Goal: Task Accomplishment & Management: Complete application form

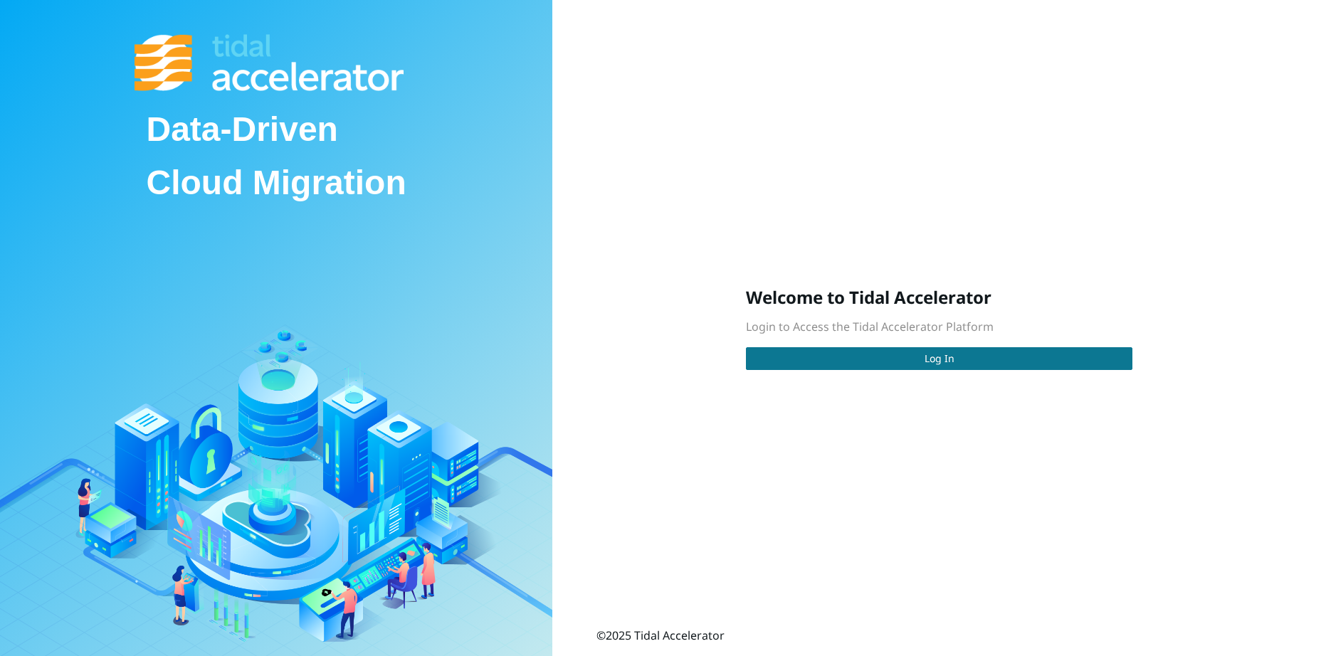
click at [932, 364] on span "Log In" at bounding box center [939, 359] width 30 height 16
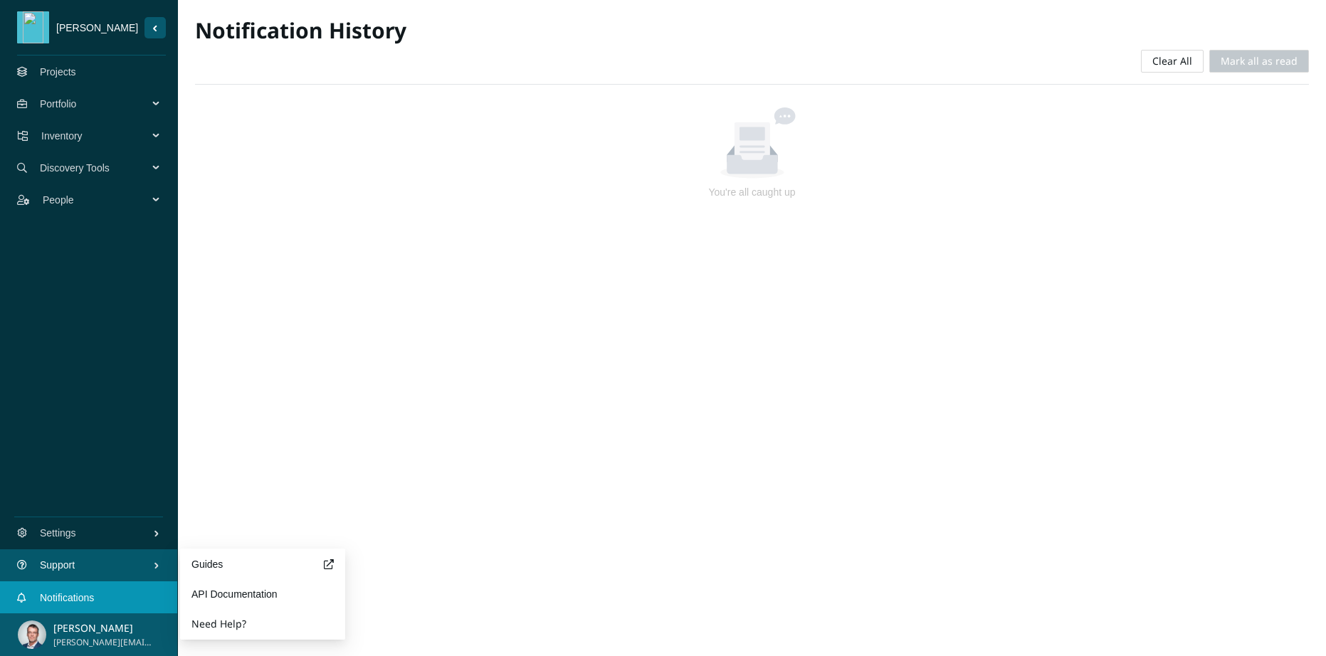
click at [86, 566] on span "Support" at bounding box center [96, 565] width 113 height 43
click at [211, 620] on button "Need Help?" at bounding box center [218, 624] width 55 height 28
click at [383, 174] on div at bounding box center [751, 142] width 1079 height 71
click at [111, 137] on span "Inventory" at bounding box center [97, 136] width 112 height 43
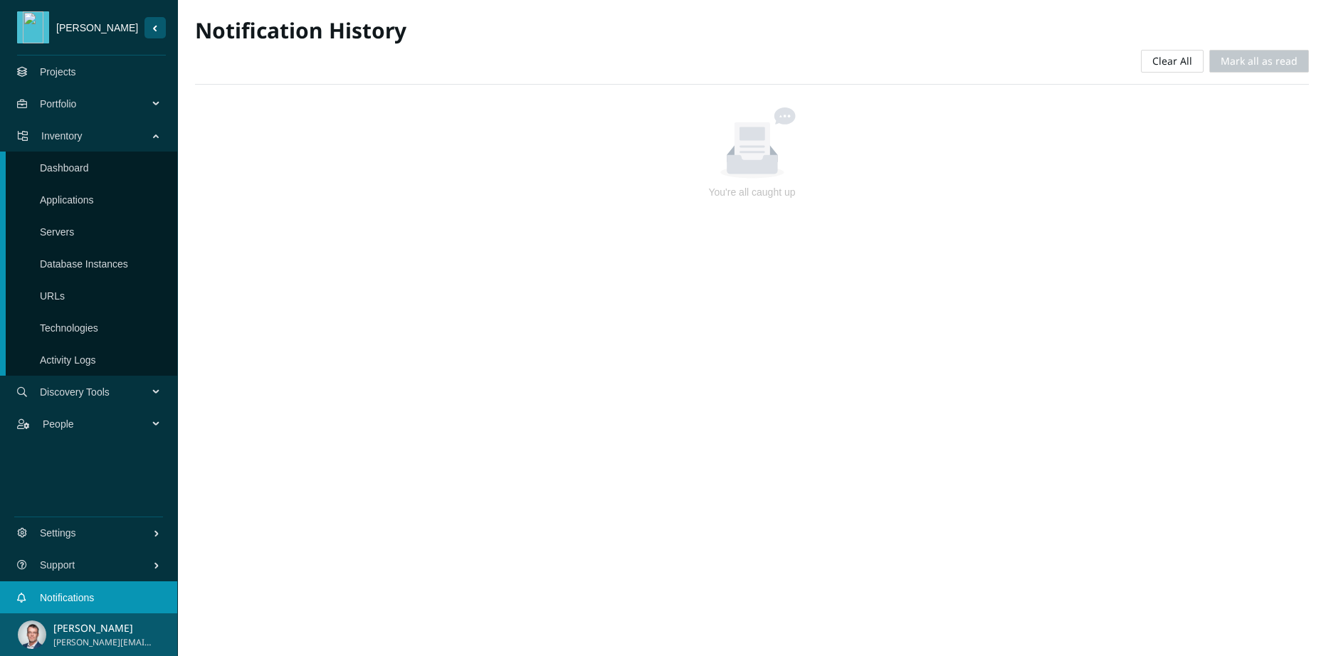
click at [74, 238] on link "Servers" at bounding box center [57, 231] width 34 height 11
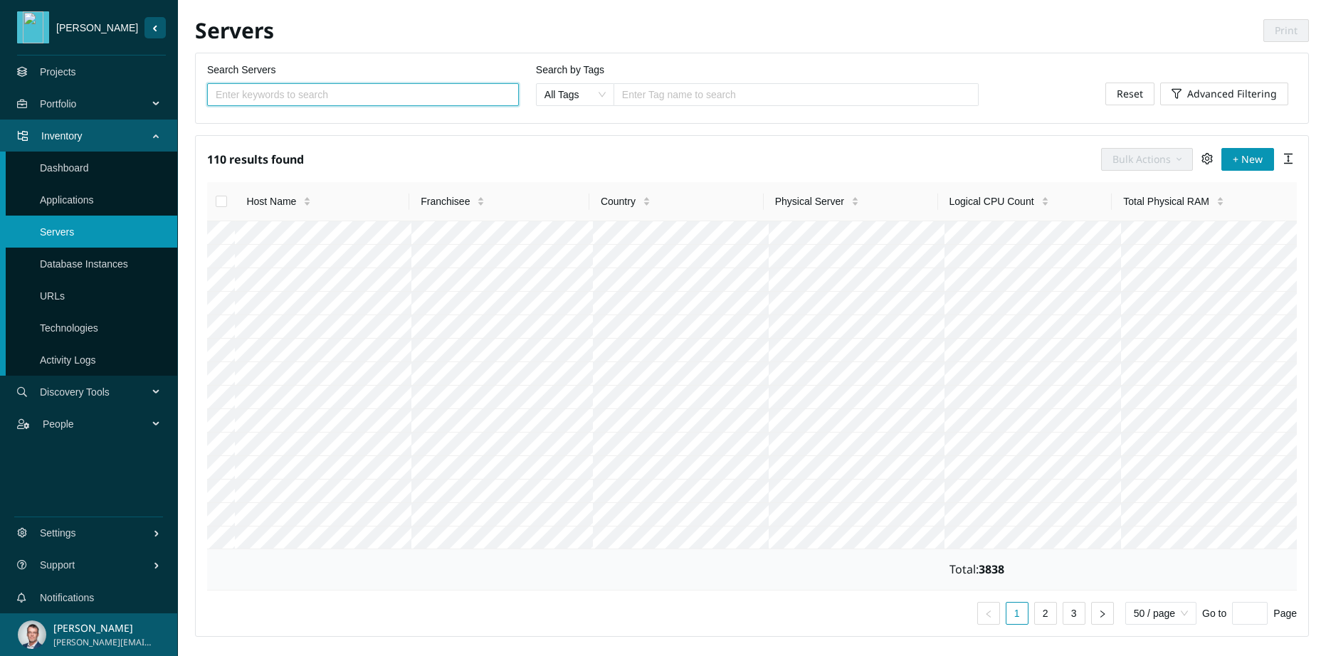
click at [104, 258] on link "Database Instances" at bounding box center [84, 263] width 88 height 11
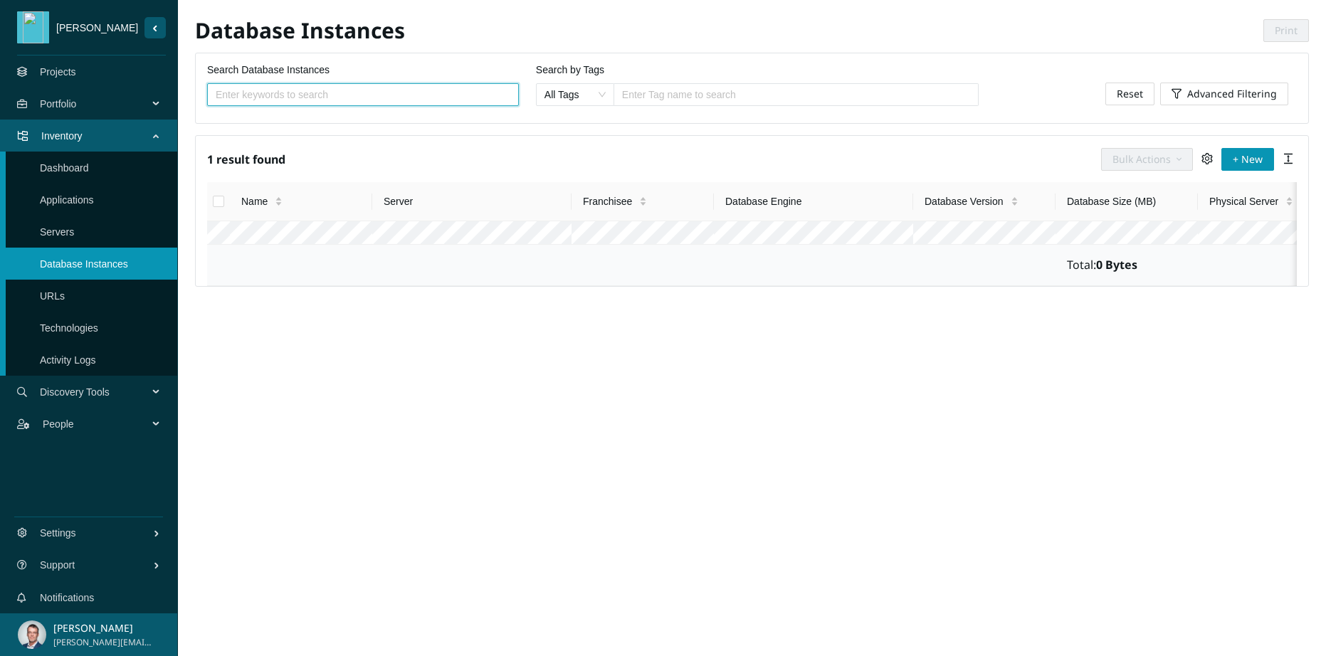
click at [65, 295] on link "URLs" at bounding box center [52, 295] width 25 height 11
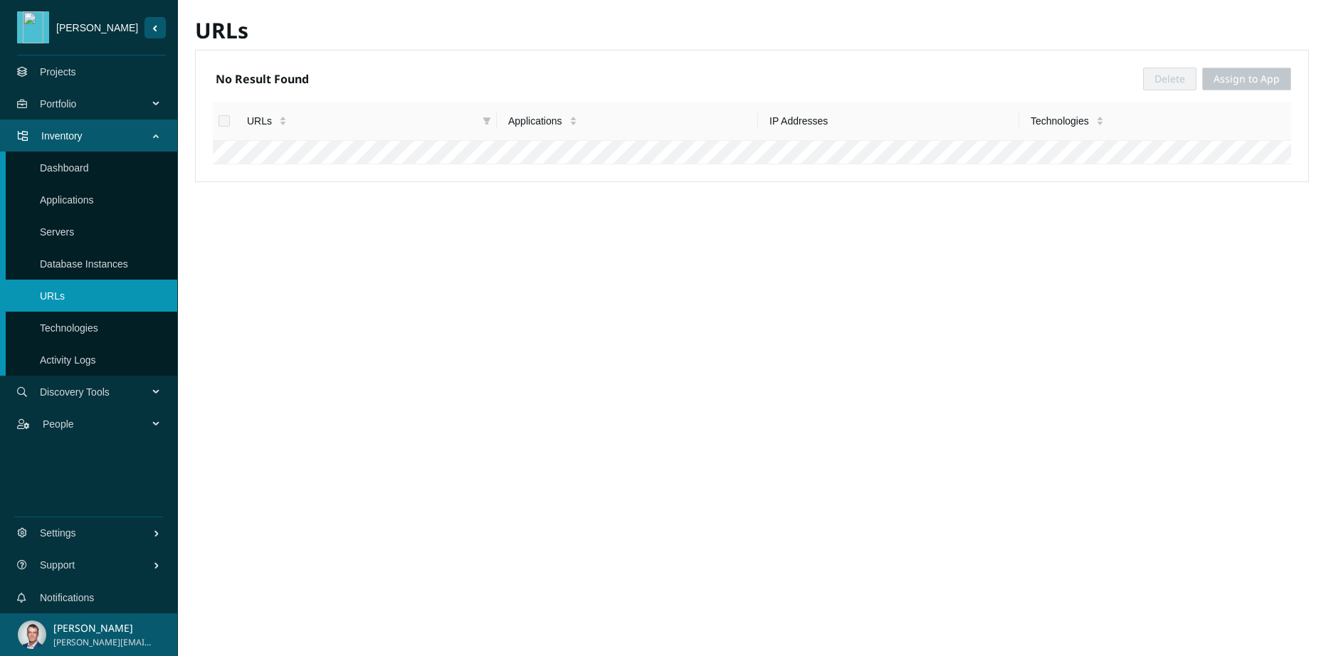
click at [70, 325] on link "Technologies" at bounding box center [69, 327] width 58 height 11
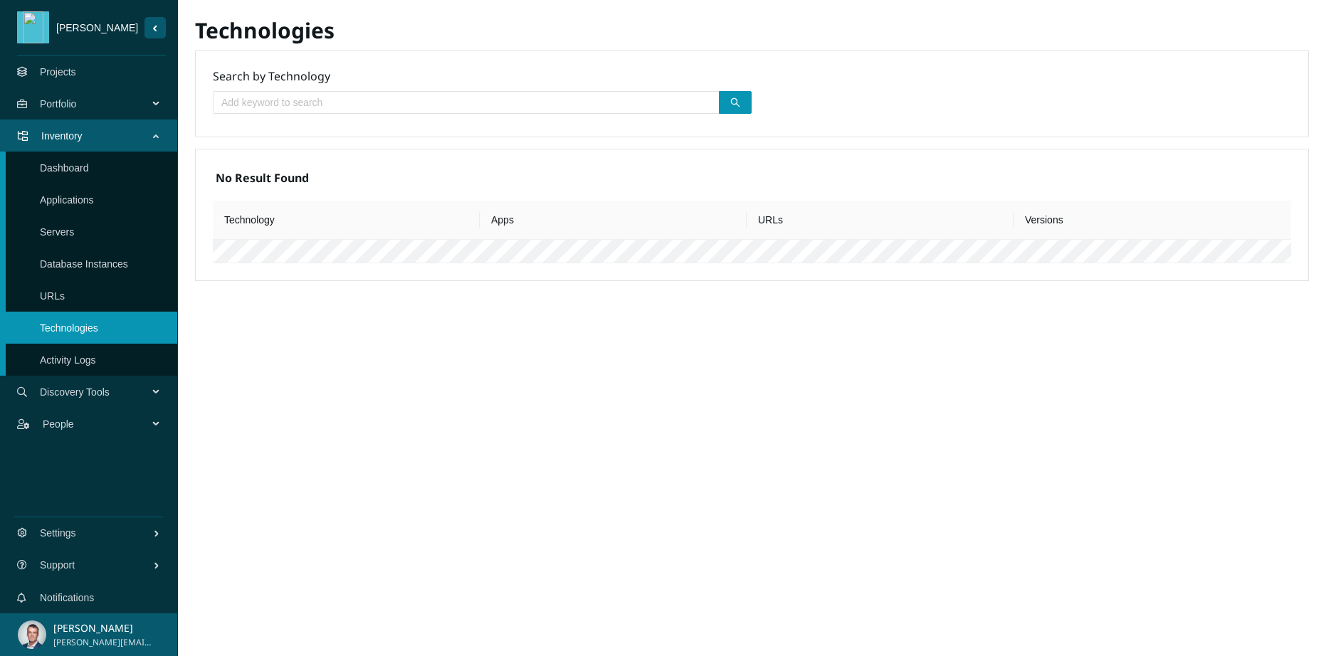
click at [95, 366] on link "Activity Logs" at bounding box center [68, 359] width 56 height 11
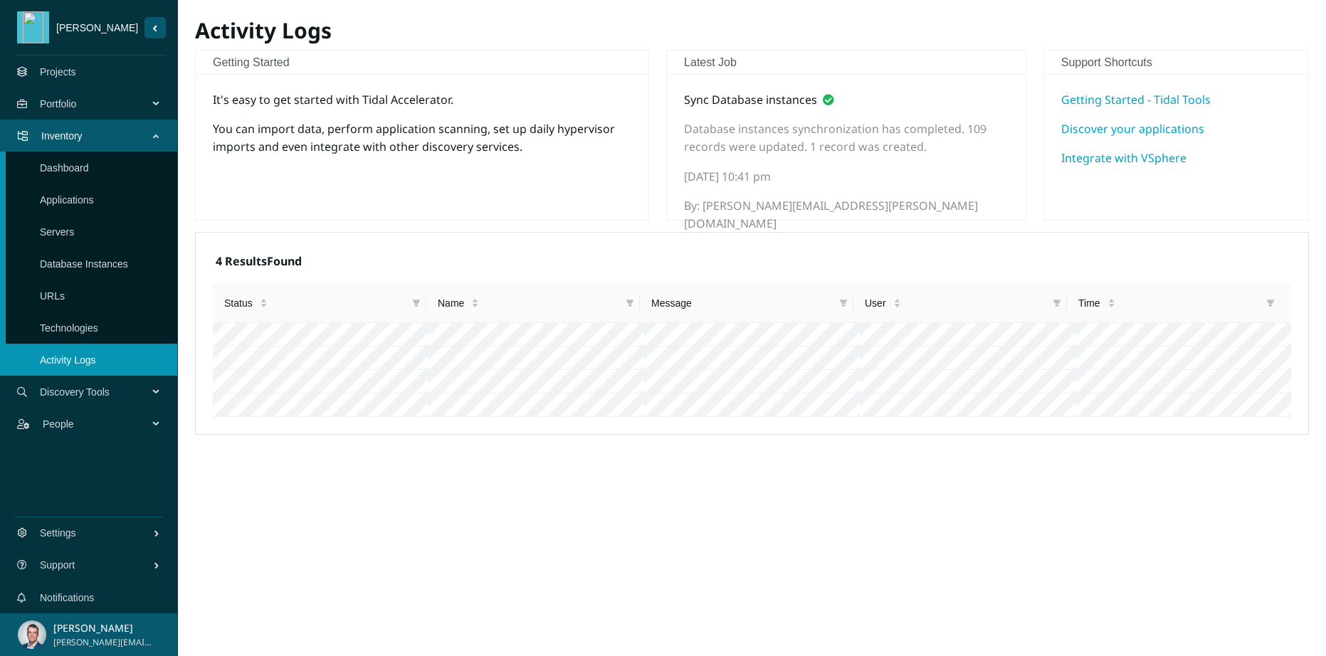
click at [81, 264] on link "Database Instances" at bounding box center [84, 263] width 88 height 11
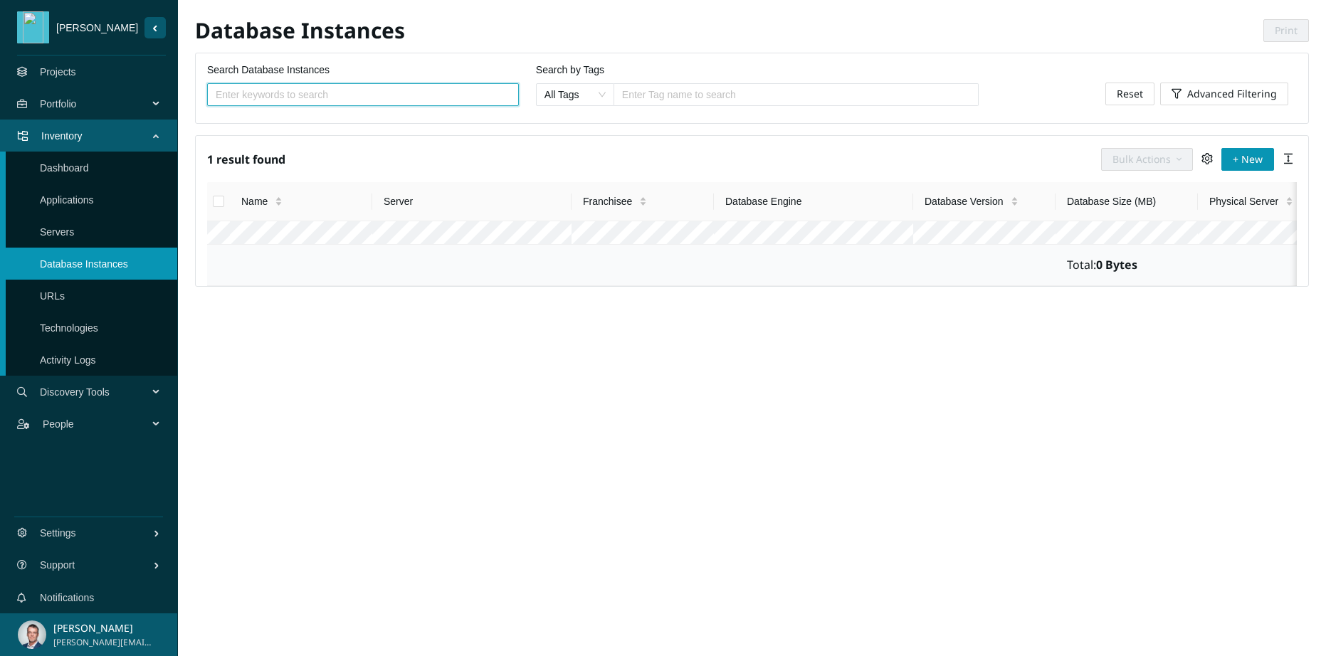
click at [1131, 91] on span "Reset" at bounding box center [1129, 94] width 26 height 16
click at [1205, 159] on icon "setting" at bounding box center [1206, 158] width 11 height 11
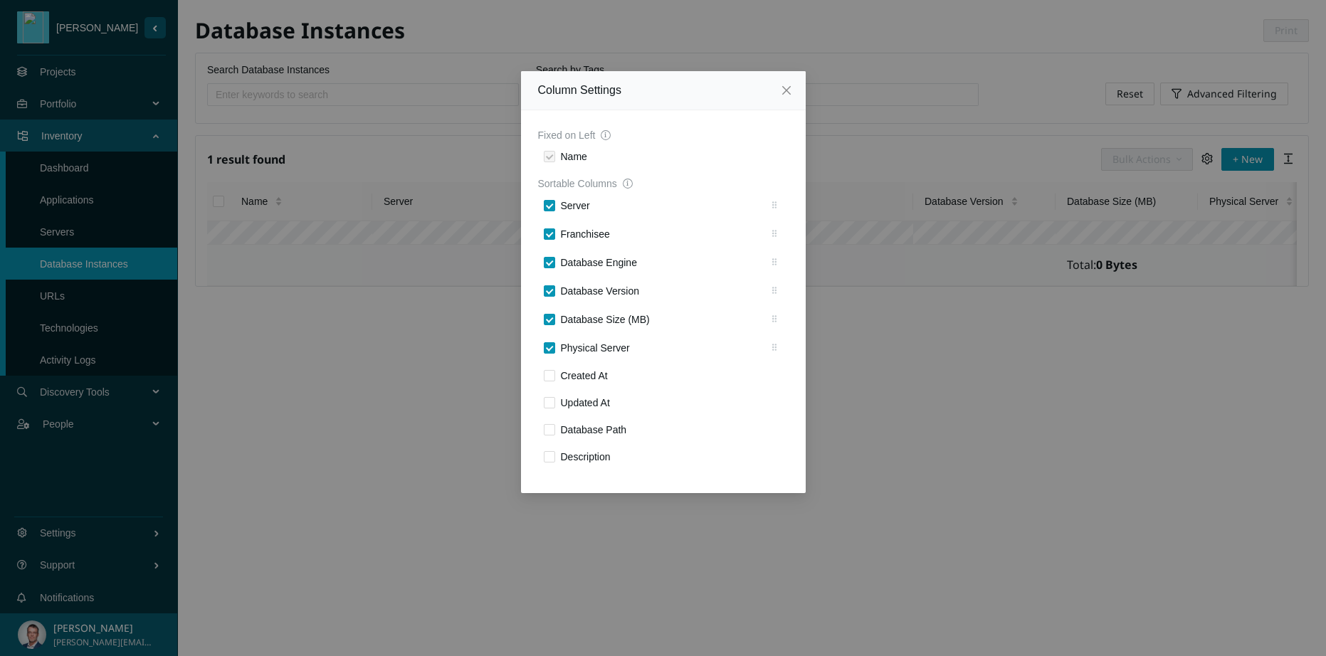
click at [887, 171] on div "Column Settings Fixed on Left Name Sortable Columns Server Franchisee Database …" at bounding box center [663, 328] width 1326 height 656
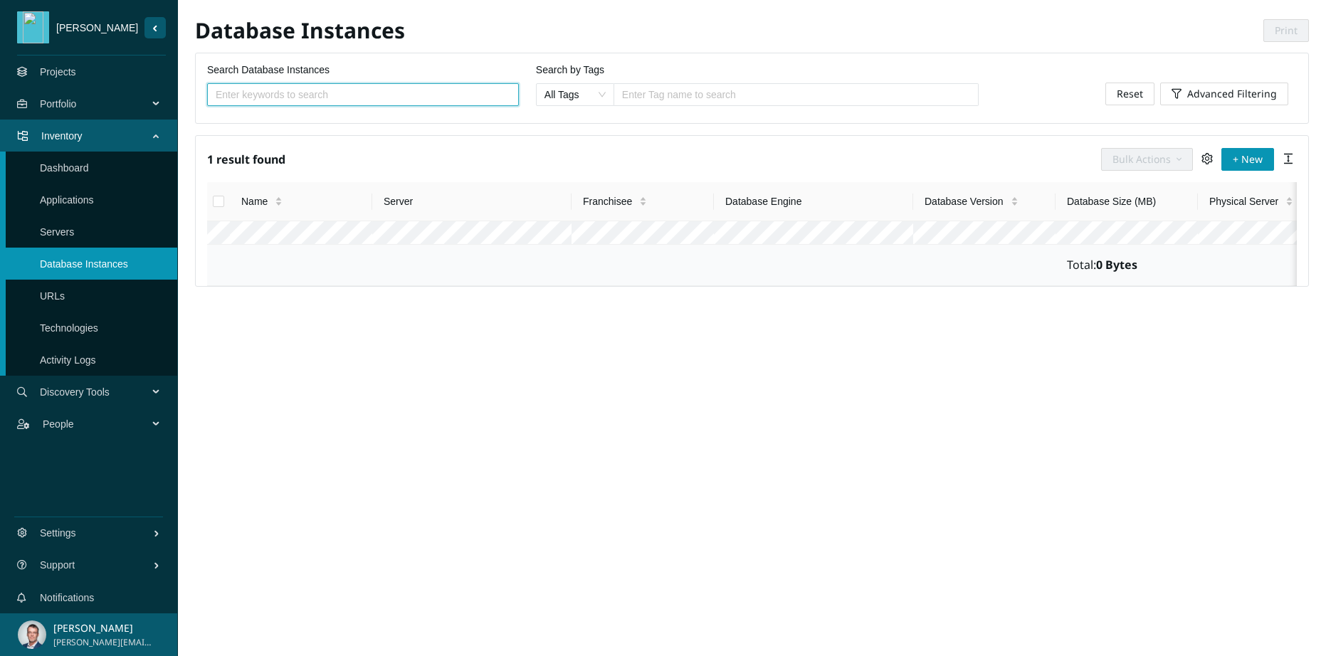
click at [76, 70] on link "Projects" at bounding box center [58, 71] width 36 height 11
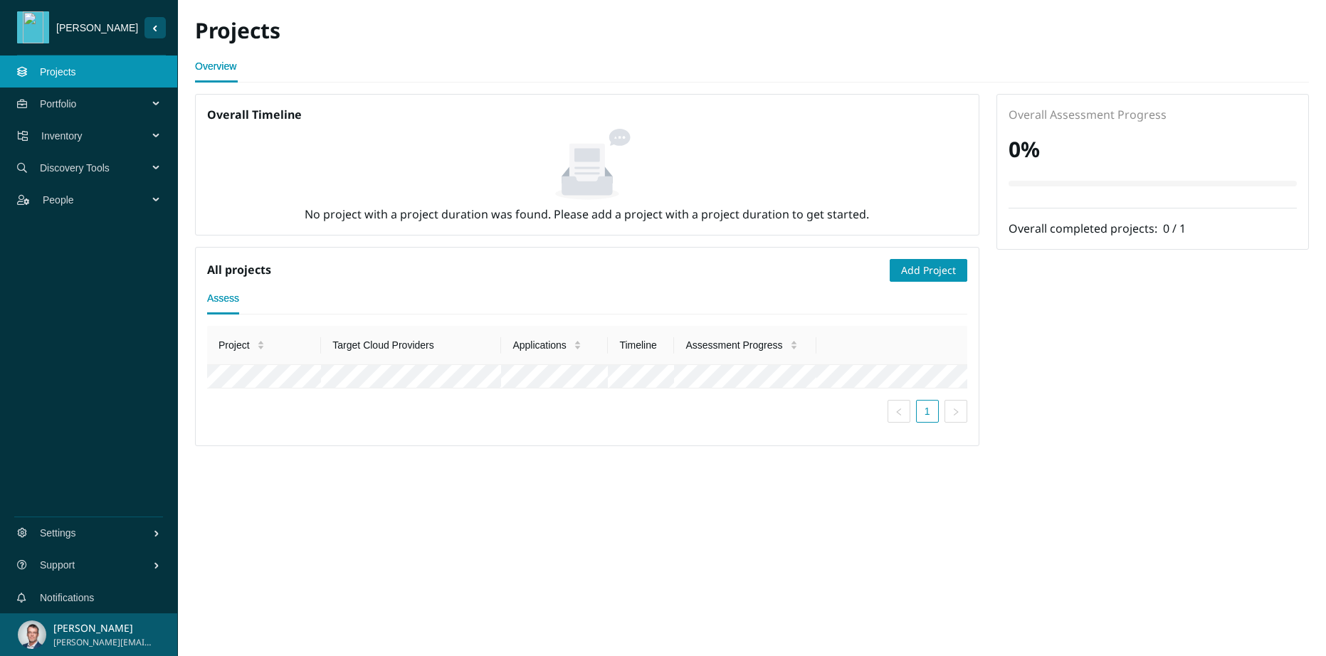
click at [81, 108] on span "Portfolio" at bounding box center [97, 104] width 114 height 43
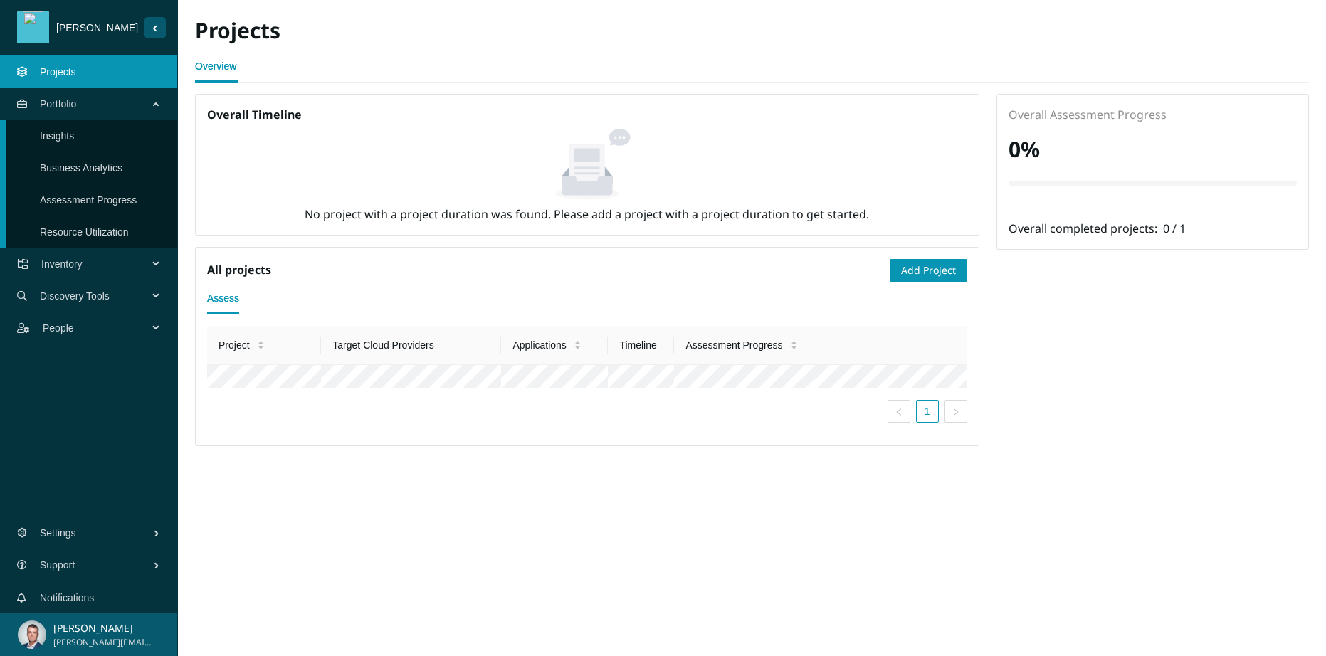
click at [84, 255] on span "Inventory" at bounding box center [97, 264] width 112 height 43
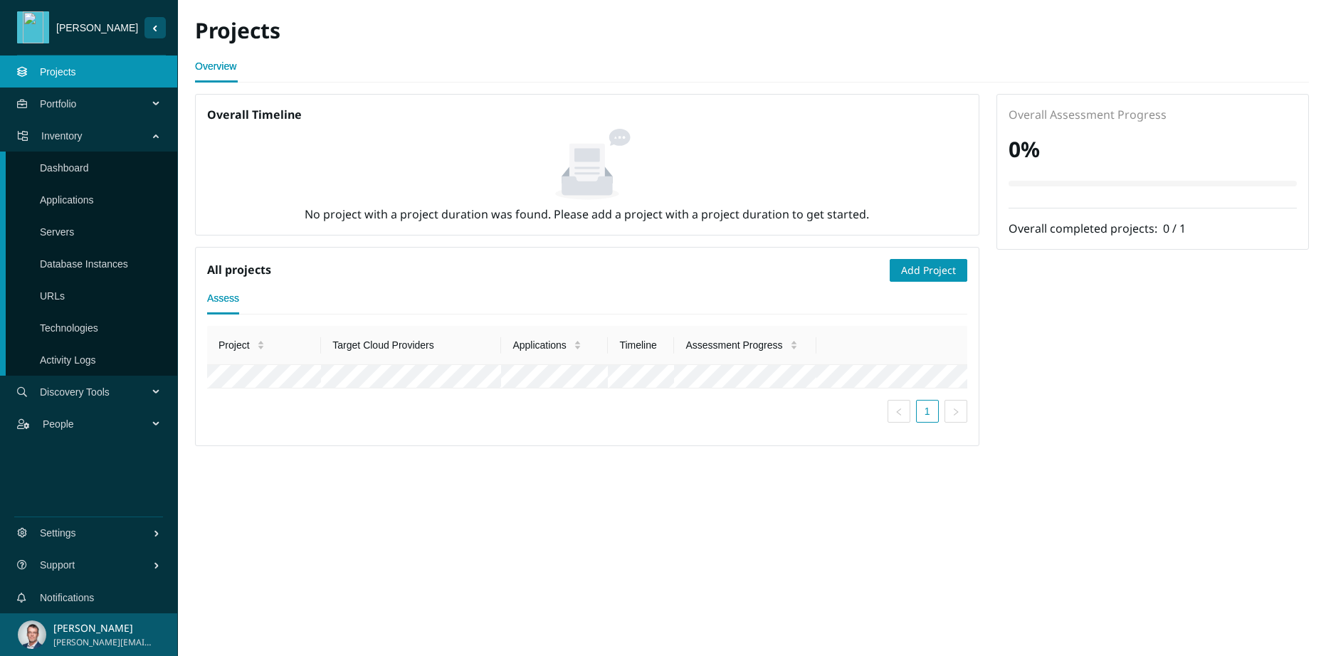
click at [85, 265] on link "Database Instances" at bounding box center [84, 263] width 88 height 11
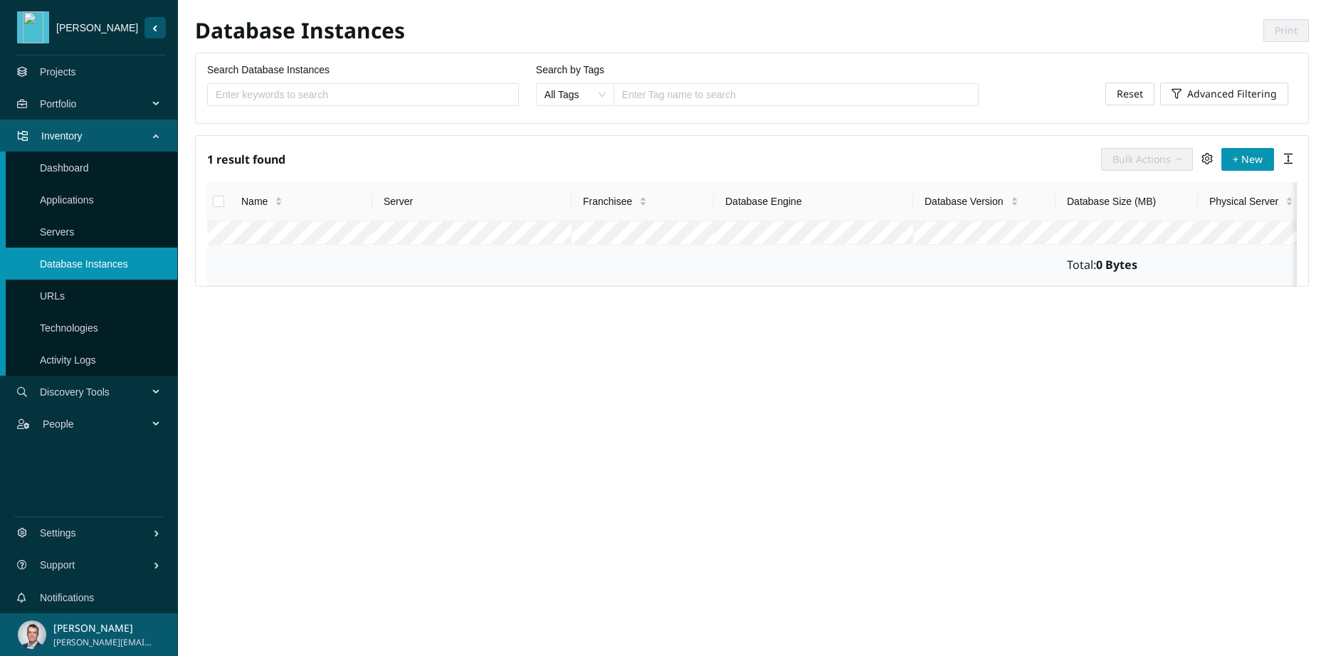
click at [94, 595] on link "Notifications" at bounding box center [67, 597] width 54 height 11
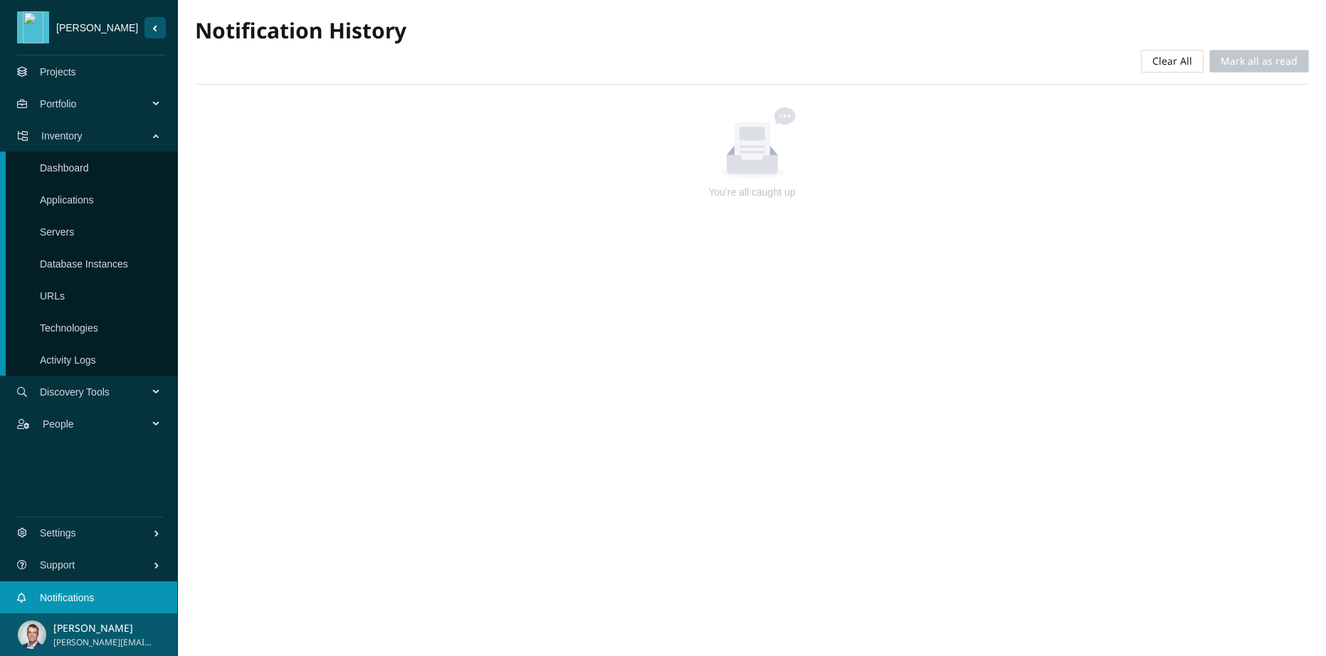
click at [81, 258] on link "Database Instances" at bounding box center [84, 263] width 88 height 11
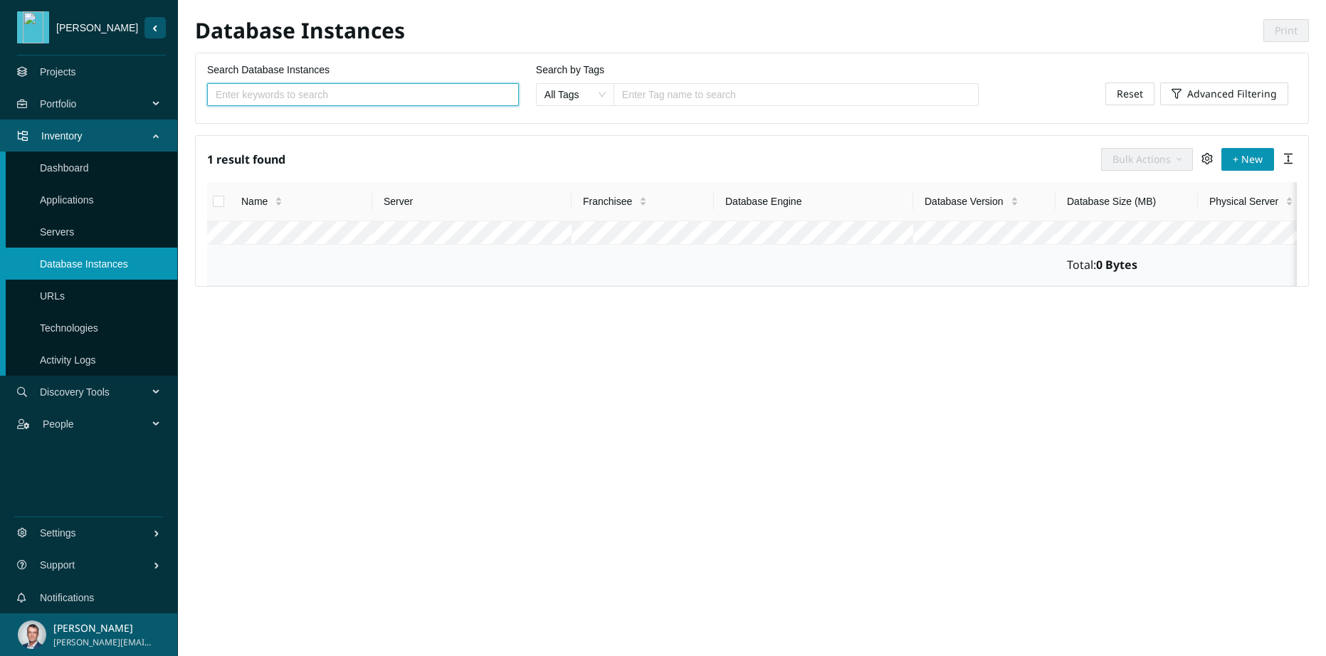
click at [74, 236] on link "Servers" at bounding box center [57, 231] width 34 height 11
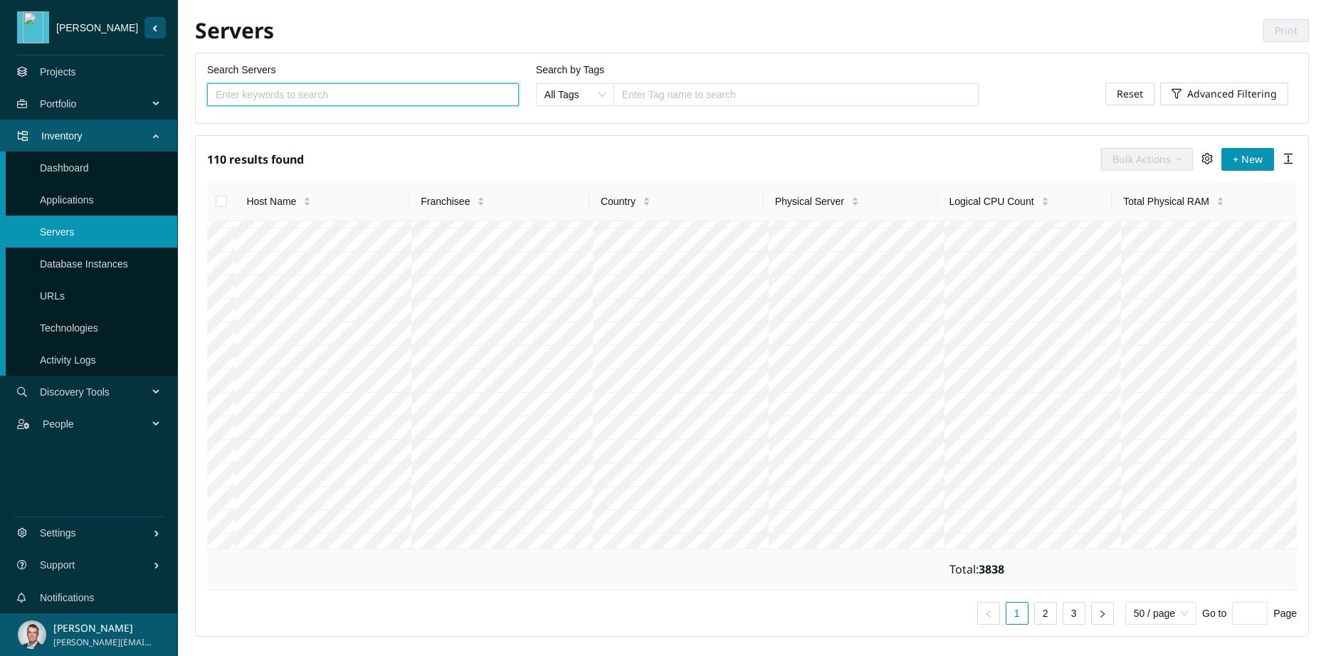
scroll to position [37, 0]
click at [96, 262] on link "Database Instances" at bounding box center [84, 263] width 88 height 11
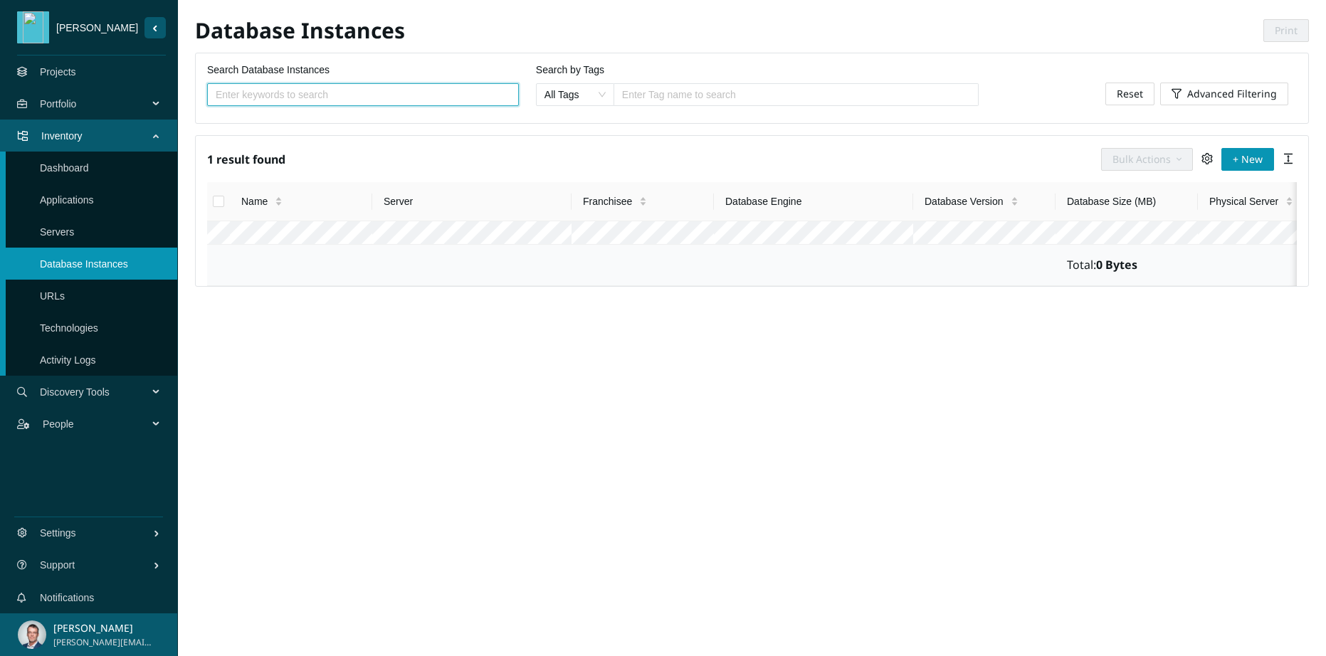
click at [1199, 99] on span "Advanced Filtering" at bounding box center [1232, 94] width 90 height 16
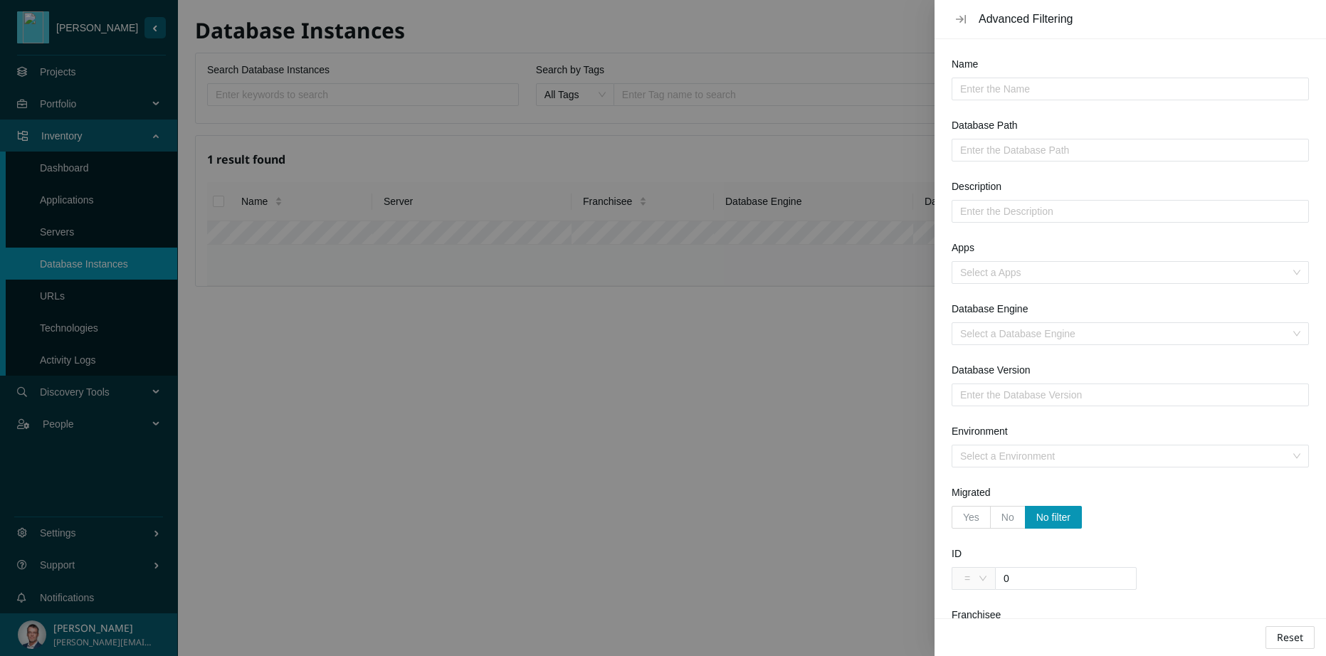
click at [1299, 640] on span "Reset" at bounding box center [1289, 638] width 26 height 16
click at [962, 18] on icon "Close" at bounding box center [961, 19] width 10 height 11
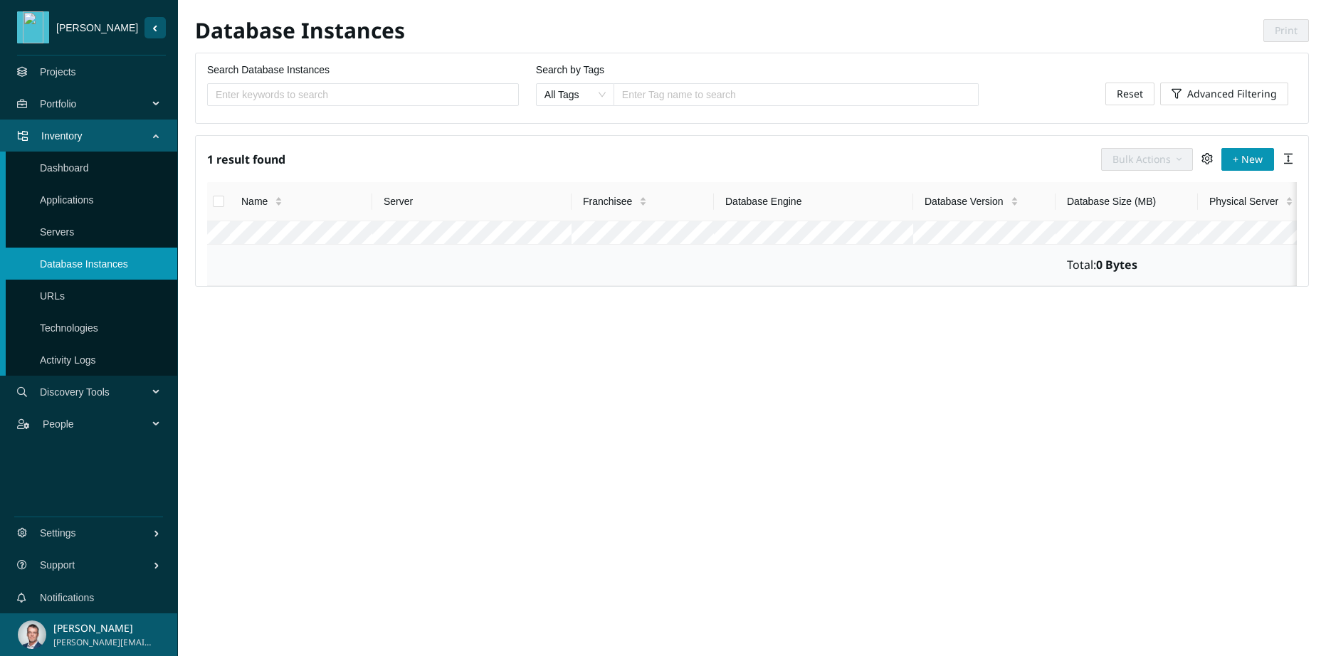
click at [216, 205] on input "Select all" at bounding box center [218, 201] width 11 height 11
click at [1160, 162] on span "Bulk Actions" at bounding box center [1141, 160] width 58 height 16
click at [1133, 248] on span "Delete" at bounding box center [1148, 256] width 74 height 16
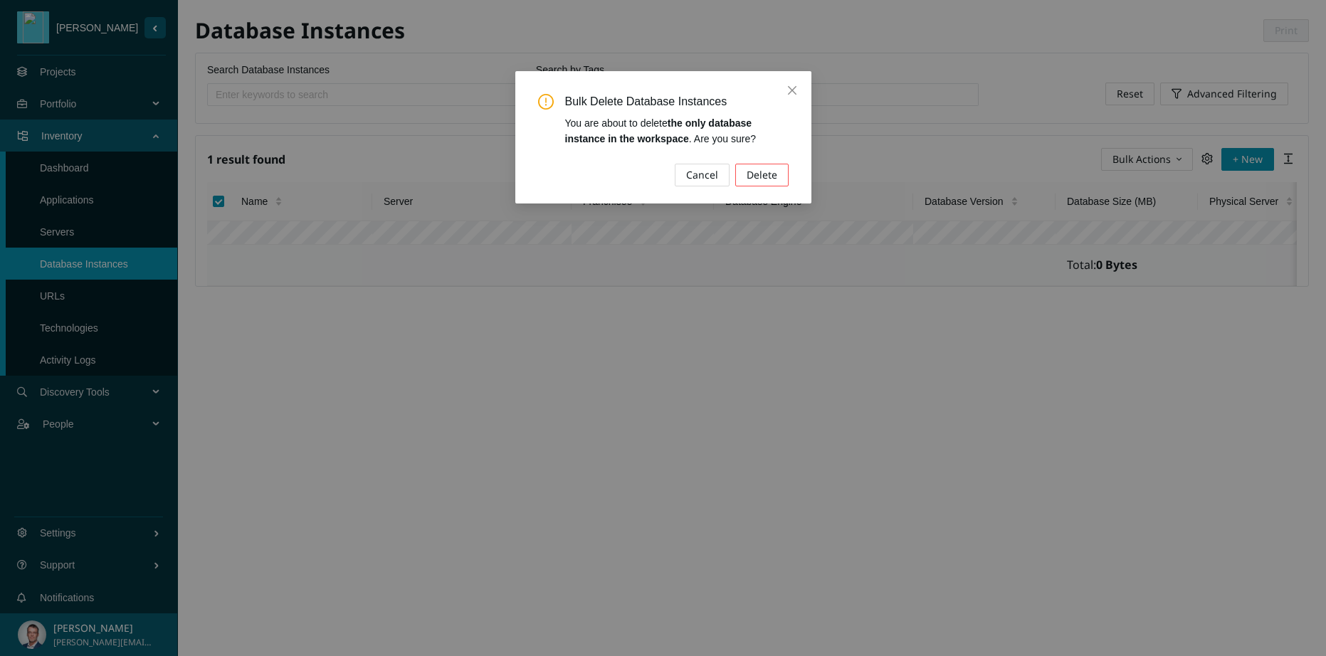
click at [779, 179] on button "Delete" at bounding box center [761, 175] width 53 height 23
checkbox input "false"
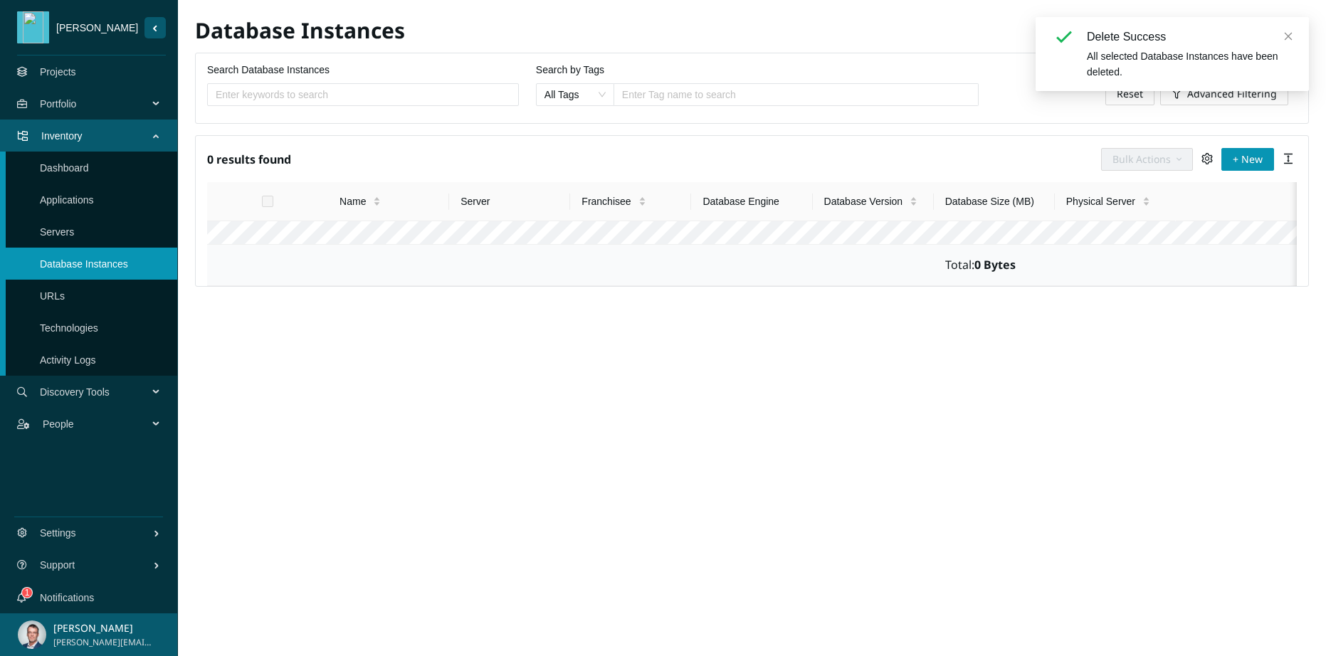
click at [113, 387] on span "Discovery Tools" at bounding box center [97, 392] width 114 height 43
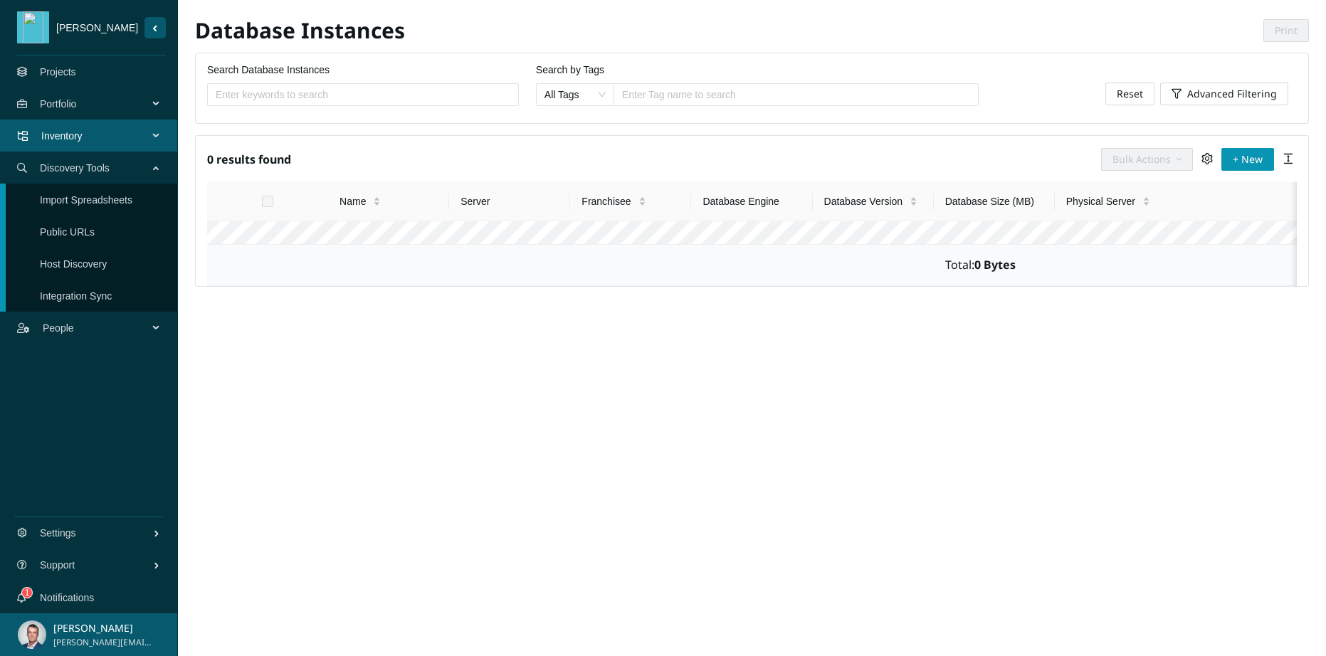
click at [78, 203] on link "Import Spreadsheets" at bounding box center [86, 199] width 92 height 11
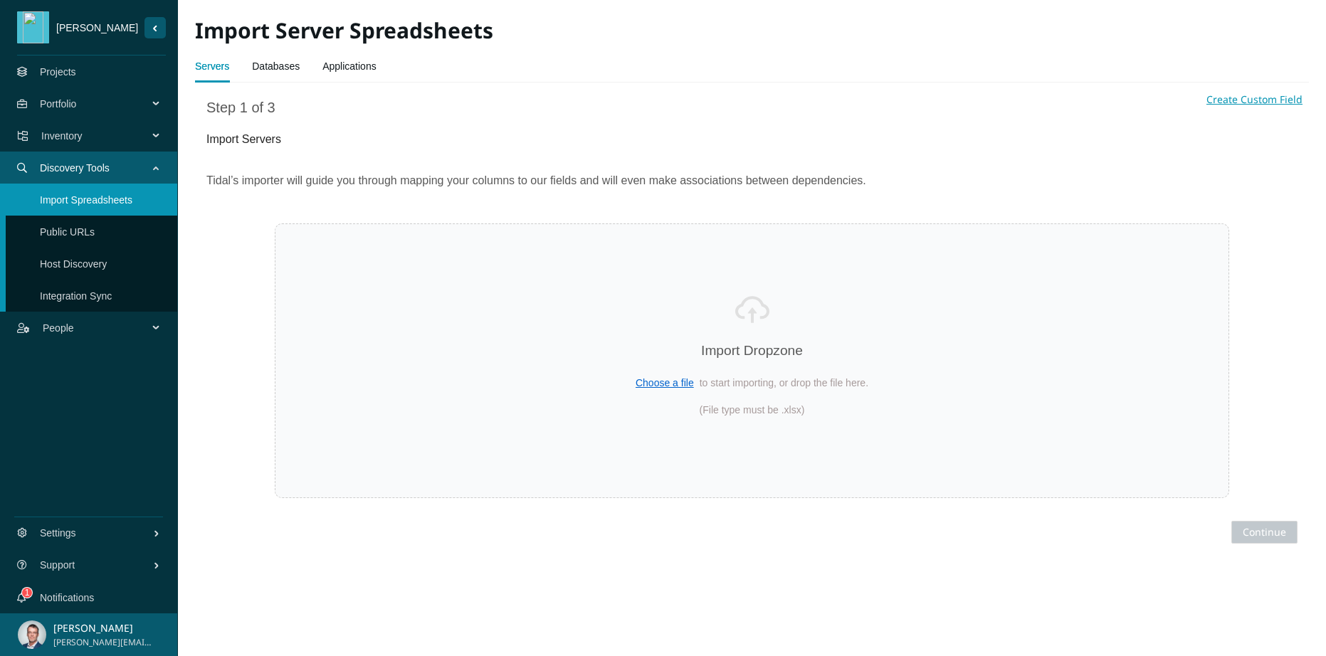
click at [659, 388] on span "Choose a file" at bounding box center [664, 382] width 58 height 11
select select "Host Name"
select select "Franchisee"
select select "Country"
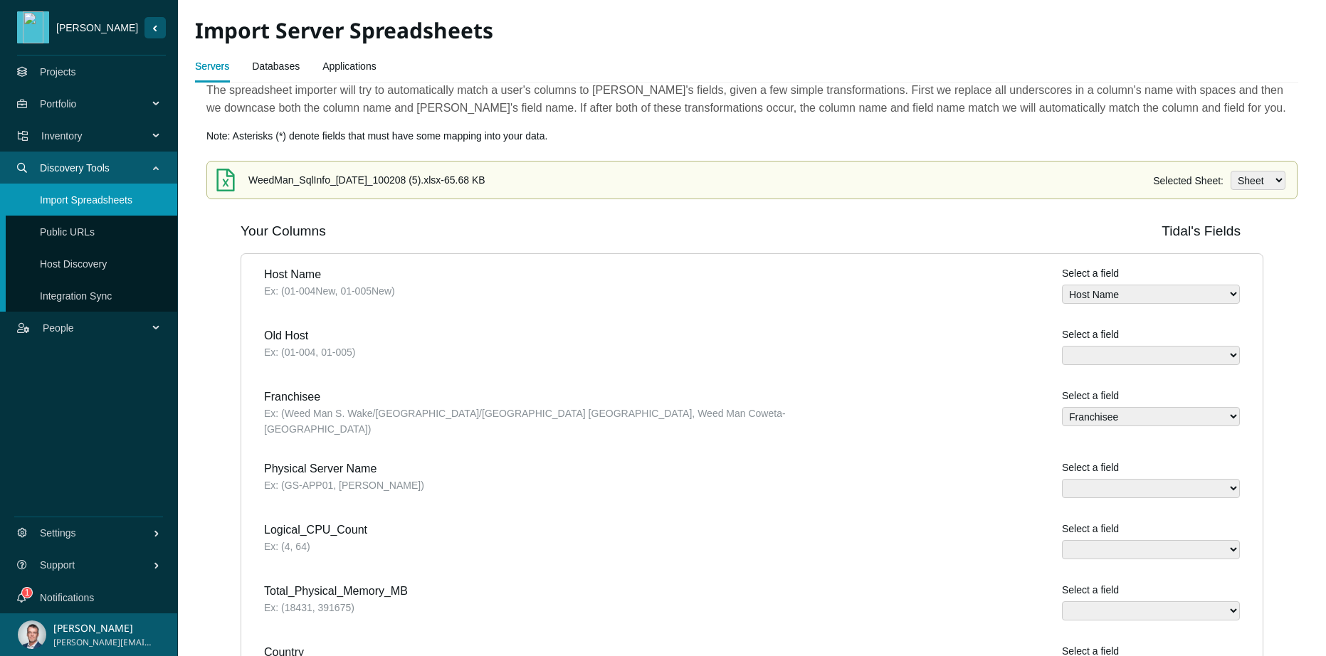
scroll to position [162, 0]
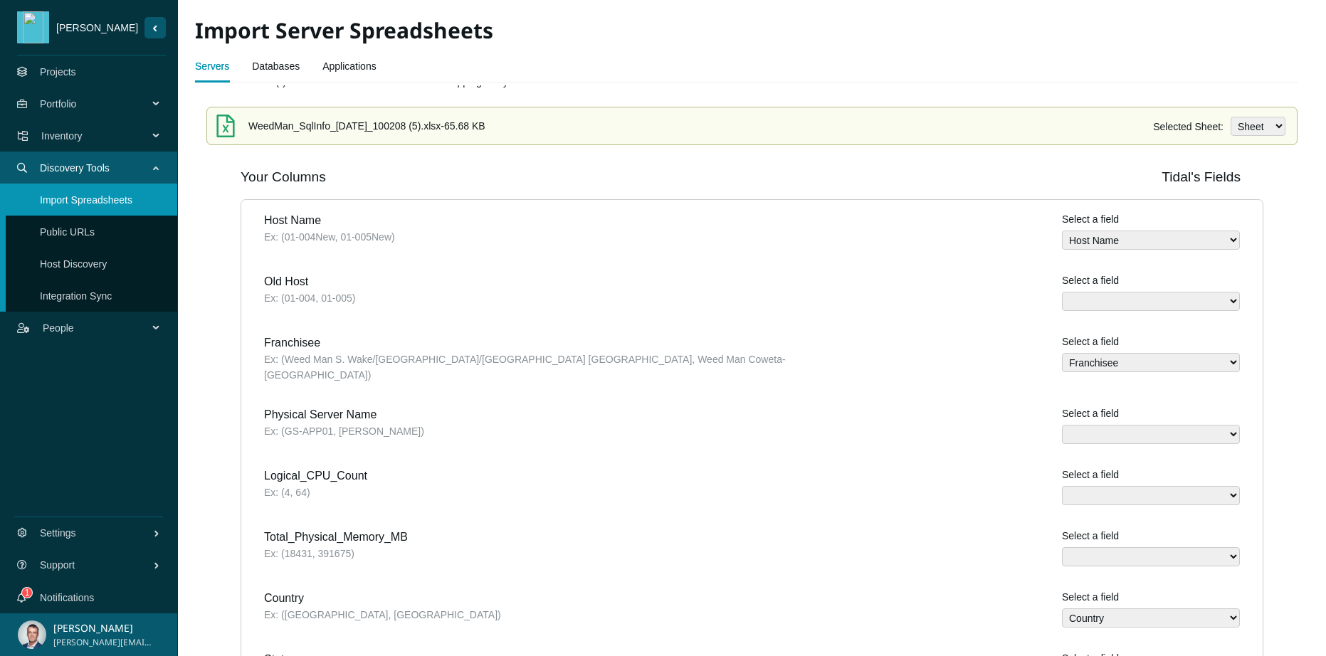
click at [1068, 425] on select "Architecture Assigned ID Assigned Task names Cloud Instance Target name Cloud R…" at bounding box center [1151, 434] width 178 height 19
select select "Physical Server"
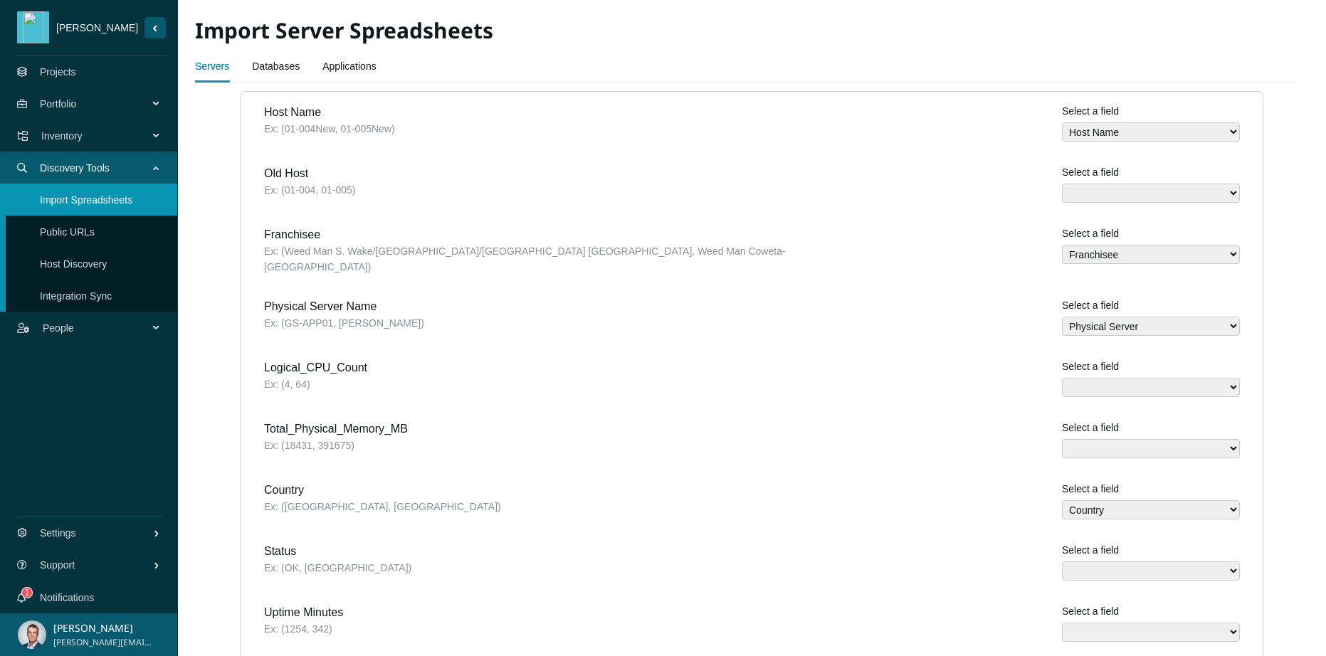
click at [1101, 381] on select "Architecture Assigned ID Assigned Task names Cloud Instance Target name Cloud R…" at bounding box center [1151, 387] width 178 height 19
select select "Logical CPU Count"
click at [1094, 439] on select "Architecture Assigned ID Assigned Task names Cloud Instance Target name Cloud R…" at bounding box center [1151, 448] width 178 height 19
select select "Total Physical RAM"
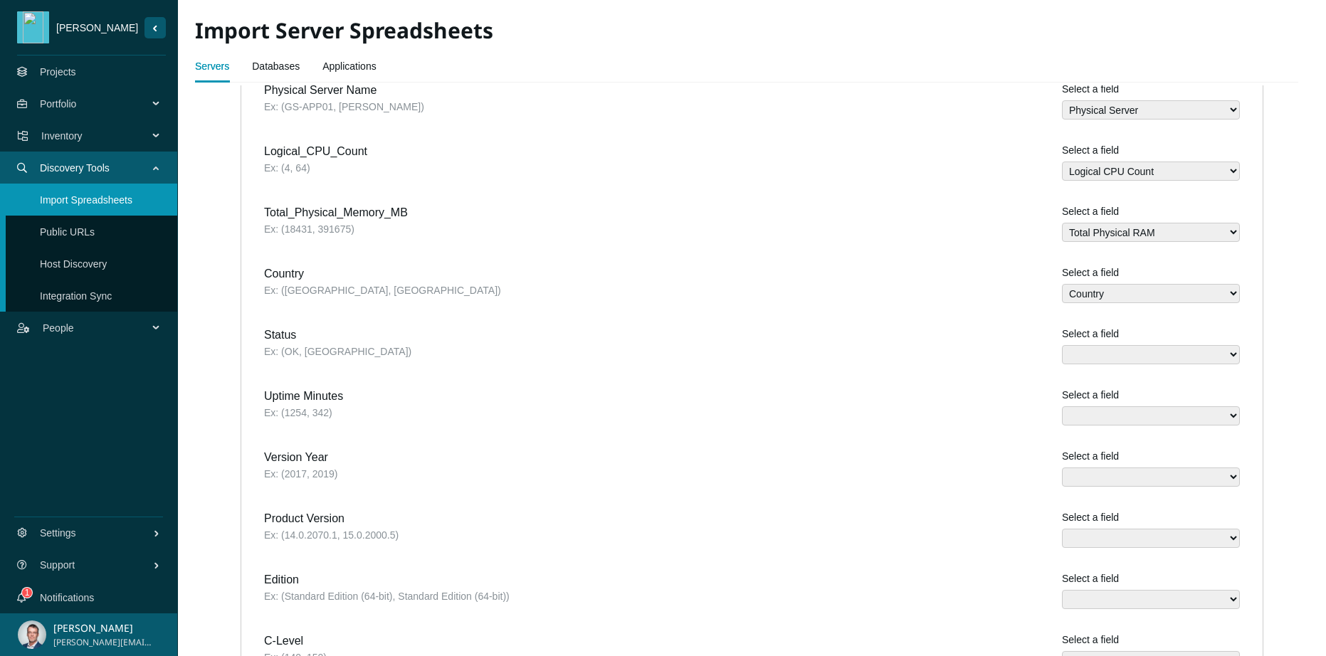
scroll to position [703, 0]
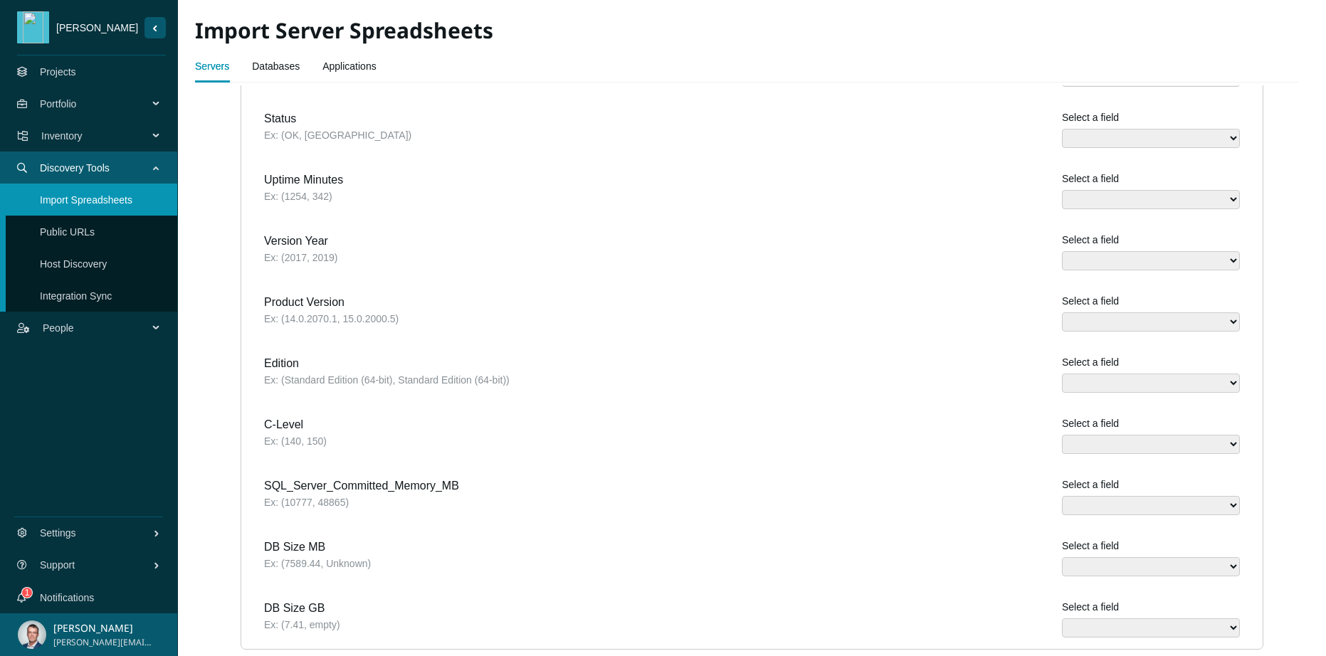
click at [1122, 312] on select "Architecture Assigned ID Assigned Task names Cloud Instance Target name Cloud R…" at bounding box center [1151, 321] width 178 height 19
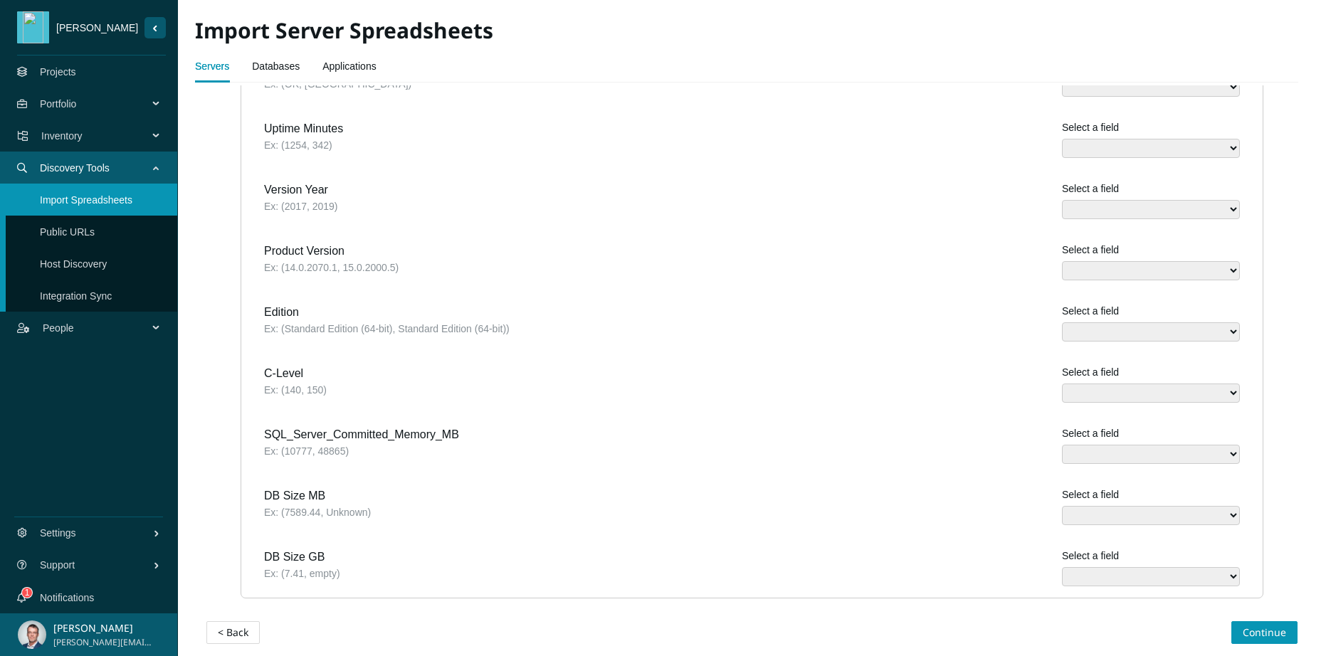
click at [240, 625] on span "< Back" at bounding box center [233, 633] width 31 height 16
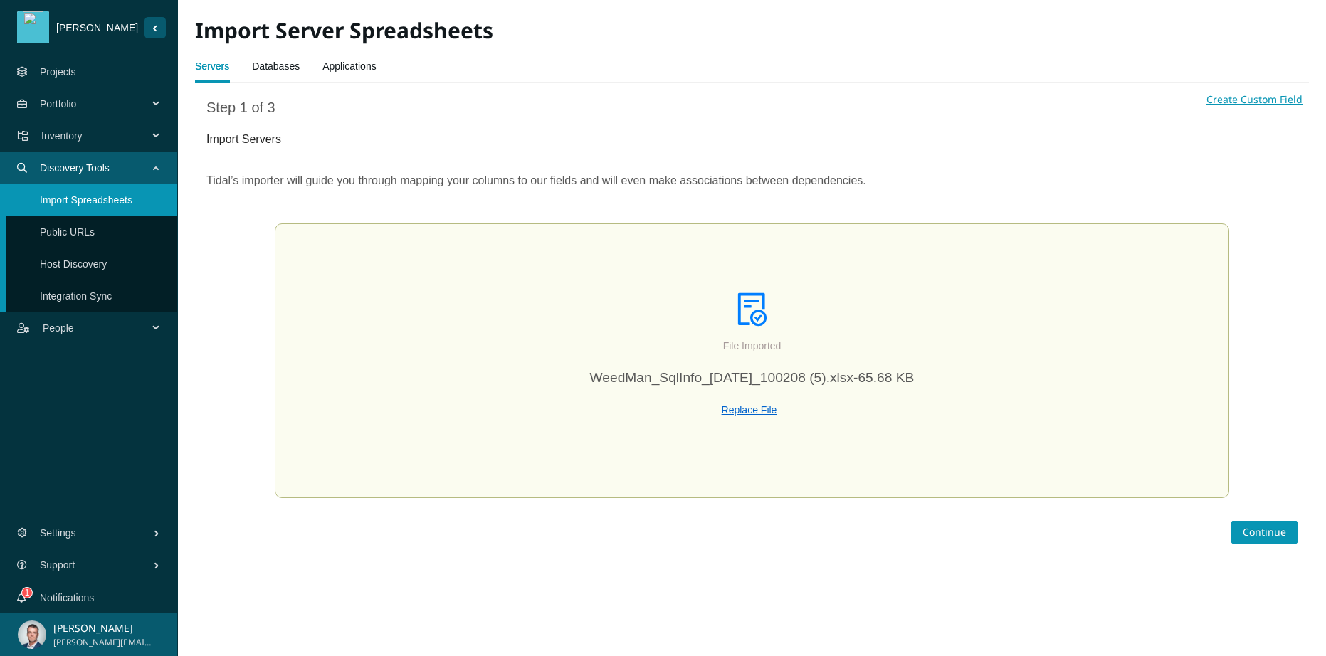
click at [271, 63] on link "Databases" at bounding box center [276, 66] width 48 height 28
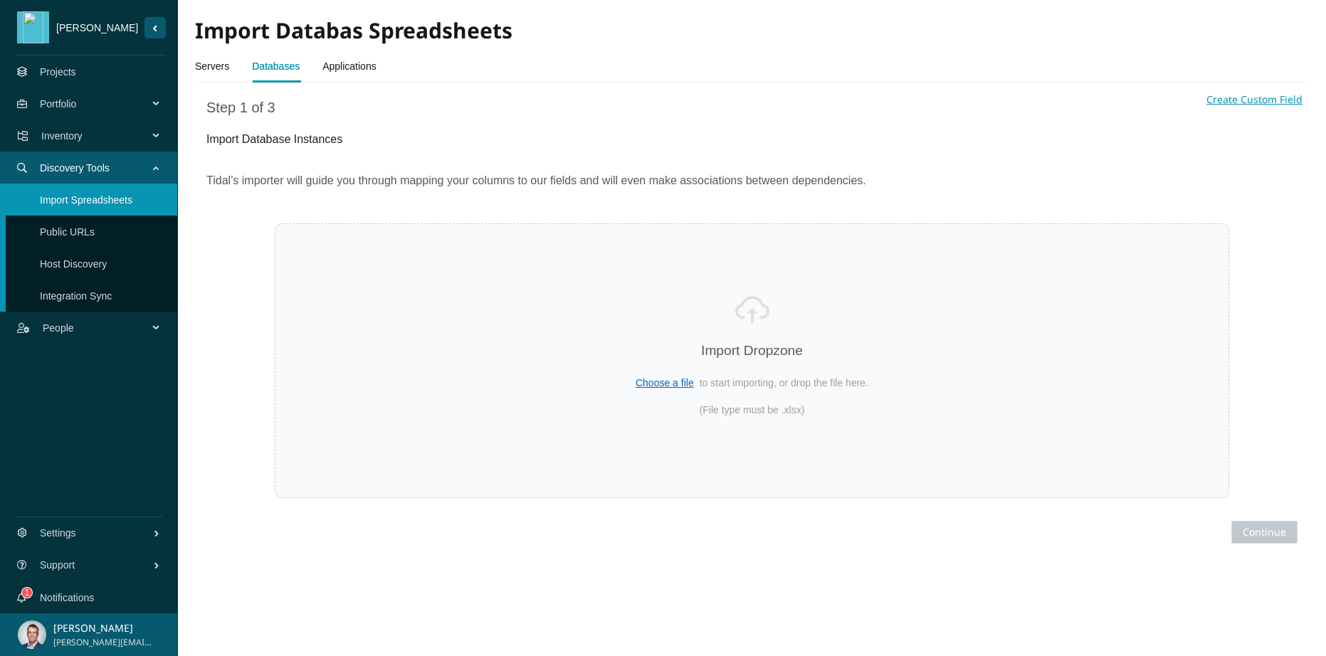
click at [659, 381] on span "Choose a file" at bounding box center [664, 382] width 58 height 11
select select "Franchisee"
select select "Country"
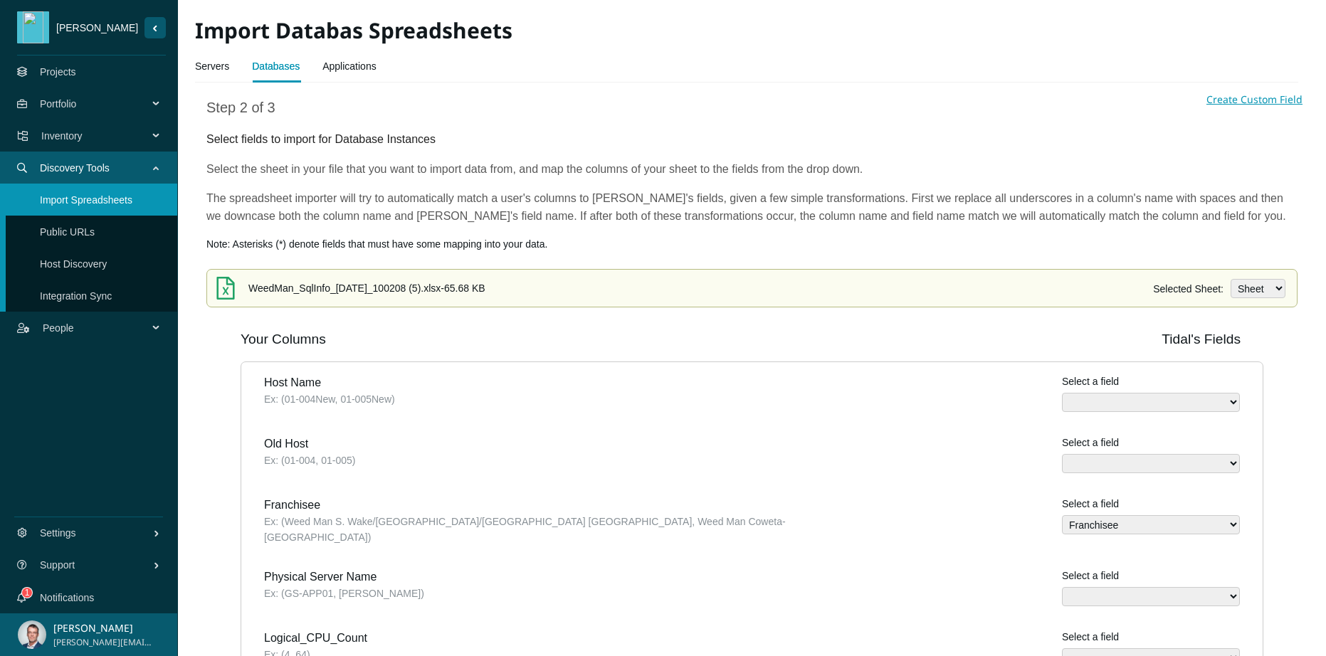
click at [1147, 405] on select "Assigned Task names Database Engine name Database Path Database Size (MB) Datab…" at bounding box center [1151, 402] width 178 height 19
click at [1091, 396] on select "Assigned Task names Database Engine name Database Path Database Size (MB) Datab…" at bounding box center [1151, 402] width 178 height 19
select select "Server host name"
click at [1117, 462] on select "Assigned Task names Database Engine name Database Path Database Size (MB) Datab…" at bounding box center [1151, 463] width 178 height 19
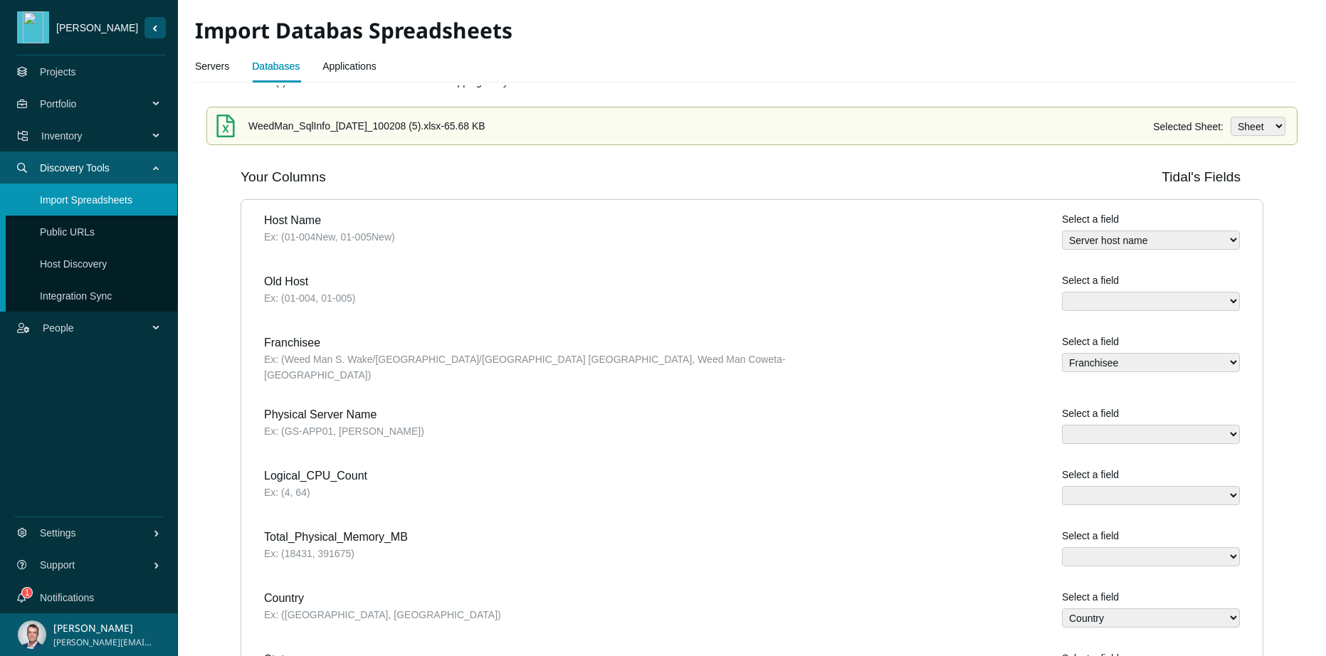
click at [1090, 425] on select "Assigned Task names Database Engine name Database Path Database Size (MB) Datab…" at bounding box center [1151, 434] width 178 height 19
select select "Physical Server"
click at [1119, 486] on select "Assigned Task names Database Engine name Database Path Database Size (MB) Datab…" at bounding box center [1151, 495] width 178 height 19
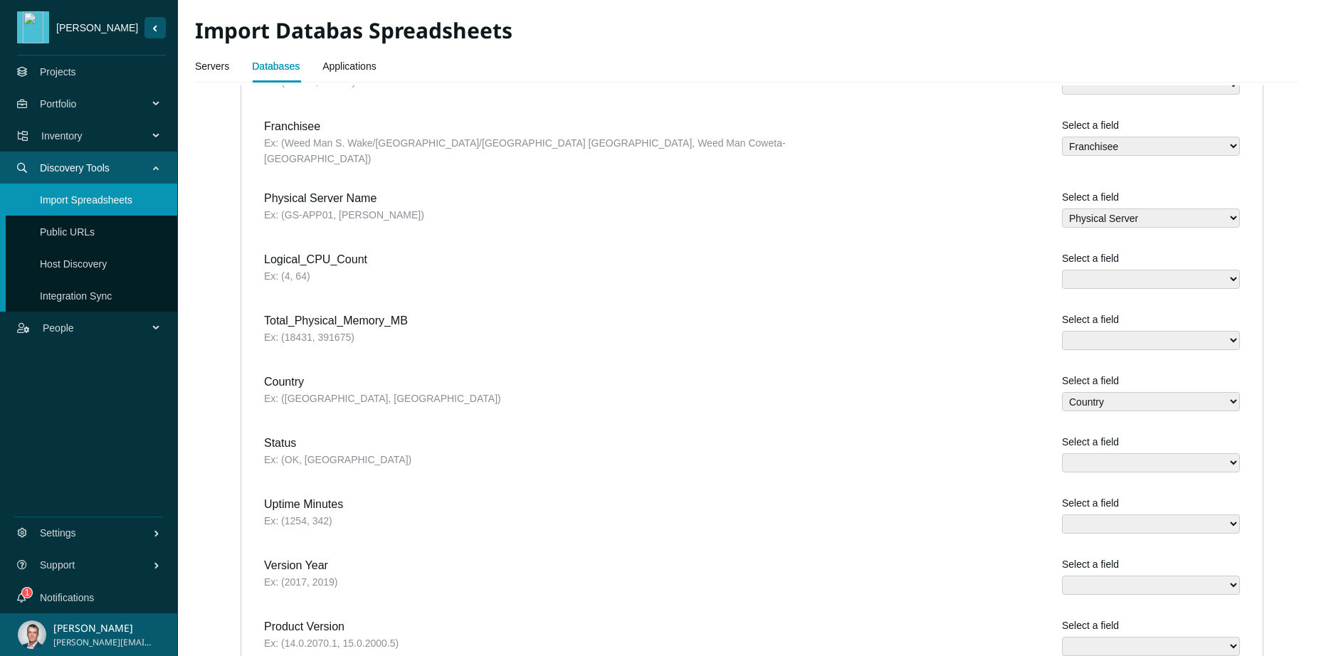
click at [1096, 393] on select "Country Assigned Task names Database Engine name Database Path Database Size (M…" at bounding box center [1151, 401] width 178 height 19
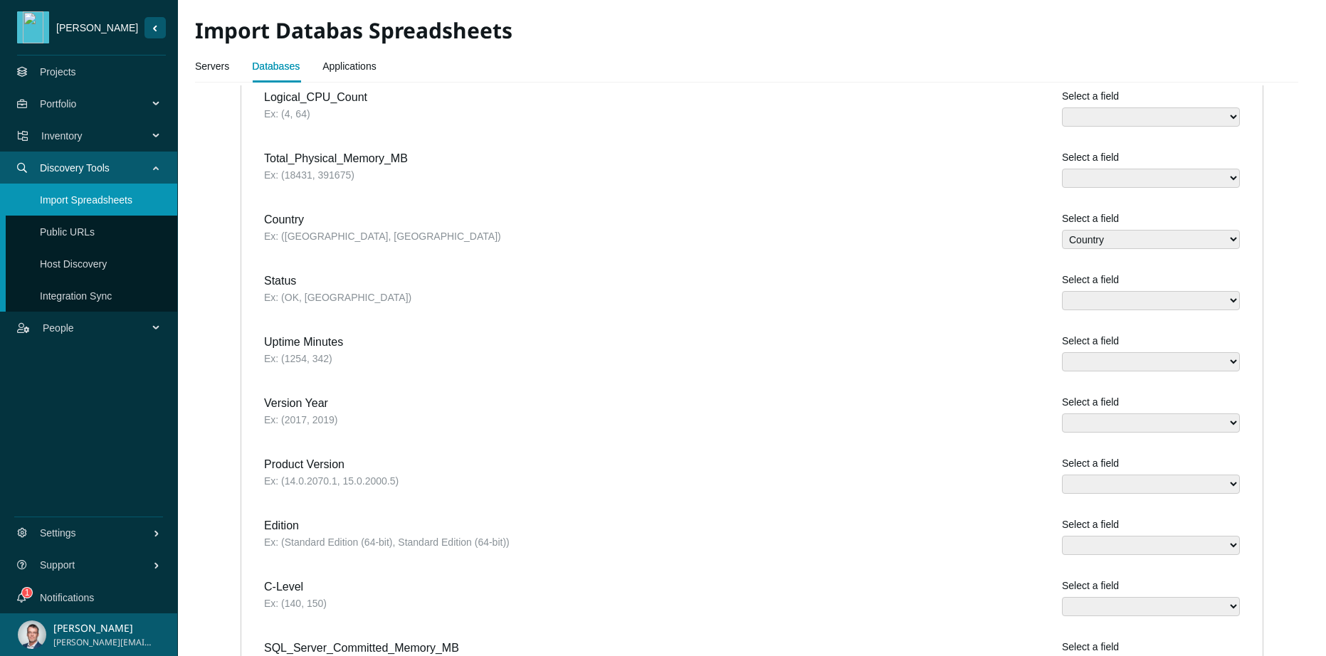
scroll to position [595, 0]
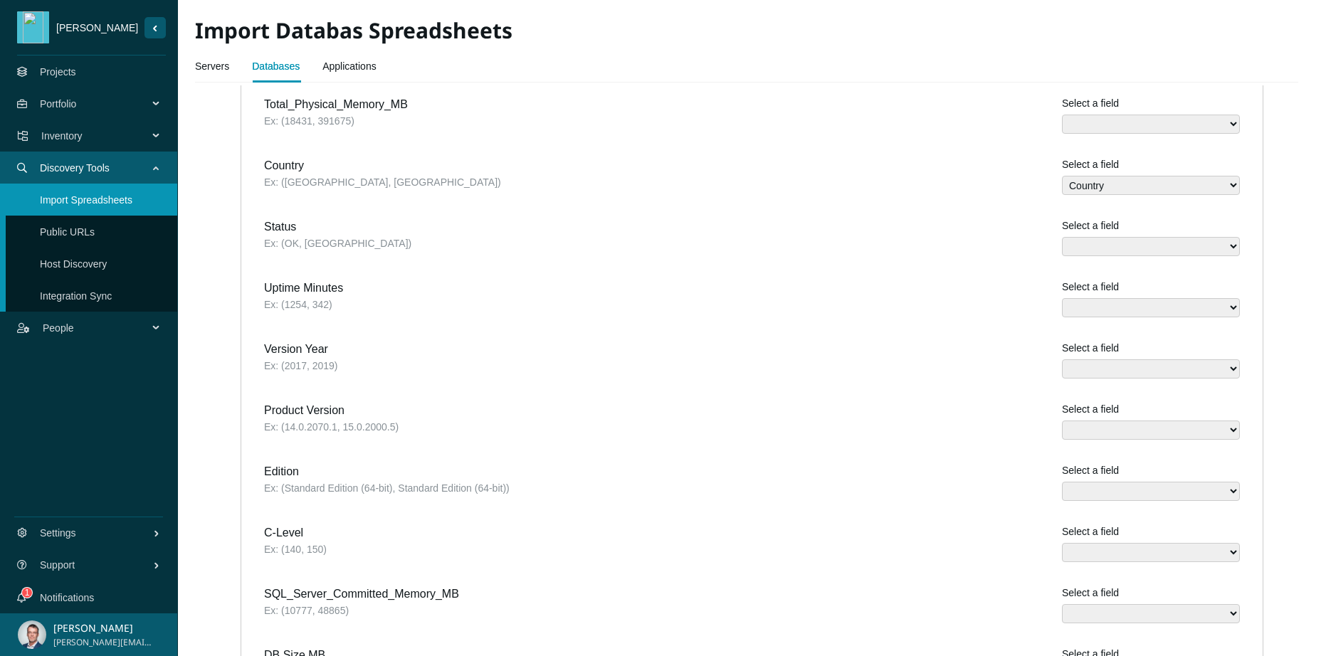
click at [1084, 423] on select "Assigned Task names Database Engine name Database Path Database Size (MB) Datab…" at bounding box center [1151, 429] width 178 height 19
select select "SQL Server Version"
click at [1121, 482] on select "Assigned Task names Database Engine name Database Path Database Size (MB) Datab…" at bounding box center [1151, 491] width 178 height 19
select select "SQL Server Edition"
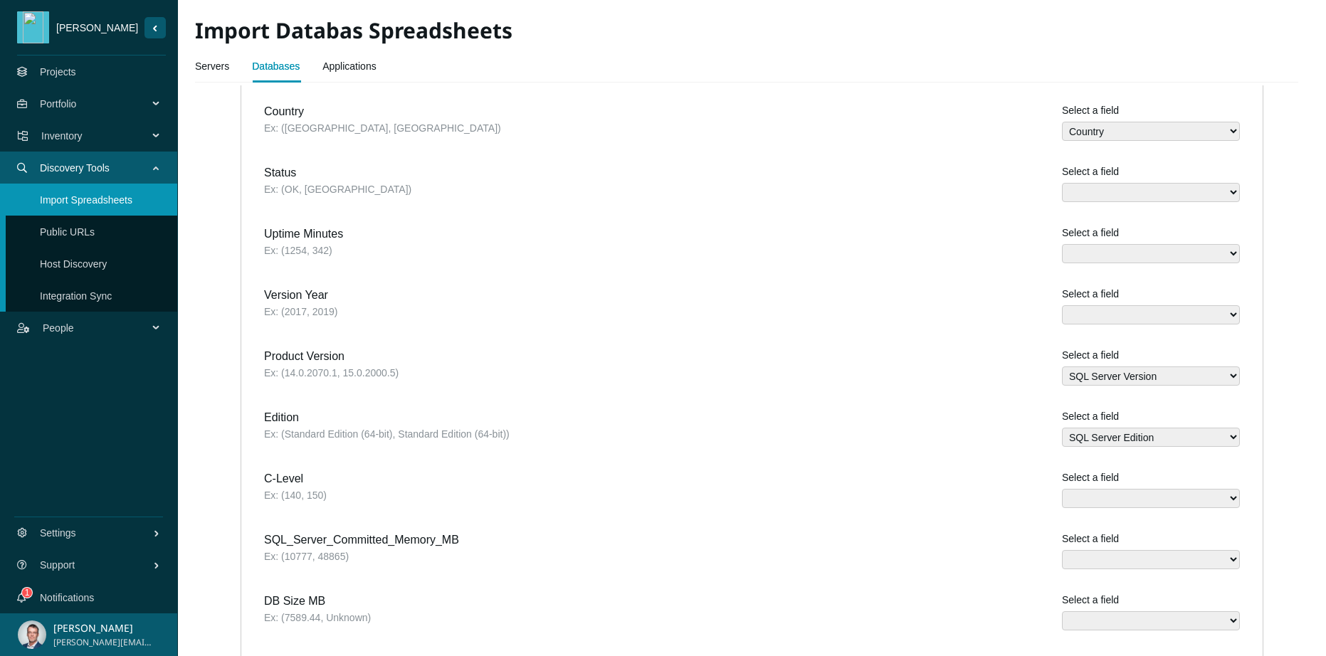
scroll to position [754, 0]
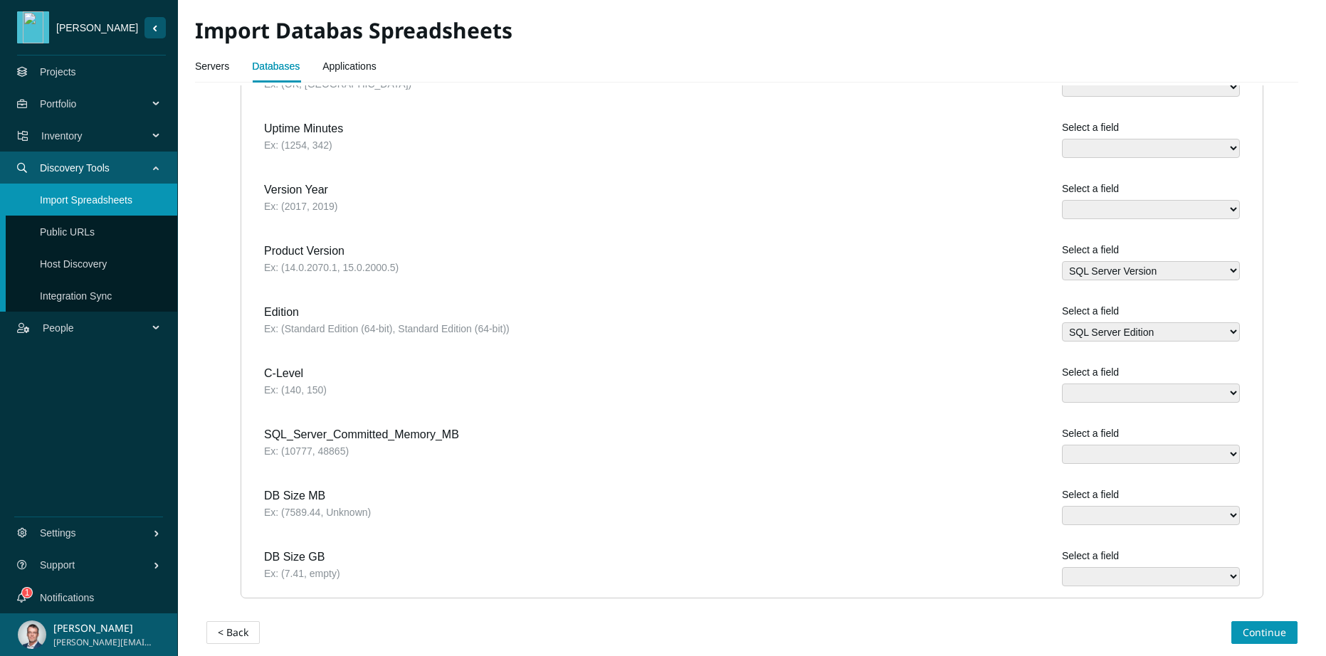
click at [1162, 506] on select "Assigned Task names Database Engine name Database Path Database Size (MB) Datab…" at bounding box center [1151, 515] width 178 height 19
select select "Database Size (MB)"
click at [1254, 625] on span "Continue" at bounding box center [1263, 633] width 43 height 16
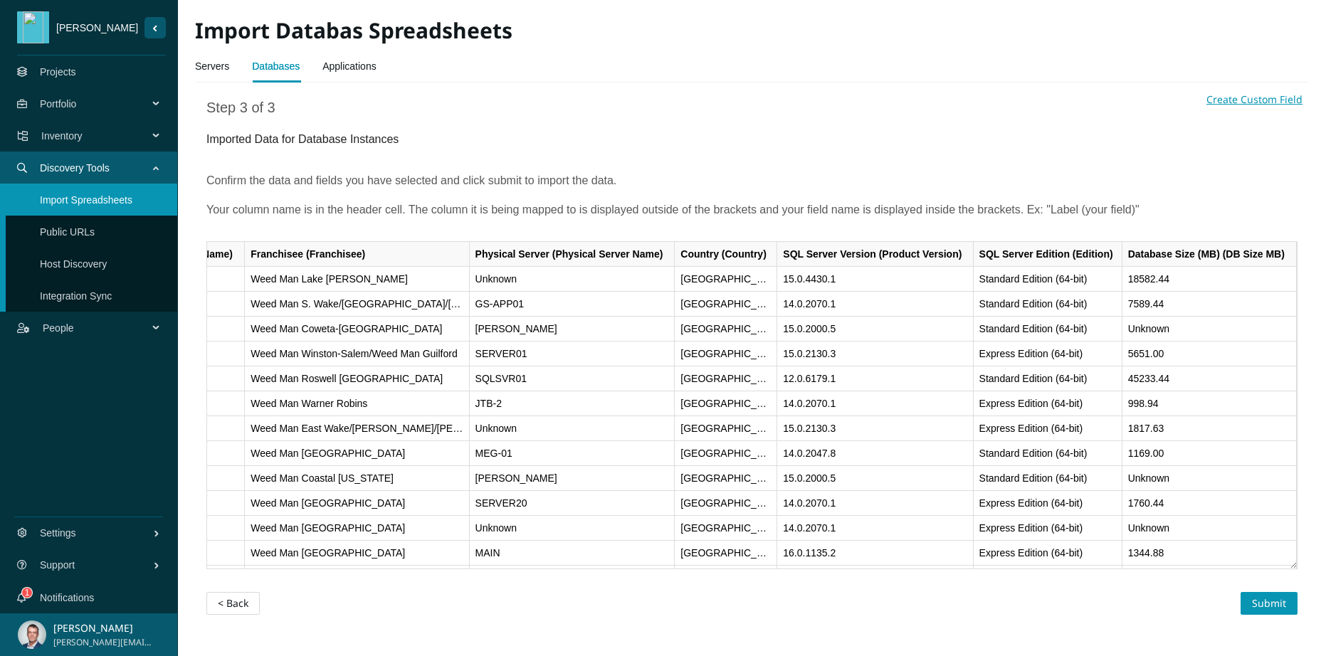
scroll to position [0, 0]
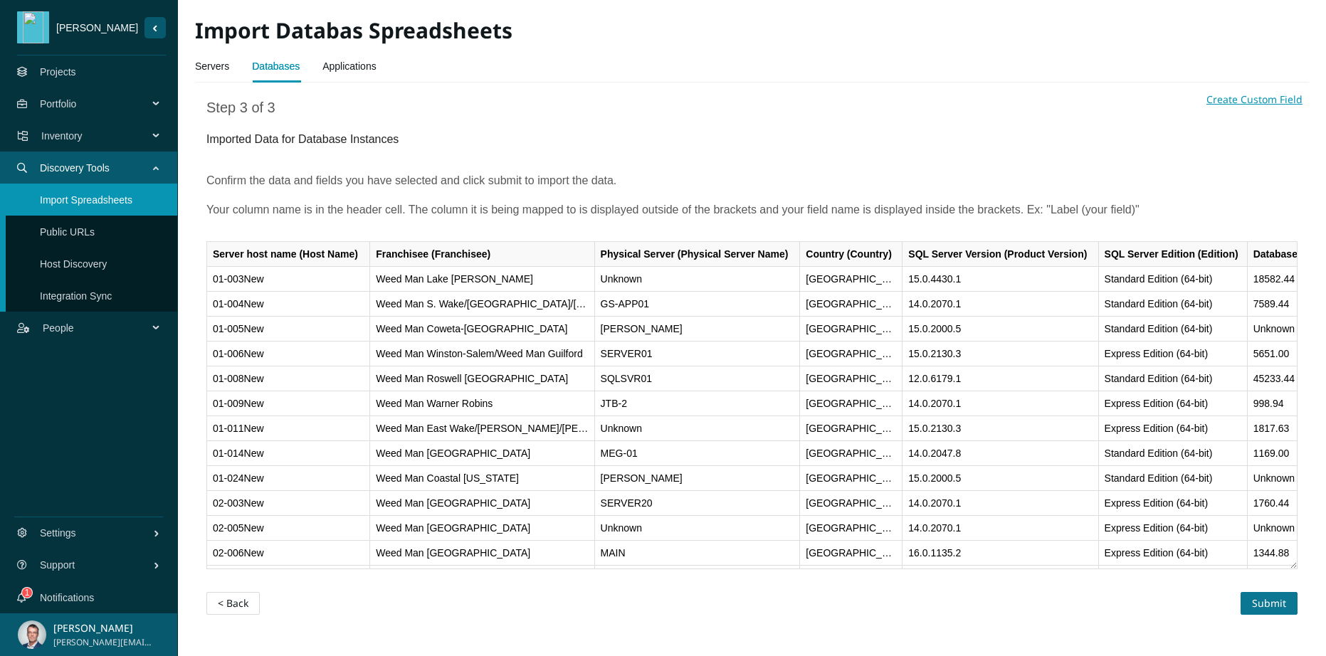
click at [1275, 603] on span "Submit" at bounding box center [1269, 604] width 34 height 16
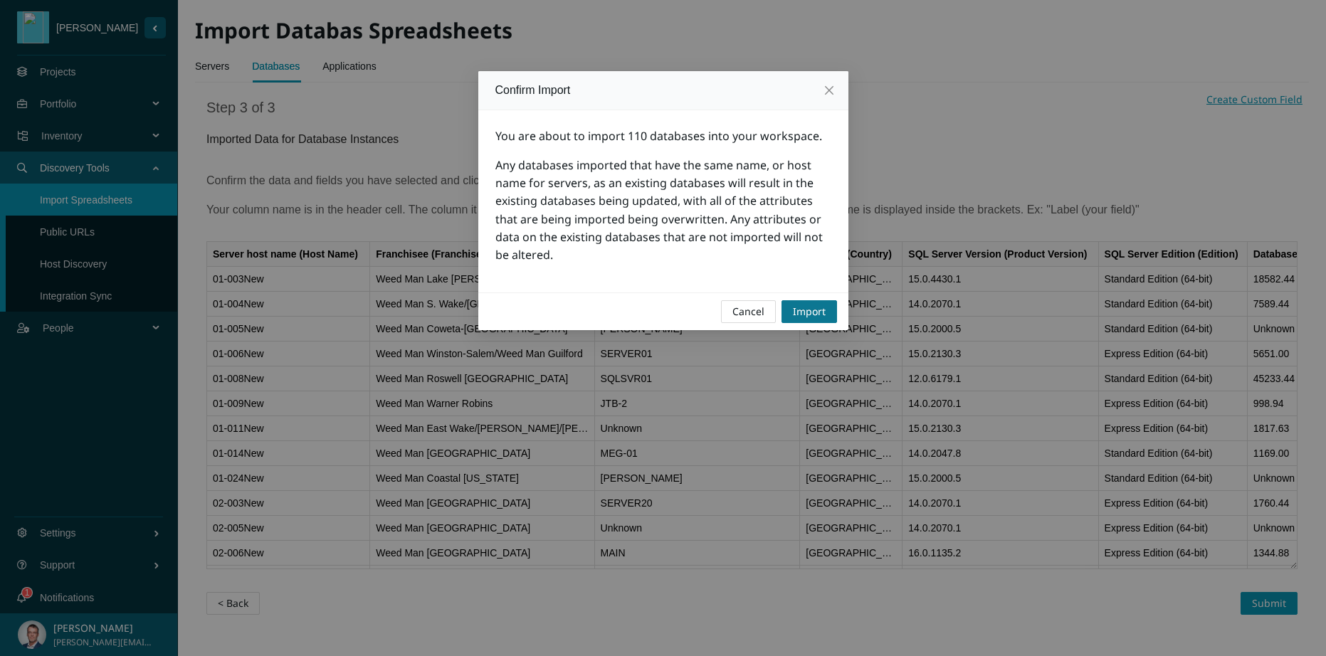
click at [809, 314] on span "Import" at bounding box center [809, 312] width 33 height 16
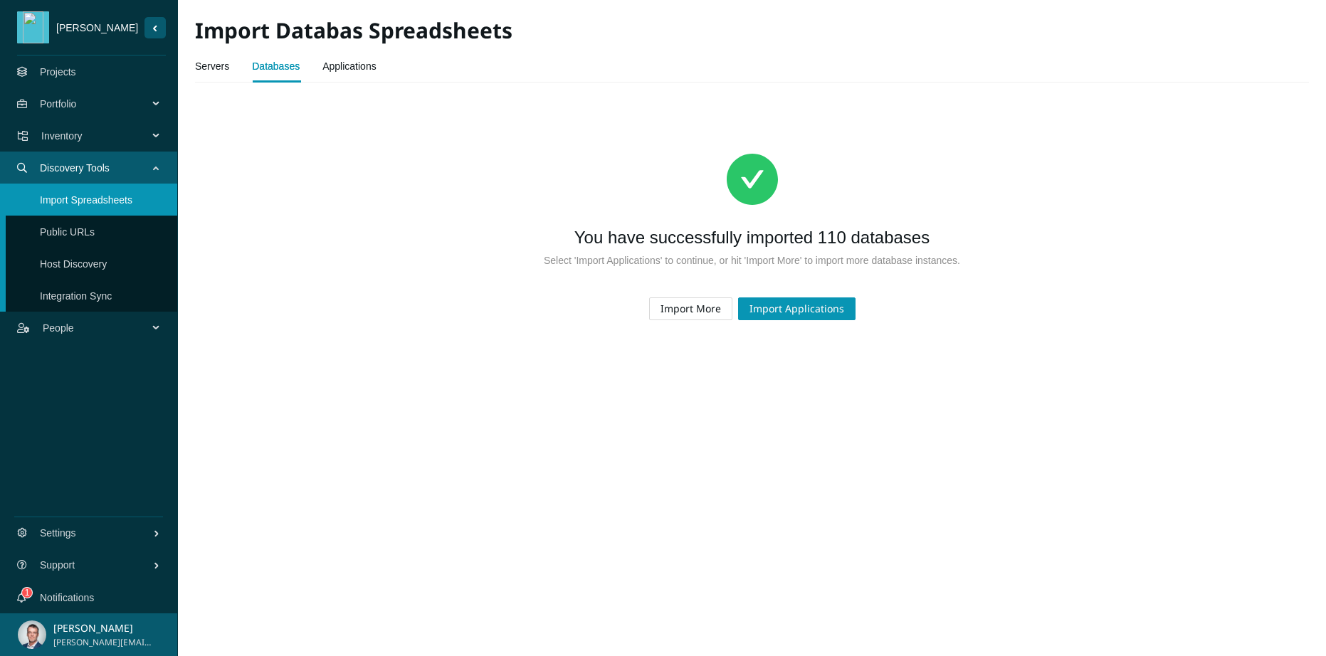
click at [71, 132] on span "Inventory" at bounding box center [97, 136] width 112 height 43
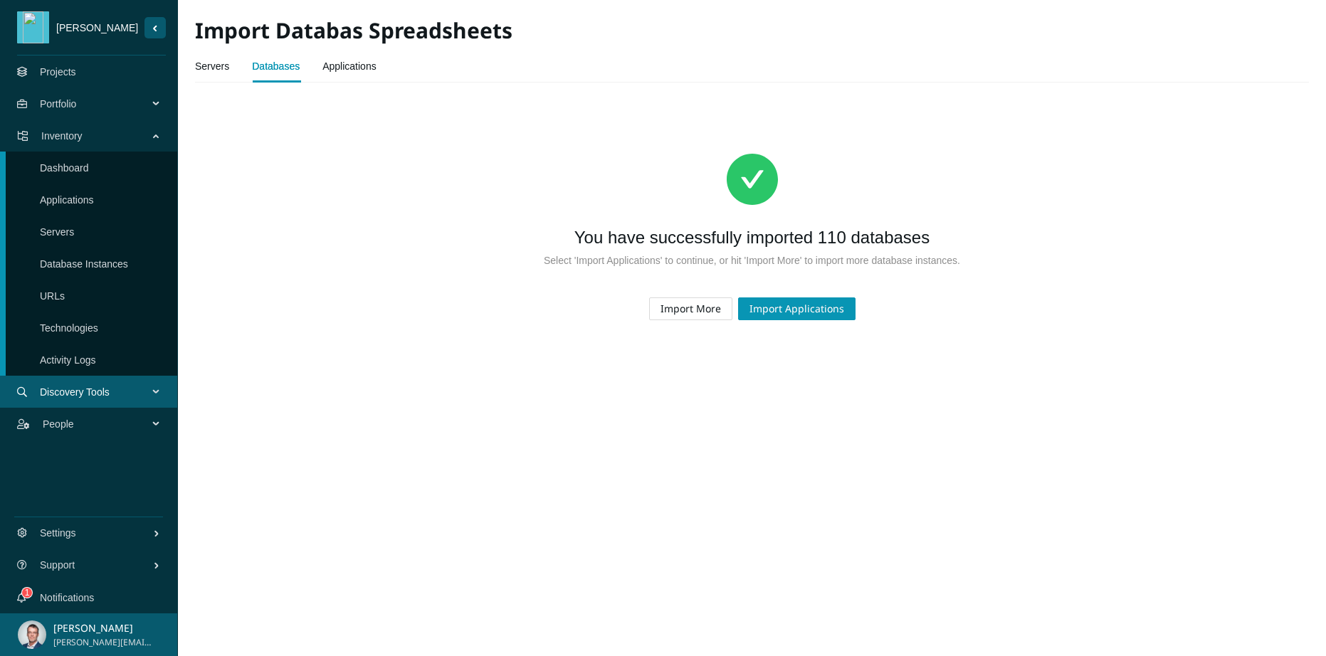
click at [75, 268] on link "Database Instances" at bounding box center [84, 263] width 88 height 11
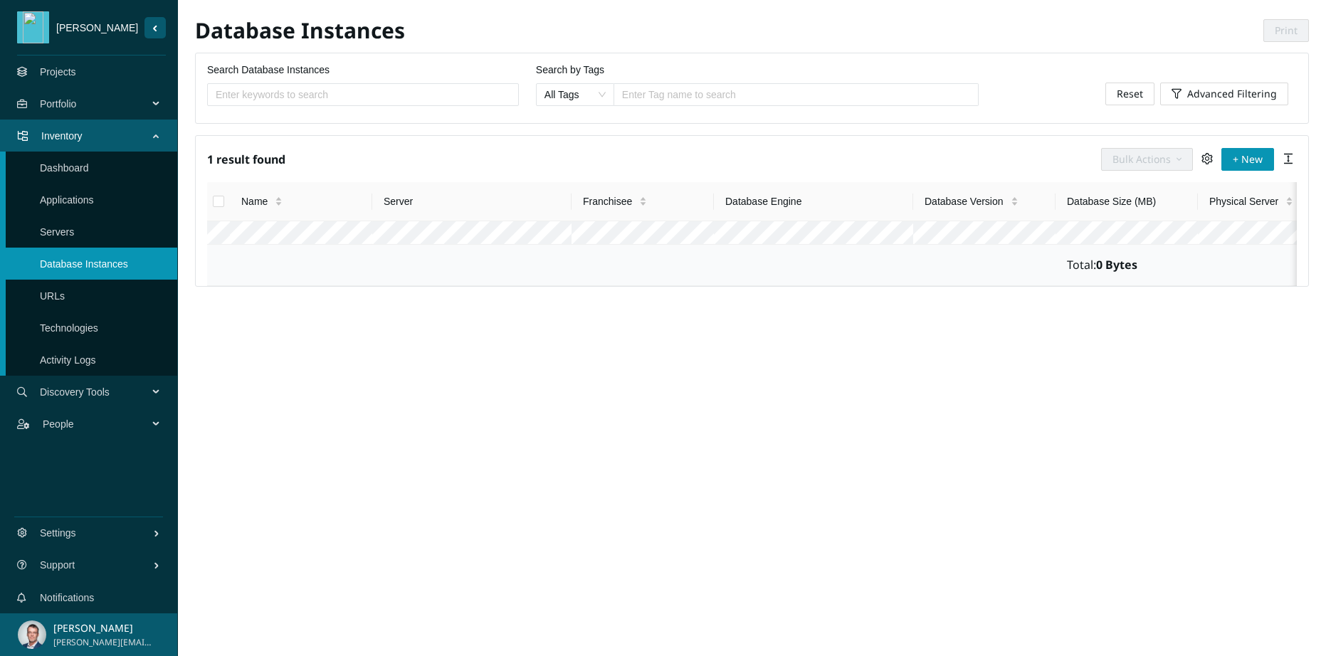
click at [63, 230] on link "Servers" at bounding box center [57, 231] width 34 height 11
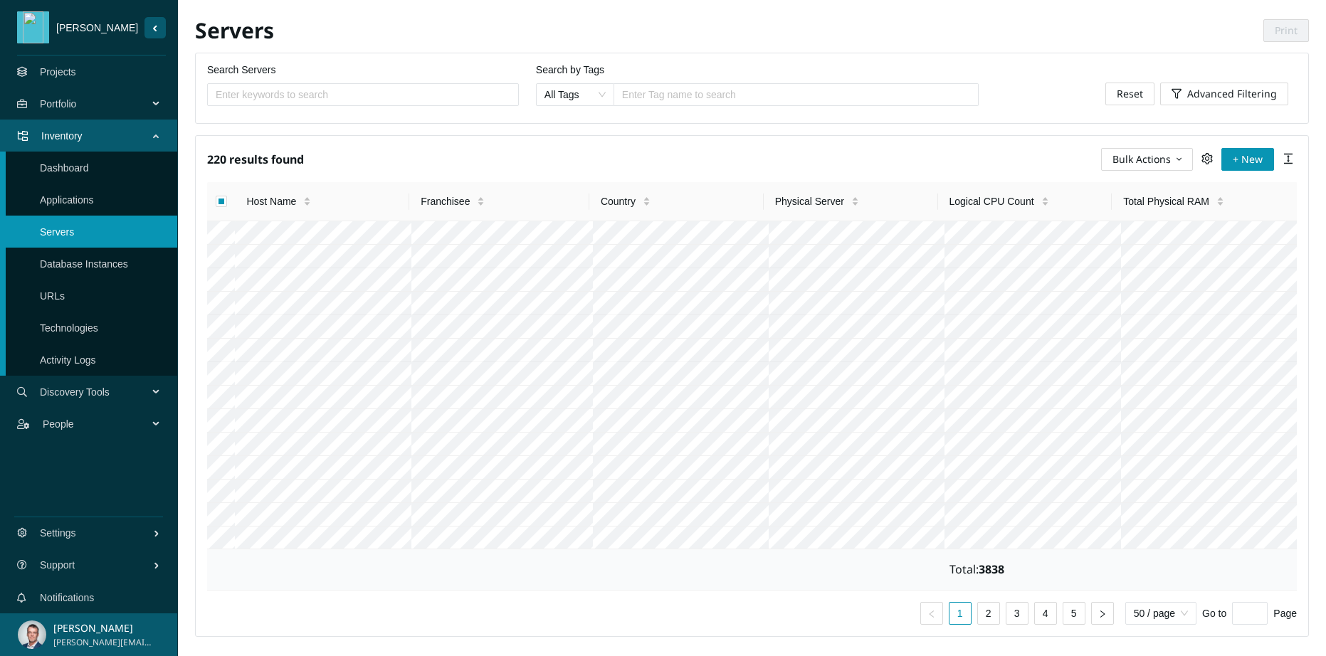
scroll to position [162, 0]
click at [280, 203] on span "Host Name" at bounding box center [271, 202] width 50 height 16
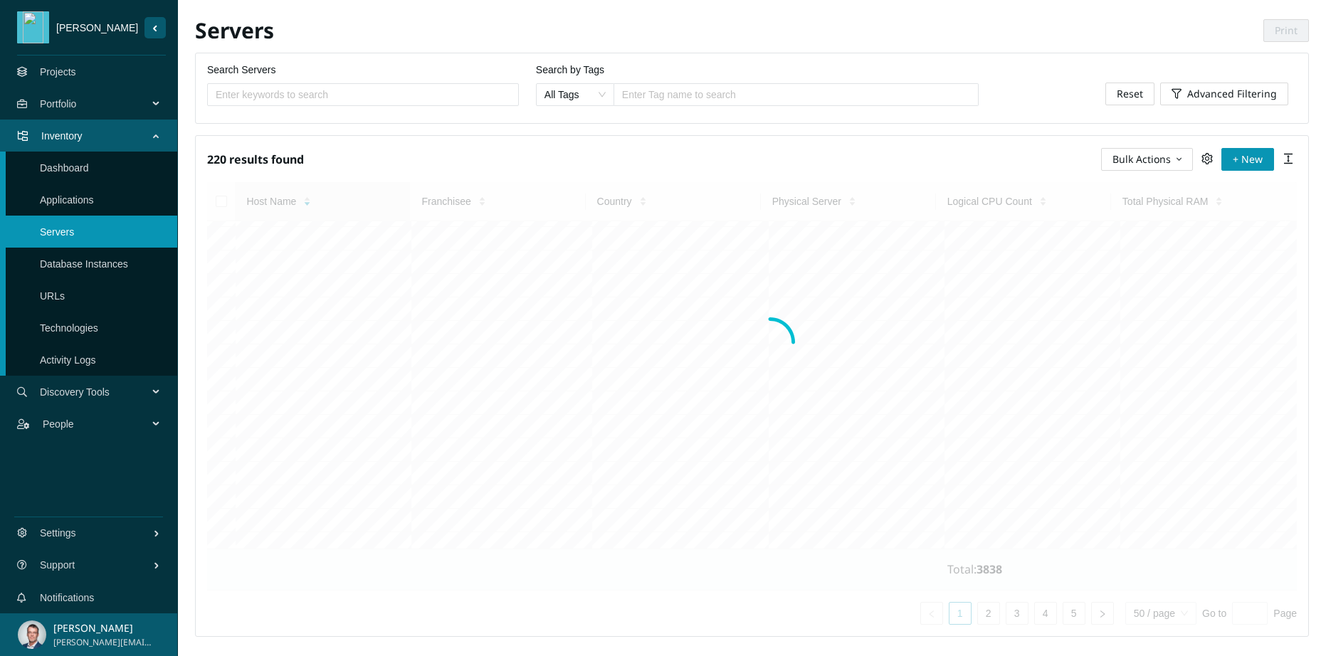
scroll to position [0, 0]
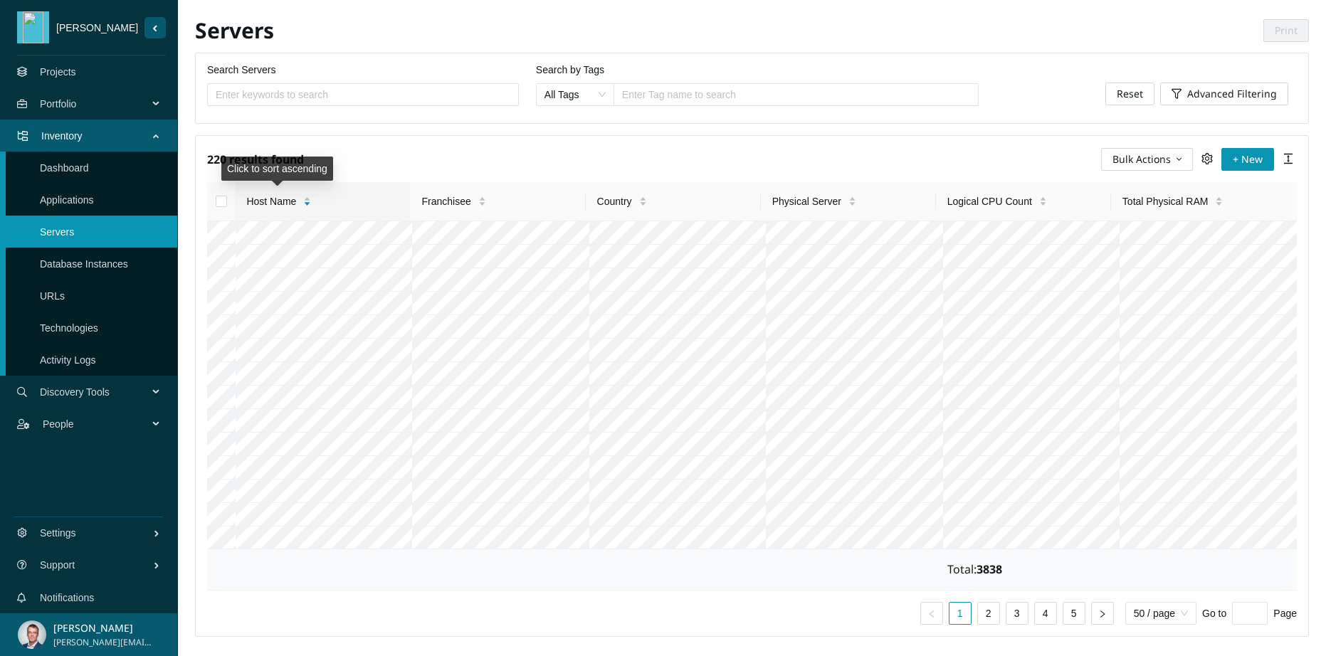
click at [307, 203] on div "Host Name" at bounding box center [278, 202] width 65 height 16
click at [279, 203] on span "Host Name" at bounding box center [271, 202] width 50 height 16
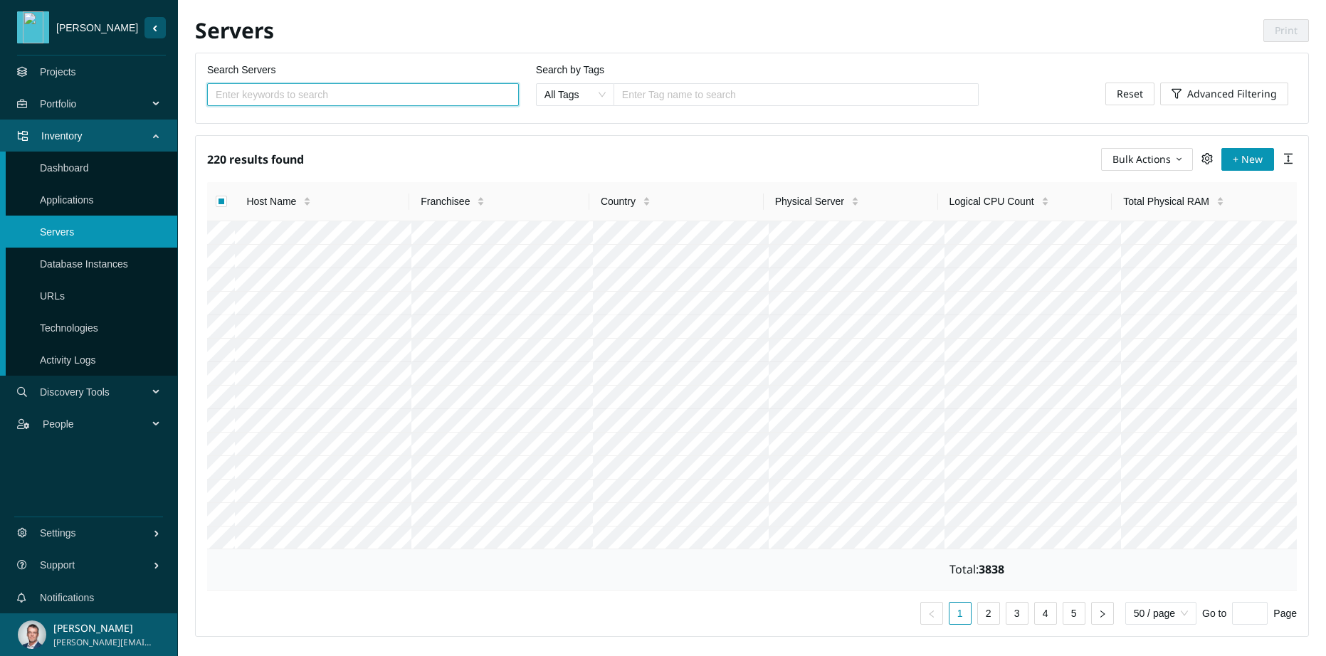
click at [305, 90] on input "Search Servers" at bounding box center [357, 95] width 283 height 16
type input "new"
click at [221, 204] on input "Select all" at bounding box center [221, 201] width 11 height 11
click at [1172, 152] on button "Bulk Actions" at bounding box center [1147, 159] width 92 height 23
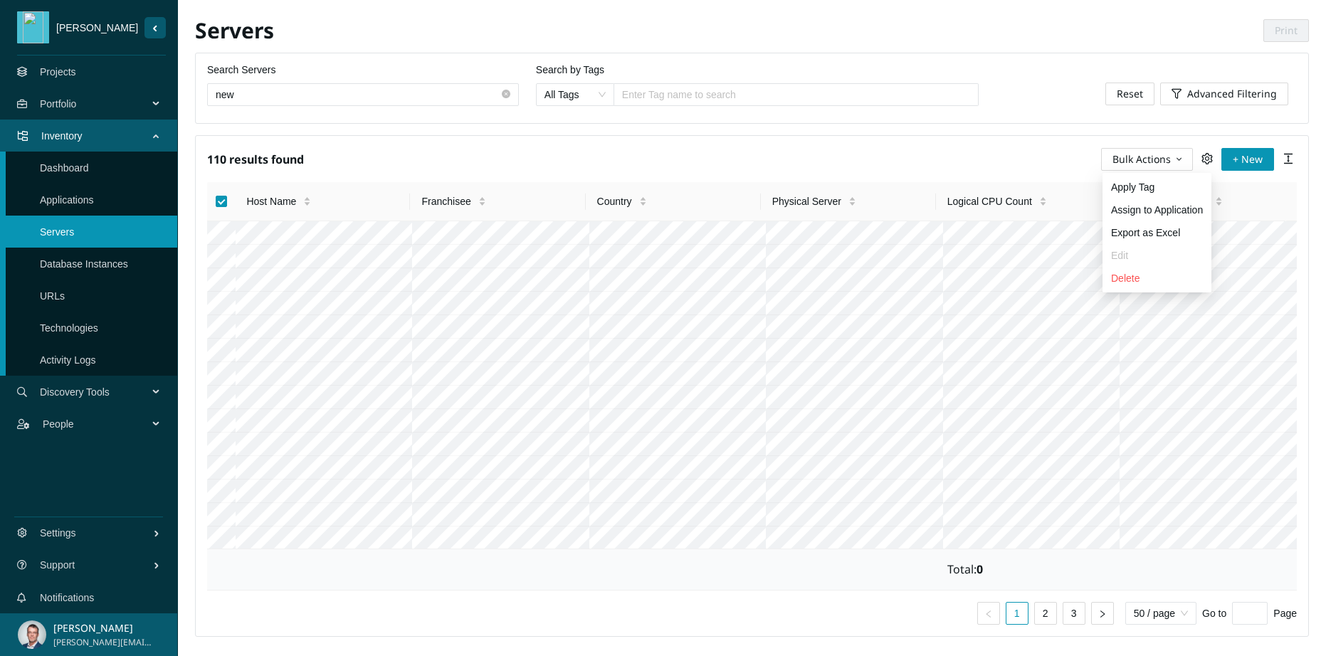
click at [1121, 275] on span "Delete" at bounding box center [1157, 278] width 92 height 16
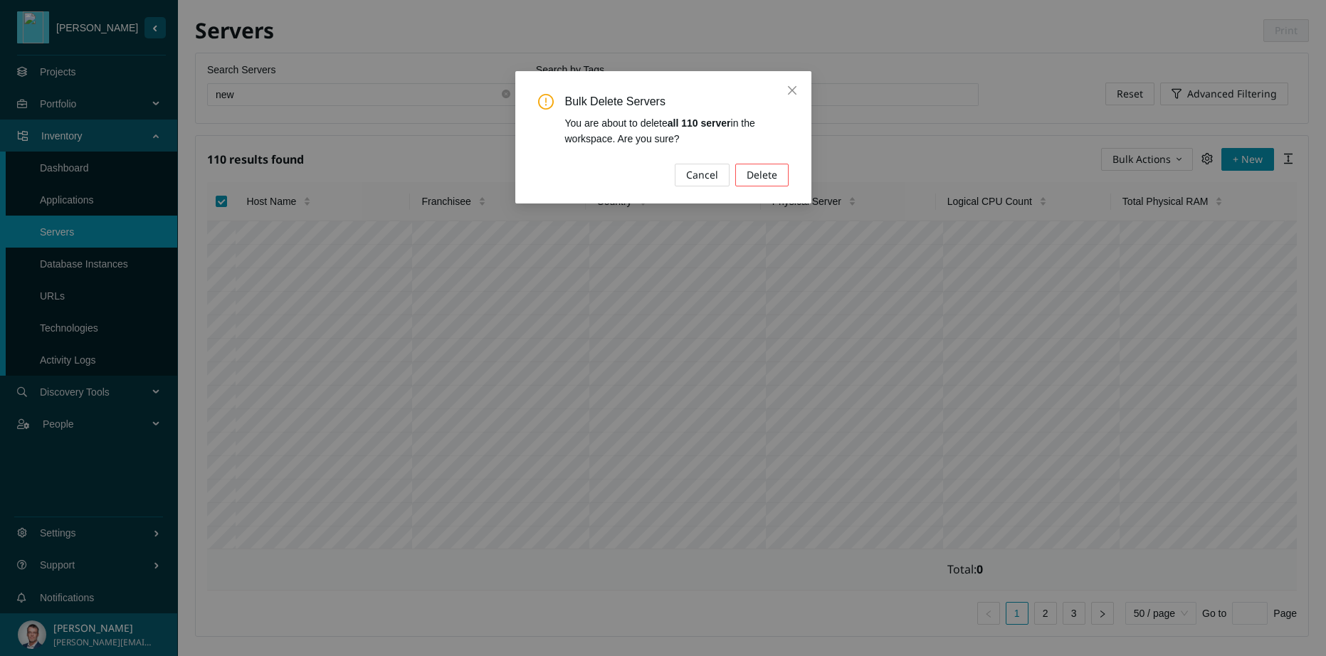
click at [785, 178] on button "Delete" at bounding box center [761, 175] width 53 height 23
checkbox input "false"
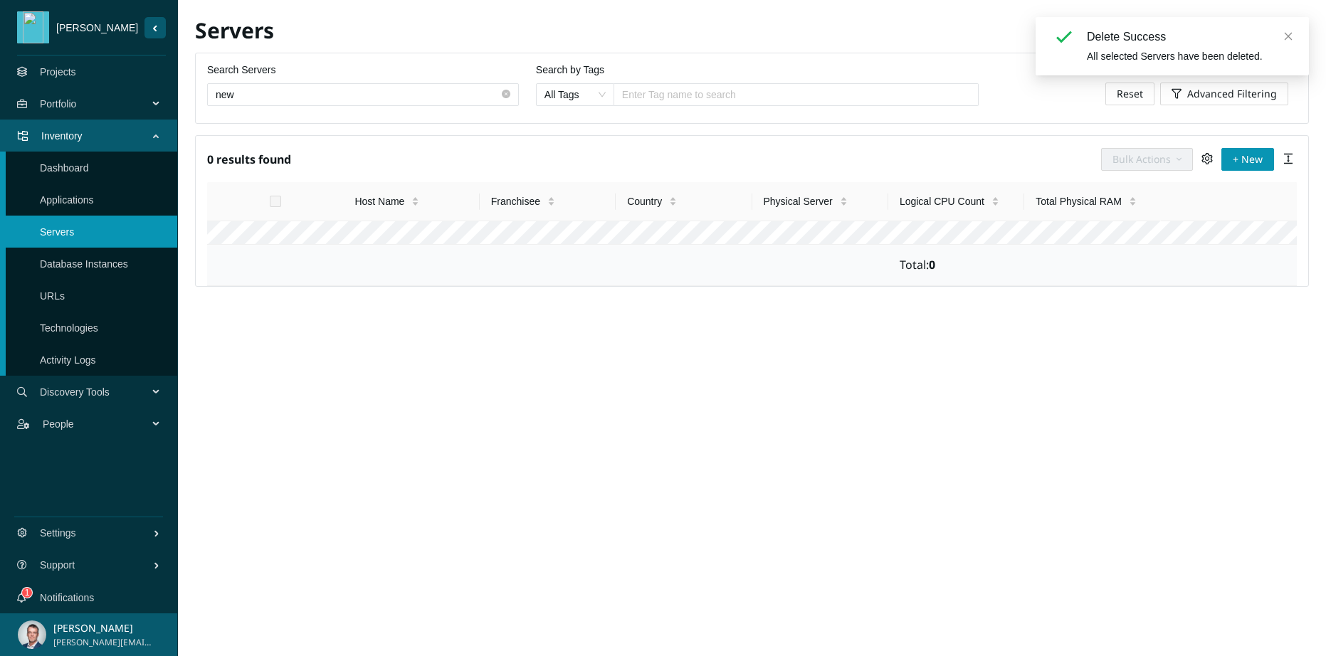
click at [83, 597] on link "Notifications" at bounding box center [67, 597] width 54 height 11
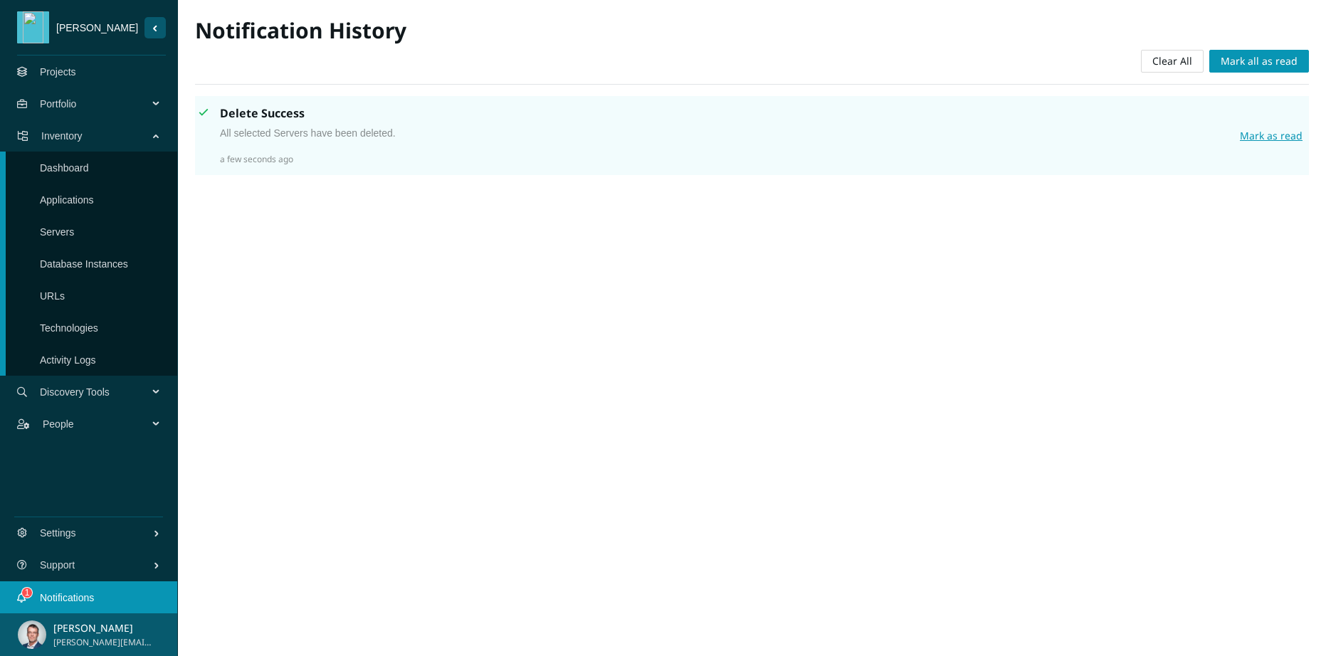
click at [697, 334] on main "Notification History Clear All Mark all as read Delete Success All selected Ser…" at bounding box center [752, 328] width 1148 height 656
click at [104, 270] on link "Database Instances" at bounding box center [84, 263] width 88 height 11
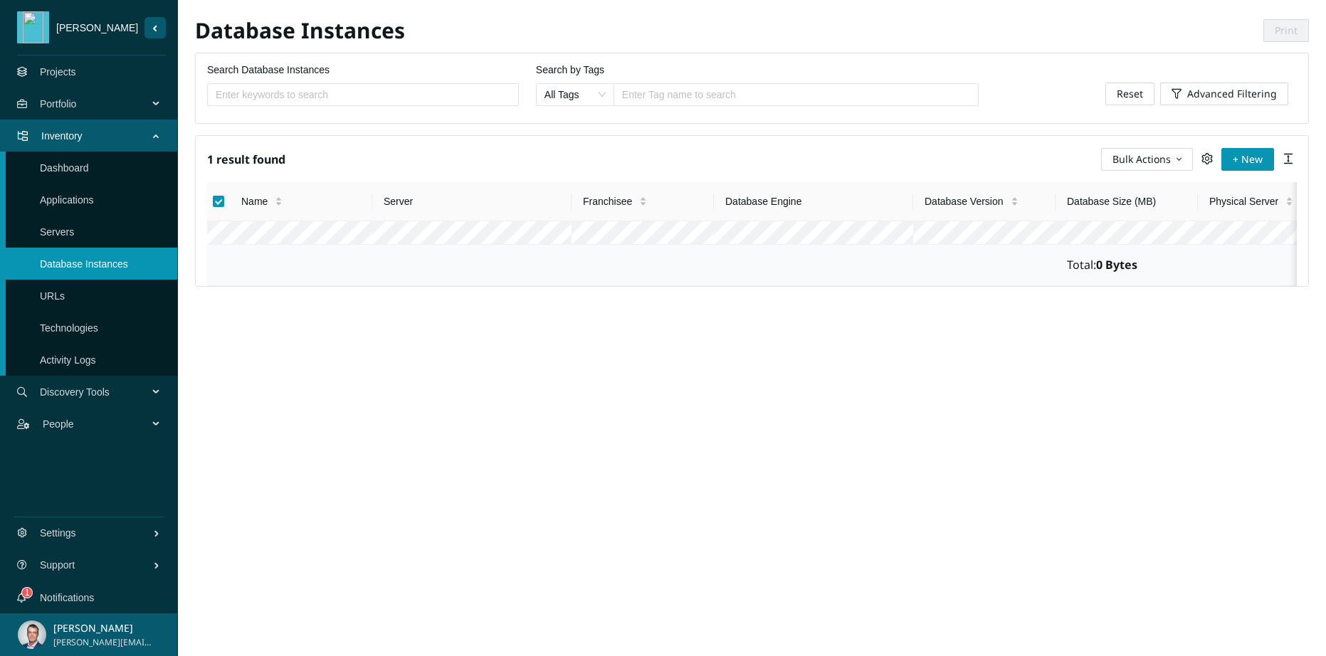
click at [1130, 157] on span "Bulk Actions" at bounding box center [1141, 160] width 58 height 16
click at [1140, 258] on span "Delete" at bounding box center [1148, 256] width 74 height 16
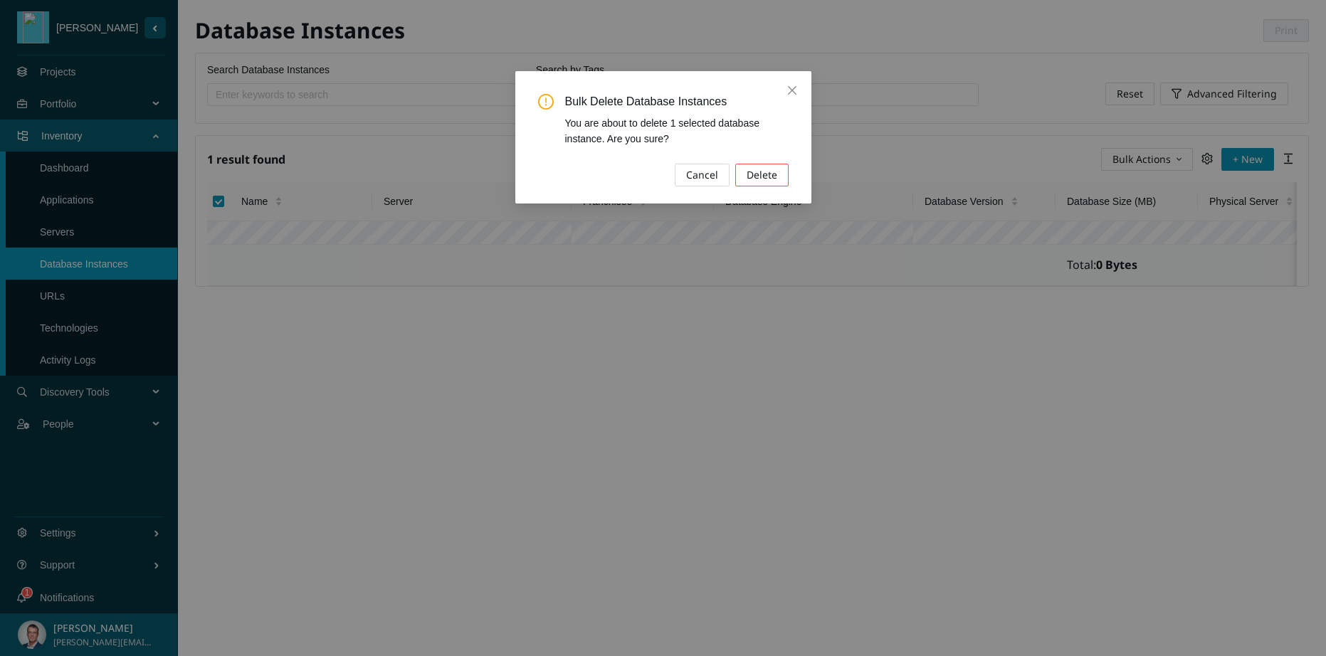
click at [761, 173] on span "Delete" at bounding box center [761, 175] width 31 height 16
checkbox input "false"
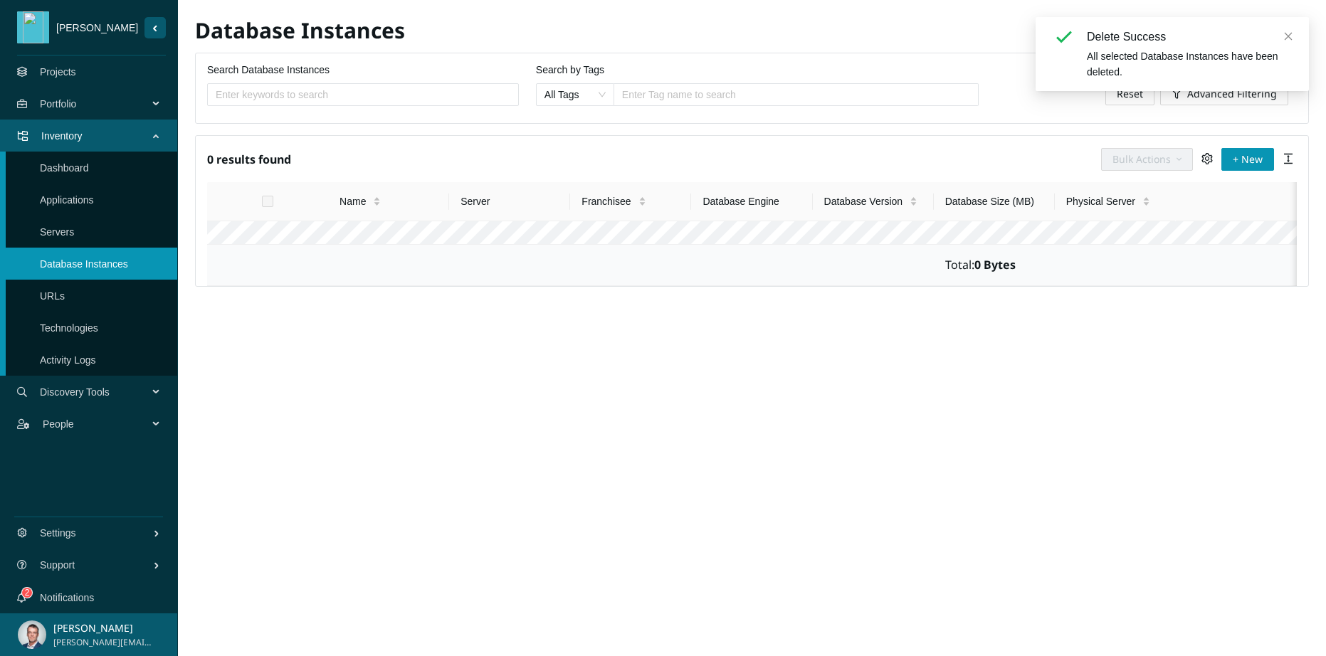
click at [412, 562] on div "Database Instances Print Search Database Instances Search by Tags All Tags Ente…" at bounding box center [752, 328] width 1148 height 656
click at [114, 393] on span "Discovery Tools" at bounding box center [97, 392] width 114 height 43
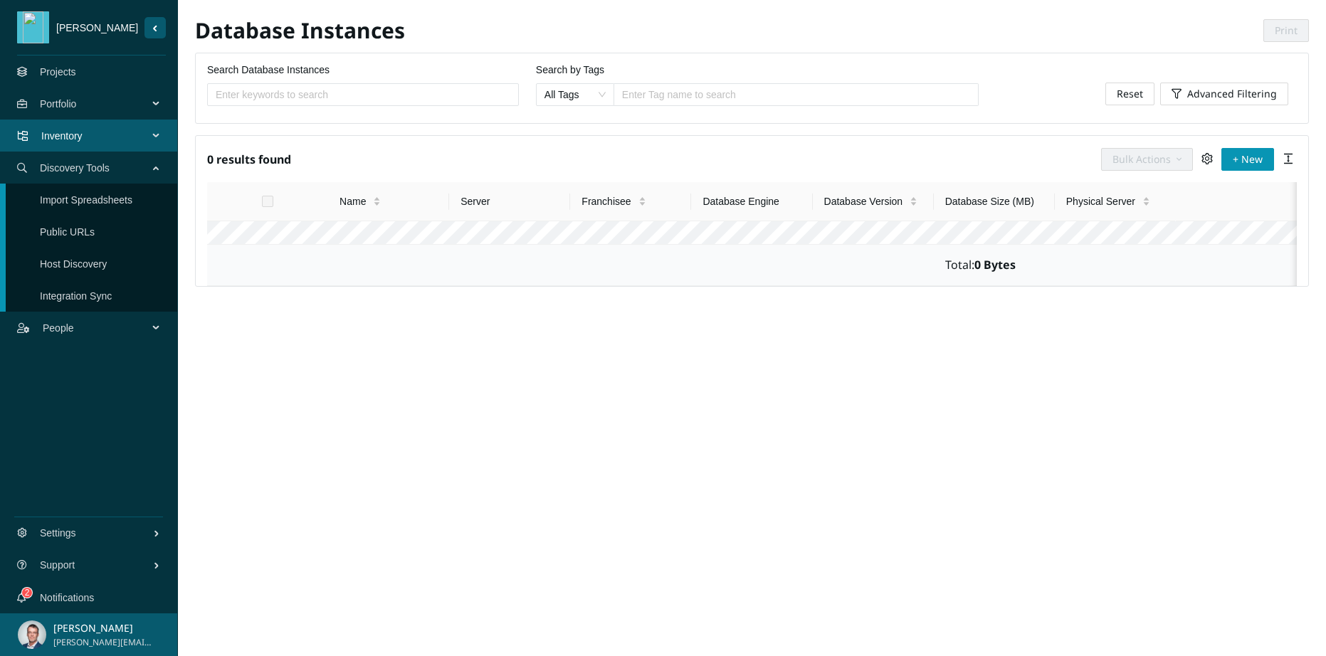
click at [106, 200] on link "Import Spreadsheets" at bounding box center [86, 199] width 92 height 11
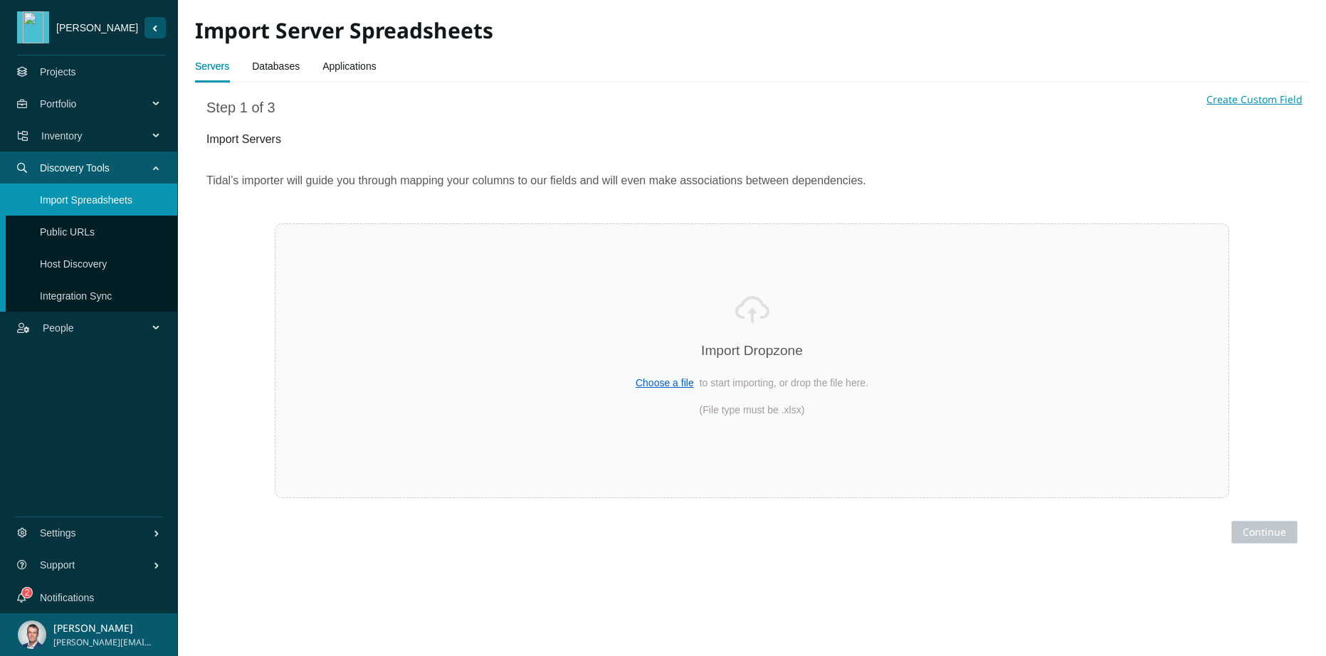
click at [282, 68] on link "Databases" at bounding box center [276, 66] width 48 height 28
click at [649, 379] on span "Choose a file" at bounding box center [664, 382] width 58 height 11
select select "Franchisee"
select select "Country"
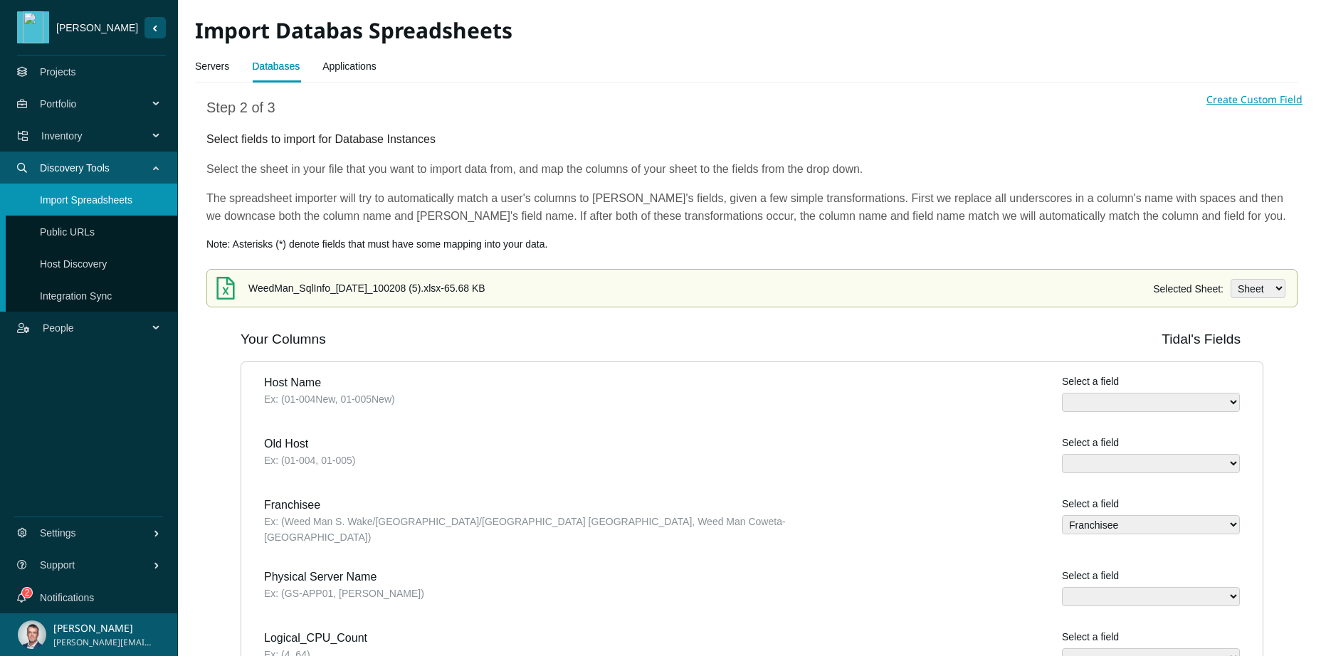
click at [1123, 396] on select "Assigned Task names Database Engine name Database Path Database Size (MB) Datab…" at bounding box center [1151, 402] width 178 height 19
select select "Server host name"
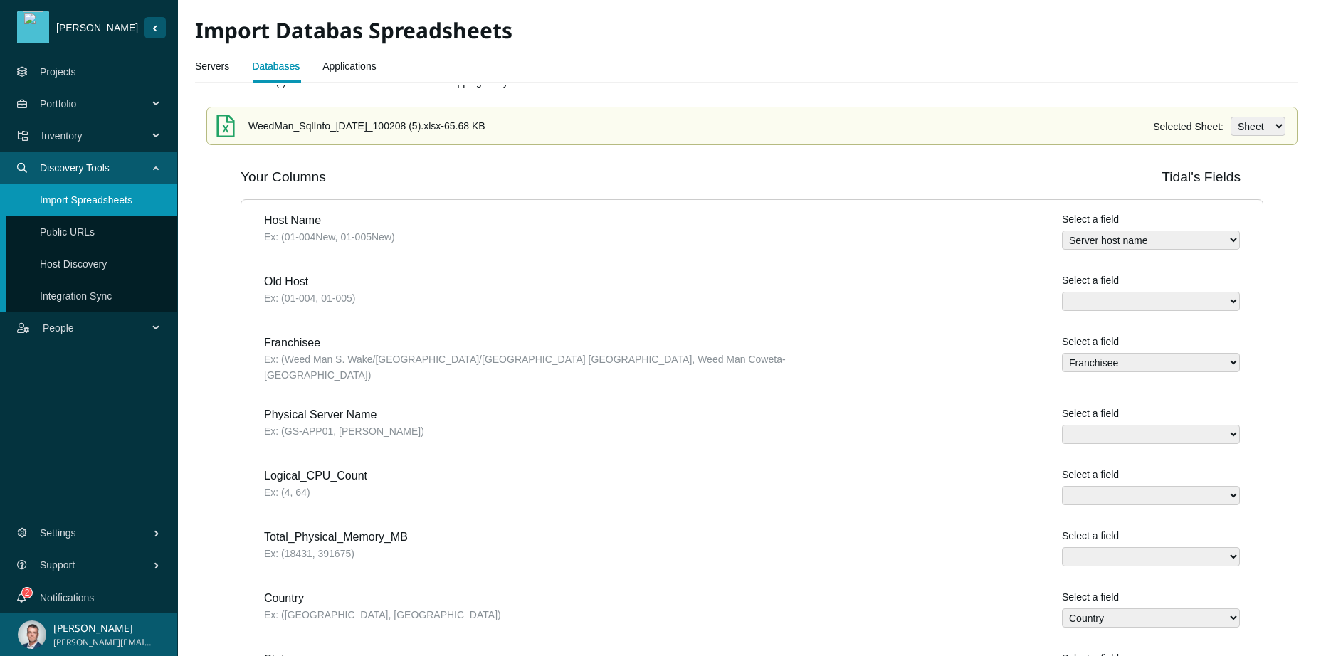
scroll to position [216, 0]
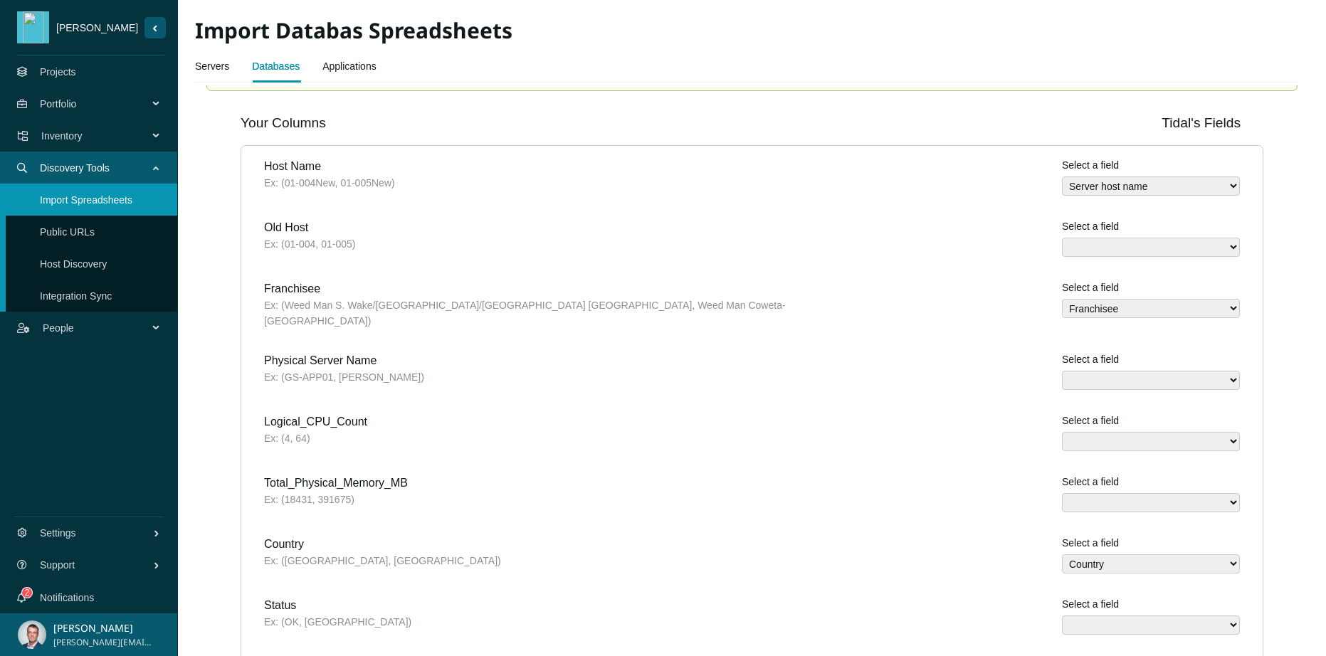
click at [1101, 371] on select "Assigned Task names Database Engine name Database Path Database Size (MB) Datab…" at bounding box center [1151, 380] width 178 height 19
select select "Physical Server"
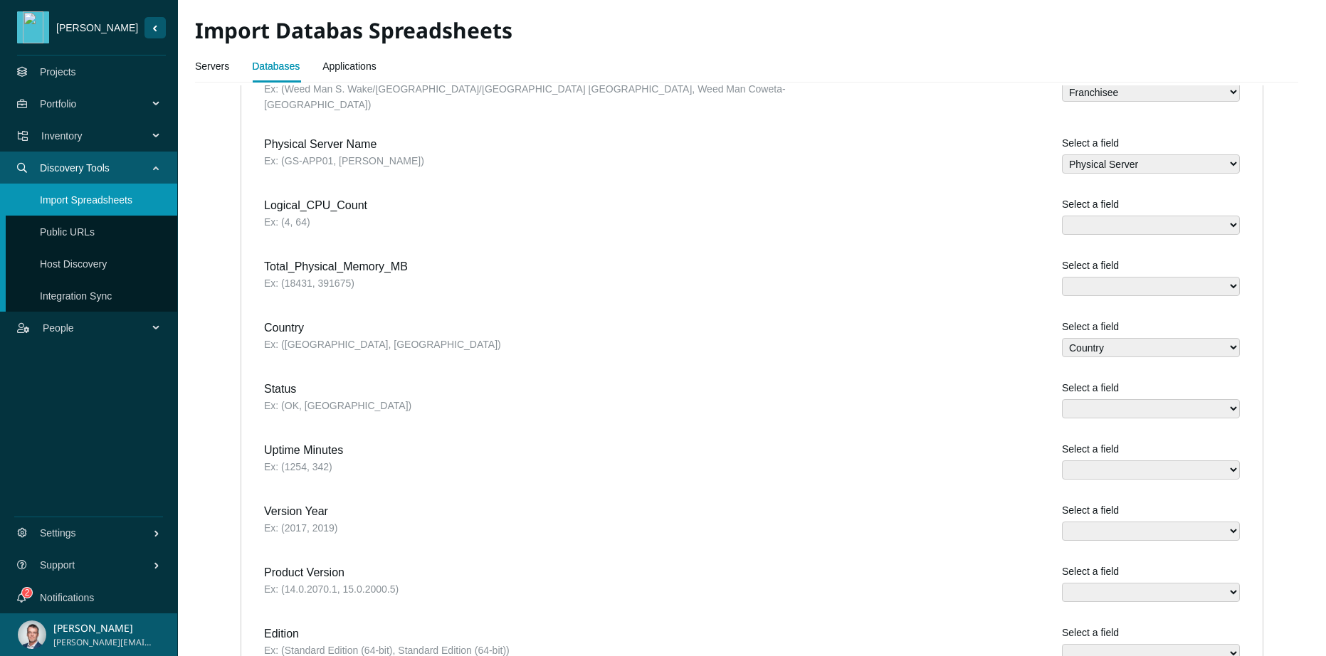
click at [1088, 583] on select "Assigned Task names Database Engine name Database Path Database Size (MB) Datab…" at bounding box center [1151, 592] width 178 height 19
select select "SQL Server Version"
click at [1093, 644] on select "Assigned Task names Database Engine name Database Path Database Size (MB) Datab…" at bounding box center [1151, 653] width 178 height 19
select select "SQL Server Edition"
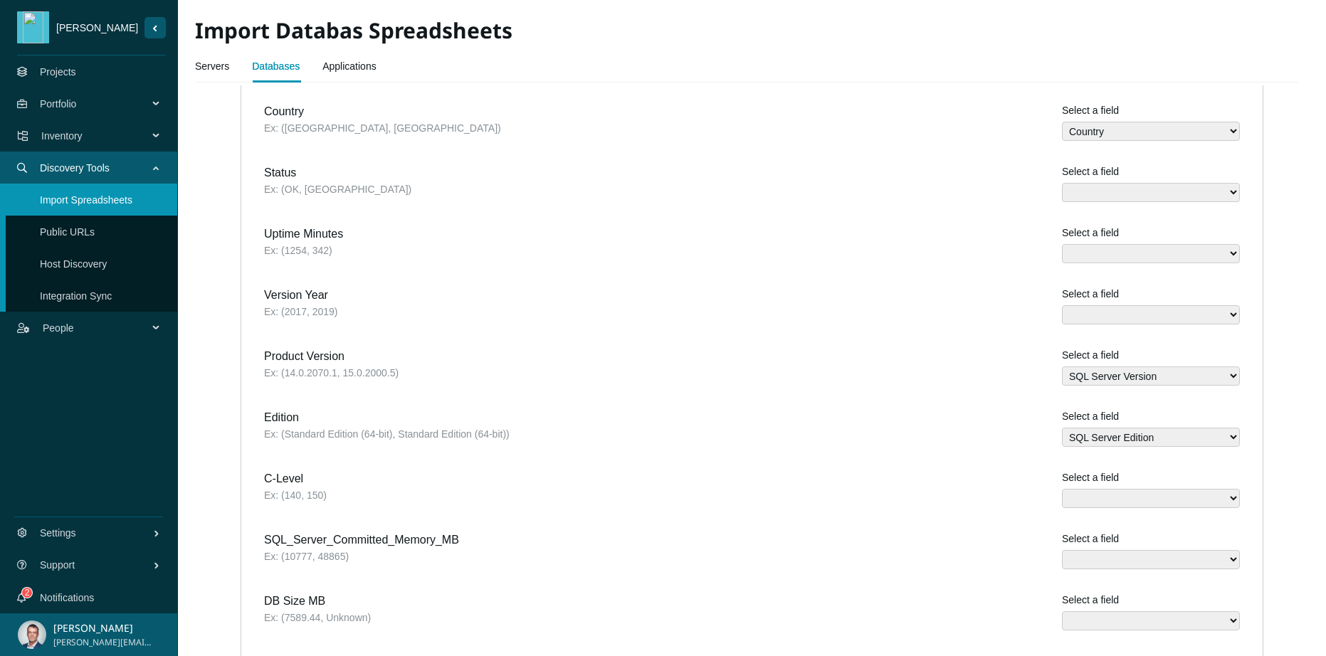
scroll to position [754, 0]
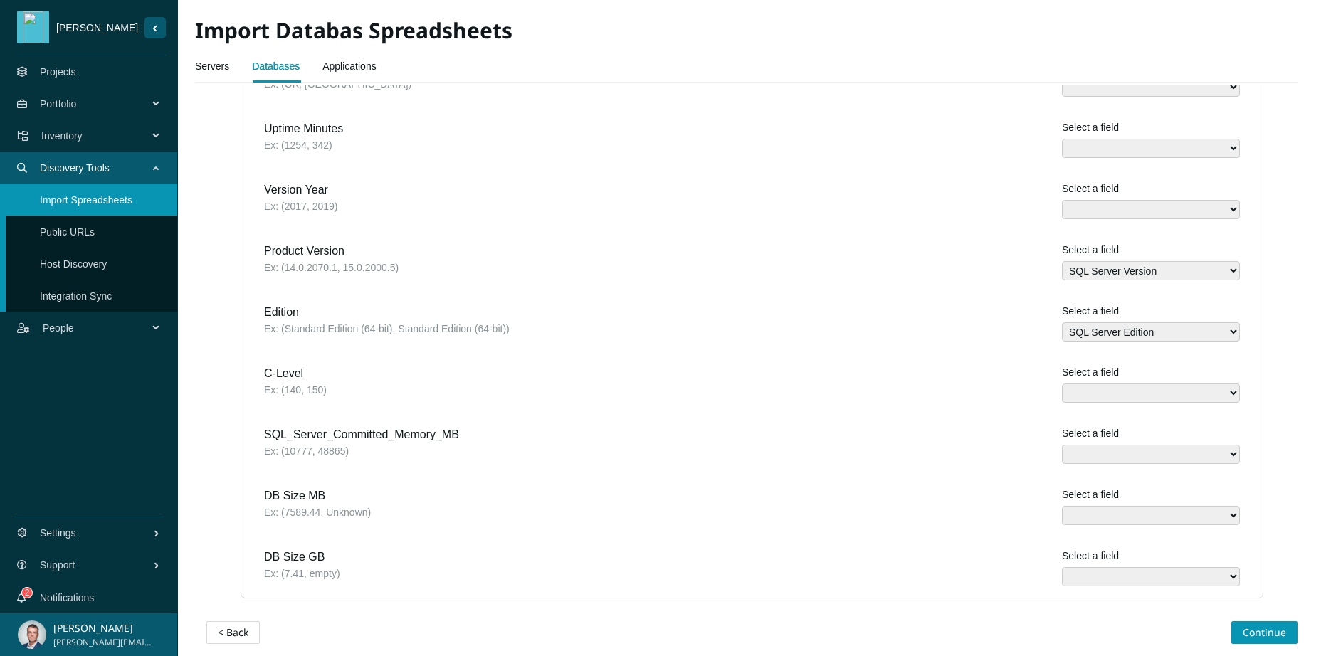
click at [1124, 507] on select "Assigned Task names Database Engine name Database Path Database Size (MB) Datab…" at bounding box center [1151, 515] width 178 height 19
select select "Database Size (MB)"
click at [1254, 625] on span "Continue" at bounding box center [1263, 633] width 43 height 16
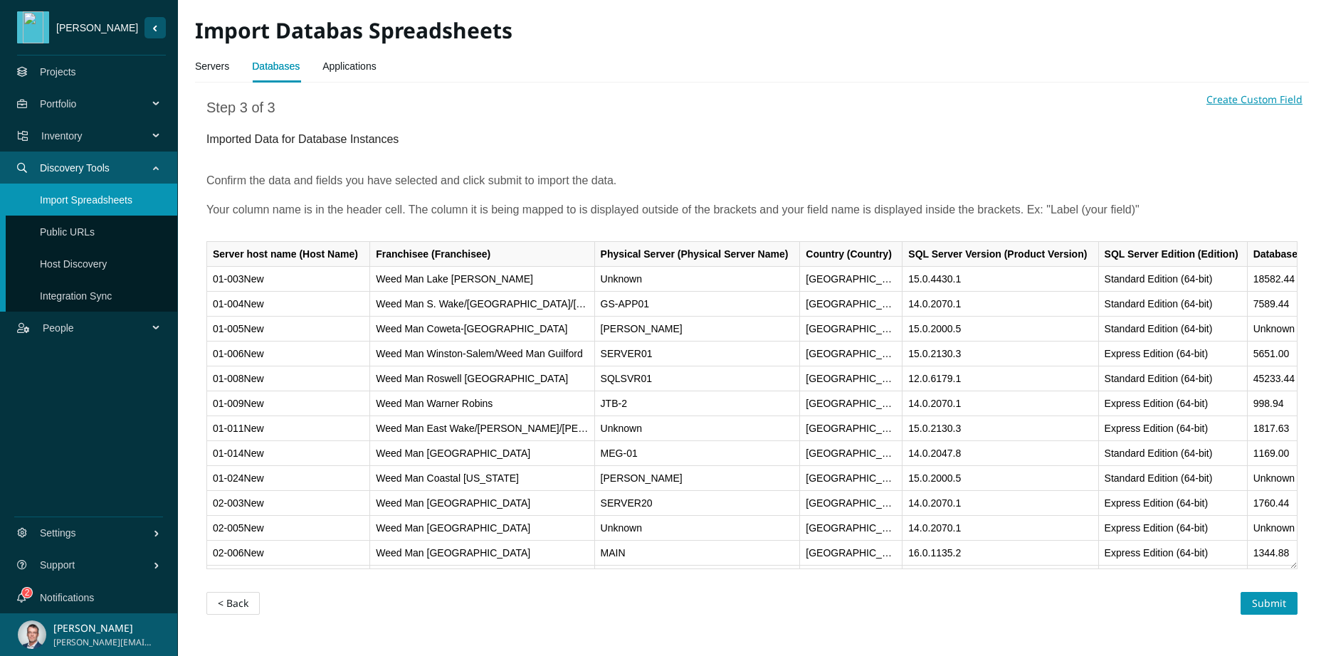
scroll to position [0, 0]
click at [1267, 602] on span "Submit" at bounding box center [1269, 604] width 34 height 16
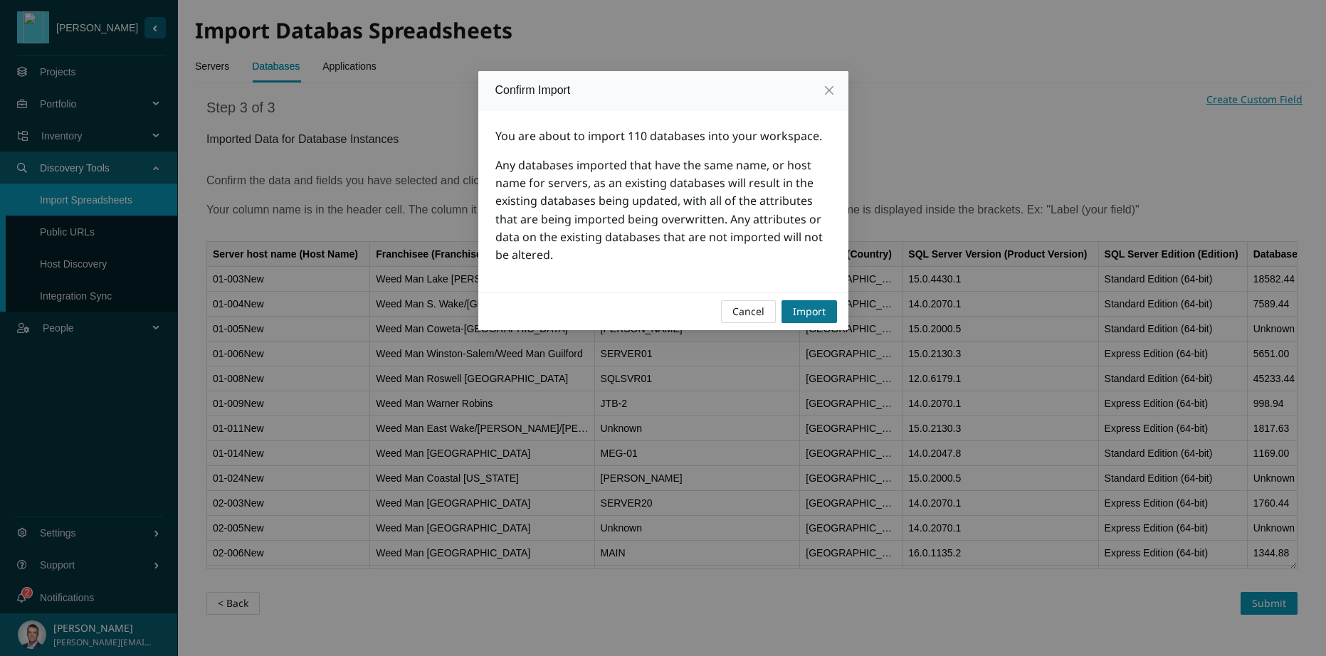
click at [809, 312] on span "Import" at bounding box center [809, 312] width 33 height 16
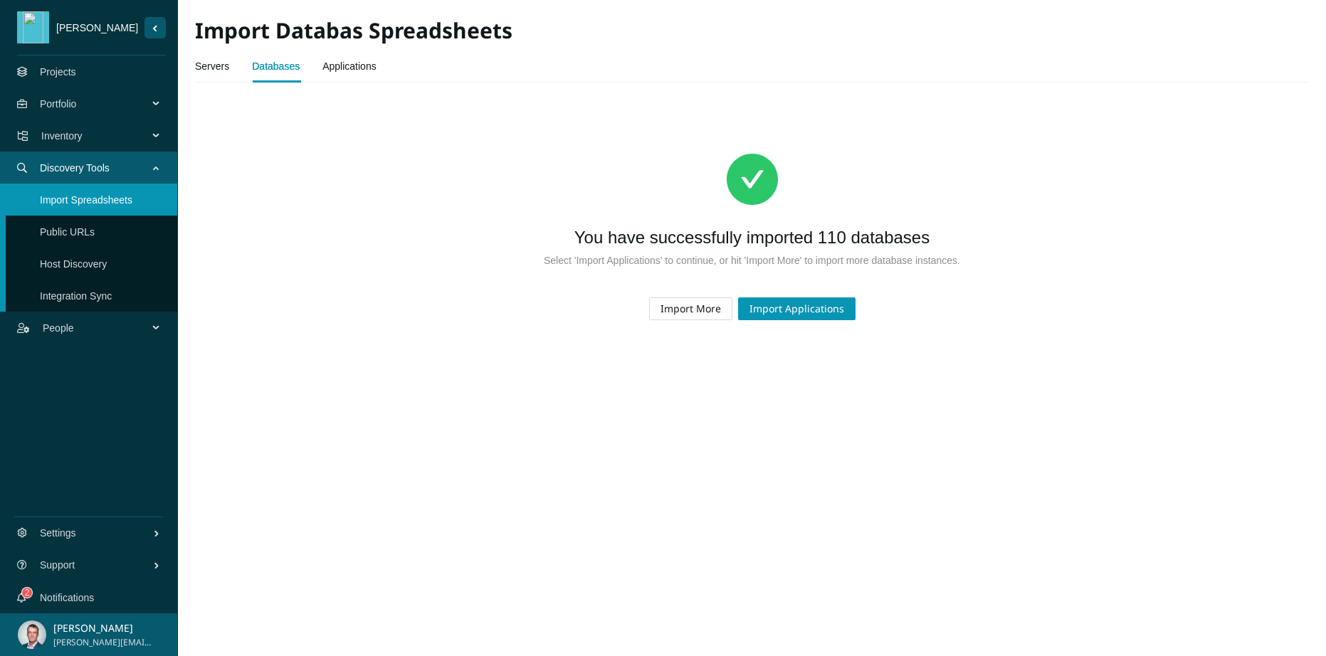
click at [154, 136] on icon "Sider Navigation Menu" at bounding box center [157, 136] width 7 height 0
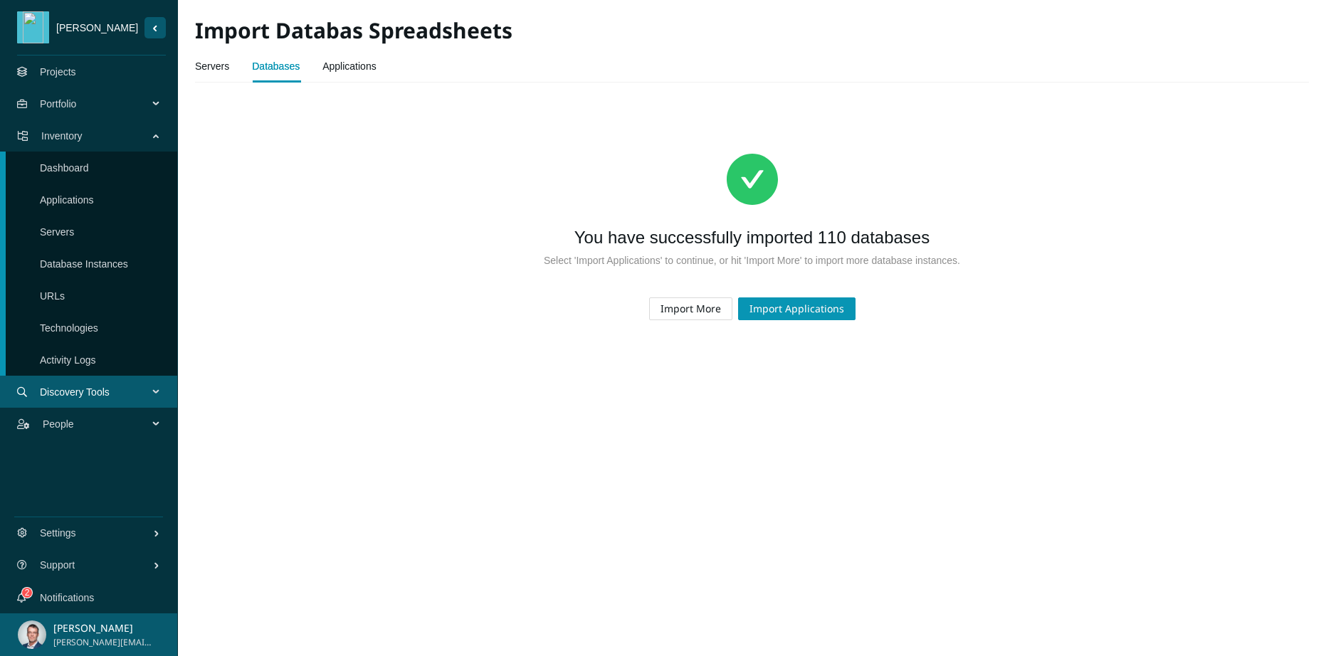
click at [107, 258] on link "Database Instances" at bounding box center [84, 263] width 88 height 11
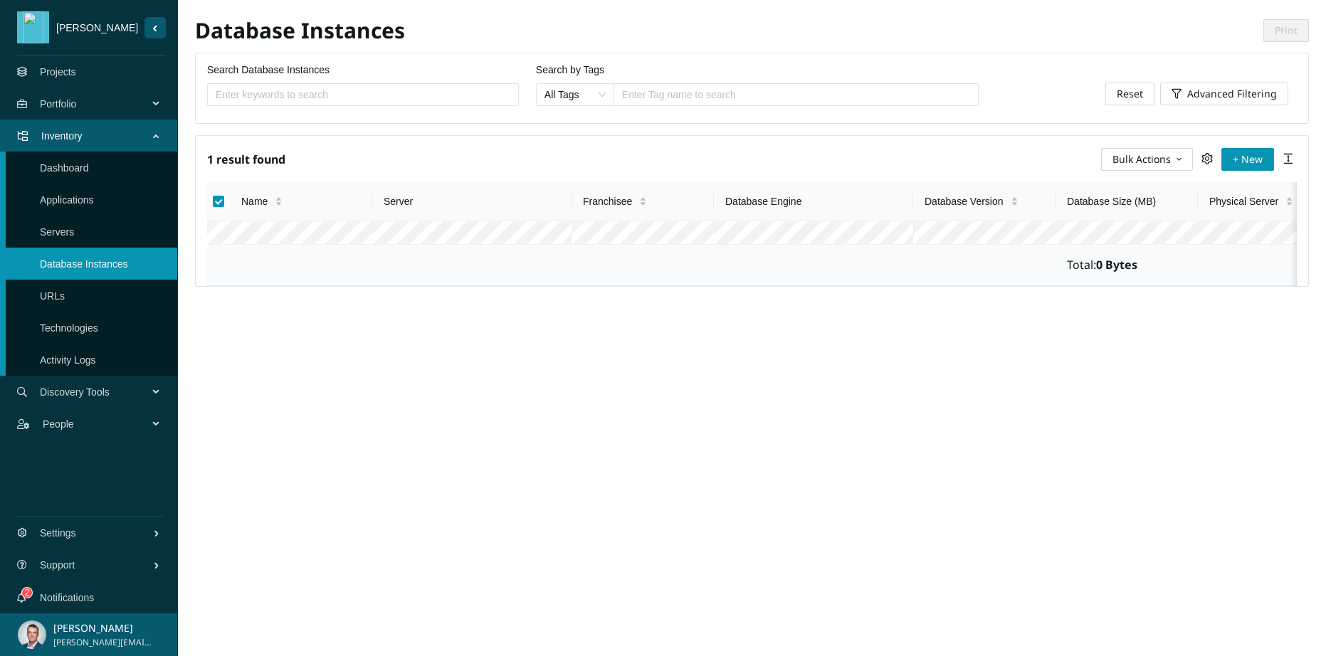
click at [1151, 157] on span "Bulk Actions" at bounding box center [1141, 160] width 58 height 16
click at [1133, 248] on span "Delete" at bounding box center [1148, 256] width 74 height 16
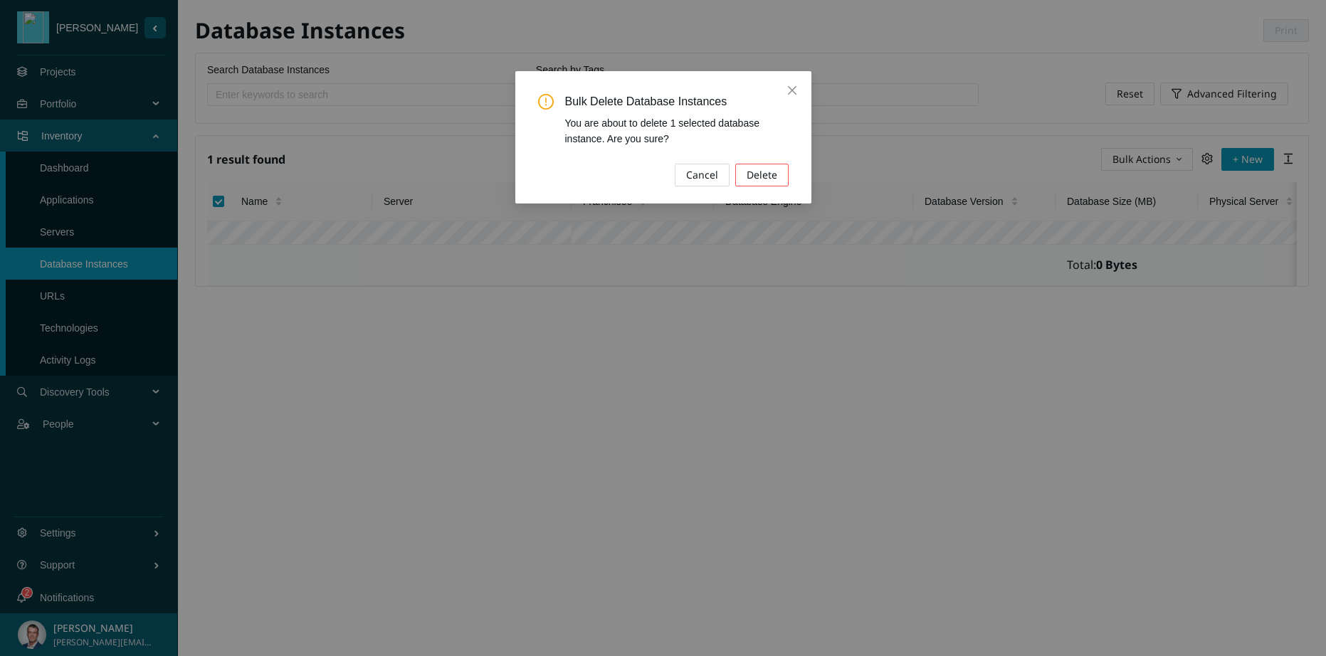
click at [781, 177] on button "Delete" at bounding box center [761, 175] width 53 height 23
checkbox input "false"
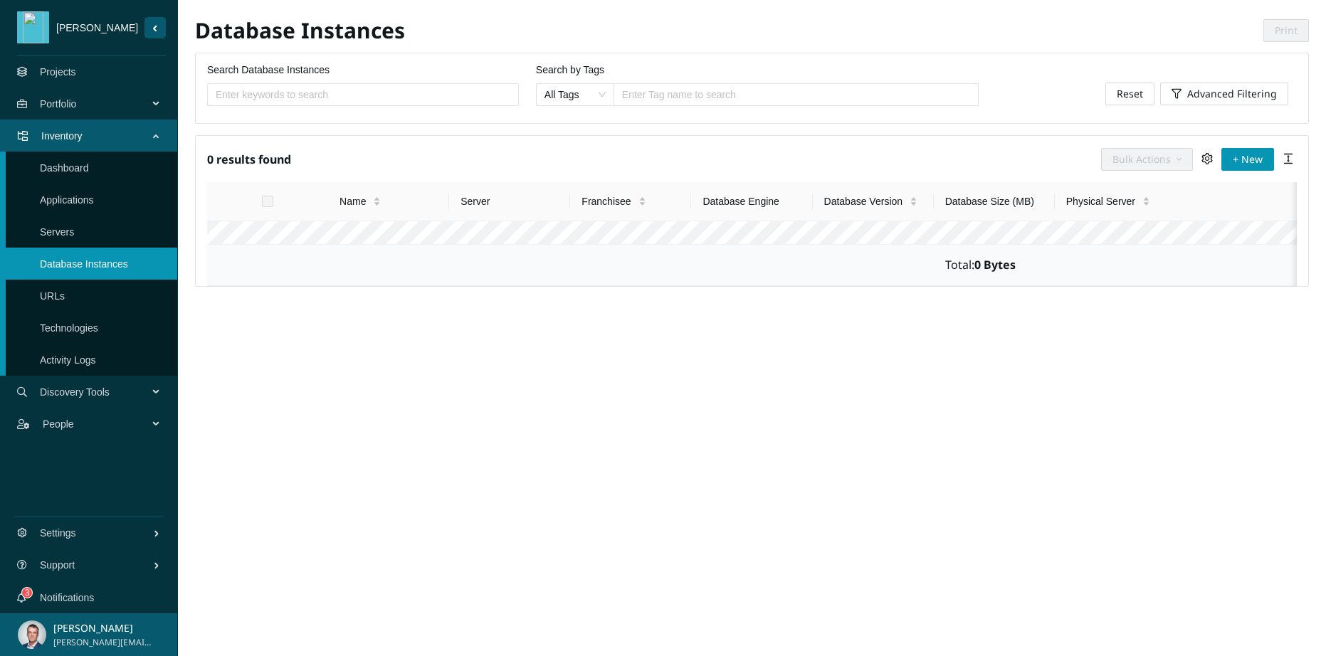
click at [106, 391] on span "Discovery Tools" at bounding box center [97, 392] width 114 height 43
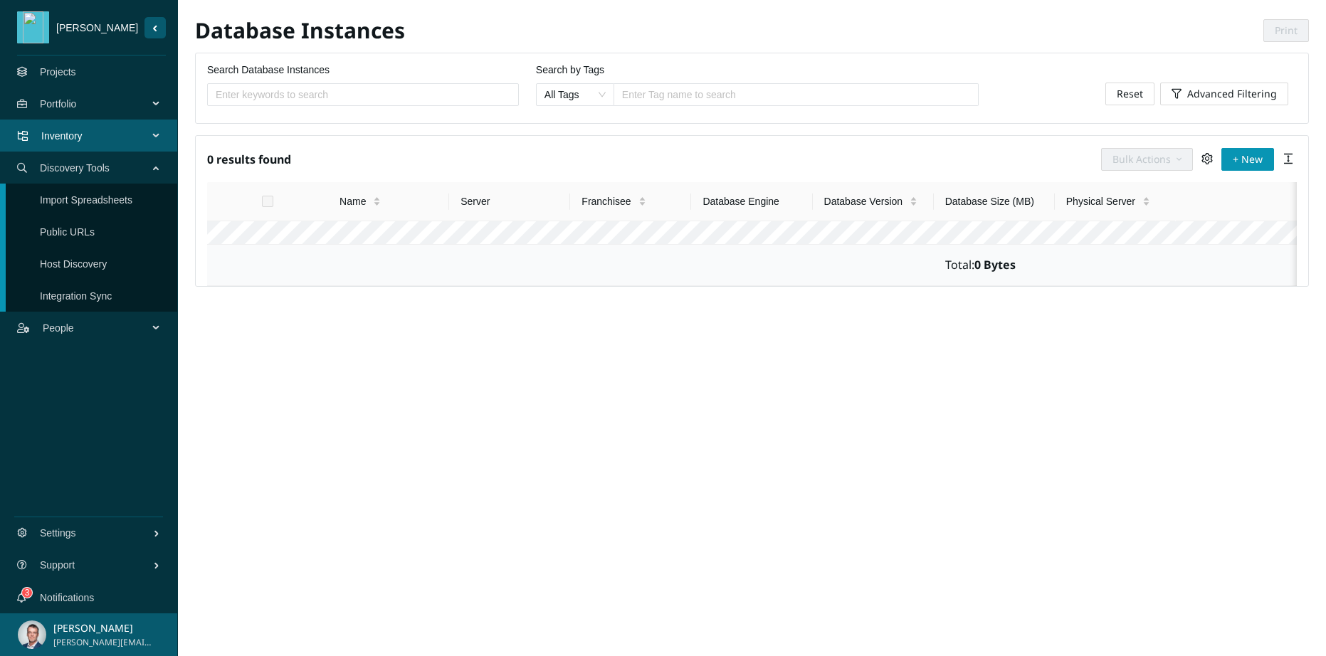
click at [98, 197] on link "Import Spreadsheets" at bounding box center [86, 199] width 92 height 11
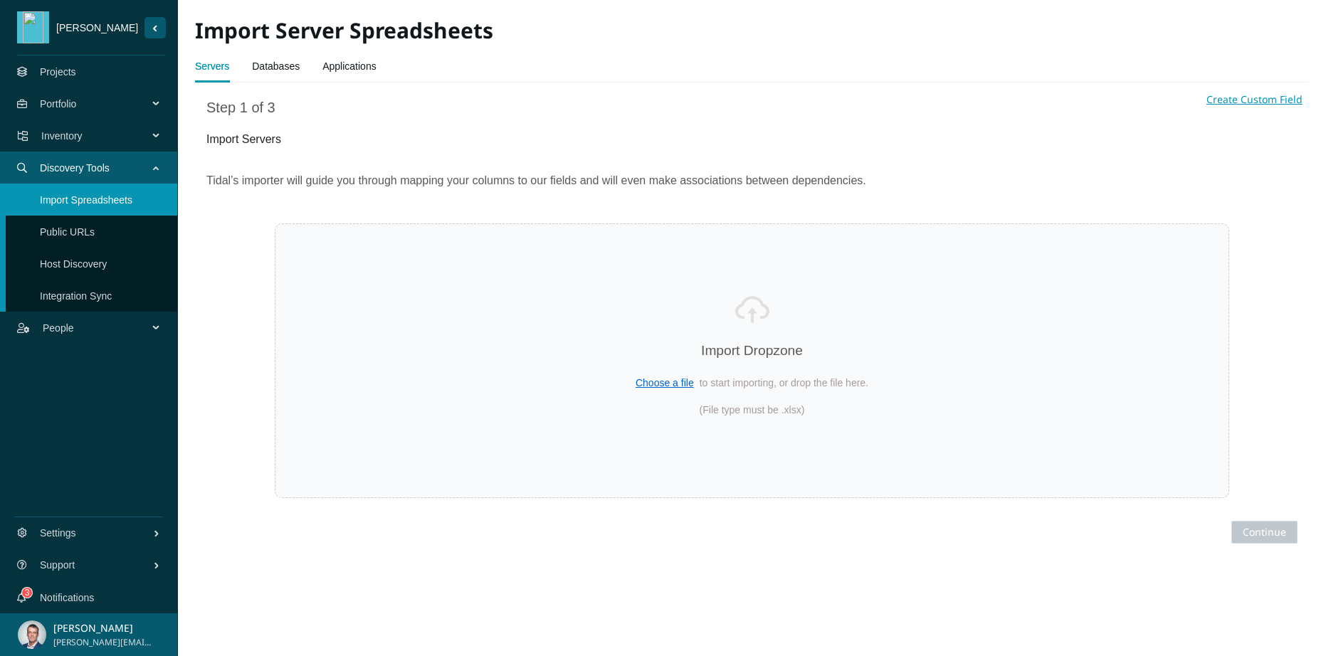
click at [263, 60] on link "Databases" at bounding box center [276, 66] width 48 height 28
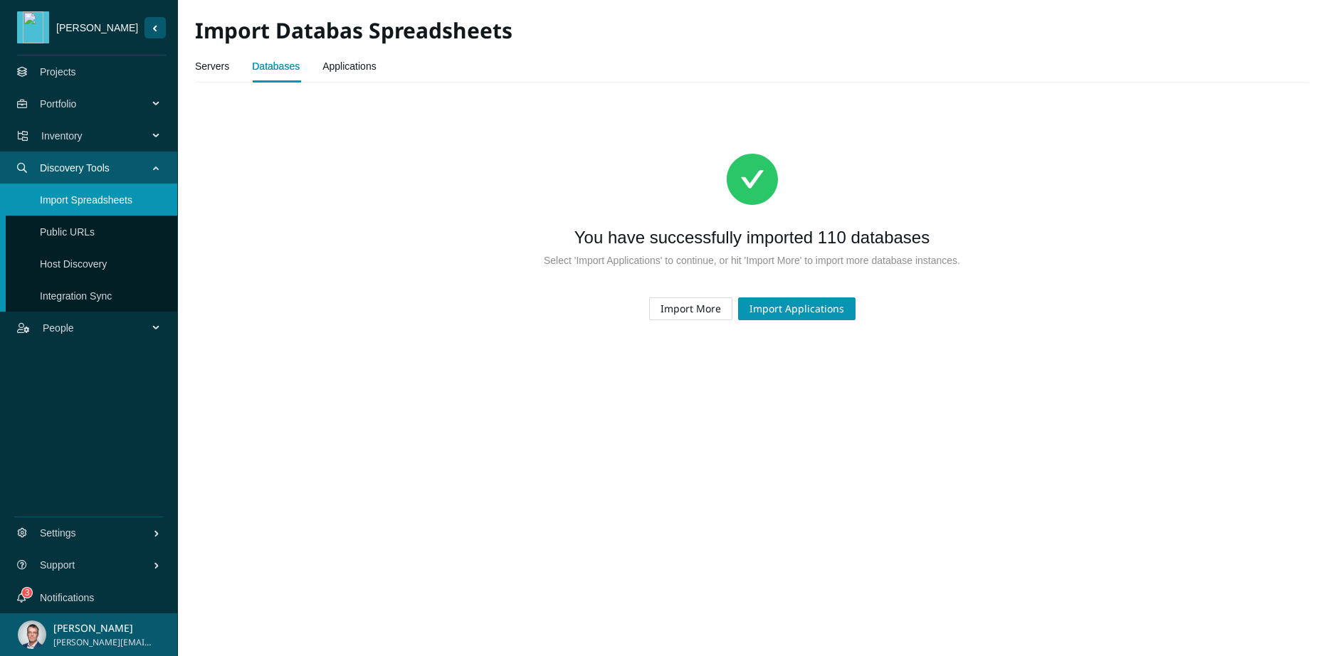
click at [714, 311] on span "Import More" at bounding box center [690, 309] width 60 height 16
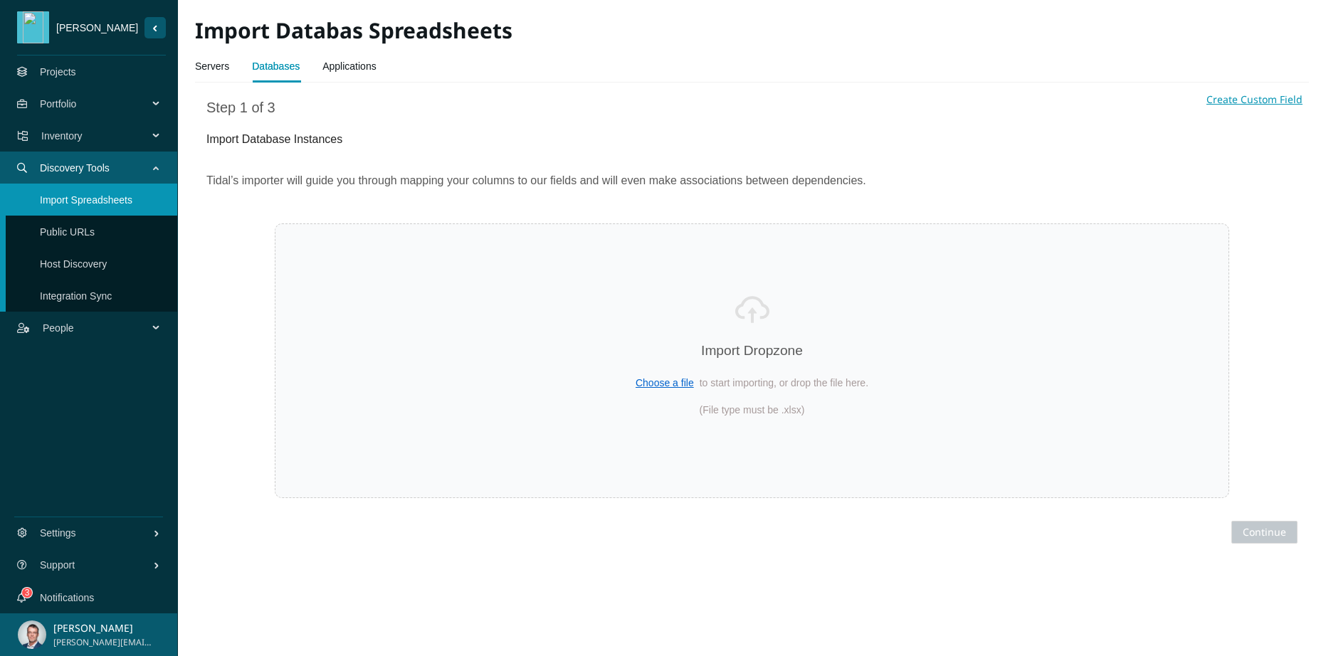
click at [648, 380] on span "Choose a file" at bounding box center [664, 382] width 58 height 11
select select "Franchisee"
select select "Country"
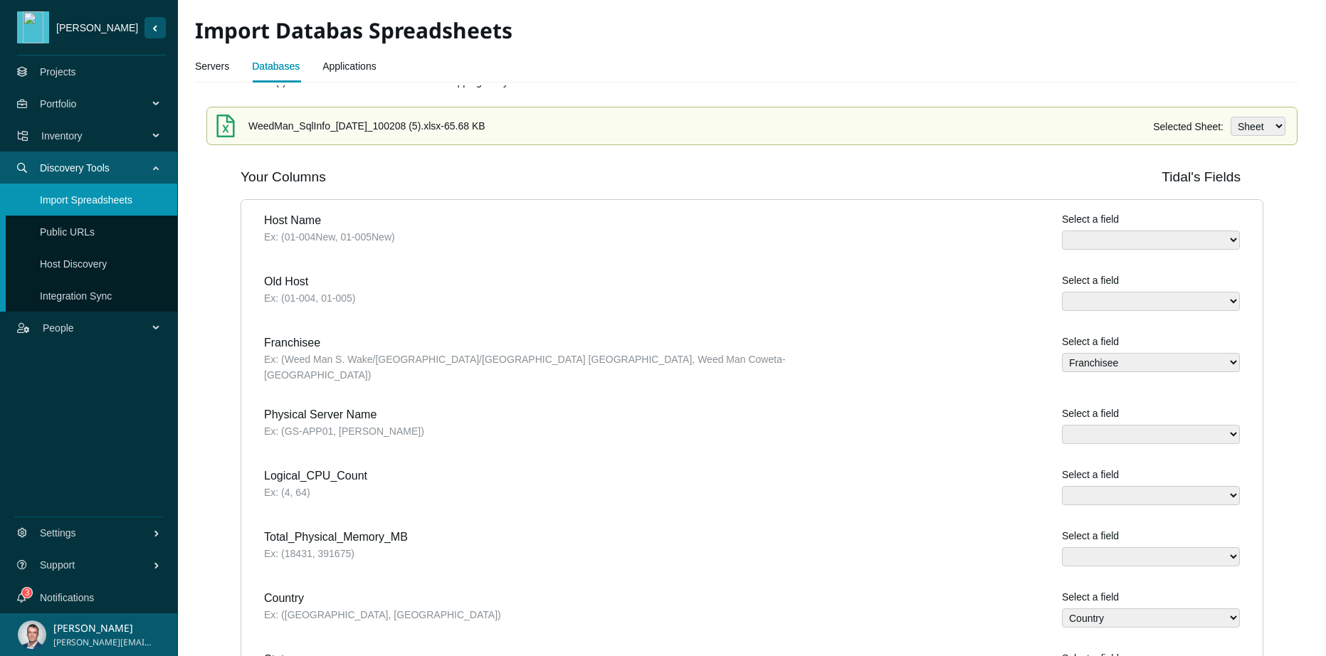
scroll to position [216, 0]
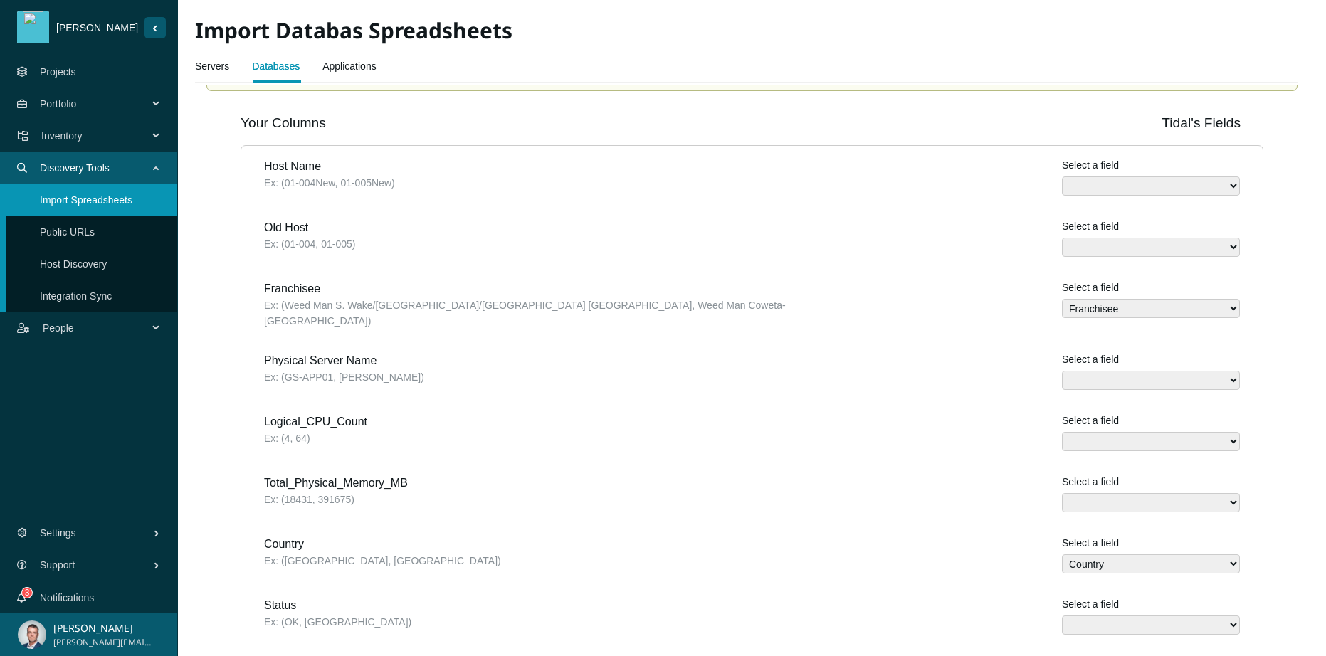
click at [1074, 184] on select "Assigned Task names Database Engine name Database Path Database Size (MB) Datab…" at bounding box center [1151, 185] width 178 height 19
click at [1107, 186] on select "Assigned Task names Database Engine name Database Path Database Size (MB) Datab…" at bounding box center [1151, 185] width 178 height 19
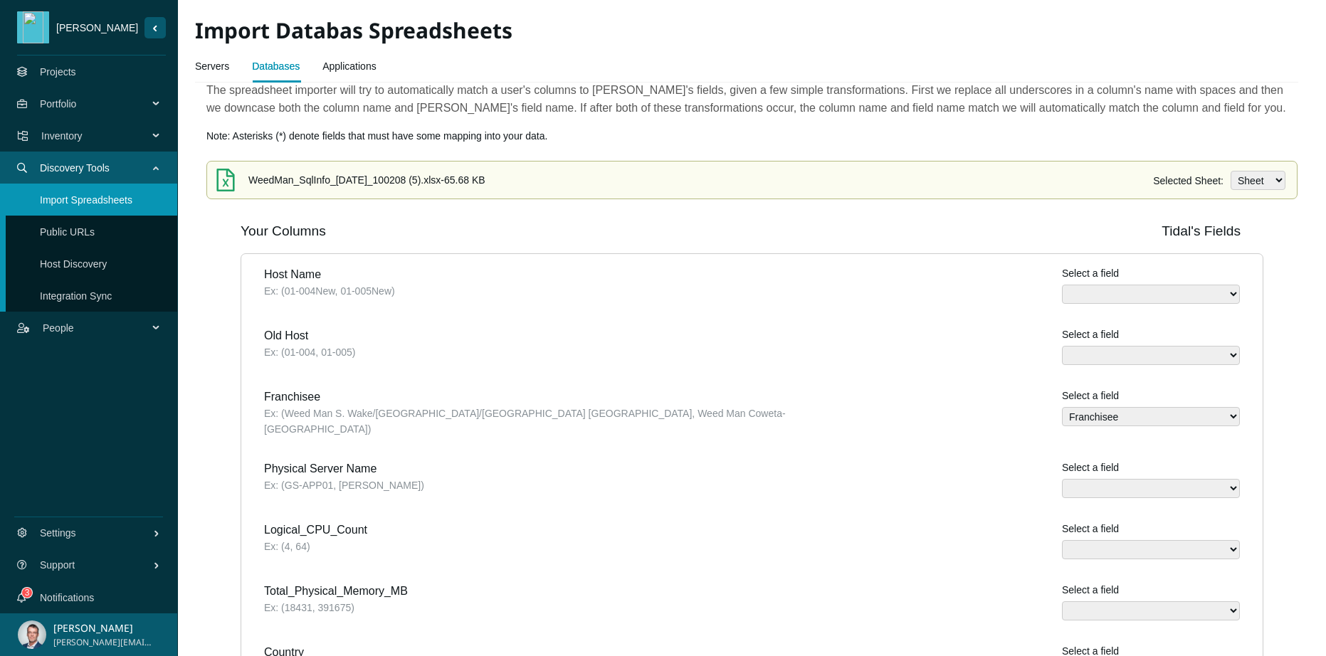
scroll to position [54, 0]
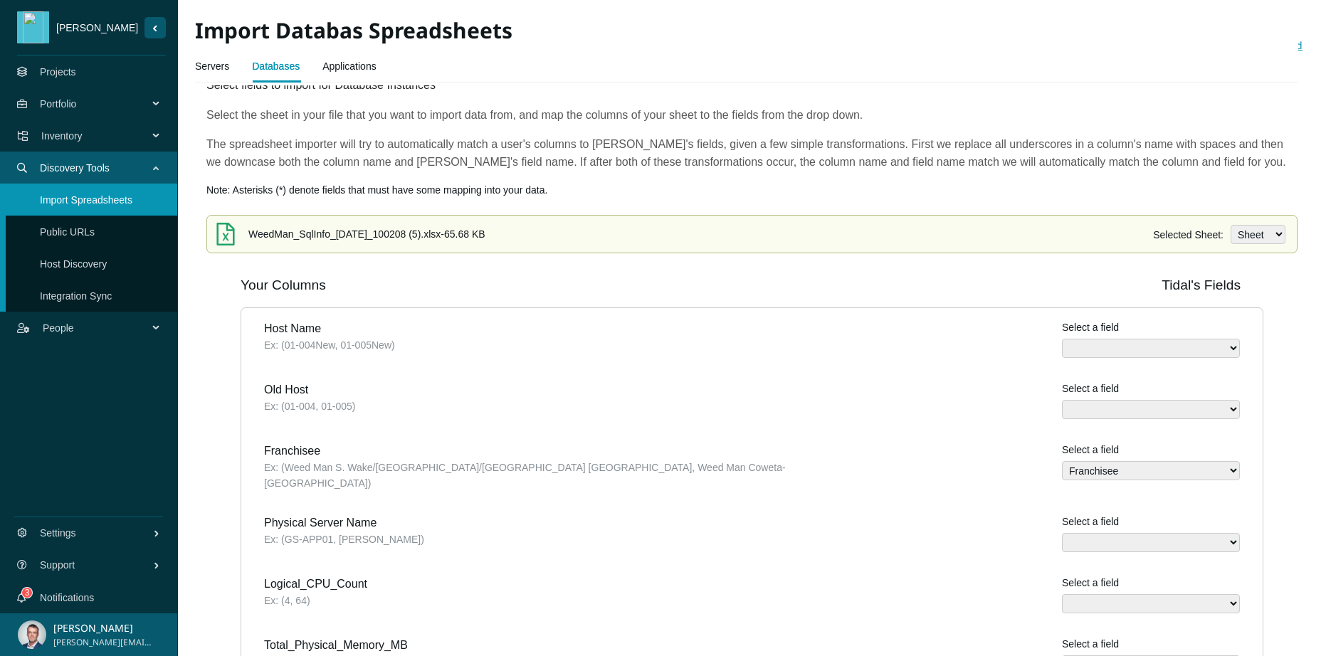
click at [1230, 234] on select "Sheet Sheet2" at bounding box center [1257, 234] width 55 height 19
click at [1137, 345] on select "Assigned Task names Database Engine name Database Path Database Size (MB) Datab…" at bounding box center [1151, 348] width 178 height 19
select select "Name"
click at [1111, 413] on select "Assigned Task names Database Engine name Database Path Database Size (MB) Datab…" at bounding box center [1151, 409] width 178 height 19
select select "Server host name"
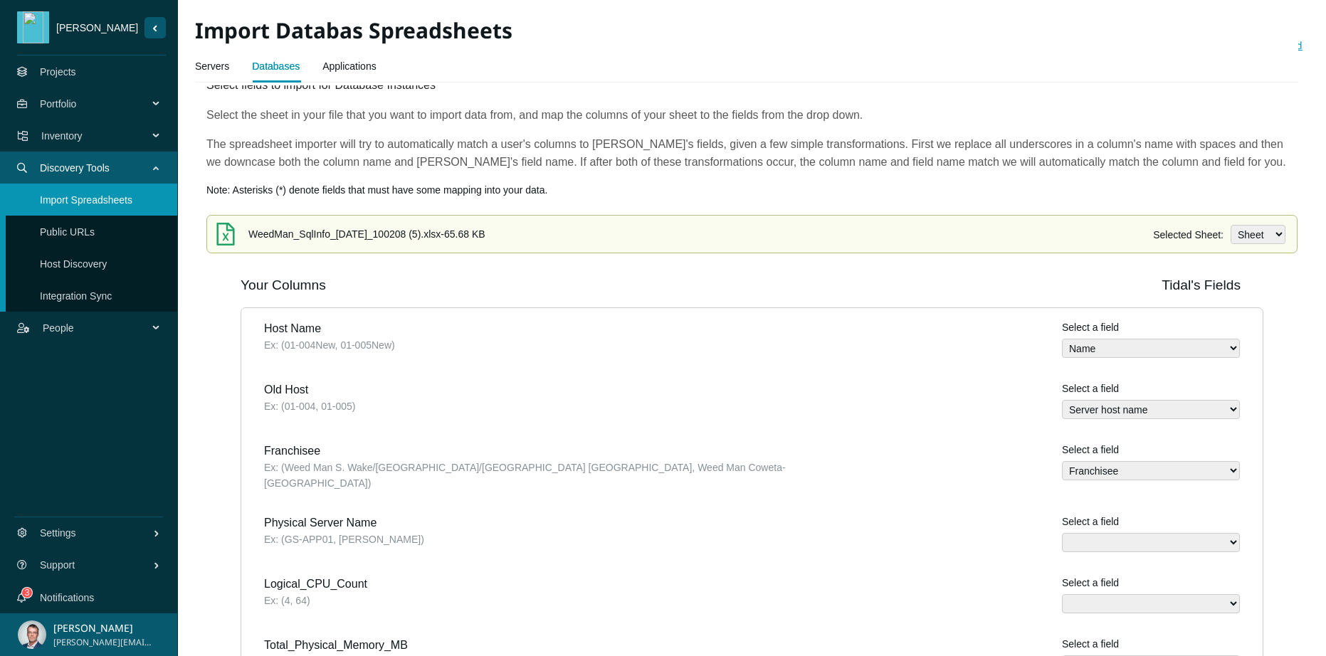
click at [1086, 533] on select "Assigned Task names Database Engine name Database Path Database Size (MB) Datab…" at bounding box center [1151, 542] width 178 height 19
select select "Physical Server"
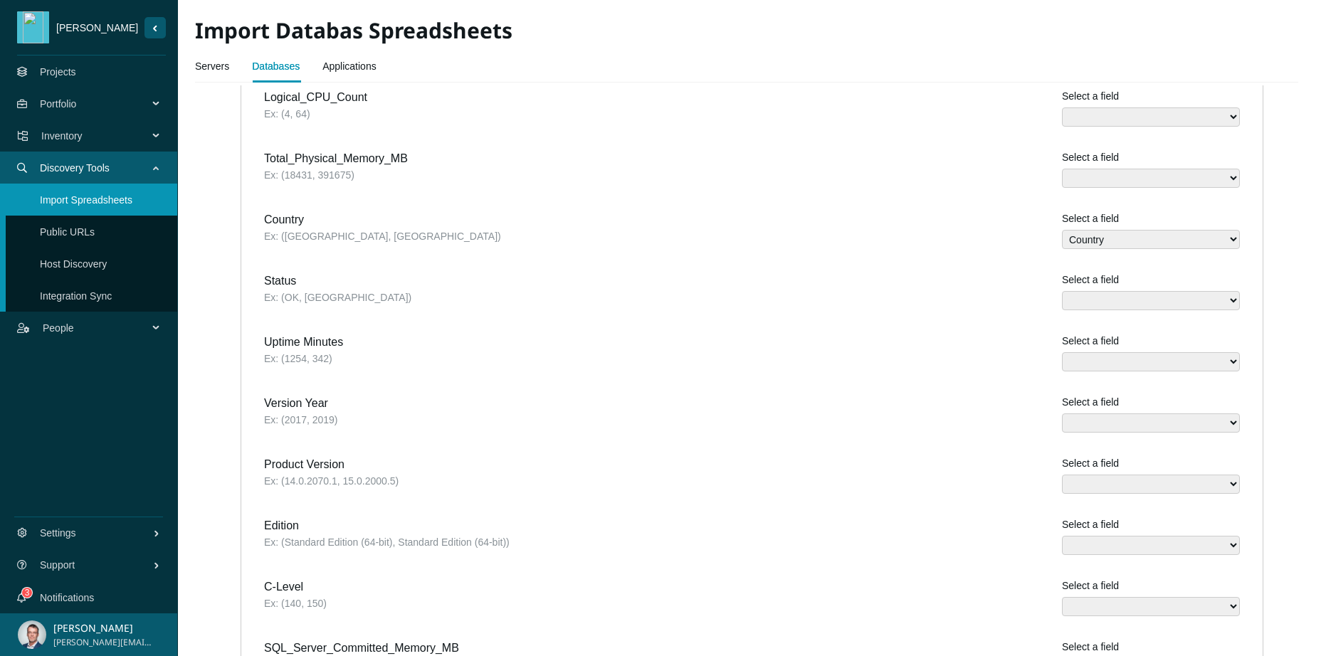
scroll to position [595, 0]
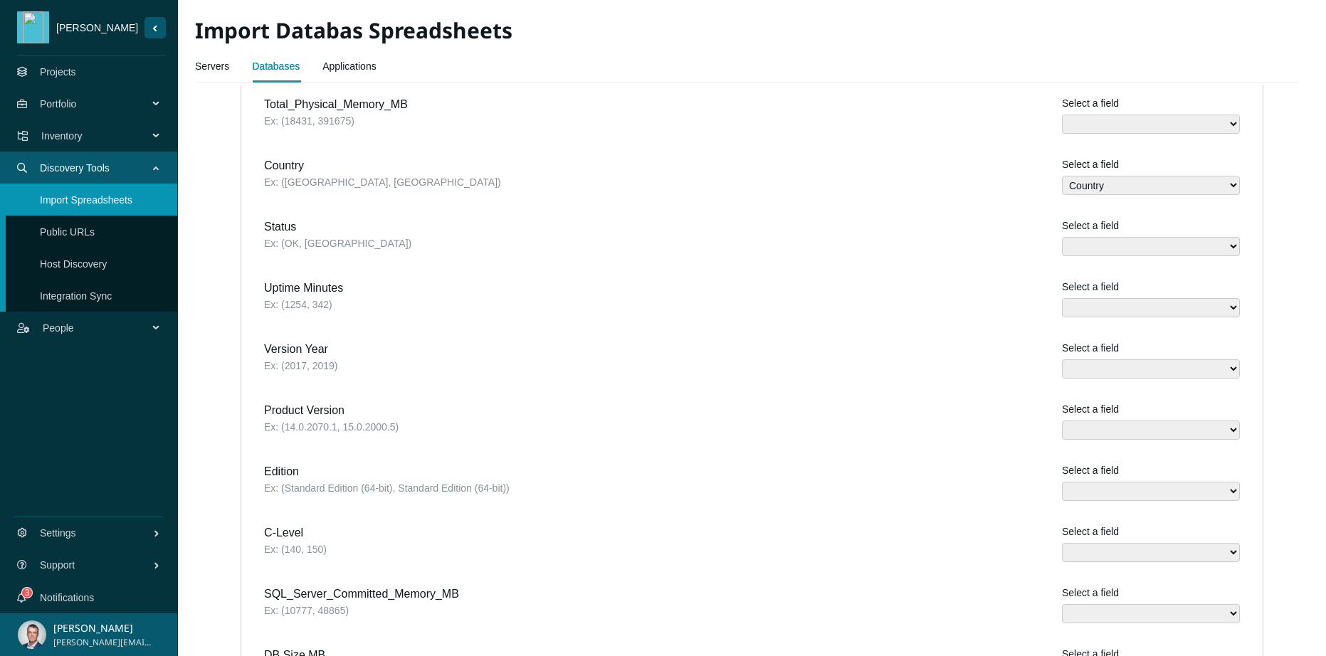
click at [1101, 420] on select "Assigned Task names Database Engine name Database Path Database Size (MB) Datab…" at bounding box center [1151, 429] width 178 height 19
select select "SQL Server Version"
click at [1118, 482] on select "Assigned Task names Database Engine name Database Path Database Size (MB) Datab…" at bounding box center [1151, 491] width 178 height 19
select select "SQL Server Edition"
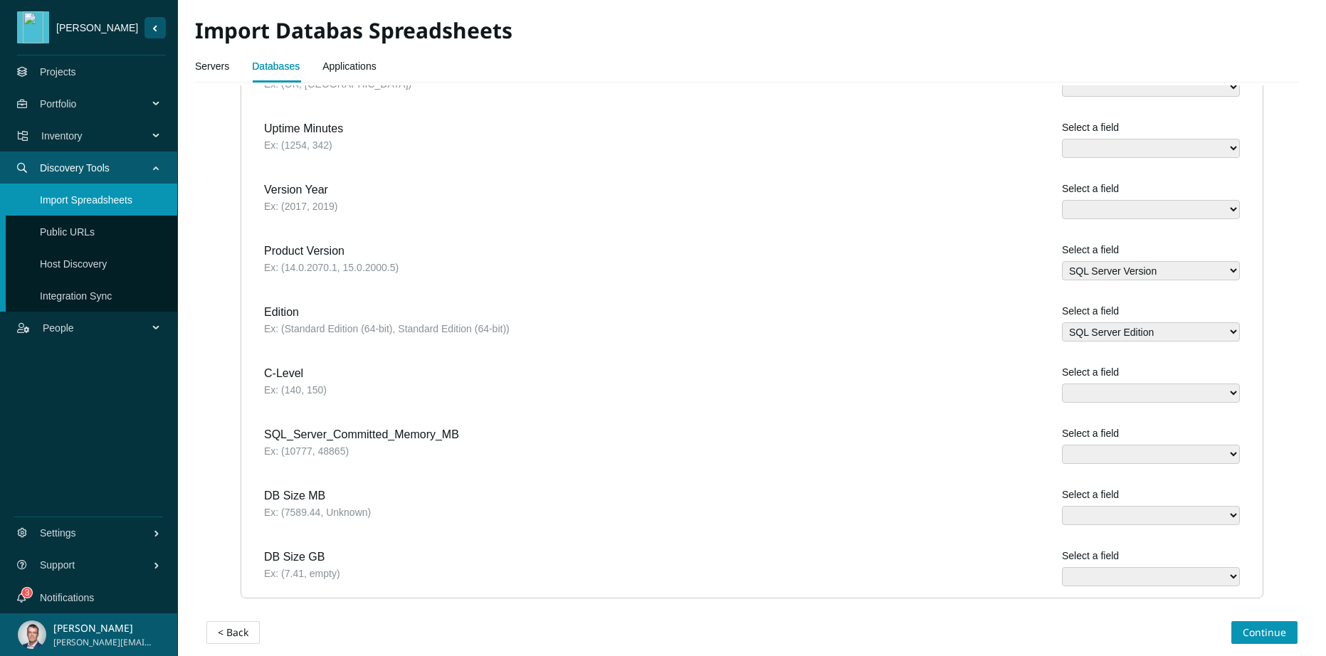
click at [1135, 506] on select "Assigned Task names Database Engine name Database Path Database Size (MB) Datab…" at bounding box center [1151, 515] width 178 height 19
select select "Database Size (MB)"
click at [1266, 625] on span "Continue" at bounding box center [1263, 633] width 43 height 16
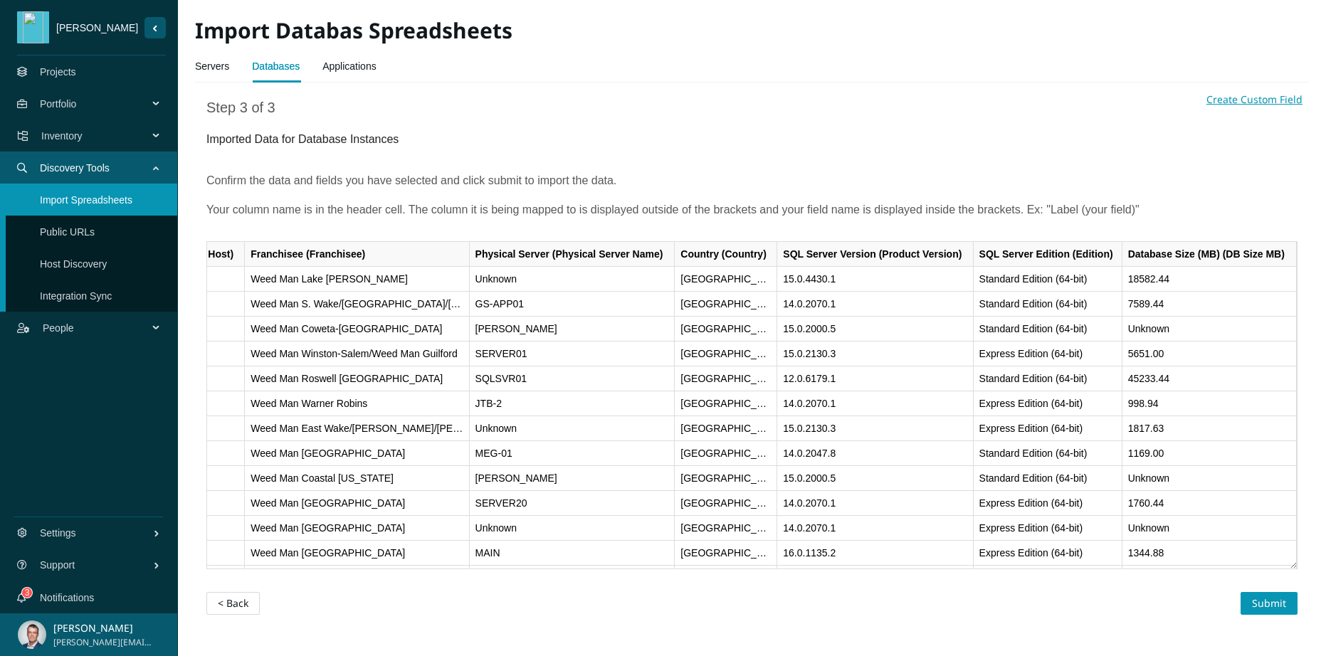
scroll to position [0, 0]
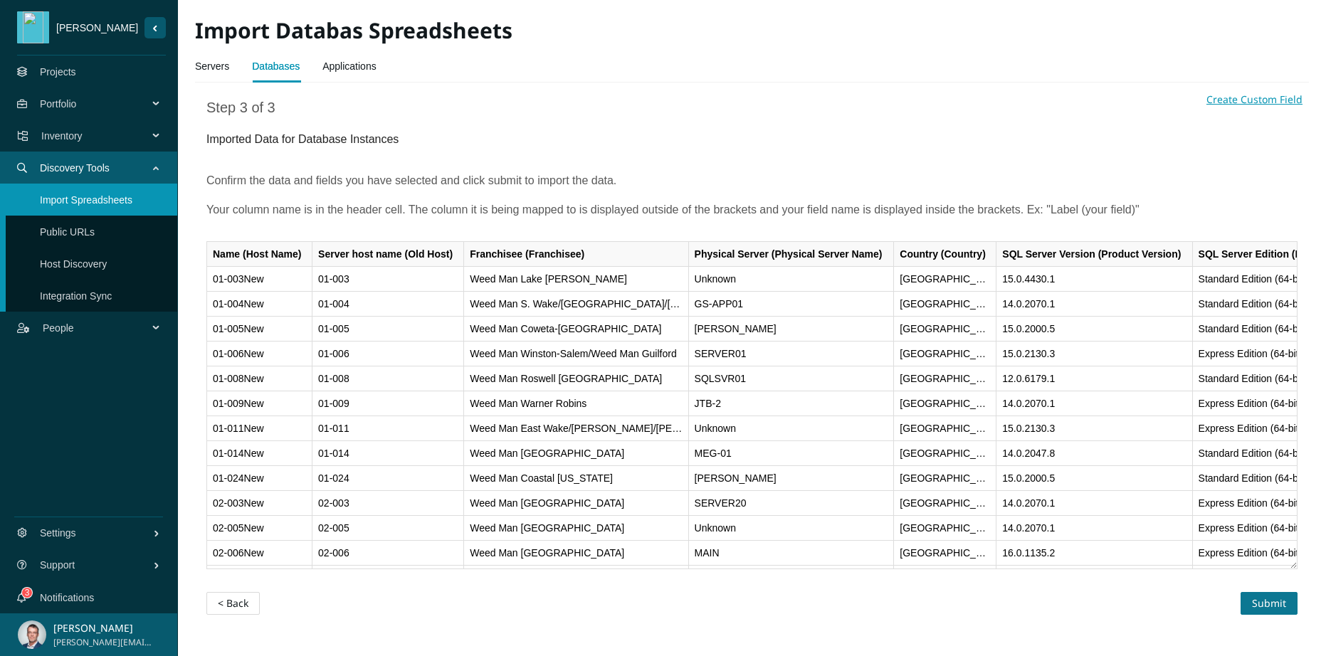
click at [1281, 604] on span "Submit" at bounding box center [1269, 604] width 34 height 16
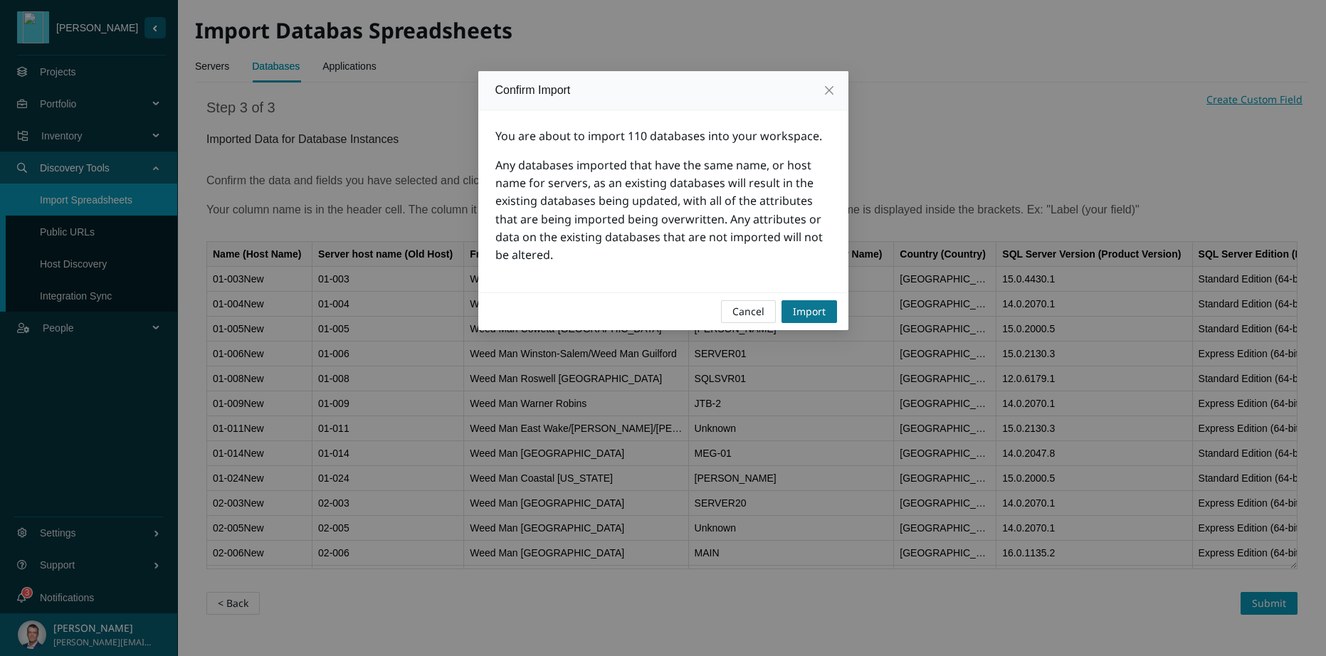
click at [817, 312] on span "Import" at bounding box center [809, 312] width 33 height 16
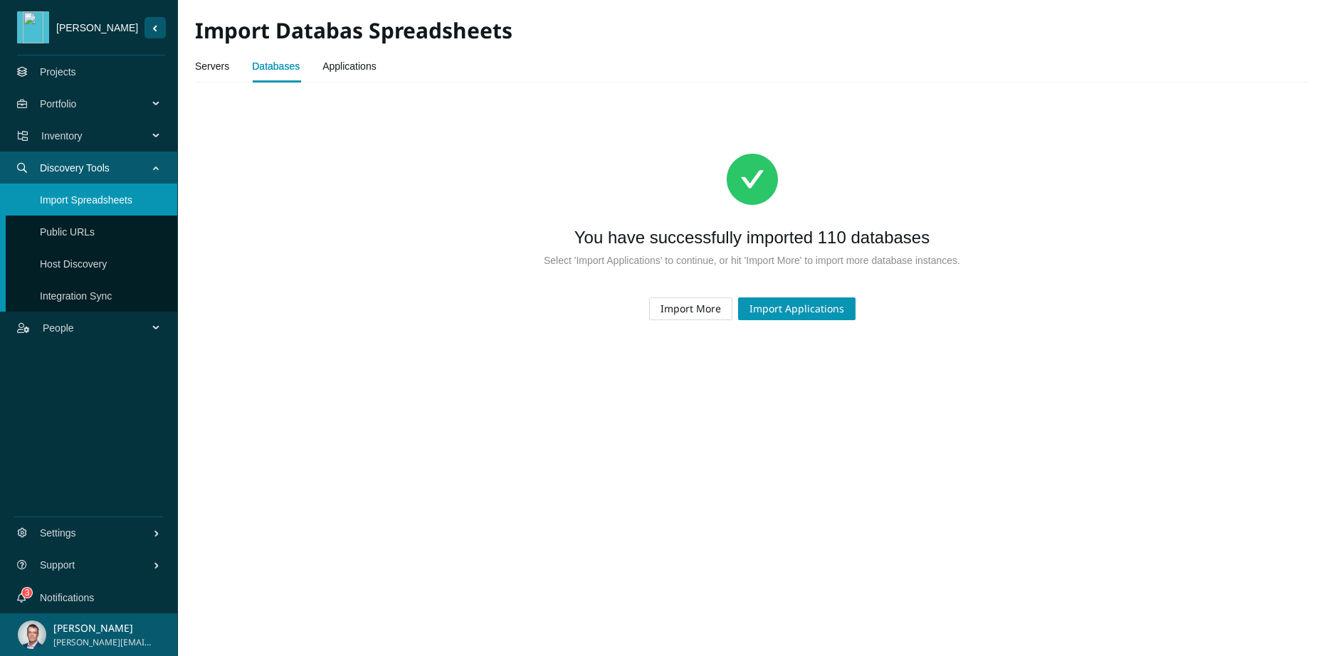
click at [127, 136] on span "Inventory" at bounding box center [97, 136] width 112 height 43
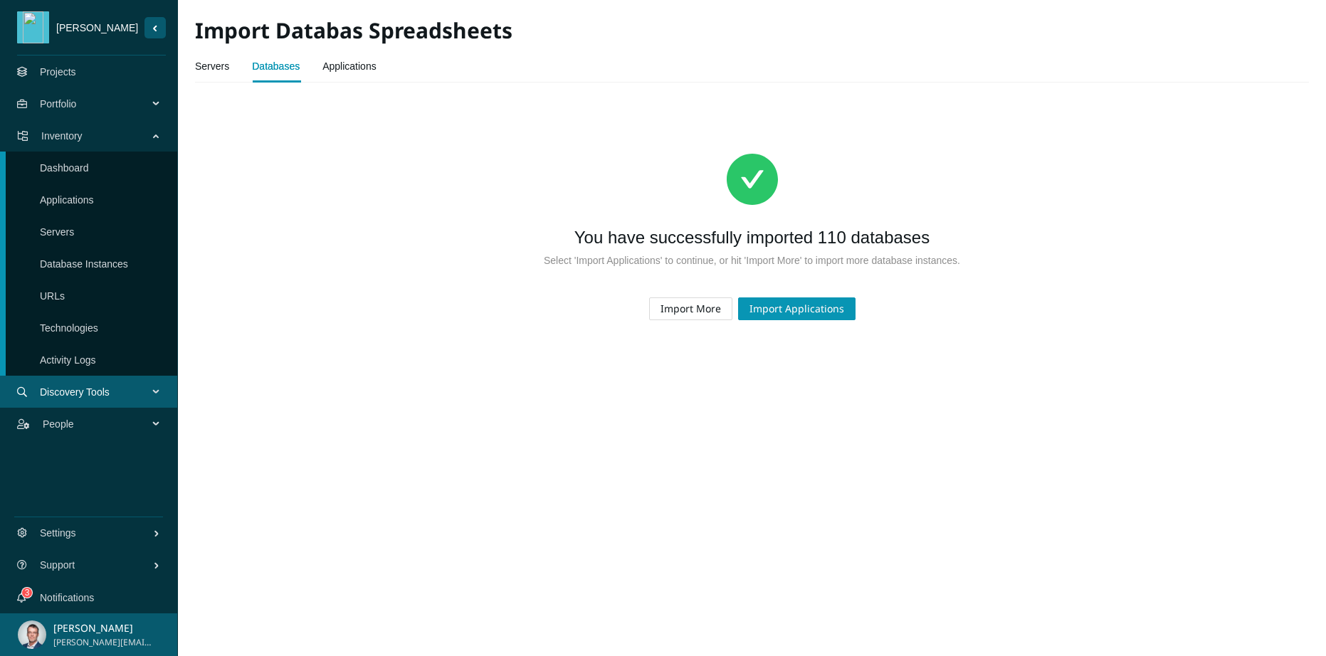
click at [87, 268] on link "Database Instances" at bounding box center [84, 263] width 88 height 11
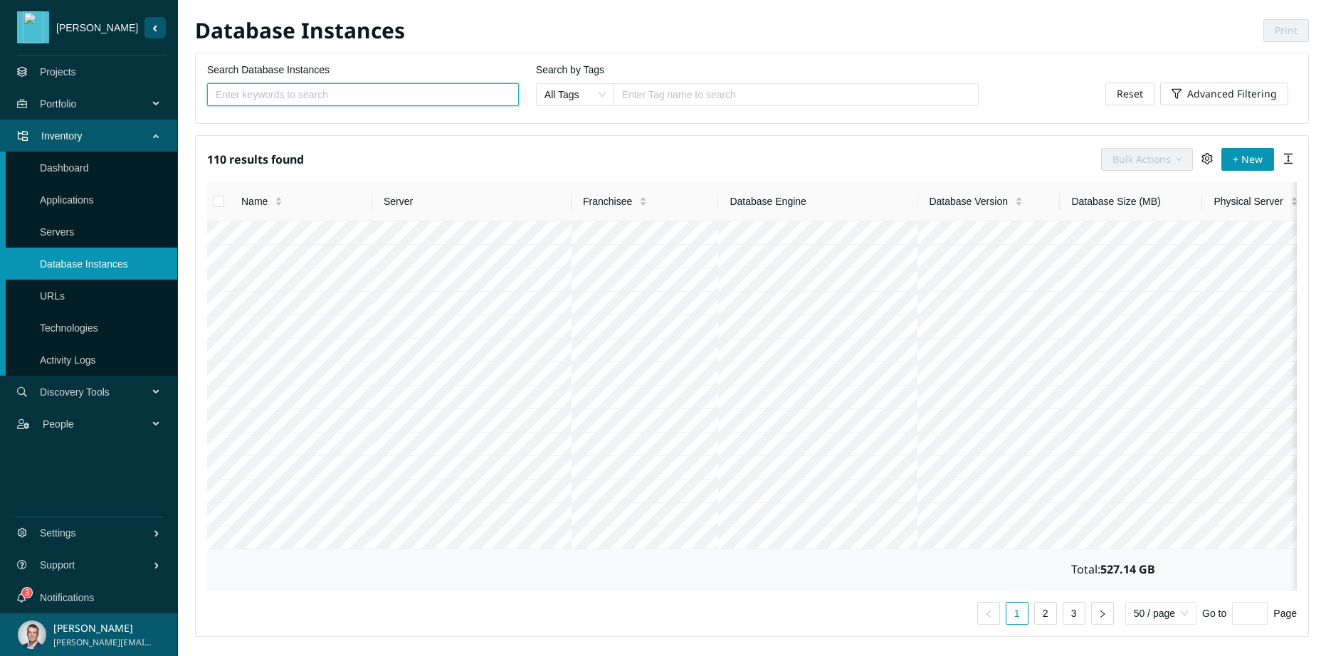
click at [71, 236] on link "Servers" at bounding box center [57, 231] width 34 height 11
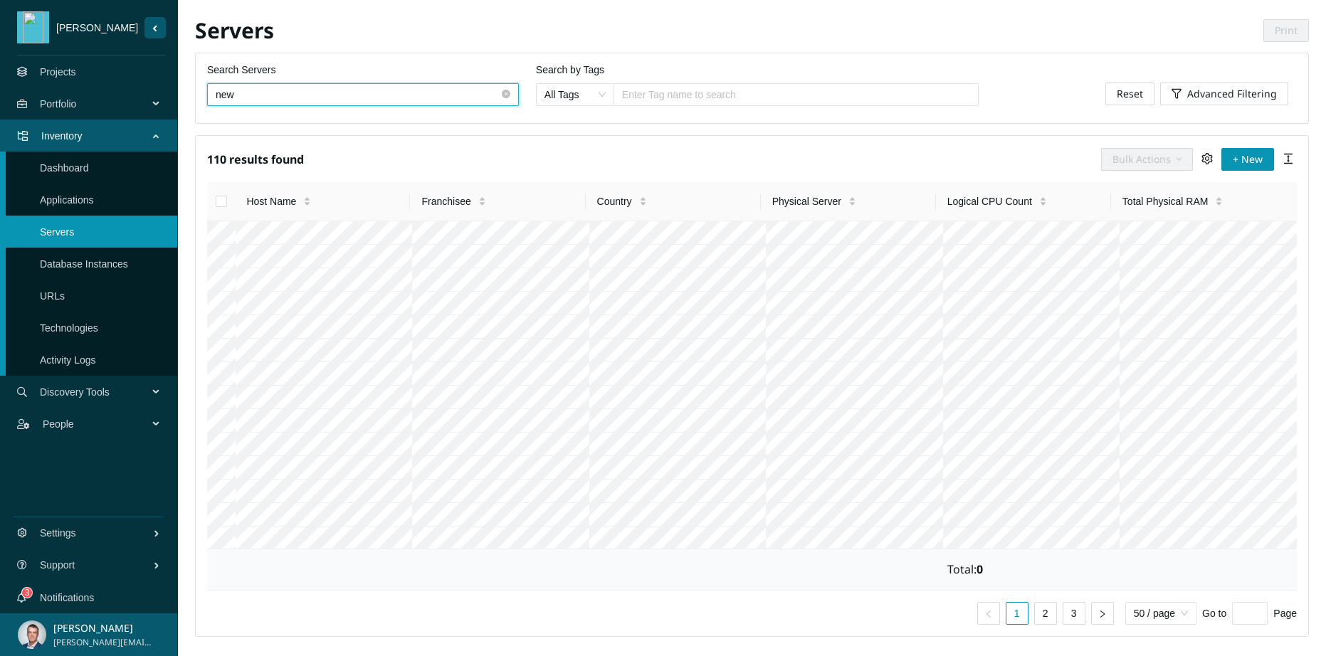
click at [505, 96] on icon "close-circle" at bounding box center [506, 94] width 9 height 9
click at [379, 88] on input "Search Servers" at bounding box center [357, 95] width 283 height 16
type input "new"
click at [223, 200] on input "Select all" at bounding box center [221, 201] width 11 height 11
click at [1170, 157] on span "Bulk Actions" at bounding box center [1141, 160] width 58 height 16
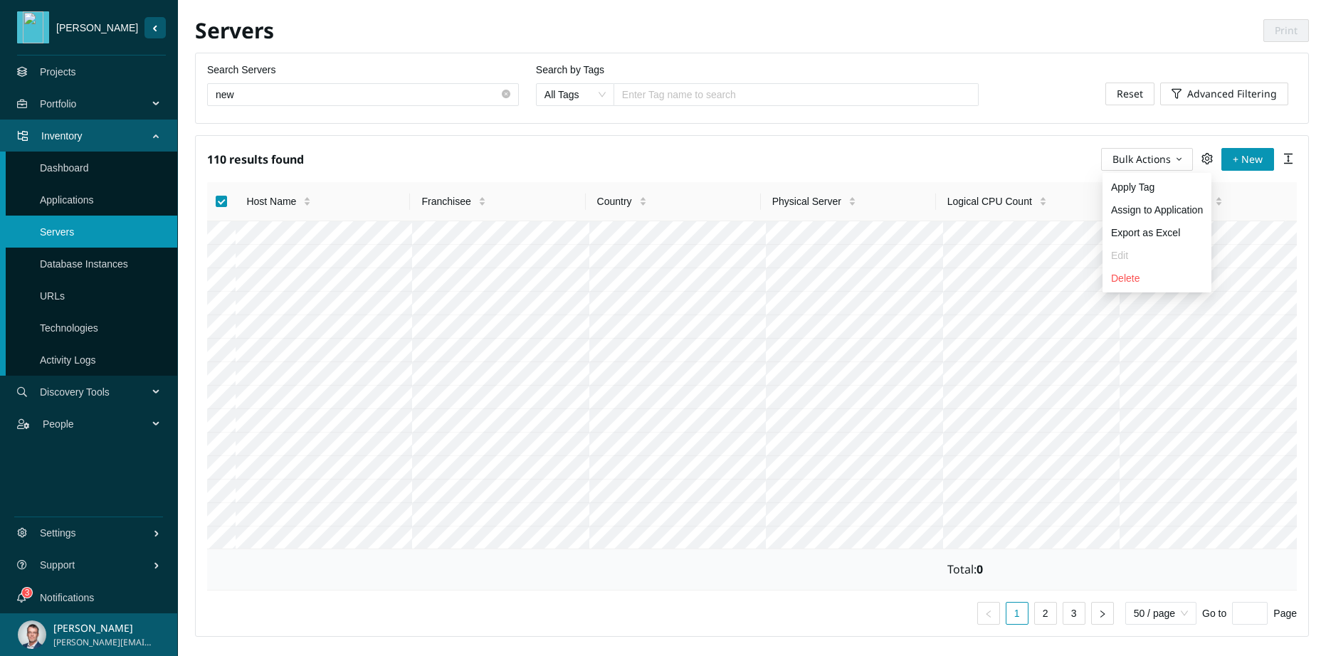
click at [1146, 268] on li "Delete" at bounding box center [1156, 278] width 109 height 23
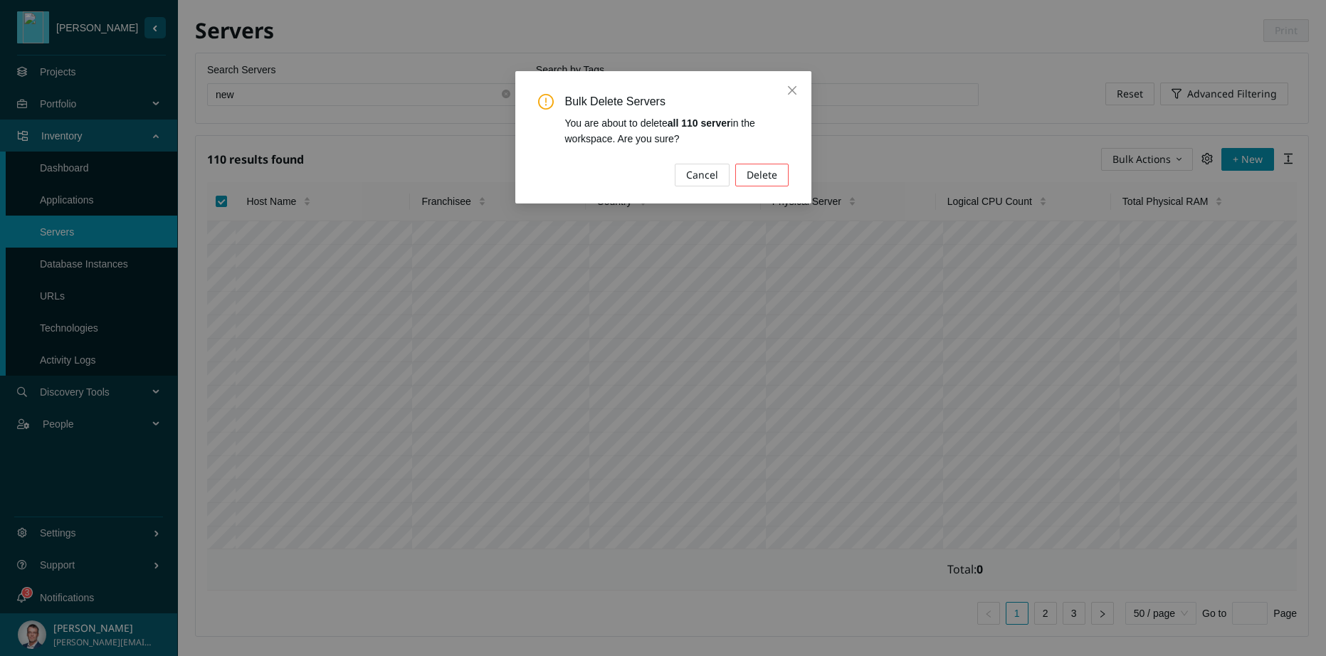
click at [771, 175] on span "Delete" at bounding box center [761, 175] width 31 height 16
checkbox input "false"
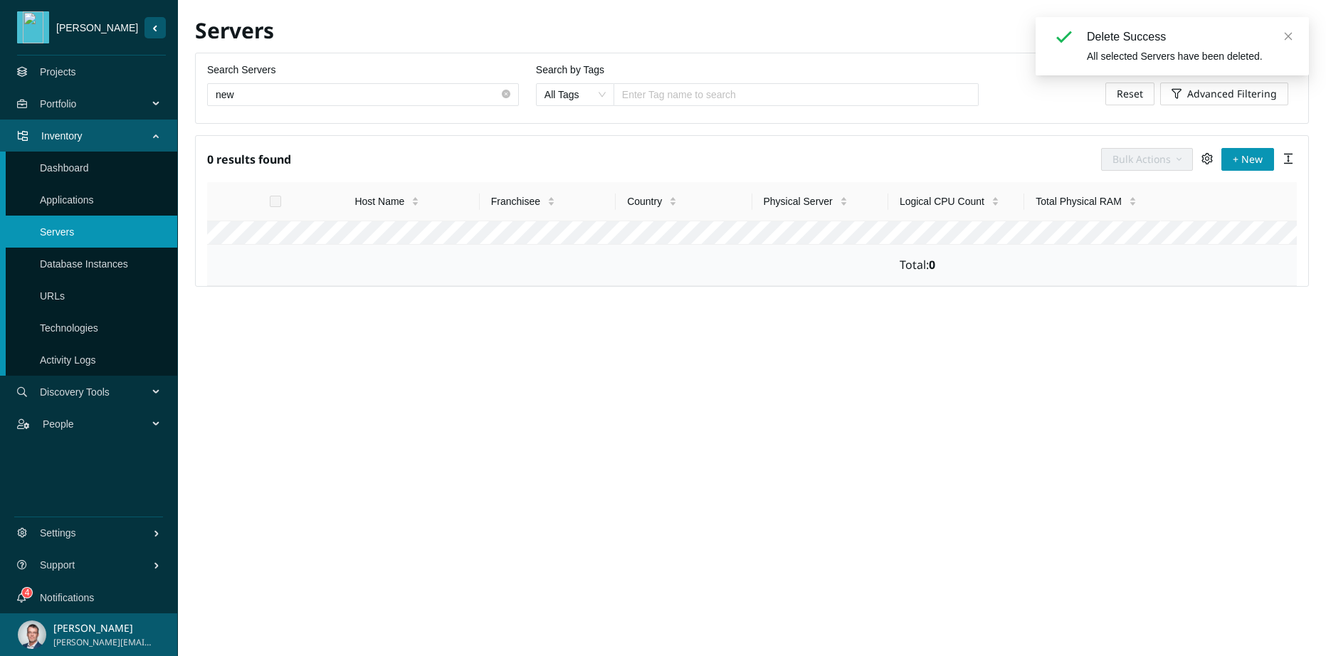
click at [504, 97] on icon "close-circle" at bounding box center [506, 94] width 9 height 9
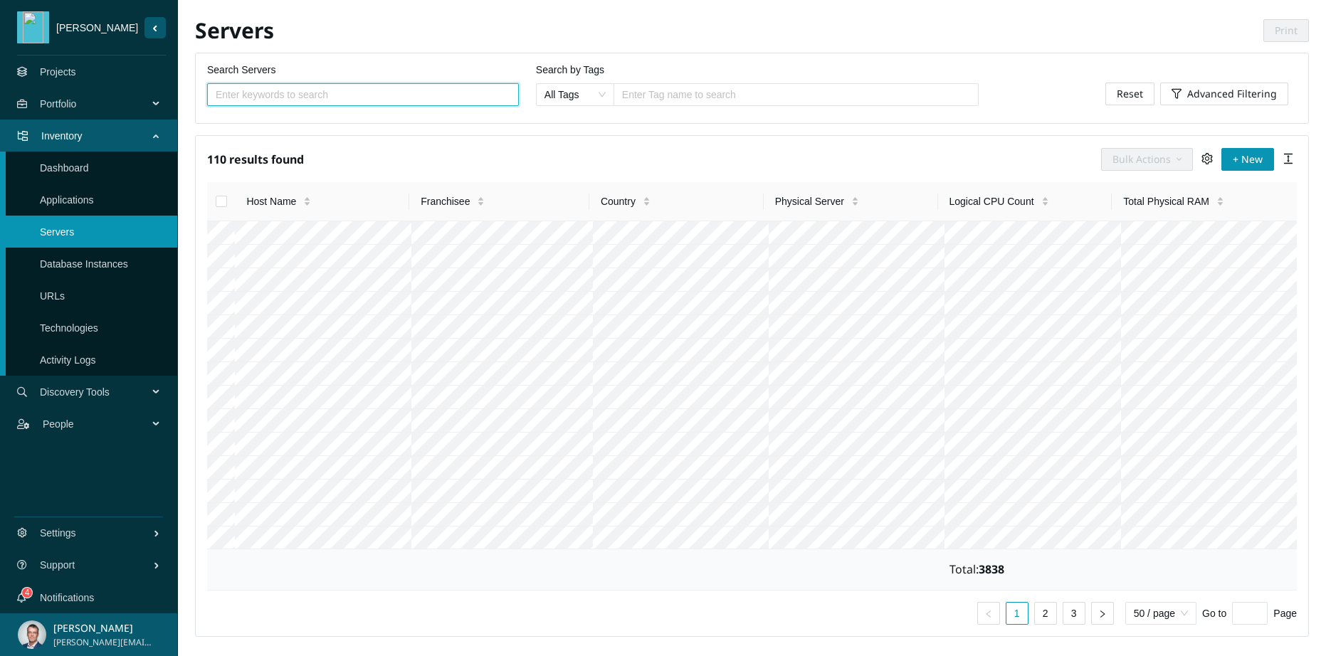
click at [110, 259] on link "Database Instances" at bounding box center [84, 263] width 88 height 11
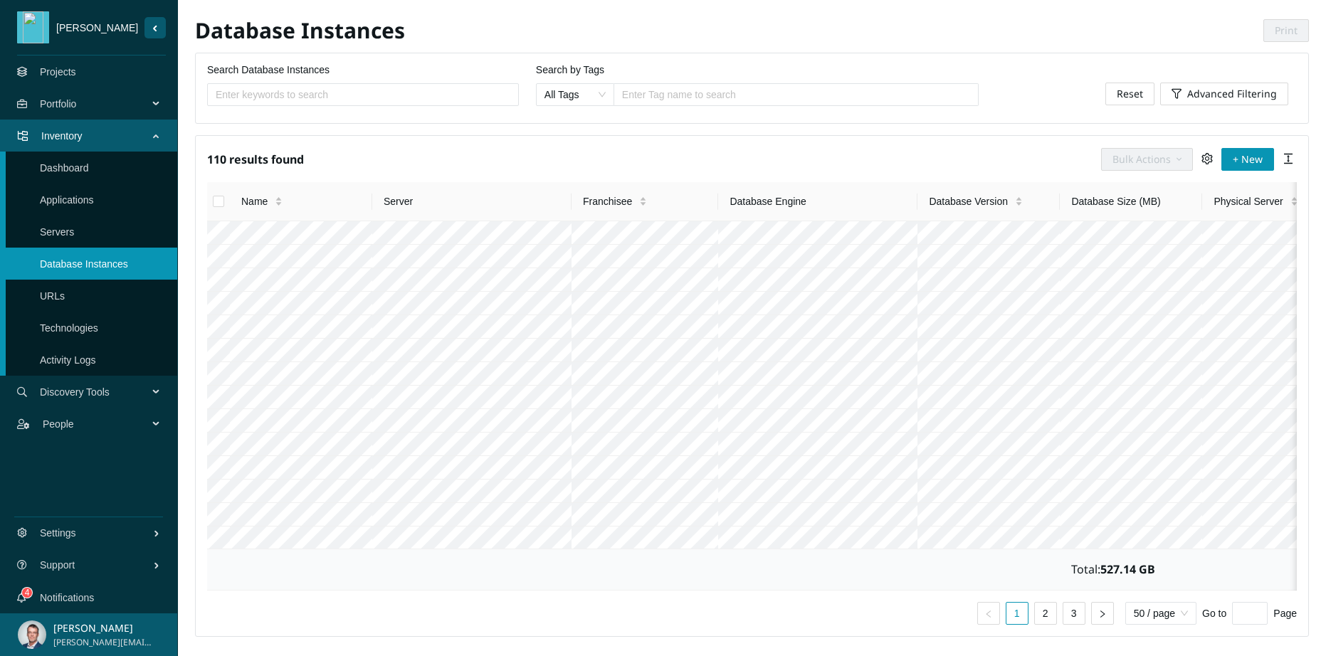
click at [81, 194] on link "Applications" at bounding box center [67, 199] width 54 height 11
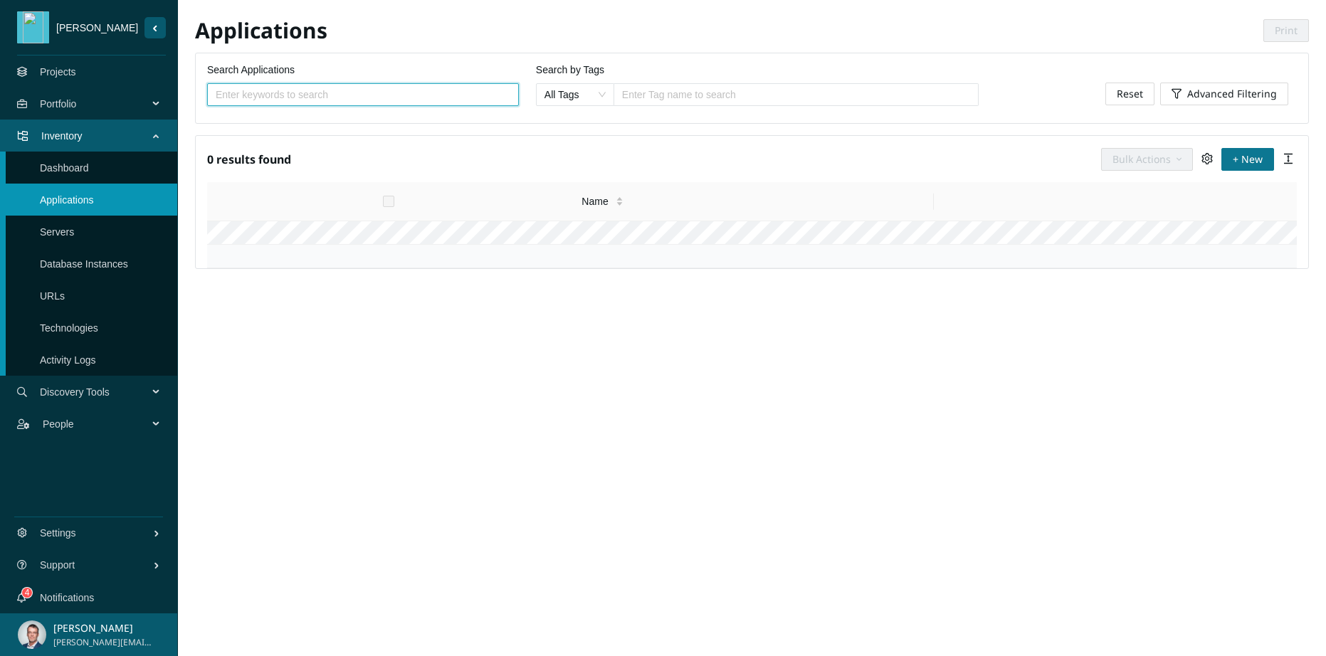
click at [1250, 164] on span "+ New" at bounding box center [1247, 160] width 30 height 16
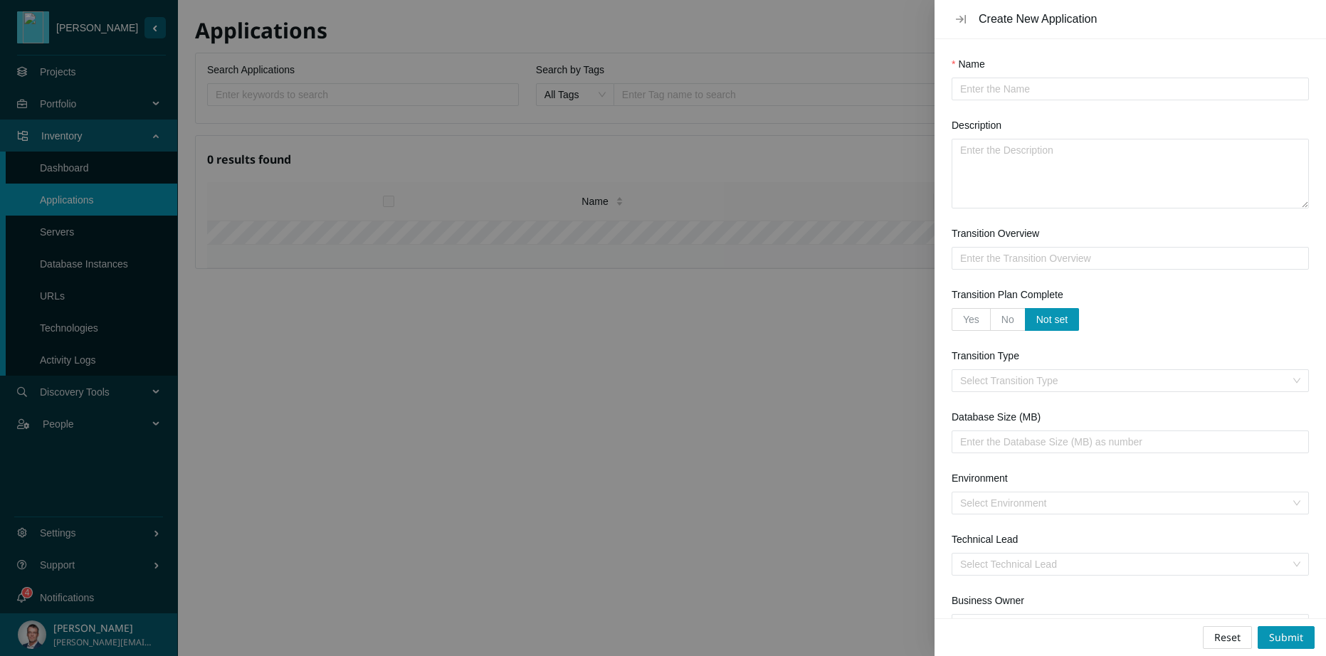
click at [1010, 86] on input "Name" at bounding box center [1124, 89] width 329 height 16
type input "WEMMS"
click at [994, 159] on textarea "Description" at bounding box center [1130, 173] width 356 height 68
type textarea "CRM .Net application running on IIS"
click at [1101, 377] on input "Transition Type" at bounding box center [1125, 380] width 330 height 21
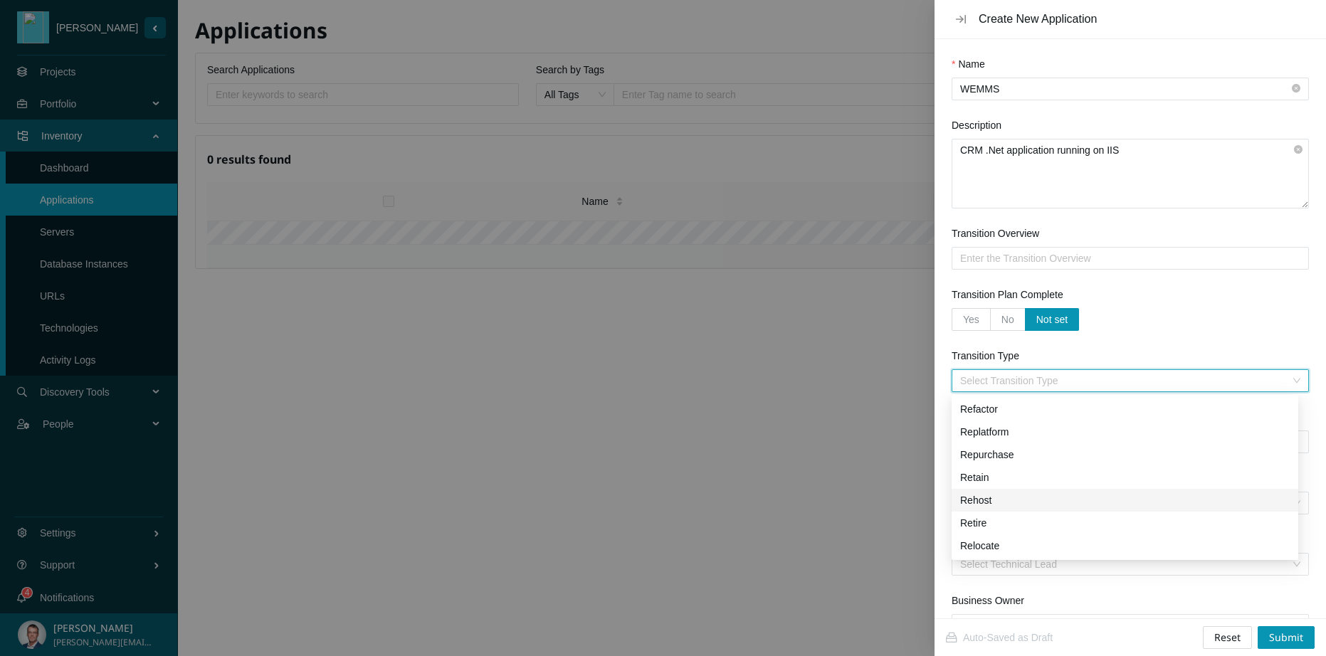
click at [976, 501] on div "Rehost" at bounding box center [1124, 500] width 329 height 16
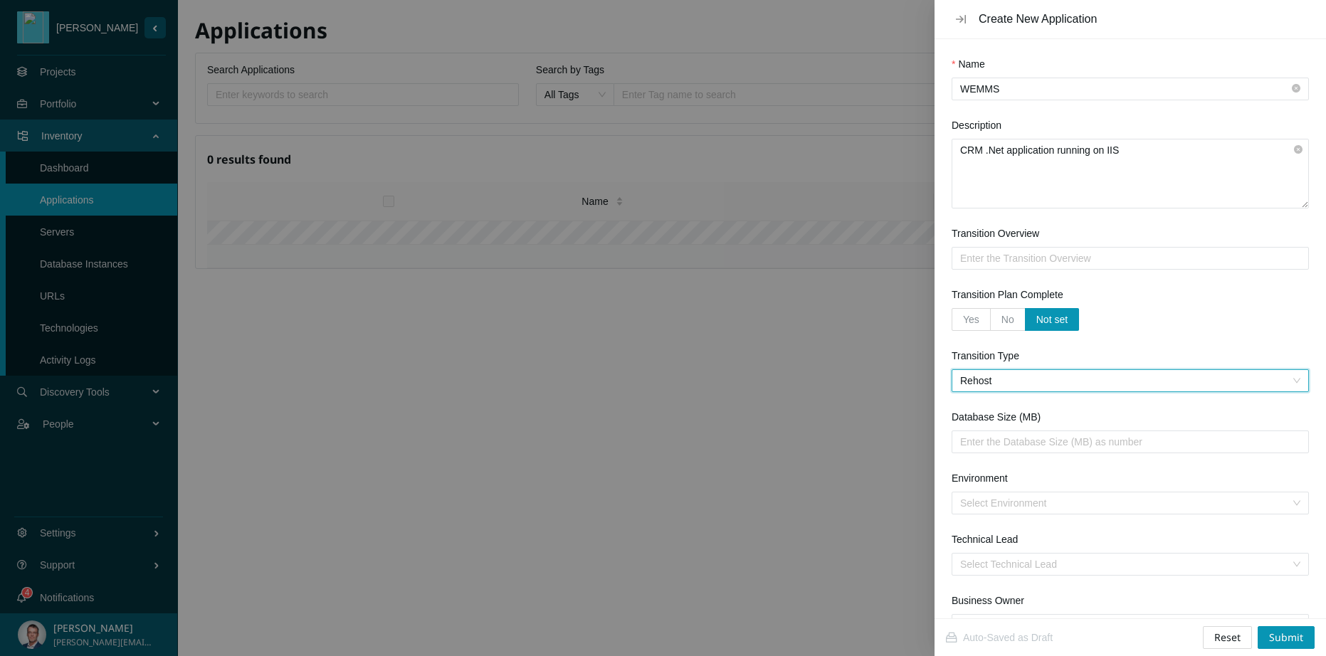
click at [1005, 257] on input "Transition Overview" at bounding box center [1124, 258] width 329 height 16
click at [1025, 501] on input "Environment" at bounding box center [1125, 502] width 330 height 21
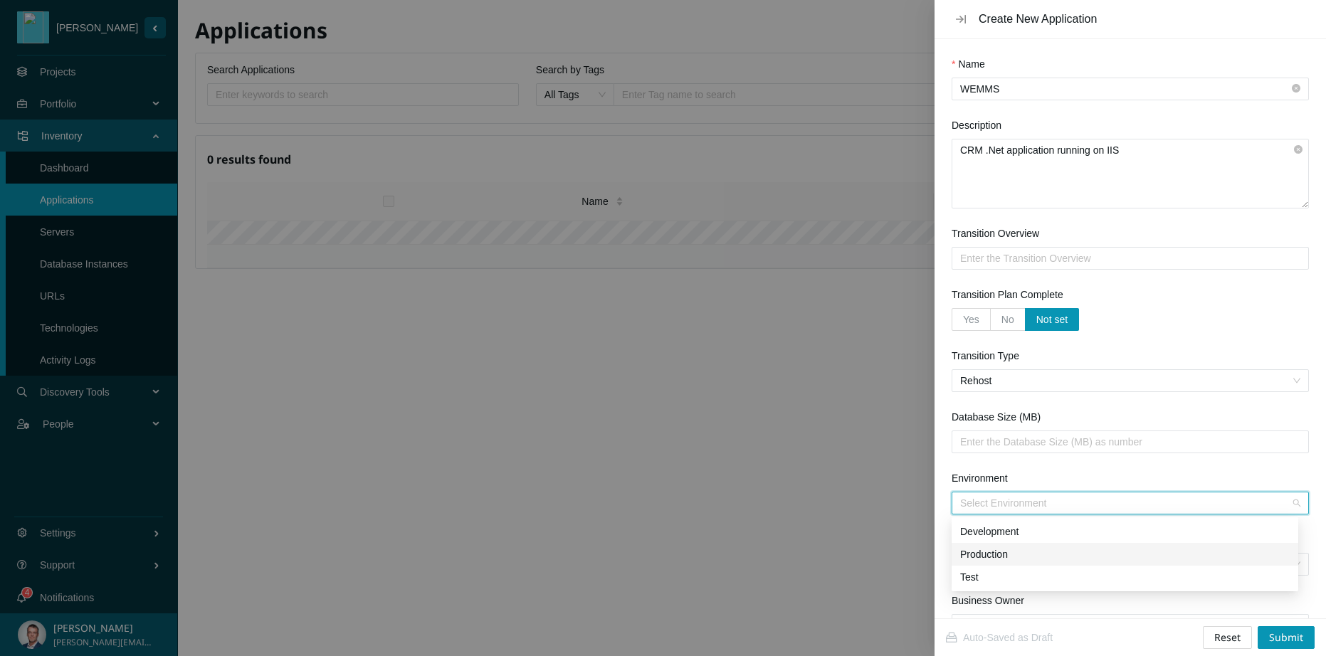
click at [988, 556] on div "Production" at bounding box center [1124, 554] width 329 height 16
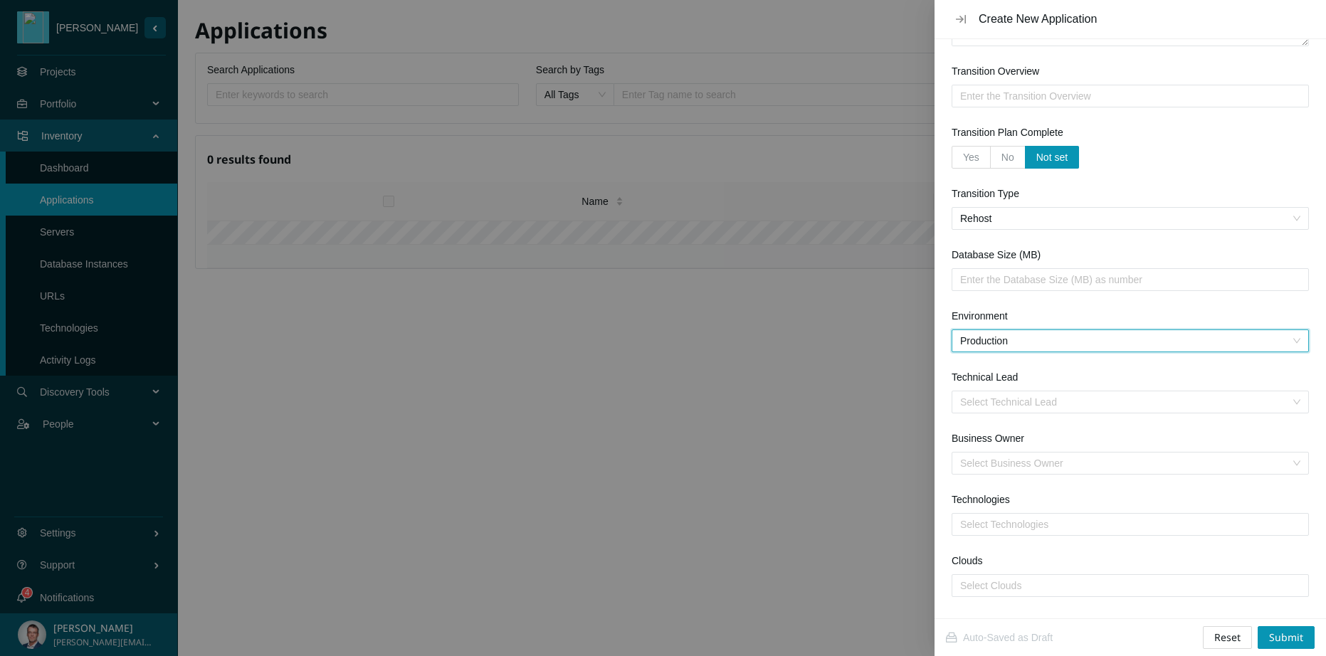
click at [1010, 405] on input "Technical Lead" at bounding box center [1125, 401] width 330 height 21
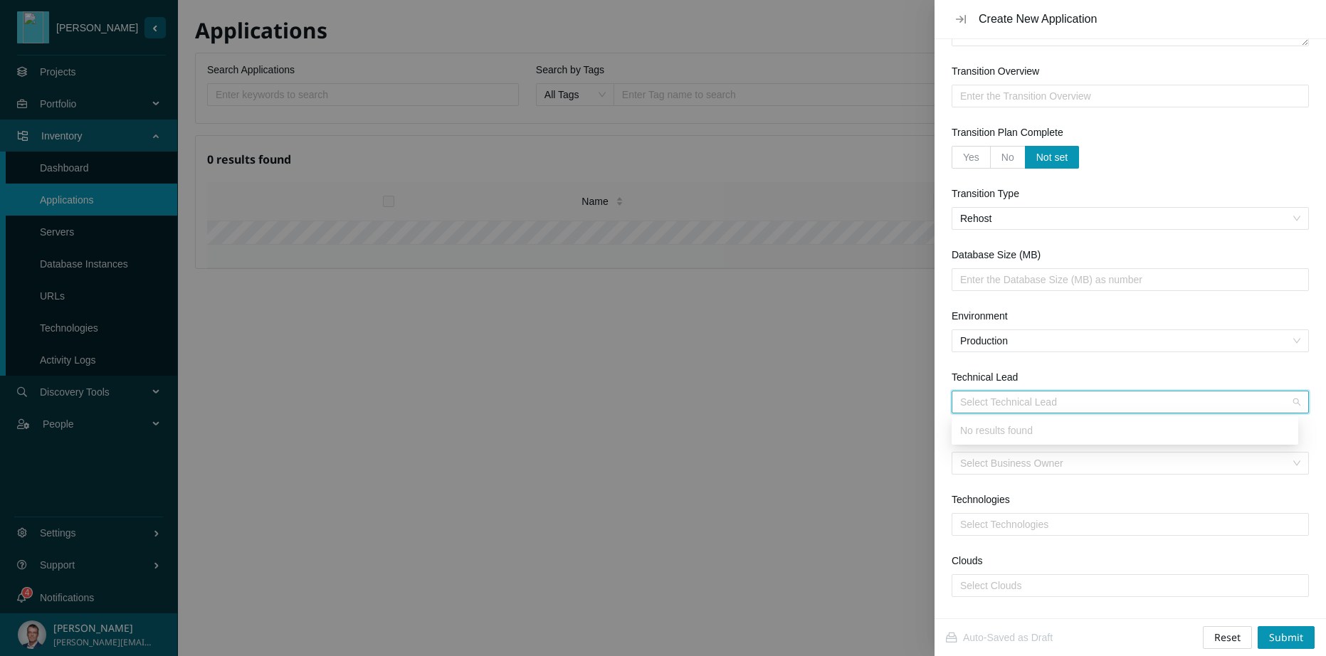
click at [1010, 405] on input "Technical Lead" at bounding box center [1125, 401] width 330 height 21
click at [1082, 509] on div "Technologies" at bounding box center [1129, 502] width 357 height 21
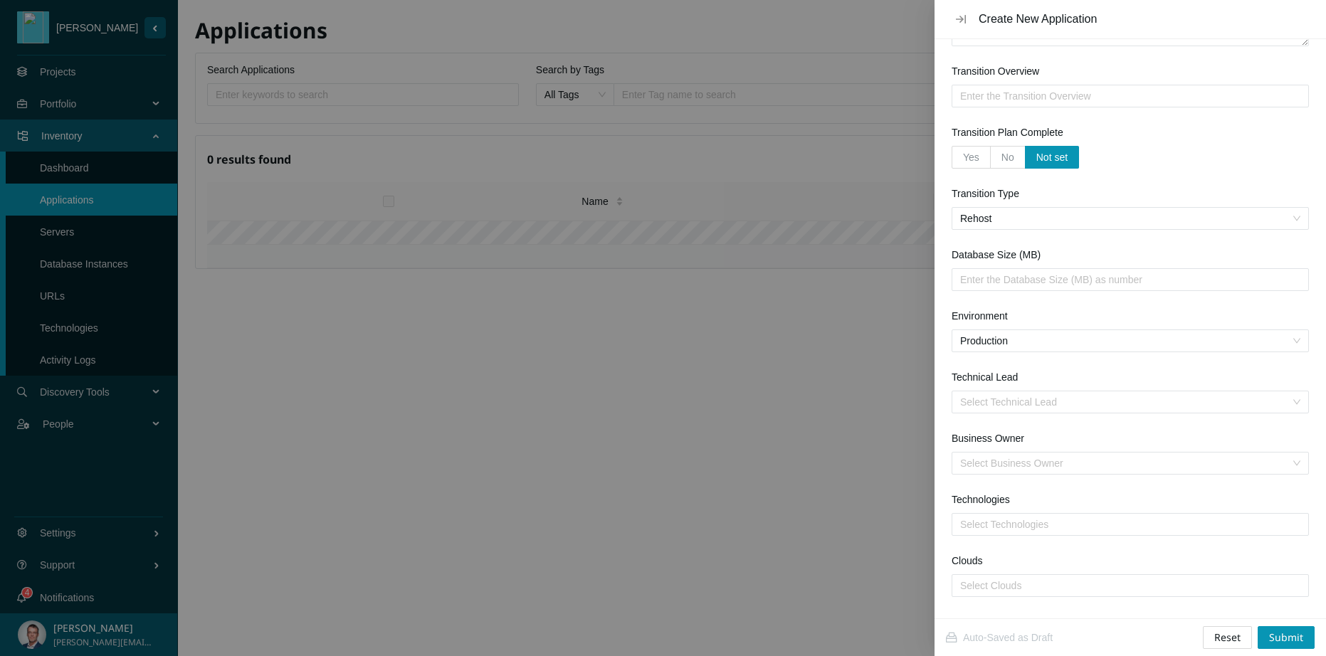
click at [1044, 518] on div at bounding box center [1130, 524] width 350 height 17
click at [1044, 517] on div at bounding box center [1130, 524] width 350 height 17
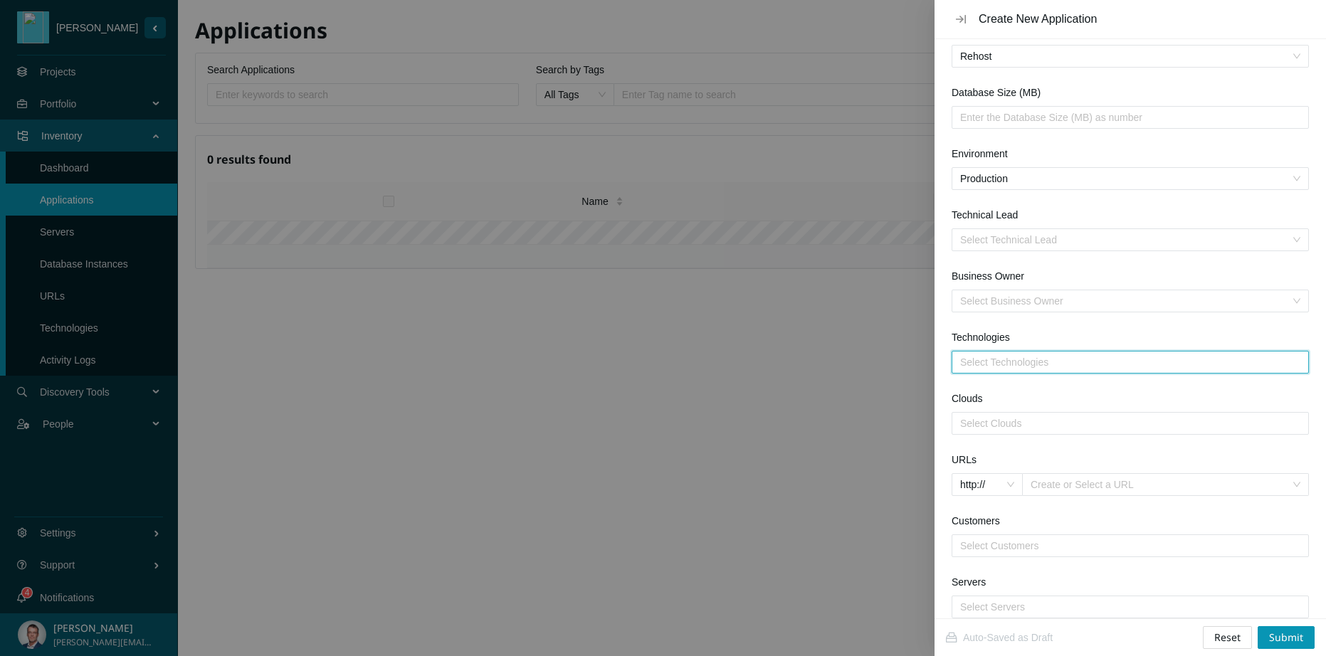
scroll to position [541, 0]
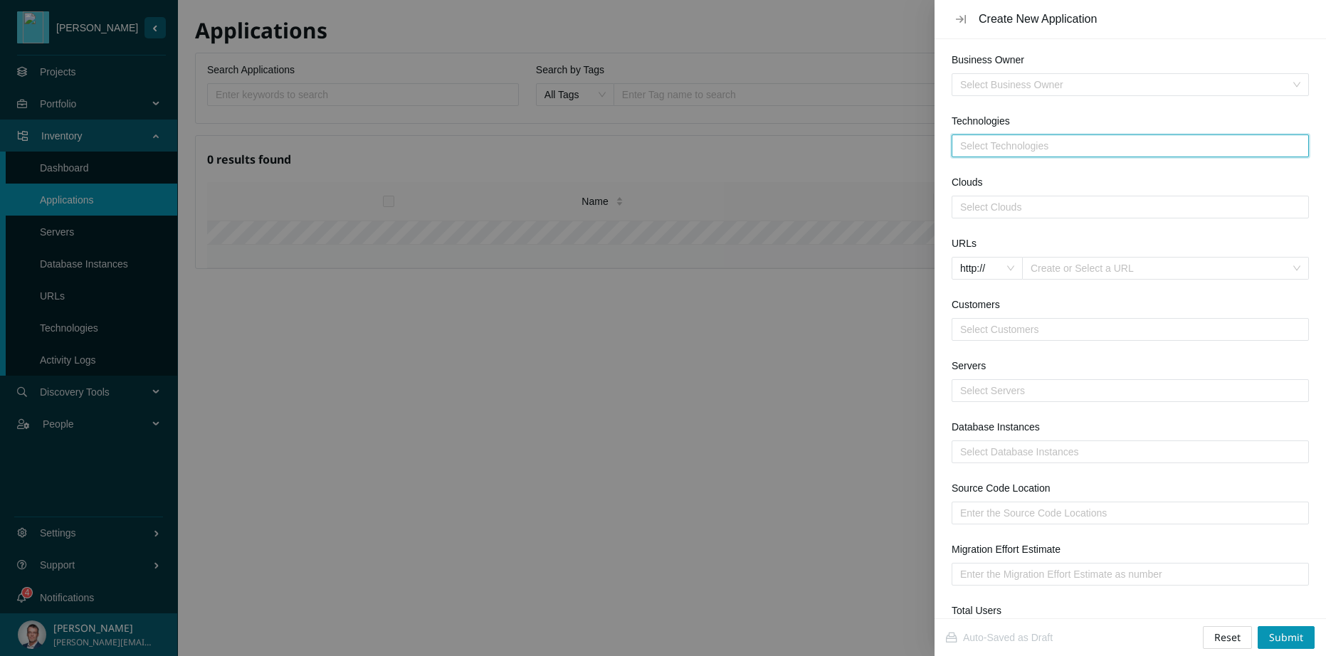
click at [1017, 383] on div at bounding box center [1130, 390] width 350 height 17
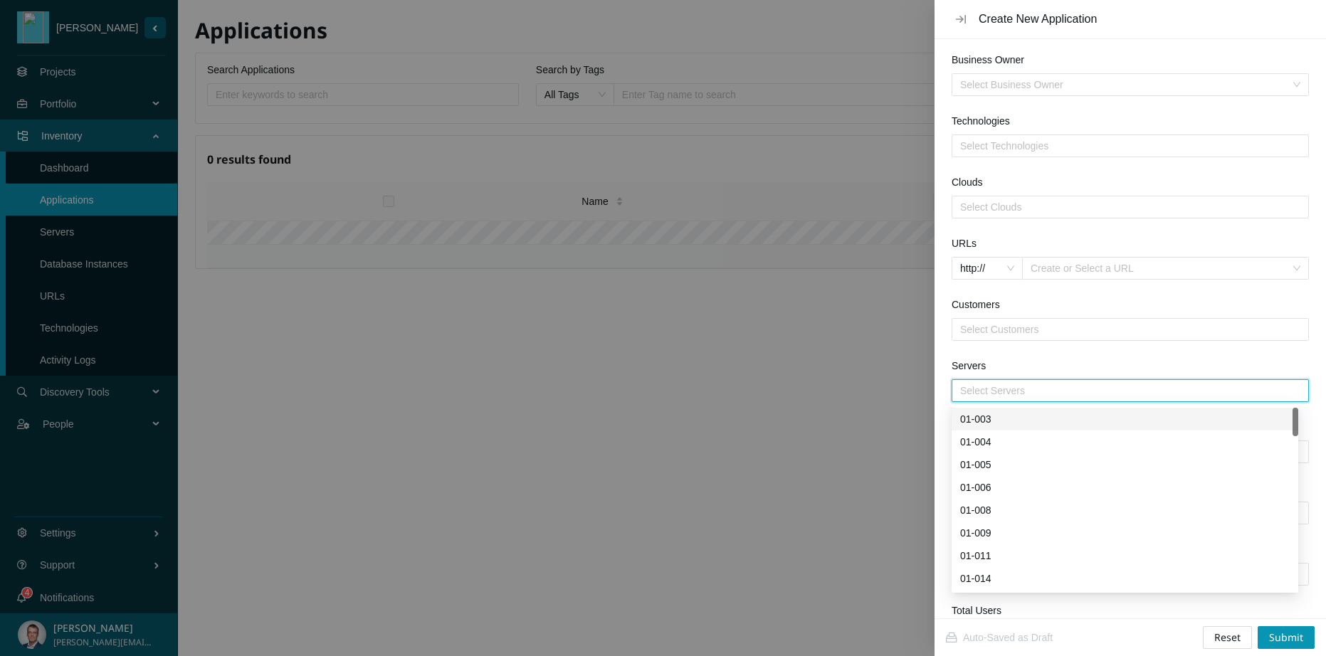
click at [981, 418] on div "01-003" at bounding box center [1124, 419] width 329 height 16
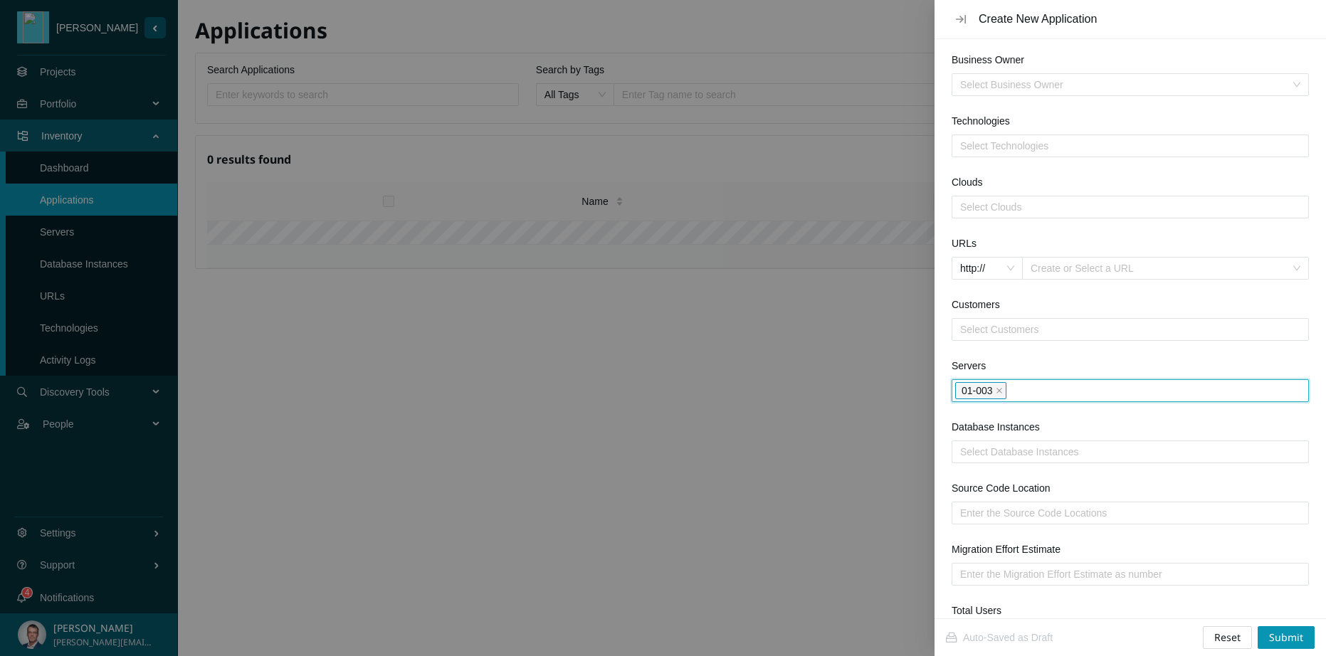
click at [1054, 391] on div "01-003" at bounding box center [1130, 391] width 350 height 20
click at [1001, 391] on icon "close" at bounding box center [998, 390] width 7 height 7
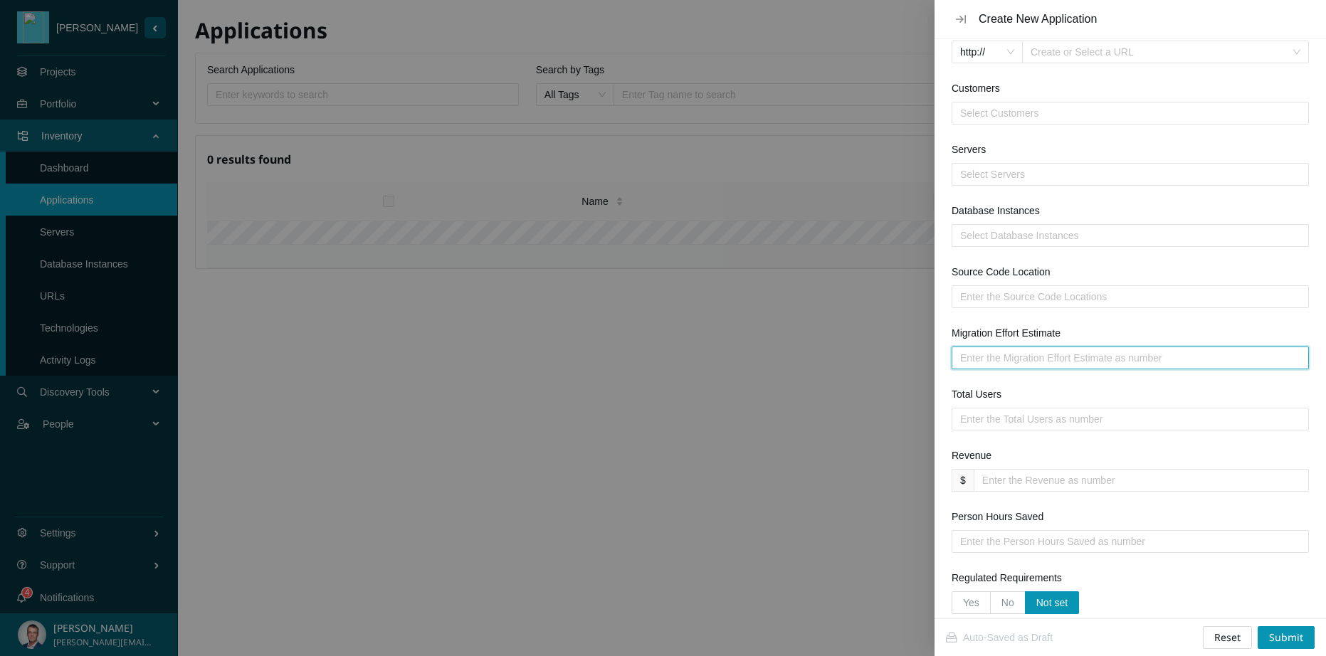
click at [1035, 361] on input "Migration Effort Estimate" at bounding box center [1124, 358] width 329 height 16
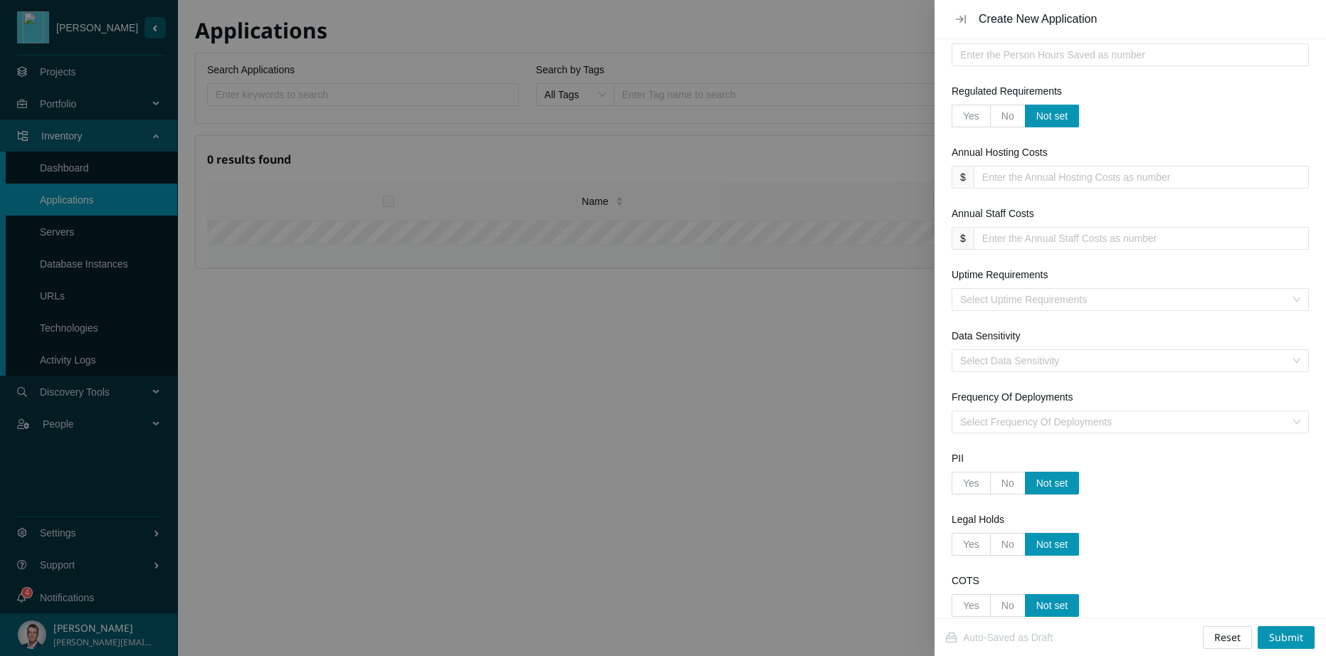
scroll to position [1298, 0]
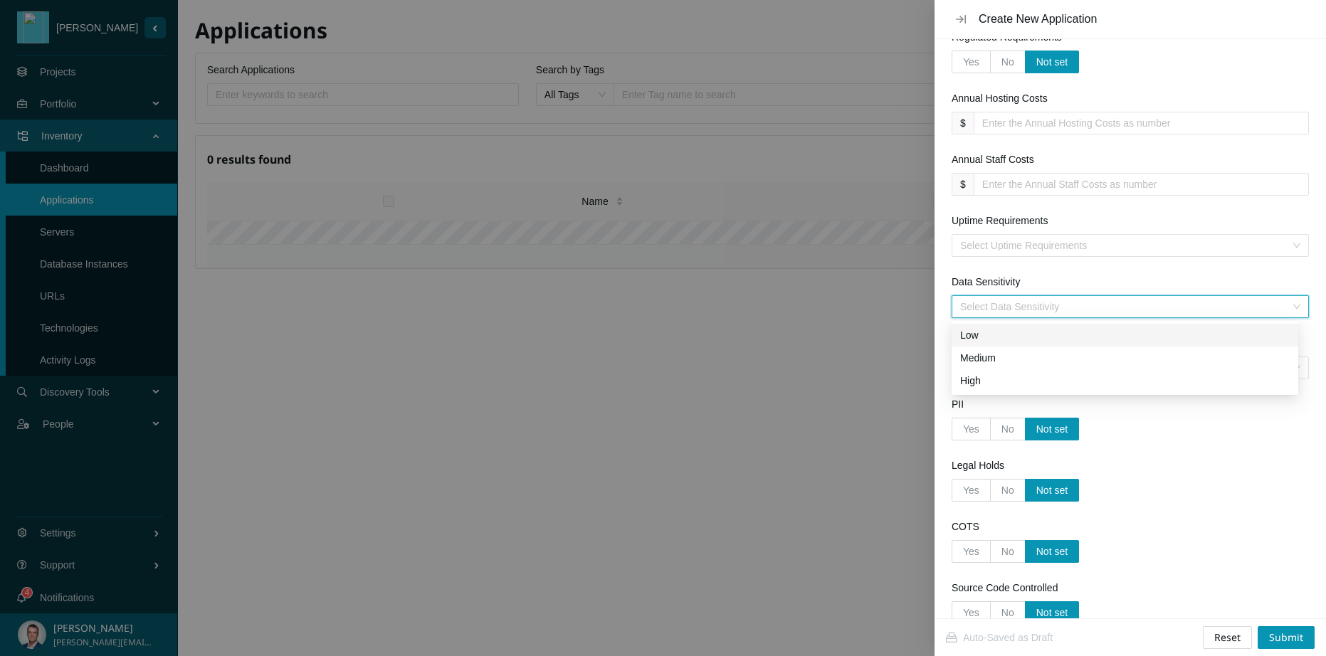
click at [1018, 301] on input "Data Sensitivity" at bounding box center [1125, 306] width 330 height 21
click at [962, 381] on div "High" at bounding box center [1124, 381] width 329 height 16
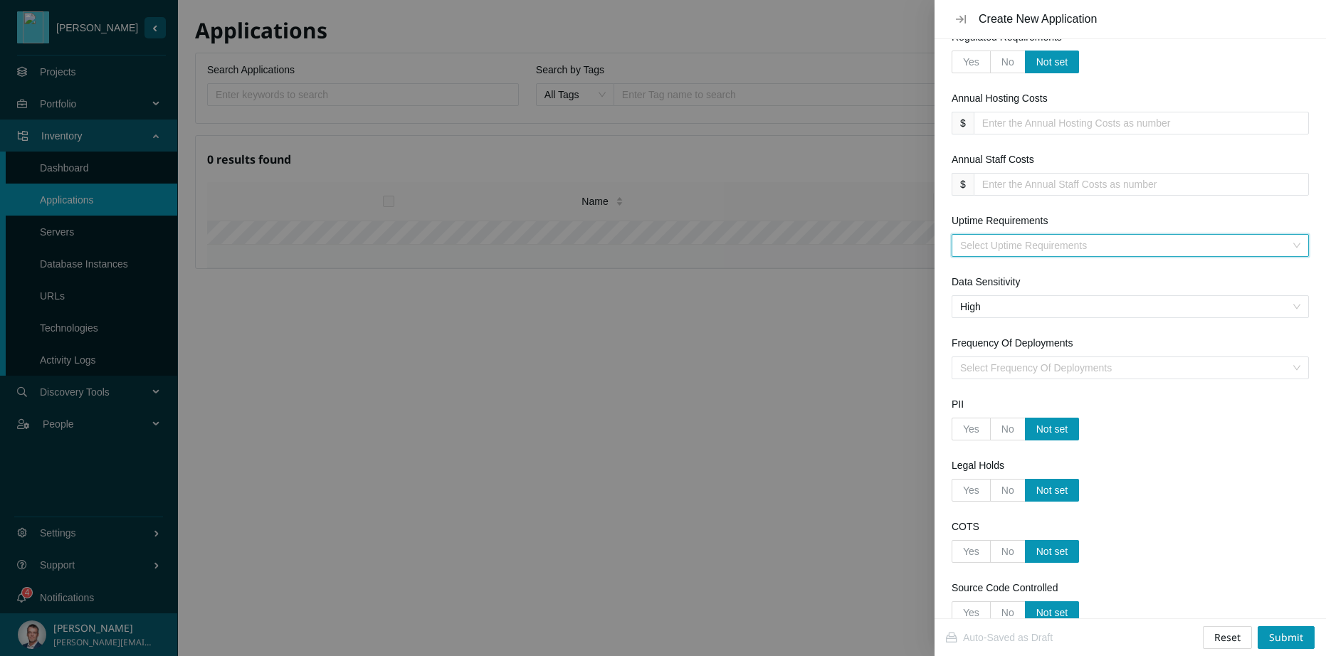
click at [1008, 245] on input "Uptime Requirements" at bounding box center [1125, 245] width 330 height 21
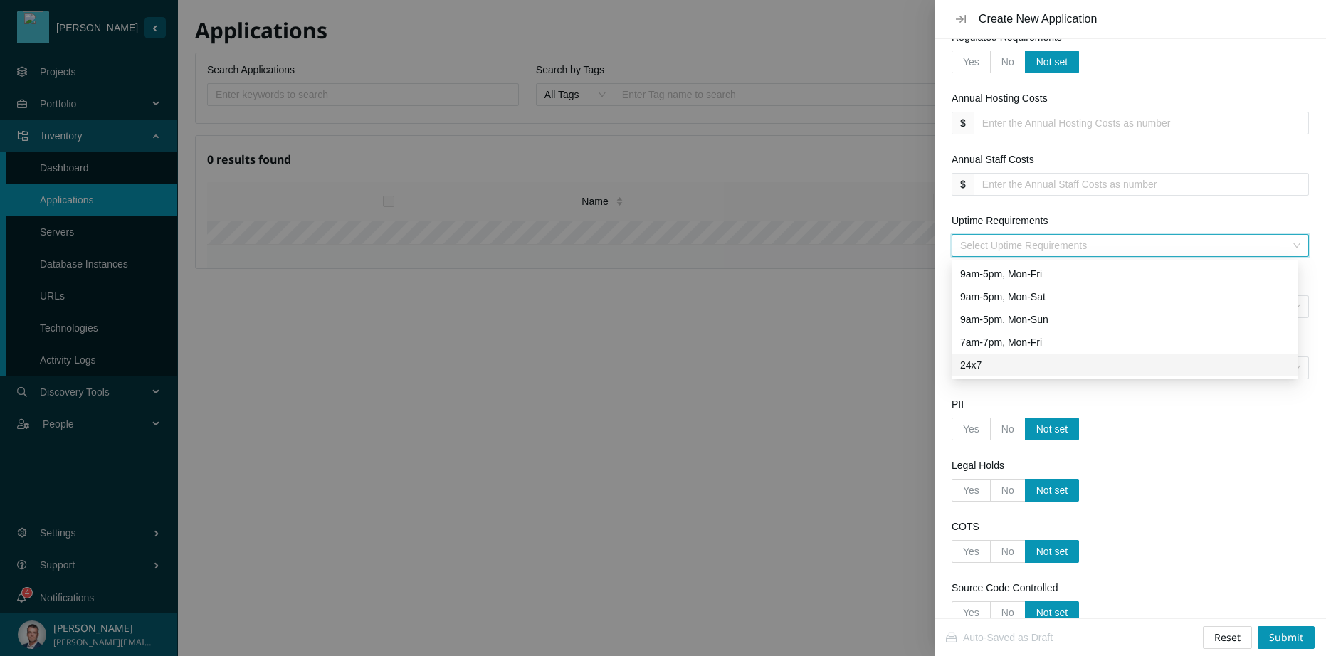
click at [983, 369] on div "24x7" at bounding box center [1124, 365] width 329 height 16
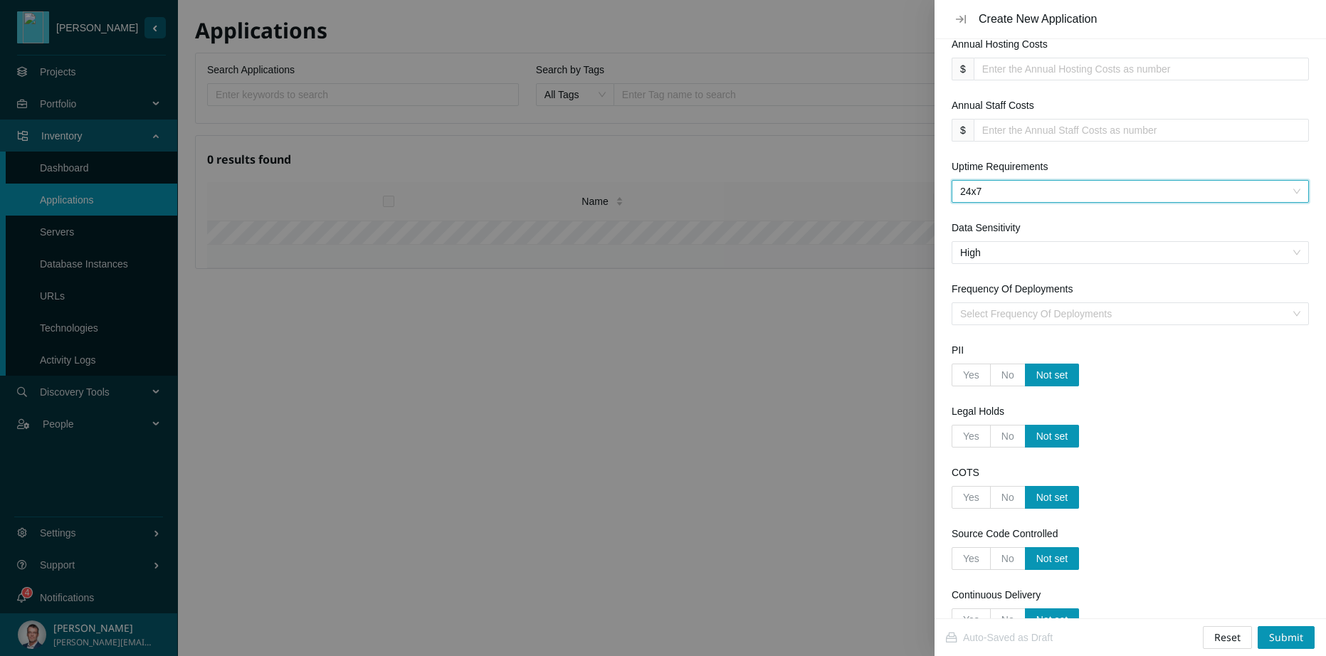
scroll to position [1460, 0]
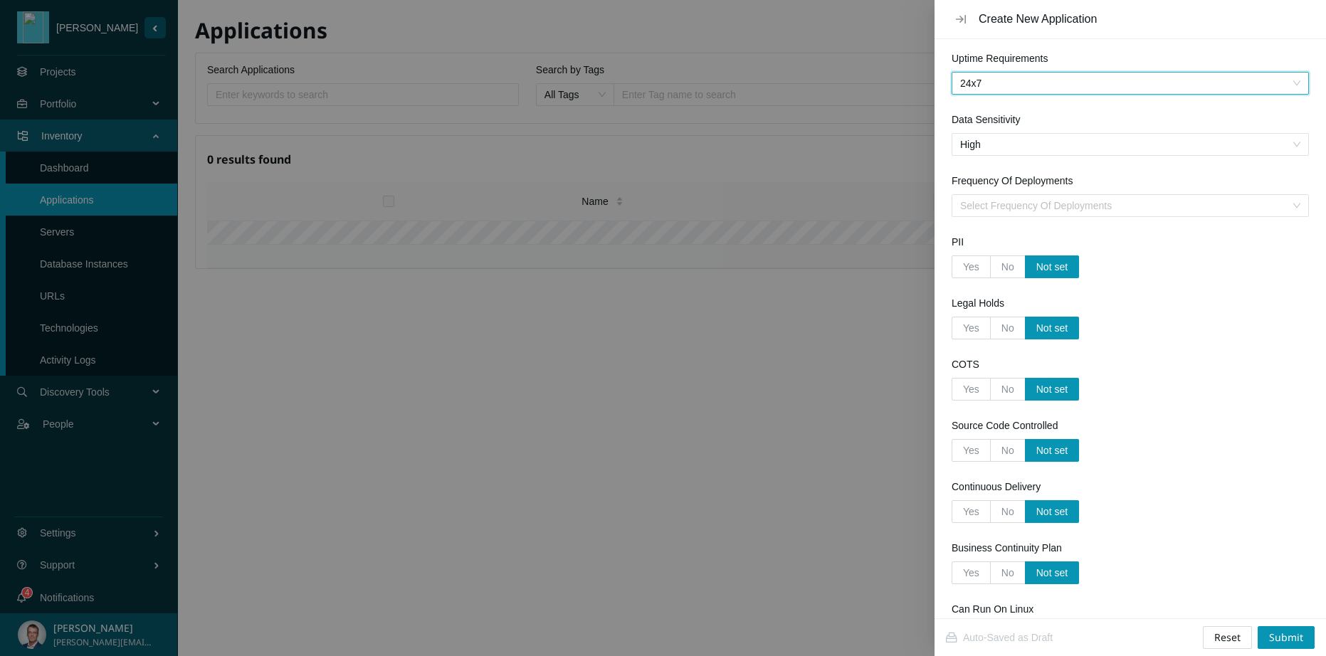
click at [969, 265] on span "Yes" at bounding box center [971, 266] width 16 height 11
click at [952, 270] on input "Yes" at bounding box center [952, 270] width 0 height 0
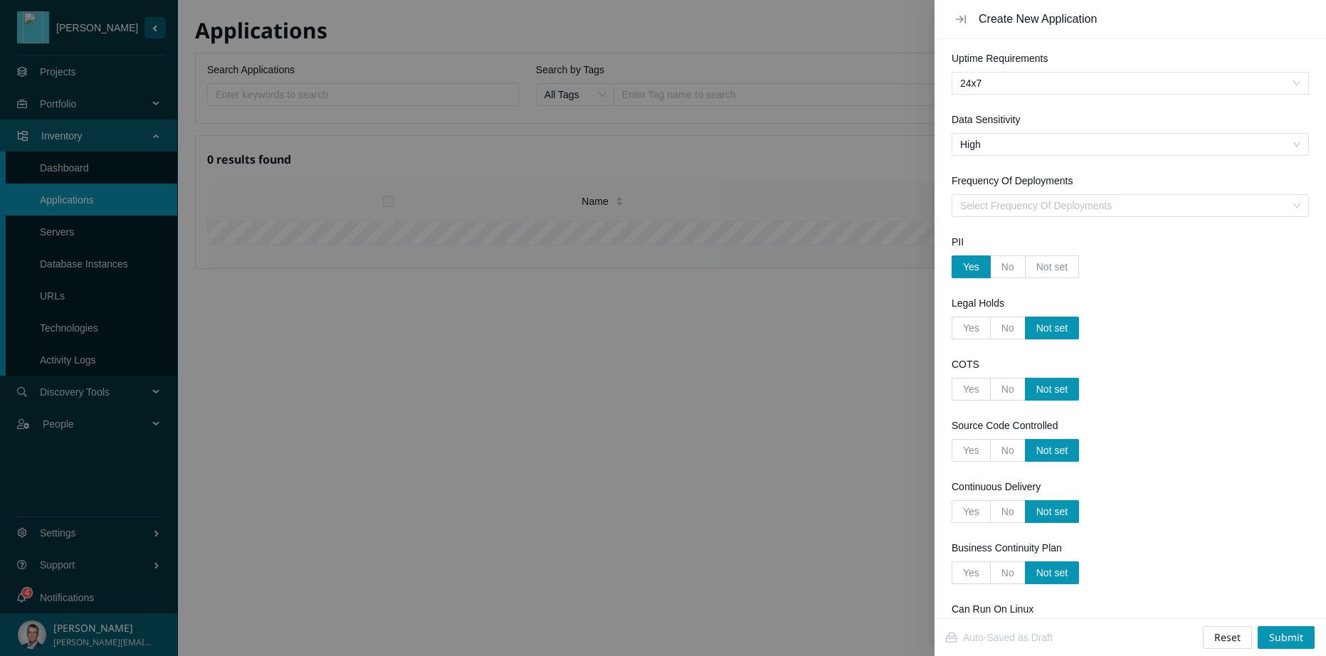
click at [1014, 329] on label "No" at bounding box center [1007, 328] width 35 height 23
click at [990, 332] on input "No" at bounding box center [990, 332] width 0 height 0
click at [1010, 389] on span "No" at bounding box center [1007, 389] width 13 height 11
click at [990, 393] on input "No" at bounding box center [990, 393] width 0 height 0
click at [980, 388] on label "Yes" at bounding box center [970, 389] width 39 height 23
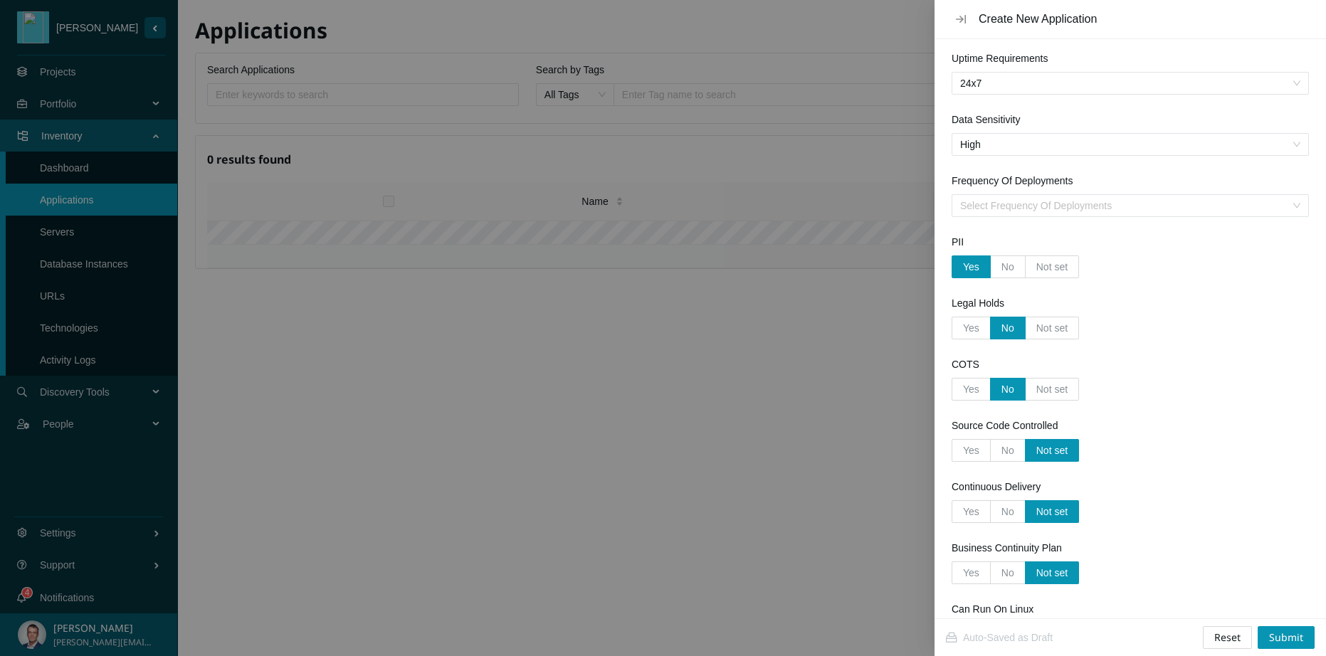
click at [952, 393] on input "Yes" at bounding box center [952, 393] width 0 height 0
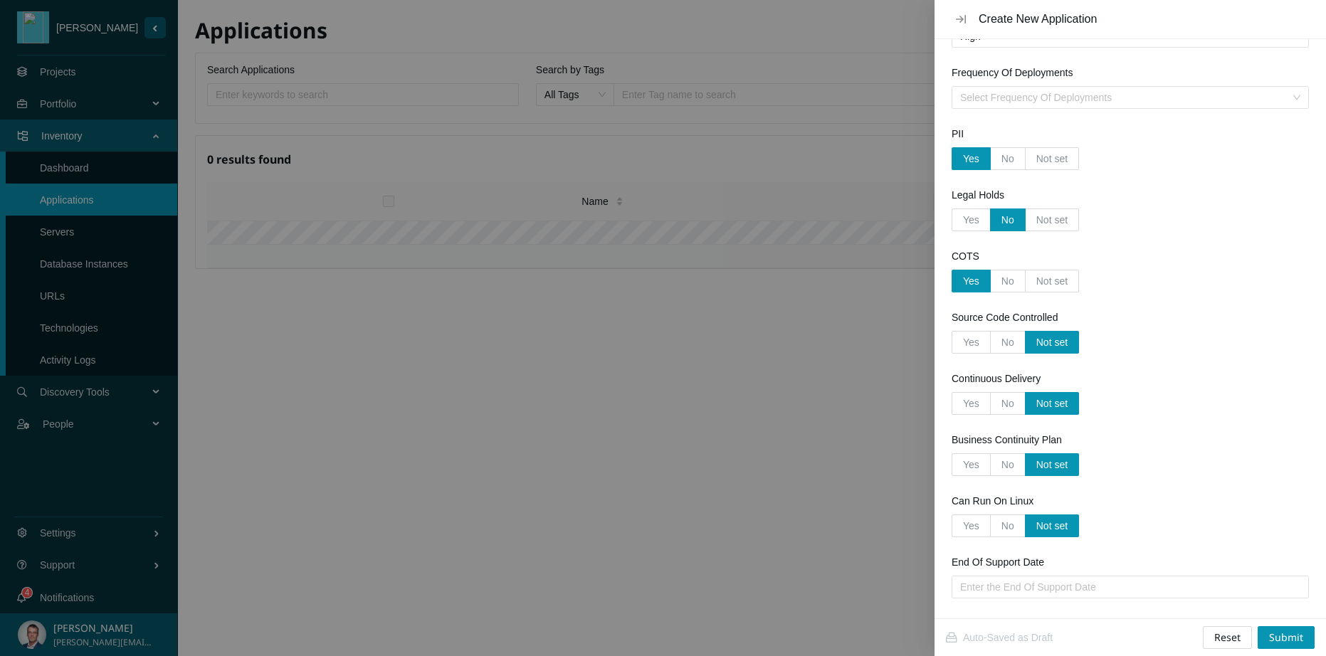
scroll to position [1622, 0]
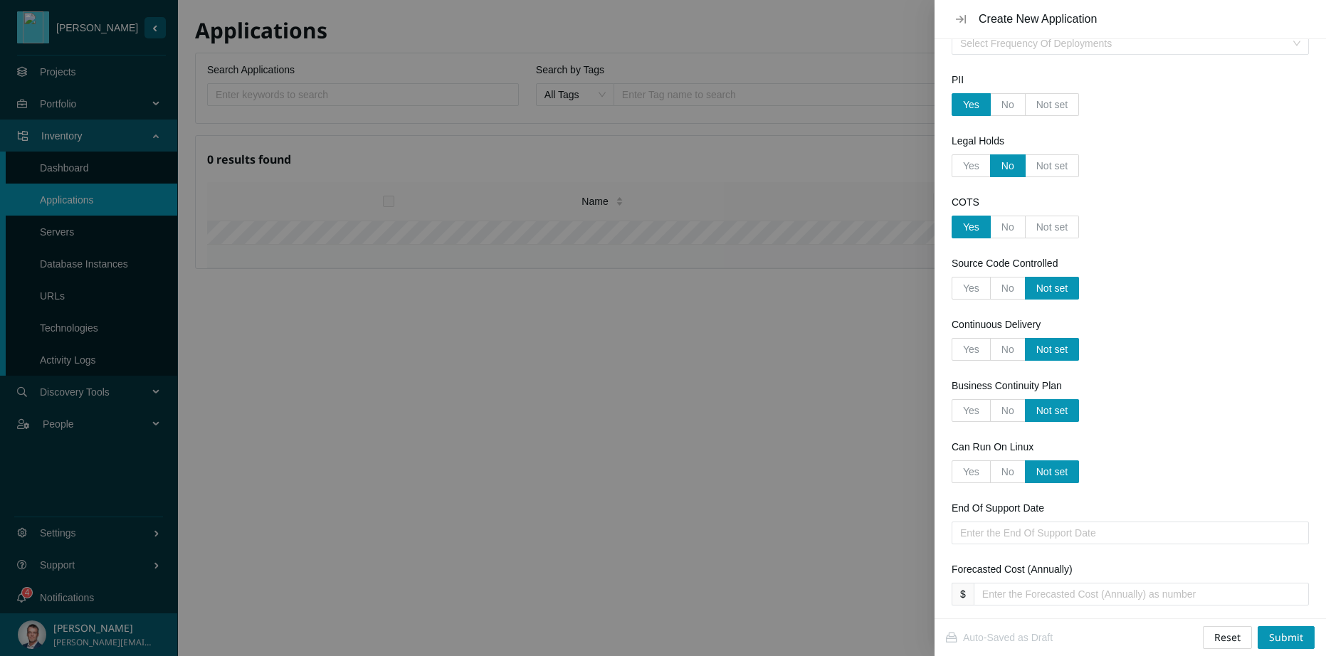
click at [1011, 231] on span "No" at bounding box center [1007, 226] width 13 height 11
click at [990, 231] on input "No" at bounding box center [990, 231] width 0 height 0
click at [976, 286] on span "Yes" at bounding box center [971, 287] width 16 height 11
click at [952, 292] on input "Yes" at bounding box center [952, 292] width 0 height 0
click at [1013, 346] on span "No" at bounding box center [1007, 349] width 13 height 11
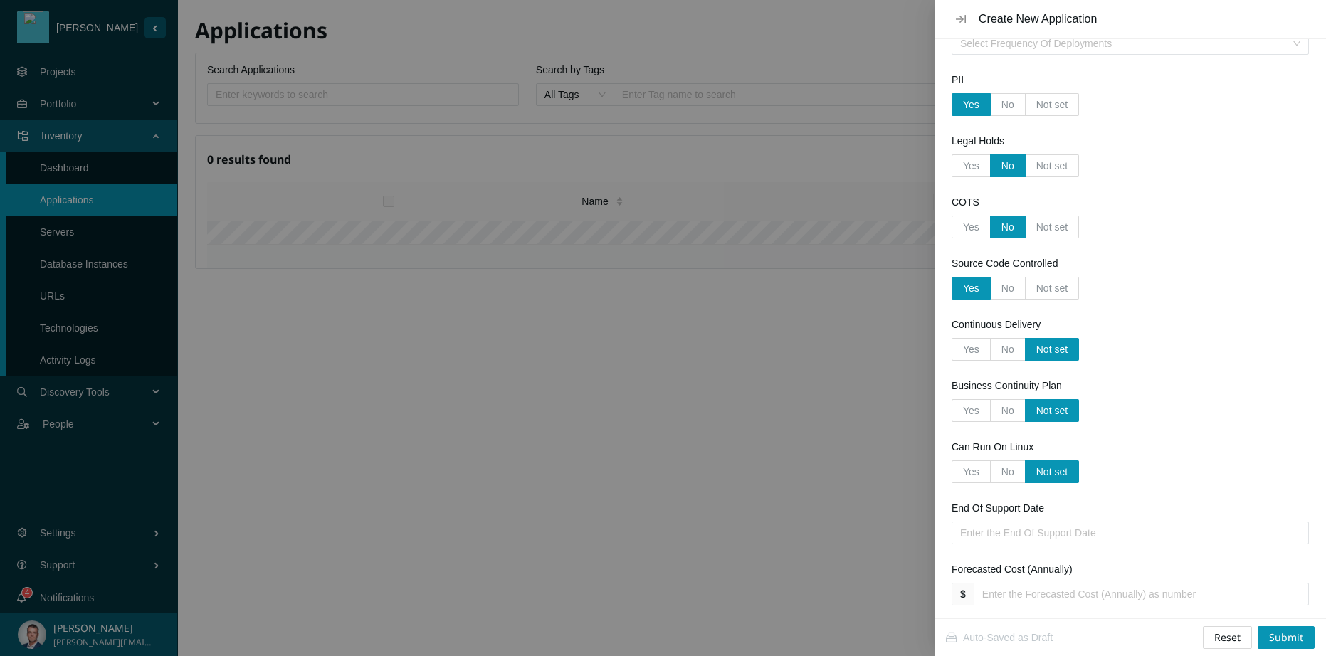
click at [990, 353] on input "No" at bounding box center [990, 353] width 0 height 0
click at [1008, 409] on span "No" at bounding box center [1007, 410] width 13 height 11
click at [990, 414] on input "No" at bounding box center [990, 414] width 0 height 0
click at [1008, 472] on span "No" at bounding box center [1007, 471] width 13 height 11
click at [990, 475] on input "No" at bounding box center [990, 475] width 0 height 0
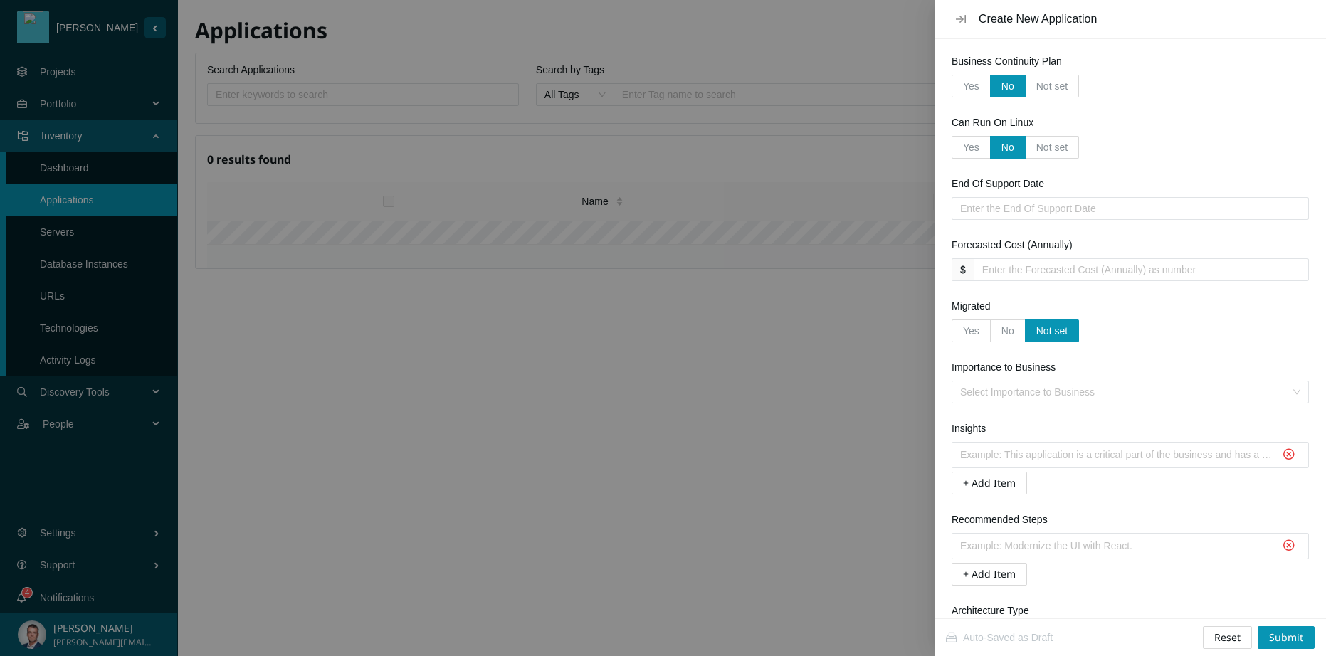
scroll to position [2001, 0]
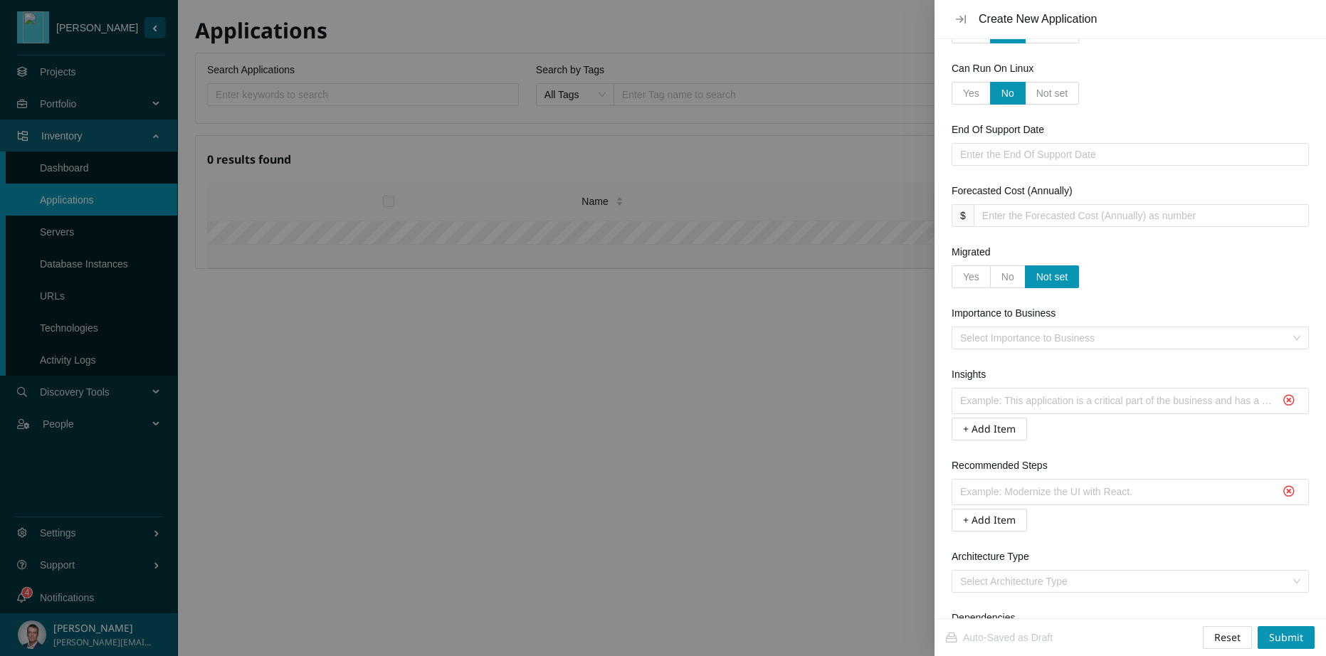
click at [1052, 337] on input "Importance to Business" at bounding box center [1125, 337] width 330 height 21
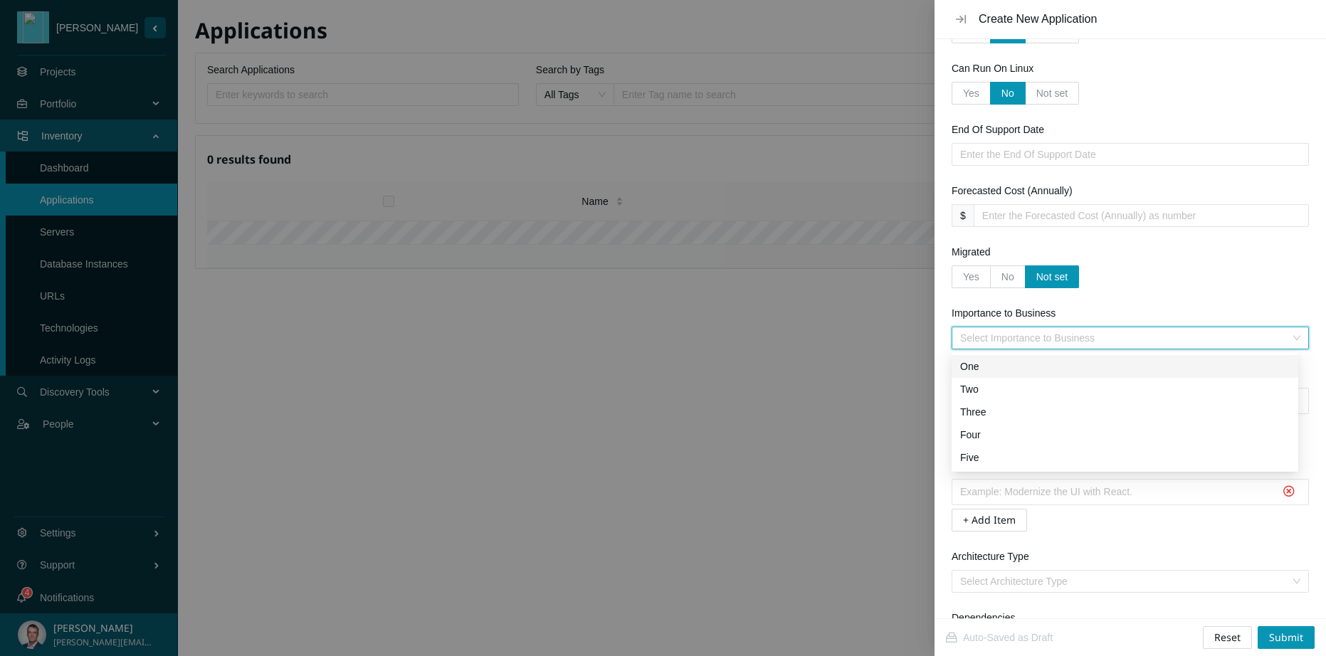
click at [980, 368] on div "One" at bounding box center [1124, 367] width 329 height 16
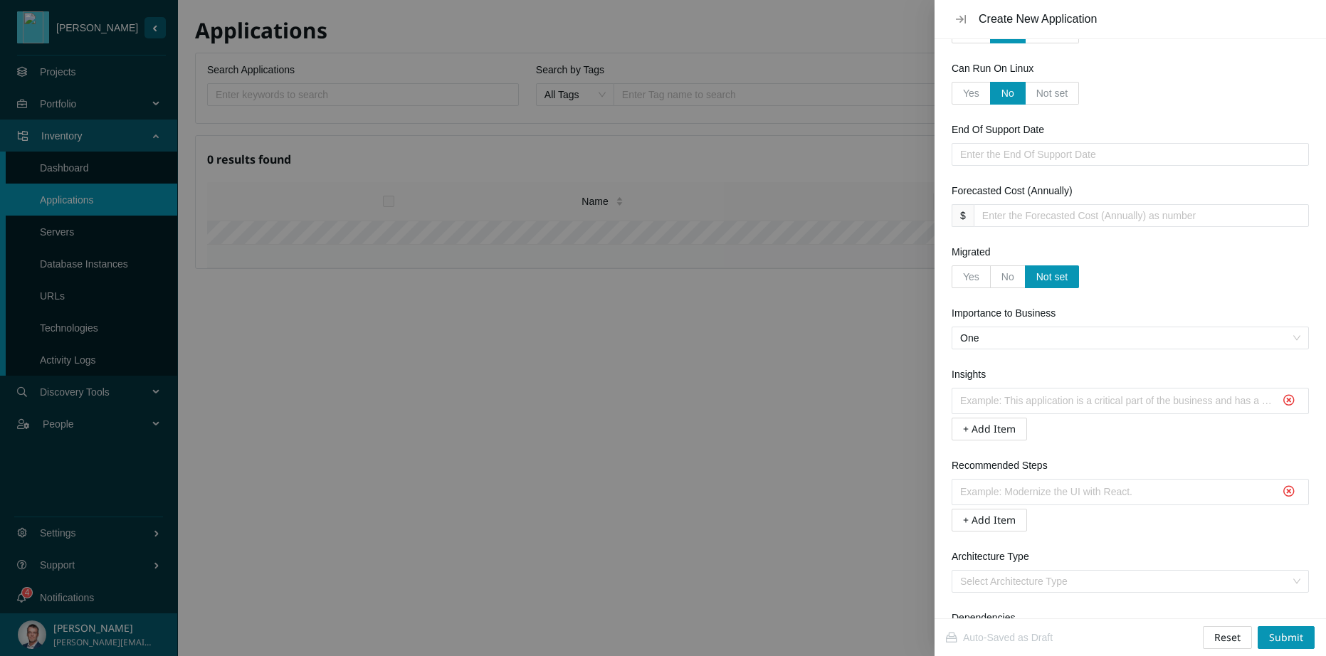
click at [1158, 401] on input "text" at bounding box center [1117, 400] width 314 height 19
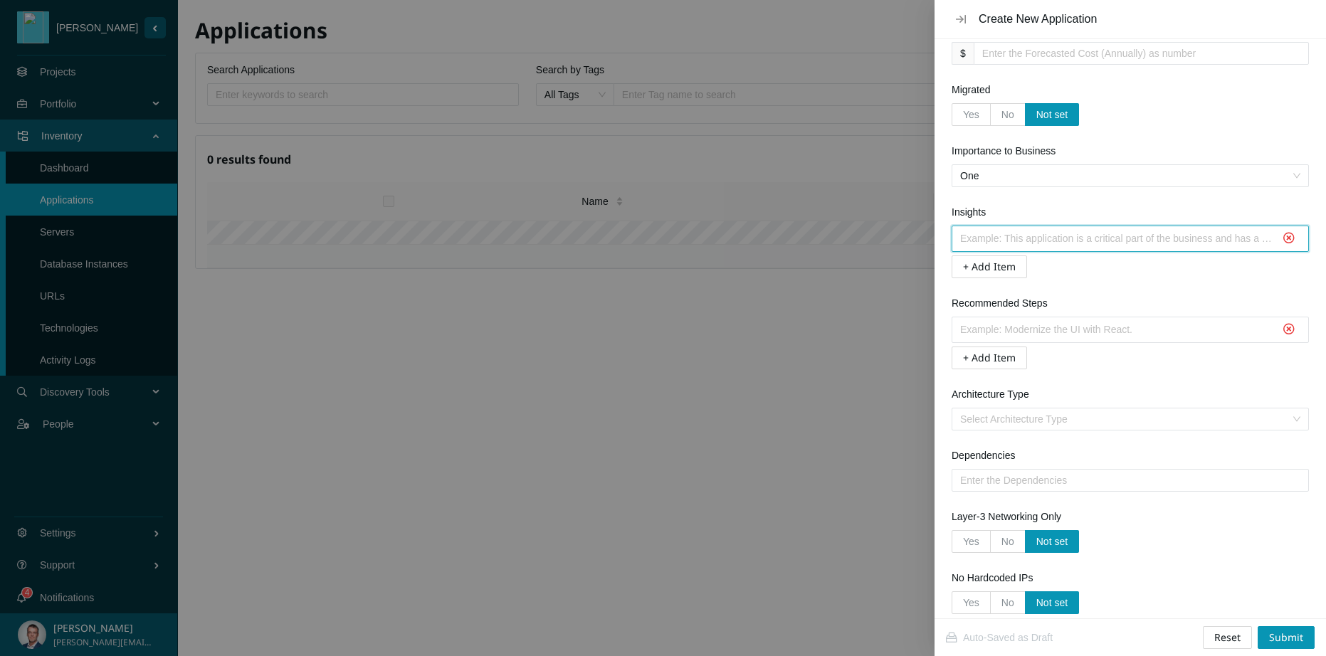
click at [1163, 427] on input "Architecture Type" at bounding box center [1125, 418] width 330 height 21
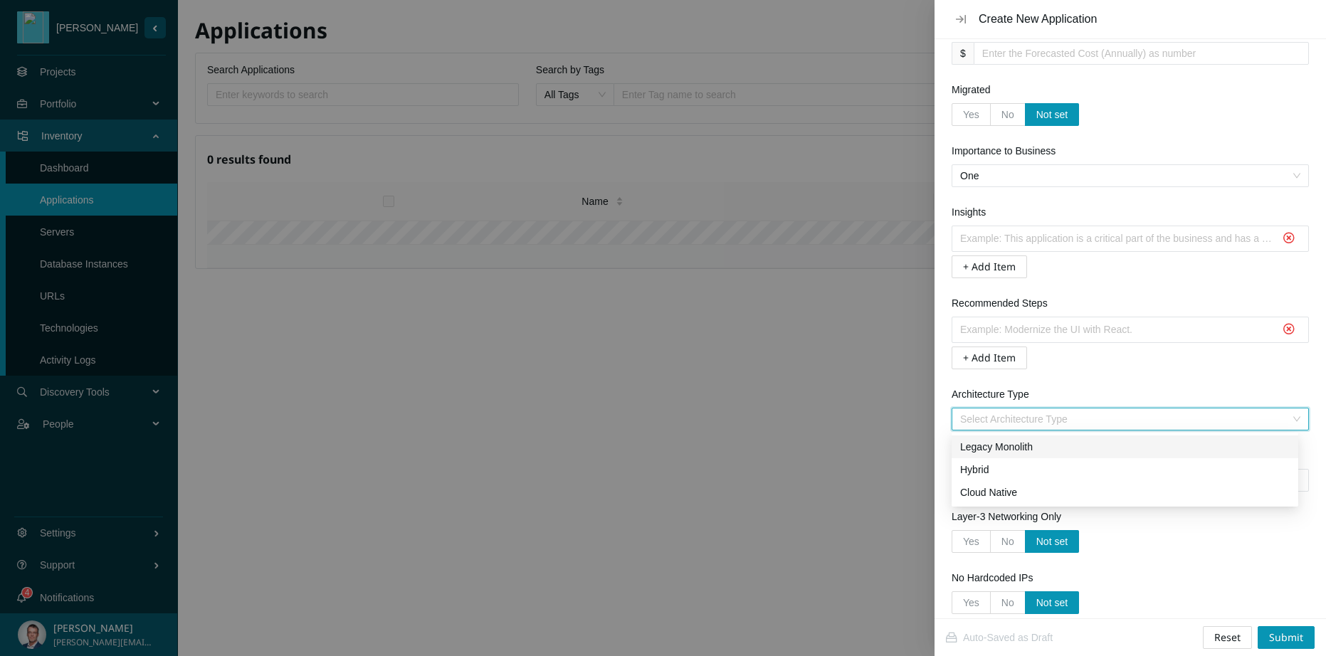
click at [1024, 445] on div "Legacy Monolith" at bounding box center [1124, 447] width 329 height 16
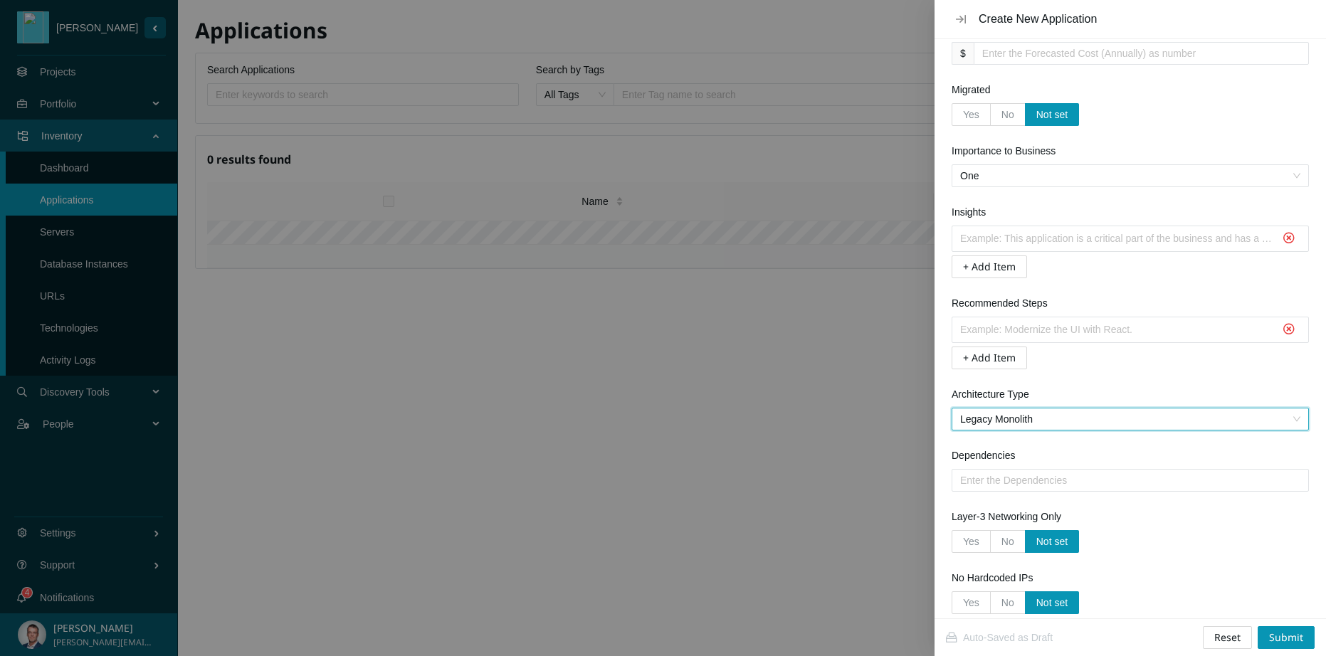
click at [1021, 480] on input "Dependencies" at bounding box center [1124, 480] width 329 height 16
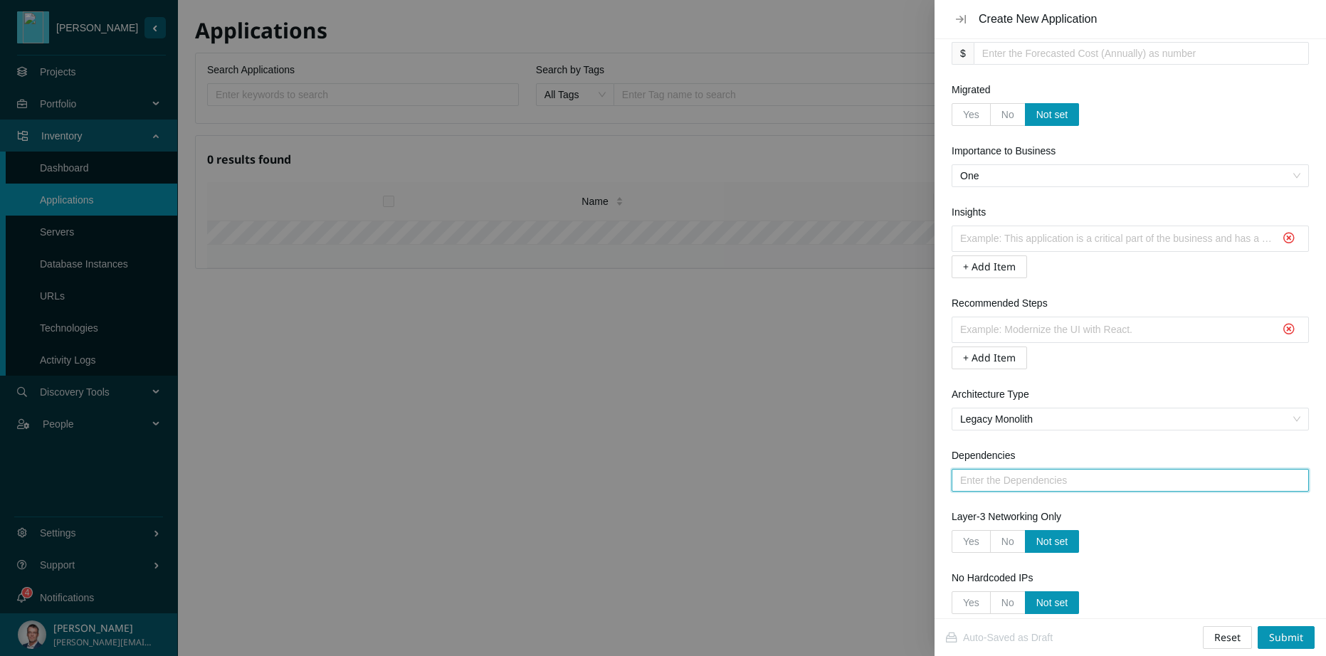
click at [1177, 516] on div "Layer-3 Networking Only" at bounding box center [1129, 519] width 357 height 21
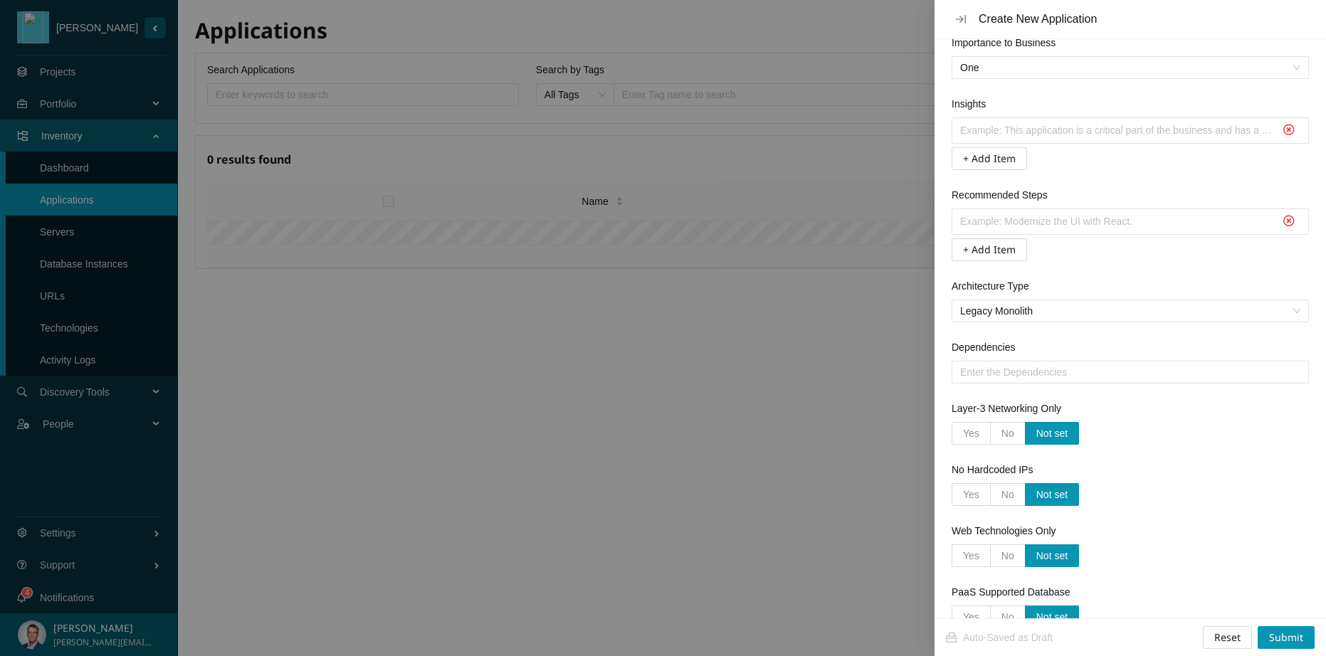
scroll to position [2379, 0]
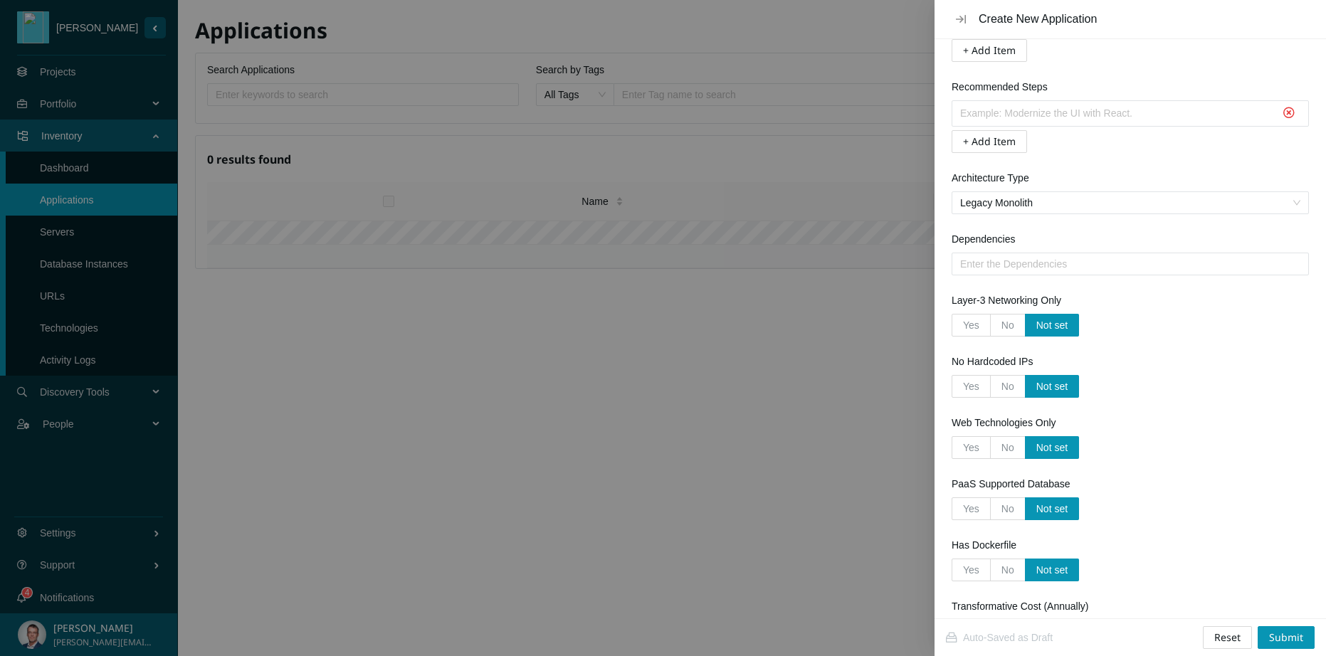
click at [1009, 324] on span "No" at bounding box center [1007, 324] width 13 height 11
click at [990, 329] on input "No" at bounding box center [990, 329] width 0 height 0
click at [1012, 386] on span "No" at bounding box center [1007, 386] width 13 height 11
click at [990, 390] on input "No" at bounding box center [990, 390] width 0 height 0
click at [1010, 448] on span "No" at bounding box center [1007, 447] width 13 height 11
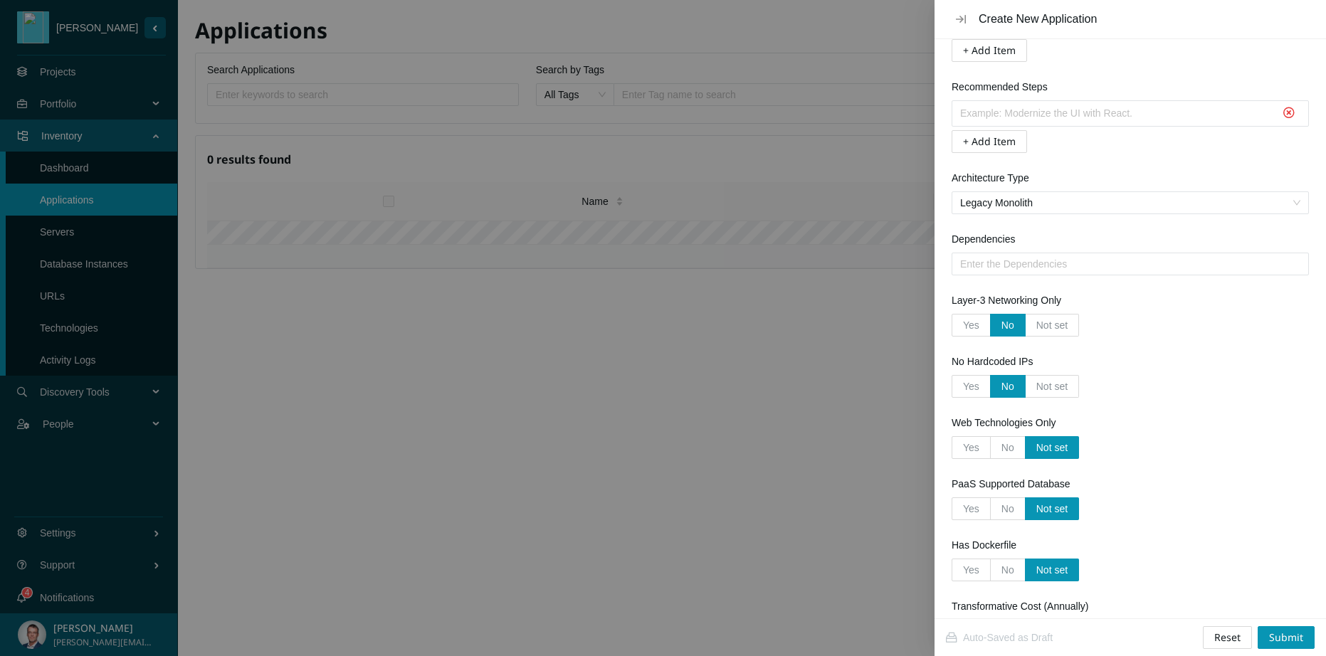
click at [990, 451] on input "No" at bounding box center [990, 451] width 0 height 0
click at [1008, 507] on span "No" at bounding box center [1007, 508] width 13 height 11
click at [990, 512] on input "No" at bounding box center [990, 512] width 0 height 0
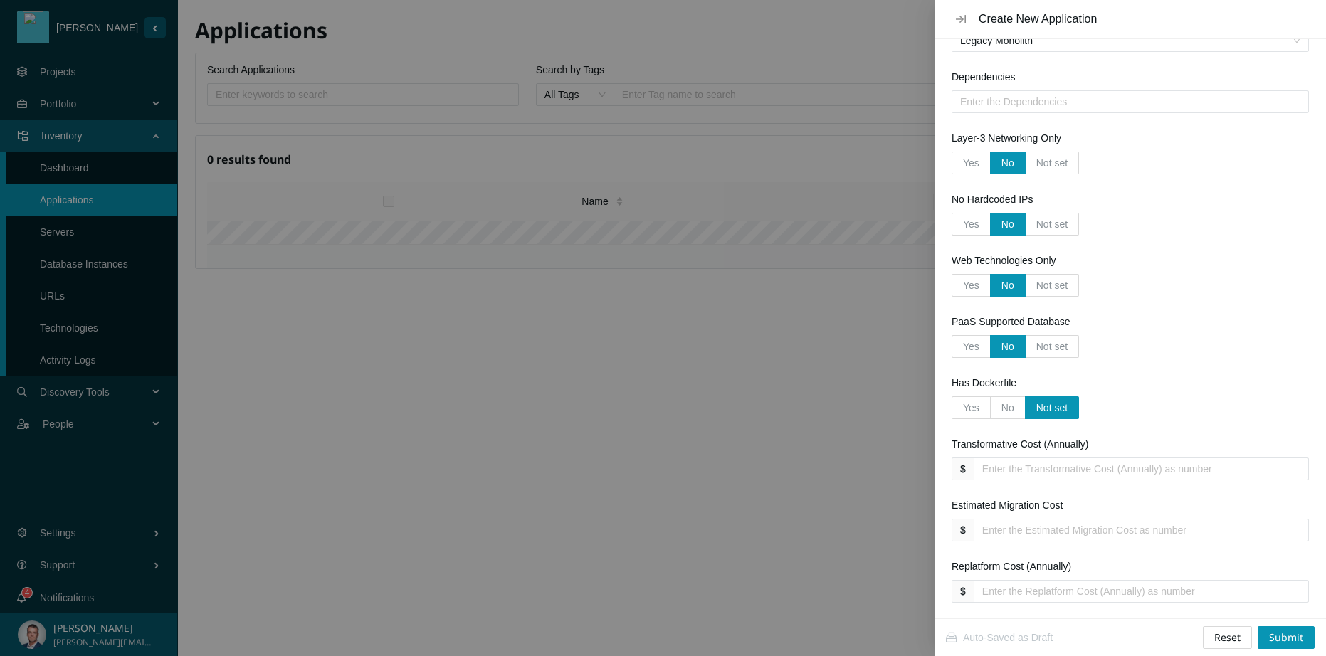
scroll to position [2596, 0]
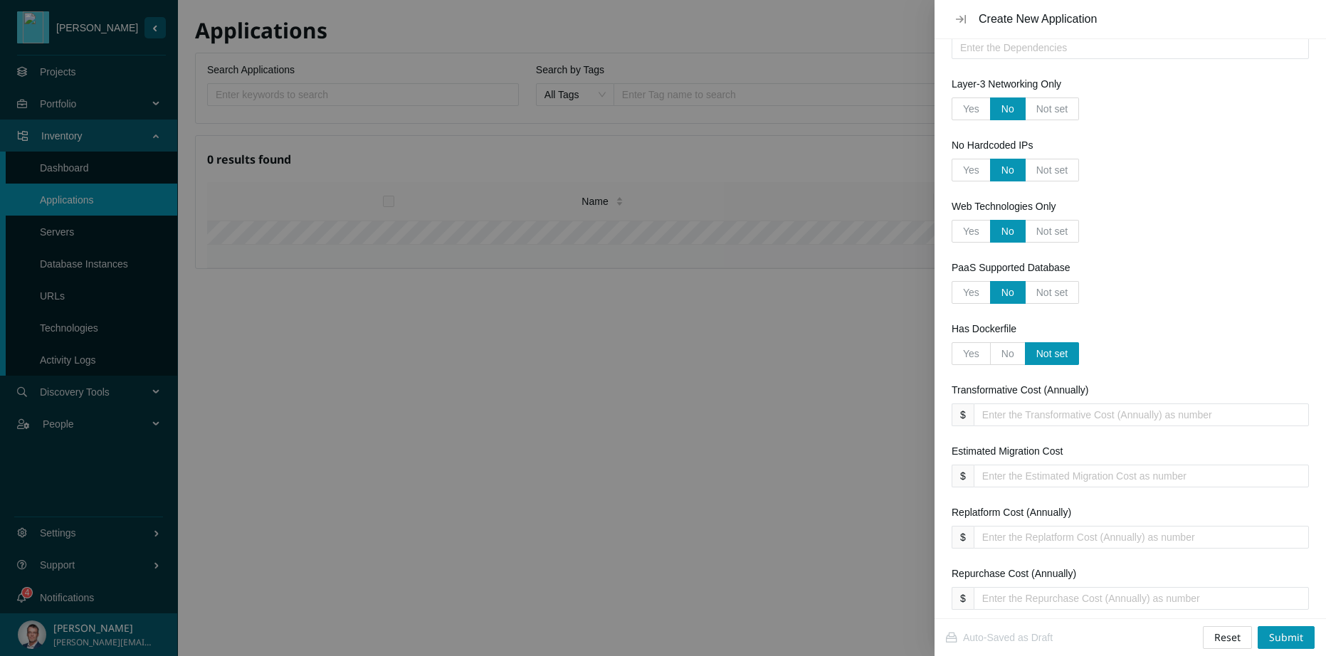
click at [1010, 357] on span "No" at bounding box center [1007, 353] width 13 height 11
click at [990, 357] on input "No" at bounding box center [990, 357] width 0 height 0
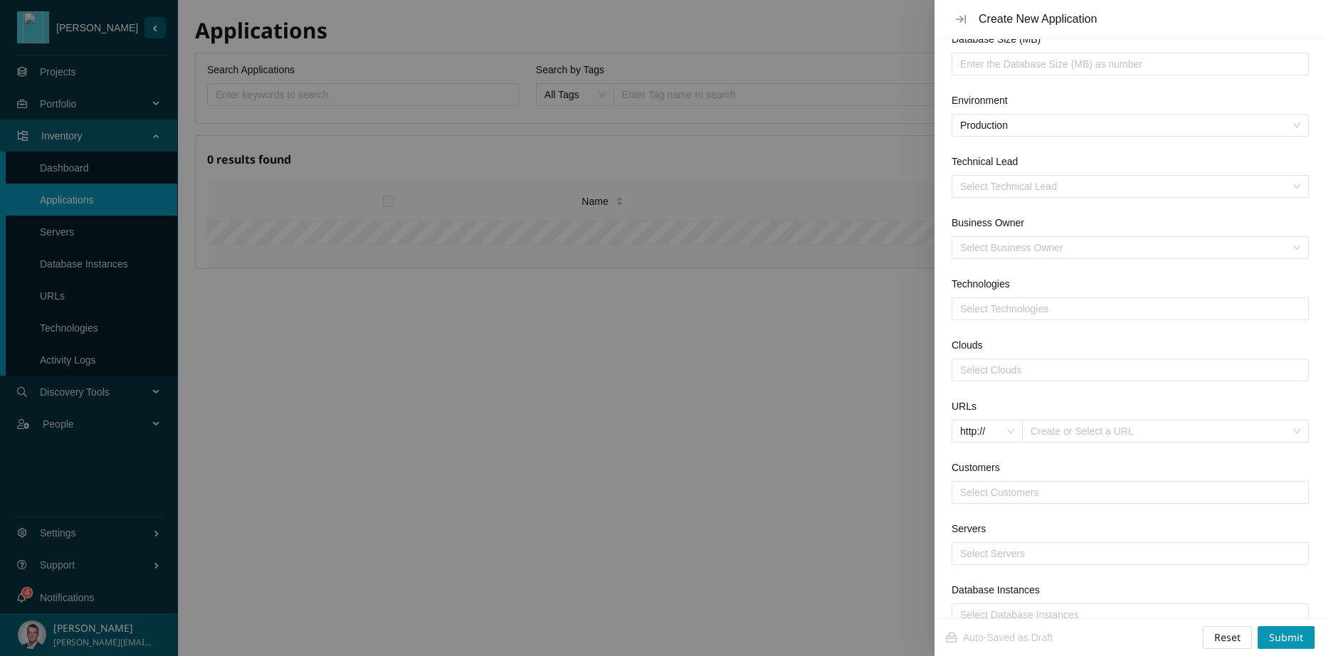
scroll to position [270, 0]
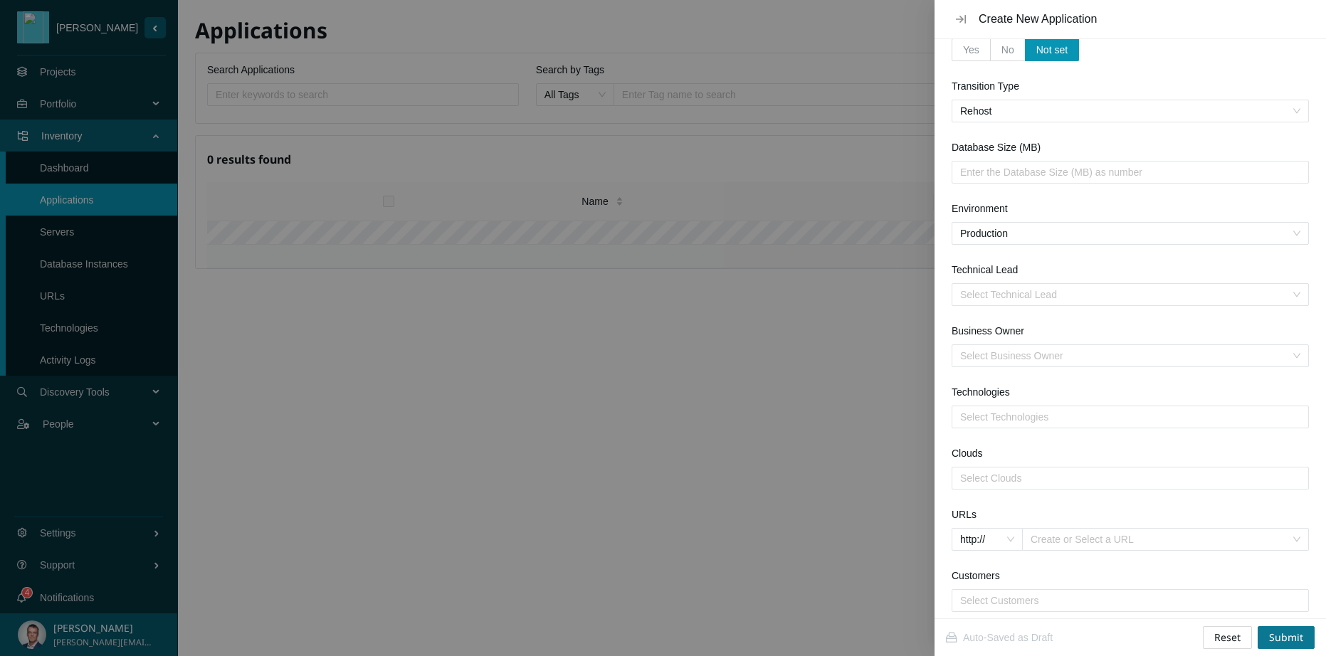
click at [1291, 639] on span "Submit" at bounding box center [1286, 638] width 34 height 16
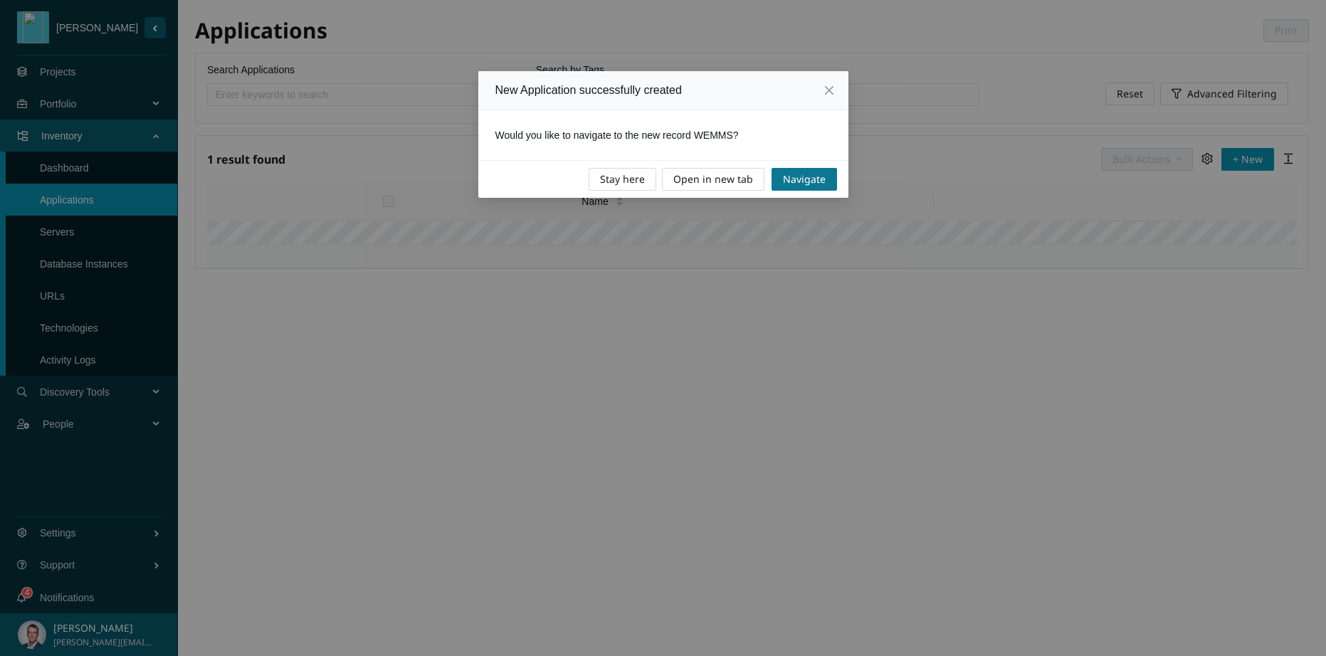
click at [794, 179] on span "Navigate" at bounding box center [804, 179] width 43 height 16
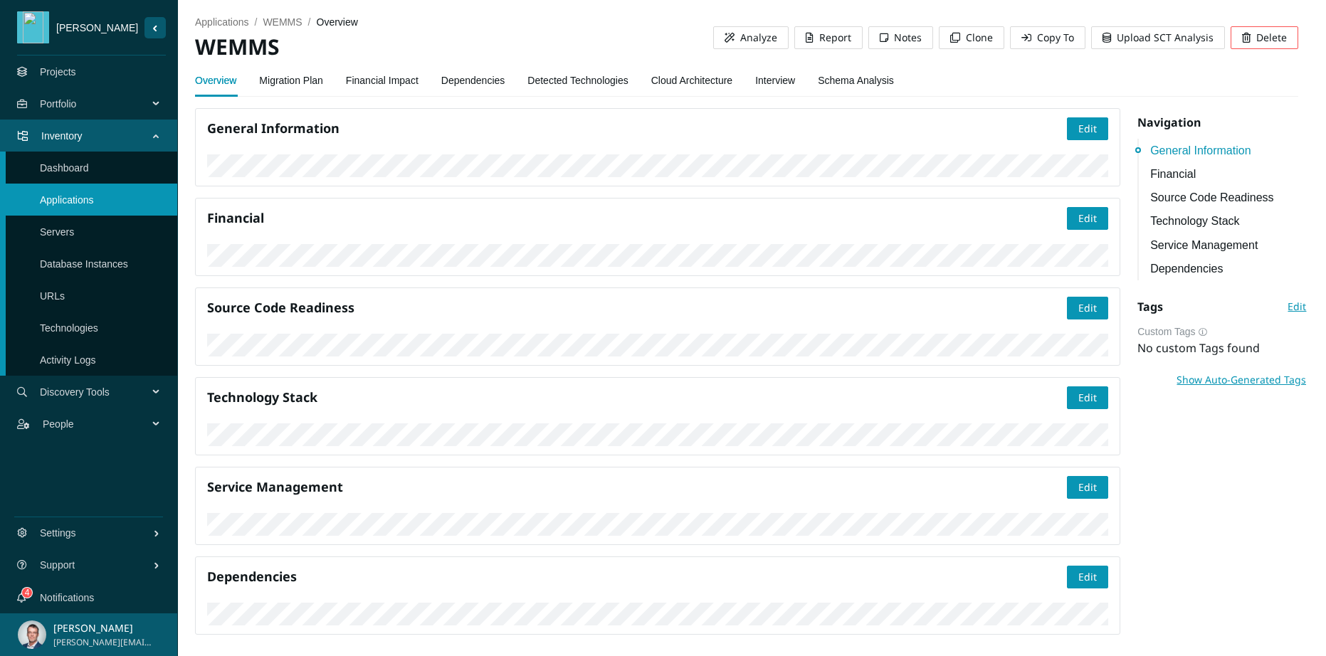
click at [284, 78] on link "Migration Plan" at bounding box center [291, 80] width 64 height 28
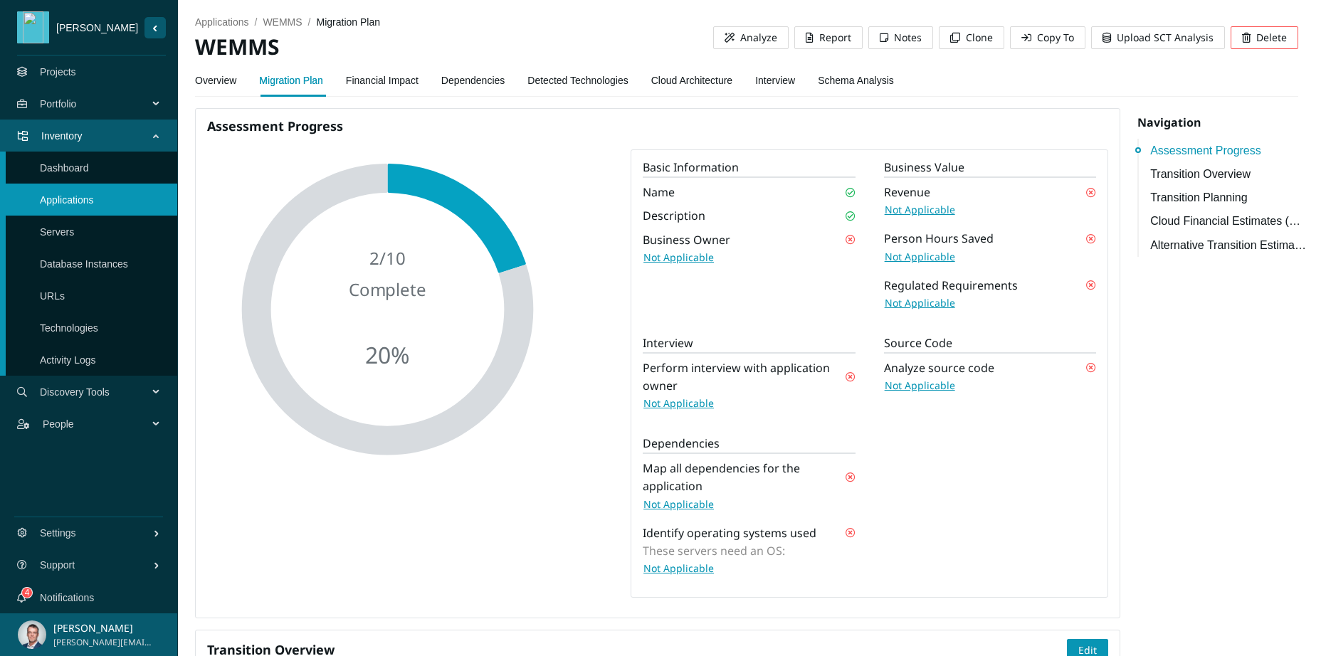
click at [402, 81] on link "Financial Impact" at bounding box center [382, 80] width 73 height 28
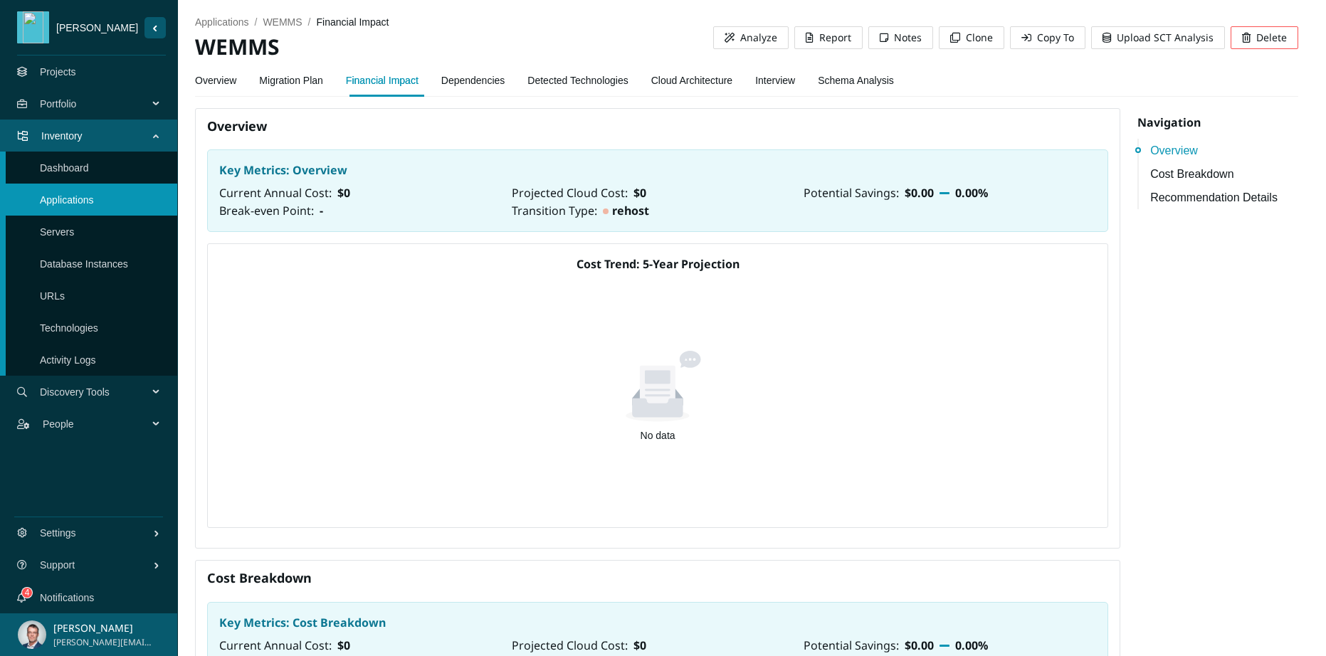
click at [503, 80] on link "Dependencies" at bounding box center [473, 80] width 64 height 28
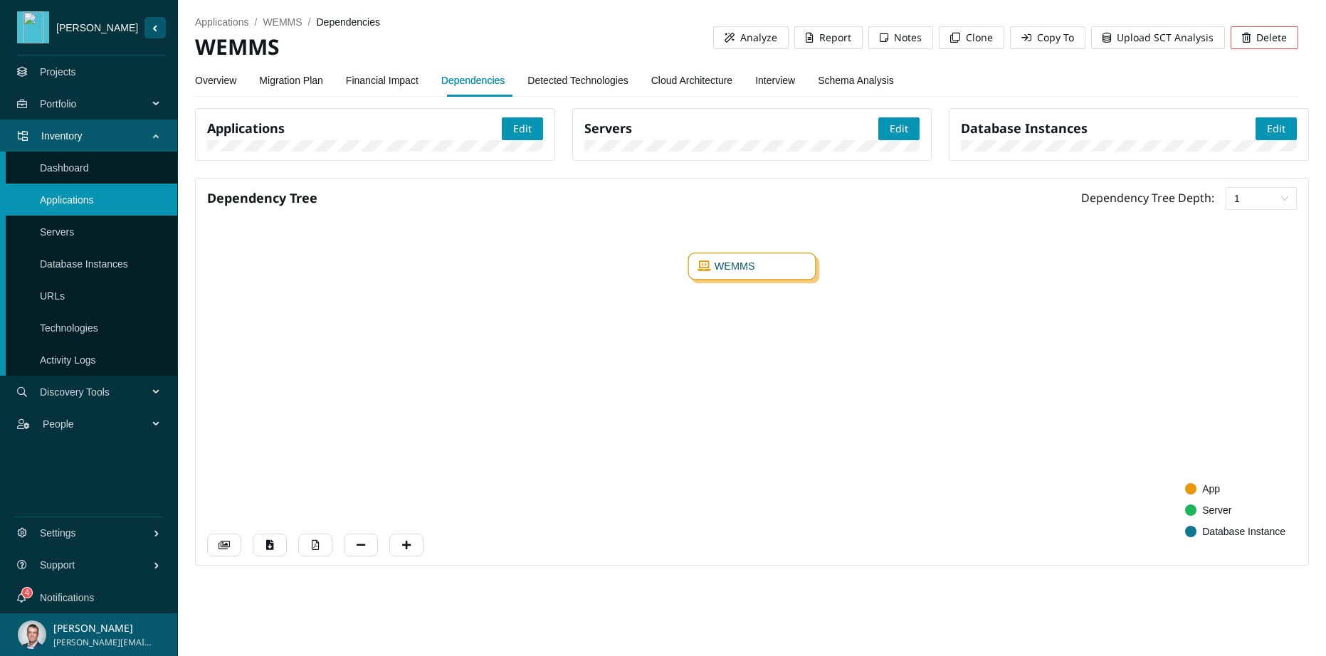
click at [586, 80] on link "Detected Technologies" at bounding box center [577, 80] width 100 height 28
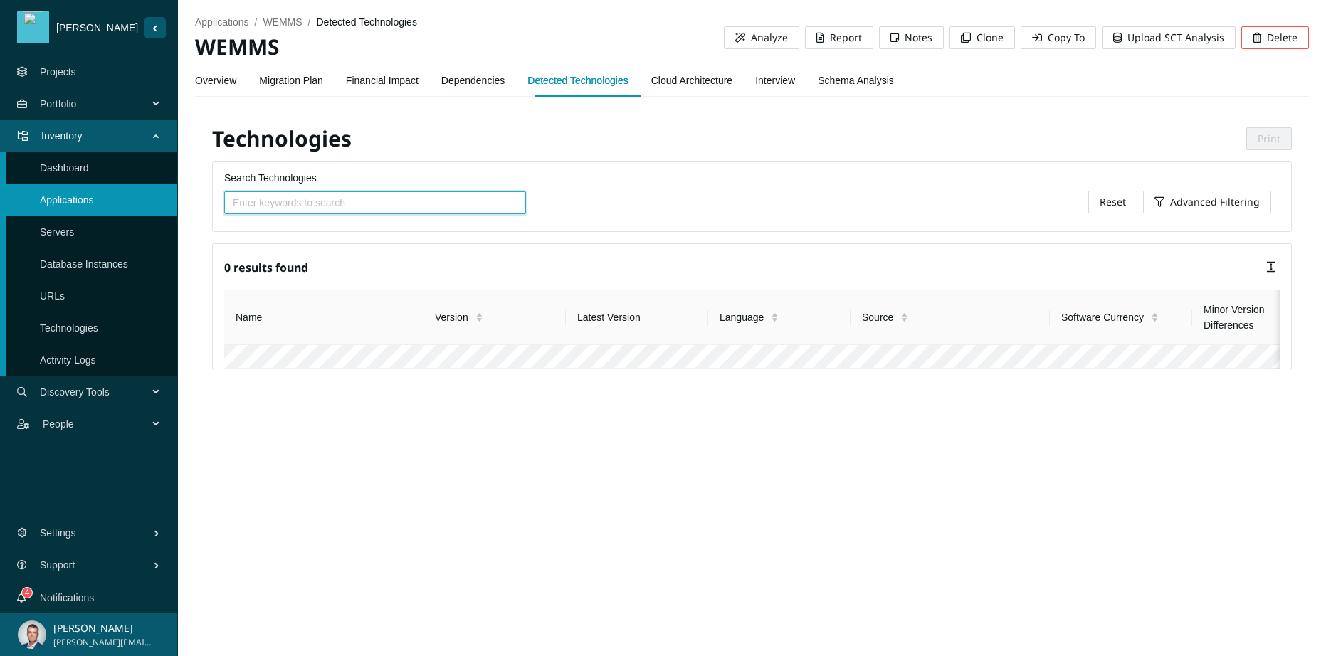
click at [873, 81] on link "Schema Analysis" at bounding box center [856, 80] width 76 height 28
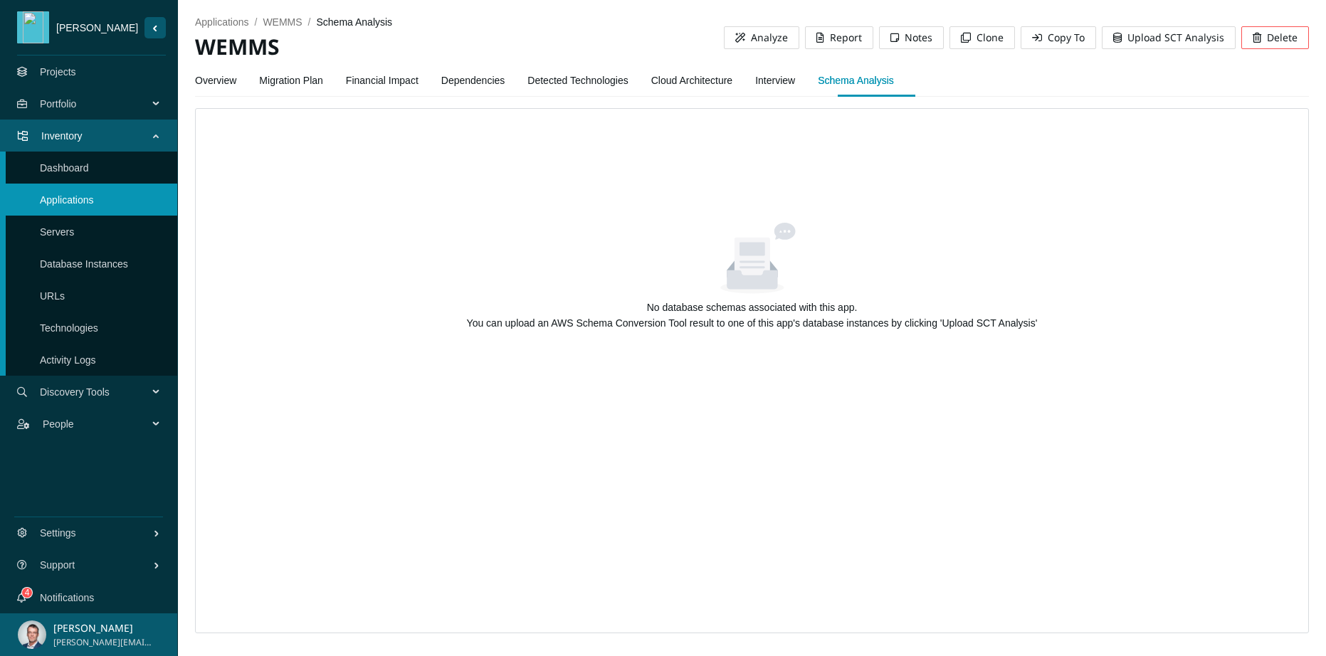
click at [549, 78] on link "Detected Technologies" at bounding box center [577, 80] width 100 height 28
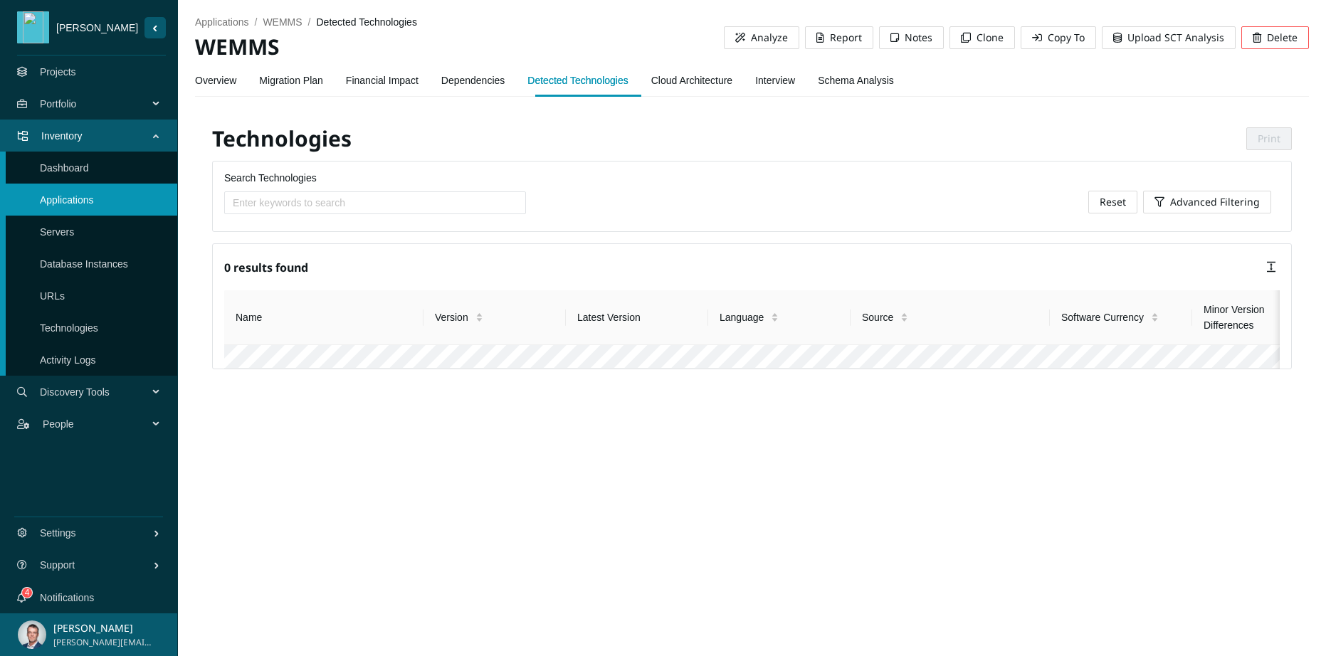
click at [64, 102] on span "Portfolio" at bounding box center [97, 104] width 114 height 43
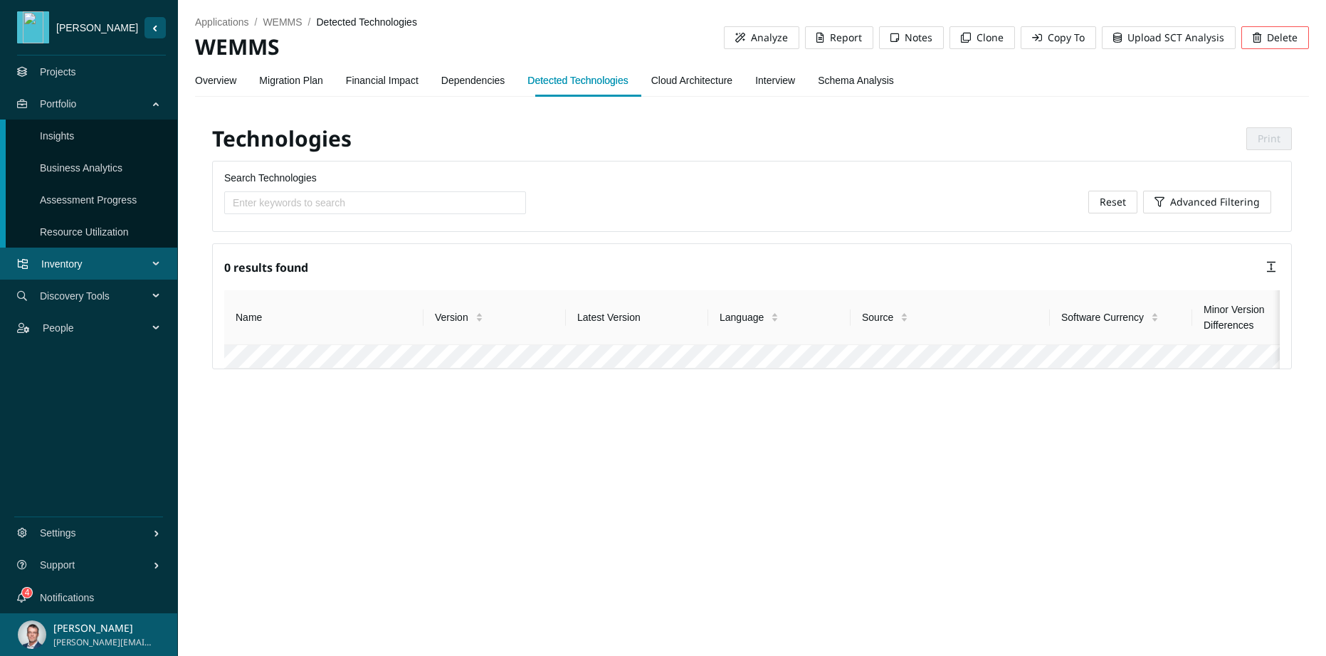
click at [82, 263] on span "Inventory" at bounding box center [97, 264] width 112 height 43
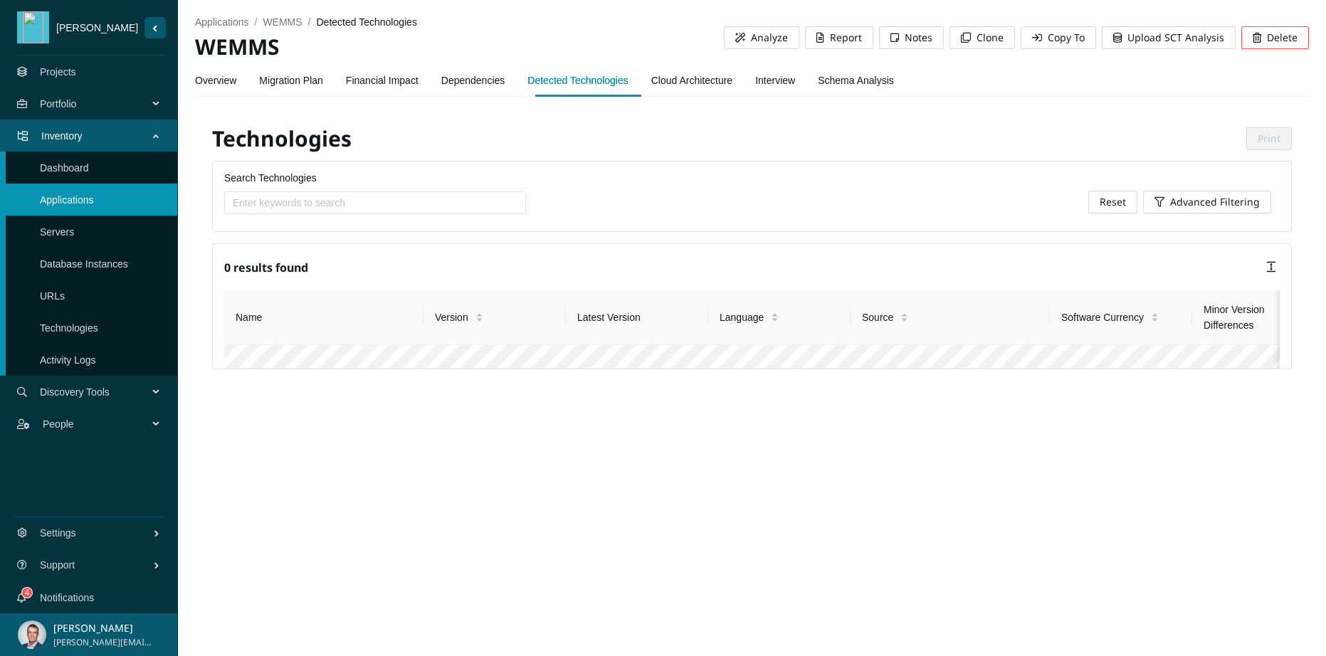
click at [63, 201] on link "Applications" at bounding box center [67, 199] width 54 height 11
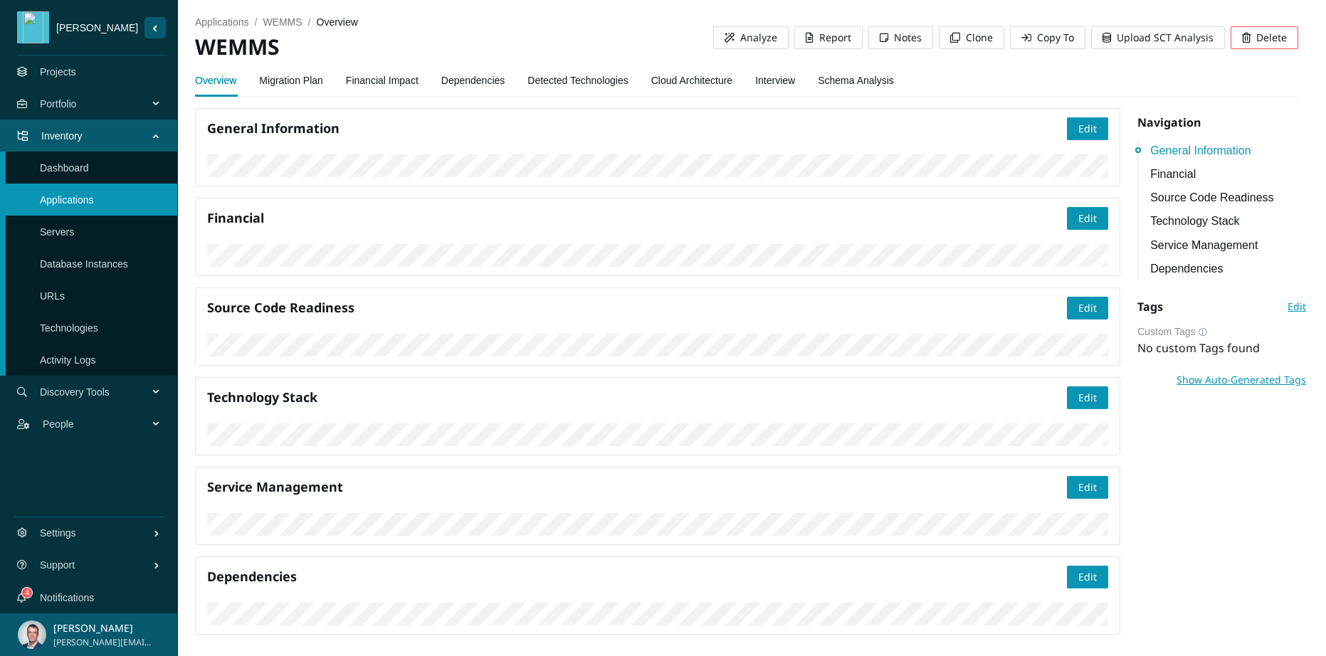
click at [76, 75] on link "Projects" at bounding box center [58, 71] width 36 height 11
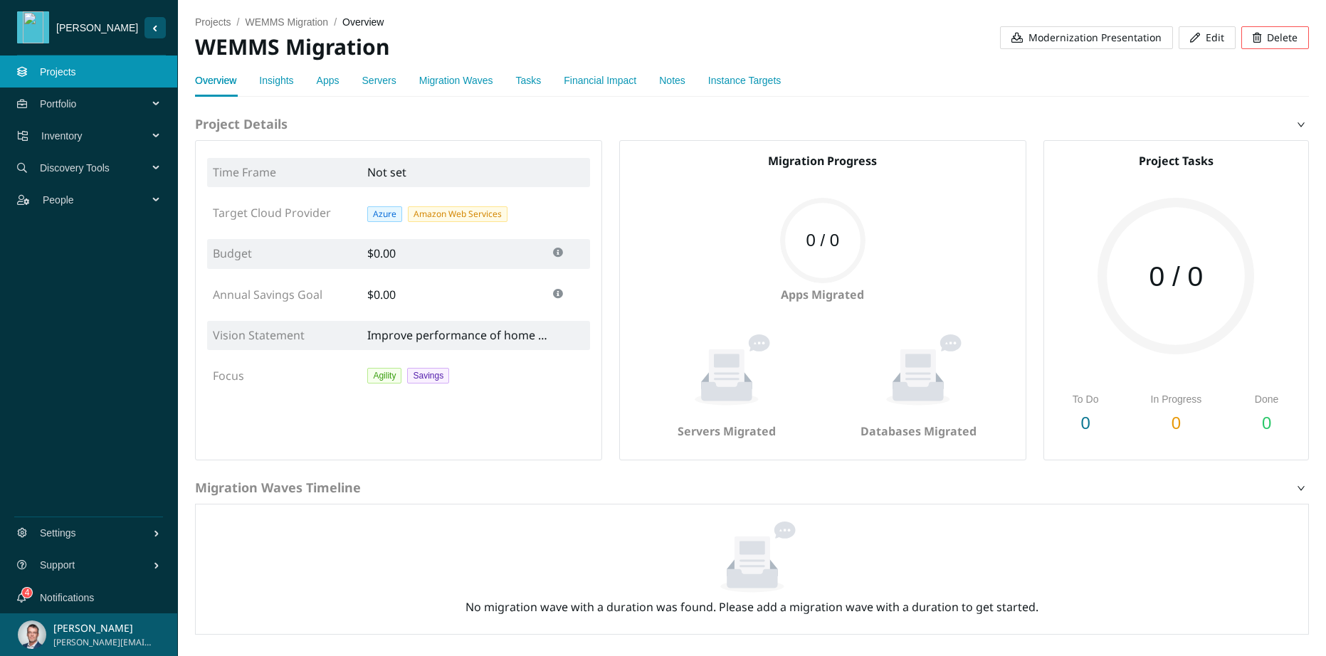
click at [330, 82] on link "Apps" at bounding box center [328, 80] width 23 height 11
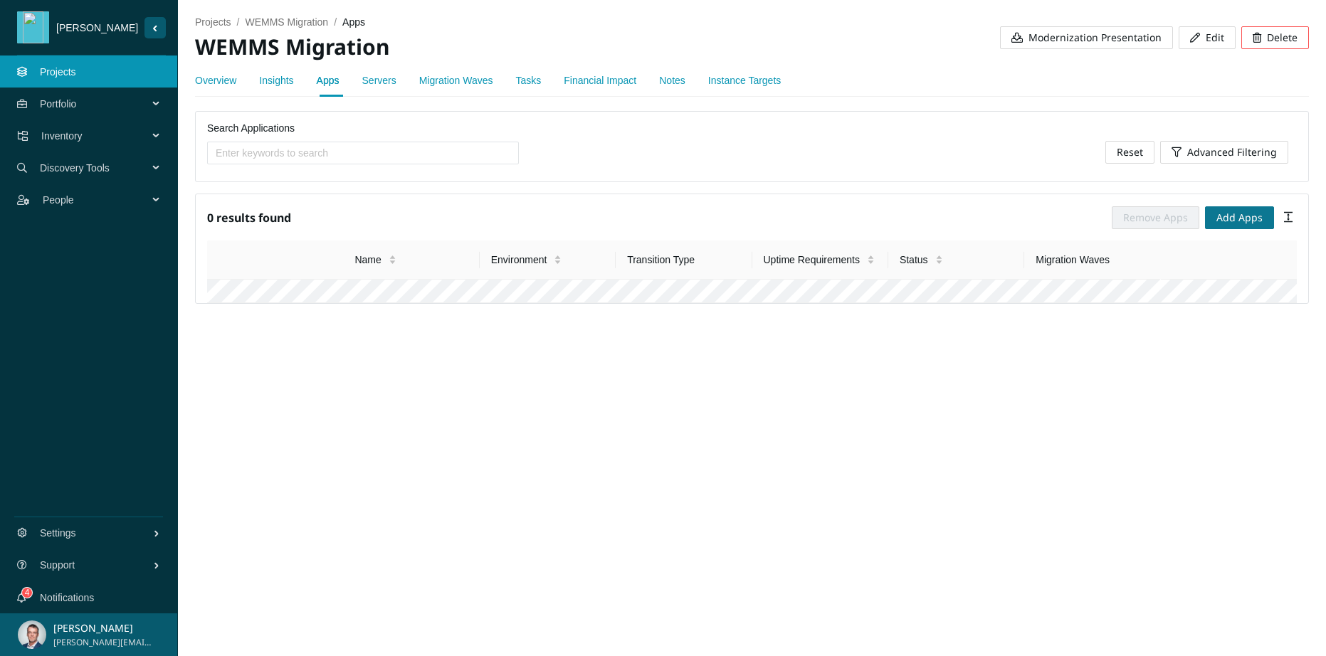
click at [1227, 213] on span "Add Apps" at bounding box center [1239, 218] width 46 height 16
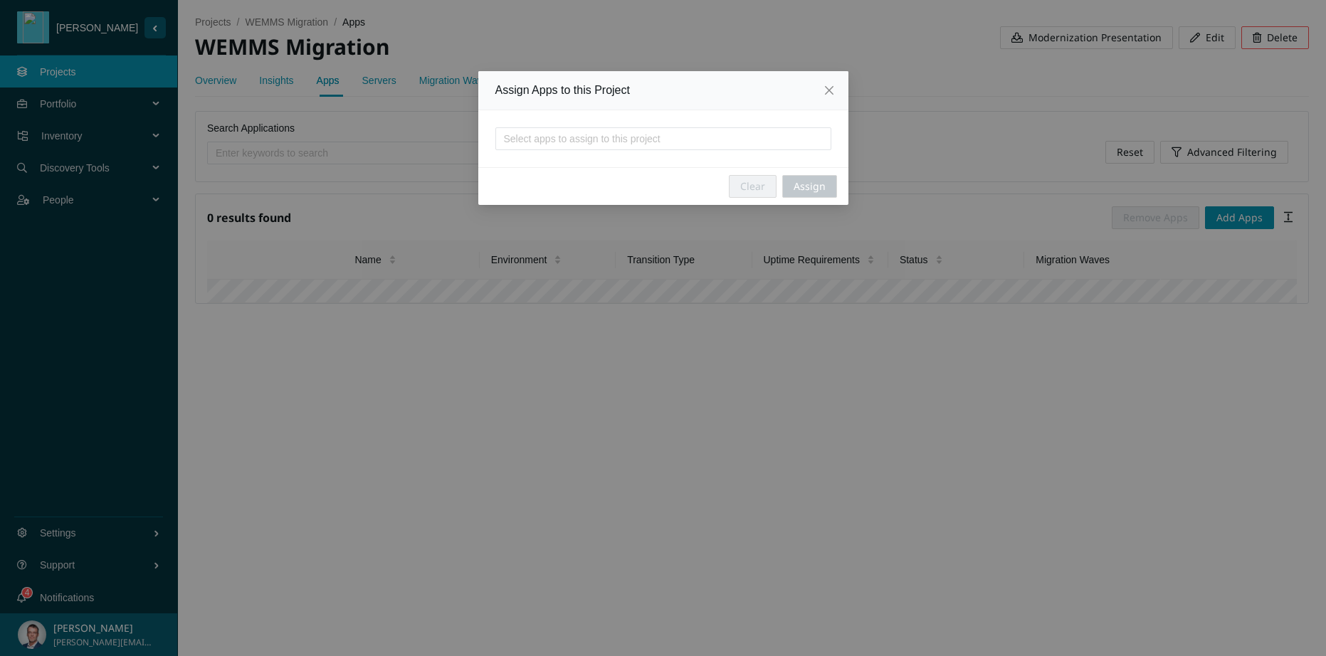
click at [693, 144] on div at bounding box center [663, 138] width 329 height 17
click at [703, 88] on div "Assign Apps to this Project" at bounding box center [663, 91] width 336 height 16
click at [835, 94] on span "Close" at bounding box center [829, 90] width 38 height 38
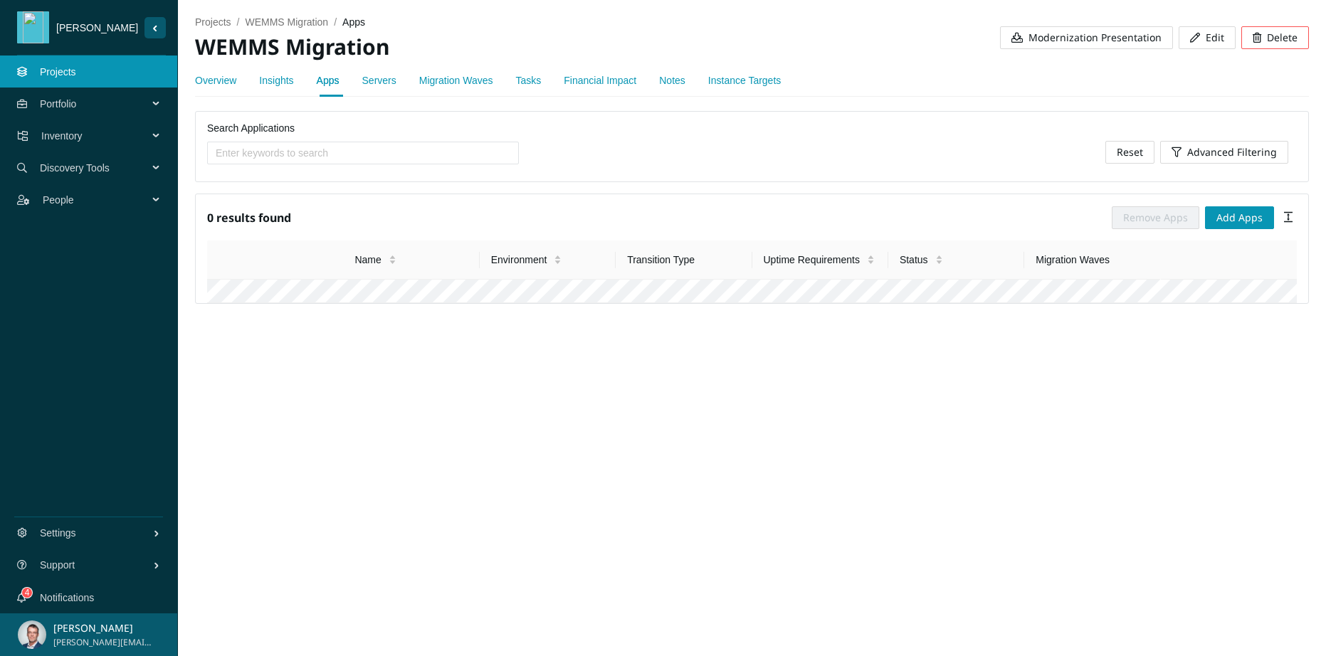
click at [103, 128] on span "Inventory" at bounding box center [97, 136] width 112 height 43
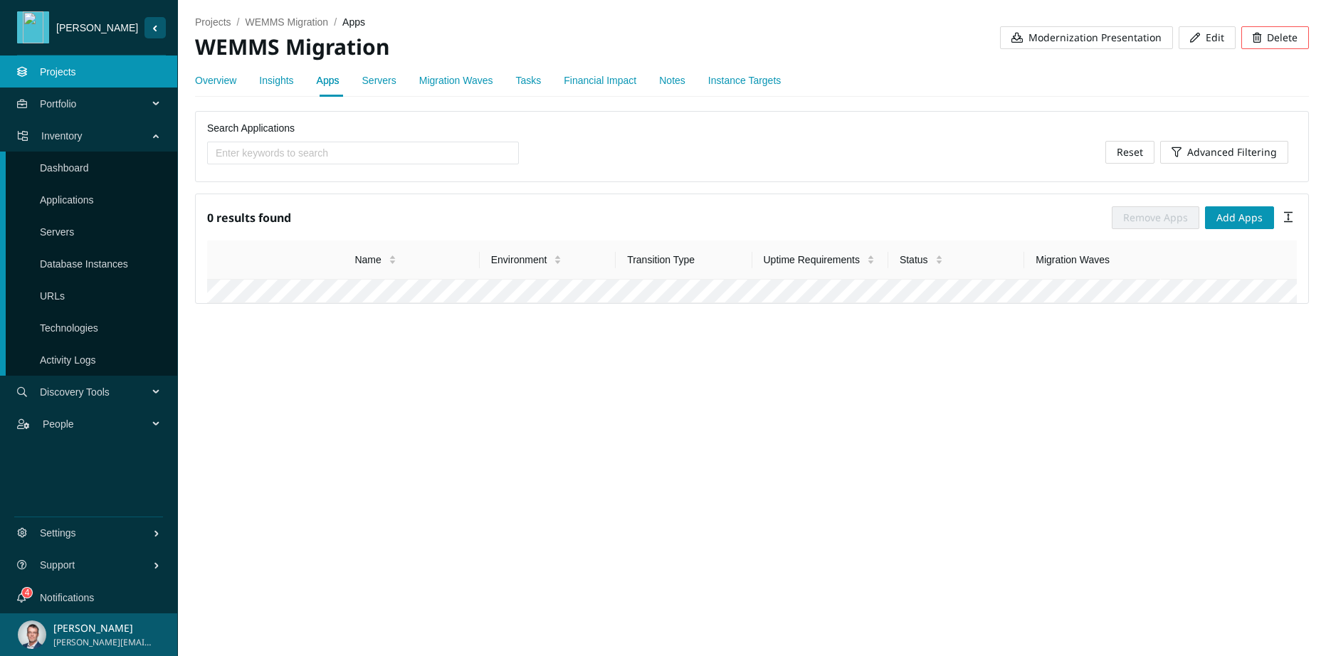
click at [94, 206] on link "Applications" at bounding box center [67, 199] width 54 height 11
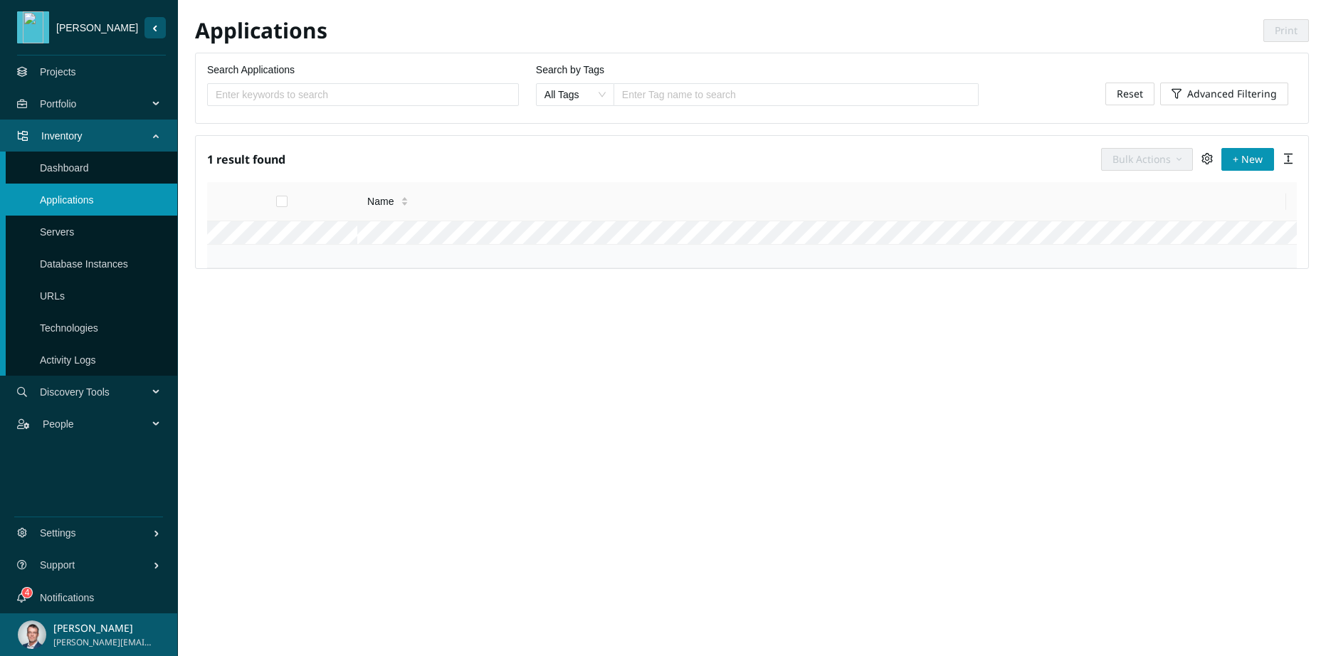
click at [76, 78] on link "Projects" at bounding box center [58, 71] width 36 height 11
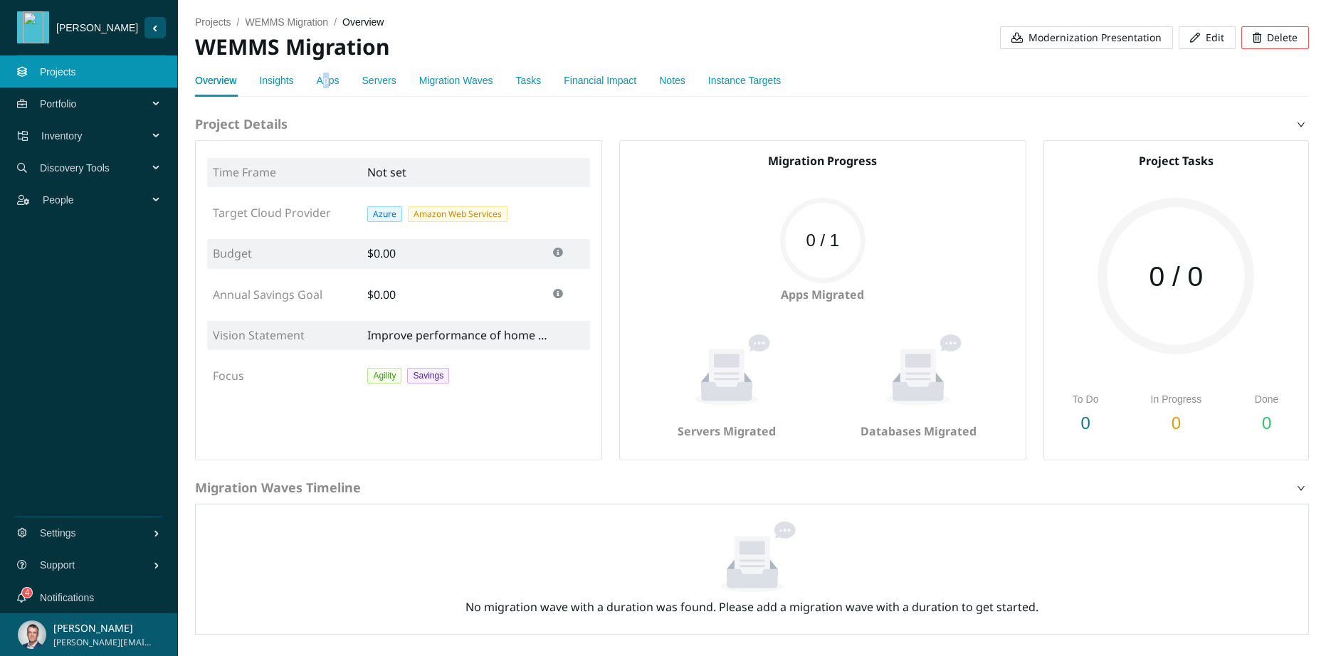
click at [329, 87] on div "Apps" at bounding box center [328, 81] width 23 height 16
click at [329, 83] on link "Apps" at bounding box center [328, 80] width 23 height 11
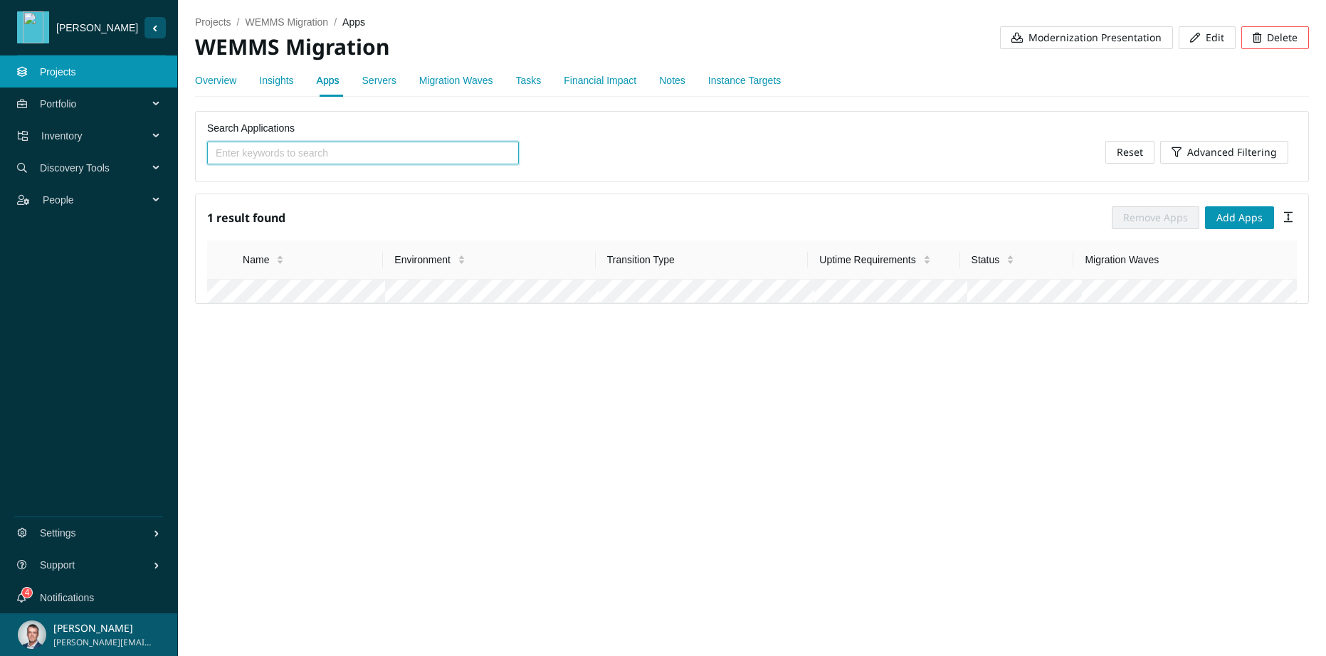
click at [384, 81] on link "Servers" at bounding box center [379, 80] width 34 height 11
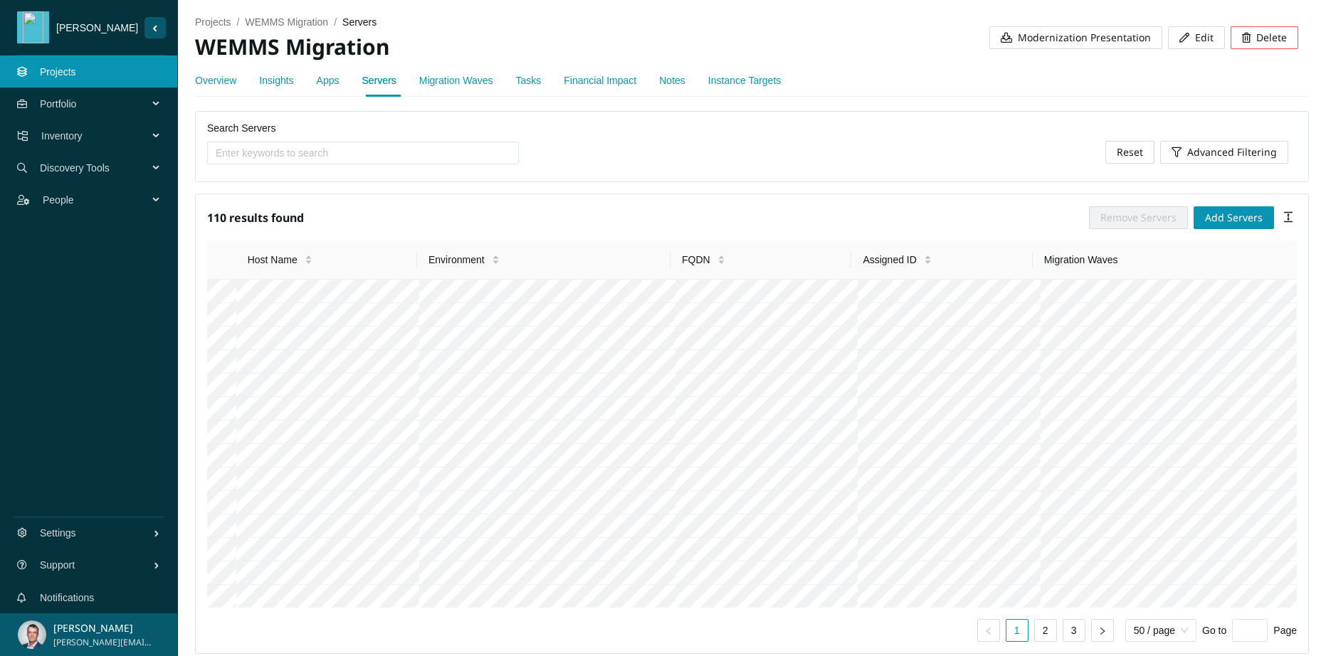
click at [476, 80] on link "Migration Waves" at bounding box center [456, 80] width 74 height 11
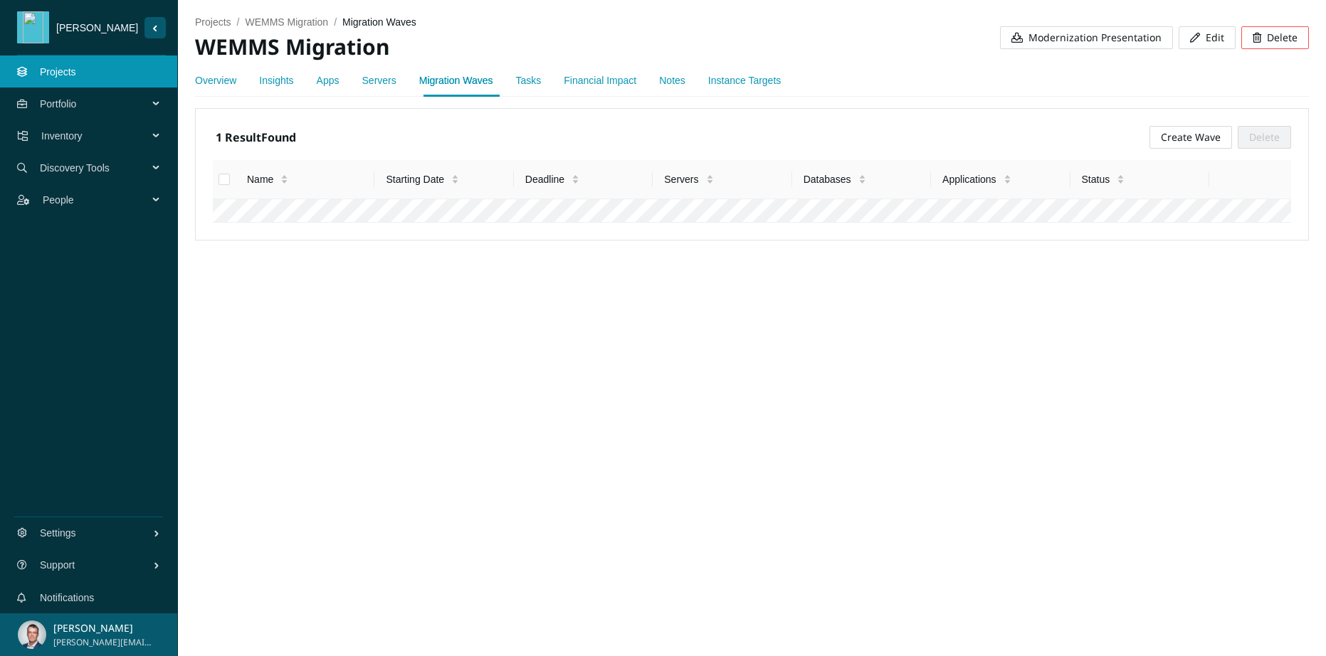
click at [379, 80] on link "Servers" at bounding box center [379, 80] width 34 height 11
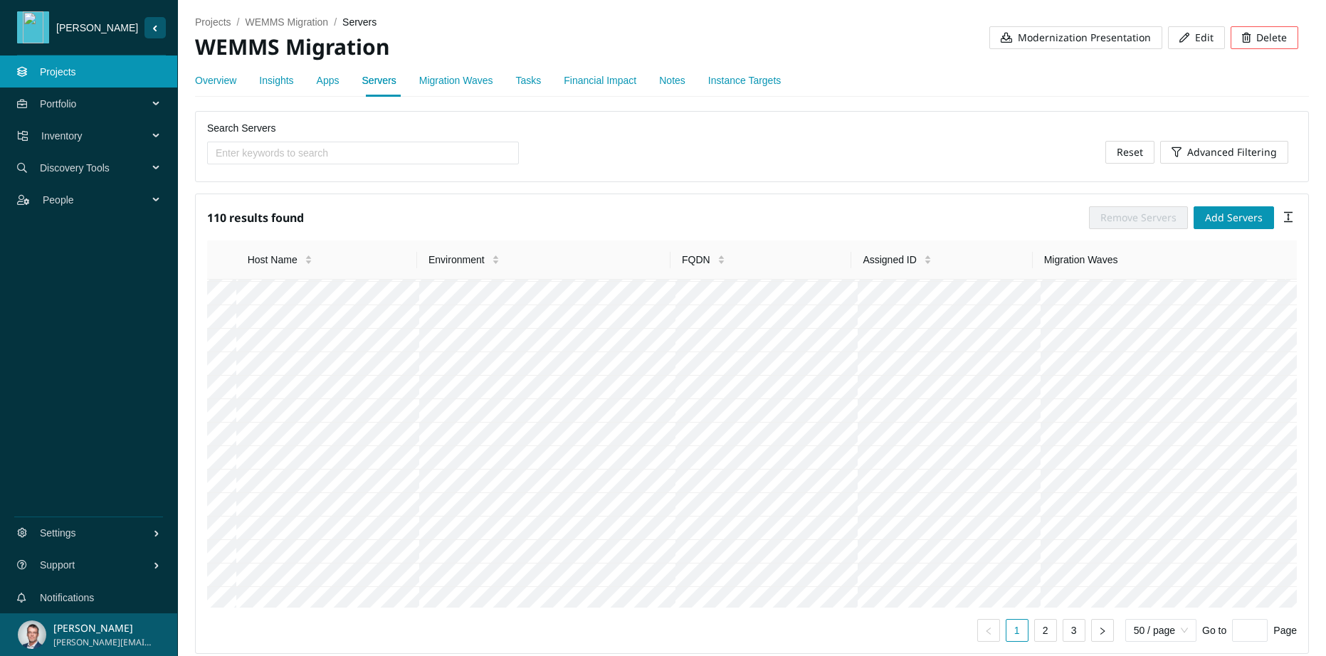
scroll to position [216, 0]
click at [1282, 220] on icon "column-height" at bounding box center [1287, 216] width 11 height 11
click at [867, 214] on div "110 results found Remove Servers Add Servers" at bounding box center [751, 217] width 1089 height 23
click at [114, 129] on span "Inventory" at bounding box center [97, 136] width 112 height 43
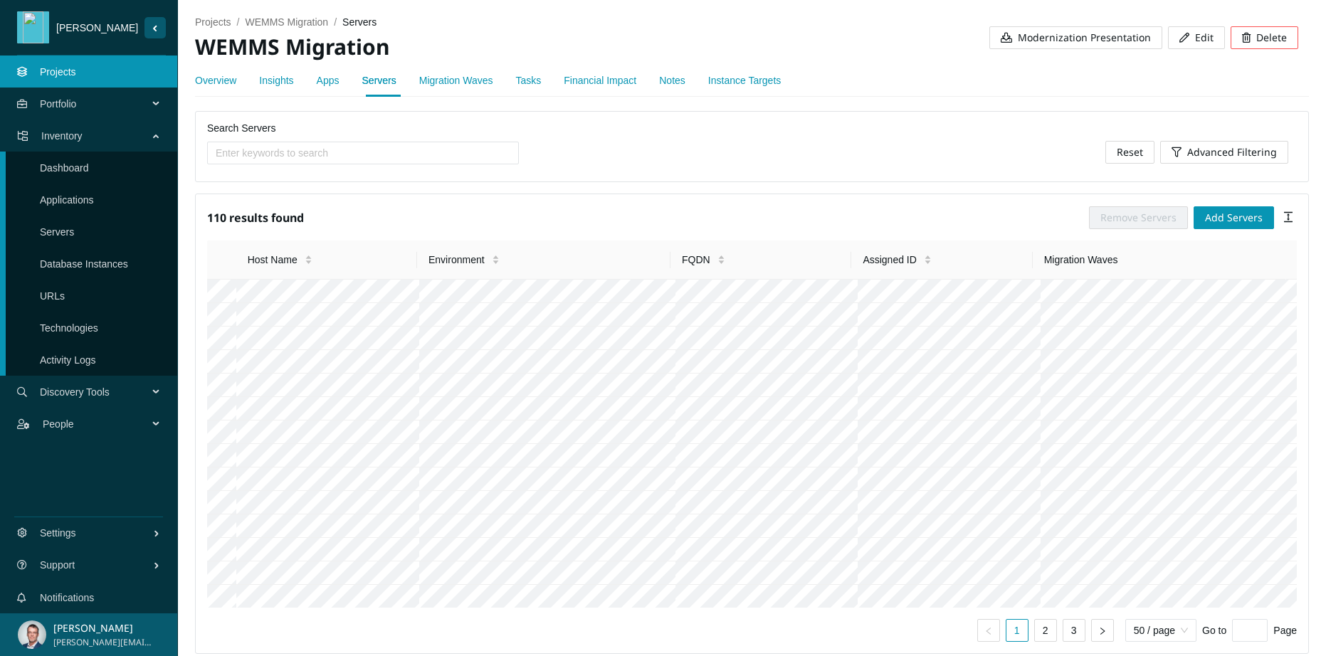
click at [74, 231] on link "Servers" at bounding box center [57, 231] width 34 height 11
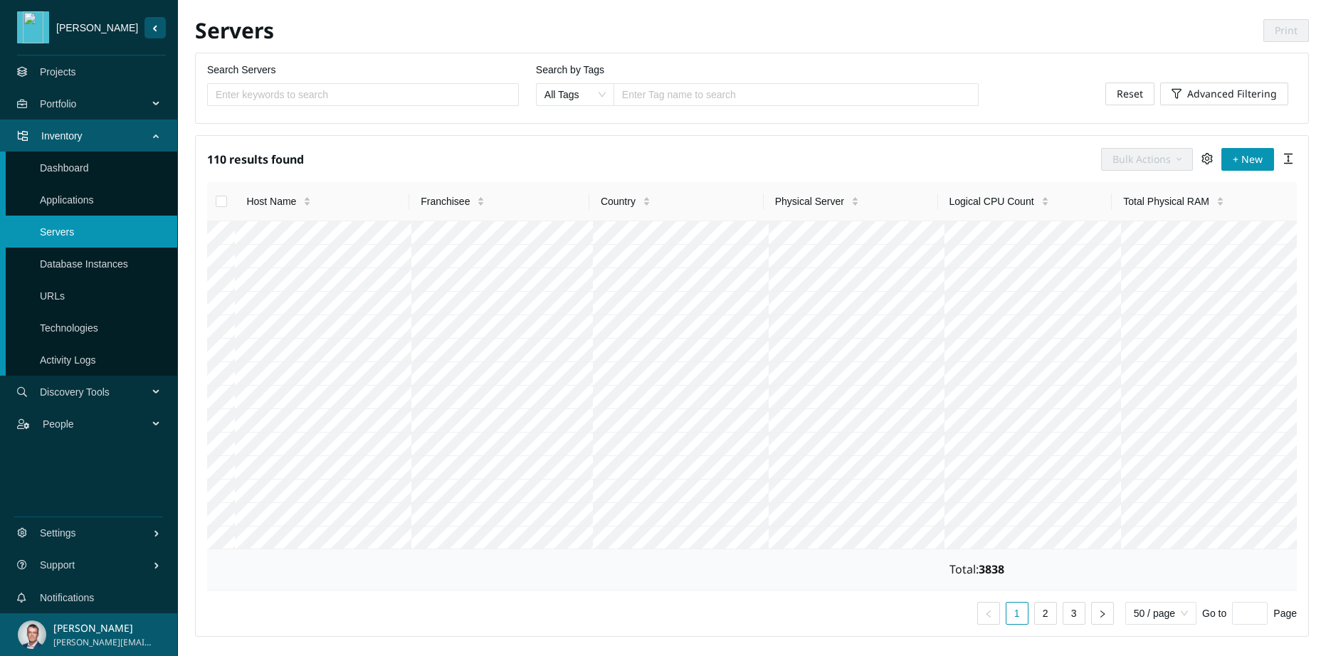
click at [56, 77] on link "Projects" at bounding box center [58, 71] width 36 height 11
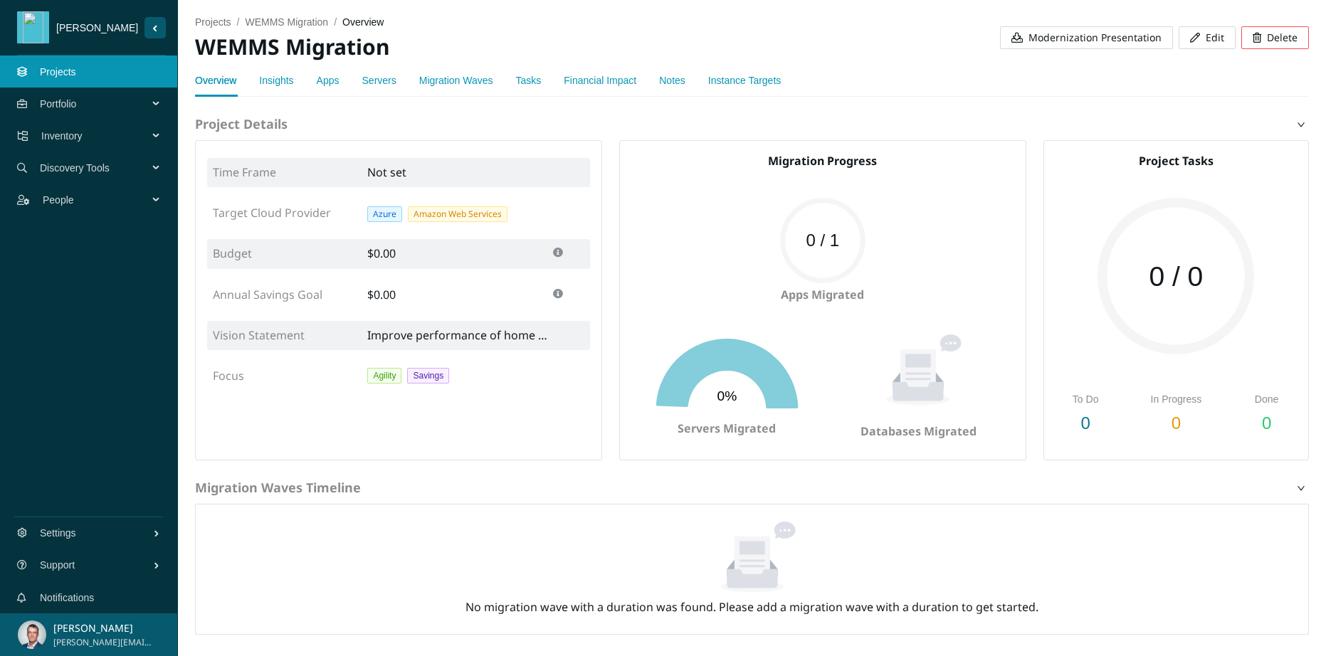
click at [394, 80] on link "Servers" at bounding box center [379, 80] width 34 height 11
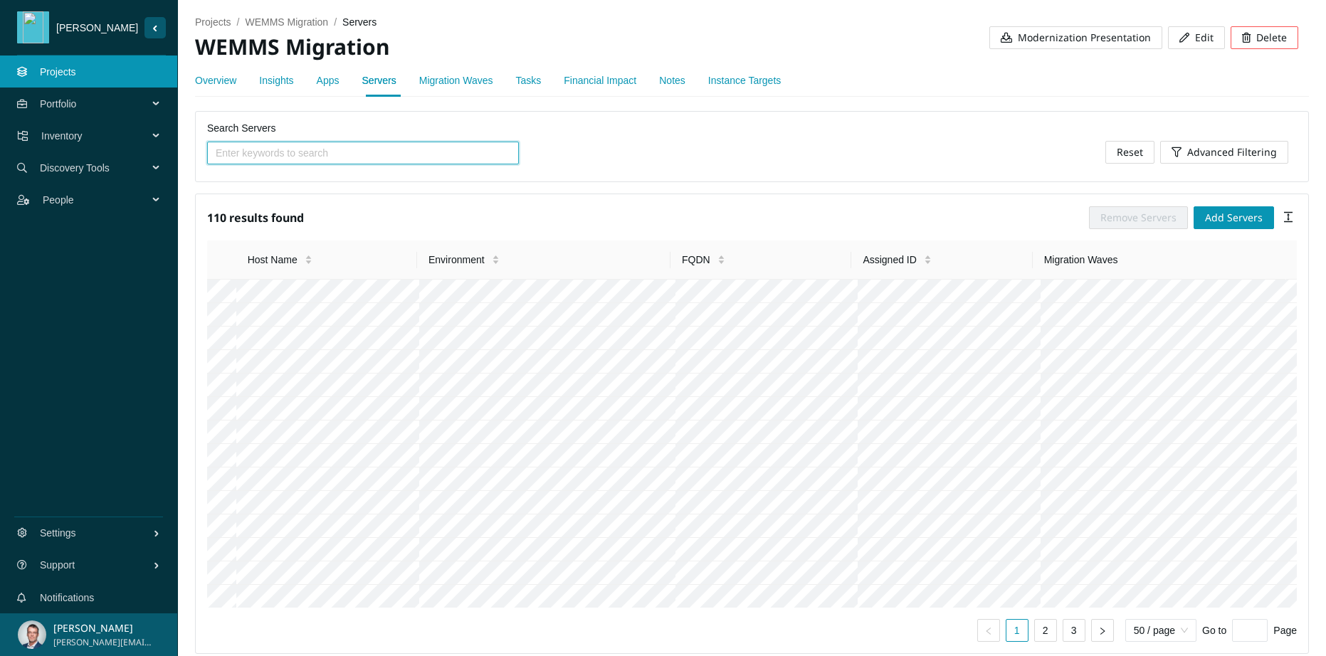
click at [1064, 37] on span "Modernization Presentation" at bounding box center [1083, 38] width 133 height 16
click at [1084, 37] on span "Modernization Presentation" at bounding box center [1083, 38] width 133 height 16
click at [80, 134] on span "Inventory" at bounding box center [97, 136] width 112 height 43
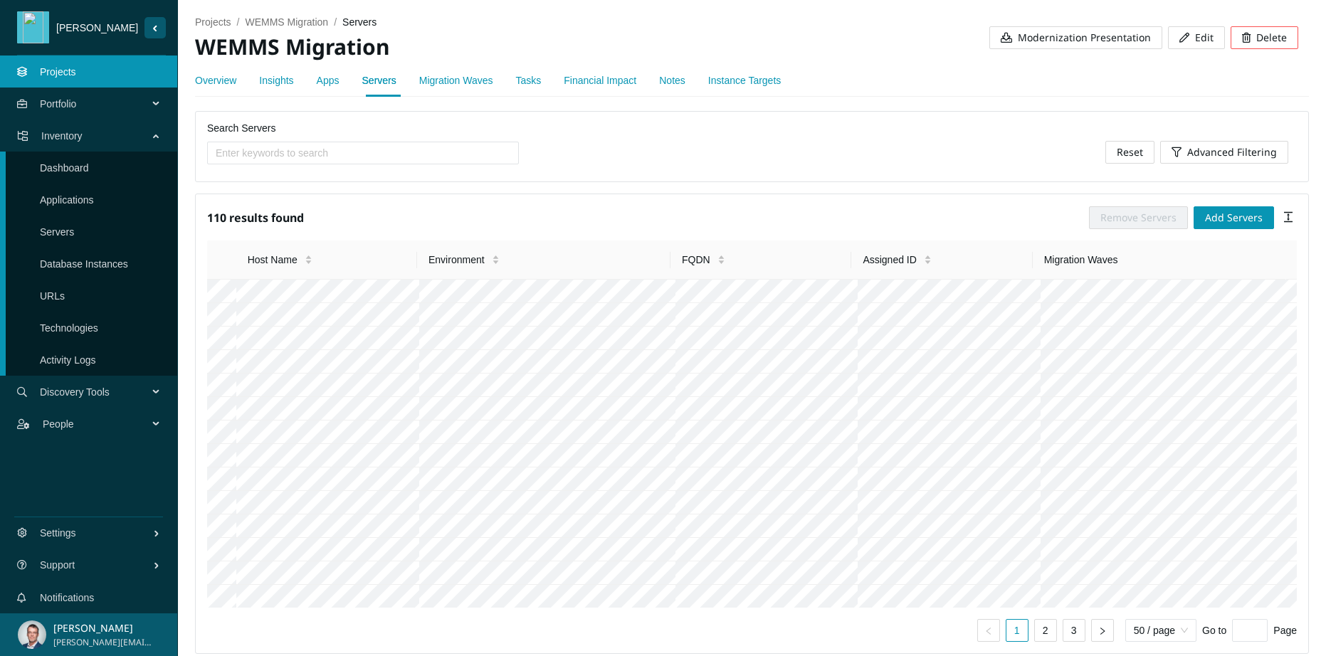
click at [327, 82] on link "Apps" at bounding box center [328, 80] width 23 height 11
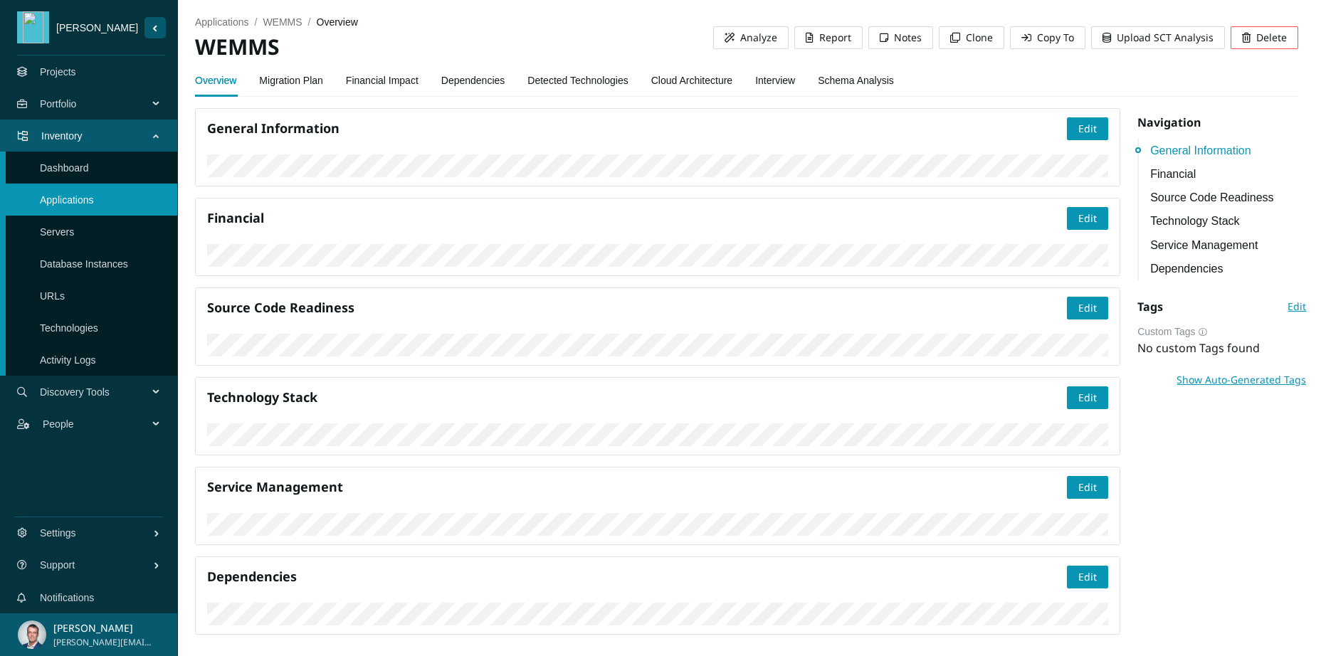
click at [289, 83] on link "Migration Plan" at bounding box center [291, 80] width 64 height 28
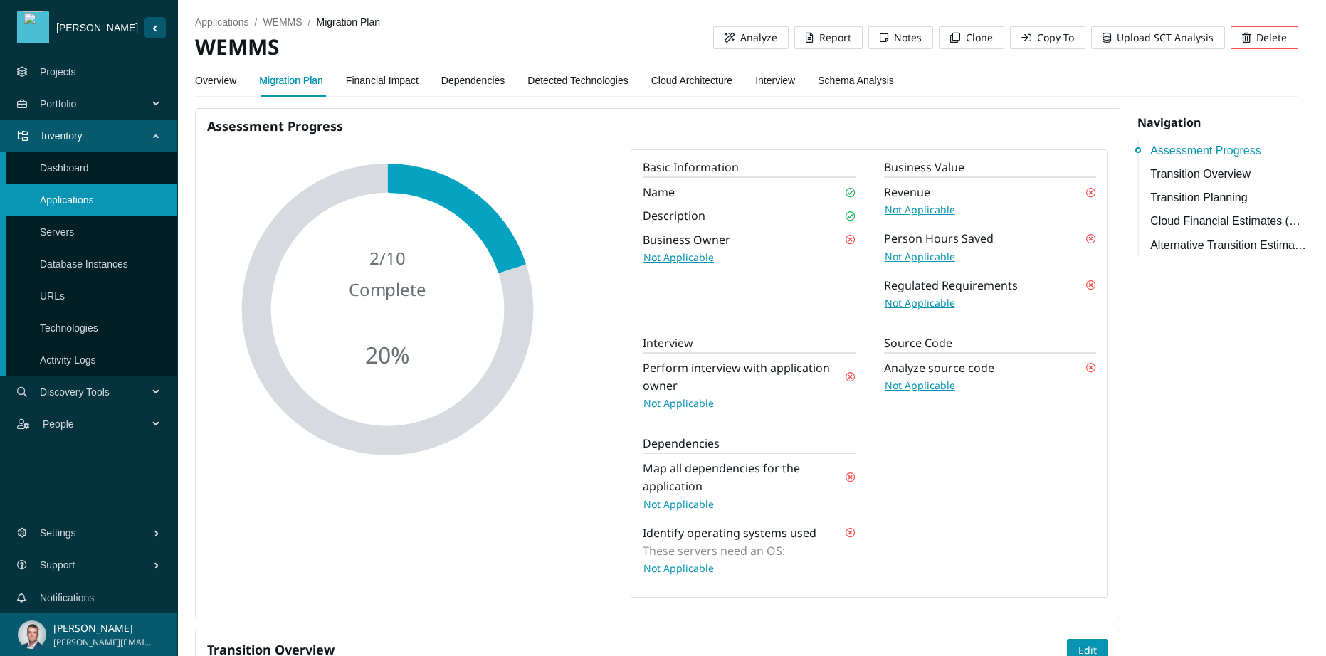
click at [803, 282] on div "Basic Information Name Description Business Owner Not Applicable Business Value…" at bounding box center [869, 374] width 482 height 430
click at [506, 155] on rect at bounding box center [387, 309] width 356 height 320
click at [877, 79] on link "Schema Analysis" at bounding box center [856, 80] width 76 height 28
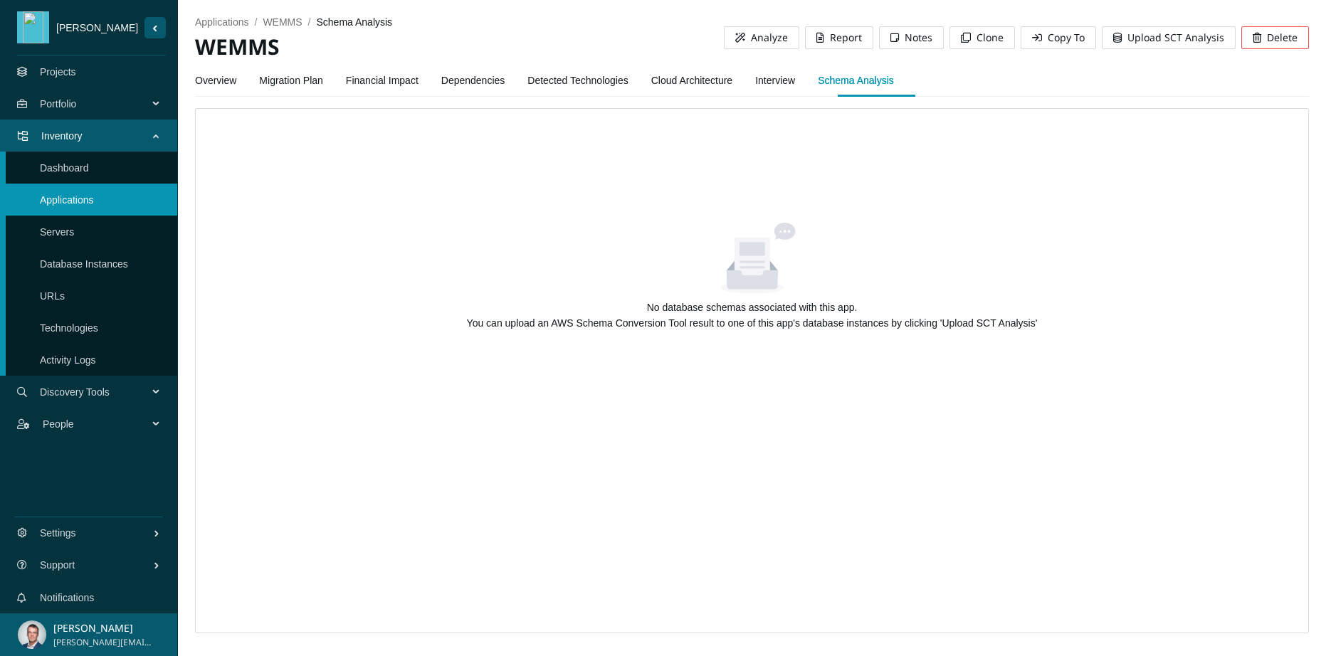
click at [795, 83] on link "Interview" at bounding box center [775, 80] width 40 height 28
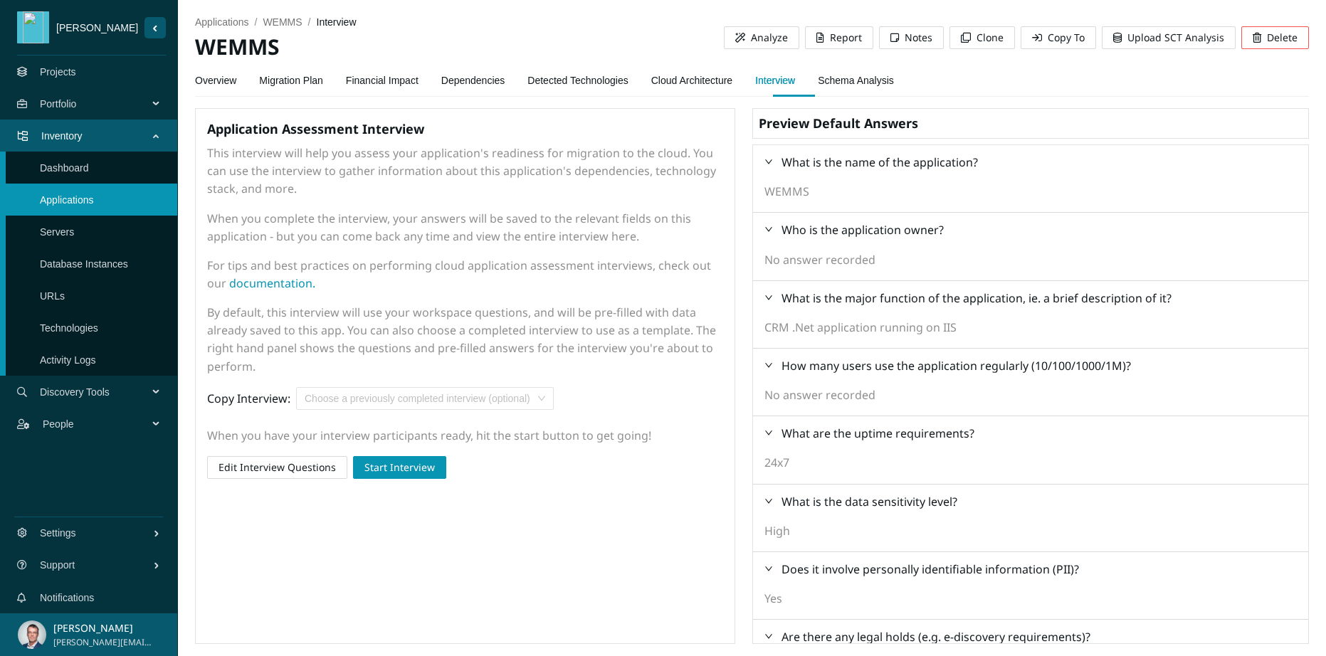
click at [871, 395] on div "No answer recorded" at bounding box center [819, 395] width 111 height 18
click at [287, 467] on span "Edit Interview Questions" at bounding box center [276, 468] width 117 height 16
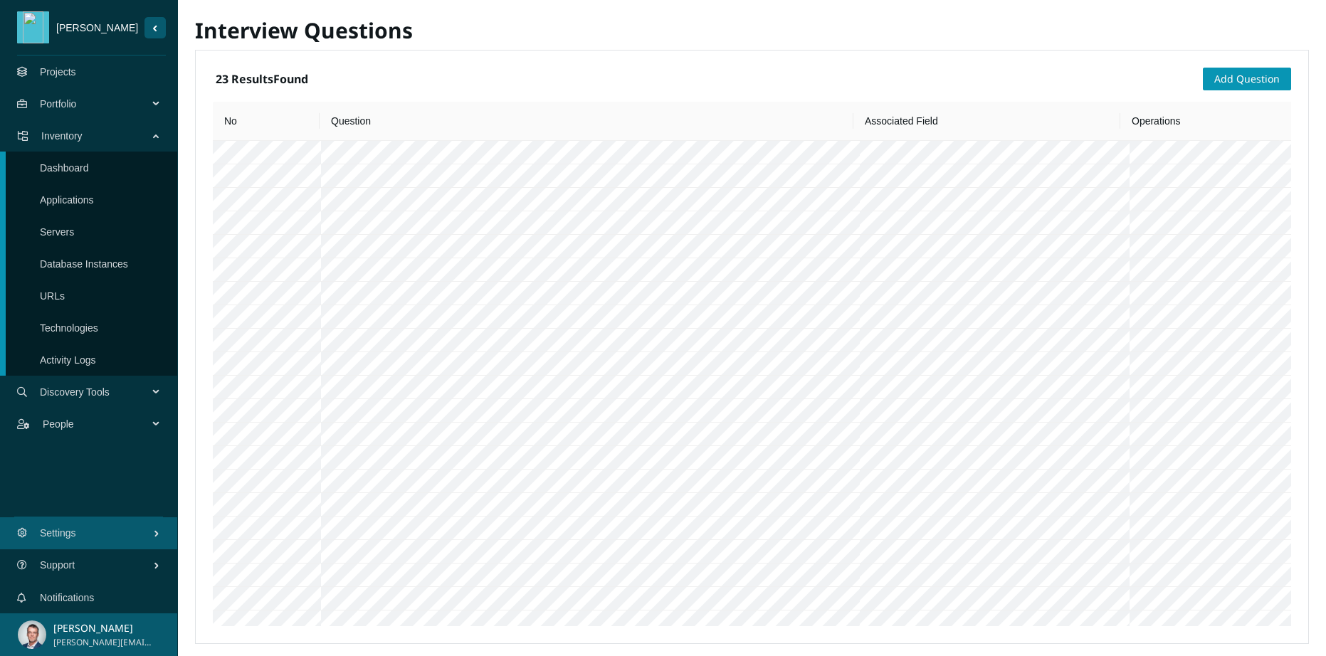
click at [98, 331] on link "Technologies" at bounding box center [69, 327] width 58 height 11
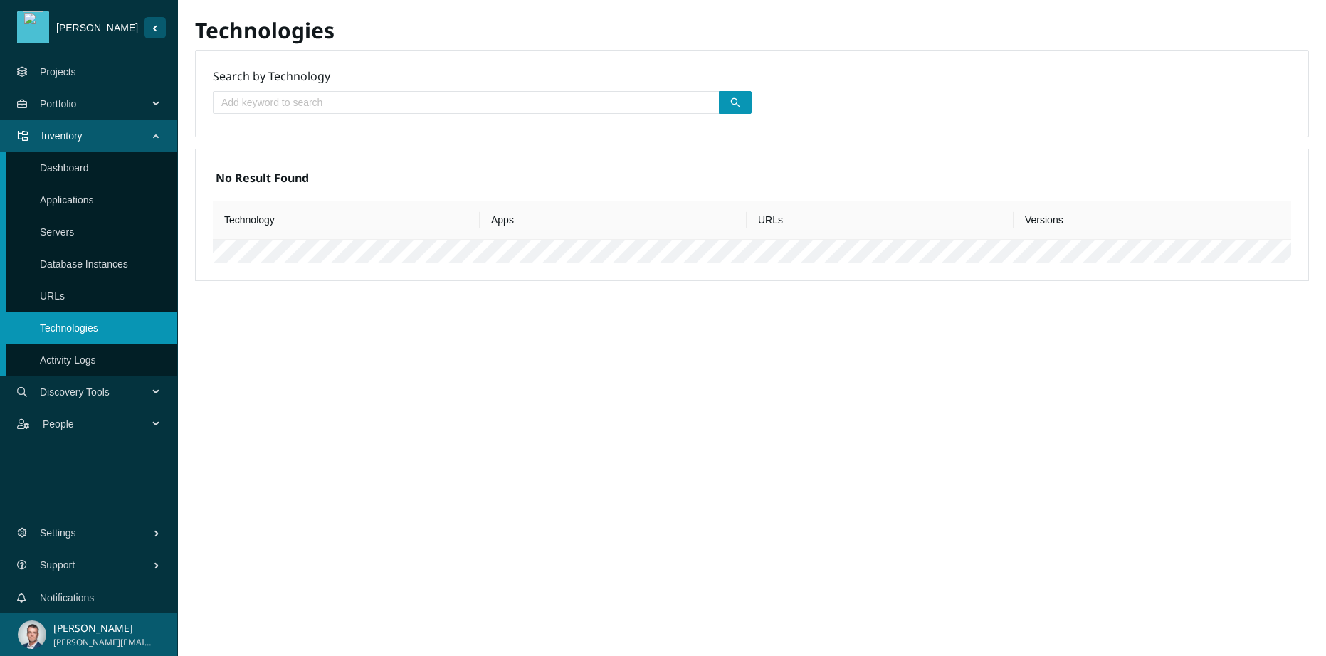
click at [403, 94] on span at bounding box center [466, 102] width 507 height 23
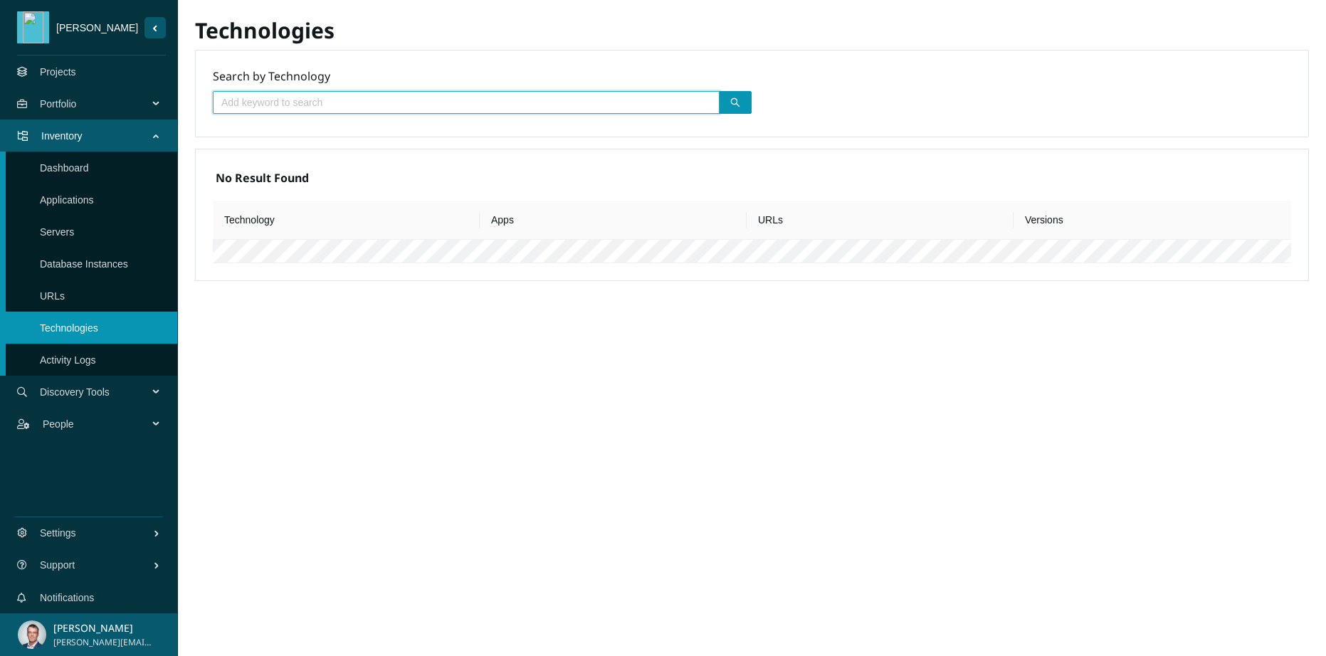
click at [319, 221] on th "Technology" at bounding box center [346, 220] width 267 height 39
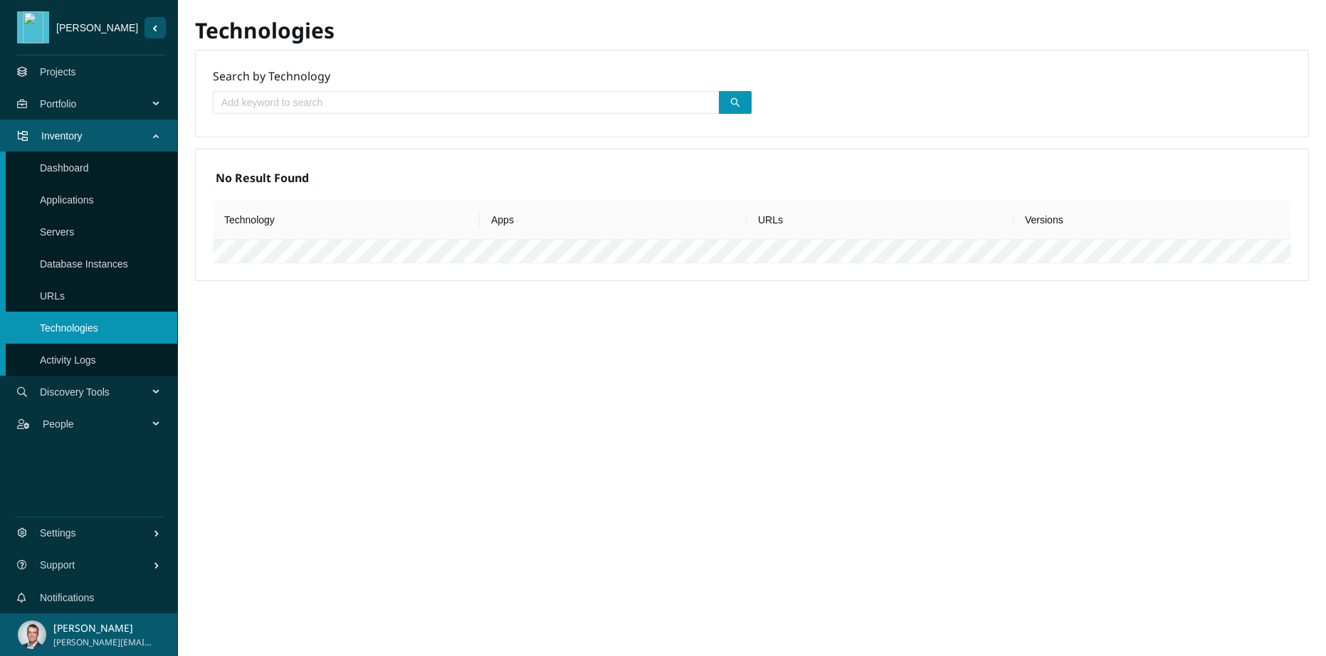
click at [90, 387] on span "Discovery Tools" at bounding box center [97, 392] width 114 height 43
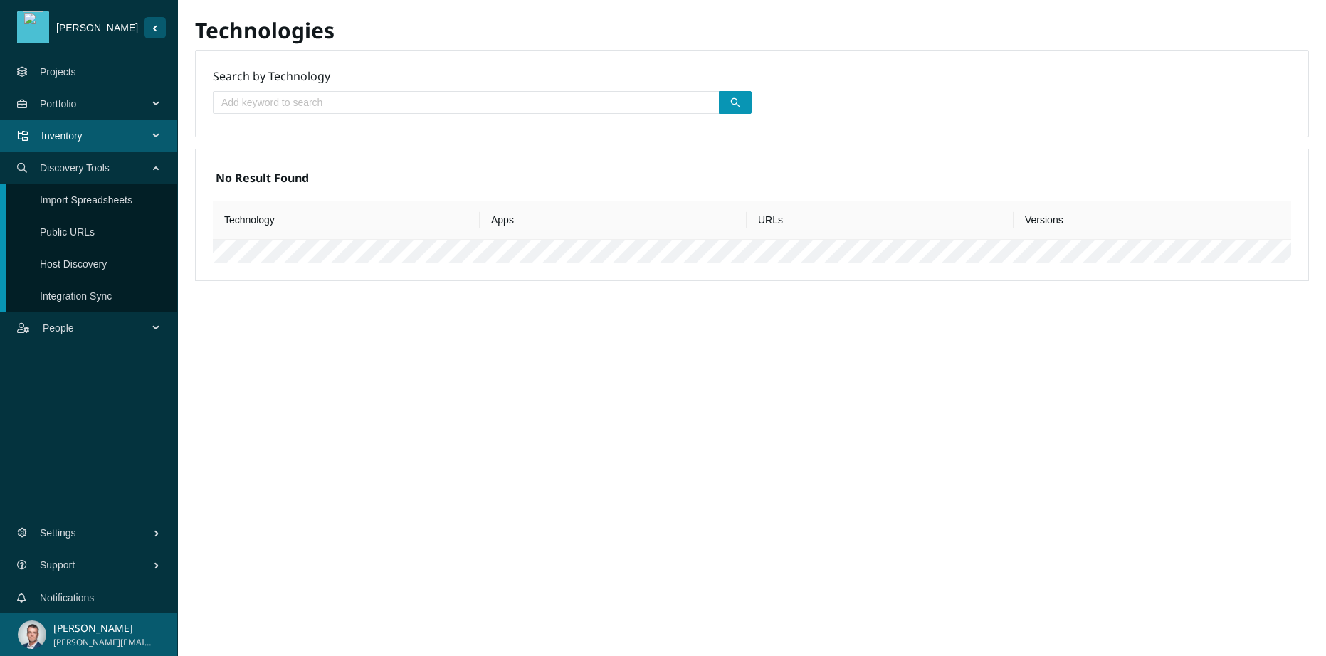
click at [96, 260] on link "Host Discovery" at bounding box center [73, 263] width 67 height 11
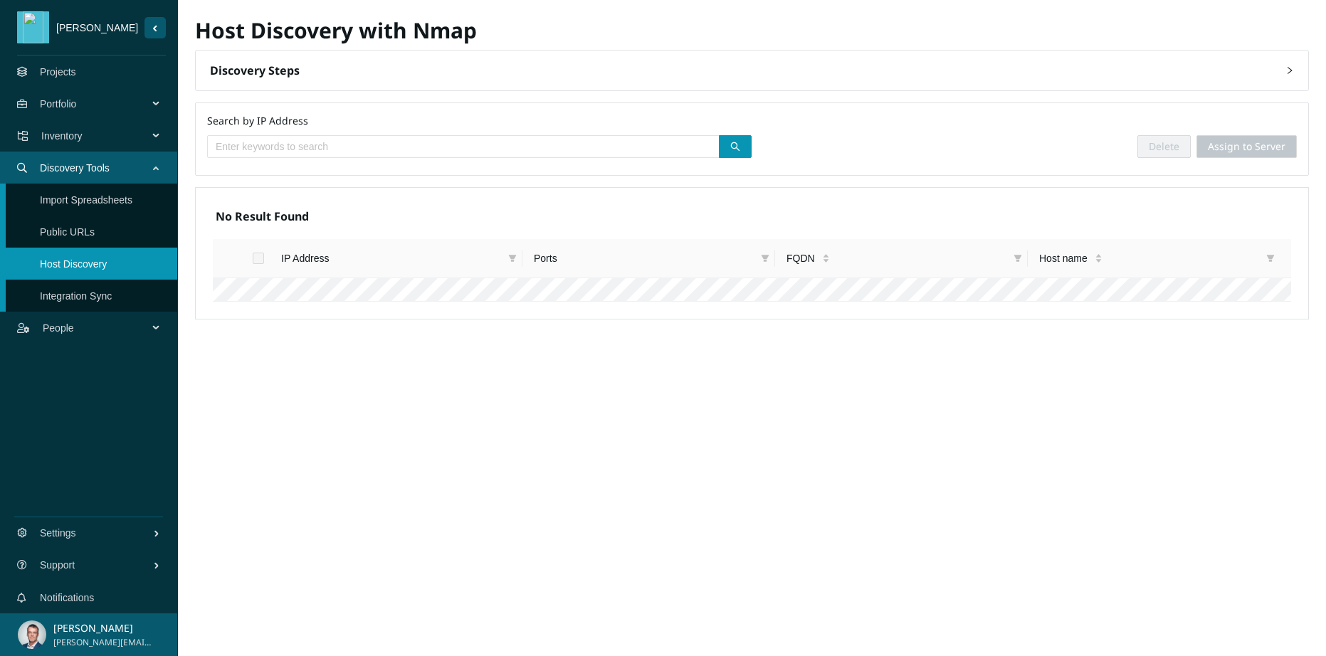
click at [110, 290] on link "Integration Sync" at bounding box center [76, 295] width 72 height 11
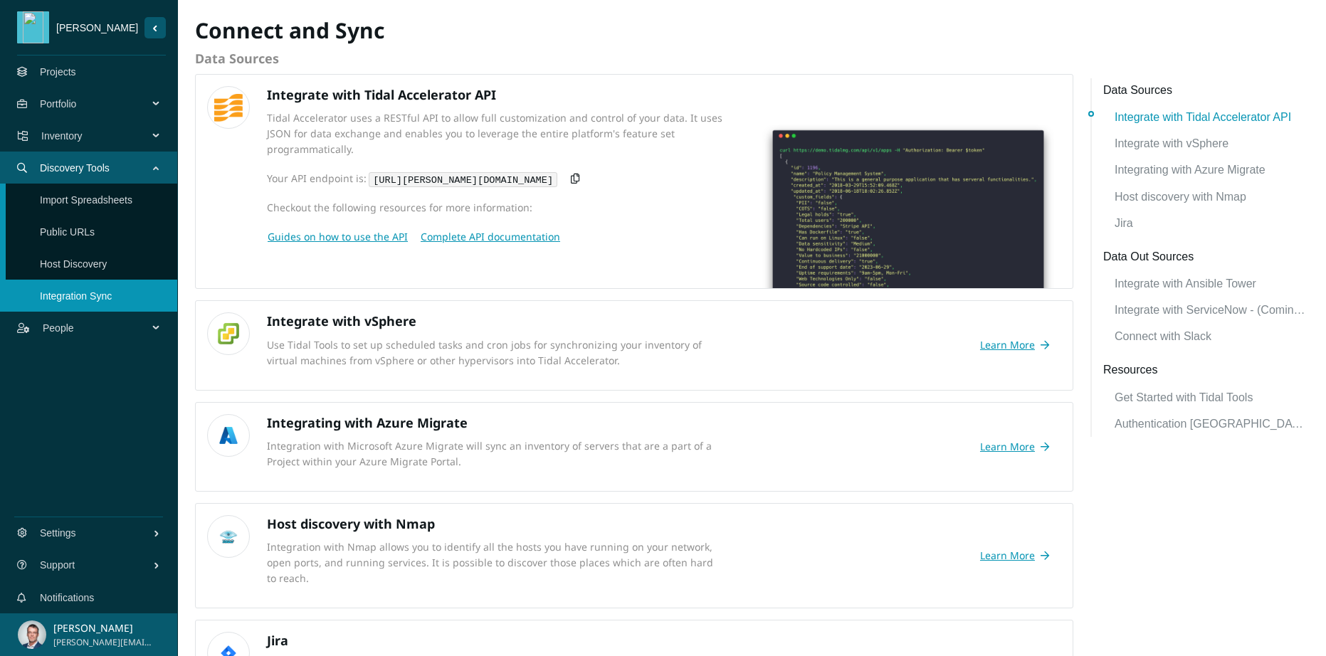
click at [95, 234] on link "Public URLs" at bounding box center [67, 231] width 55 height 11
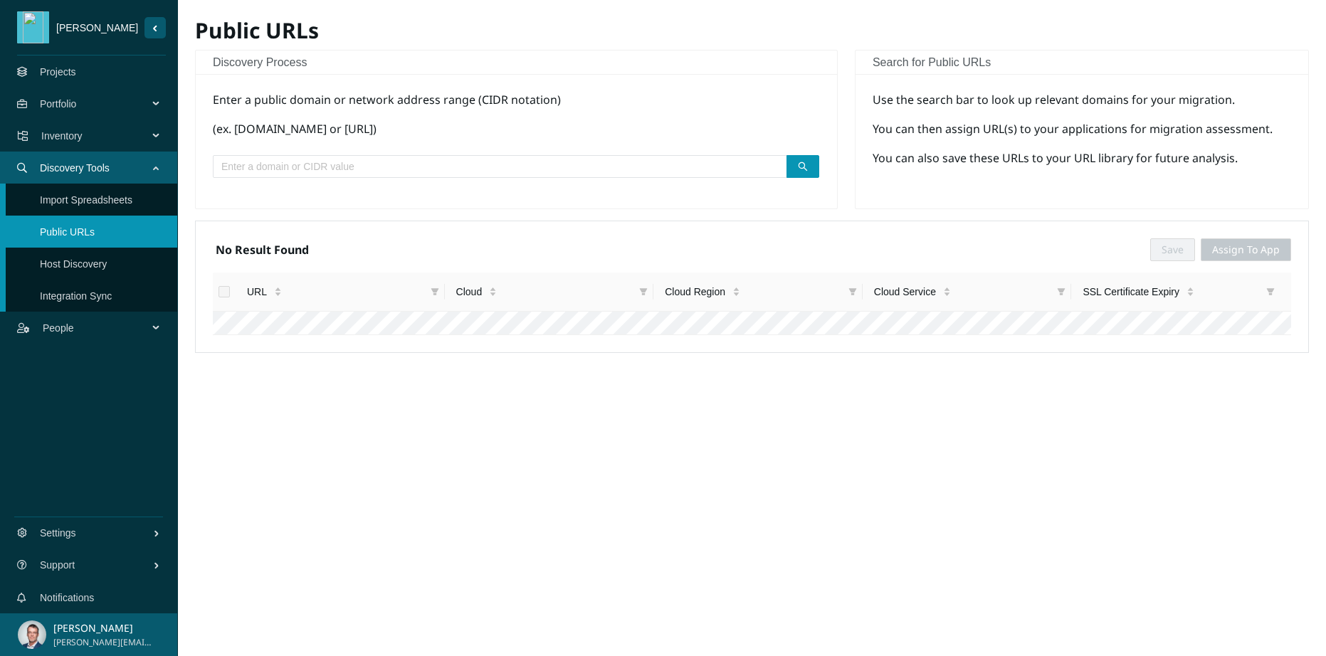
click at [107, 200] on link "Import Spreadsheets" at bounding box center [86, 199] width 92 height 11
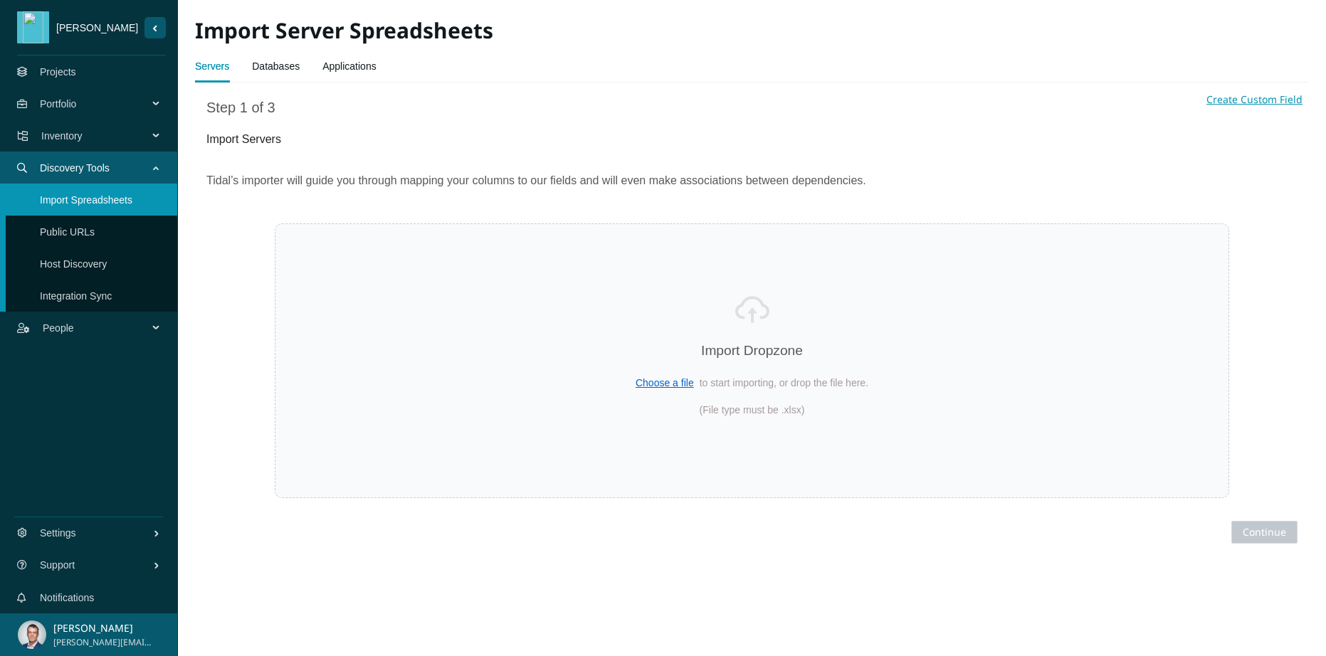
click at [78, 140] on span "Inventory" at bounding box center [97, 136] width 112 height 43
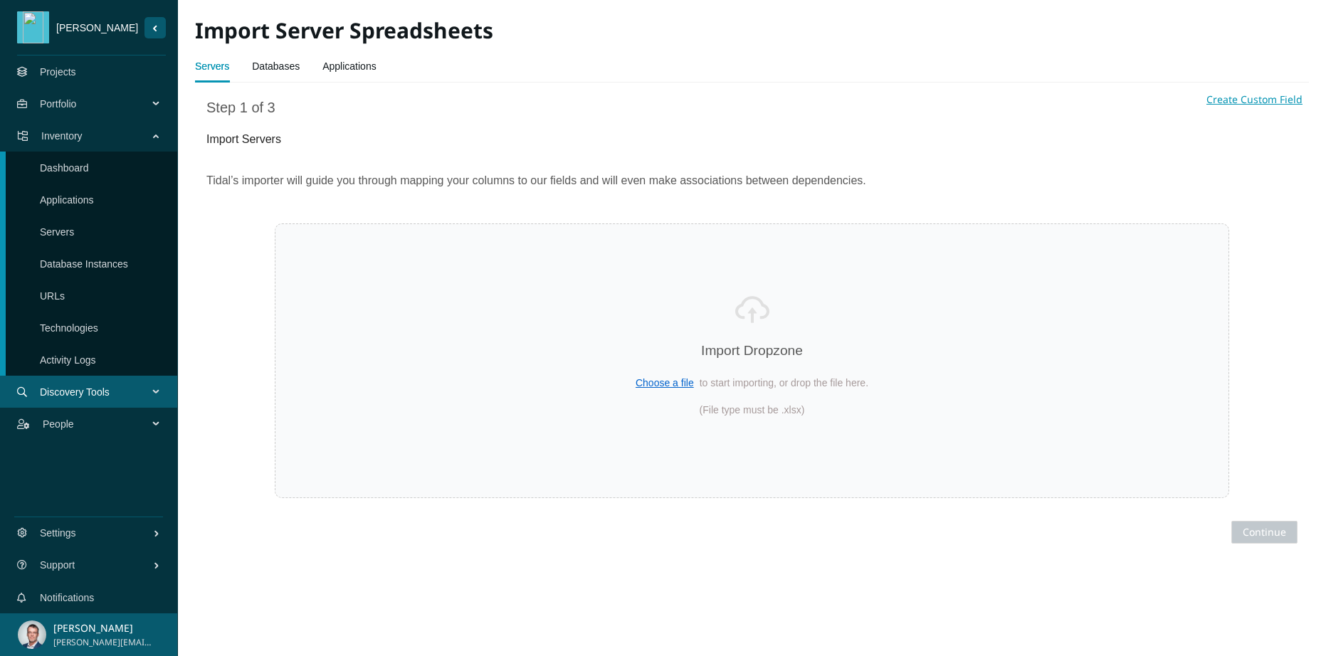
click at [83, 164] on link "Dashboard" at bounding box center [64, 167] width 49 height 11
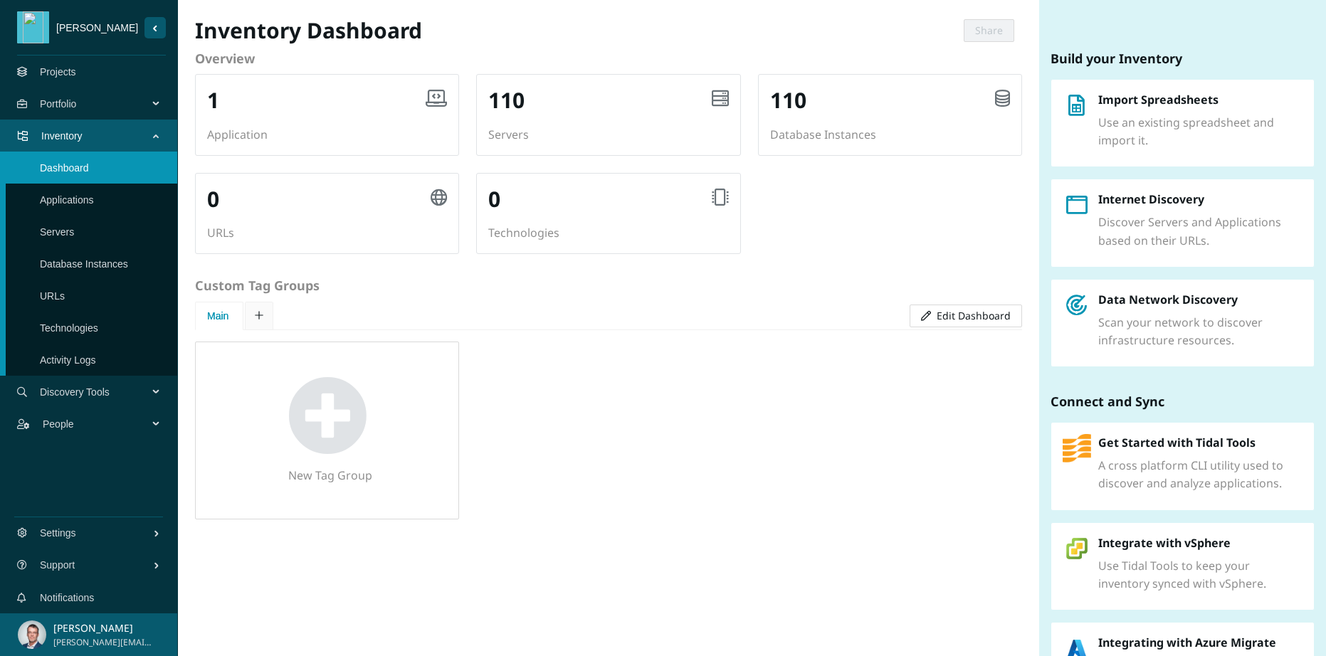
click at [69, 201] on link "Applications" at bounding box center [67, 199] width 54 height 11
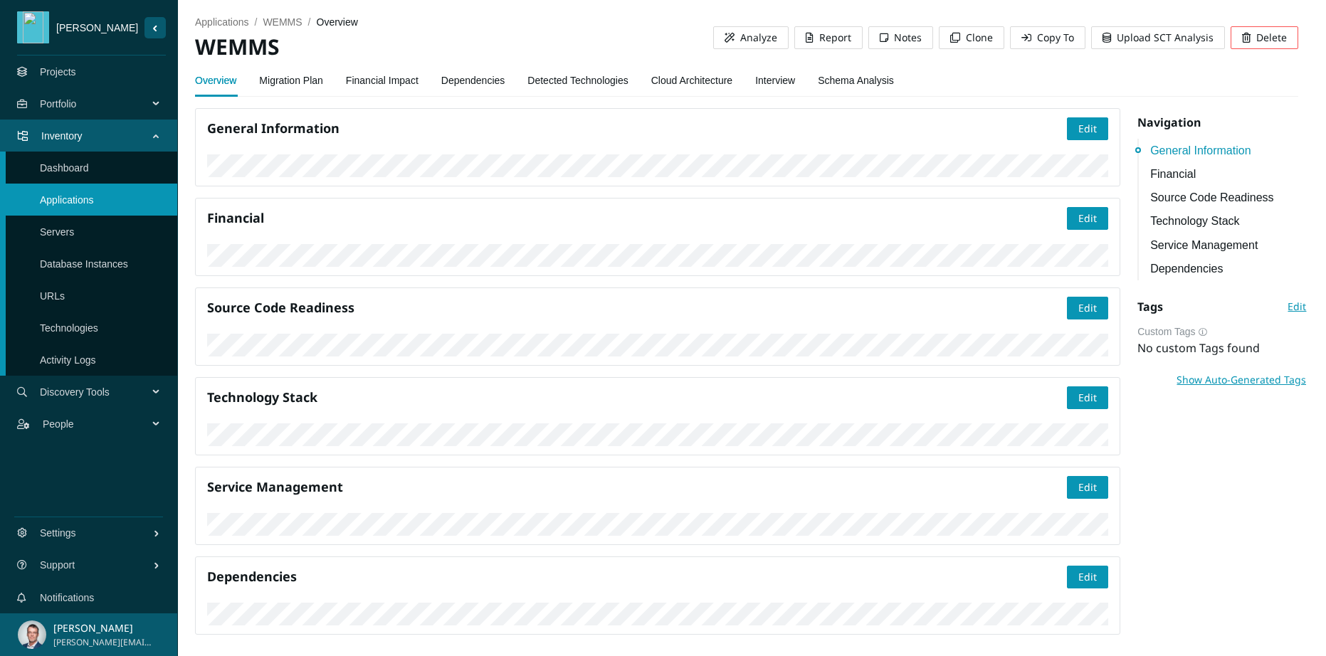
click at [732, 79] on link "Cloud Architecture" at bounding box center [691, 80] width 81 height 28
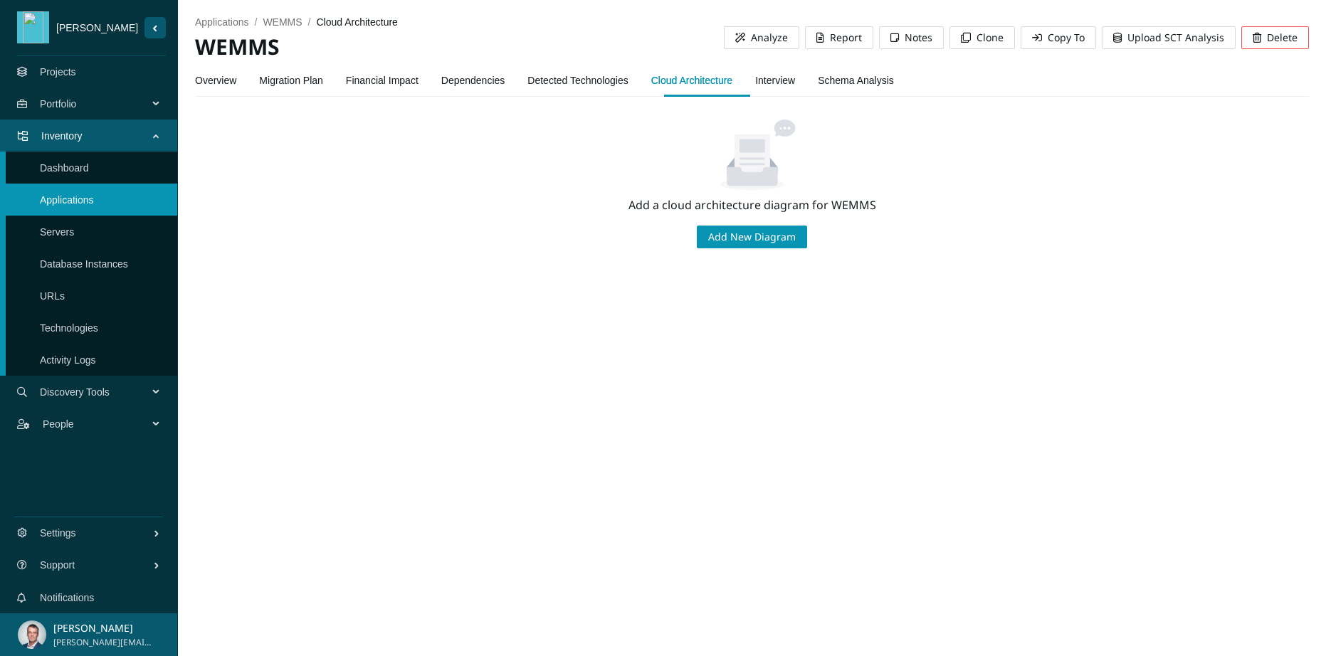
click at [795, 78] on link "Interview" at bounding box center [775, 80] width 40 height 28
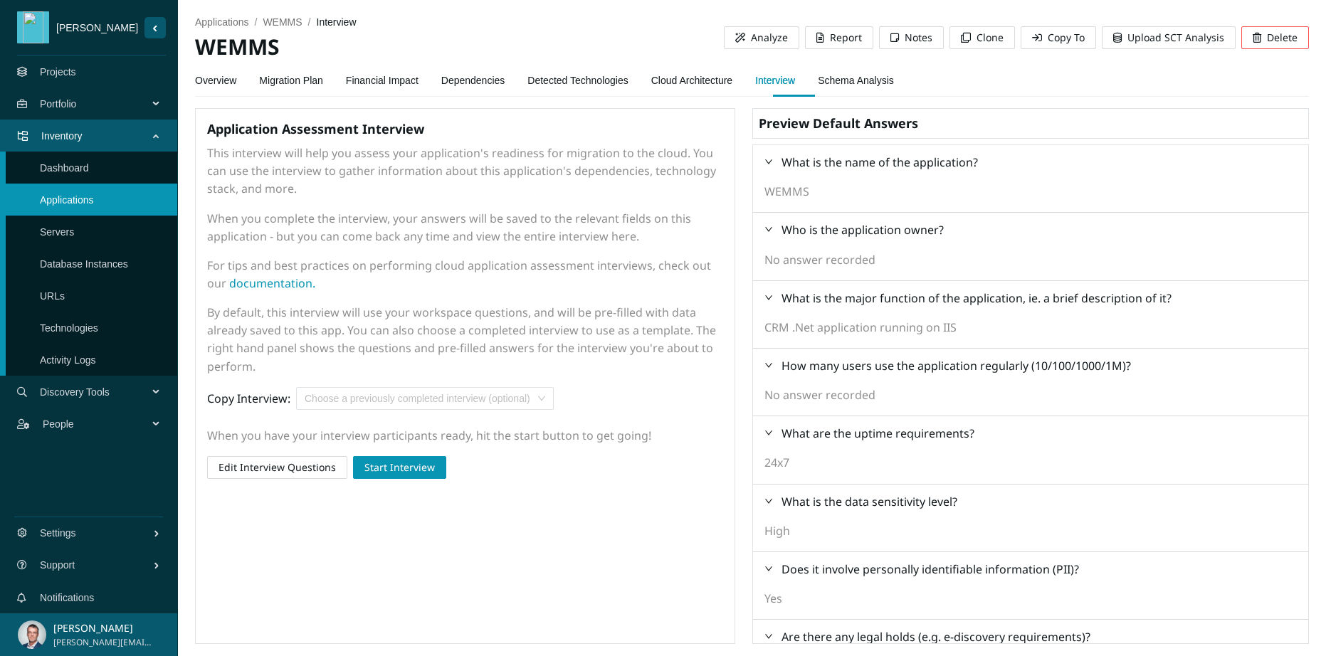
click at [448, 523] on div "Application Assessment Interview This interview will help you assess your appli…" at bounding box center [465, 376] width 540 height 536
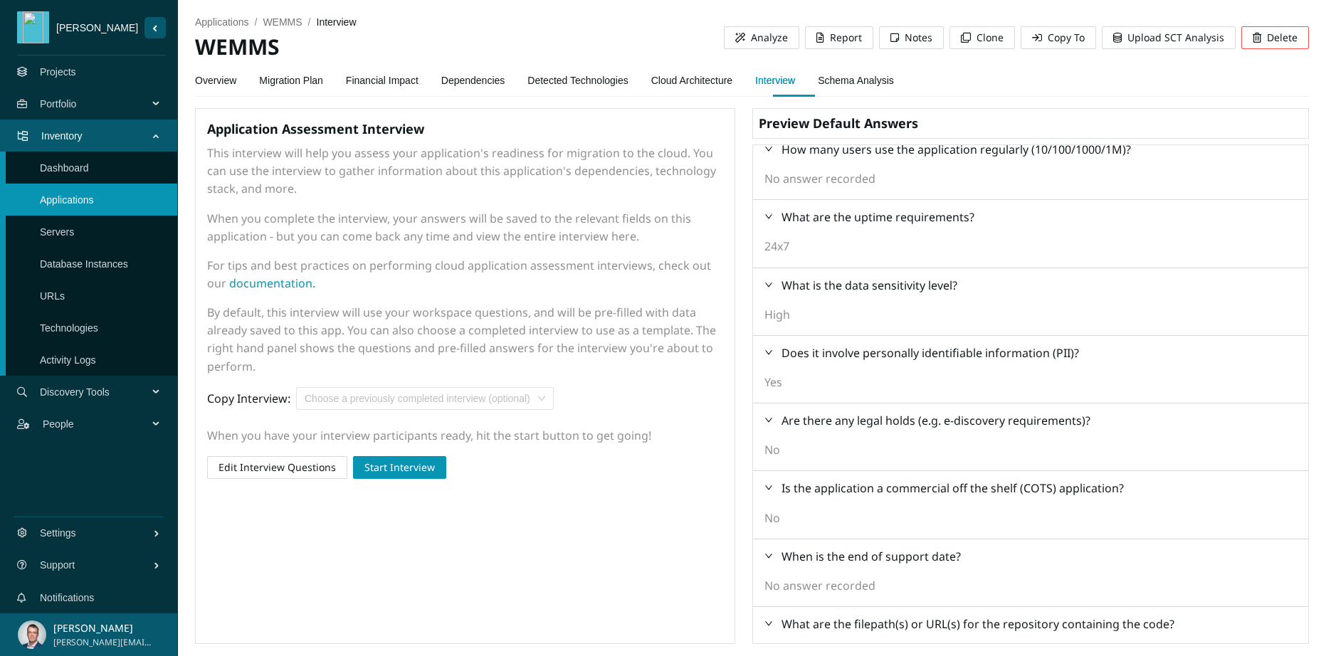
click at [936, 452] on div "No" at bounding box center [1030, 450] width 533 height 18
click at [602, 79] on link "Detected Technologies" at bounding box center [577, 80] width 100 height 28
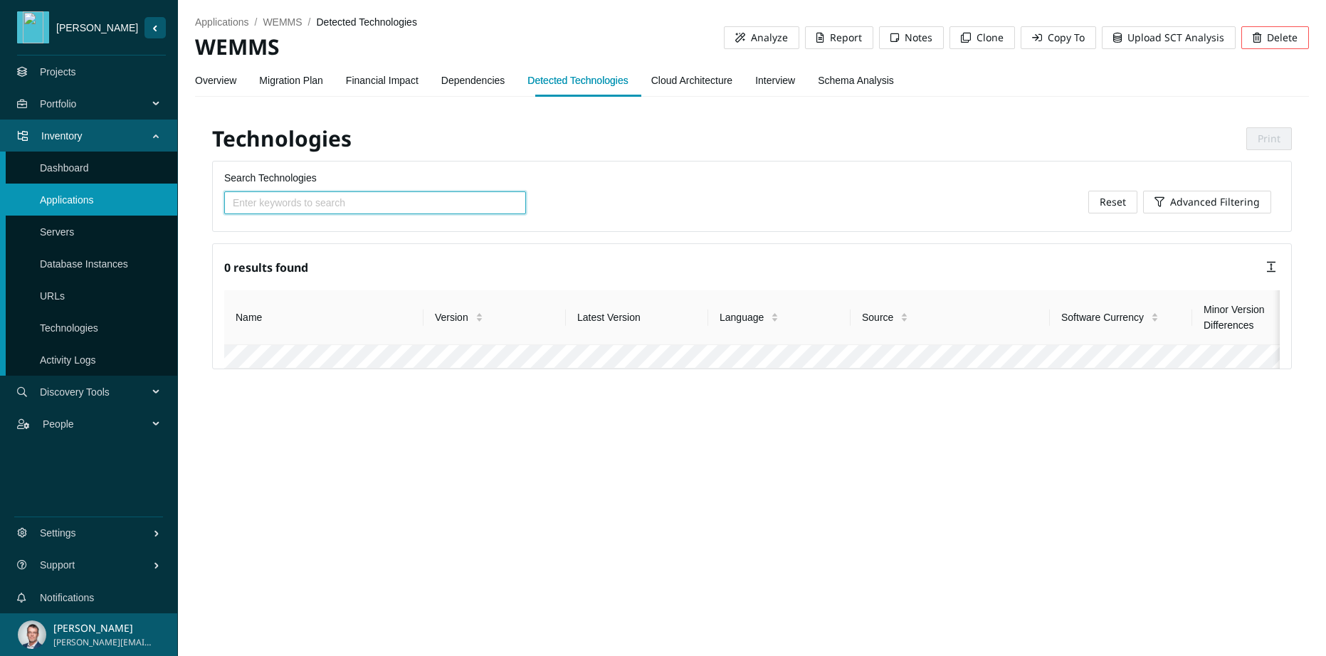
click at [474, 83] on link "Dependencies" at bounding box center [473, 80] width 64 height 28
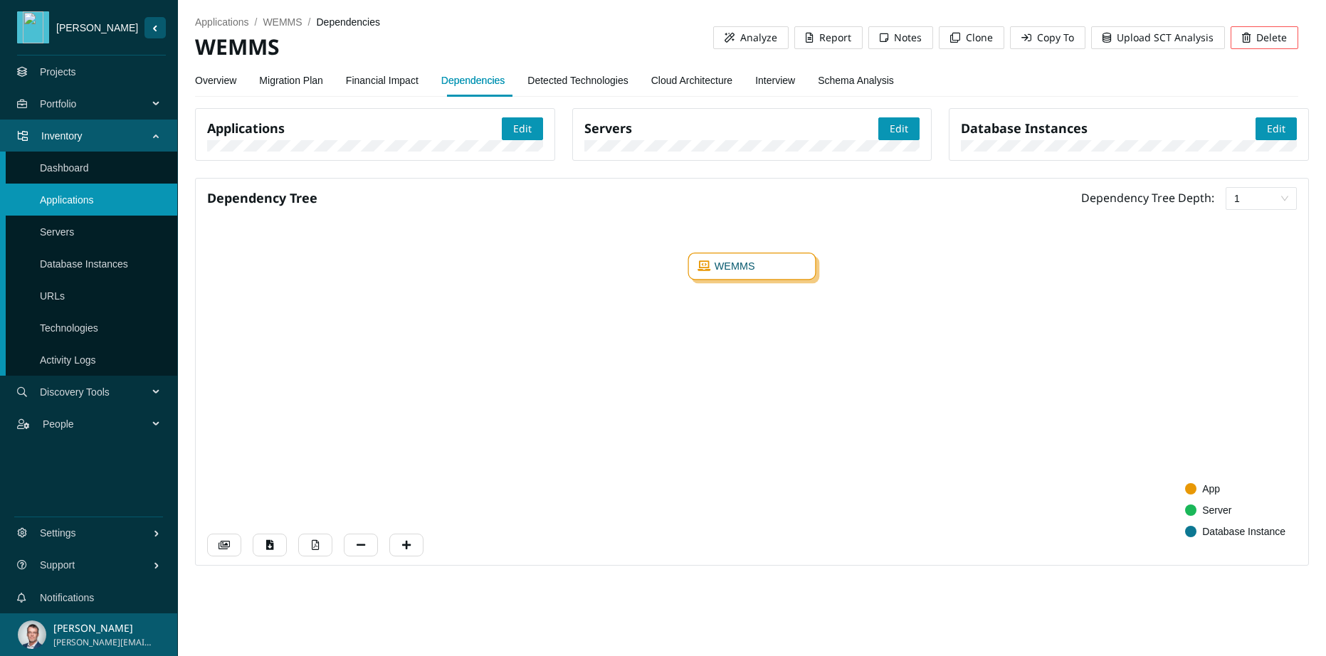
click at [385, 76] on link "Financial Impact" at bounding box center [382, 80] width 73 height 28
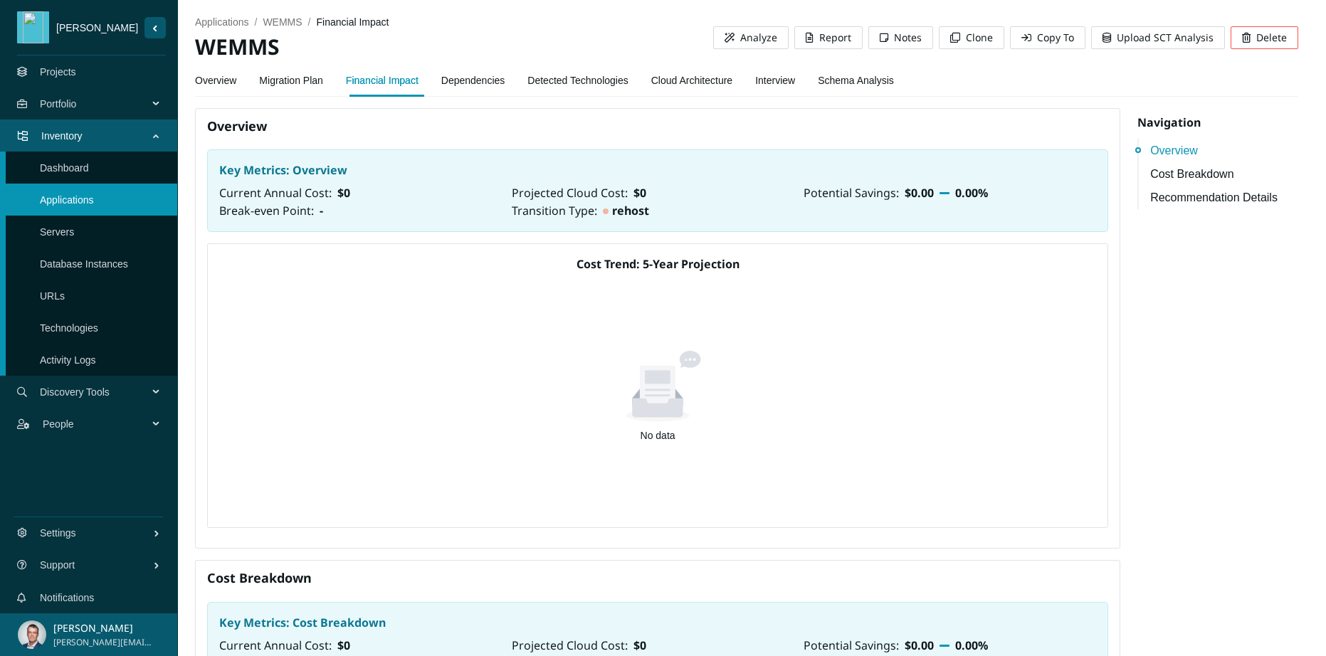
click at [464, 81] on link "Dependencies" at bounding box center [473, 80] width 64 height 28
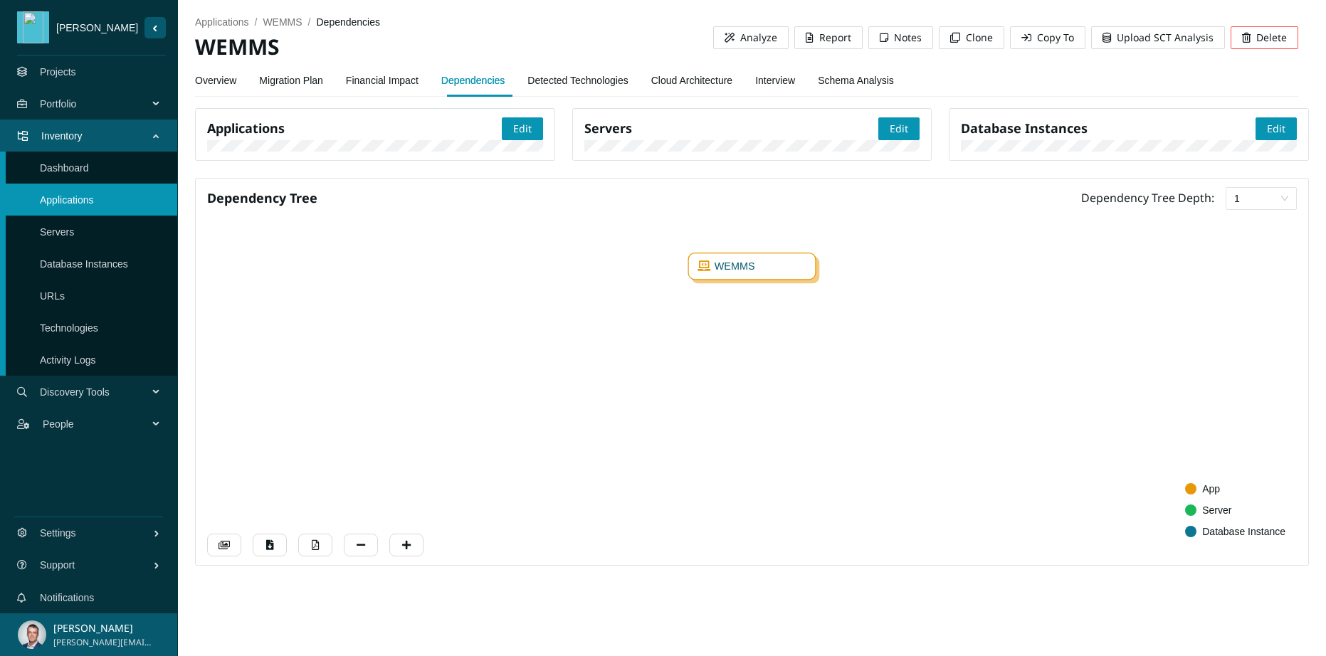
click at [1235, 209] on span "1" at bounding box center [1261, 198] width 54 height 21
click at [1121, 359] on icon "WEMMS ˬ" at bounding box center [746, 388] width 1079 height 328
click at [226, 75] on link "Overview" at bounding box center [215, 80] width 41 height 28
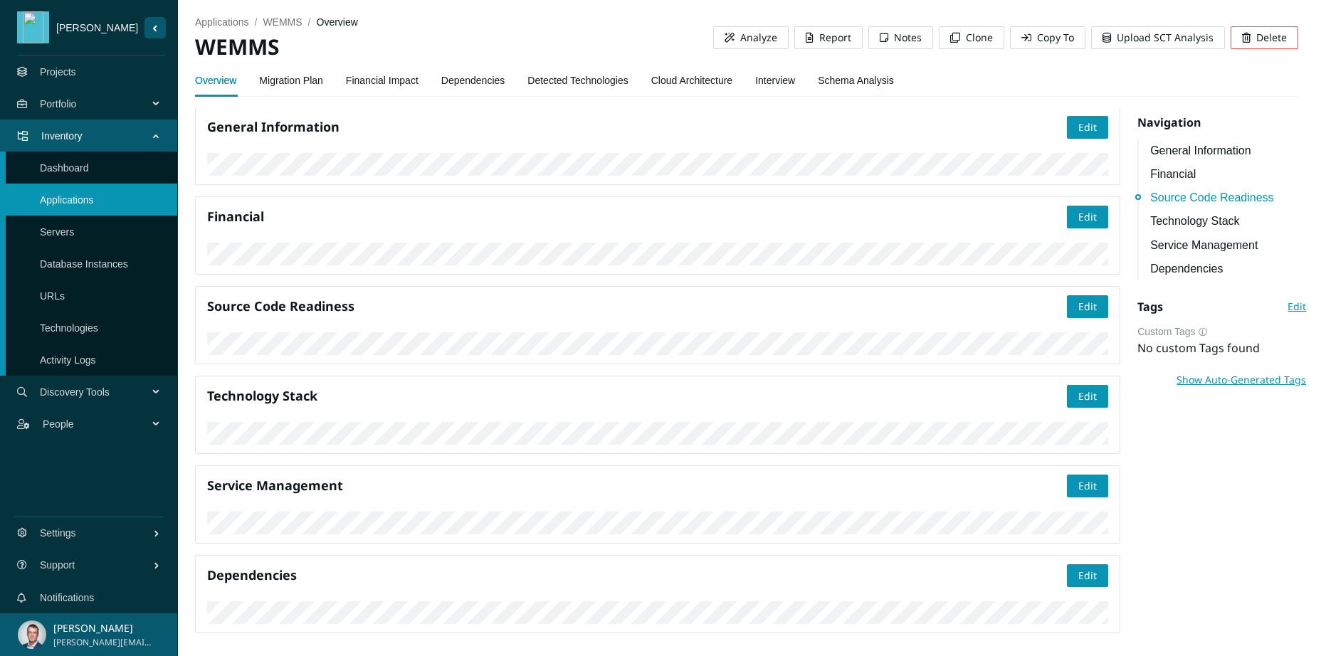
scroll to position [865, 0]
click at [1078, 388] on span "Edit" at bounding box center [1087, 396] width 18 height 16
click at [443, 271] on div "Create: .Net" at bounding box center [522, 272] width 228 height 16
click at [1083, 568] on span "Edit" at bounding box center [1087, 576] width 18 height 16
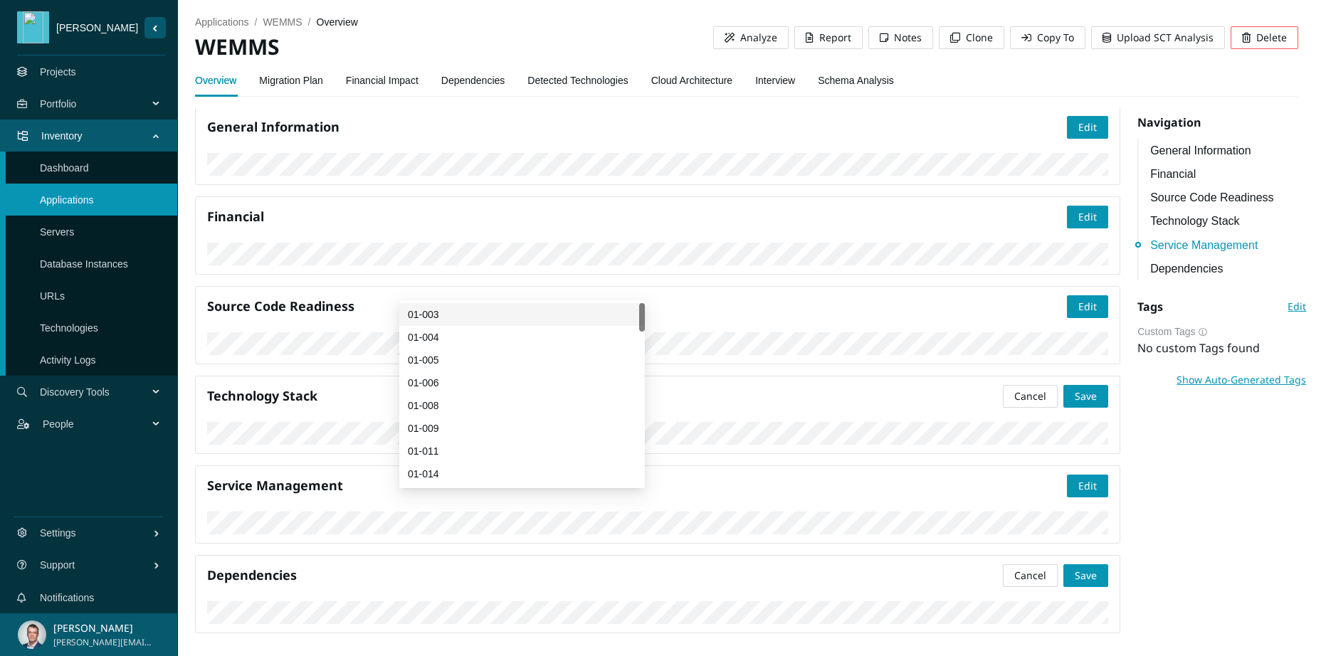
click at [453, 315] on div "01-003" at bounding box center [522, 315] width 228 height 16
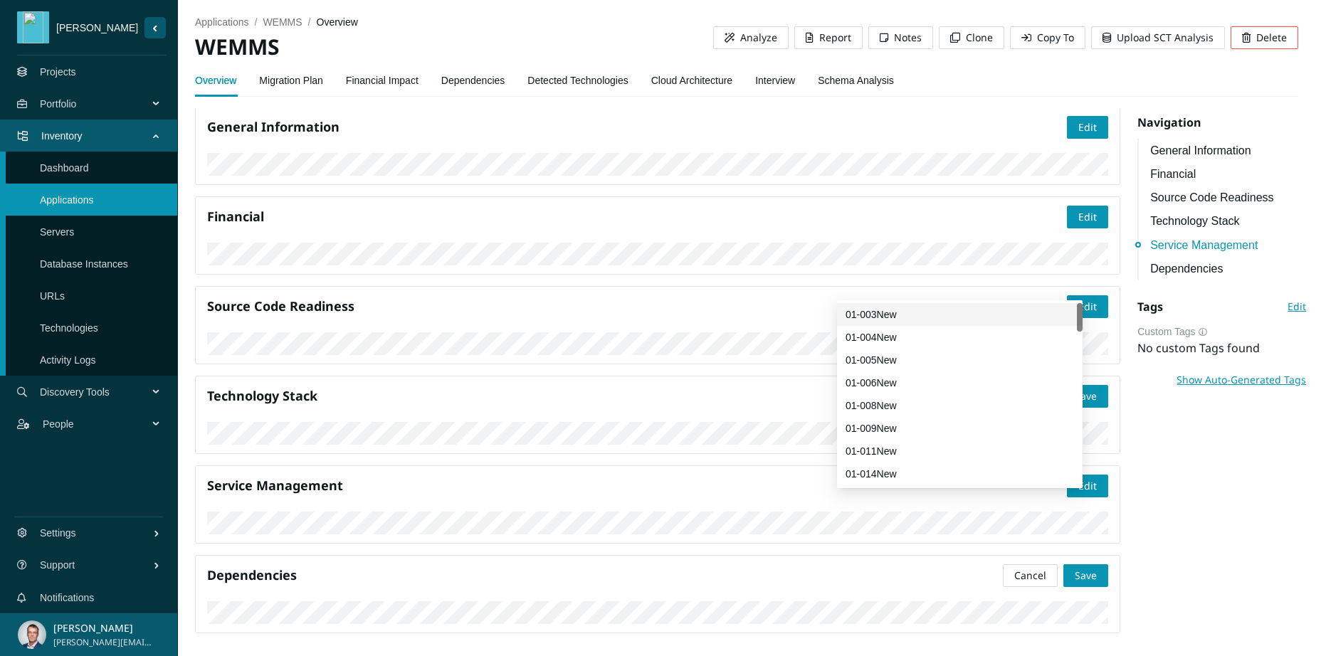
click at [887, 317] on div "01-003New" at bounding box center [959, 315] width 228 height 16
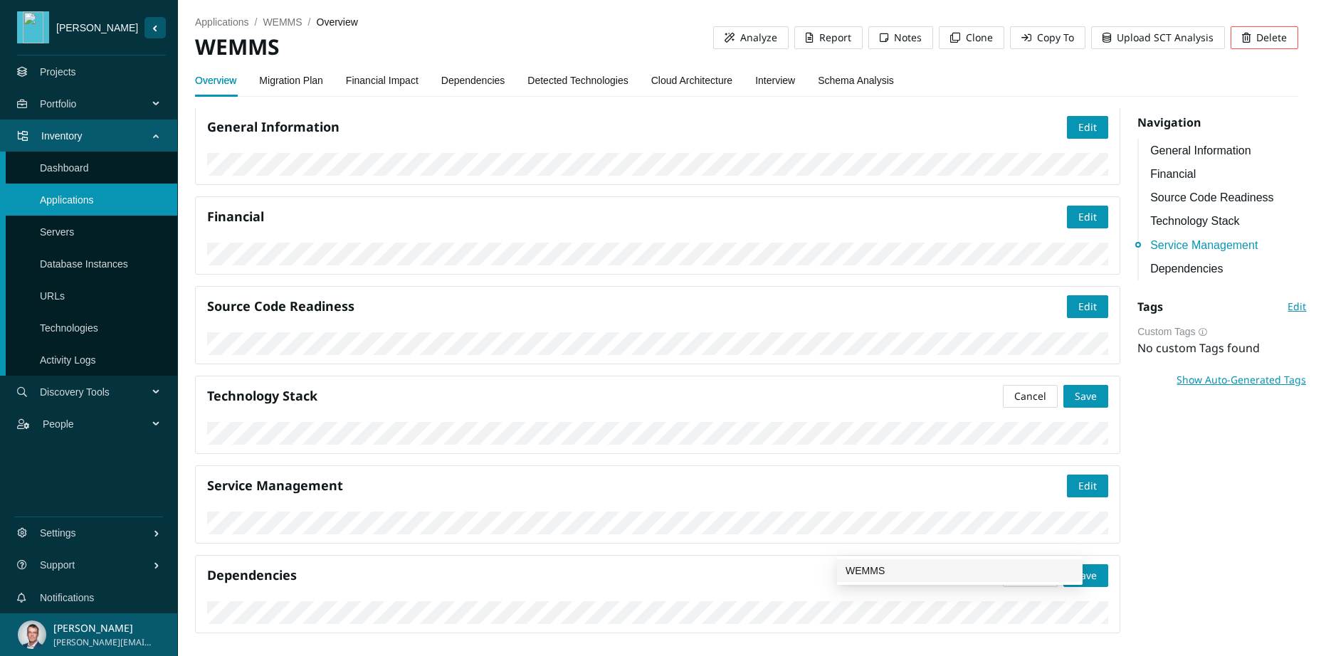
click at [868, 569] on div "WEMMS" at bounding box center [959, 571] width 228 height 16
click at [1074, 568] on span "Save" at bounding box center [1085, 576] width 22 height 16
click at [304, 85] on link "Migration Plan" at bounding box center [291, 80] width 64 height 28
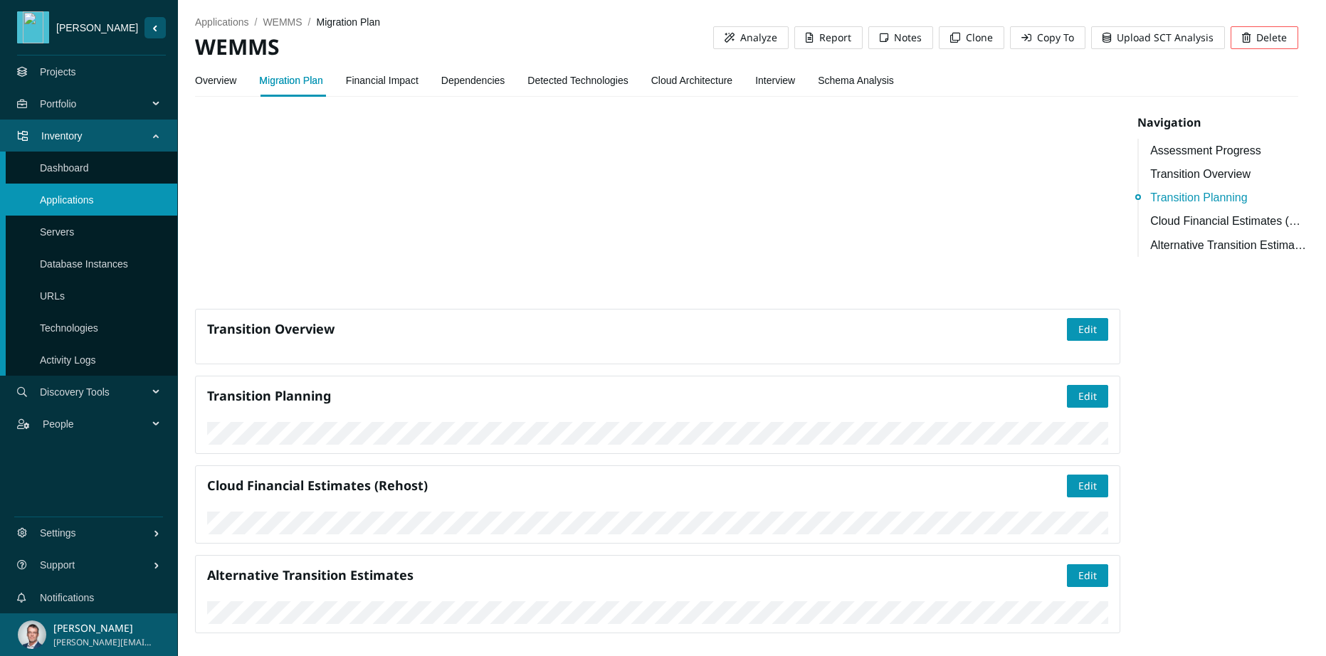
scroll to position [624, 0]
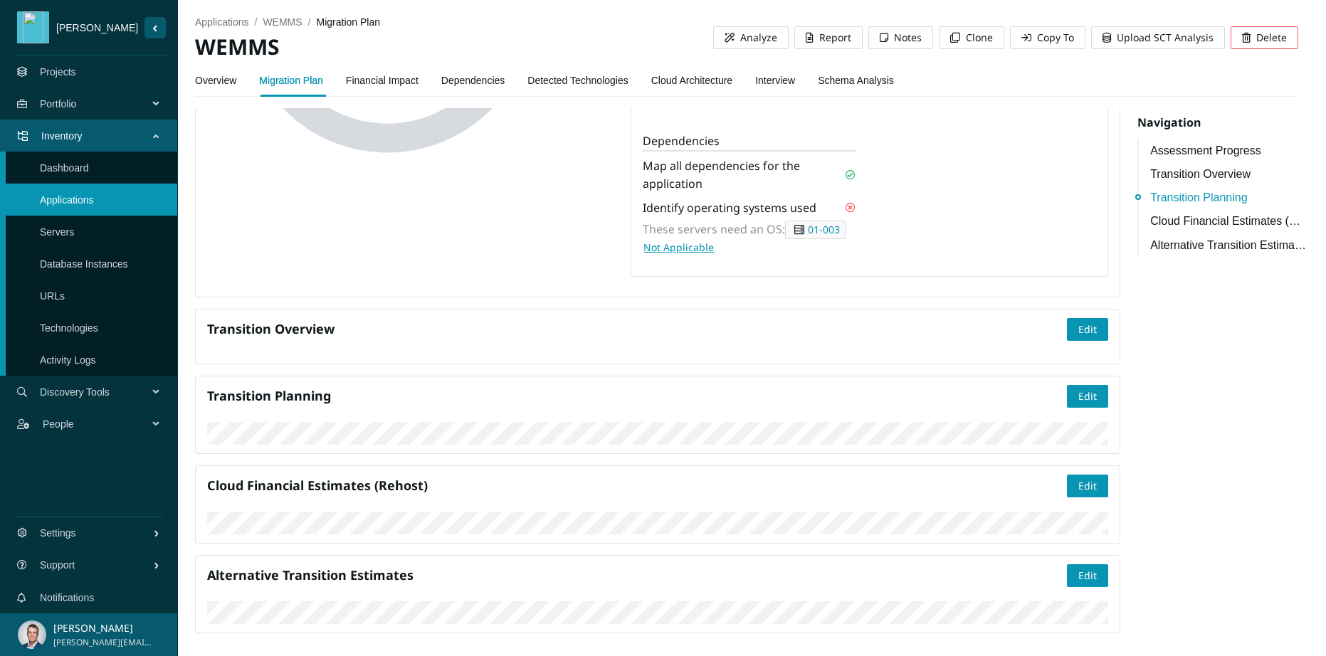
click at [389, 79] on link "Financial Impact" at bounding box center [382, 80] width 73 height 28
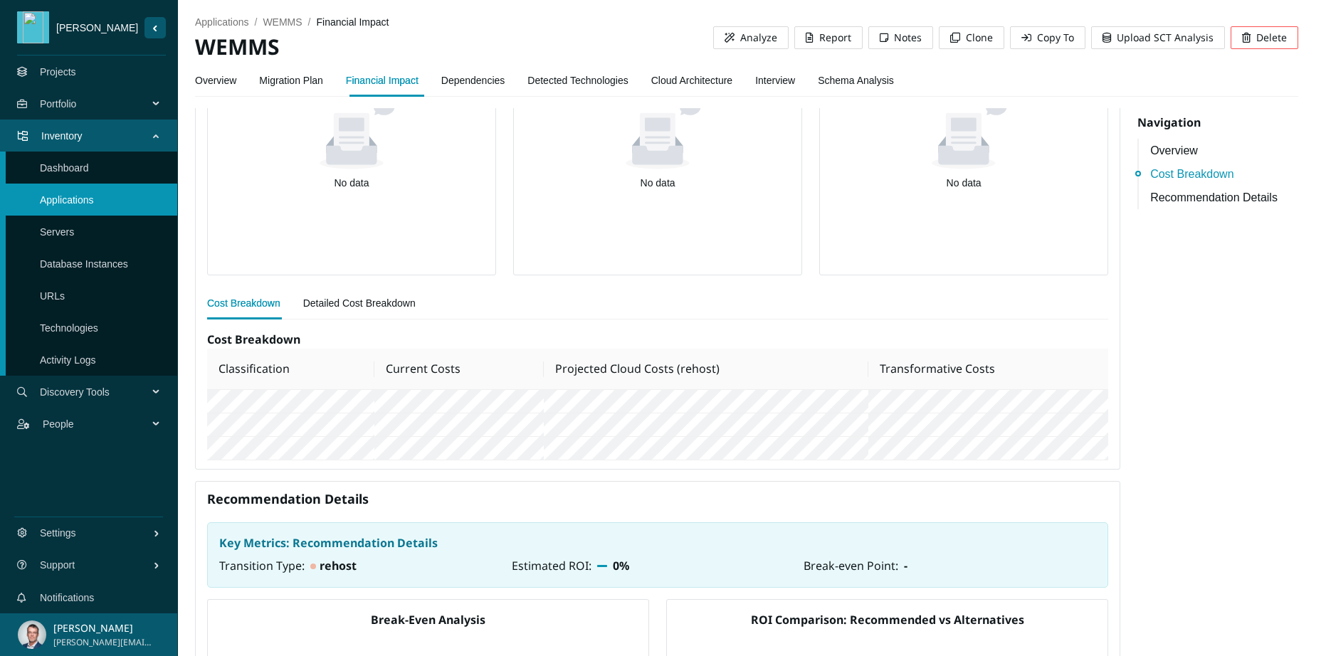
scroll to position [489, 0]
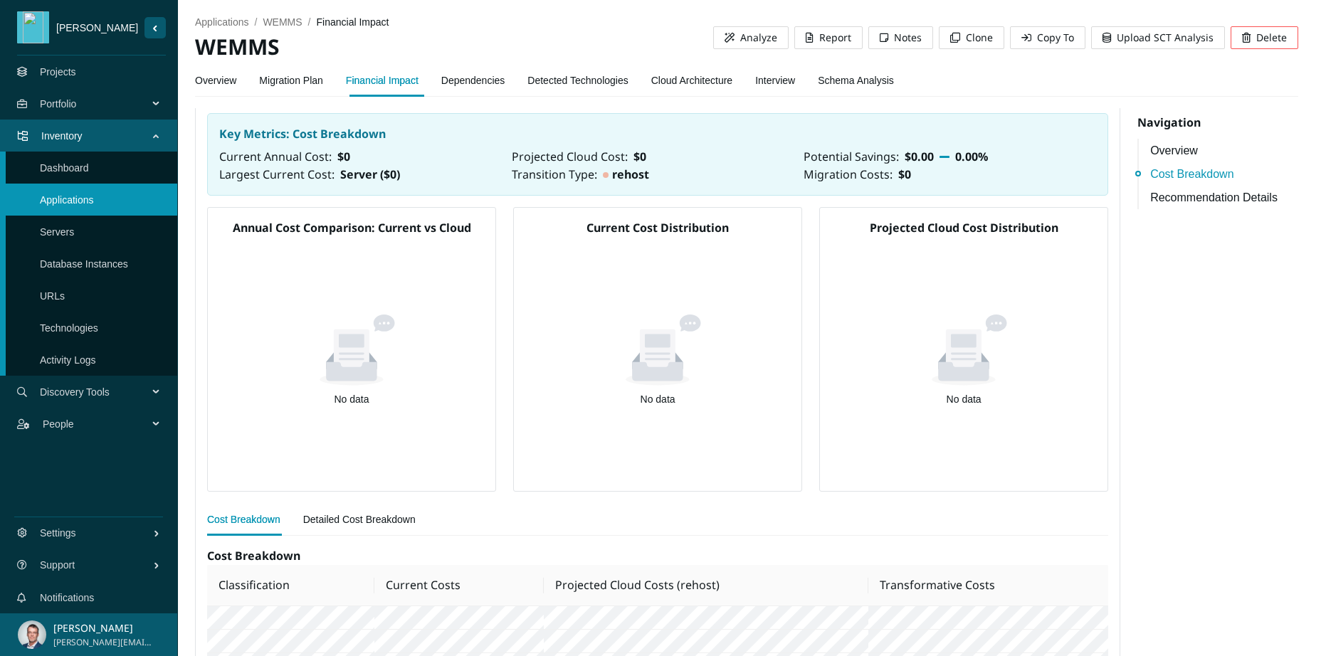
click at [490, 80] on link "Dependencies" at bounding box center [473, 80] width 64 height 28
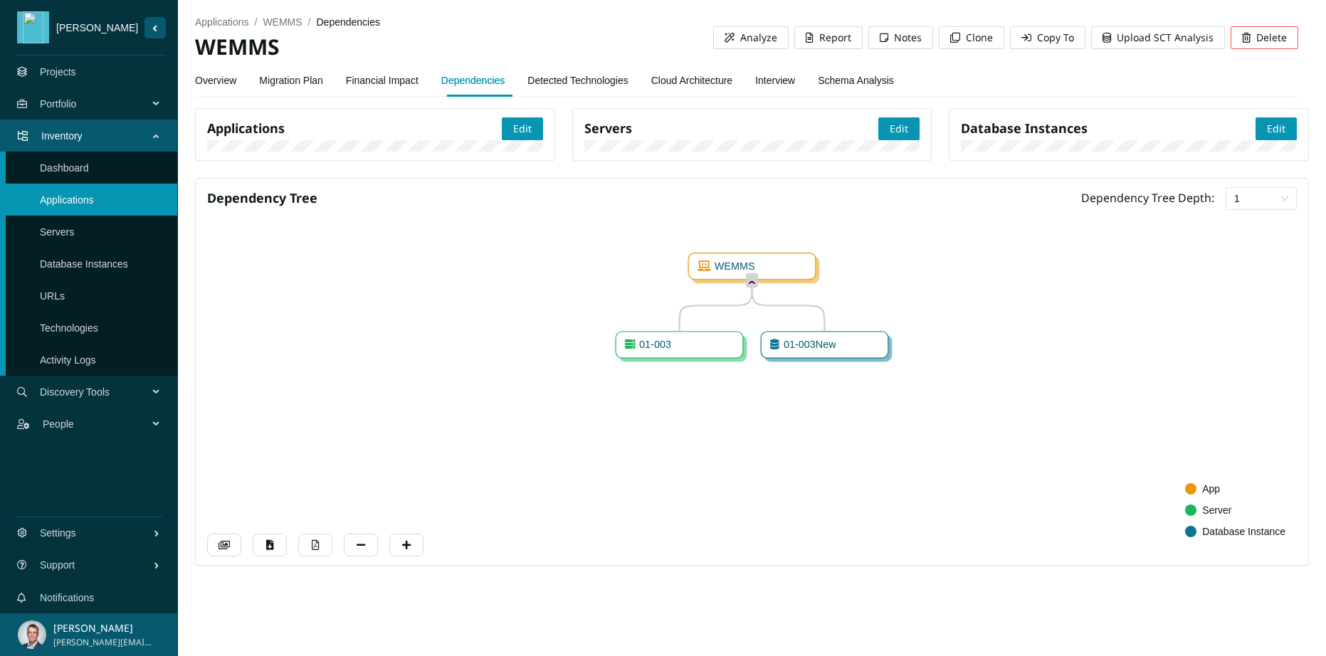
click at [561, 80] on link "Detected Technologies" at bounding box center [577, 80] width 100 height 28
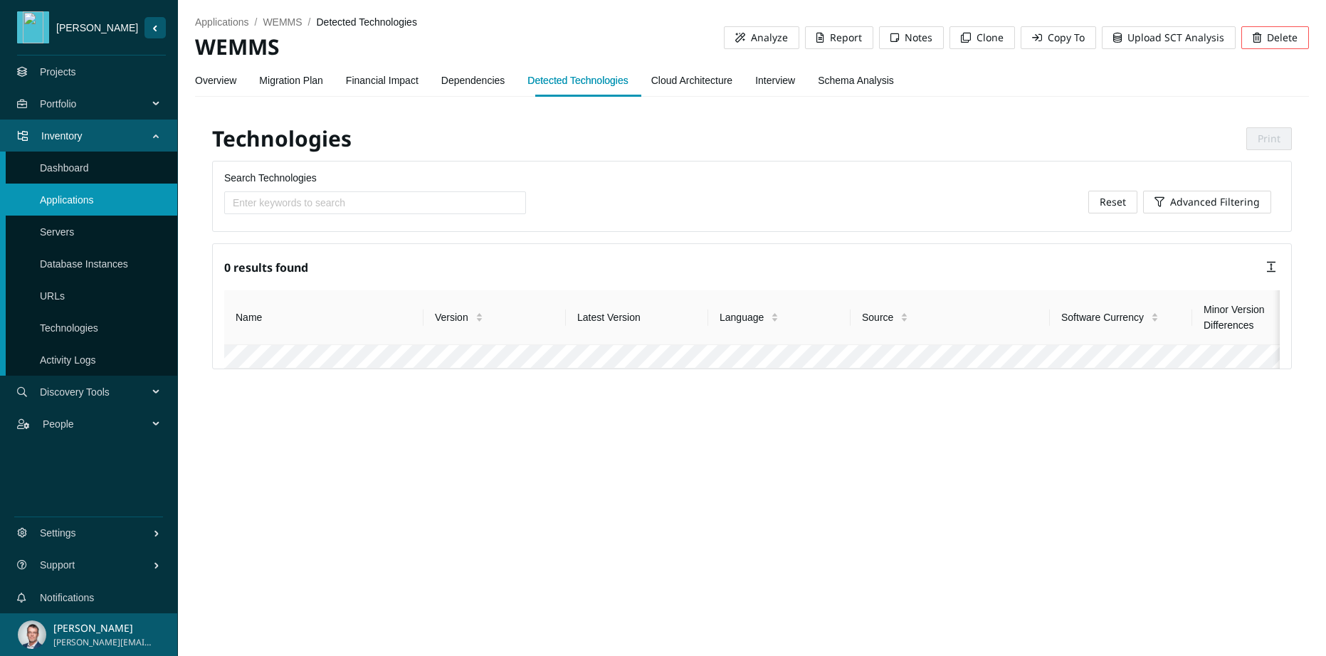
click at [706, 83] on link "Cloud Architecture" at bounding box center [691, 80] width 81 height 28
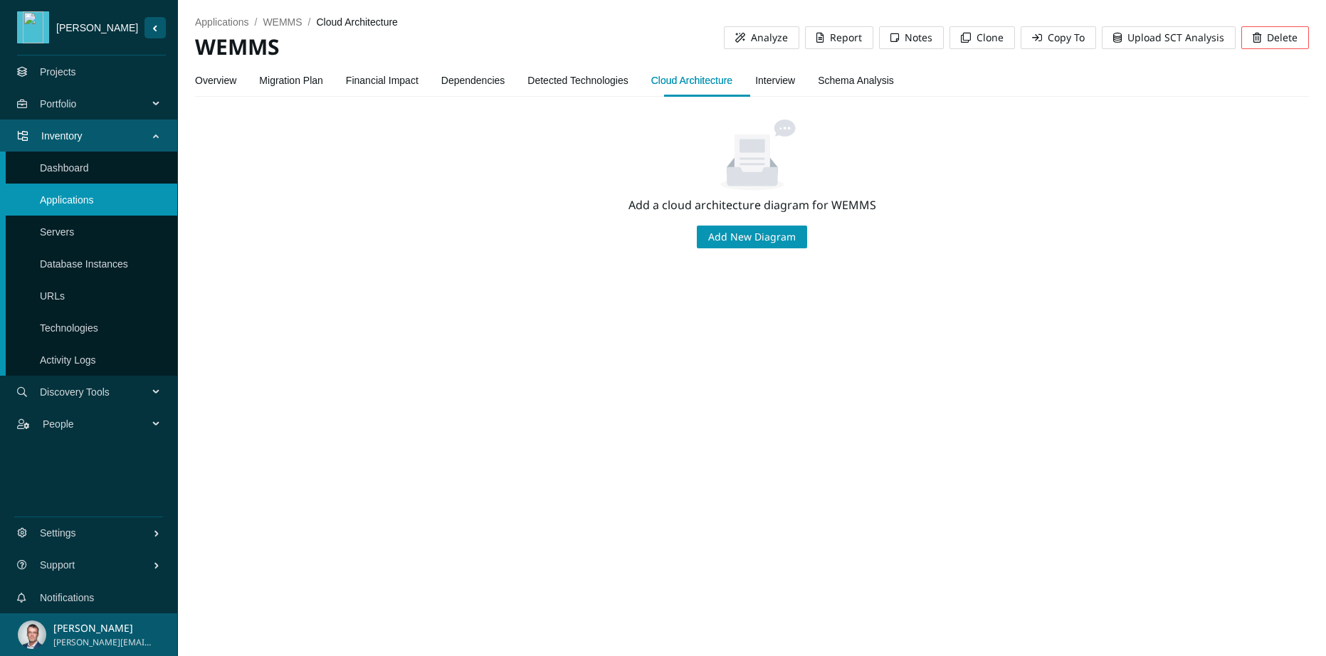
click at [778, 81] on link "Interview" at bounding box center [775, 80] width 40 height 28
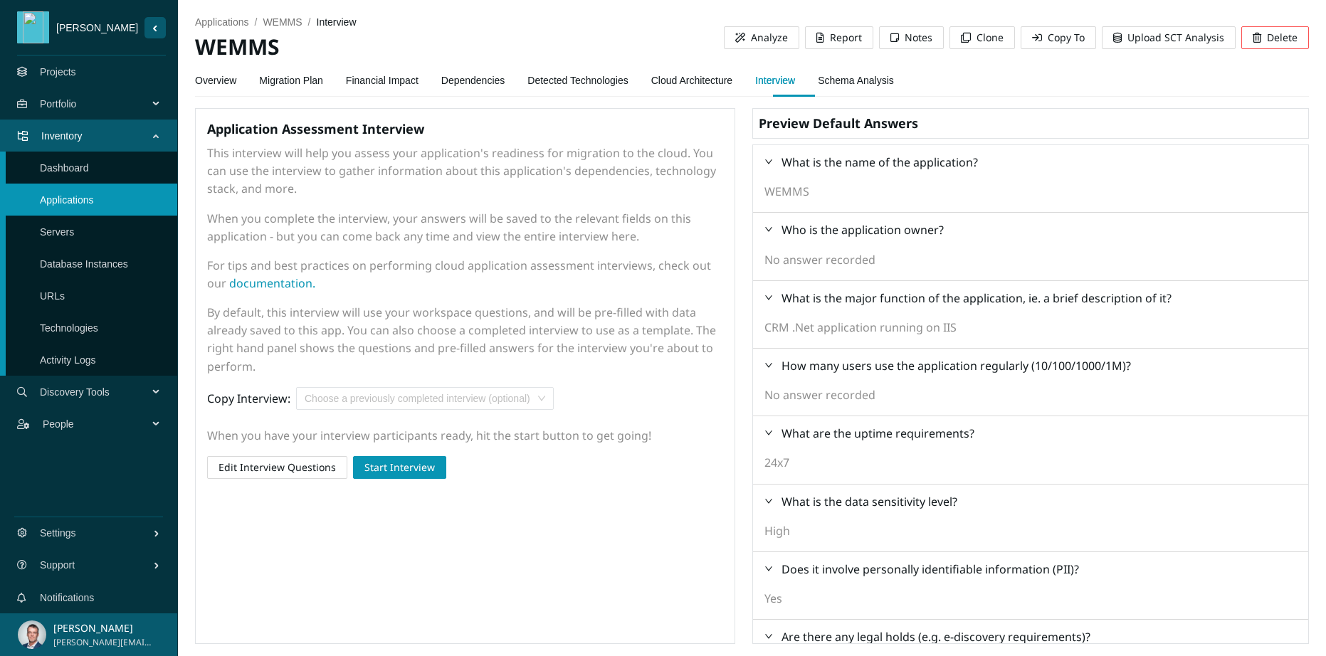
click at [100, 102] on span "Portfolio" at bounding box center [97, 104] width 114 height 43
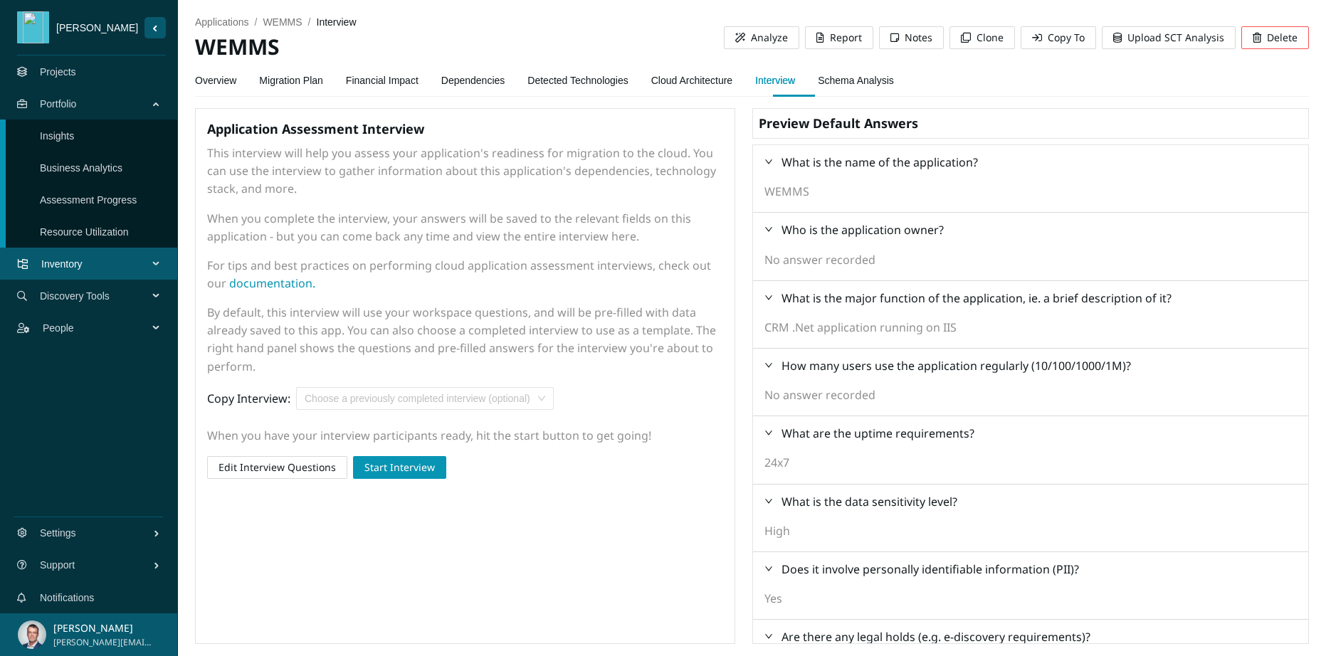
click at [74, 134] on link "Insights" at bounding box center [57, 135] width 34 height 11
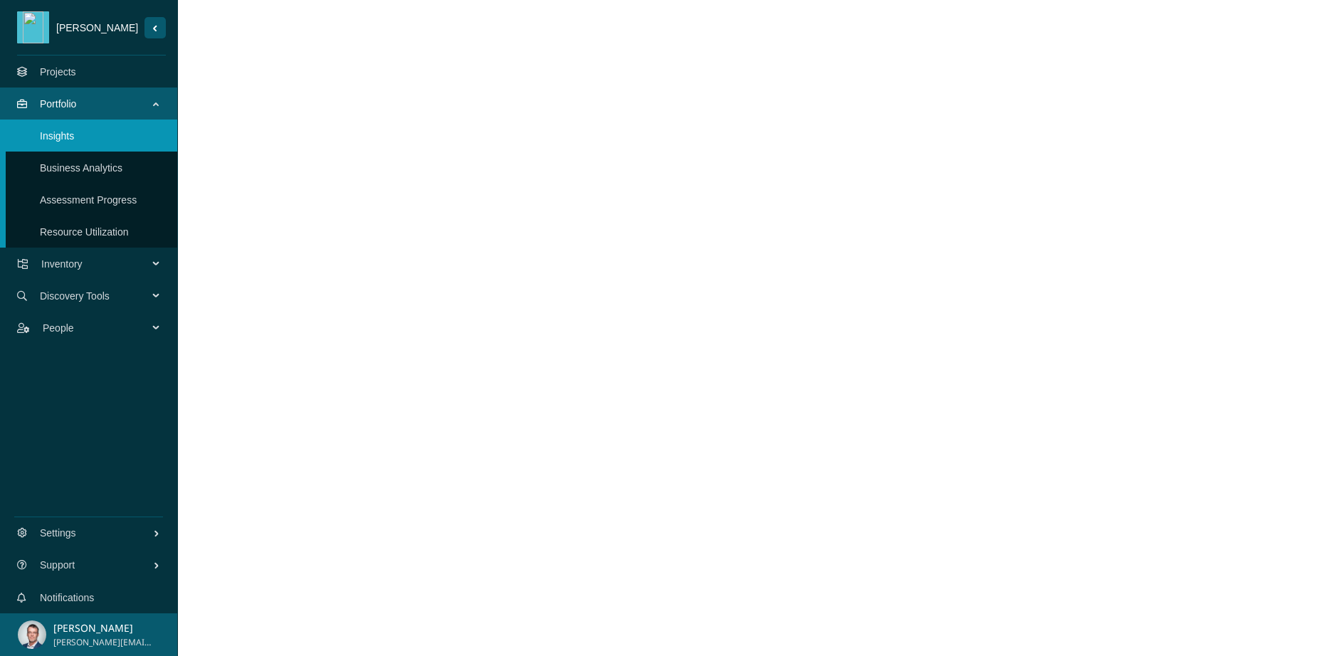
click at [88, 168] on link "Business Analytics" at bounding box center [81, 167] width 83 height 11
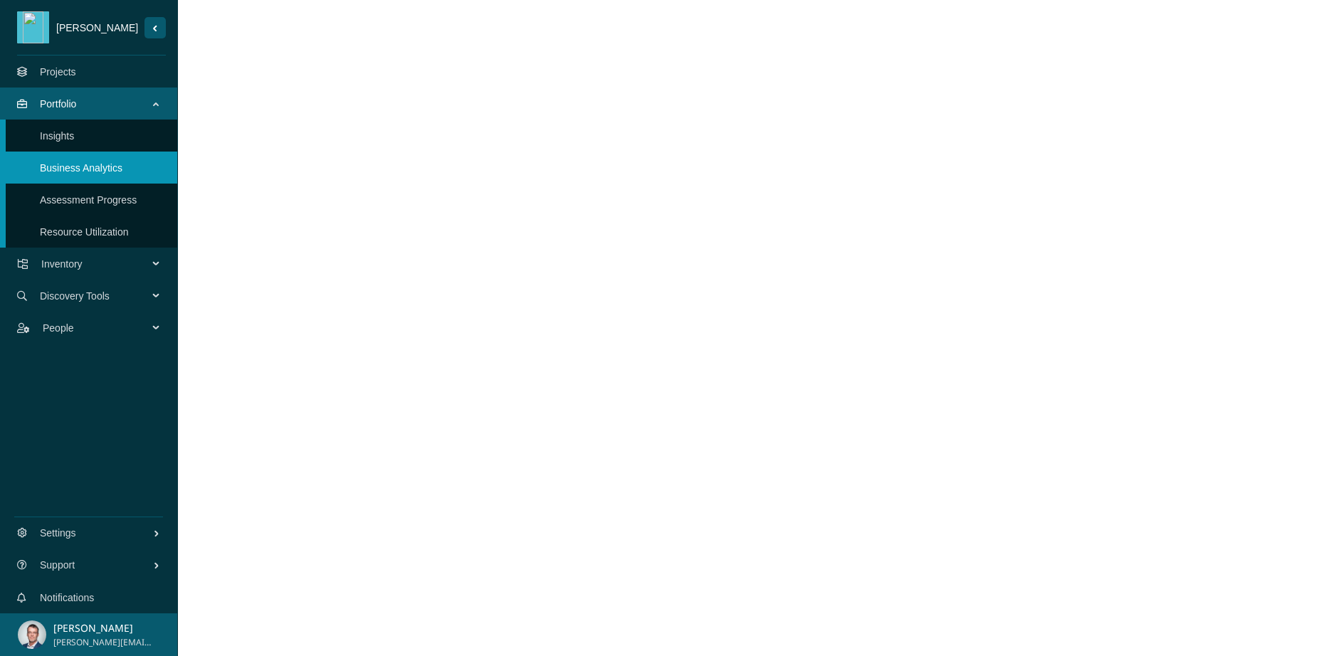
click at [107, 203] on link "Assessment Progress" at bounding box center [88, 199] width 97 height 11
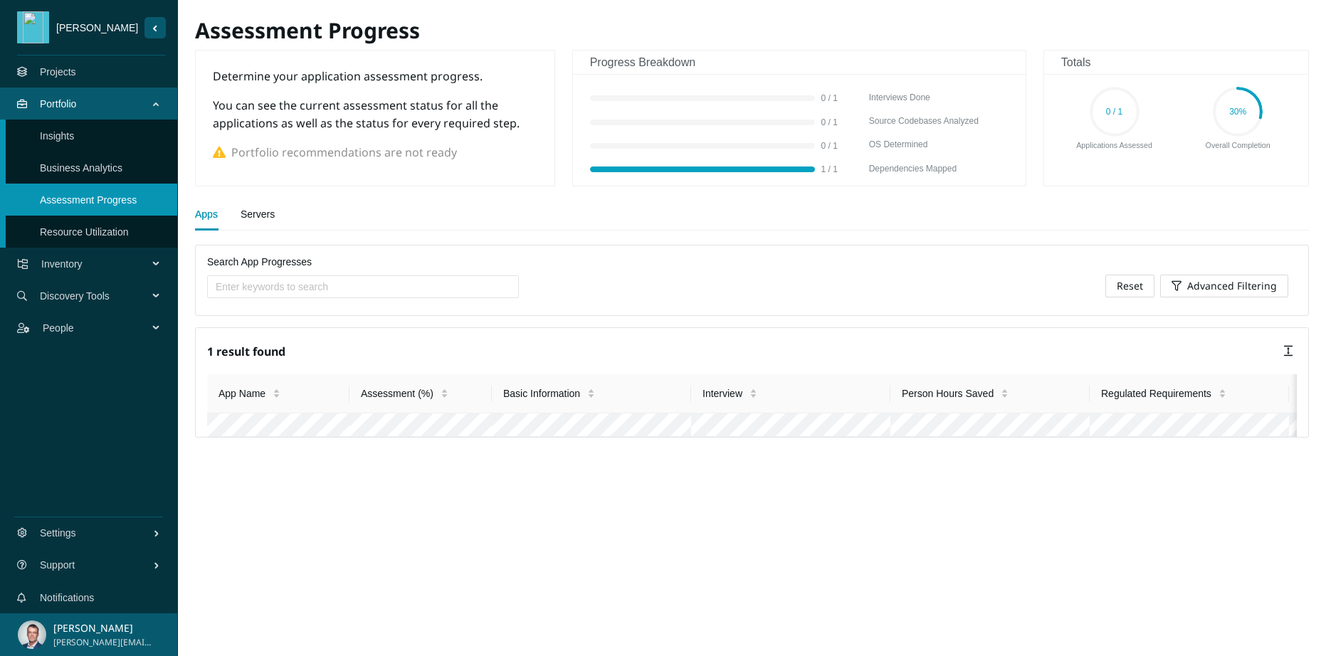
click at [248, 213] on link "Servers" at bounding box center [257, 214] width 34 height 28
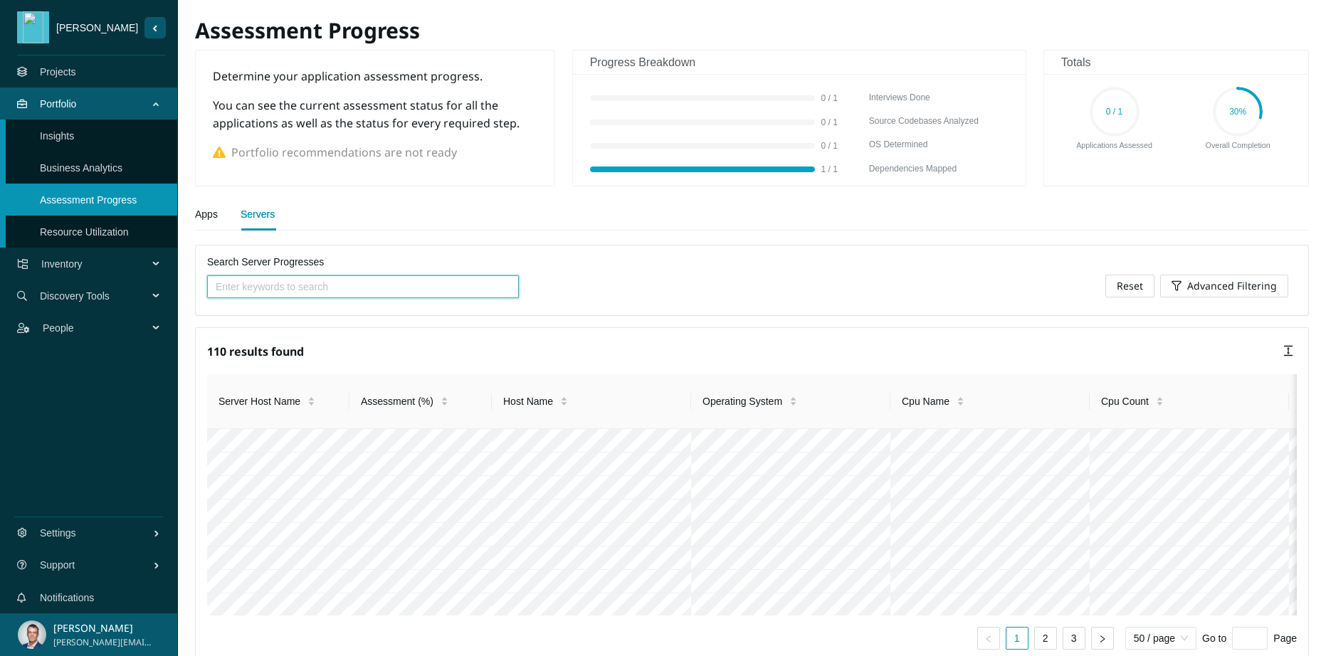
click at [206, 214] on link "Apps" at bounding box center [206, 214] width 23 height 28
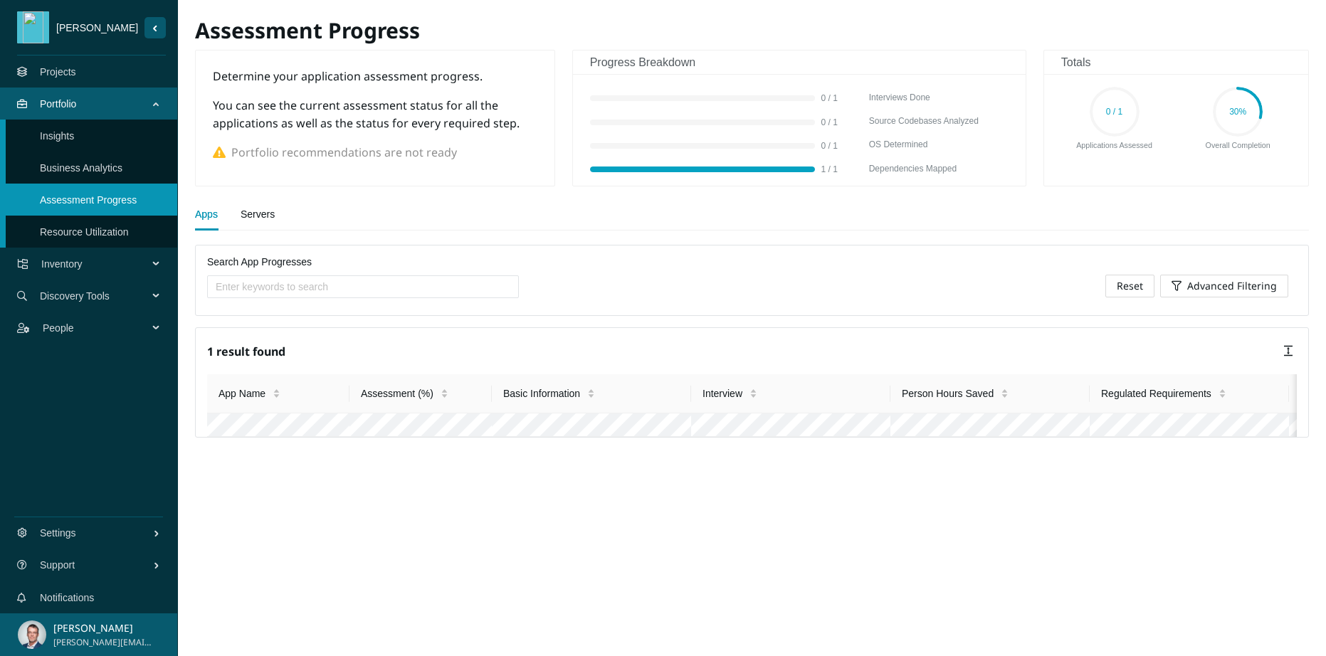
click at [1114, 119] on circle at bounding box center [1114, 111] width 47 height 47
click at [894, 97] on h5 "Interviews Done" at bounding box center [938, 98] width 139 height 14
click at [78, 324] on span "People" at bounding box center [98, 328] width 111 height 43
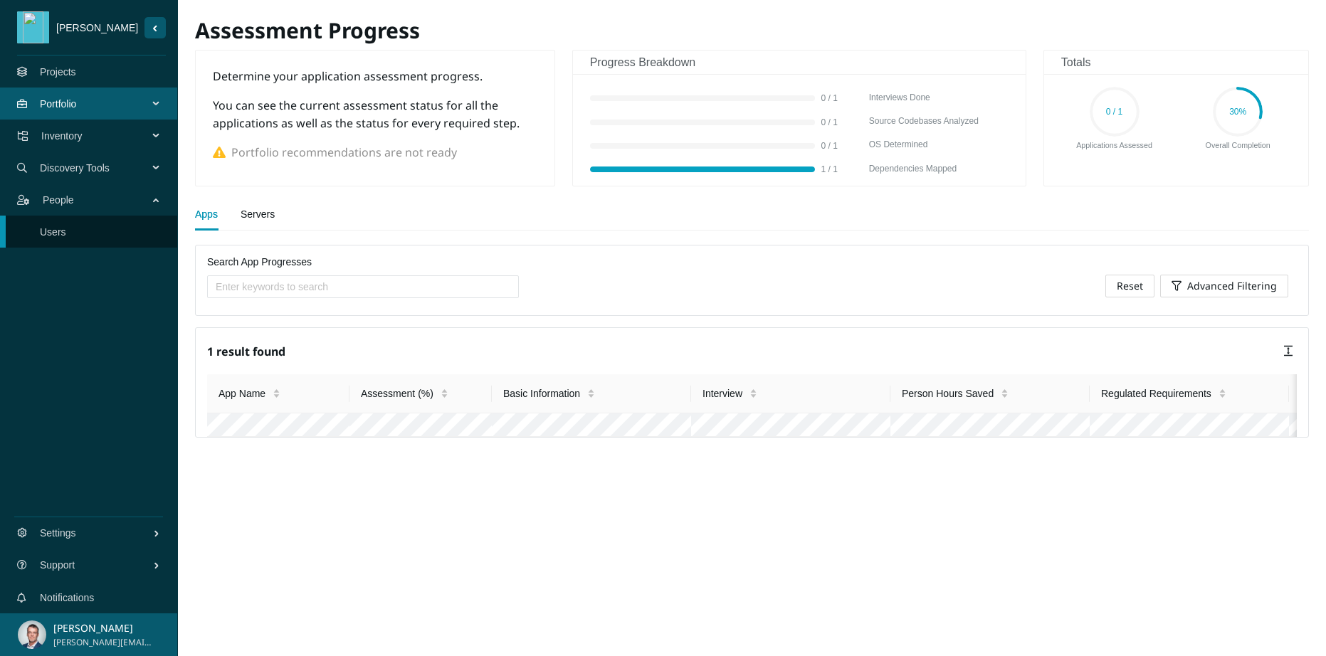
click at [57, 231] on link "Users" at bounding box center [53, 231] width 26 height 11
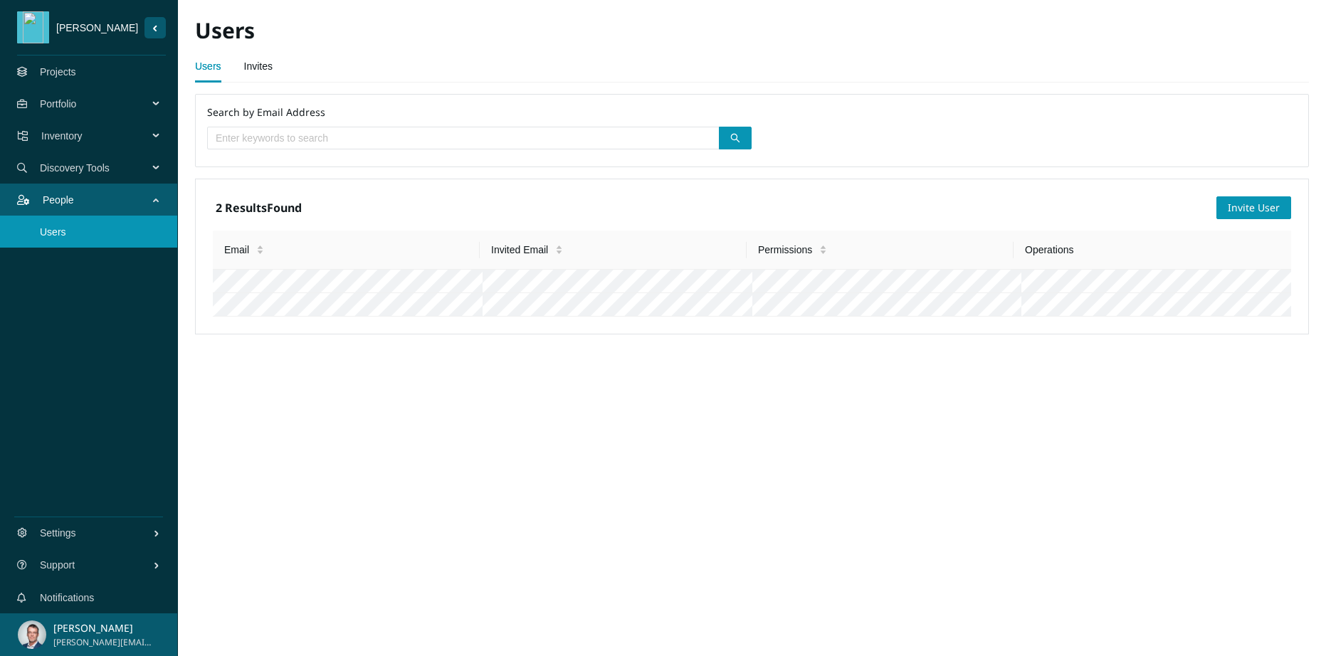
click at [95, 169] on span "Discovery Tools" at bounding box center [97, 168] width 114 height 43
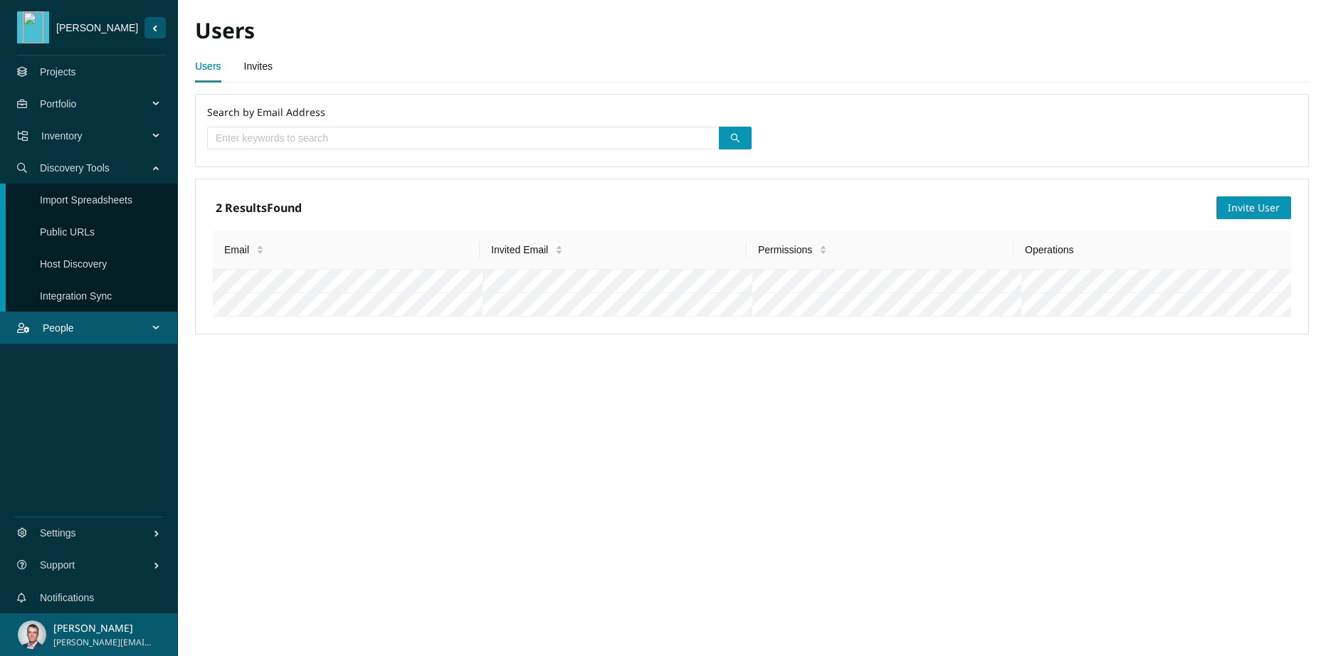
click at [85, 264] on link "Host Discovery" at bounding box center [73, 263] width 67 height 11
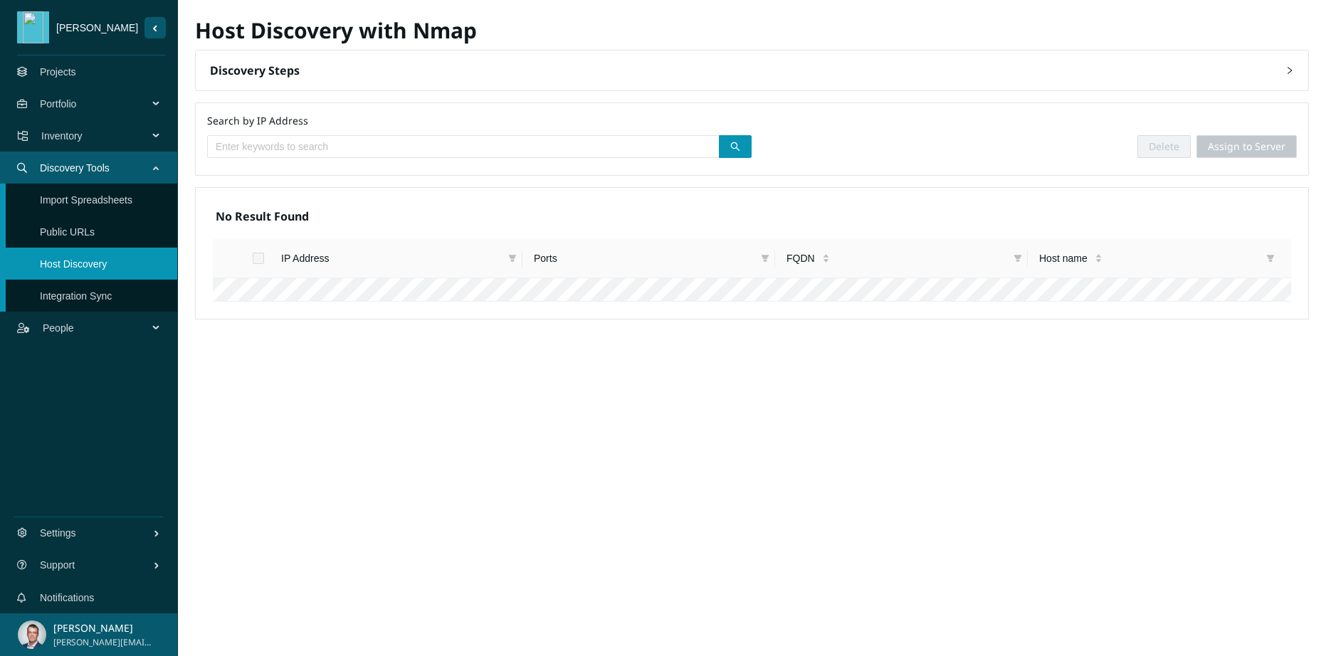
click at [76, 295] on link "Integration Sync" at bounding box center [76, 295] width 72 height 11
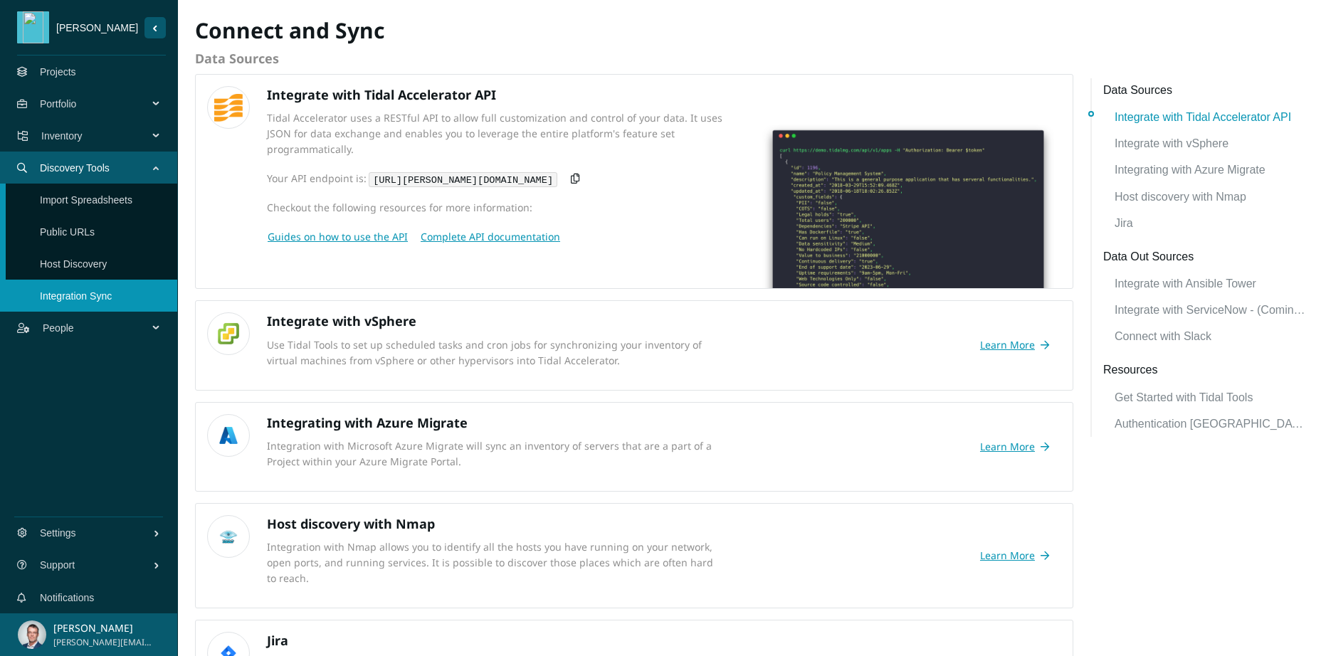
click at [58, 231] on link "Public URLs" at bounding box center [67, 231] width 55 height 11
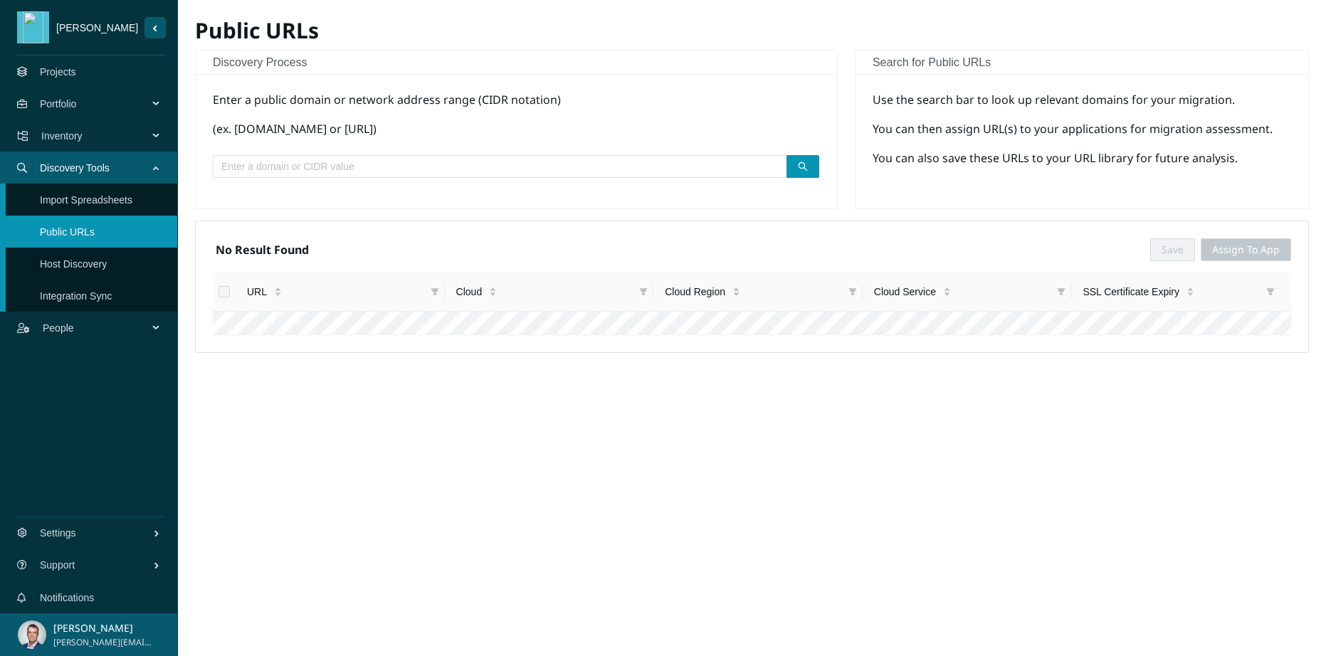
click at [70, 205] on link "Import Spreadsheets" at bounding box center [86, 199] width 92 height 11
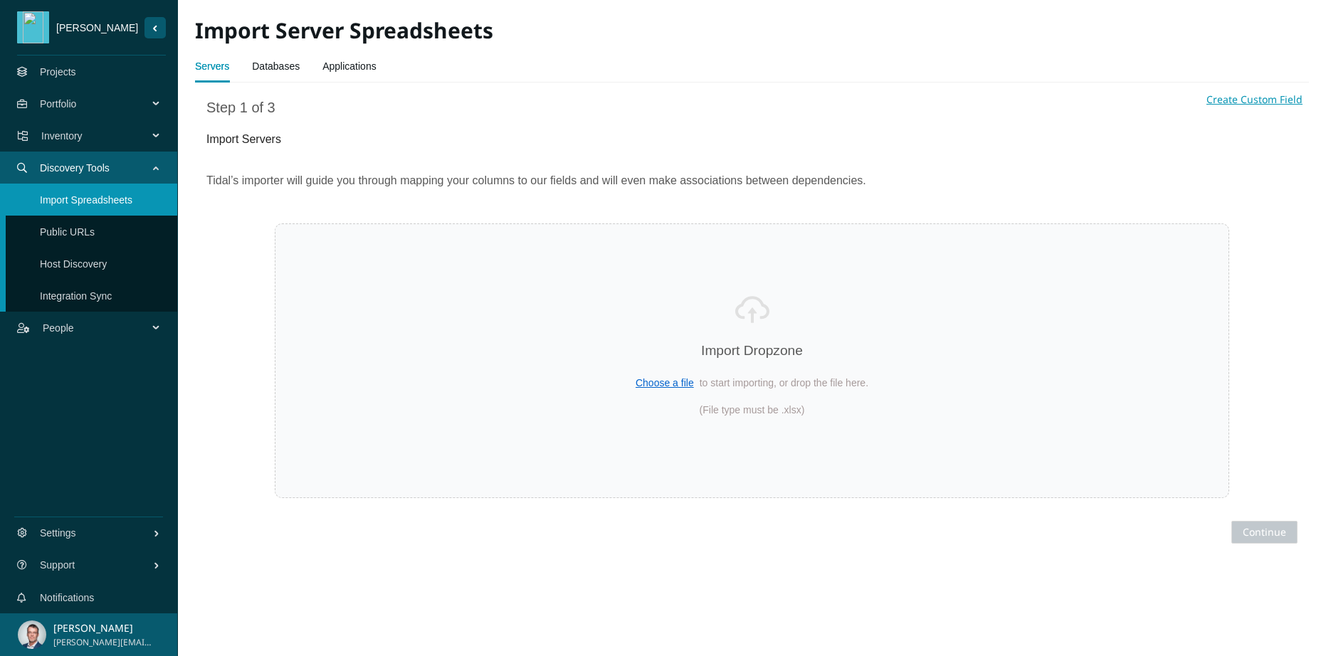
click at [68, 134] on span "Inventory" at bounding box center [97, 136] width 112 height 43
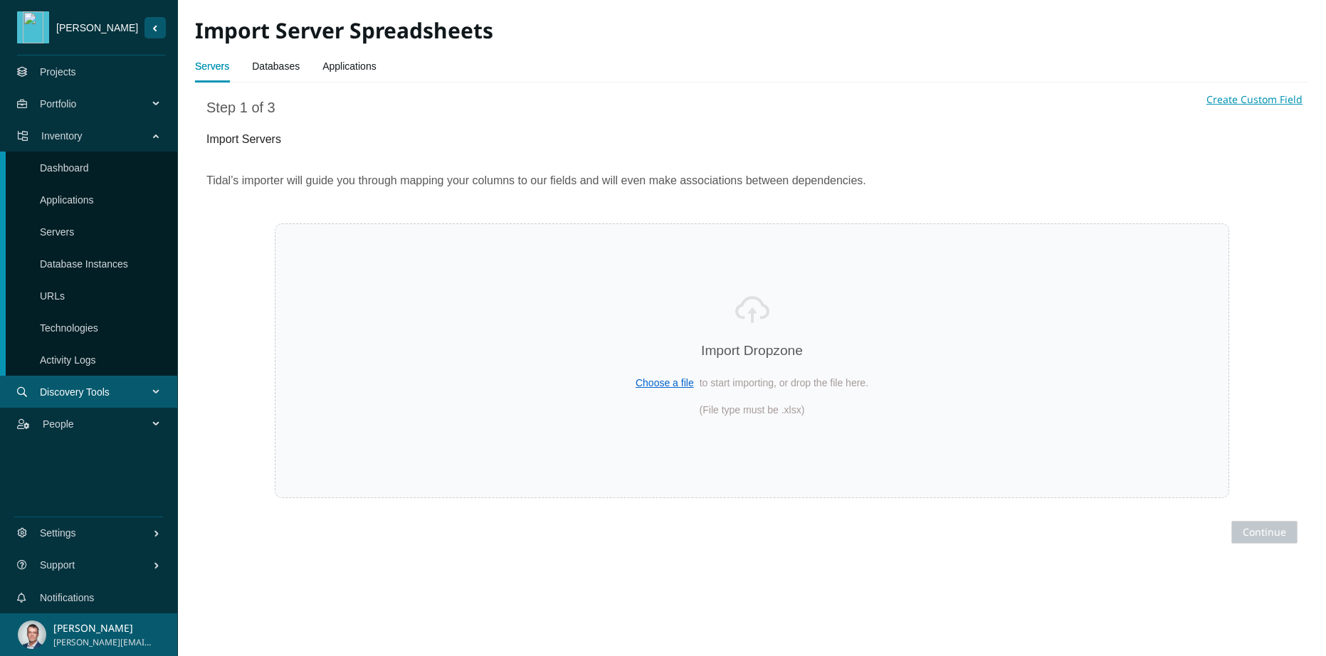
click at [82, 354] on link "Activity Logs" at bounding box center [68, 359] width 56 height 11
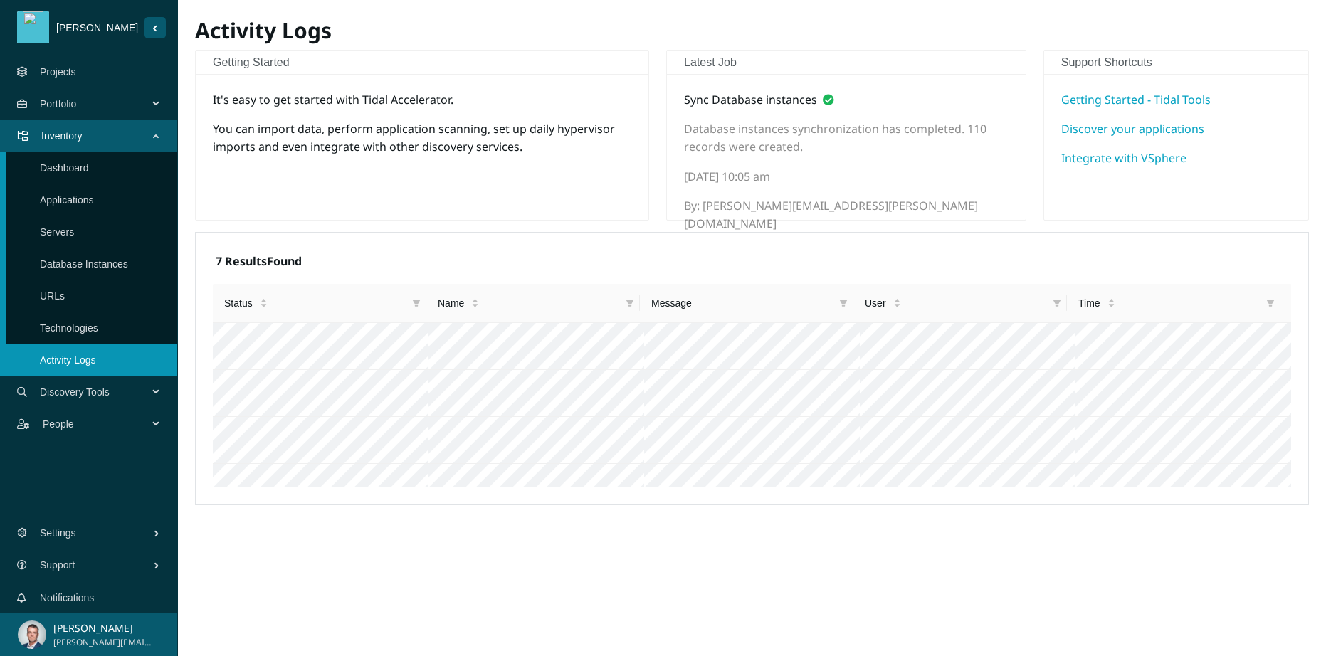
click at [84, 323] on link "Technologies" at bounding box center [69, 327] width 58 height 11
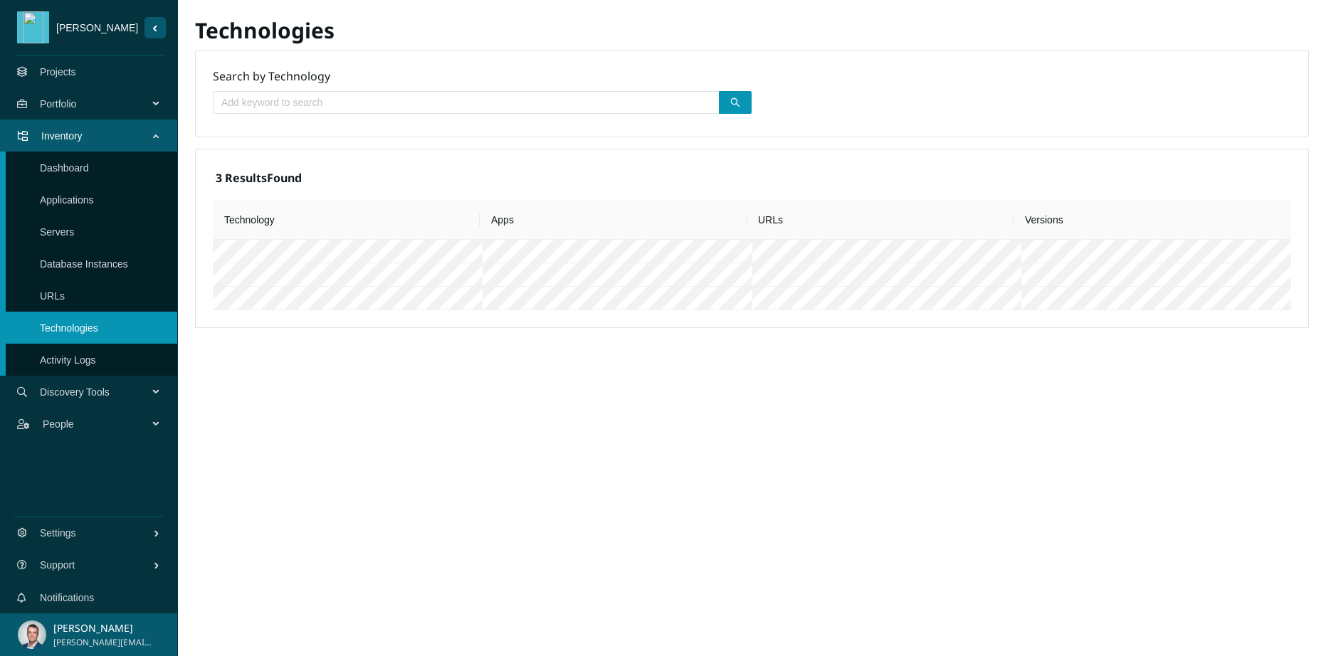
click at [63, 290] on link "URLs" at bounding box center [52, 295] width 25 height 11
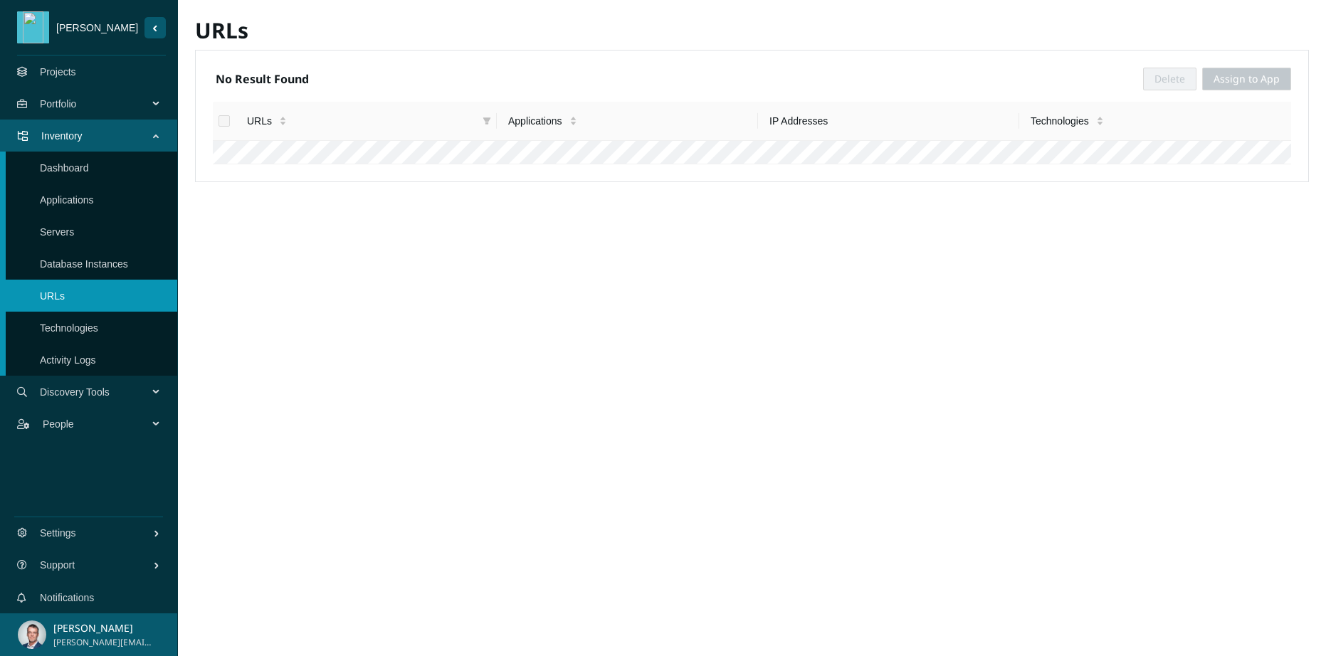
click at [76, 267] on link "Database Instances" at bounding box center [84, 263] width 88 height 11
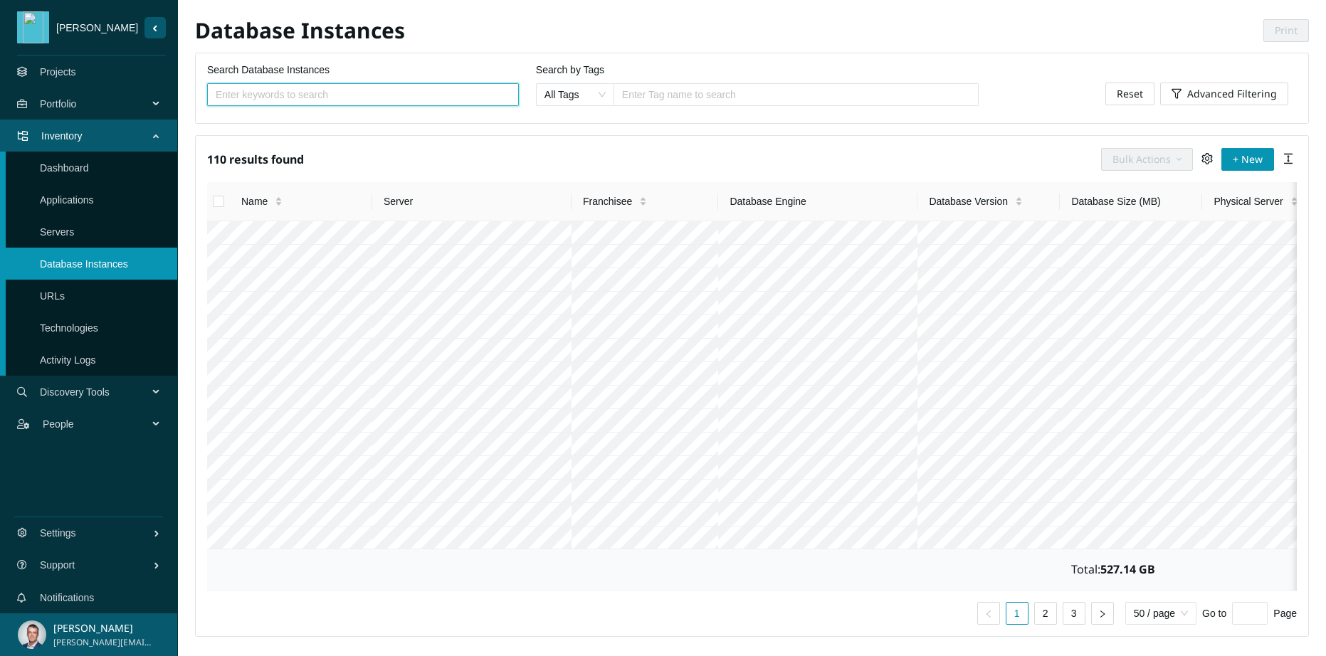
click at [68, 235] on link "Servers" at bounding box center [57, 231] width 34 height 11
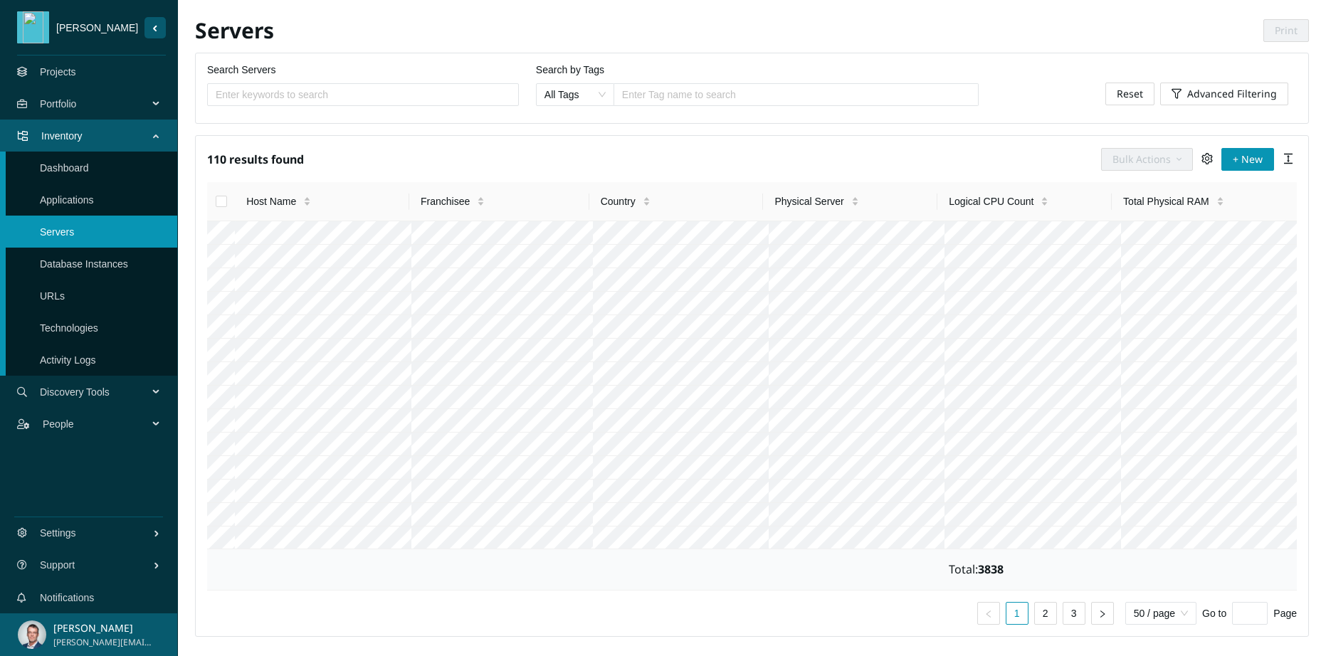
click at [78, 201] on link "Applications" at bounding box center [67, 199] width 54 height 11
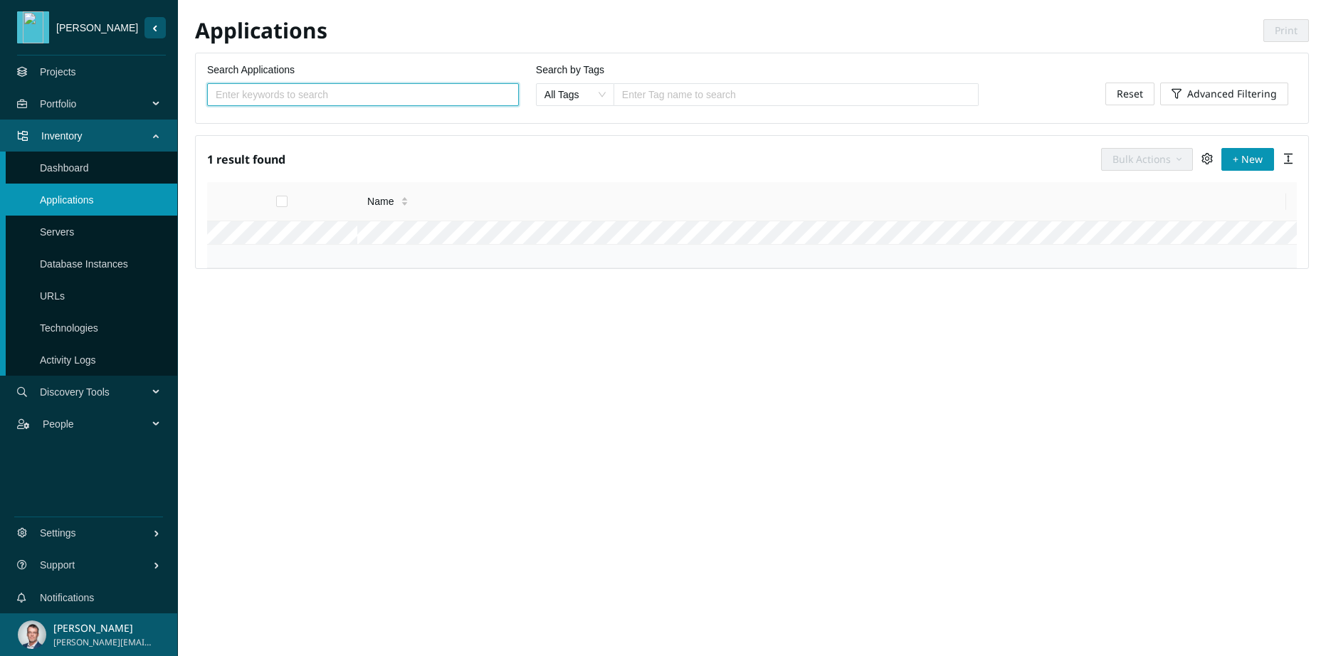
click at [80, 168] on link "Dashboard" at bounding box center [64, 167] width 49 height 11
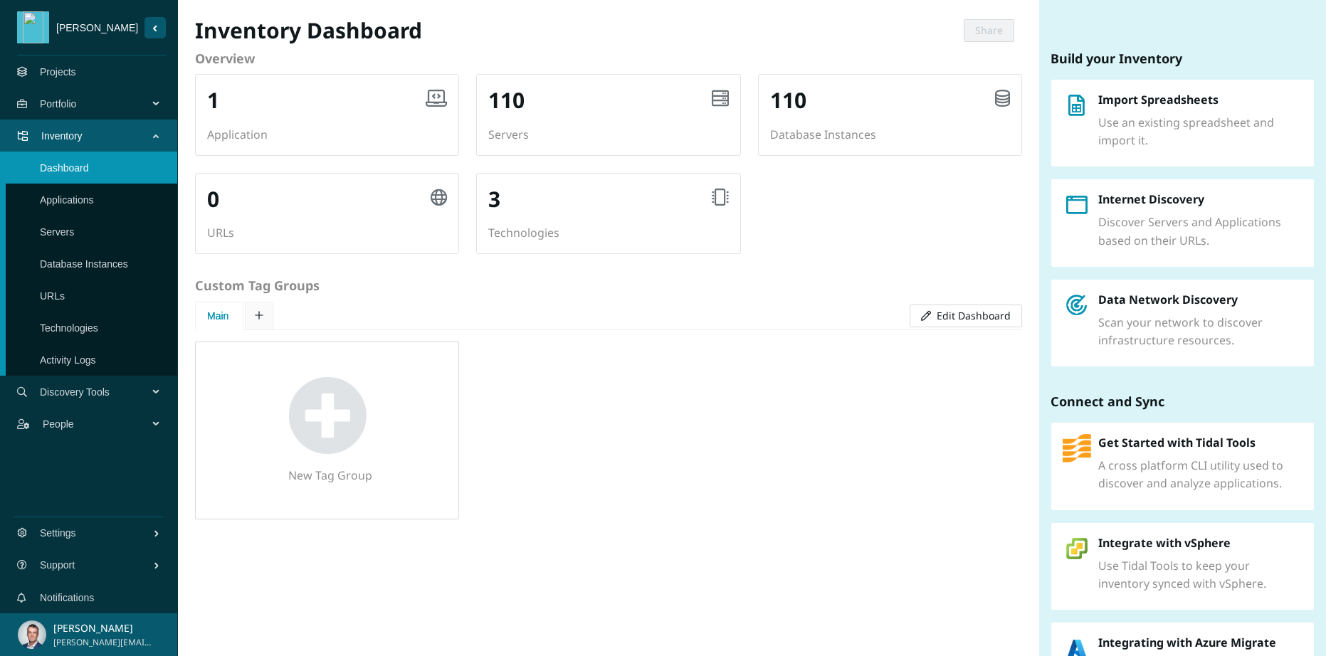
click at [62, 132] on span "Inventory" at bounding box center [97, 136] width 112 height 43
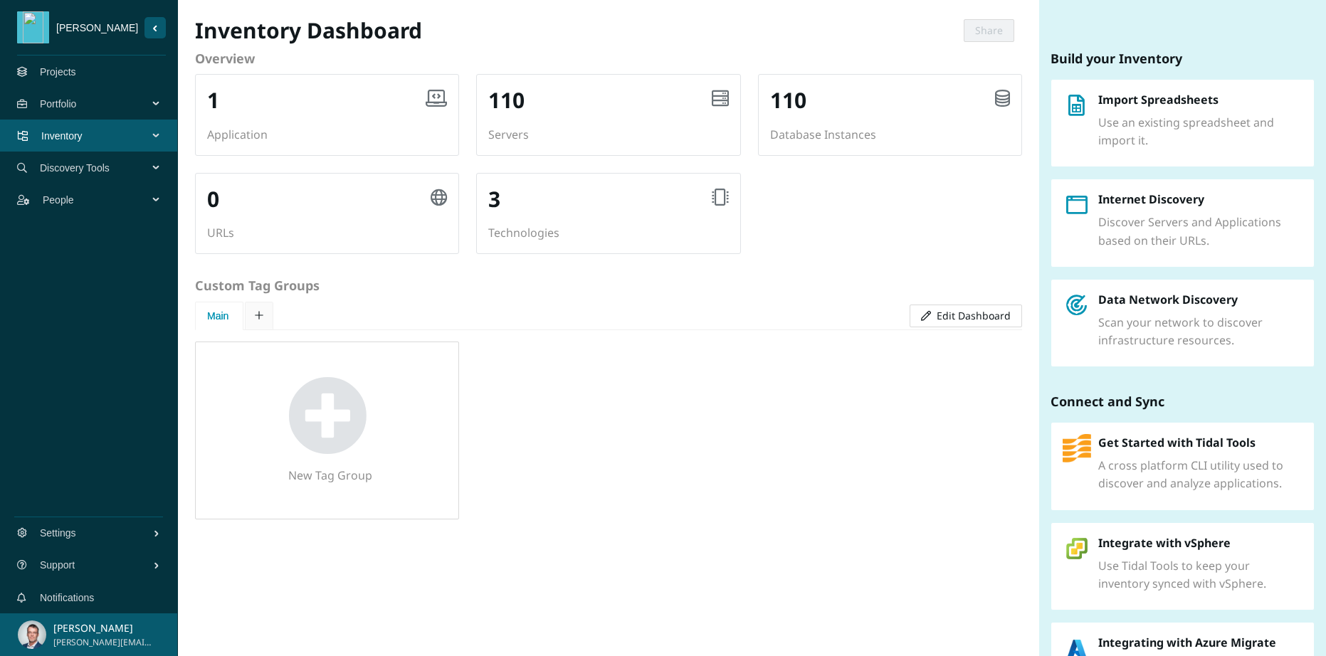
click at [74, 106] on span "Portfolio" at bounding box center [97, 104] width 114 height 43
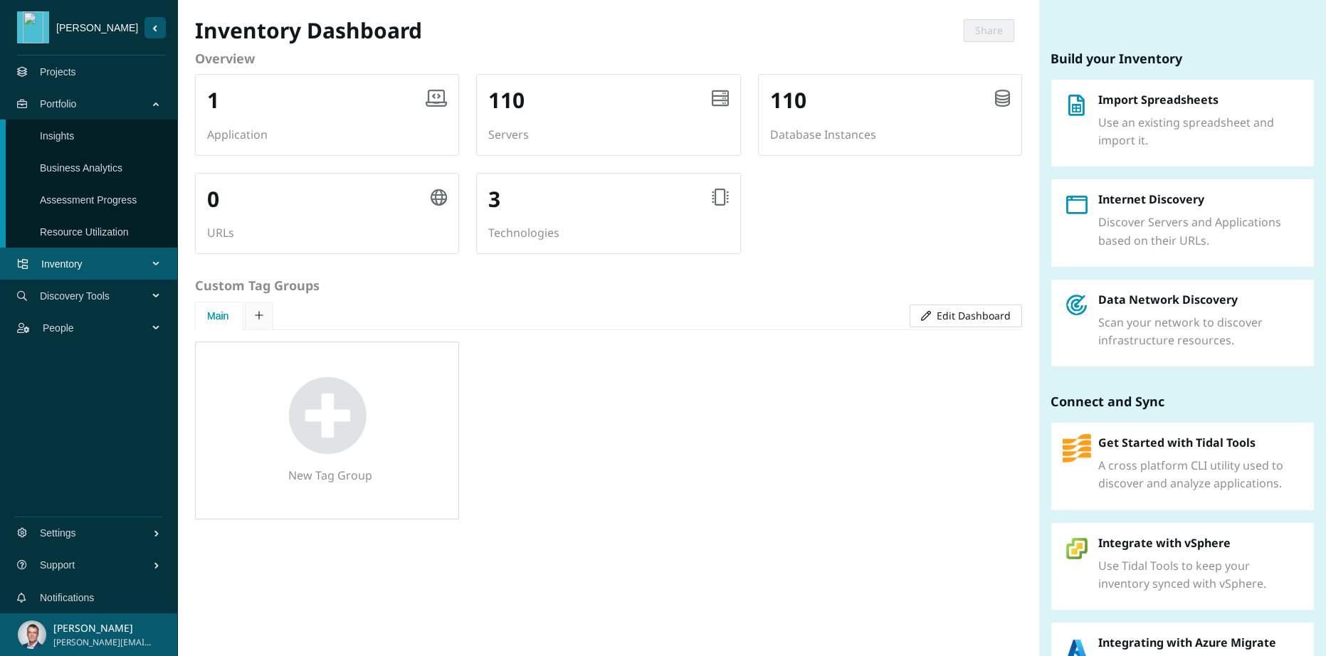
click at [116, 199] on link "Assessment Progress" at bounding box center [88, 199] width 97 height 11
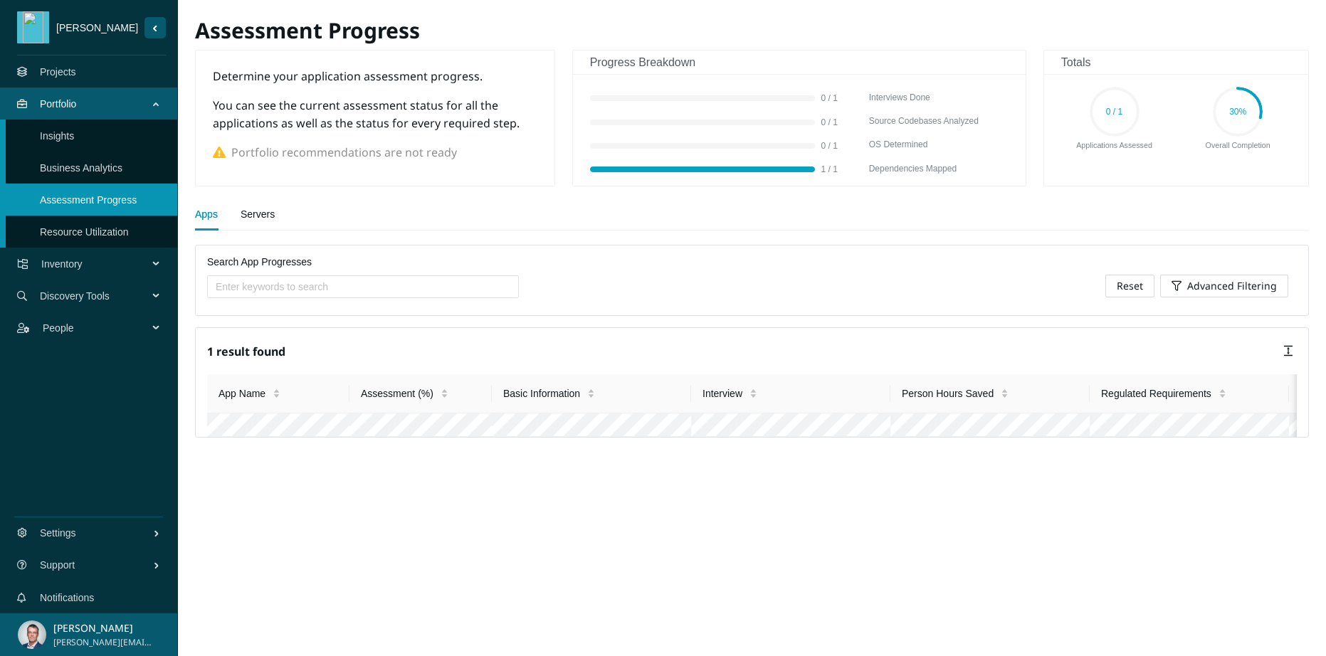
click at [57, 75] on link "Projects" at bounding box center [58, 71] width 36 height 11
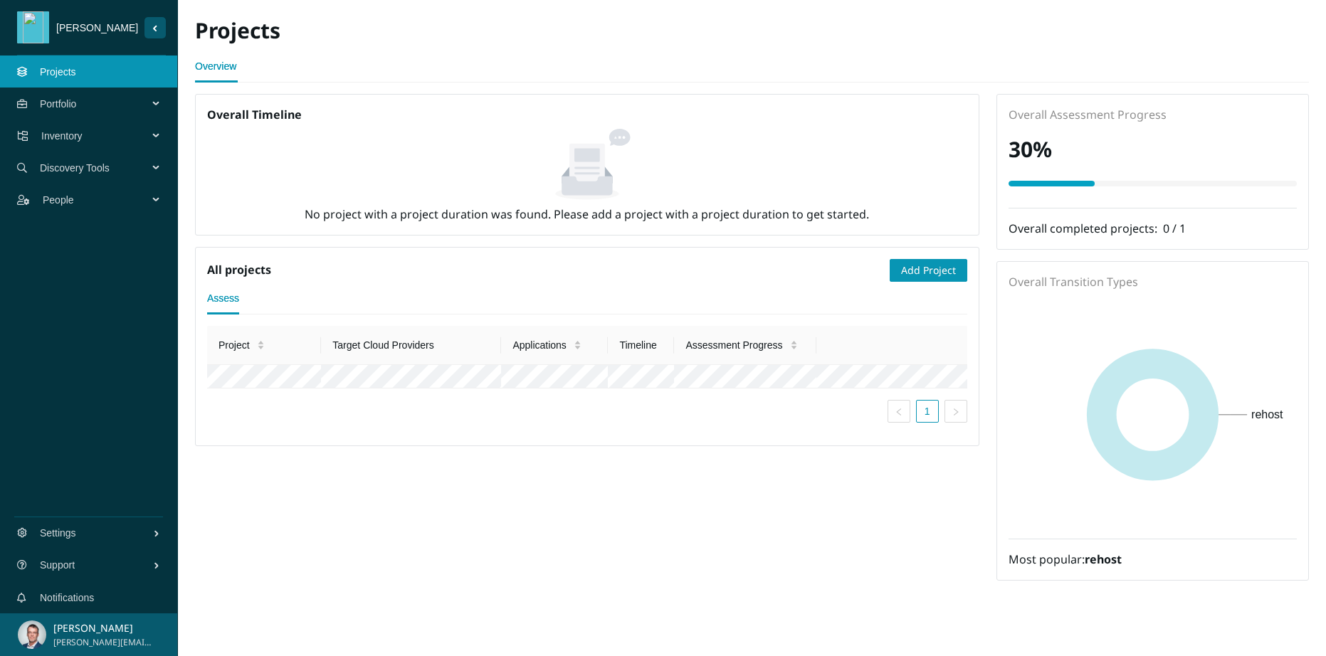
click at [69, 104] on span "Portfolio" at bounding box center [97, 104] width 114 height 43
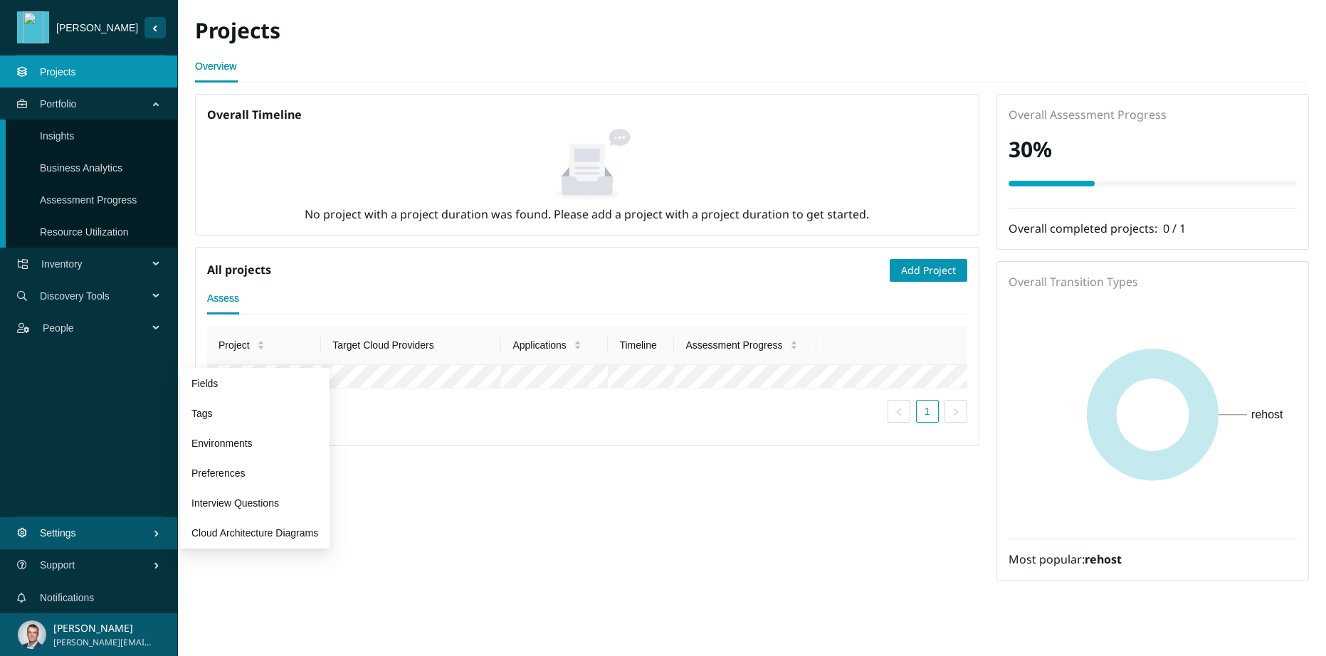
click at [139, 531] on span "Settings" at bounding box center [96, 533] width 113 height 43
click at [241, 502] on link "Interview Questions" at bounding box center [235, 502] width 88 height 11
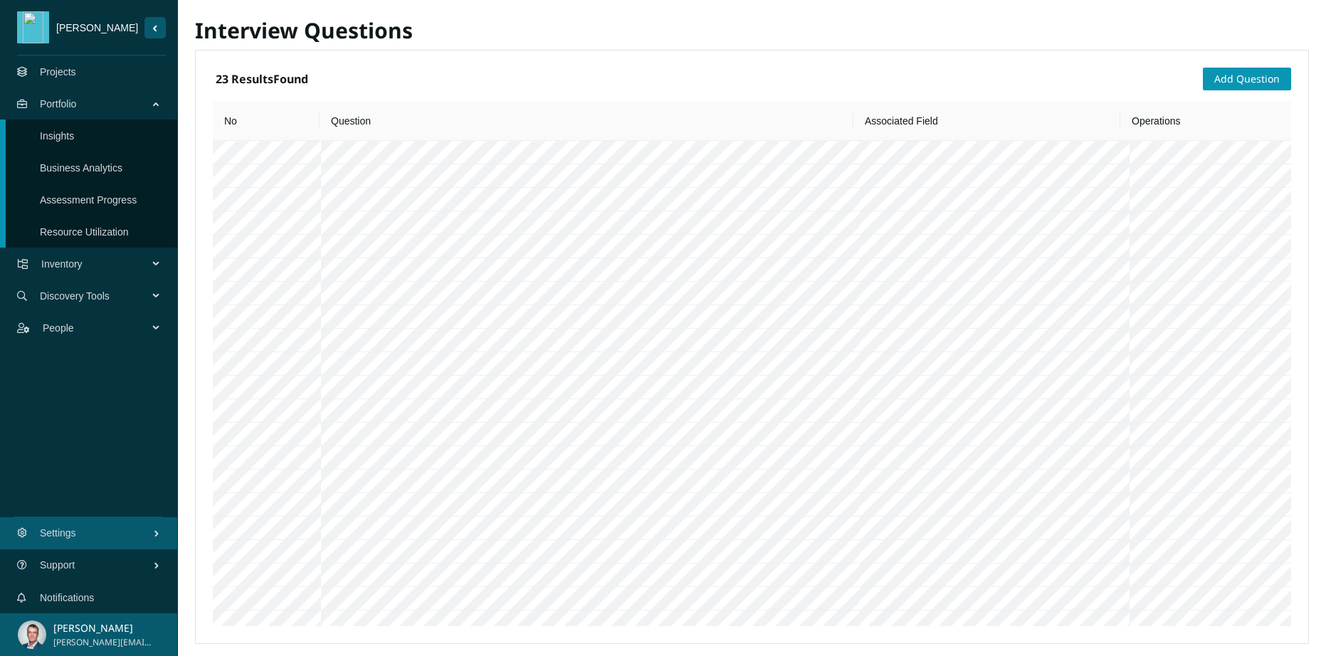
click at [86, 234] on link "Resource Utilization" at bounding box center [84, 231] width 89 height 11
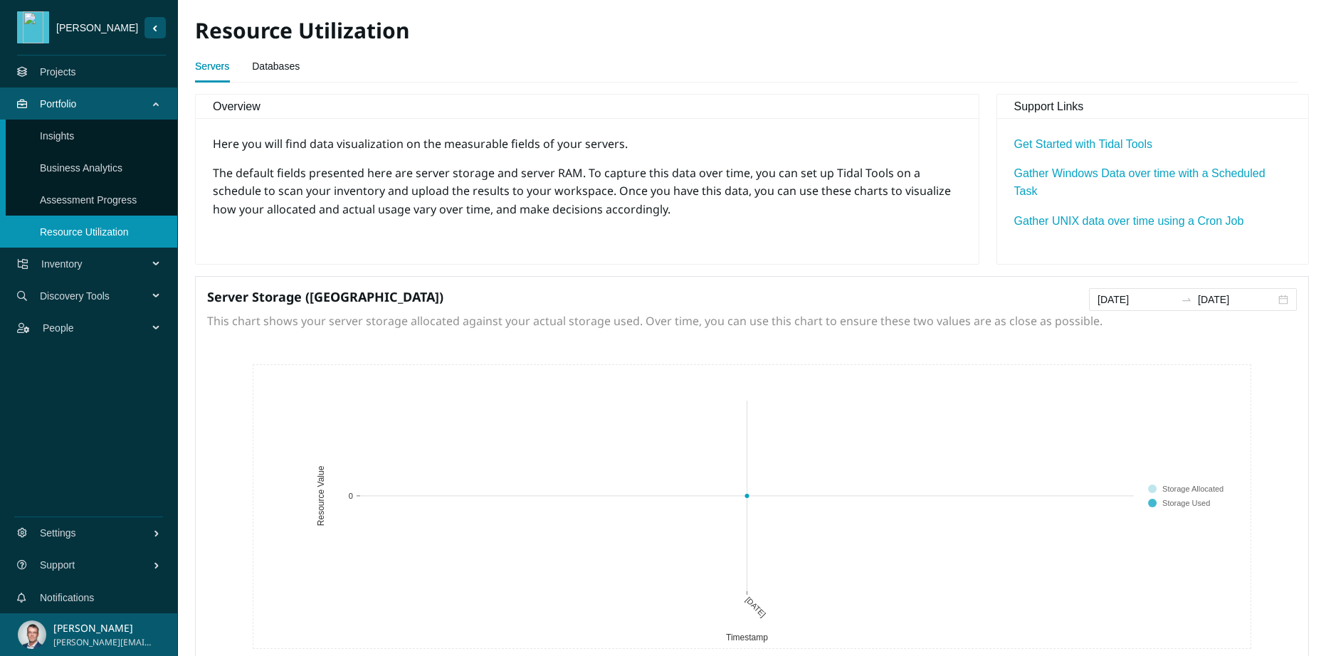
click at [290, 62] on link "Databases" at bounding box center [276, 66] width 48 height 28
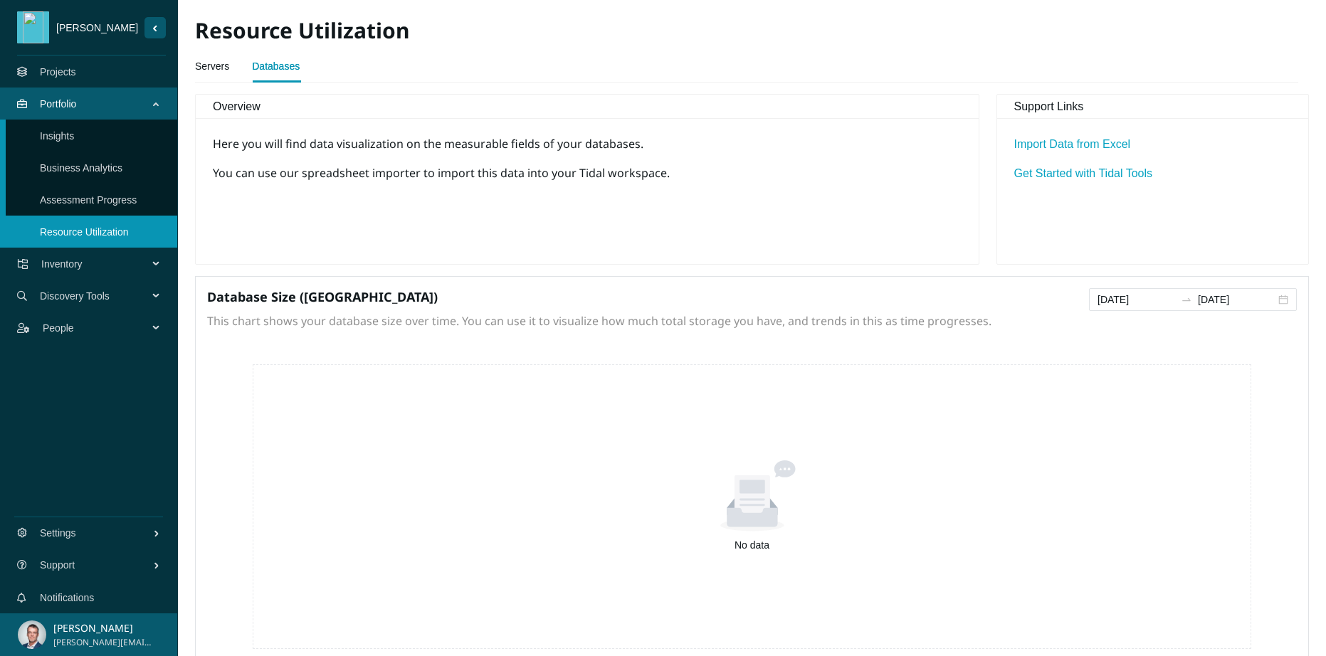
click at [95, 206] on link "Assessment Progress" at bounding box center [88, 199] width 97 height 11
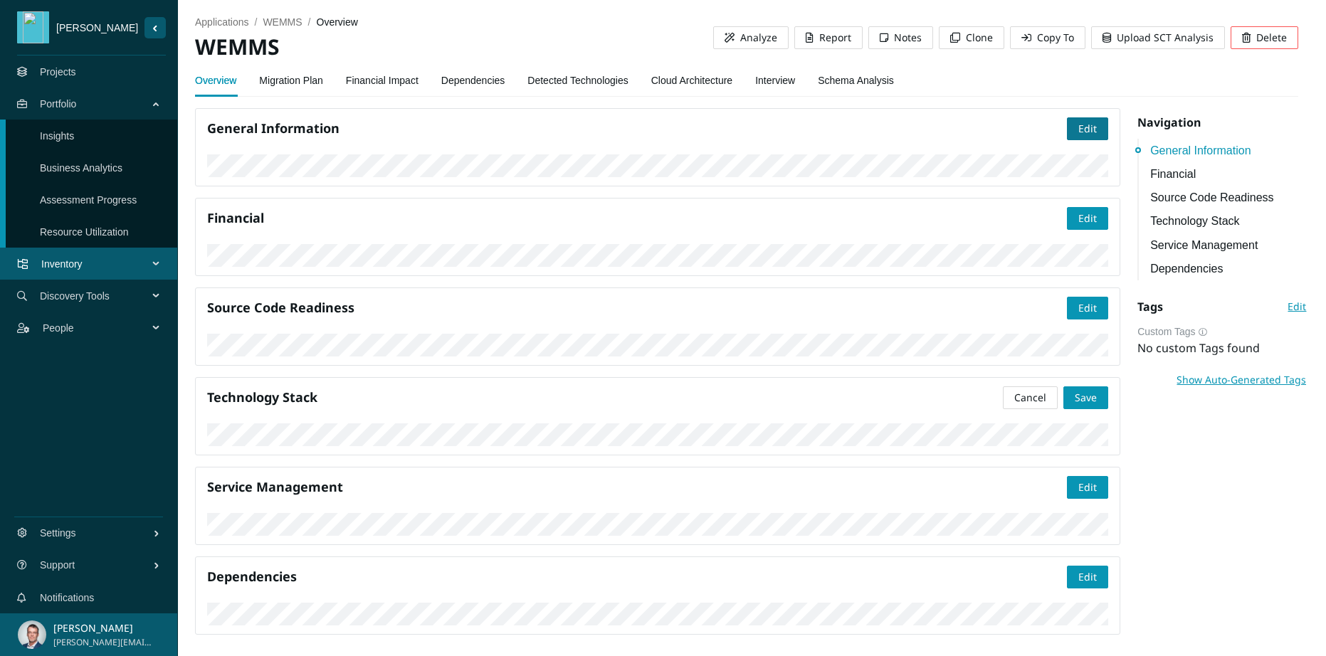
click at [1079, 129] on span "Edit" at bounding box center [1087, 129] width 18 height 16
click at [1078, 130] on span "Save" at bounding box center [1085, 129] width 22 height 16
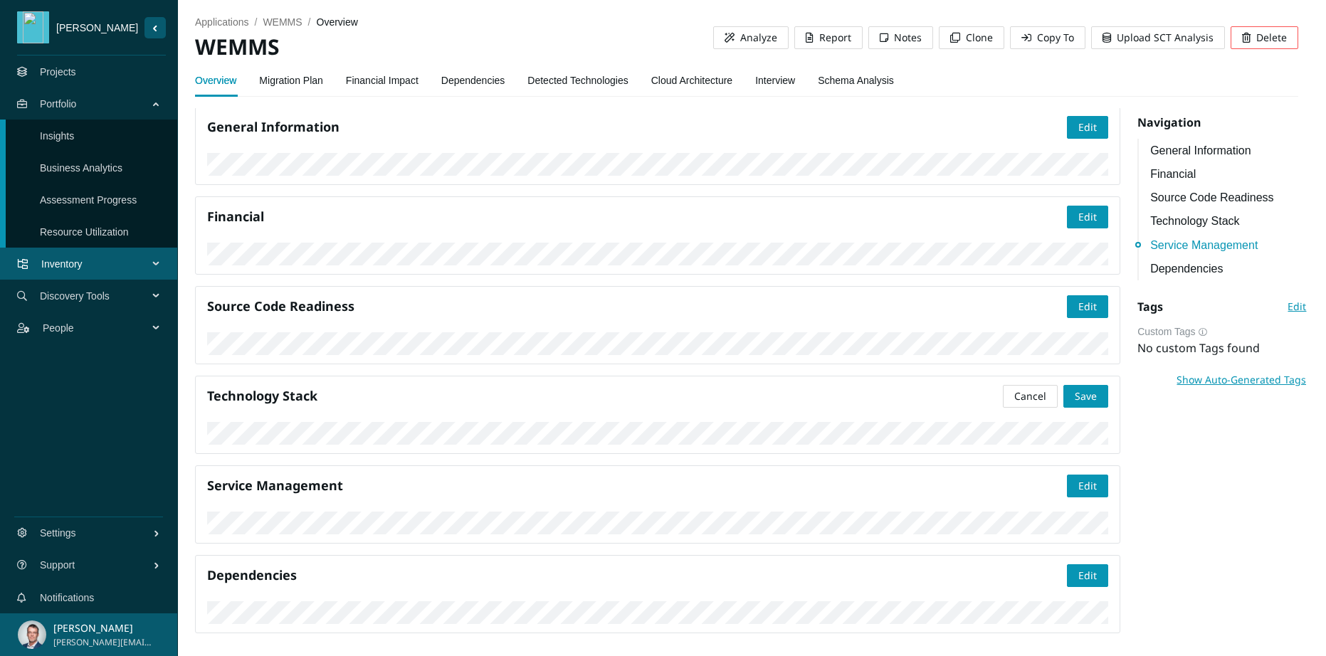
scroll to position [1392, 0]
click at [112, 229] on link "Resource Utilization" at bounding box center [84, 231] width 89 height 11
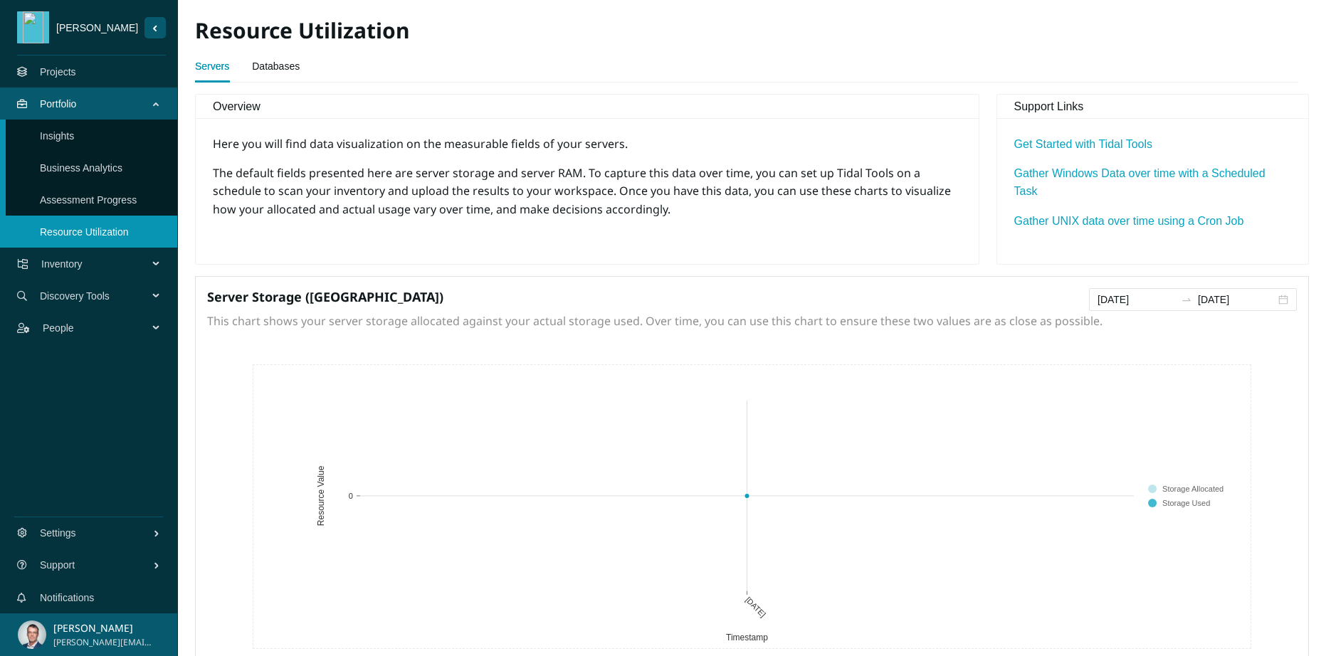
click at [100, 288] on span "Discovery Tools" at bounding box center [97, 296] width 114 height 43
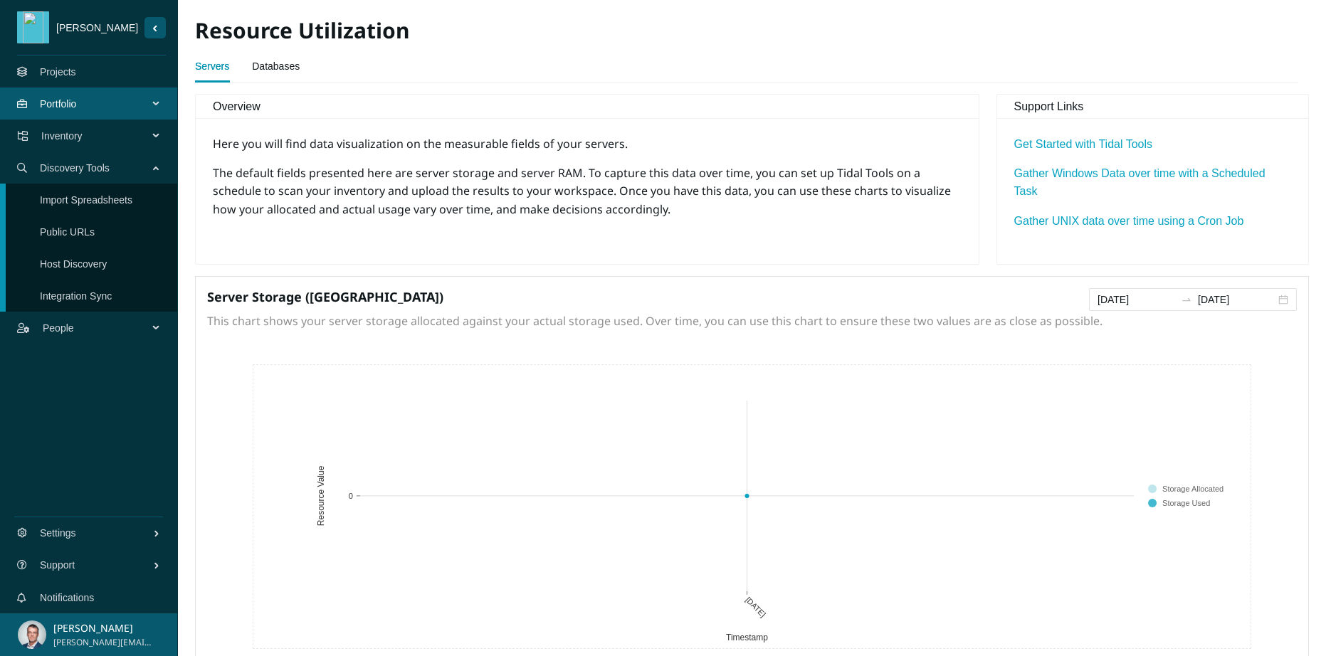
click at [112, 194] on link "Import Spreadsheets" at bounding box center [86, 199] width 92 height 11
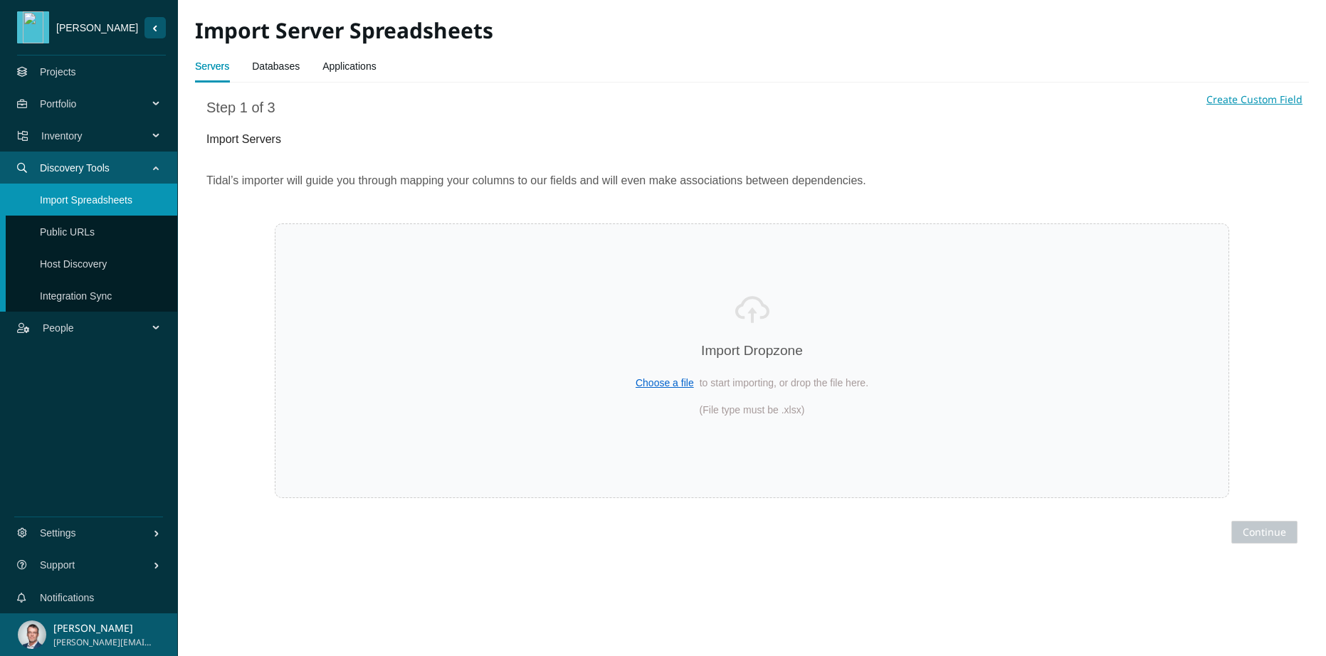
click at [82, 231] on link "Public URLs" at bounding box center [67, 231] width 55 height 11
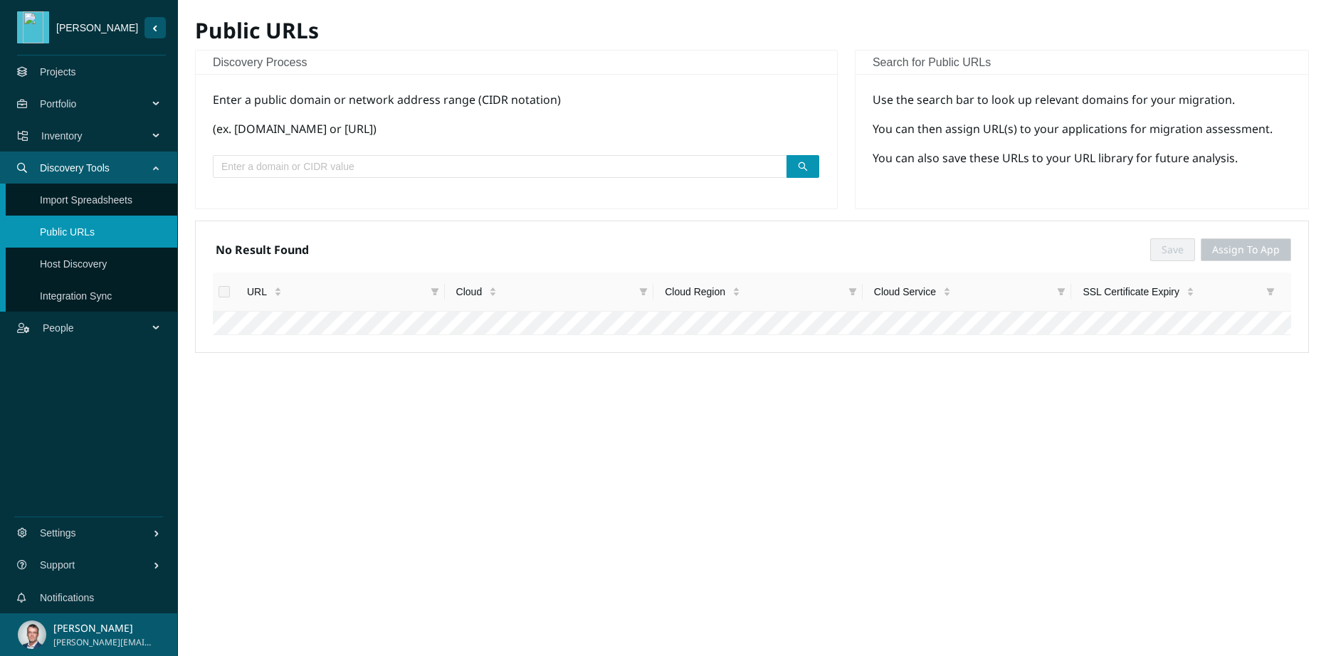
click at [78, 270] on link "Host Discovery" at bounding box center [73, 263] width 67 height 11
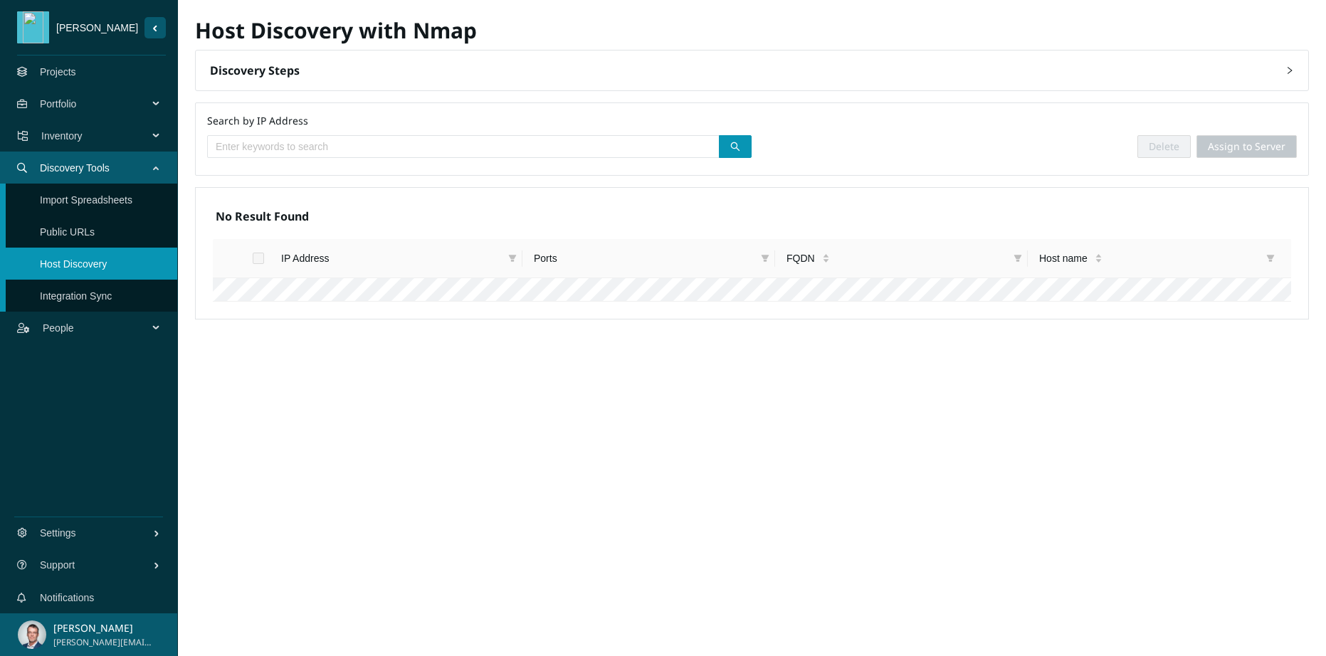
click at [154, 166] on icon "Sider Navigation Menu" at bounding box center [157, 166] width 7 height 0
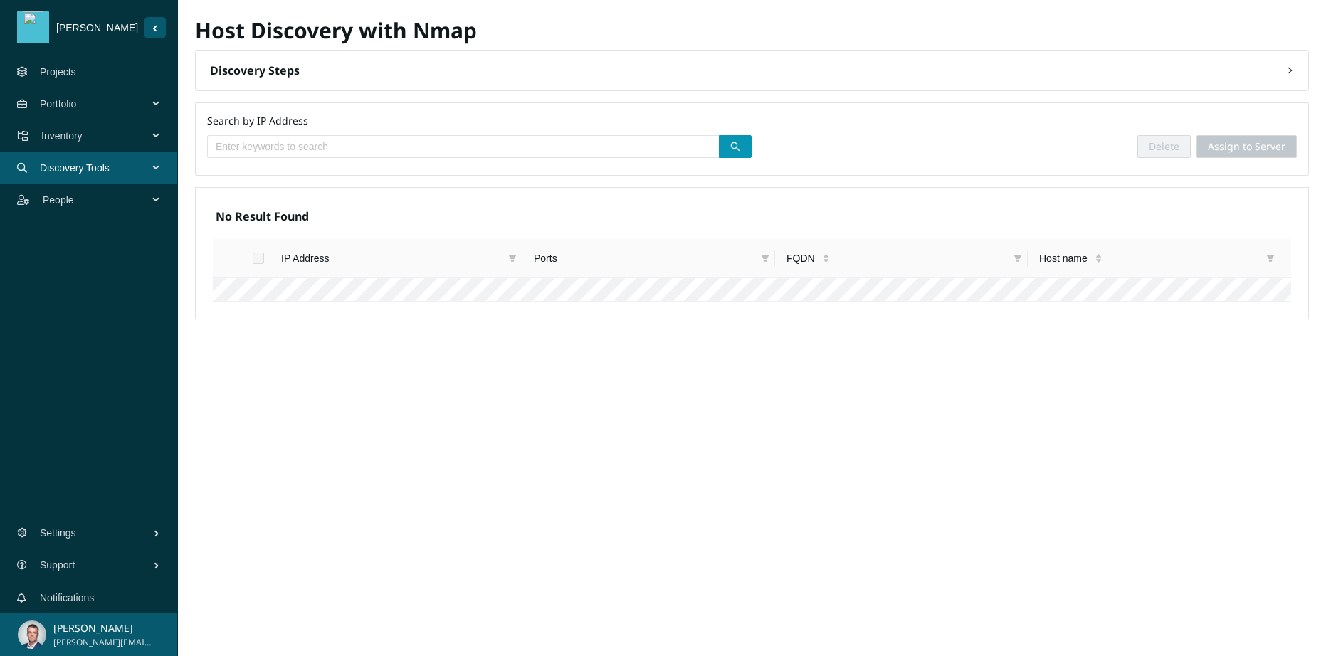
click at [80, 131] on span "Inventory" at bounding box center [97, 136] width 112 height 43
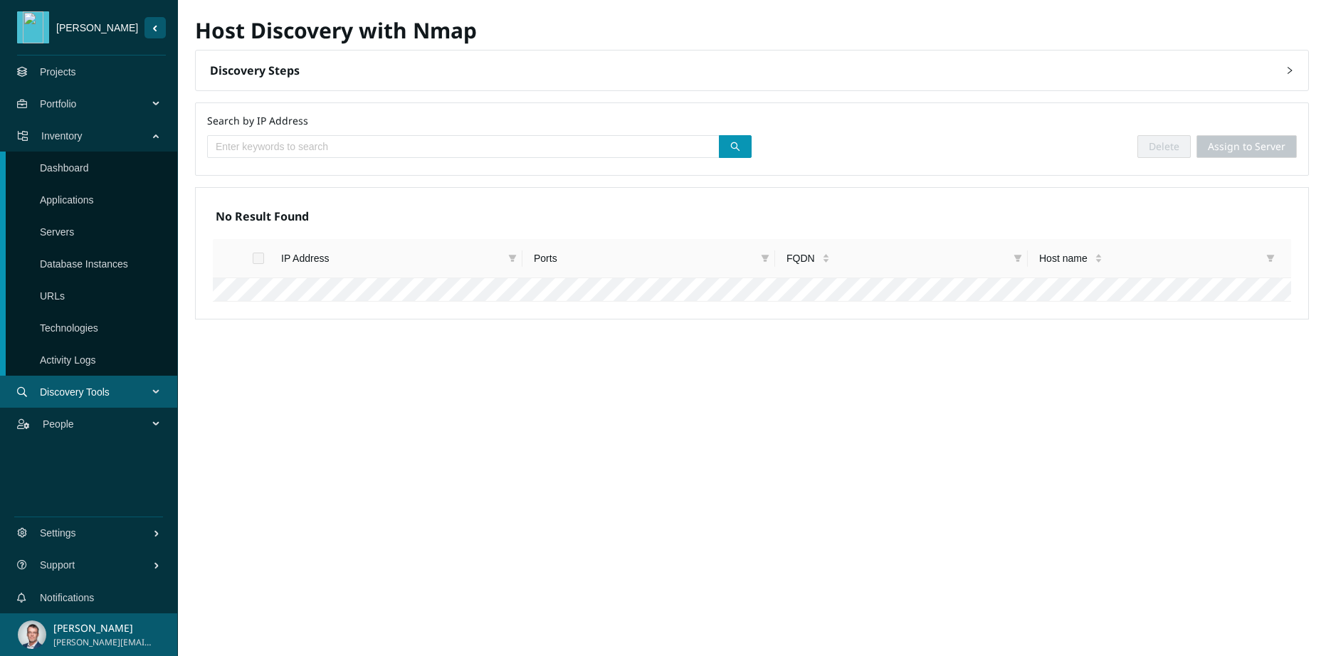
click at [70, 194] on link "Applications" at bounding box center [67, 199] width 54 height 11
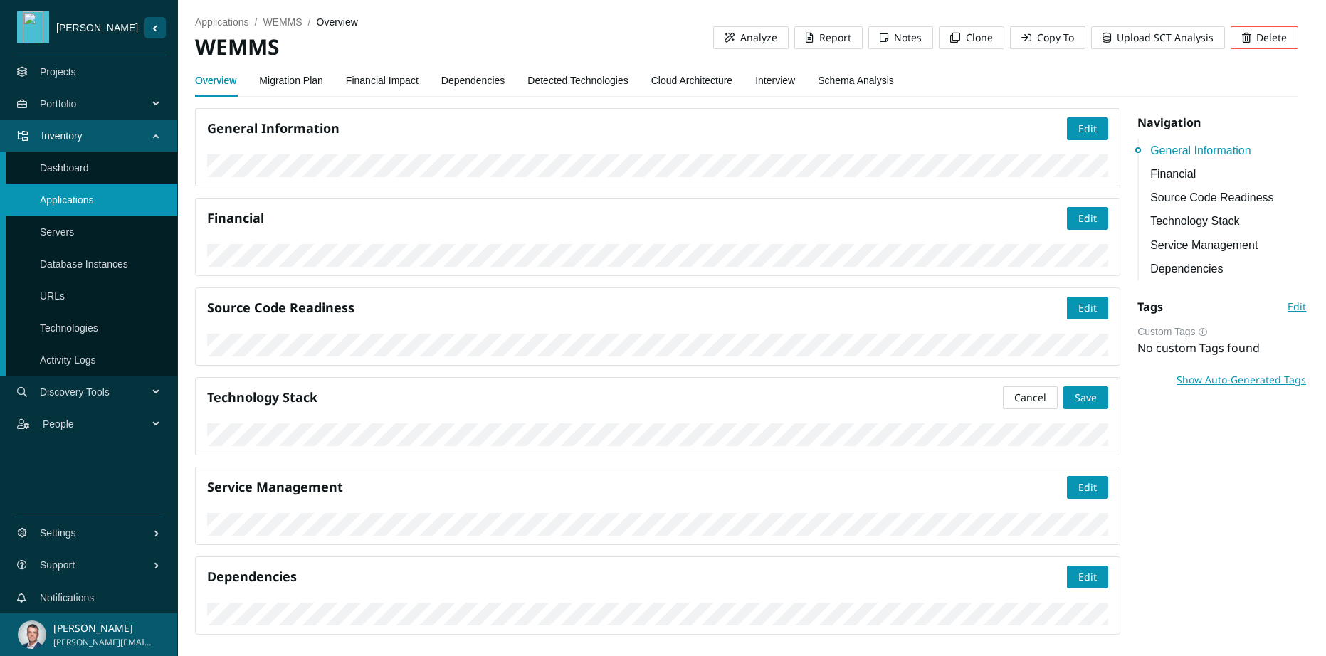
click at [791, 83] on link "Interview" at bounding box center [775, 80] width 40 height 28
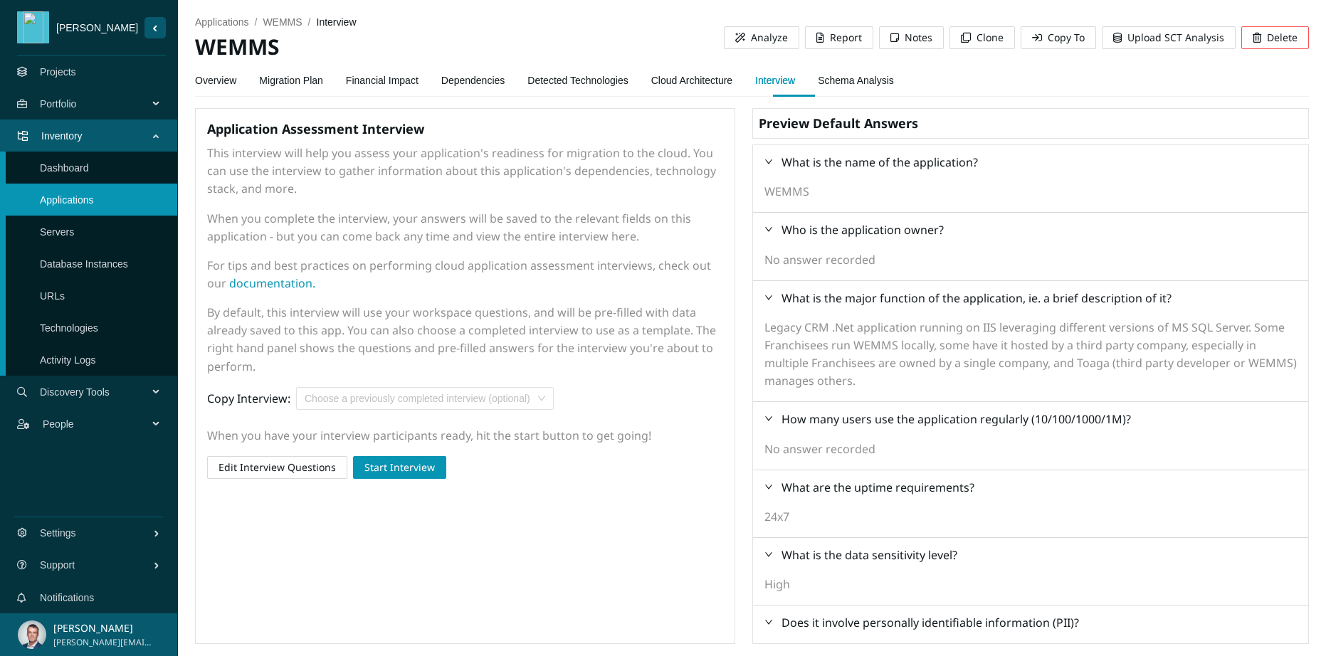
click at [324, 399] on input "search" at bounding box center [420, 398] width 231 height 21
click at [231, 544] on div "Application Assessment Interview This interview will help you assess your appli…" at bounding box center [465, 376] width 540 height 536
click at [391, 467] on span "Start Interview" at bounding box center [399, 468] width 70 height 16
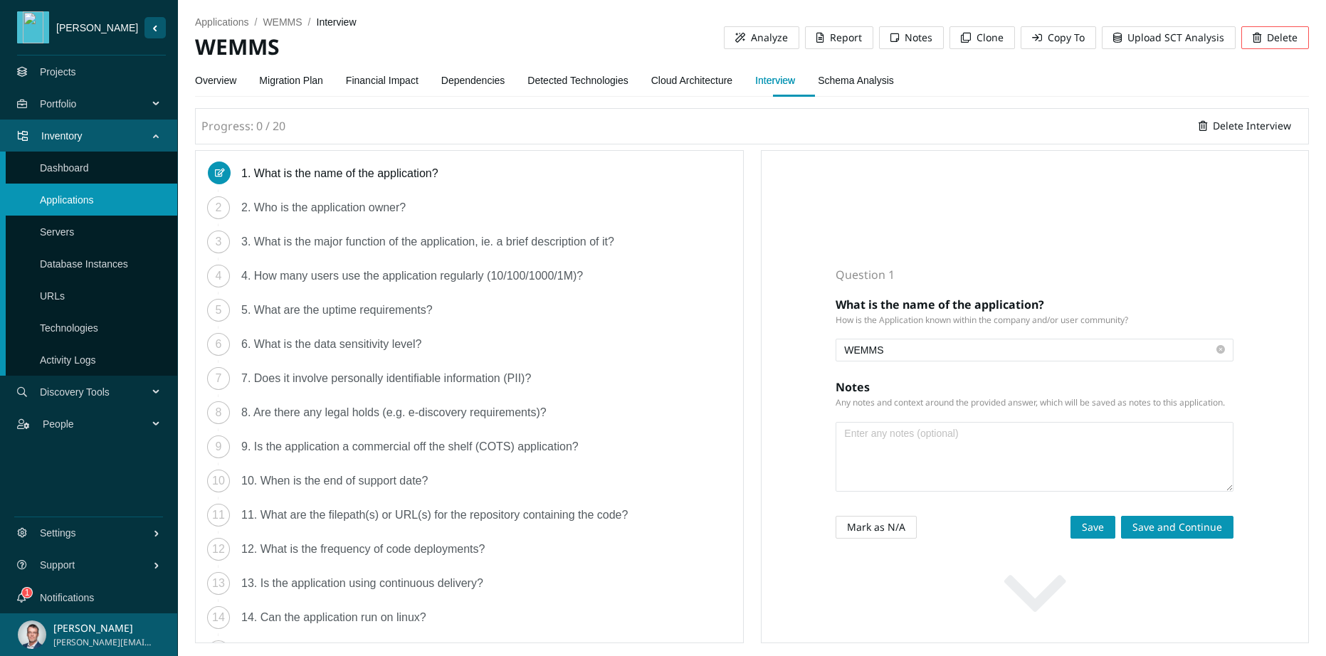
click at [209, 82] on link "Overview" at bounding box center [215, 80] width 41 height 28
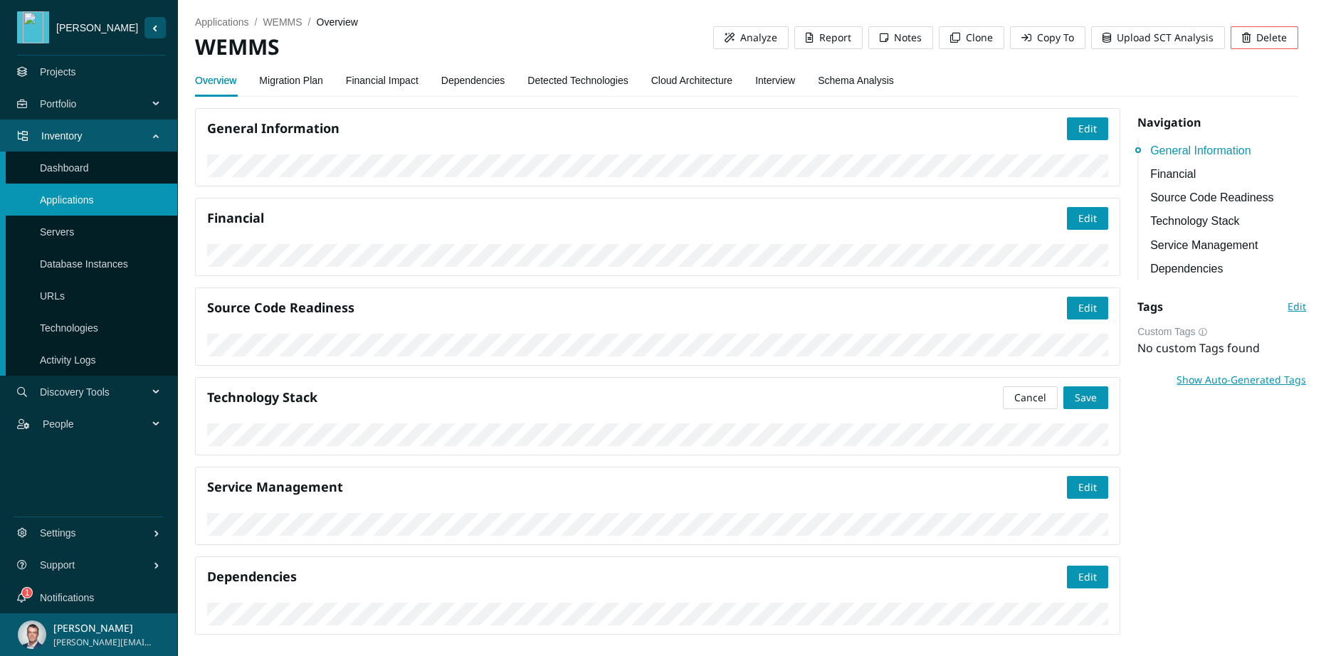
click at [795, 75] on link "Interview" at bounding box center [775, 80] width 40 height 28
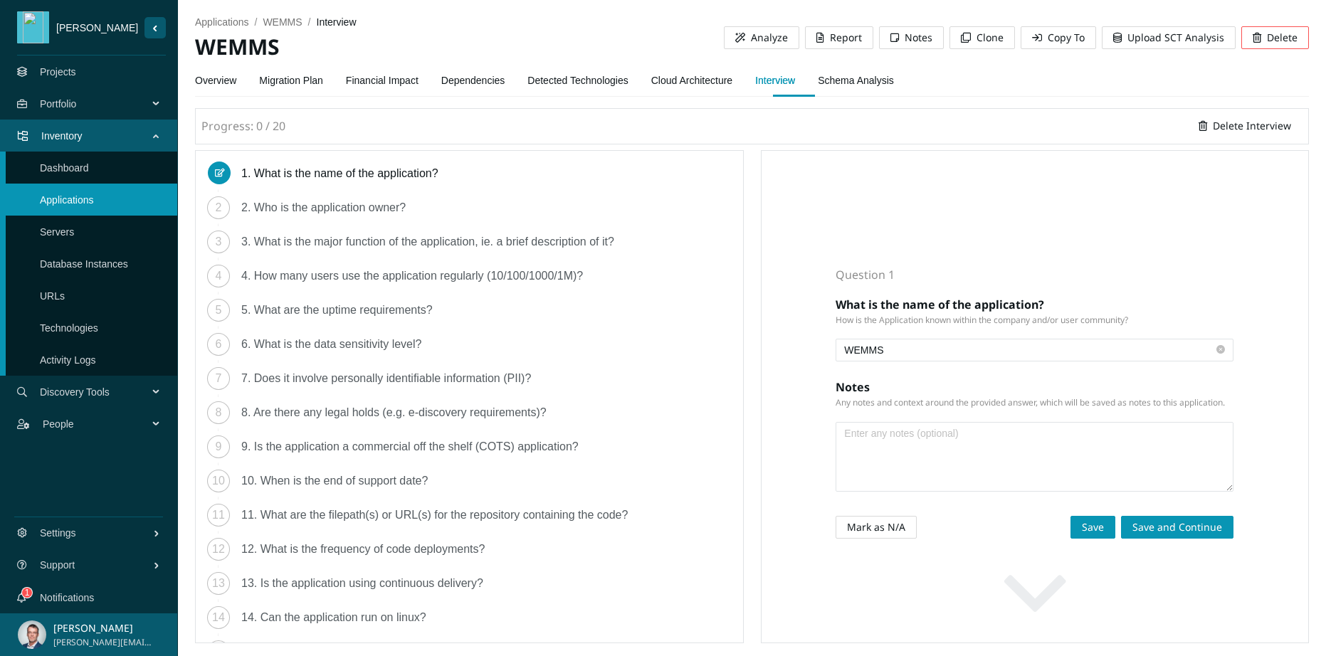
click at [897, 453] on textarea at bounding box center [1034, 457] width 396 height 68
paste textarea "Legacy CRM .Net application running on IIS leveraging different versions of MS …"
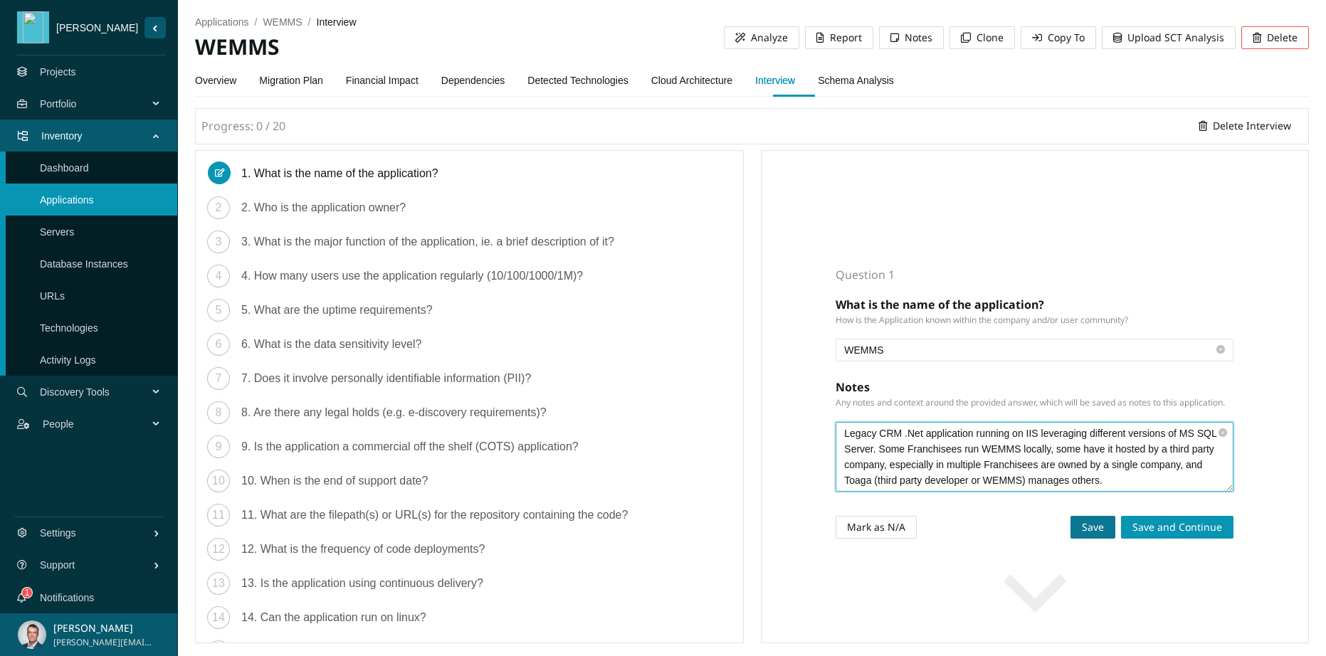
type textarea "Legacy CRM .Net application running on IIS leveraging different versions of MS …"
click at [1093, 529] on span "Save" at bounding box center [1092, 527] width 22 height 16
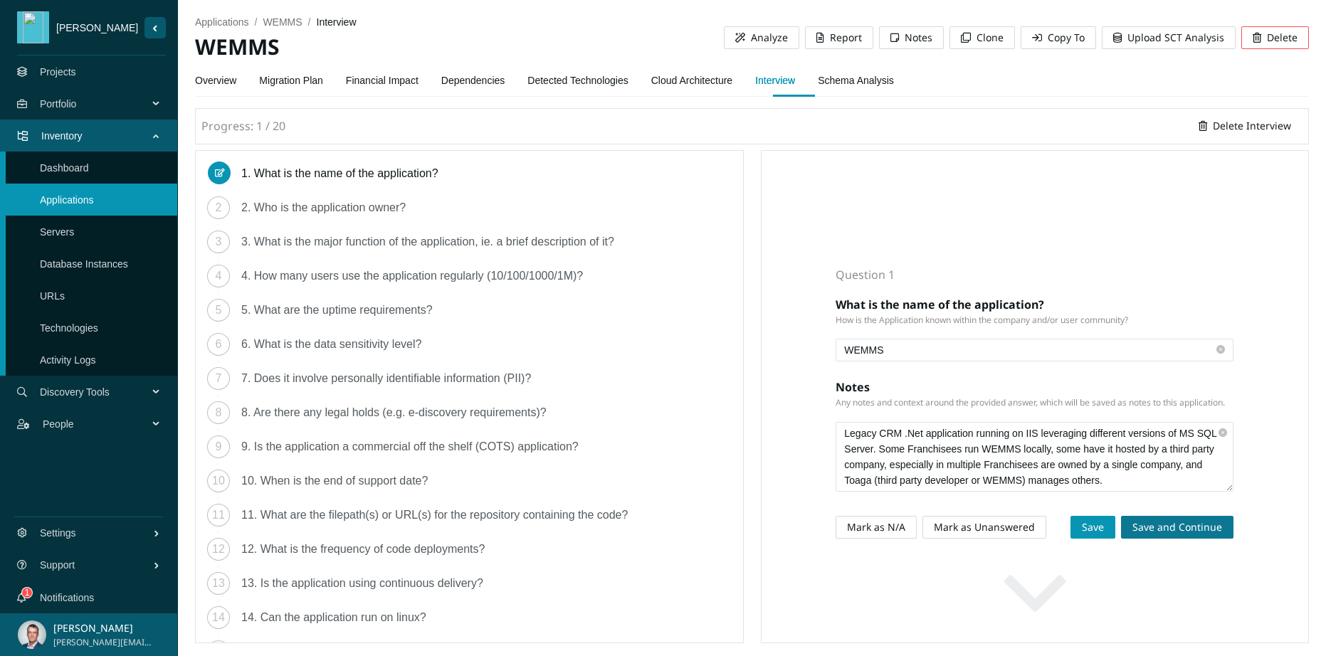
click at [1154, 527] on span "Save and Continue" at bounding box center [1177, 527] width 90 height 16
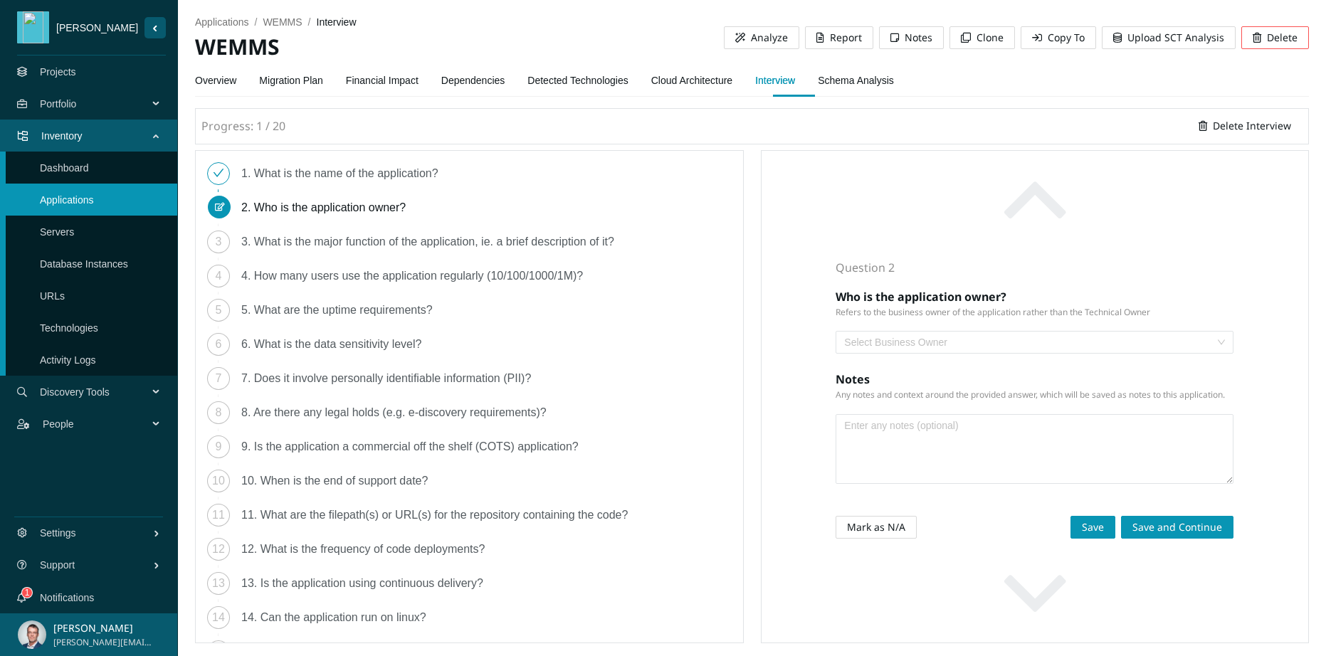
click at [928, 342] on input "search" at bounding box center [1029, 342] width 371 height 21
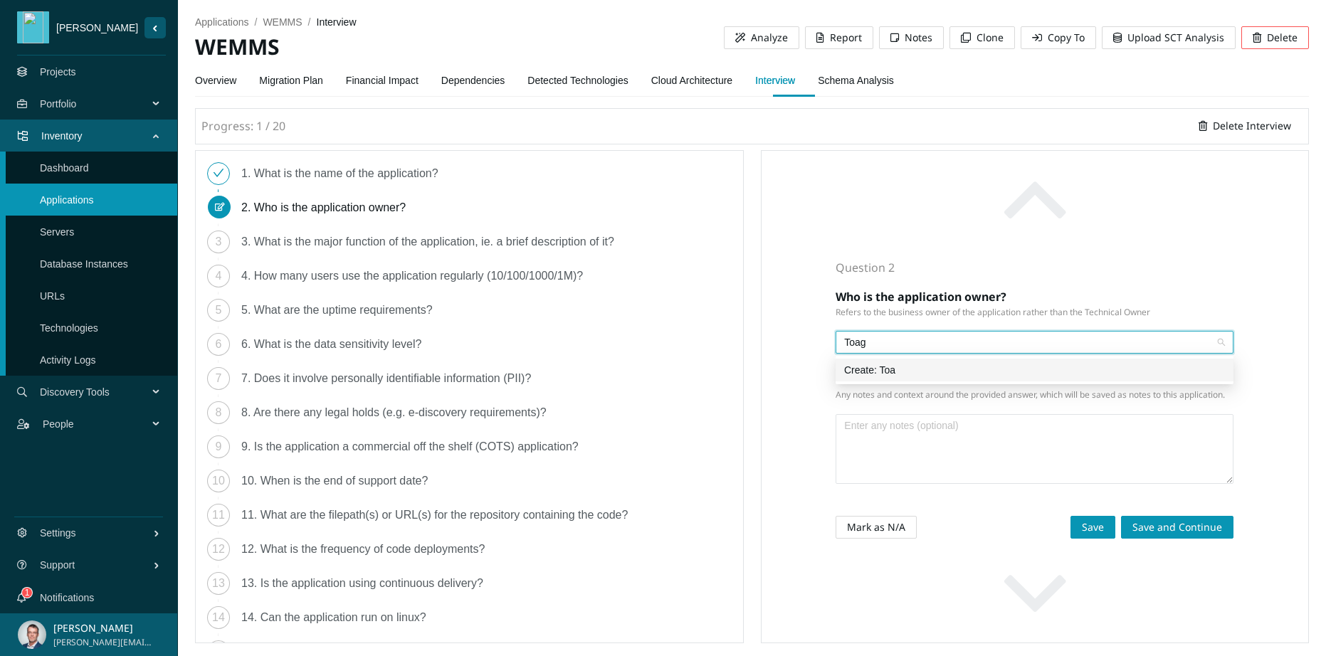
type input "Toaga"
click at [902, 367] on div "Create: Toaga" at bounding box center [1034, 370] width 381 height 16
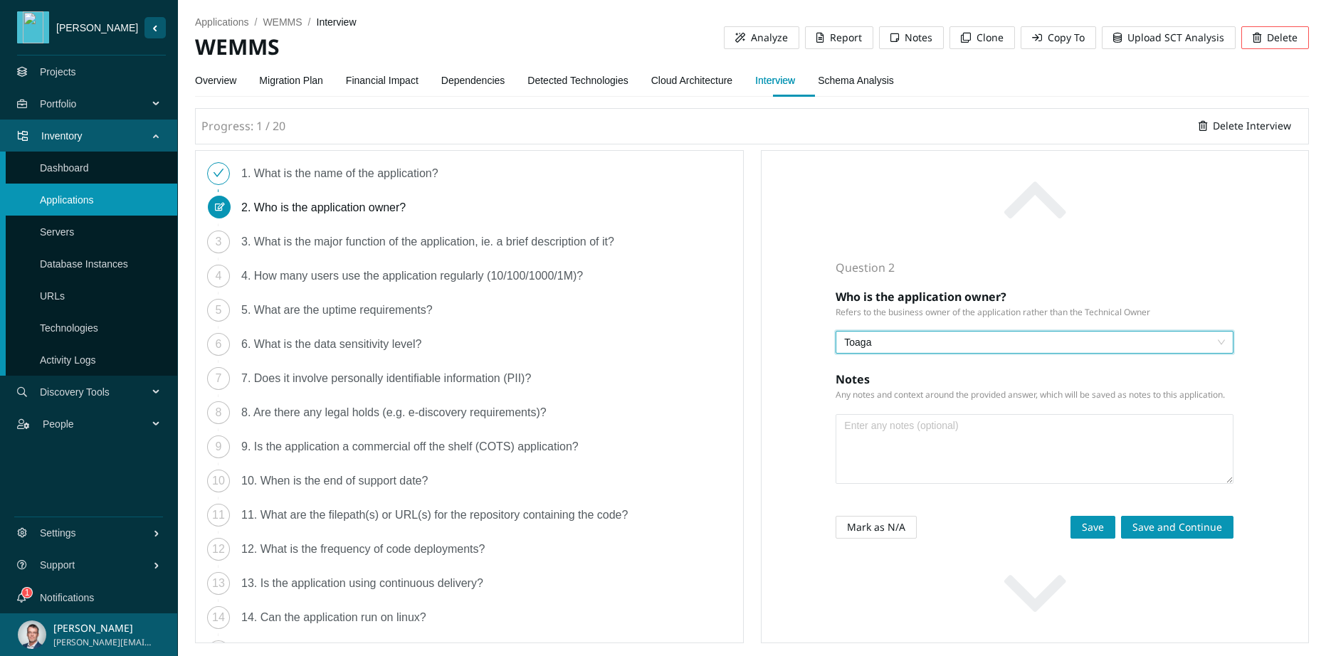
click at [894, 426] on textarea at bounding box center [1034, 449] width 396 height 68
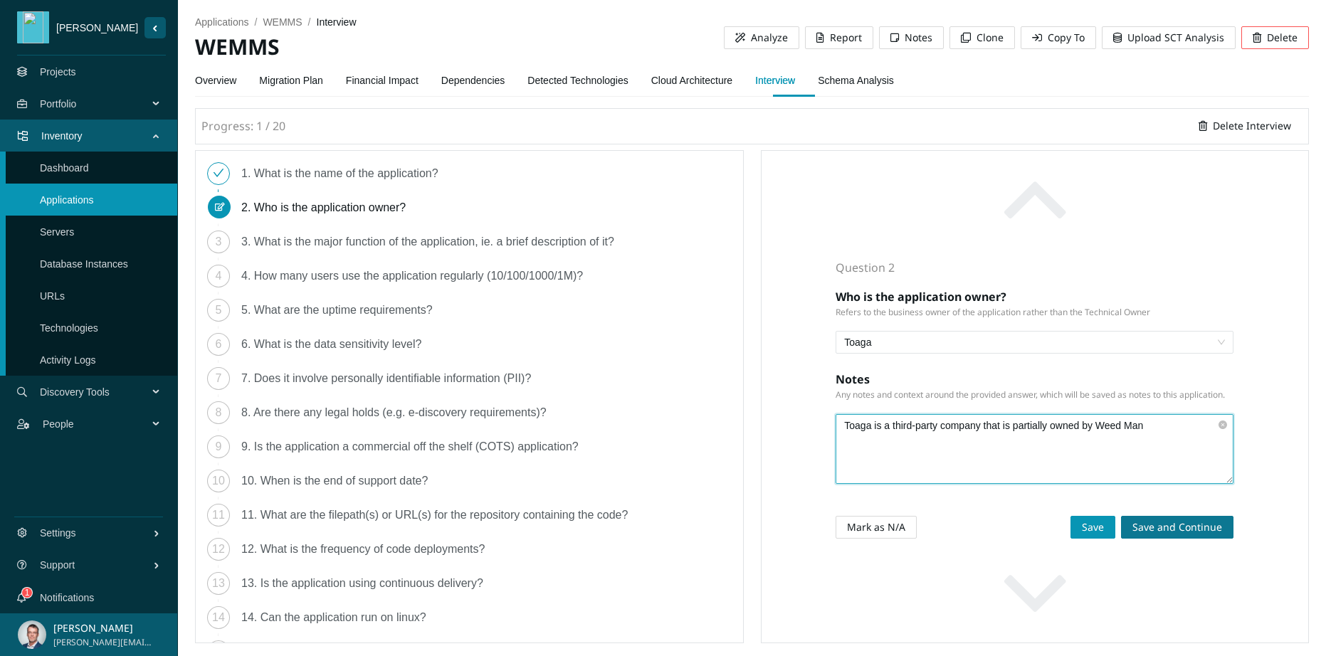
type textarea "Toaga is a third-party company that is partially owned by Weed Man"
click at [1220, 529] on span "Save and Continue" at bounding box center [1177, 527] width 90 height 16
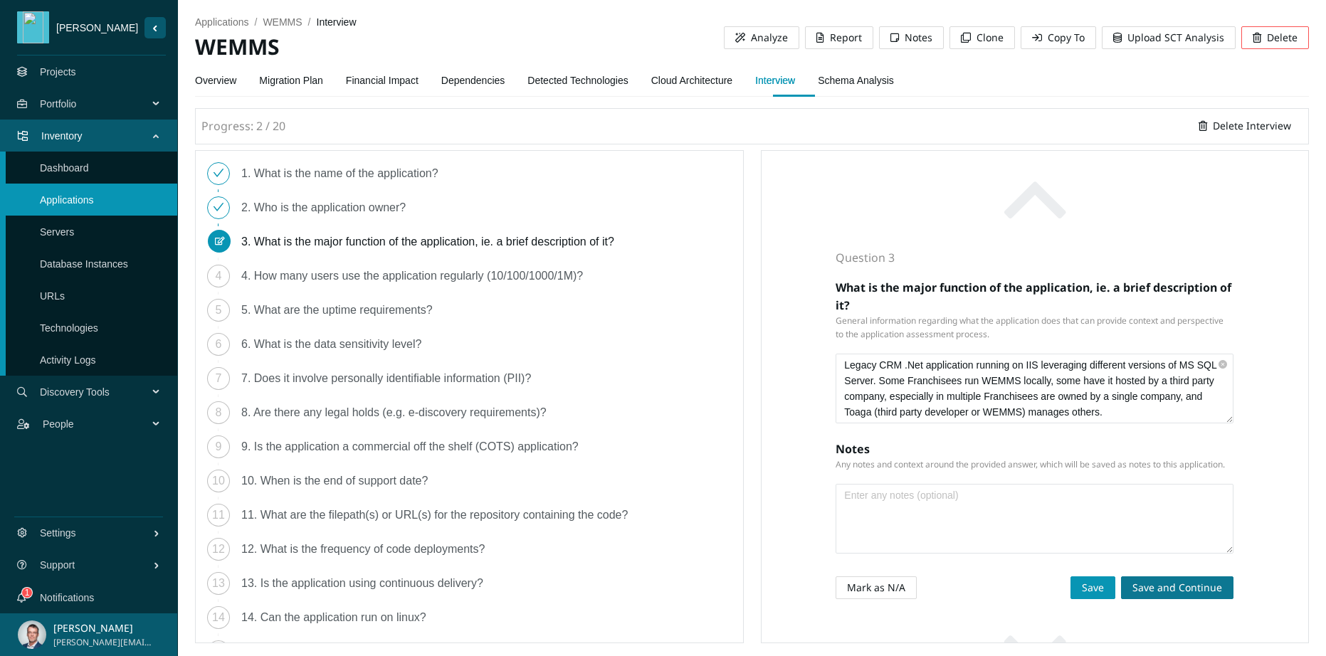
click at [1145, 590] on span "Save and Continue" at bounding box center [1177, 588] width 90 height 16
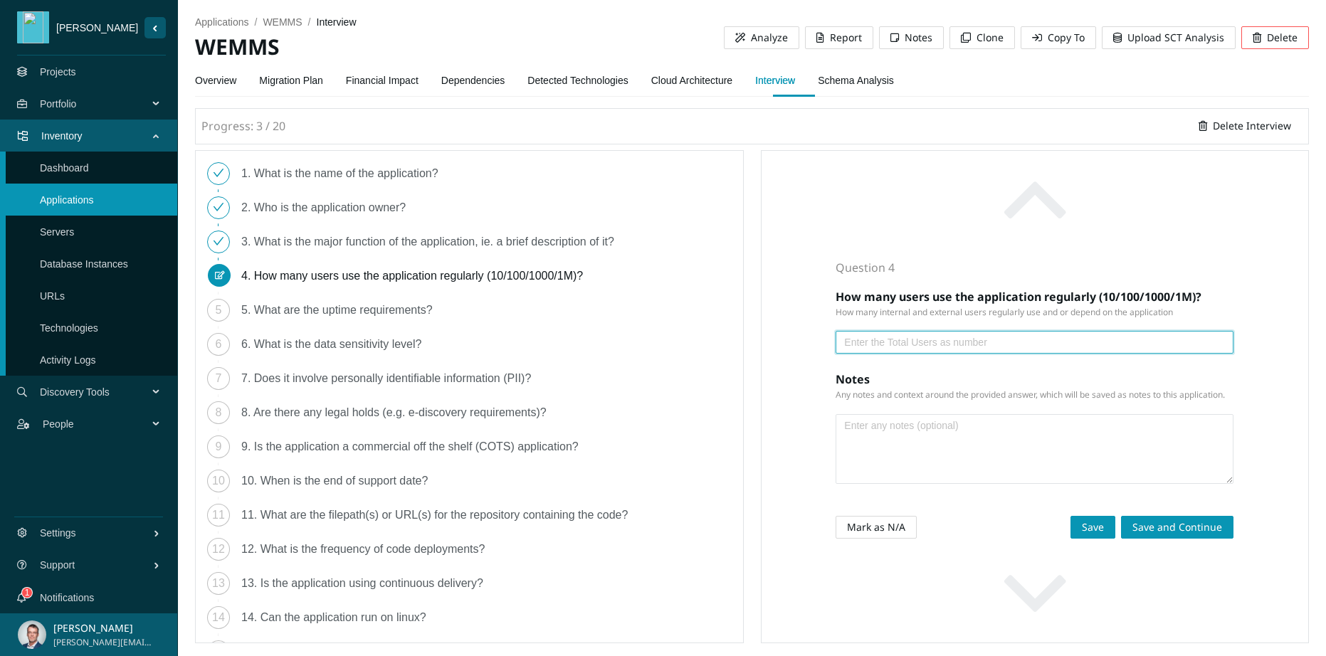
click at [859, 344] on input "number" at bounding box center [1028, 342] width 369 height 16
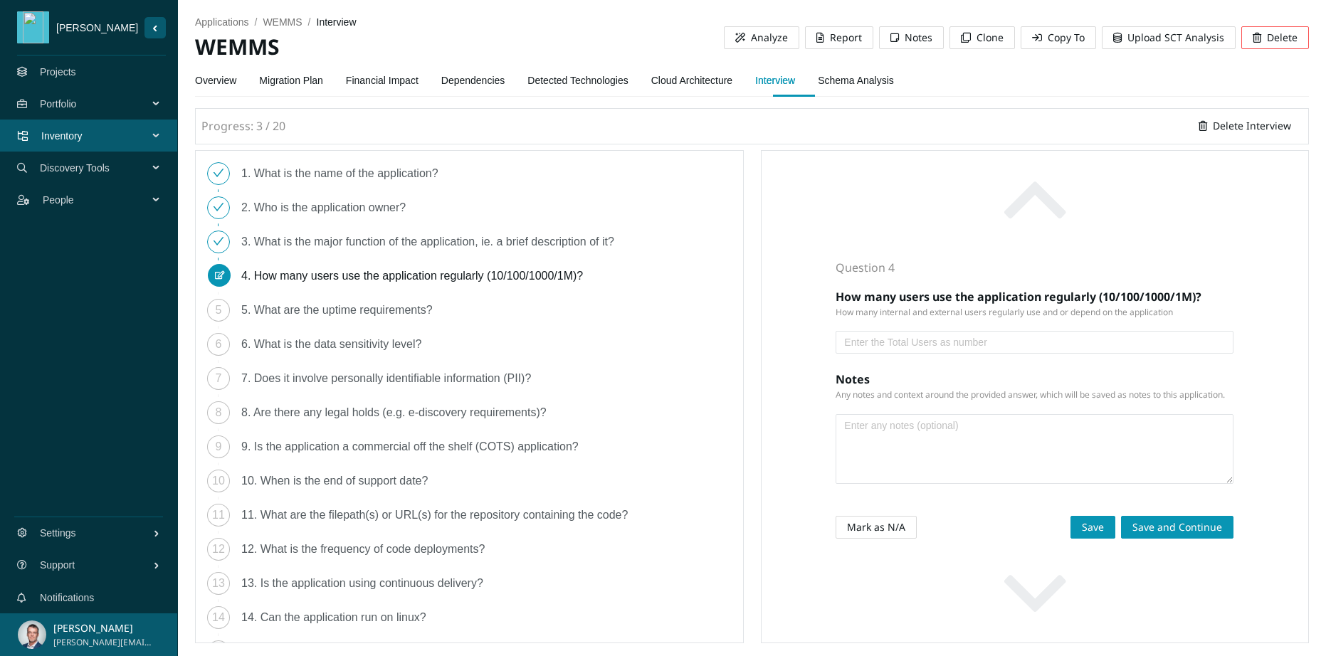
click at [901, 345] on input "number" at bounding box center [1028, 342] width 369 height 16
type input "110"
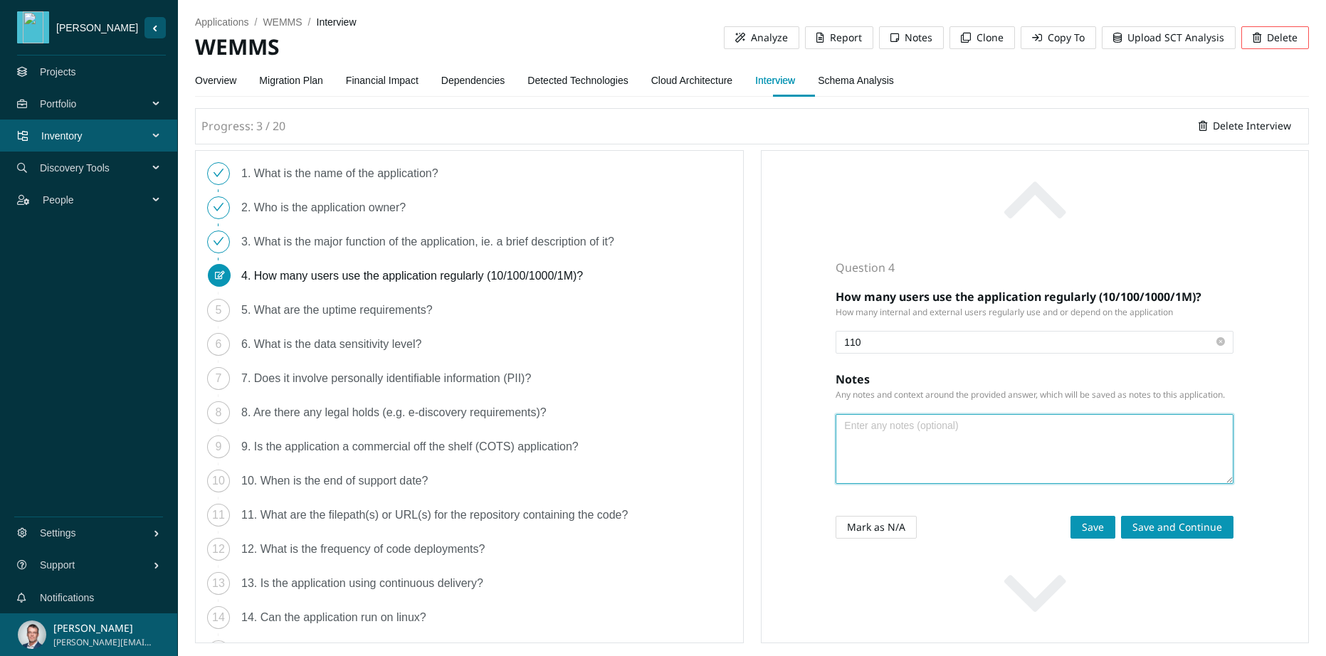
click at [896, 447] on textarea at bounding box center [1034, 449] width 396 height 68
click at [892, 425] on textarea "There are 110" at bounding box center [1034, 449] width 396 height 68
click at [990, 421] on textarea "There are approximately 110" at bounding box center [1034, 449] width 396 height 68
type textarea "There are approximately 110 Franchisees"
click at [1154, 523] on span "Save and Continue" at bounding box center [1177, 527] width 90 height 16
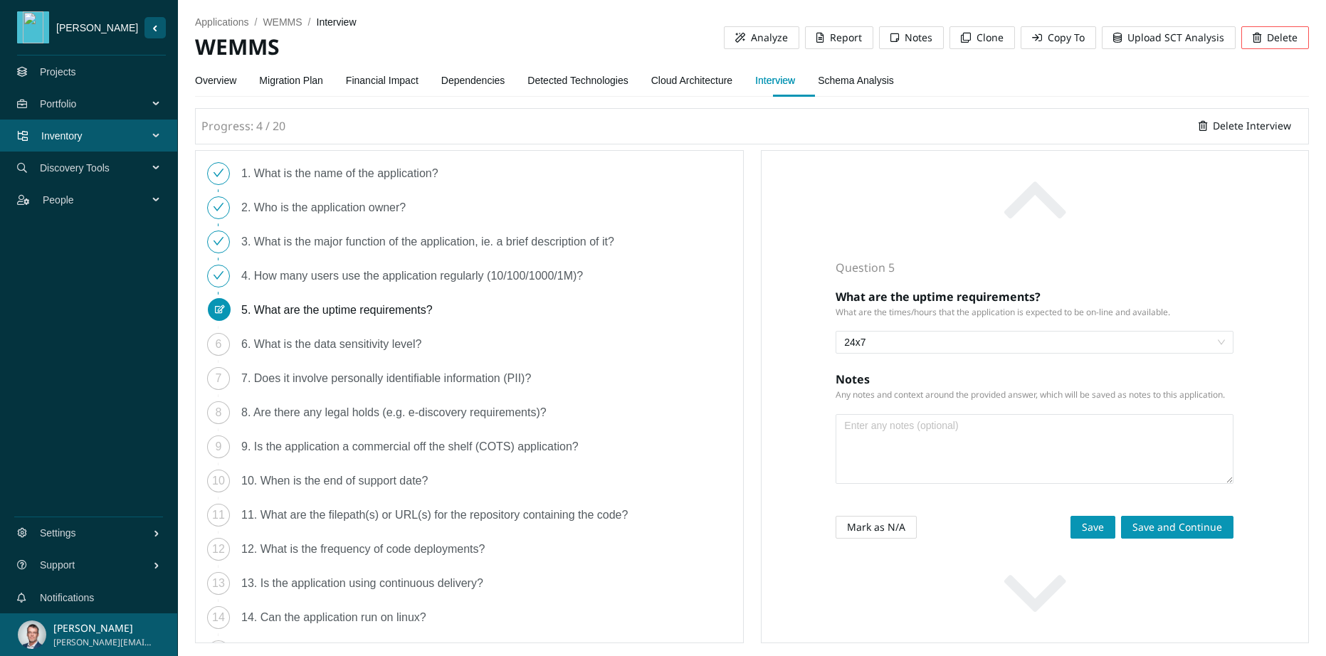
click at [931, 432] on textarea at bounding box center [1034, 449] width 396 height 68
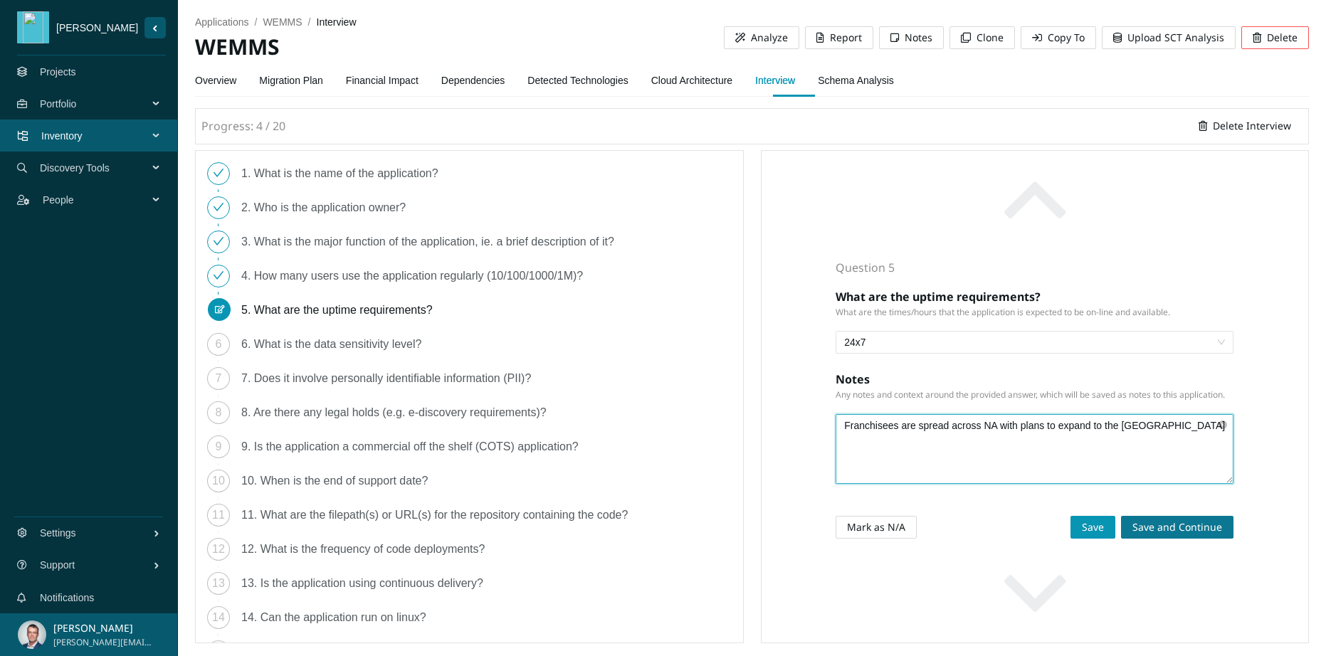
type textarea "Franchisees are spread across NA with plans to expand to the [GEOGRAPHIC_DATA]"
click at [1160, 524] on span "Save and Continue" at bounding box center [1177, 527] width 90 height 16
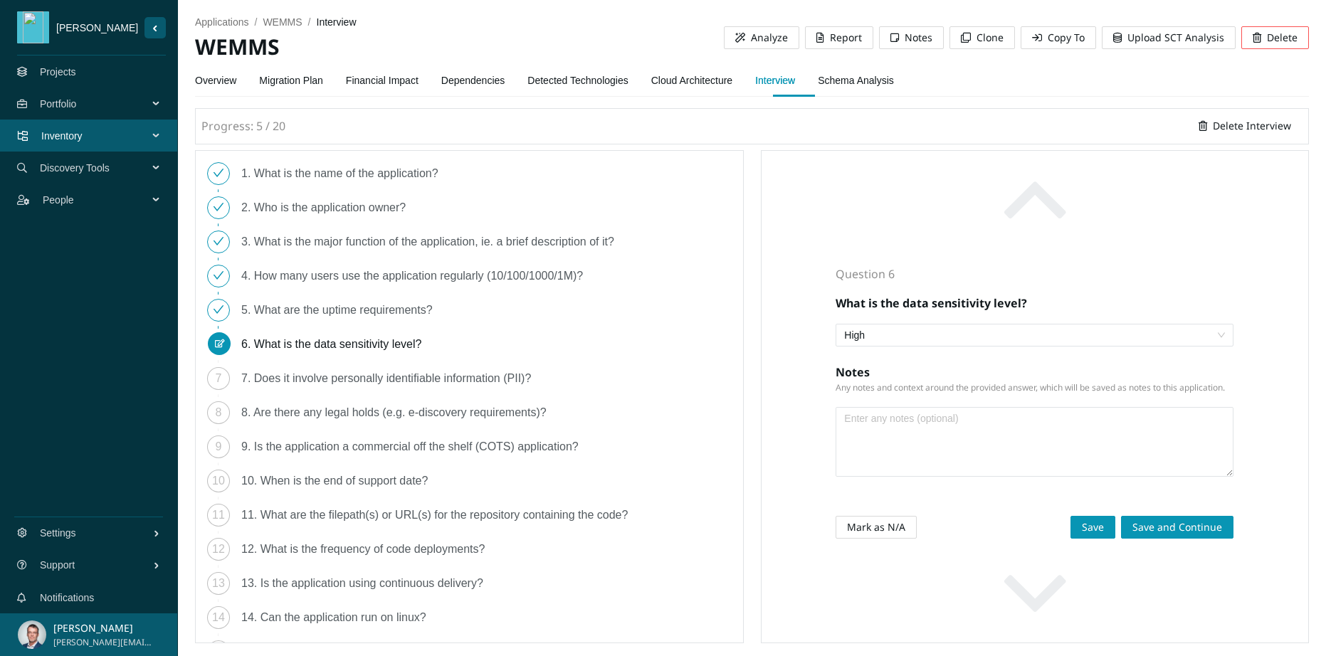
click at [904, 421] on textarea at bounding box center [1034, 442] width 396 height 68
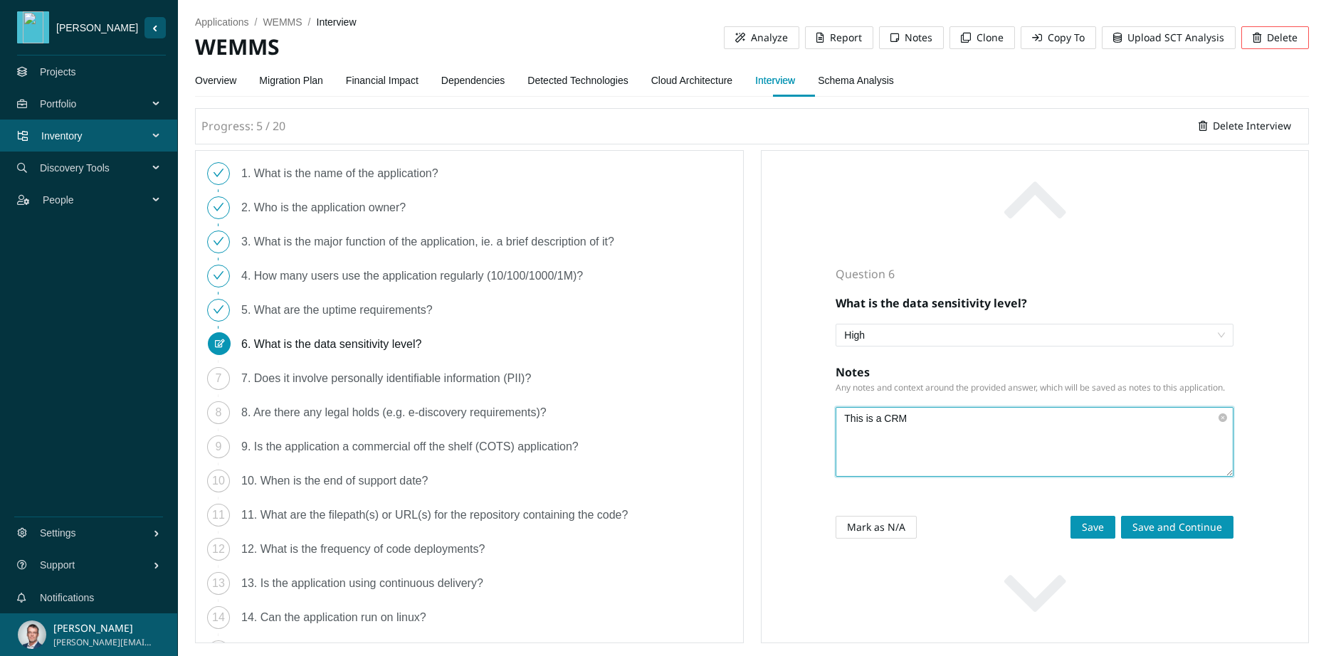
drag, startPoint x: 926, startPoint y: 418, endPoint x: 837, endPoint y: 413, distance: 88.4
click at [837, 413] on textarea "This is a CRM" at bounding box center [1034, 442] width 396 height 68
click at [843, 420] on textarea "CRM" at bounding box center [1034, 442] width 396 height 68
click at [1021, 419] on textarea "The same sensitivity as any CRM" at bounding box center [1034, 442] width 396 height 68
type textarea "The same sensitivity as any CRM, subject to local compliance regulations by Pro…"
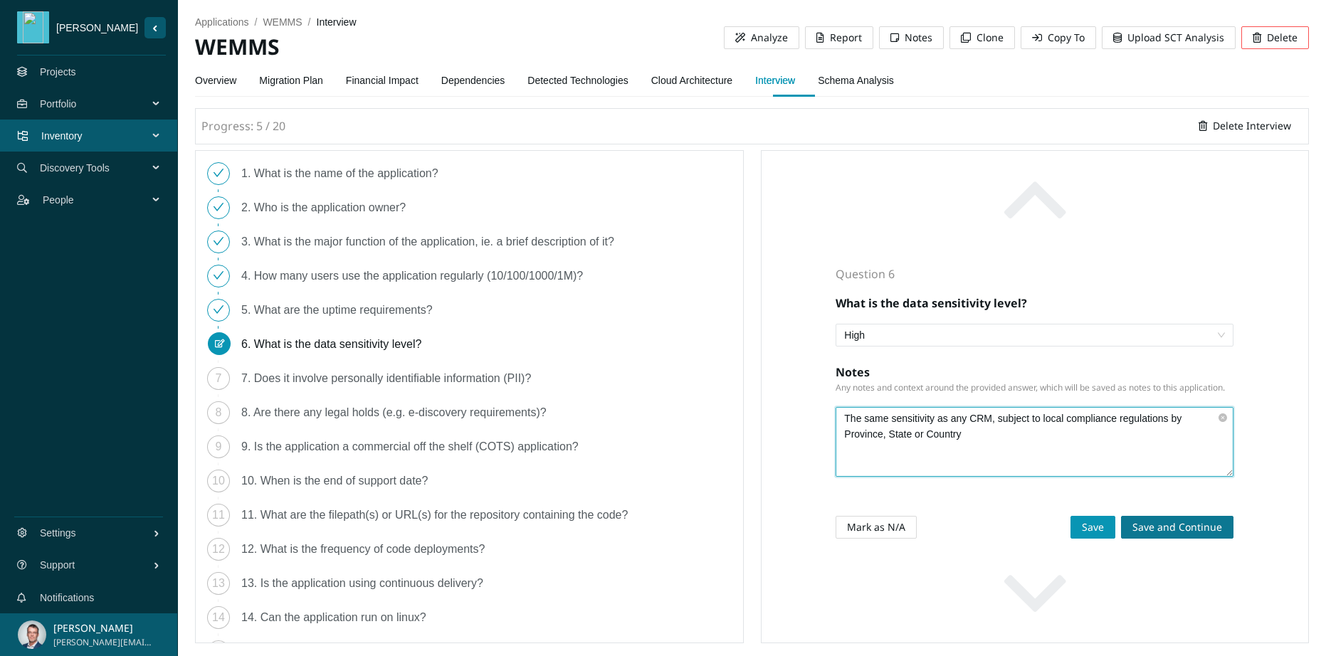
click at [1175, 529] on span "Save and Continue" at bounding box center [1177, 527] width 90 height 16
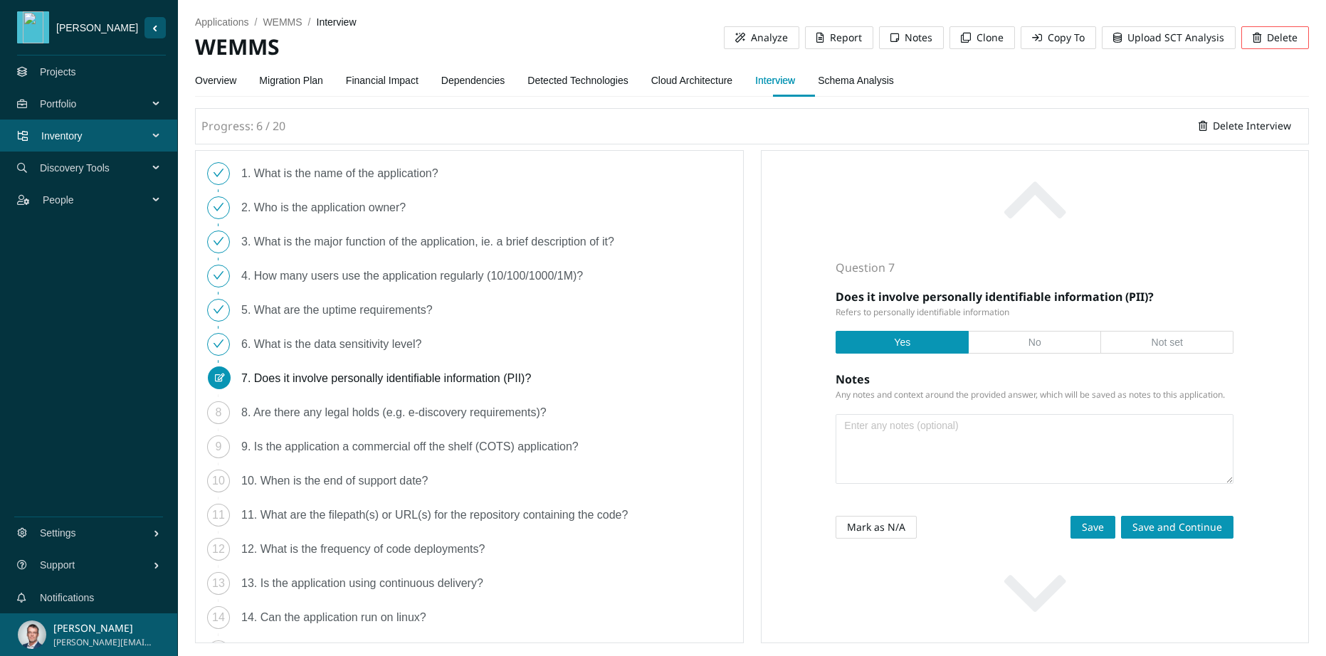
click at [879, 427] on textarea at bounding box center [1034, 449] width 396 height 68
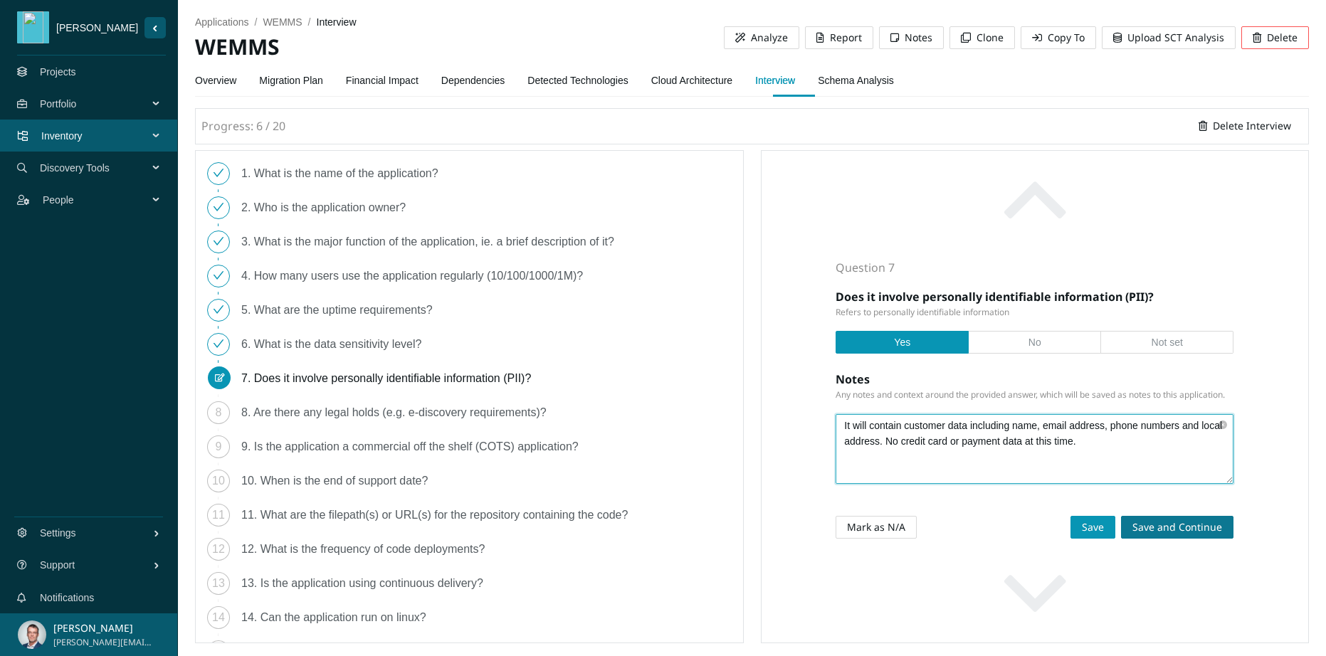
type textarea "It will contain customer data including name, email address, phone numbers and …"
click at [1167, 525] on span "Save and Continue" at bounding box center [1177, 527] width 90 height 16
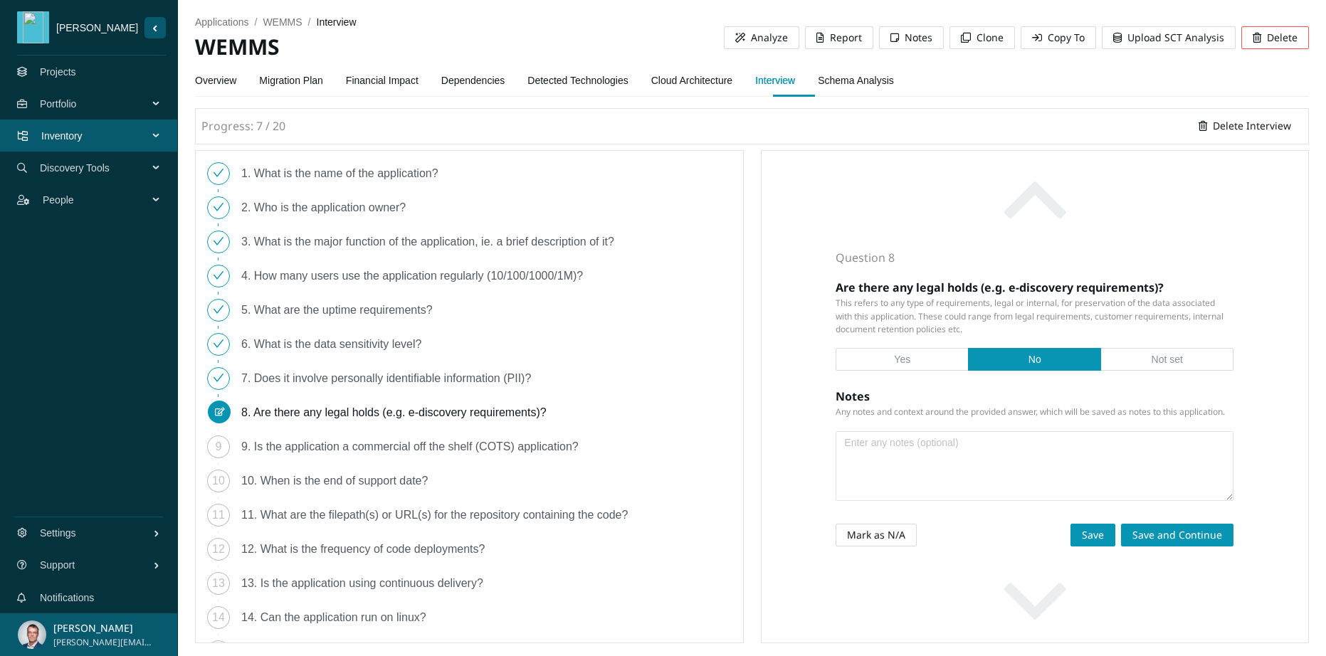
click at [899, 357] on span "Yes" at bounding box center [902, 359] width 16 height 11
click at [902, 363] on input "Yes" at bounding box center [902, 363] width 0 height 0
click at [906, 446] on textarea at bounding box center [1034, 466] width 396 height 68
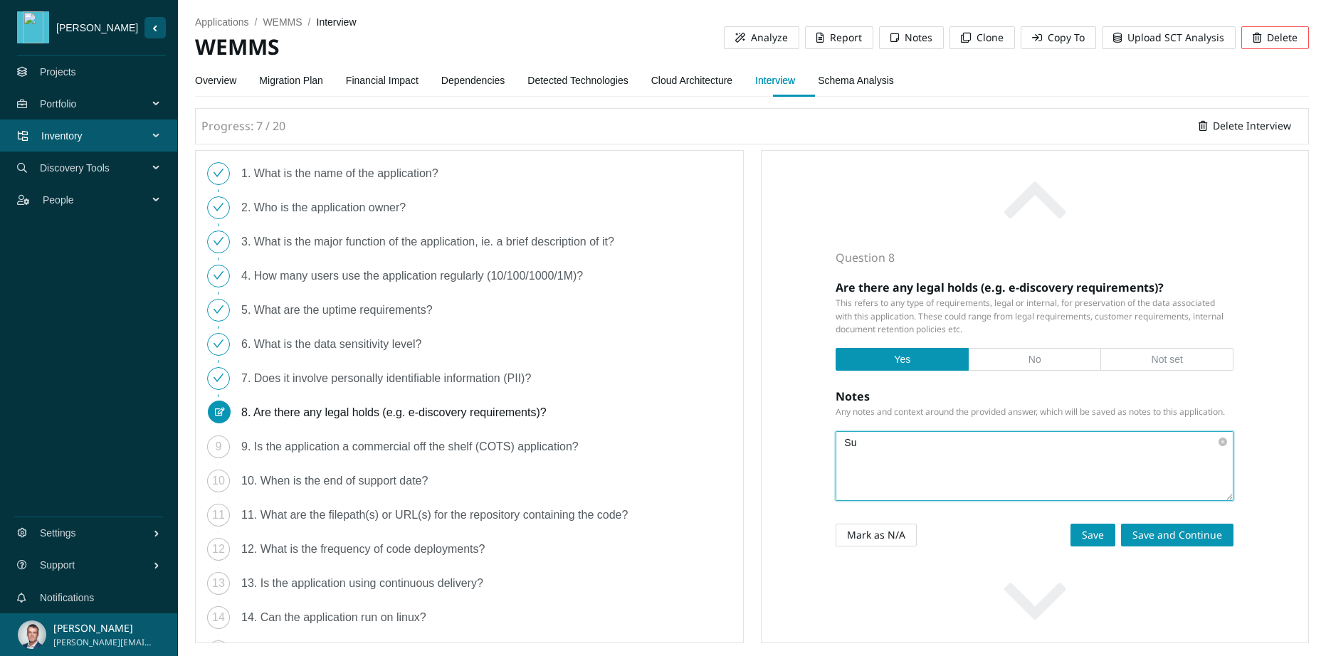
type textarea "S"
click at [1037, 357] on label "No" at bounding box center [1034, 359] width 132 height 23
click at [1035, 363] on input "No" at bounding box center [1035, 363] width 0 height 0
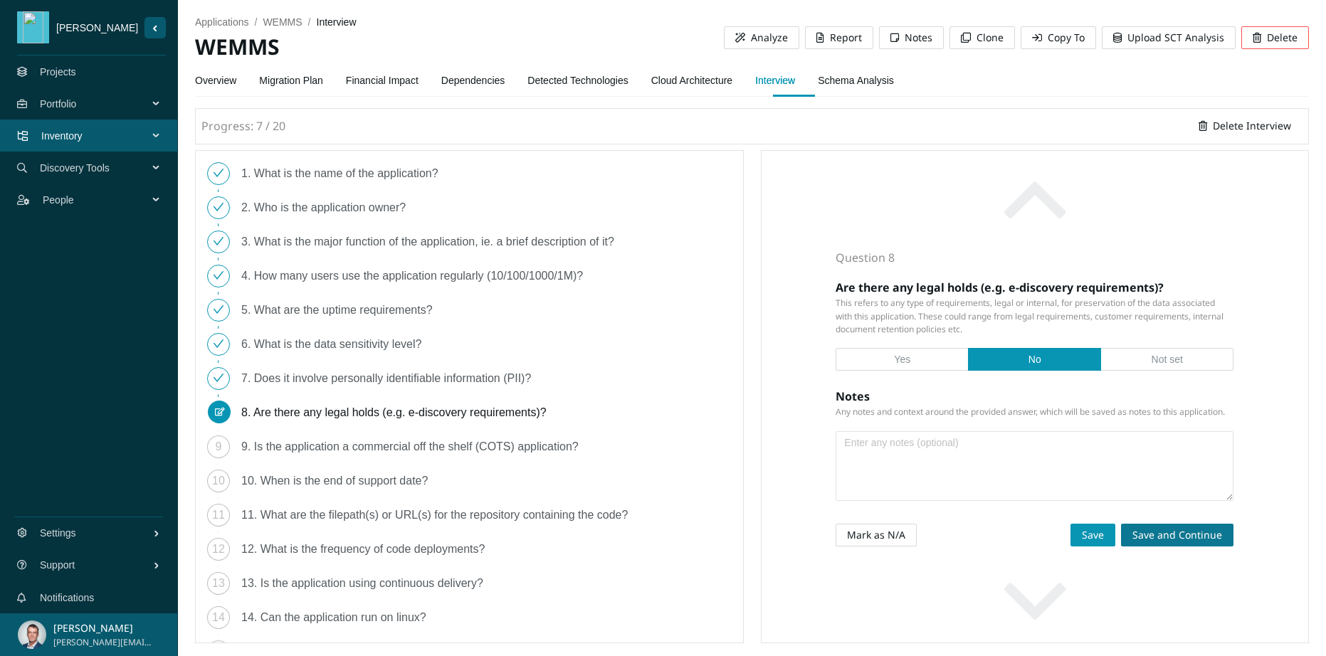
click at [1165, 537] on span "Save and Continue" at bounding box center [1177, 535] width 90 height 16
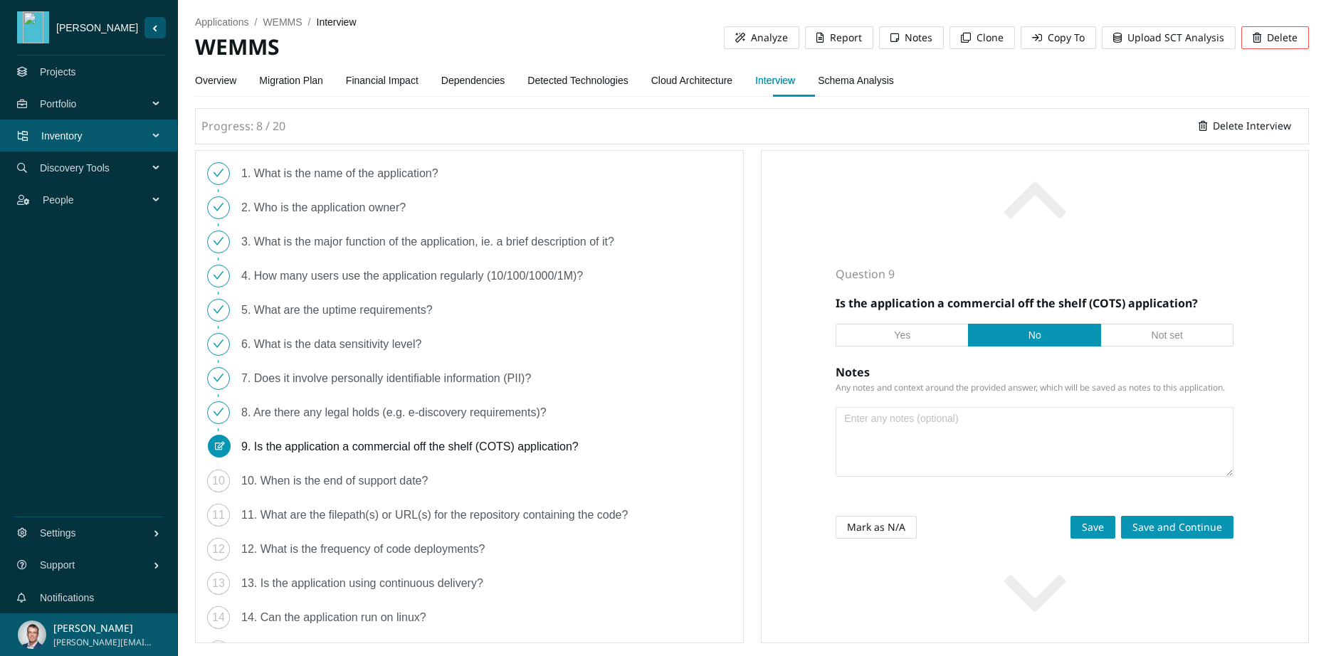
click at [899, 335] on span "Yes" at bounding box center [902, 334] width 16 height 11
click at [902, 339] on input "Yes" at bounding box center [902, 339] width 0 height 0
click at [911, 420] on textarea at bounding box center [1034, 442] width 396 height 68
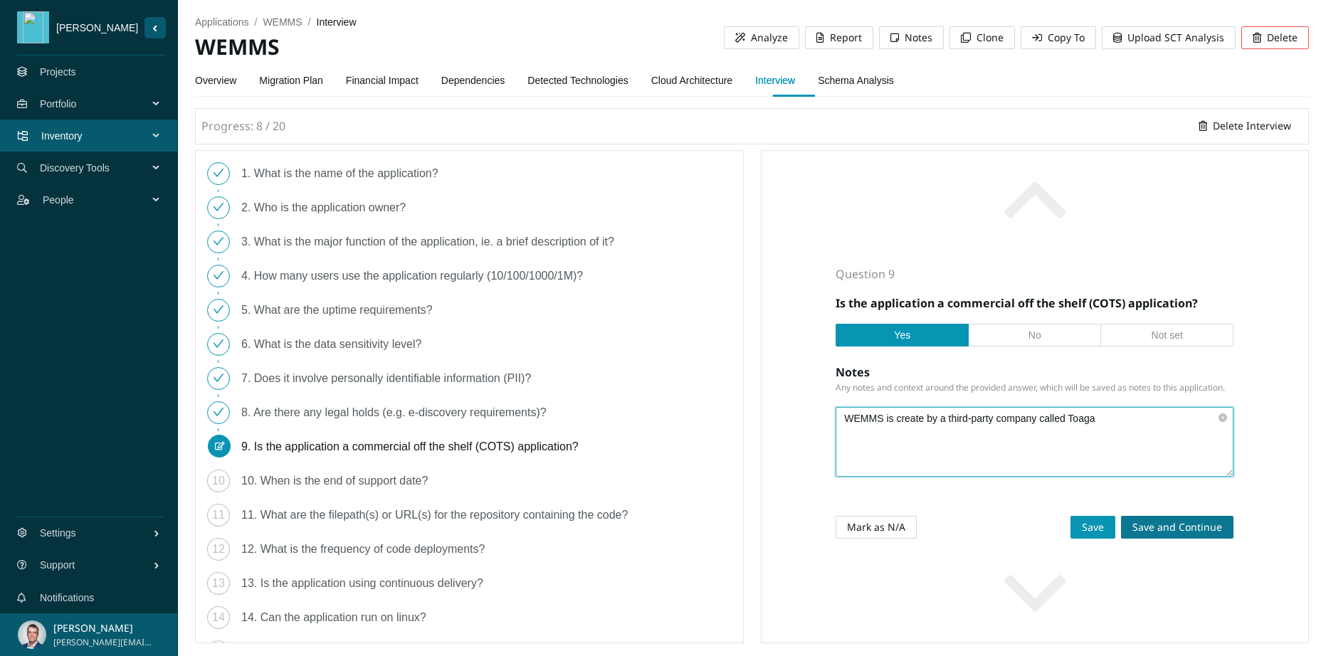
type textarea "WEMMS is create by a third-party company called Toaga"
click at [1153, 527] on span "Save and Continue" at bounding box center [1177, 527] width 90 height 16
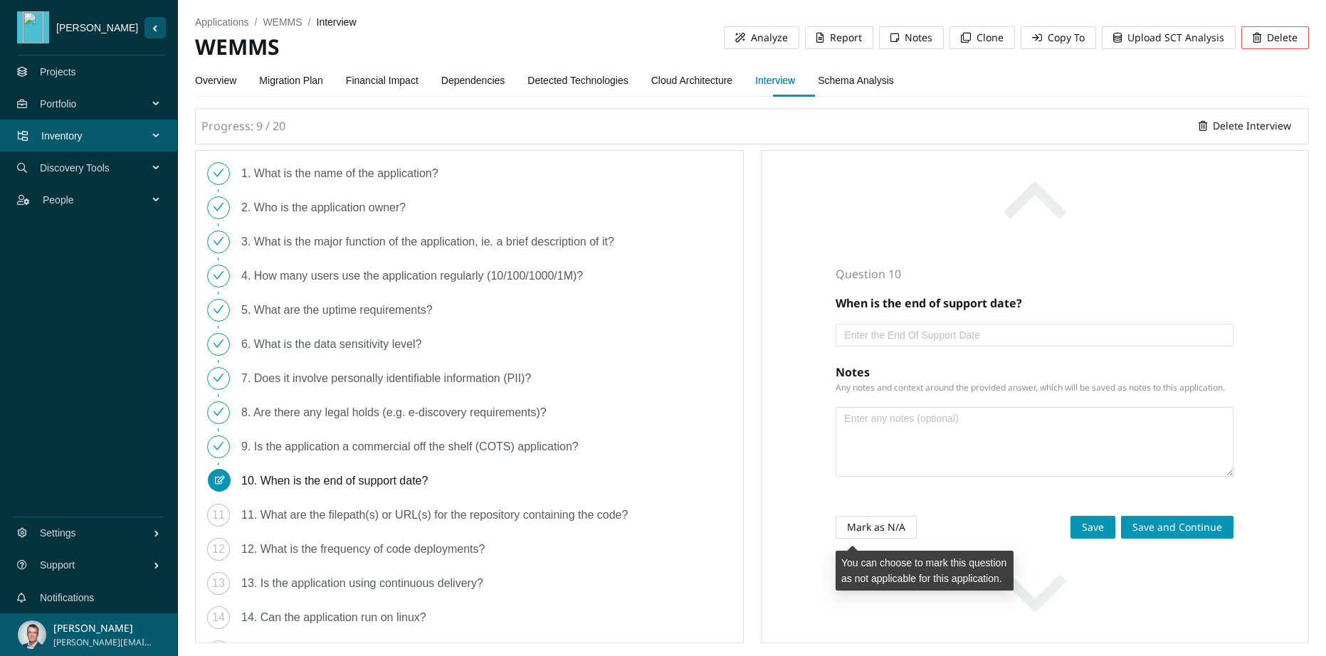
click at [898, 523] on span "Mark as N/A" at bounding box center [876, 527] width 58 height 16
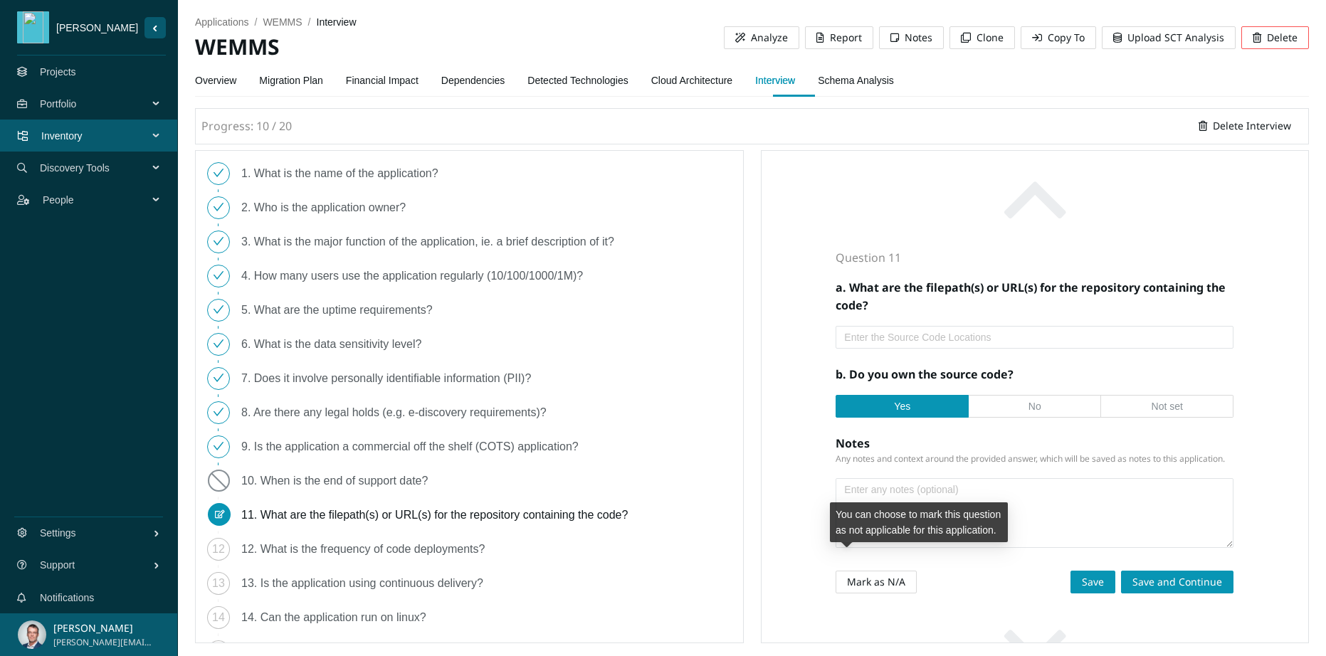
click at [867, 580] on span "Mark as N/A" at bounding box center [876, 582] width 58 height 16
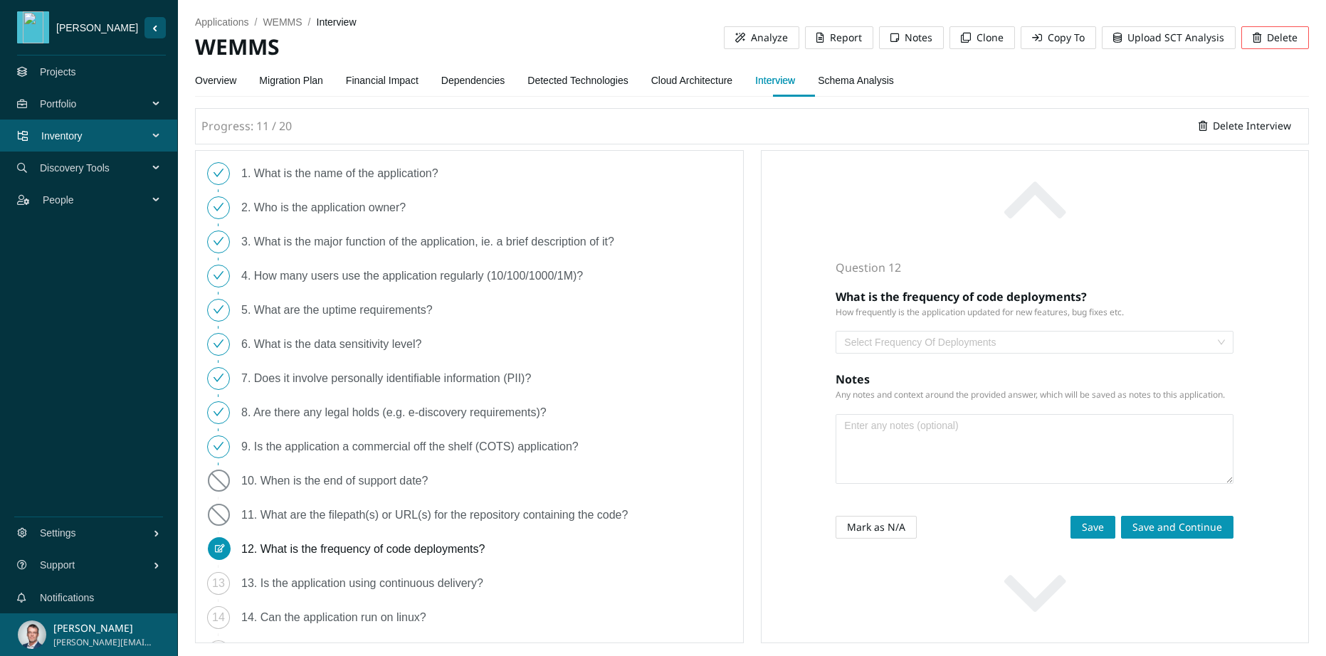
click at [921, 348] on input "search" at bounding box center [1029, 342] width 371 height 21
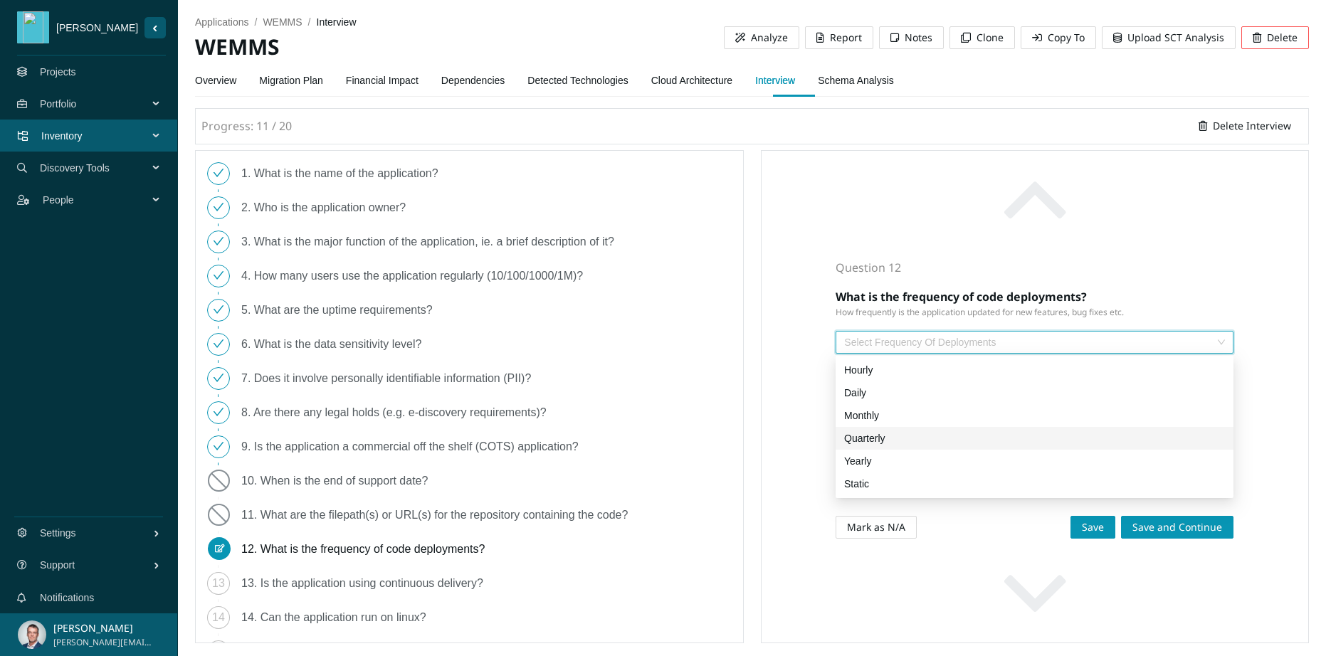
click at [869, 435] on div "Quarterly" at bounding box center [1034, 438] width 381 height 16
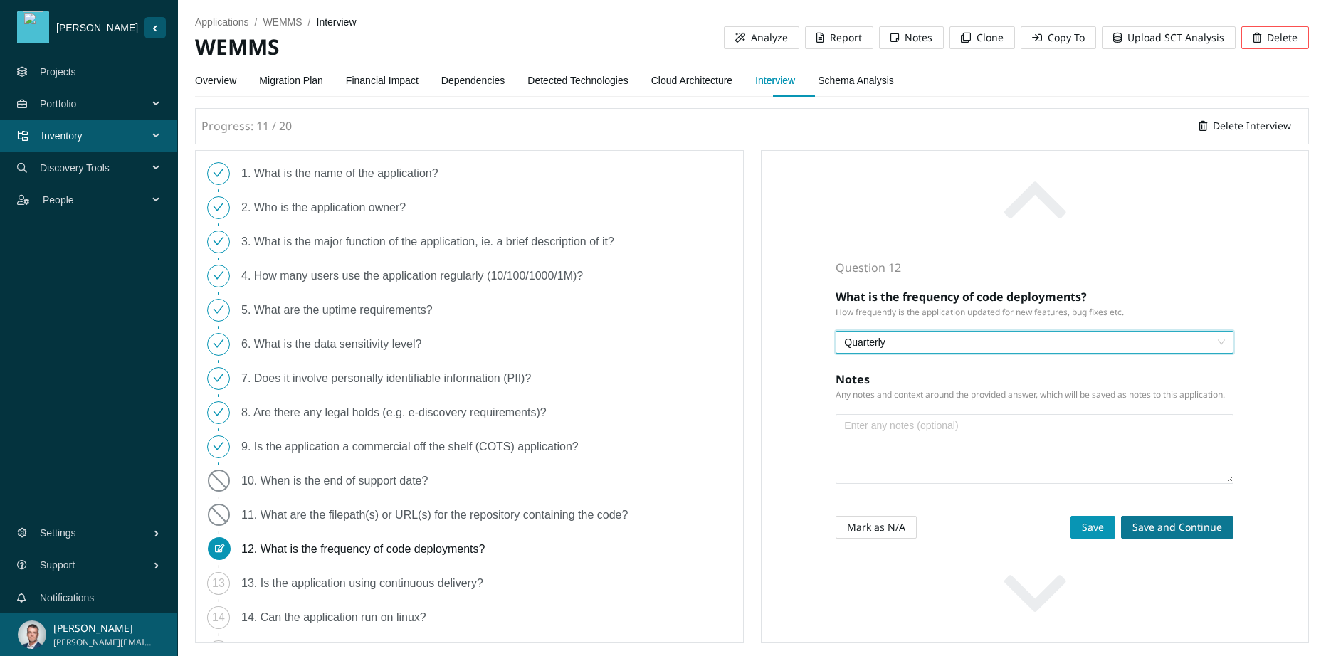
click at [1196, 528] on span "Save and Continue" at bounding box center [1177, 527] width 90 height 16
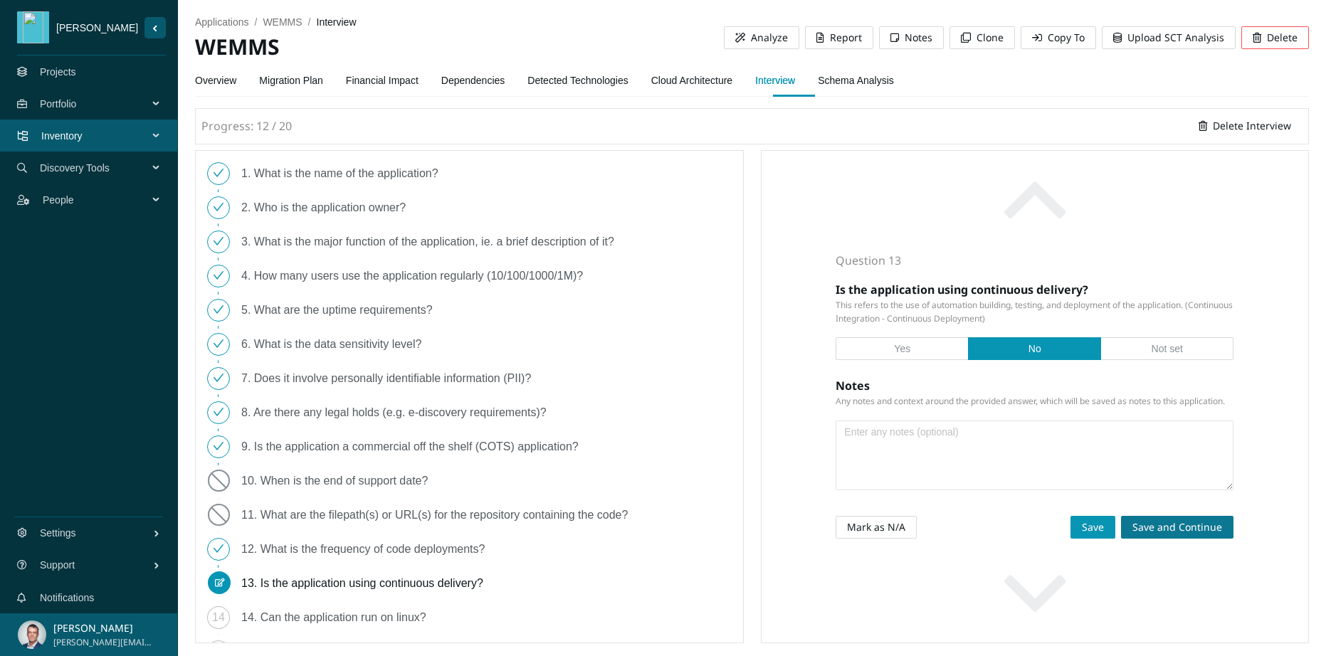
click at [1156, 527] on span "Save and Continue" at bounding box center [1177, 527] width 90 height 16
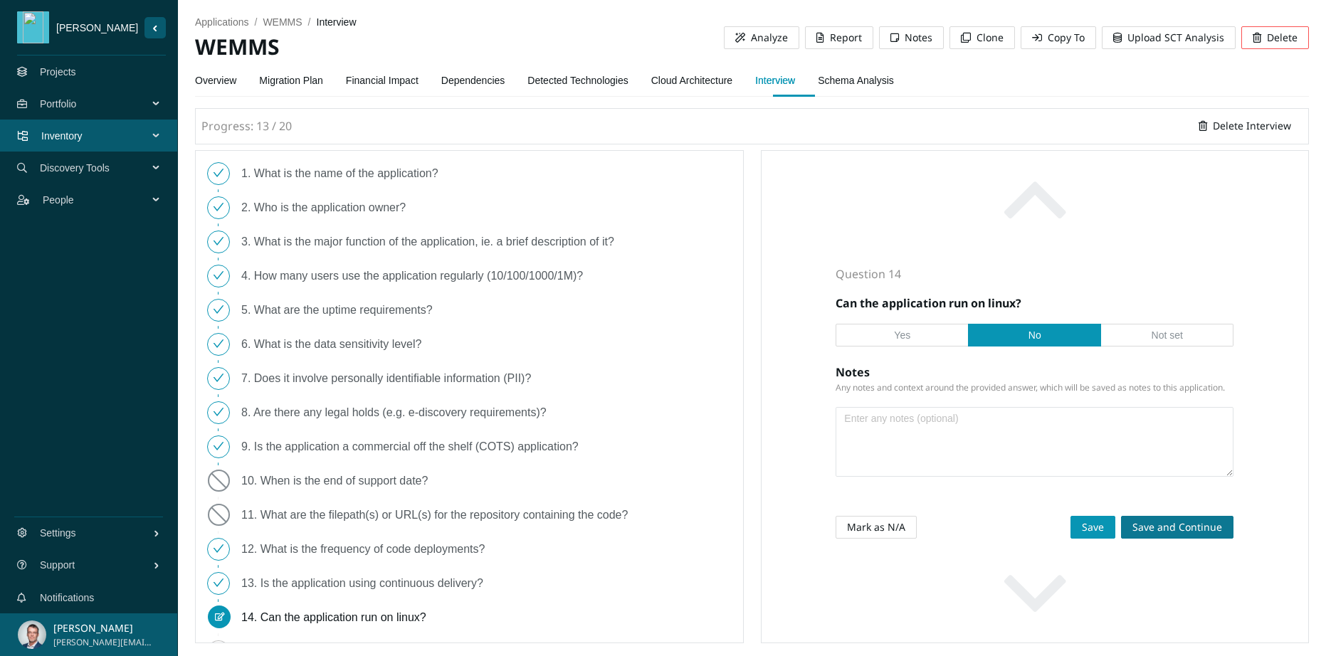
click at [1157, 527] on span "Save and Continue" at bounding box center [1177, 527] width 90 height 16
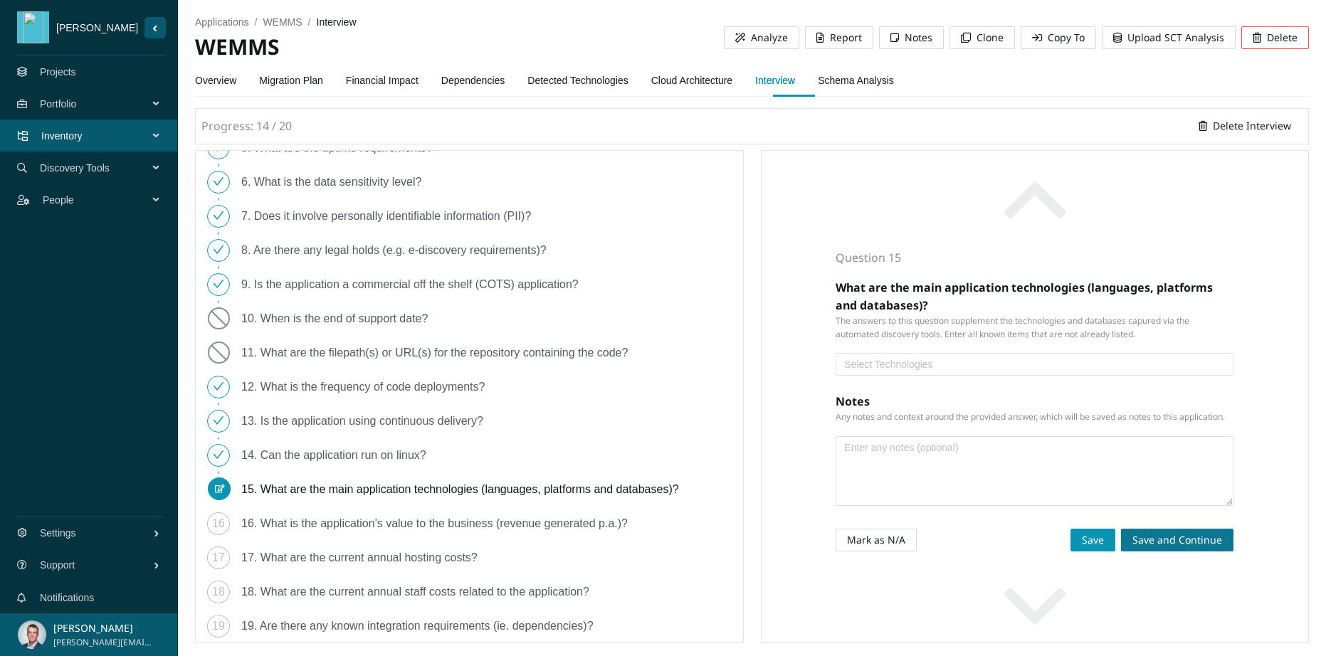
scroll to position [214, 0]
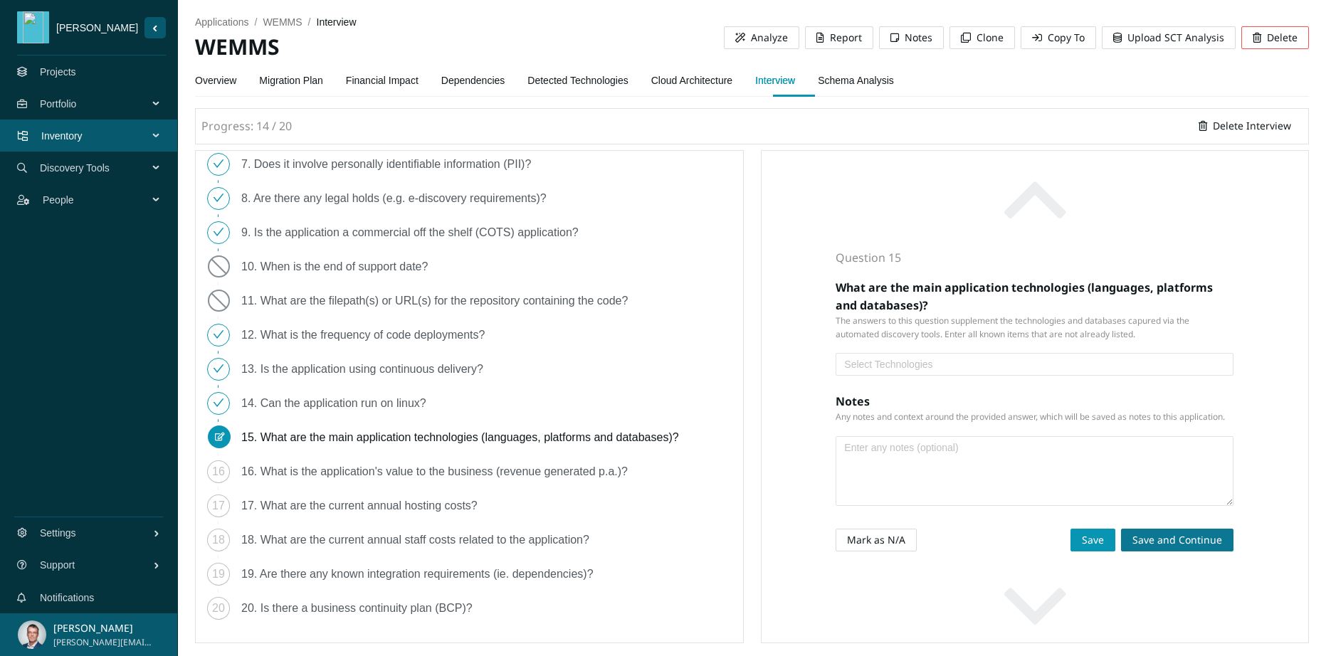
click at [903, 369] on div at bounding box center [1034, 364] width 391 height 17
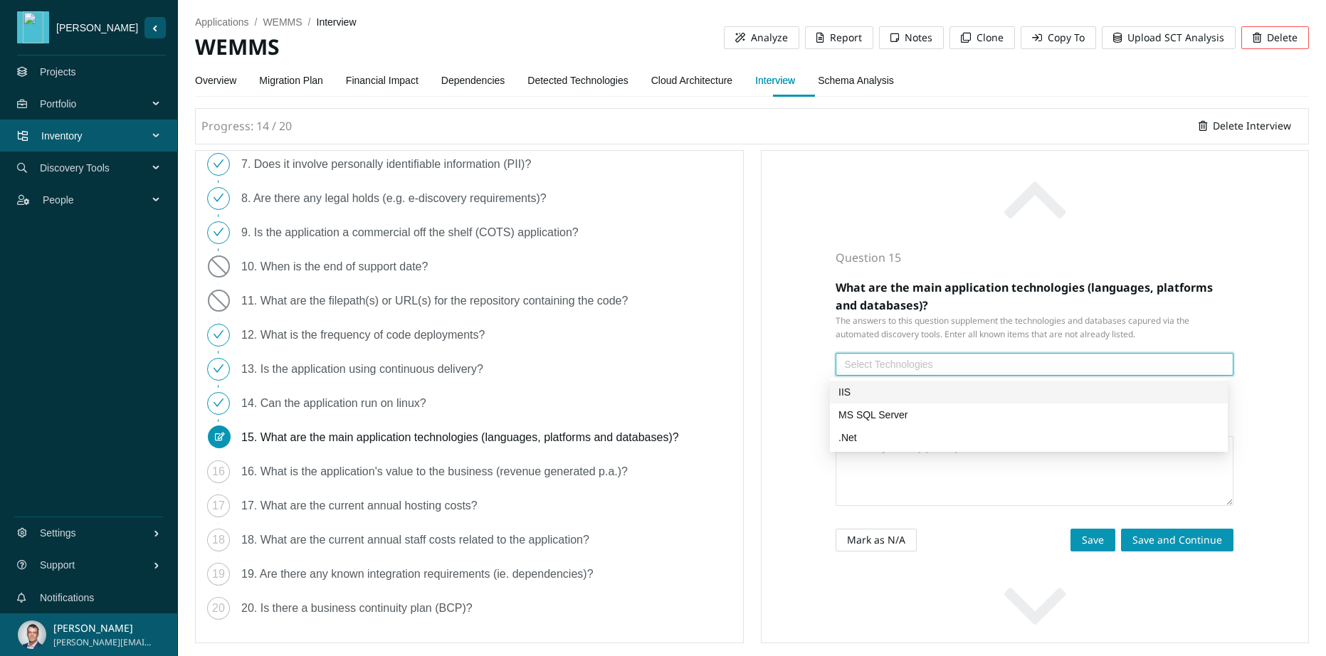
click at [873, 392] on div "IIS" at bounding box center [1028, 392] width 381 height 16
click at [877, 410] on div "MS SQL Server" at bounding box center [1028, 415] width 381 height 16
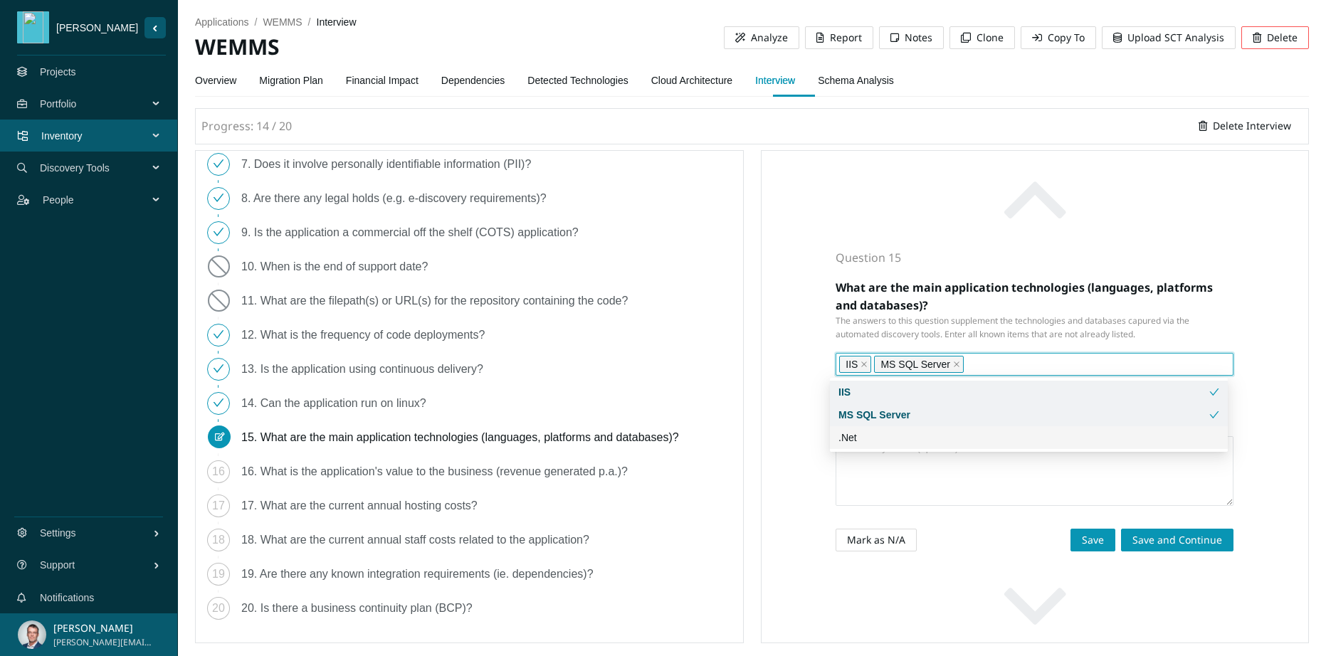
click at [856, 436] on div ".Net" at bounding box center [1028, 438] width 381 height 16
click at [783, 497] on div "Question 15 What are the main application technologies (languages, platforms an…" at bounding box center [1035, 396] width 549 height 493
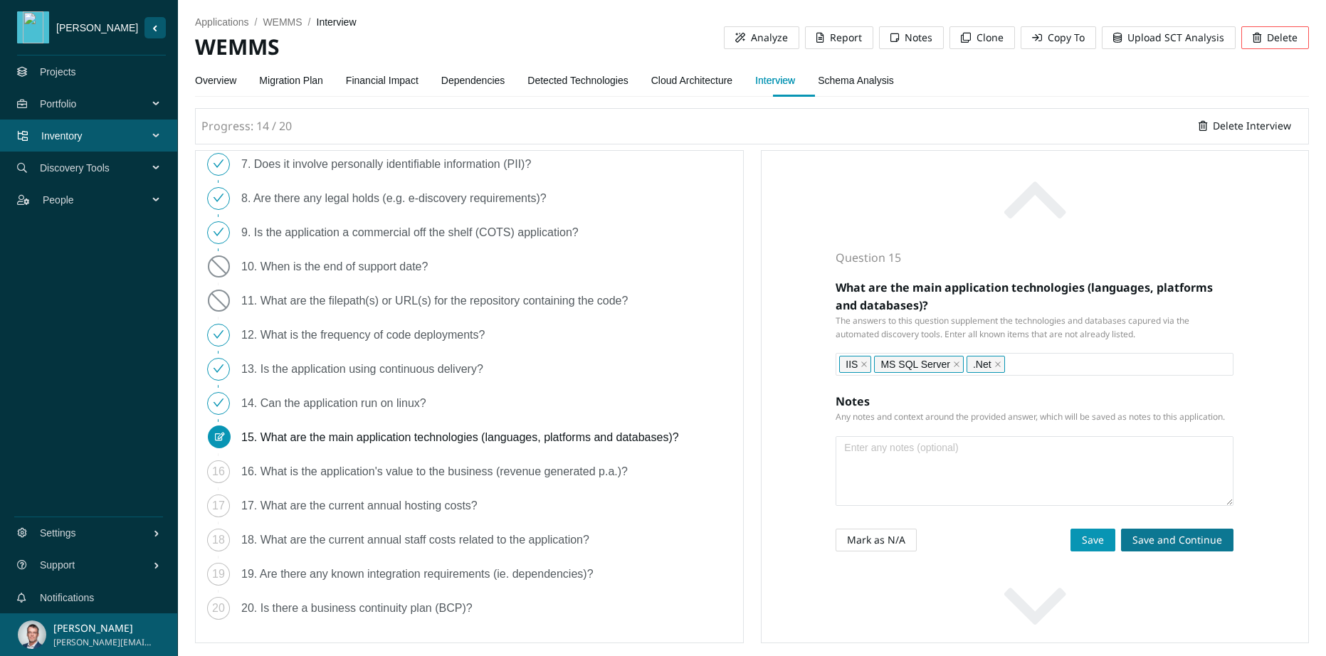
click at [1171, 541] on span "Save and Continue" at bounding box center [1177, 540] width 90 height 16
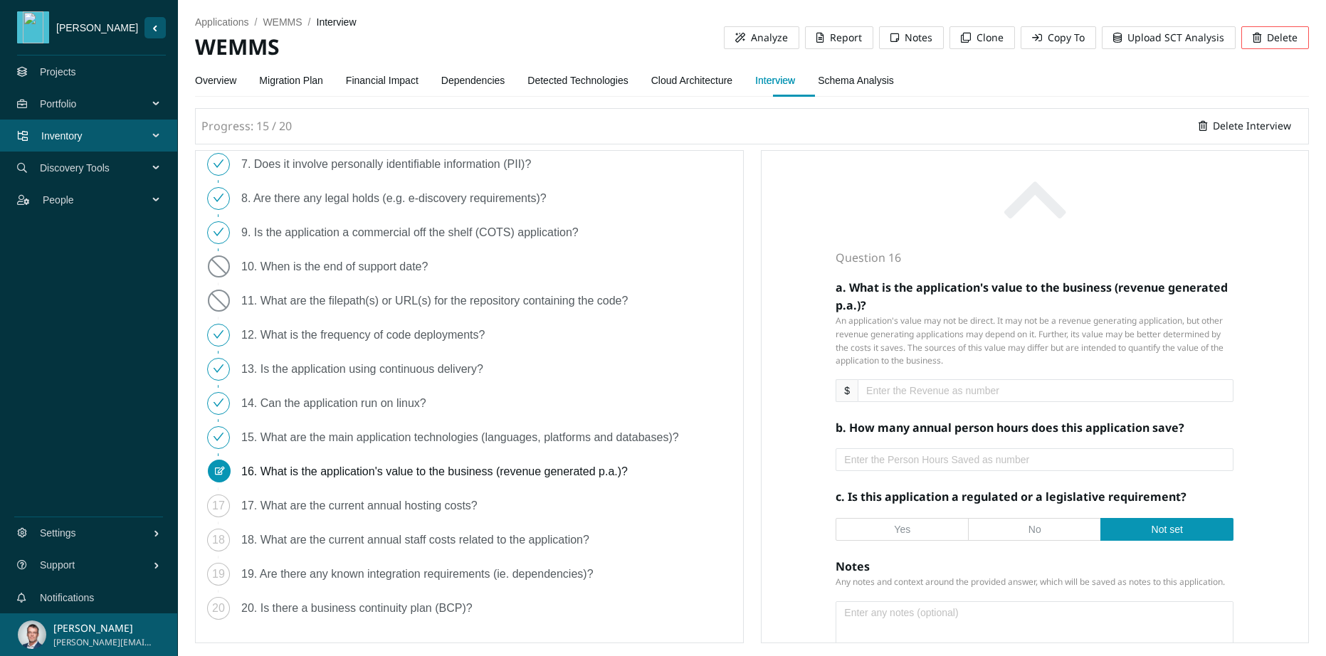
click at [1039, 529] on label "No" at bounding box center [1034, 529] width 132 height 23
click at [1035, 533] on input "No" at bounding box center [1035, 533] width 0 height 0
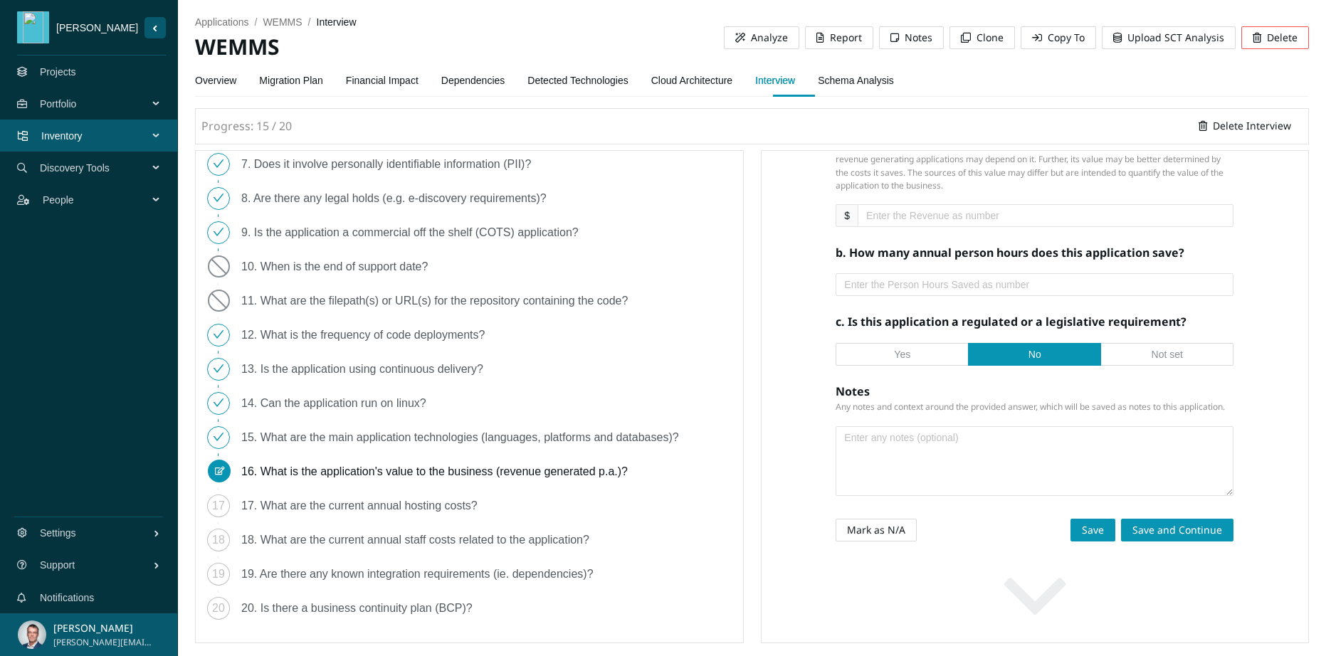
scroll to position [178, 0]
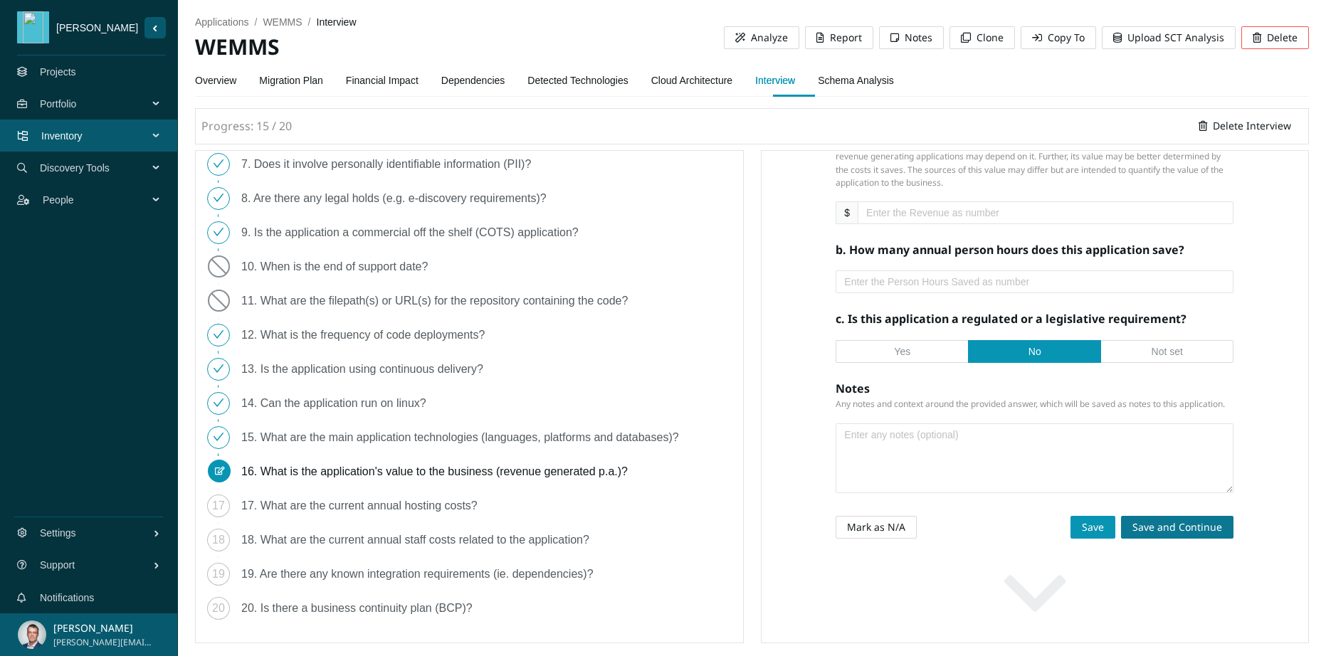
click at [1173, 531] on span "Save and Continue" at bounding box center [1177, 527] width 90 height 16
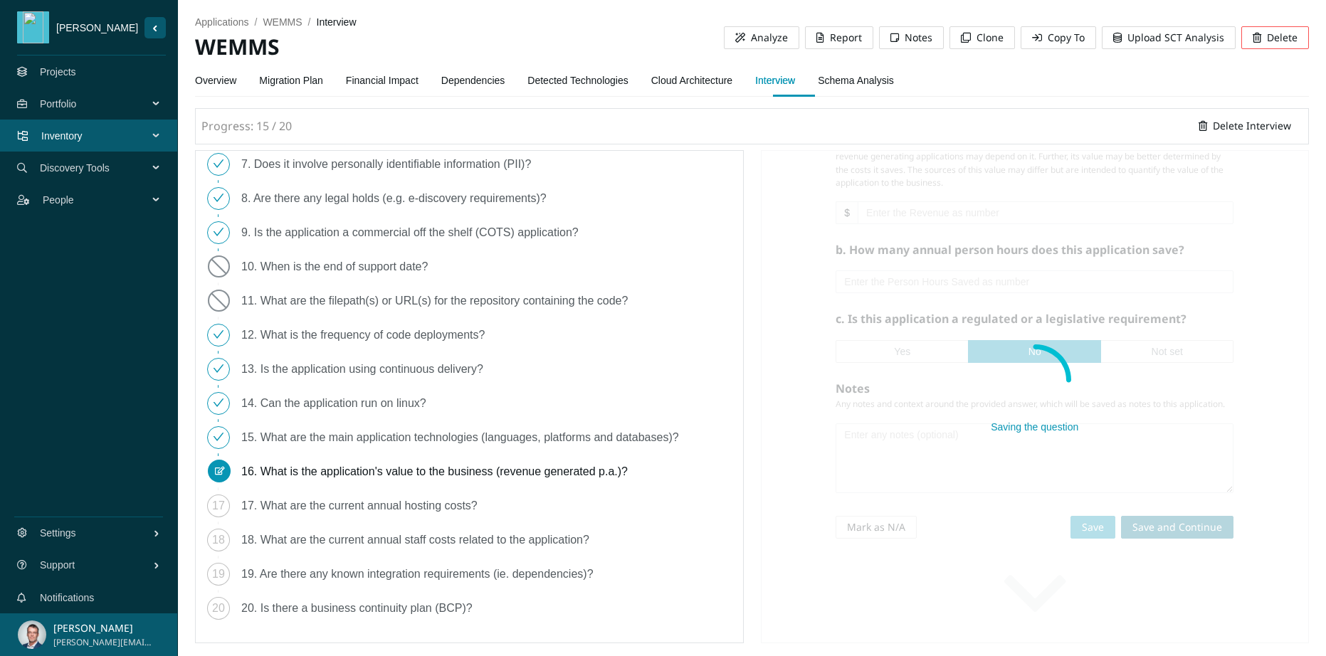
scroll to position [8, 0]
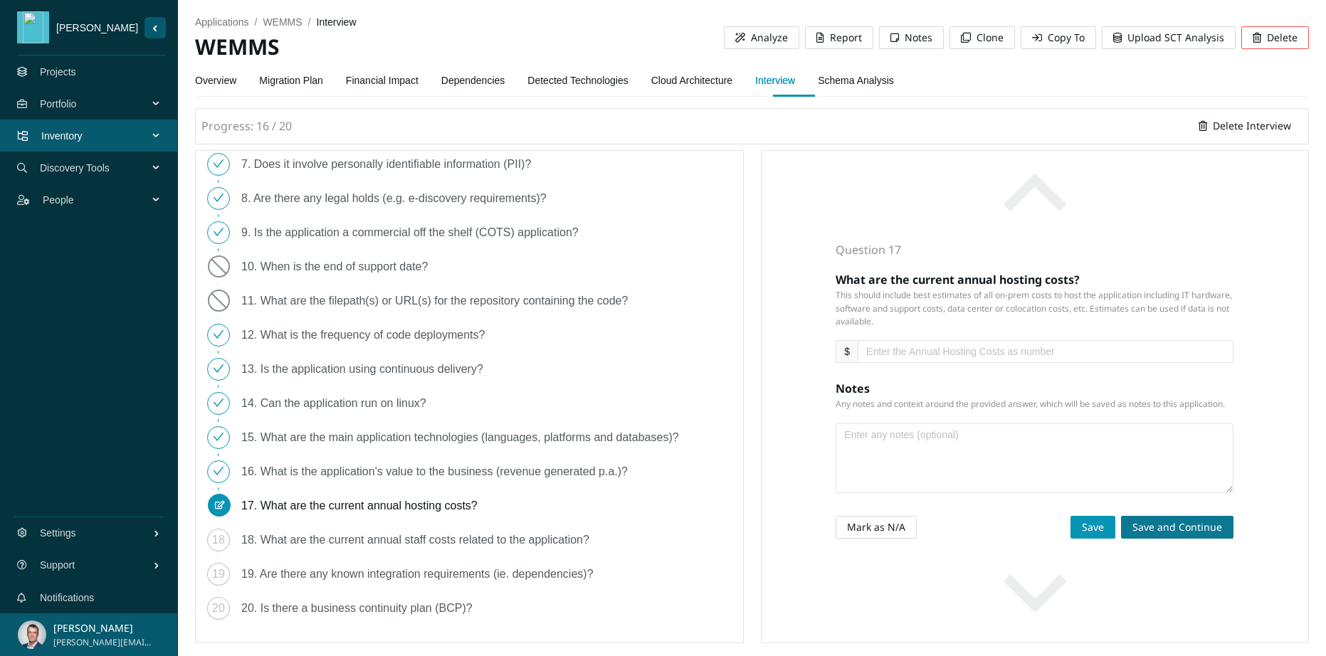
click at [1178, 527] on span "Save and Continue" at bounding box center [1177, 527] width 90 height 16
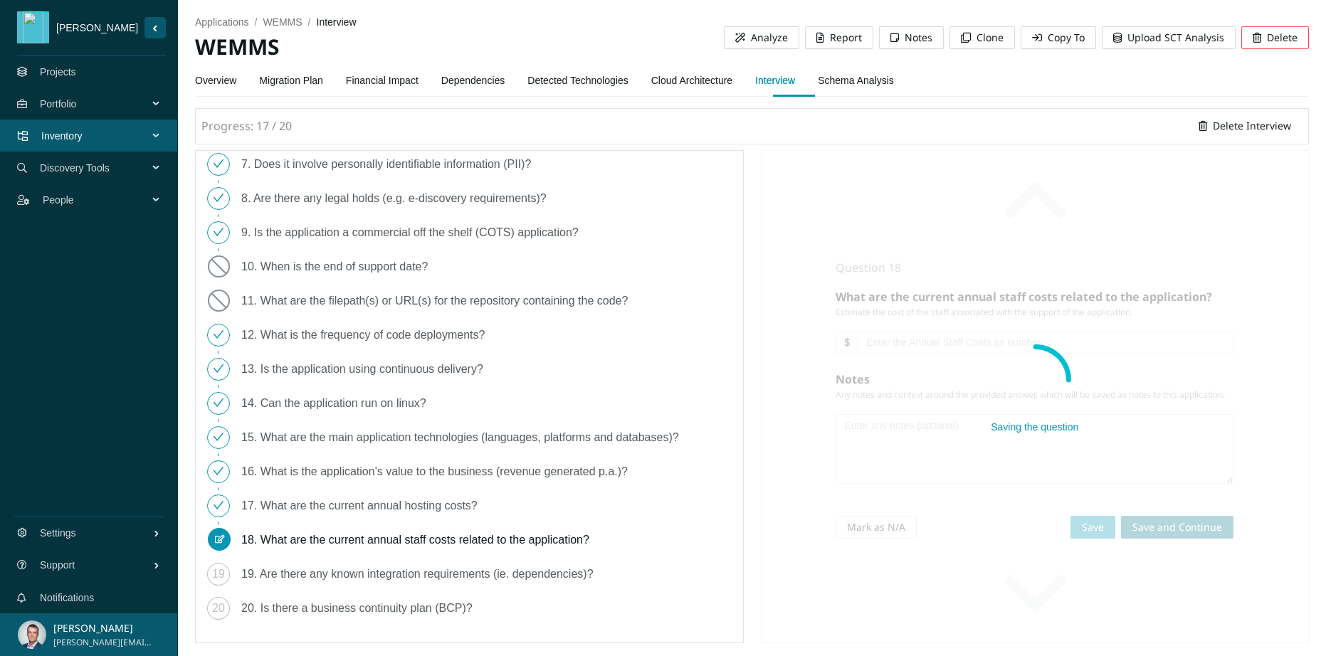
scroll to position [0, 0]
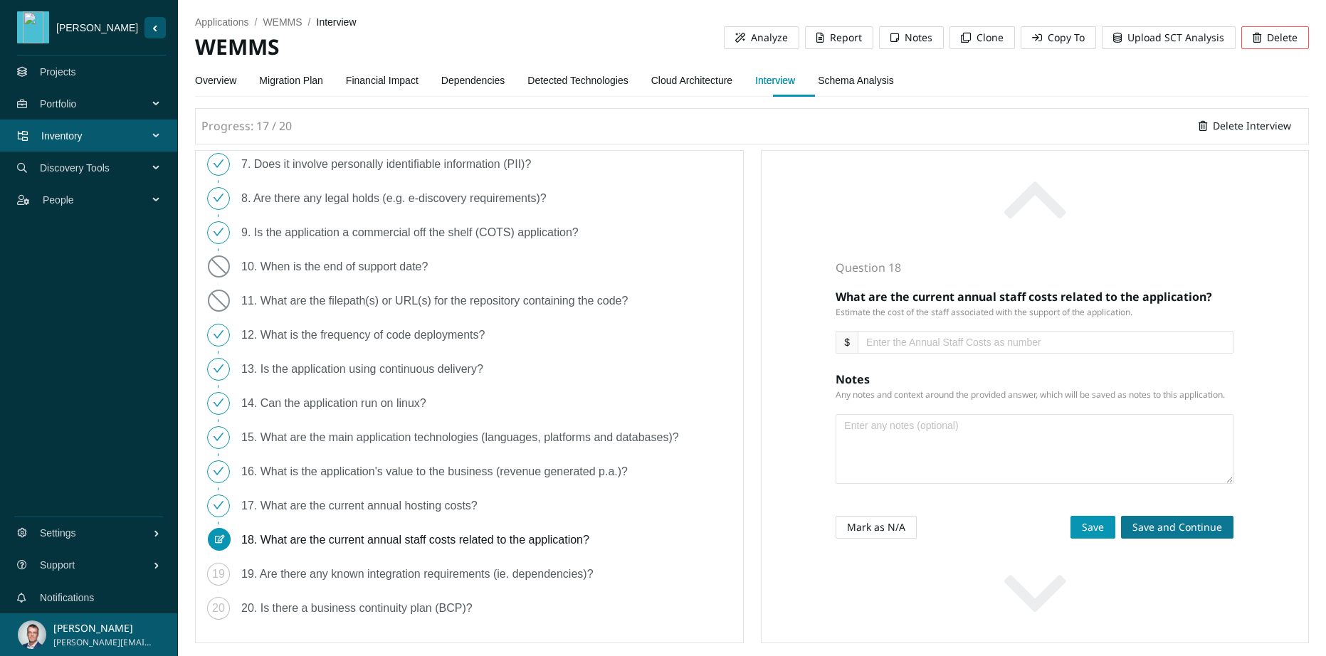
click at [1180, 529] on span "Save and Continue" at bounding box center [1177, 527] width 90 height 16
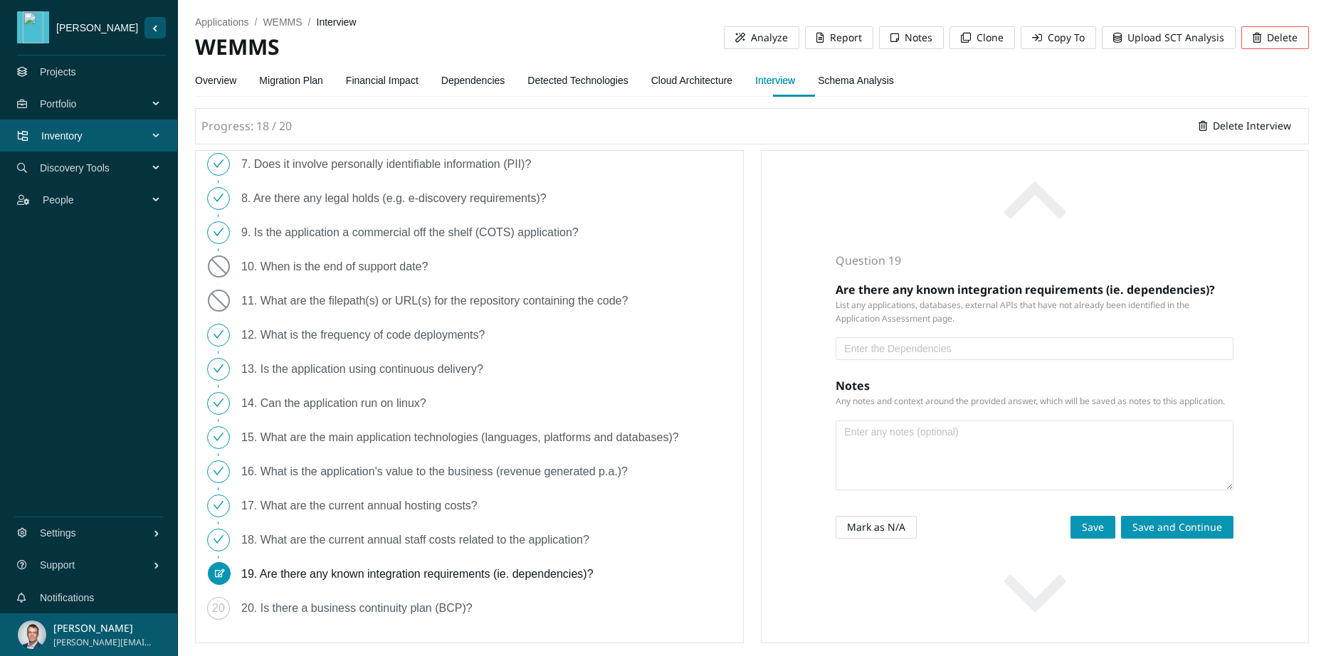
click at [904, 347] on input "text" at bounding box center [1028, 349] width 369 height 16
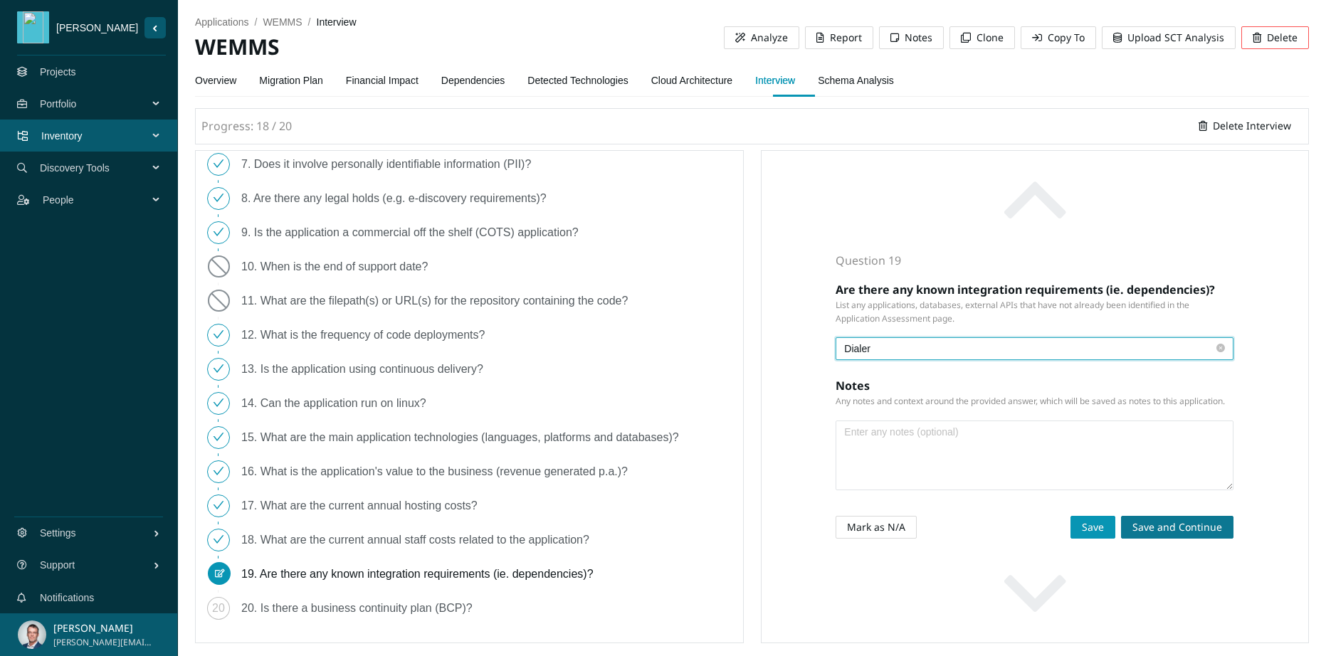
type input "Dialer"
click at [1162, 524] on span "Save and Continue" at bounding box center [1177, 527] width 90 height 16
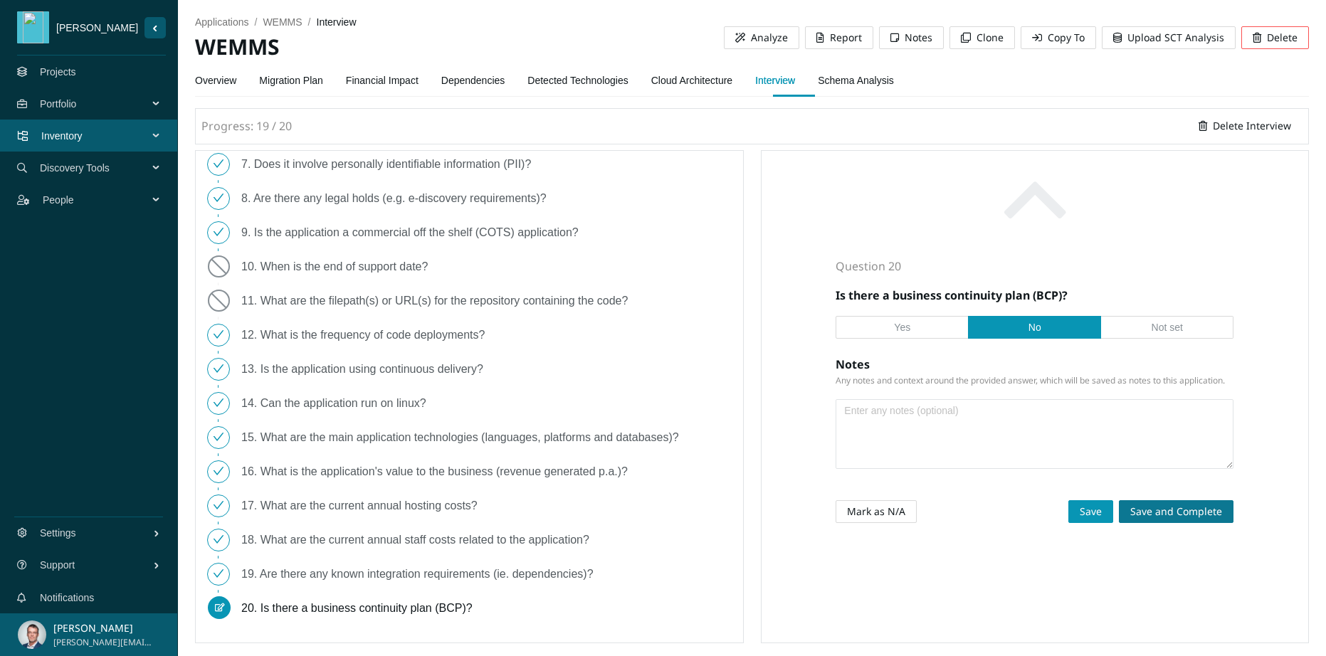
click at [1192, 514] on span "Save and Complete" at bounding box center [1176, 512] width 92 height 16
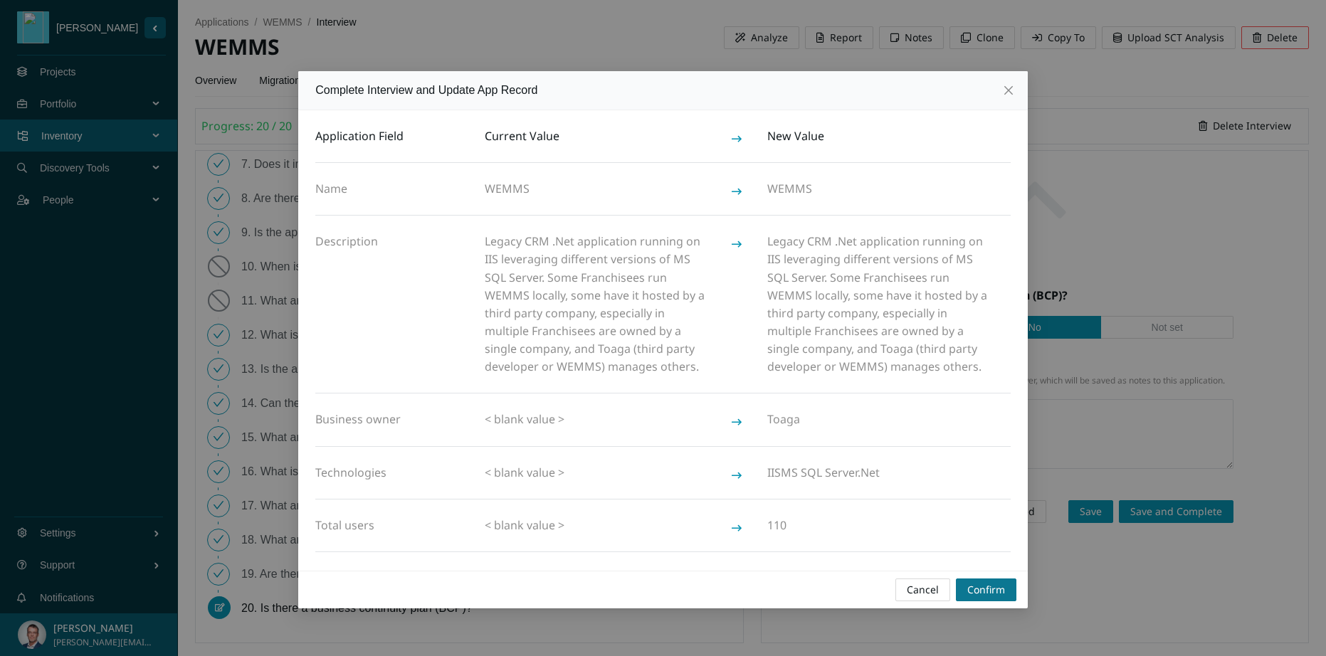
click at [983, 588] on span "Confirm" at bounding box center [986, 590] width 38 height 16
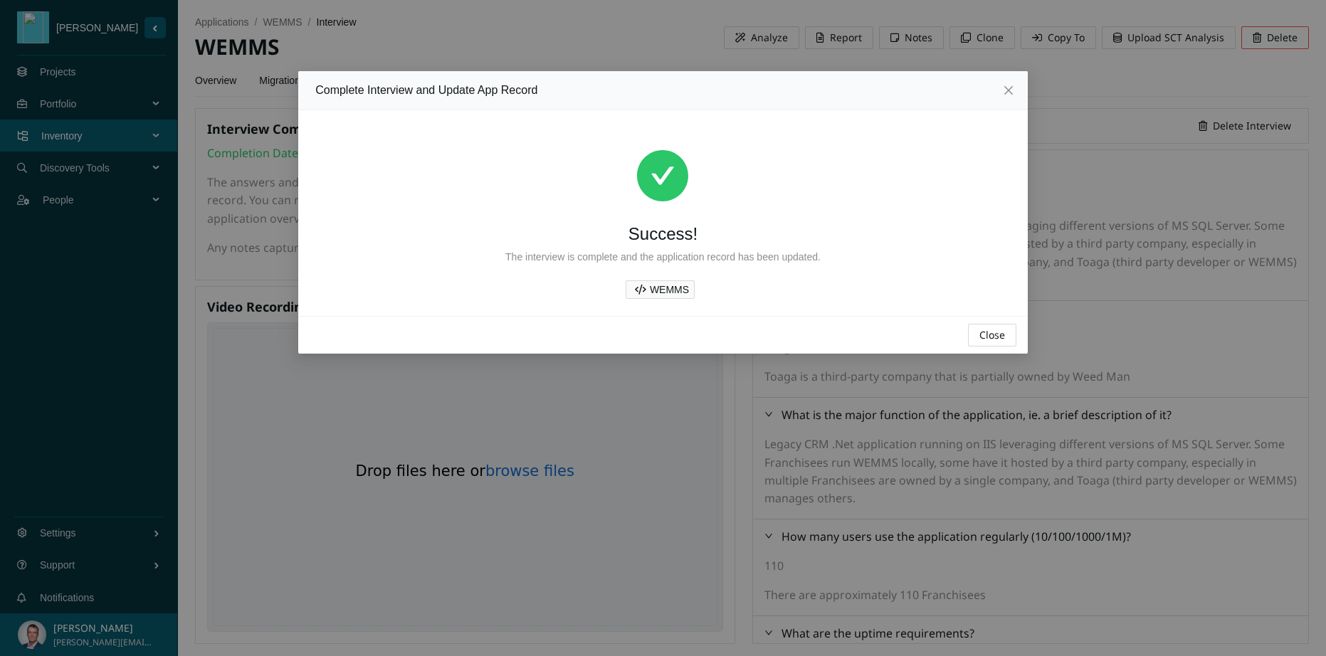
click at [998, 337] on span "Close" at bounding box center [992, 335] width 26 height 16
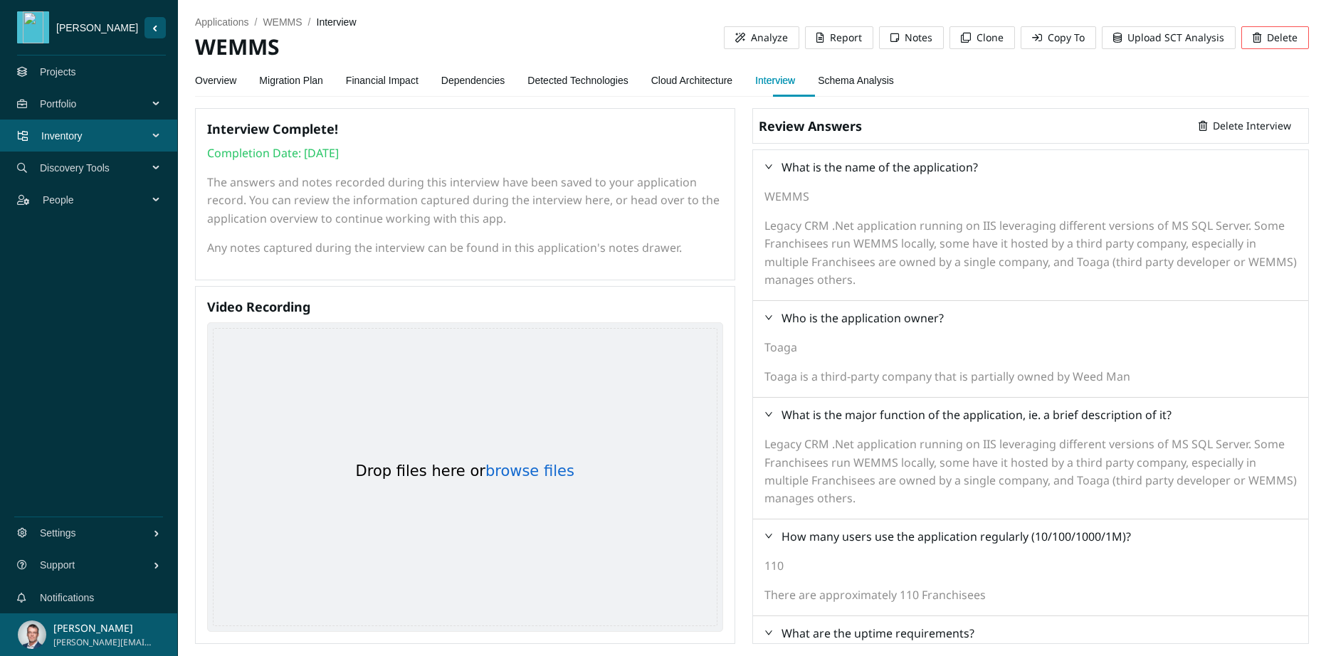
click at [874, 80] on link "Schema Analysis" at bounding box center [856, 80] width 76 height 28
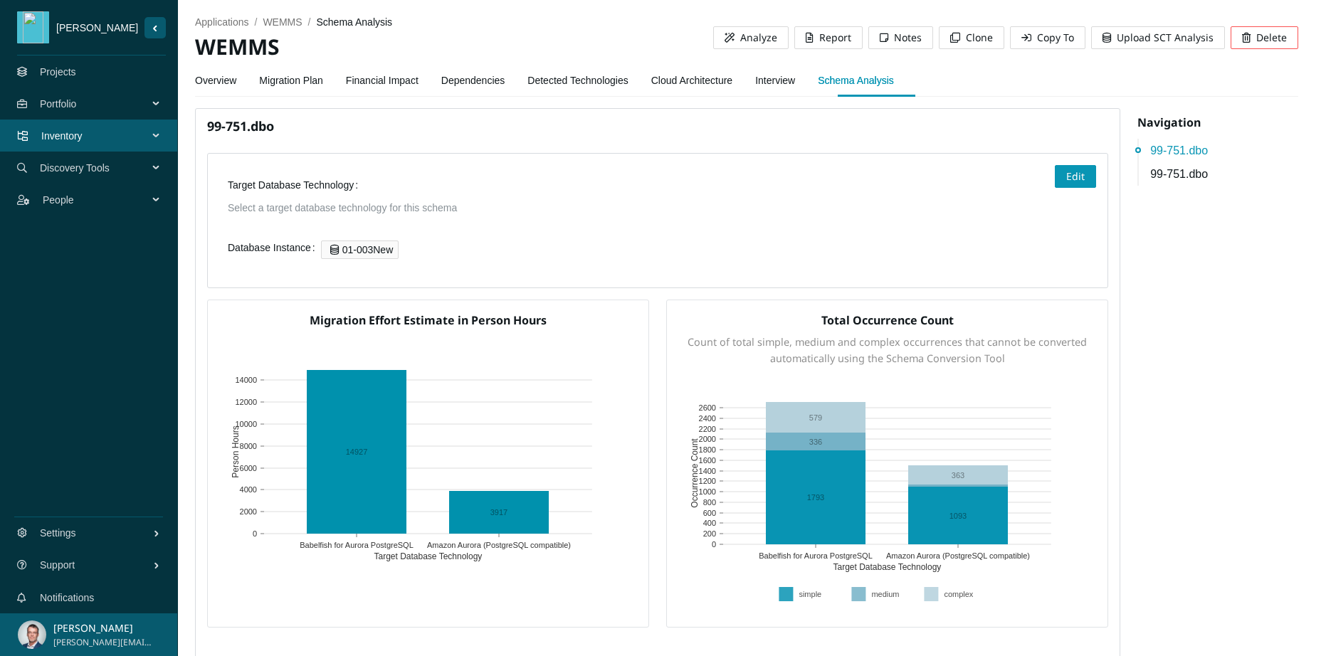
click at [720, 80] on link "Cloud Architecture" at bounding box center [691, 80] width 81 height 28
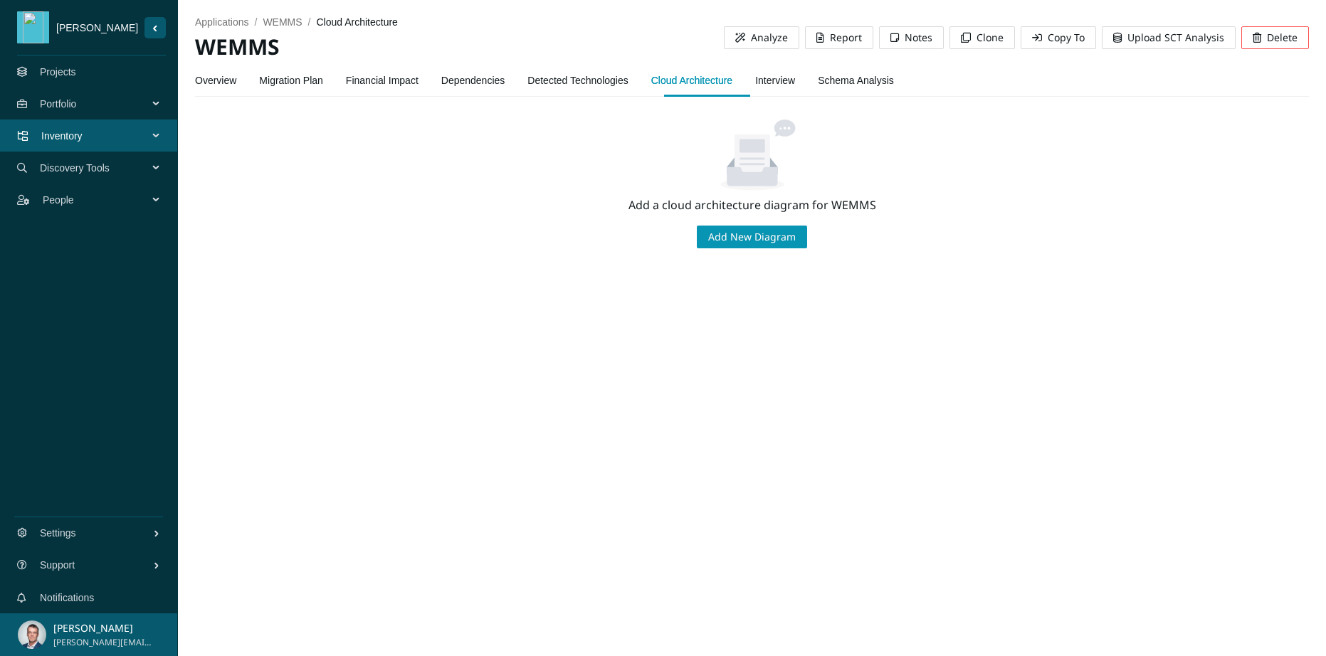
click at [594, 83] on link "Detected Technologies" at bounding box center [577, 80] width 100 height 28
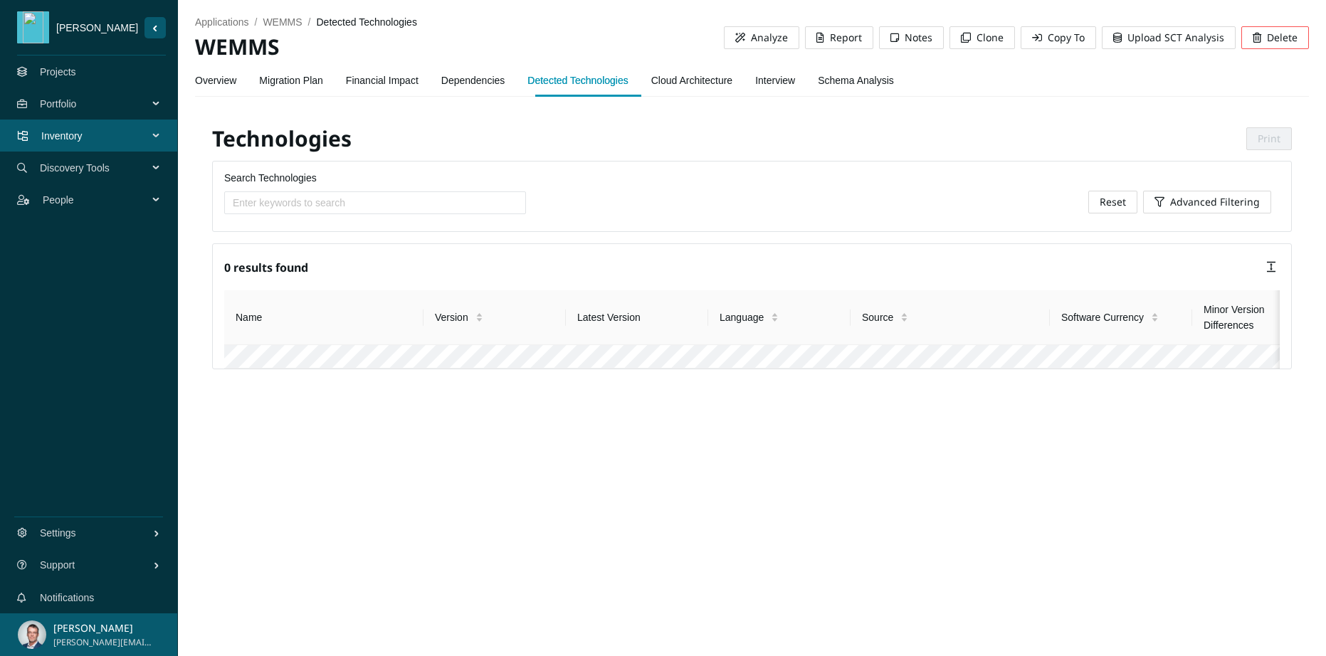
click at [480, 84] on link "Dependencies" at bounding box center [473, 80] width 64 height 28
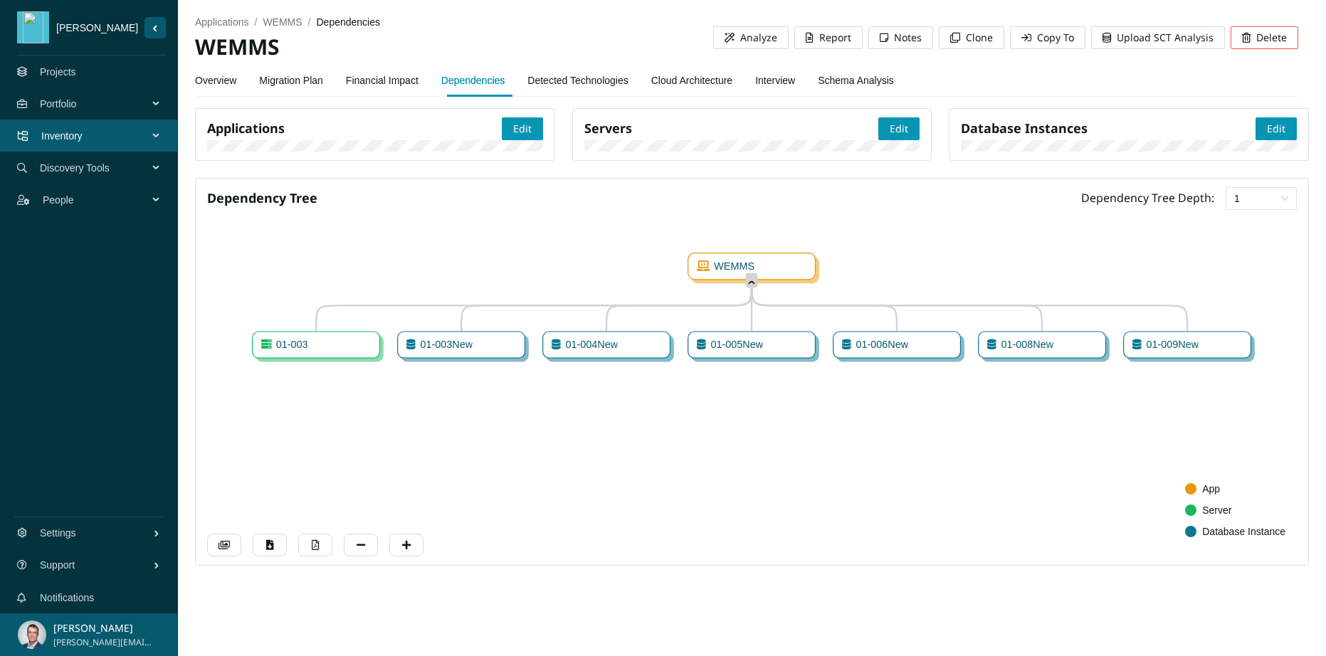
click at [366, 88] on link "Financial Impact" at bounding box center [382, 80] width 73 height 28
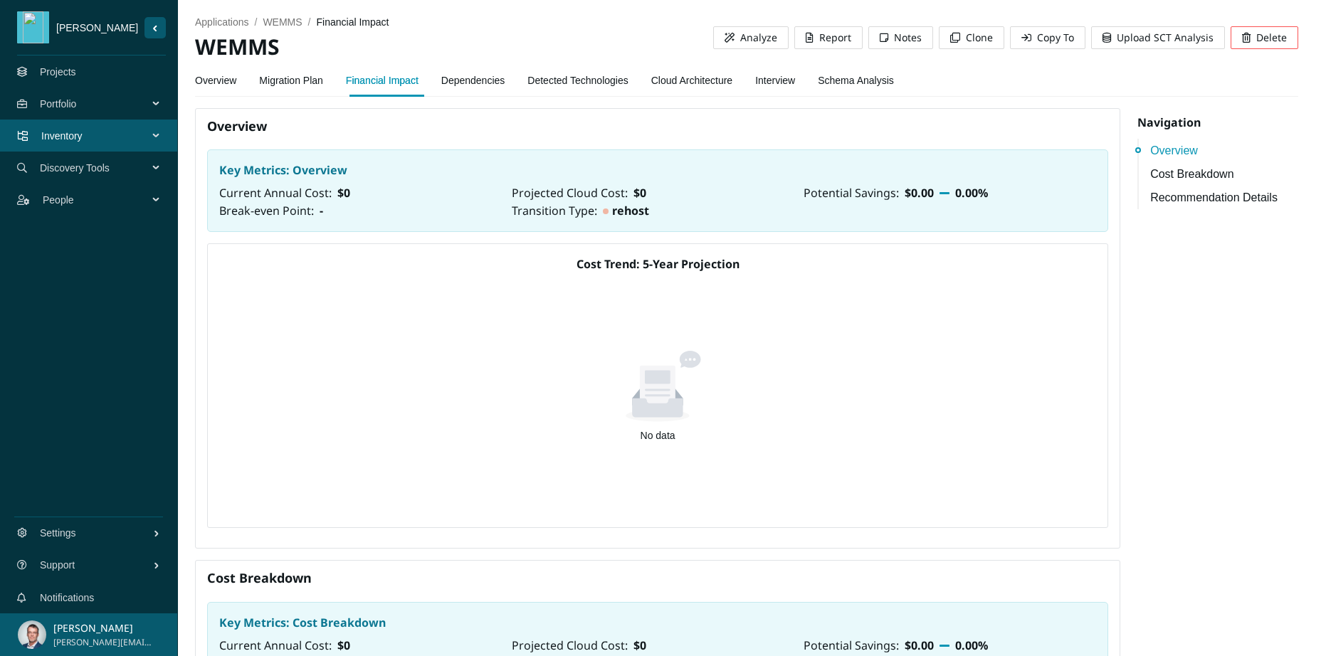
click at [301, 82] on link "Migration Plan" at bounding box center [291, 80] width 64 height 28
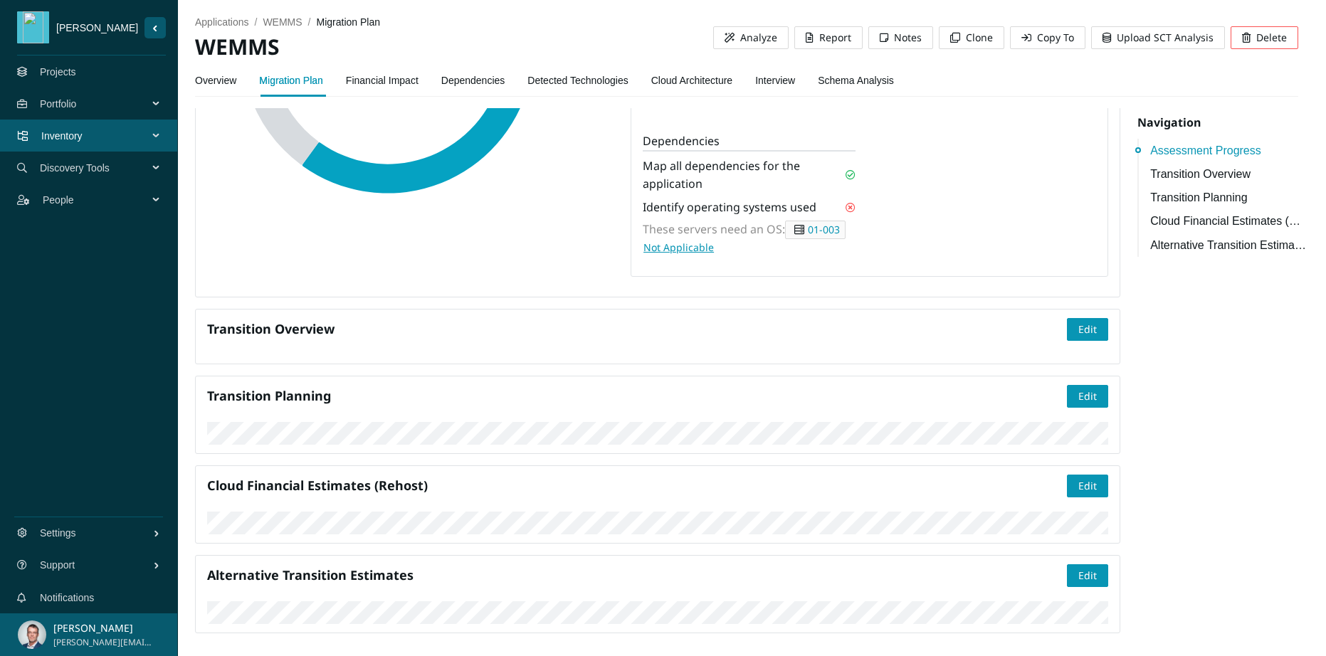
scroll to position [583, 0]
click at [486, 78] on link "Dependencies" at bounding box center [473, 80] width 64 height 28
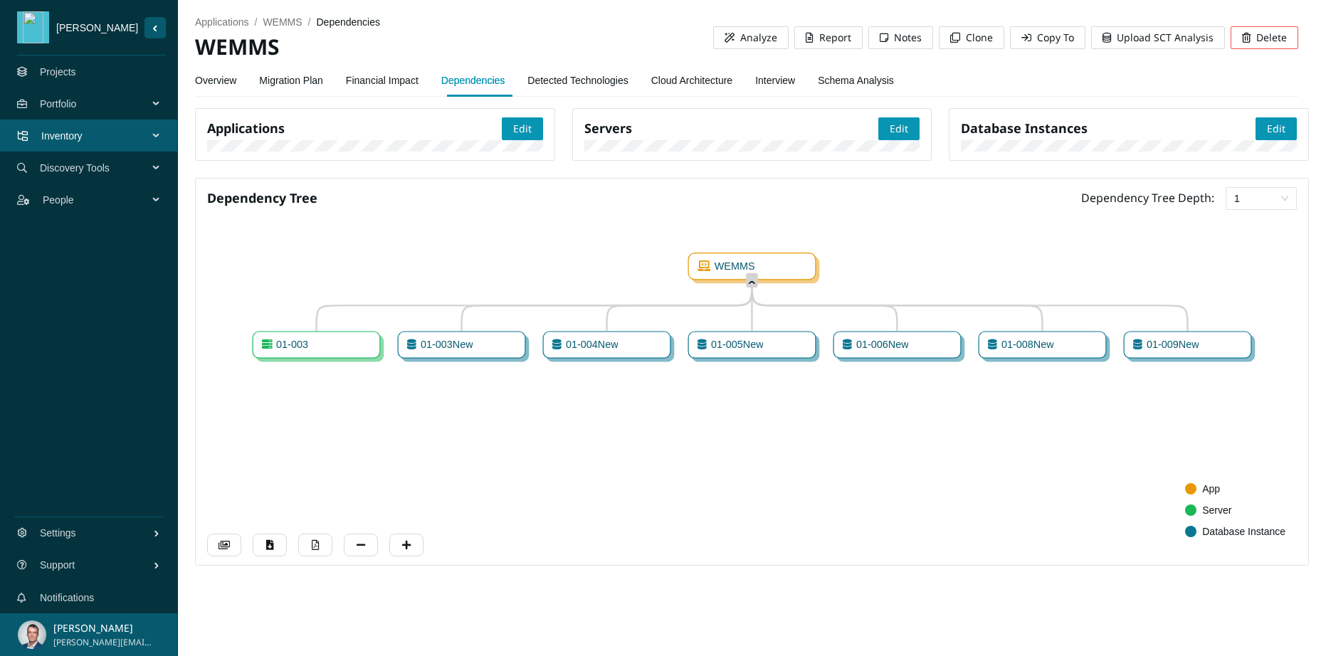
click at [453, 351] on span "01-003New" at bounding box center [444, 345] width 57 height 12
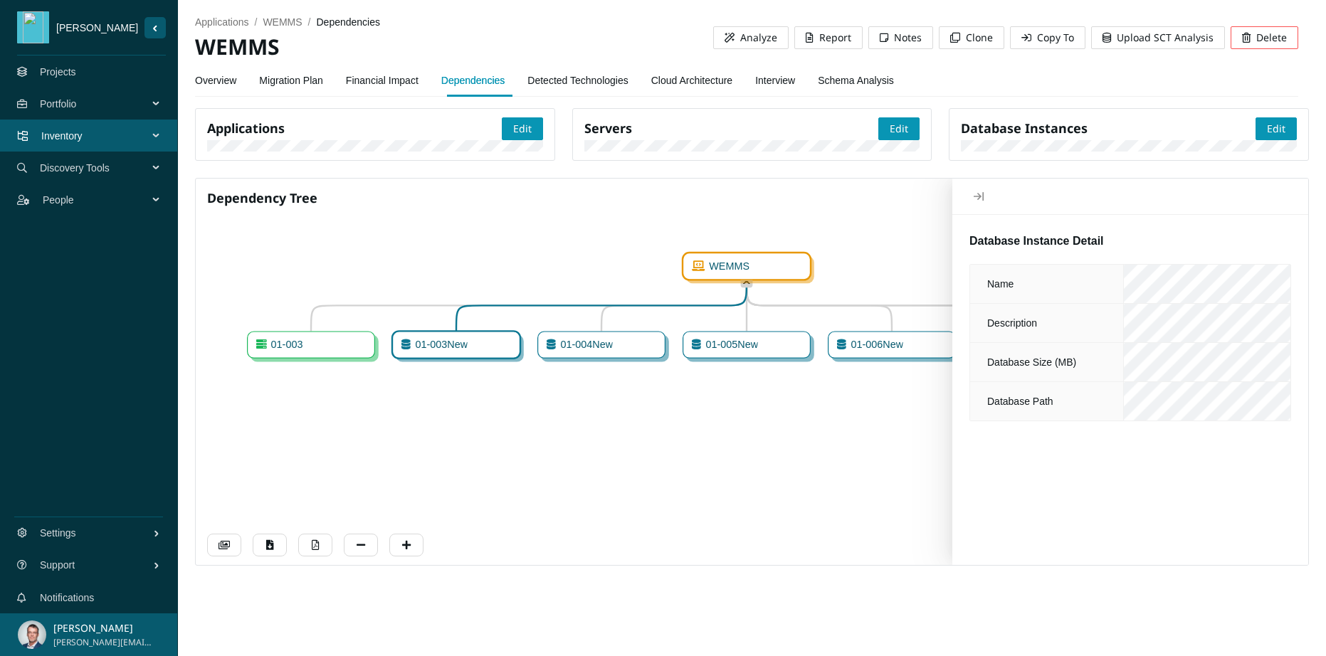
click at [783, 280] on div "WEMMS" at bounding box center [746, 266] width 128 height 27
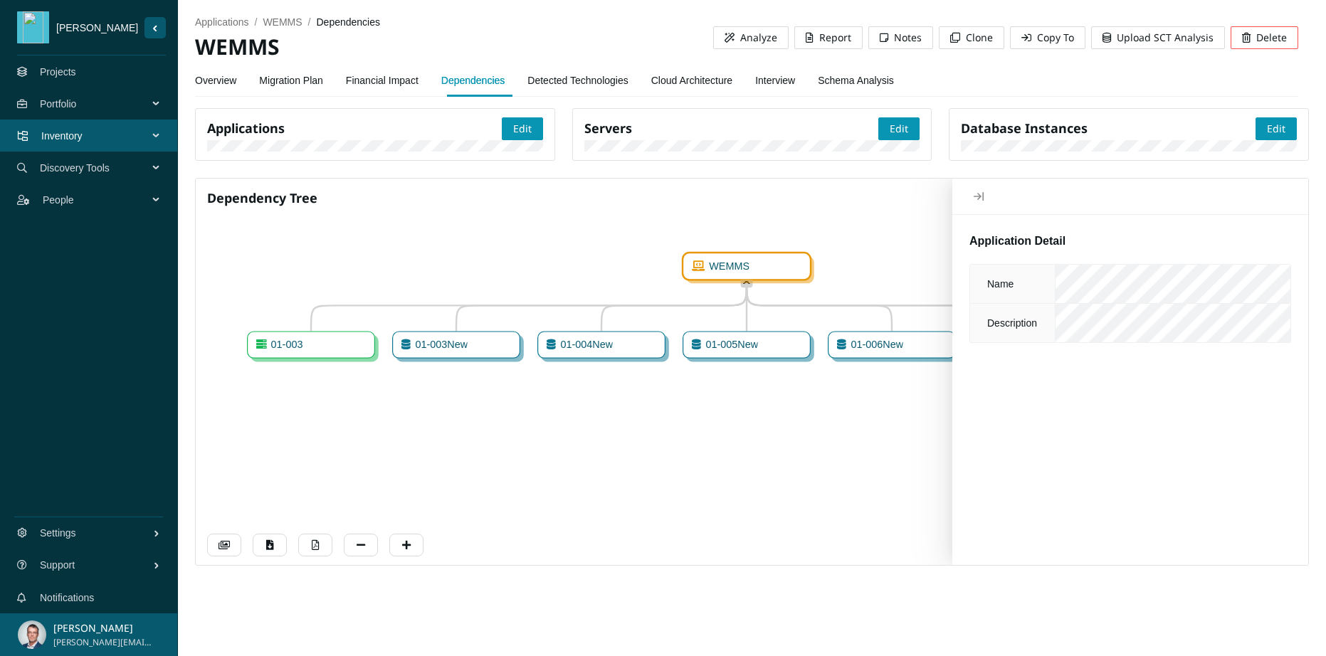
click at [568, 372] on icon "ˆ WEMMS ˬ 01-003 ˬ 01-003New ˬ 01-004New ˬ 01-005New ˬ 01-006New ˬ 01-008New ˬ …" at bounding box center [746, 388] width 1079 height 328
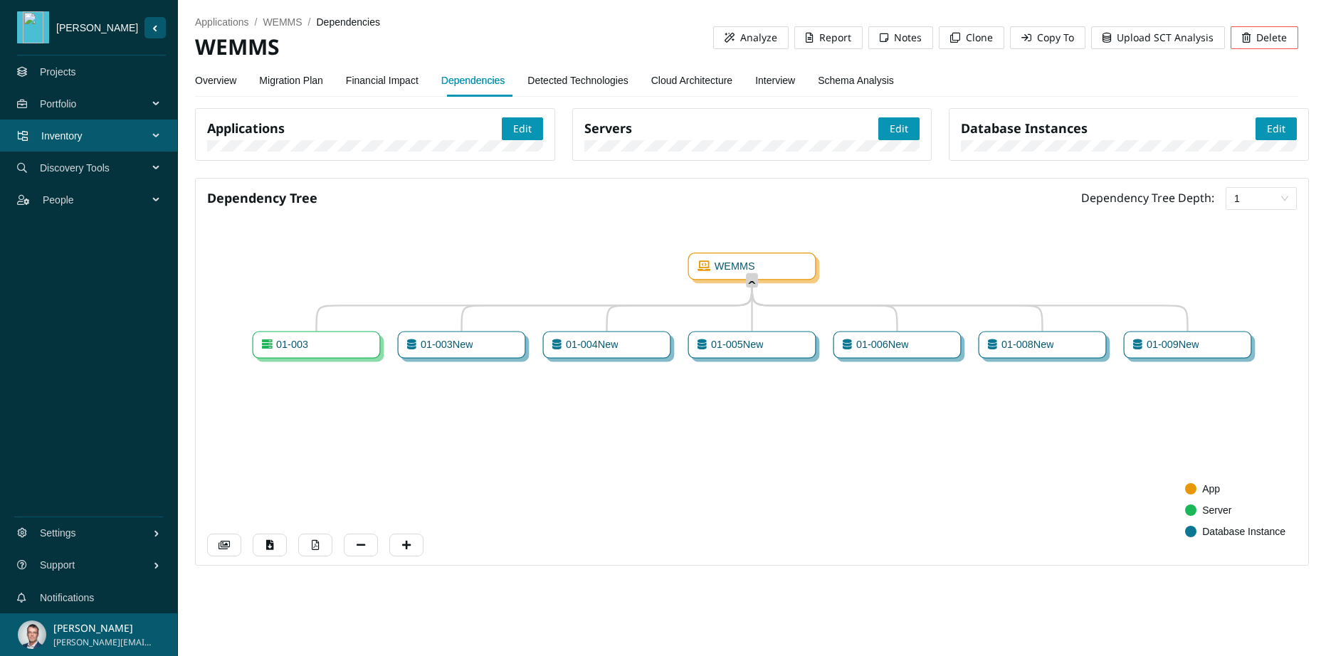
click at [227, 83] on link "Overview" at bounding box center [215, 80] width 41 height 28
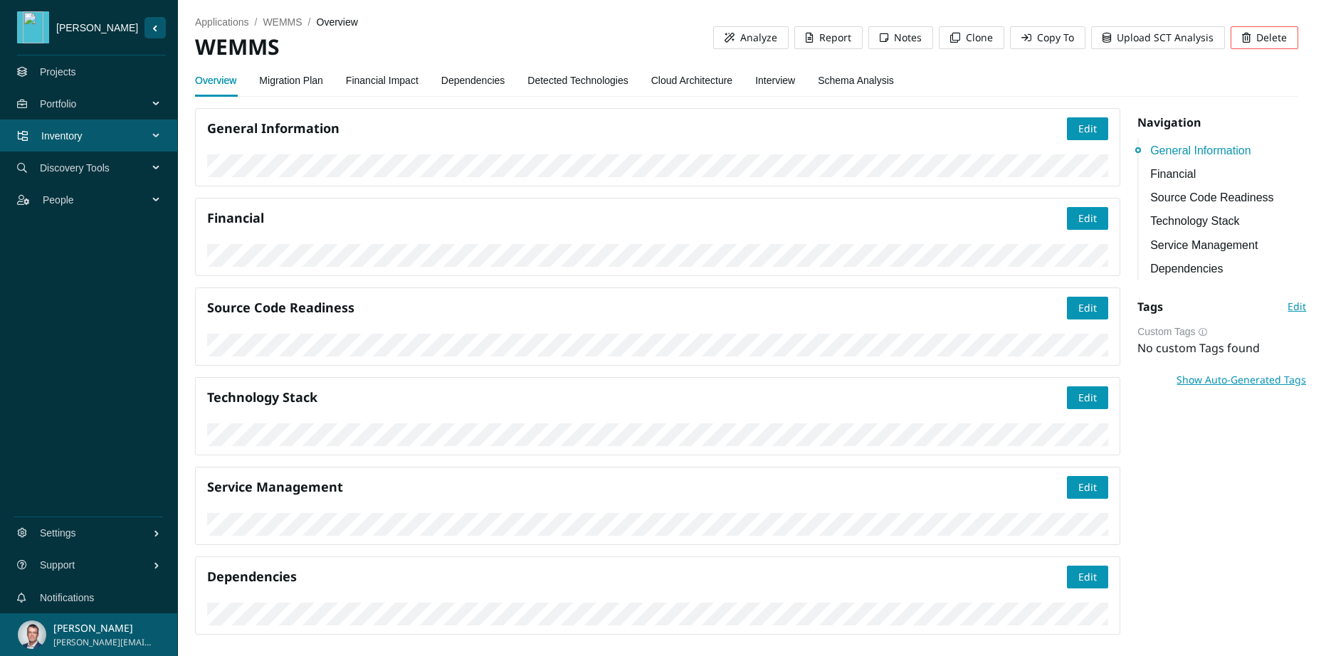
click at [391, 83] on link "Financial Impact" at bounding box center [382, 80] width 73 height 28
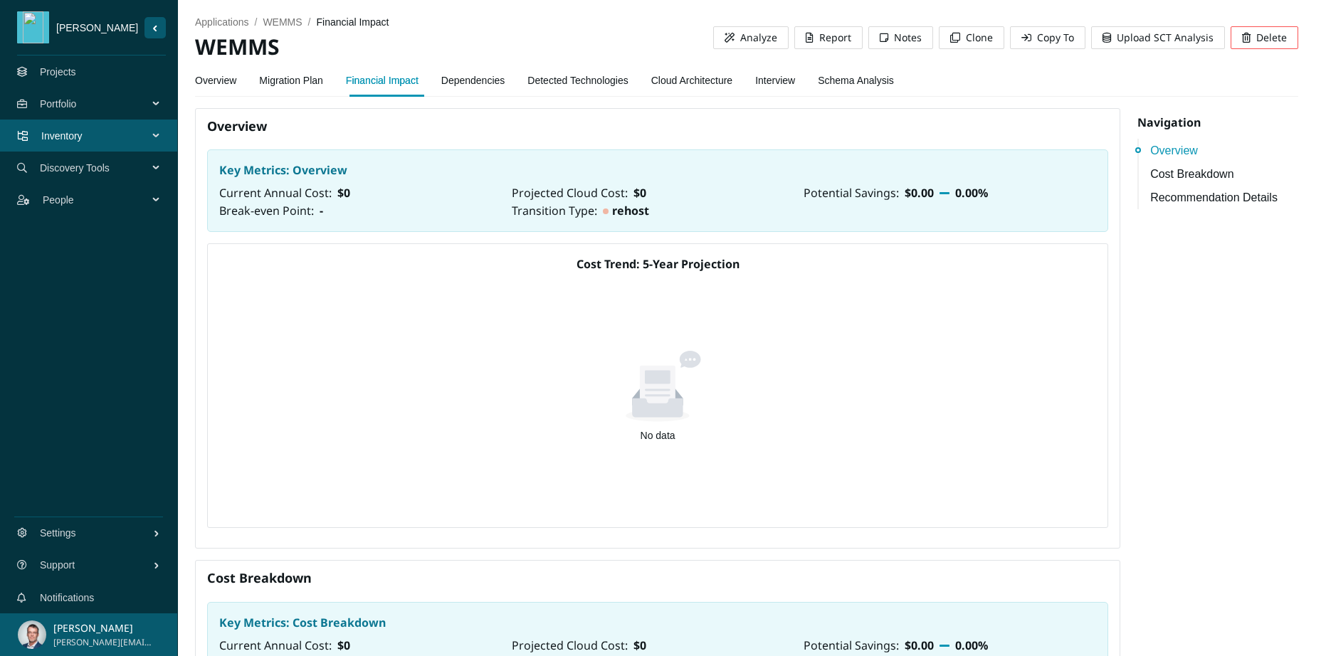
click at [505, 78] on link "Dependencies" at bounding box center [473, 80] width 64 height 28
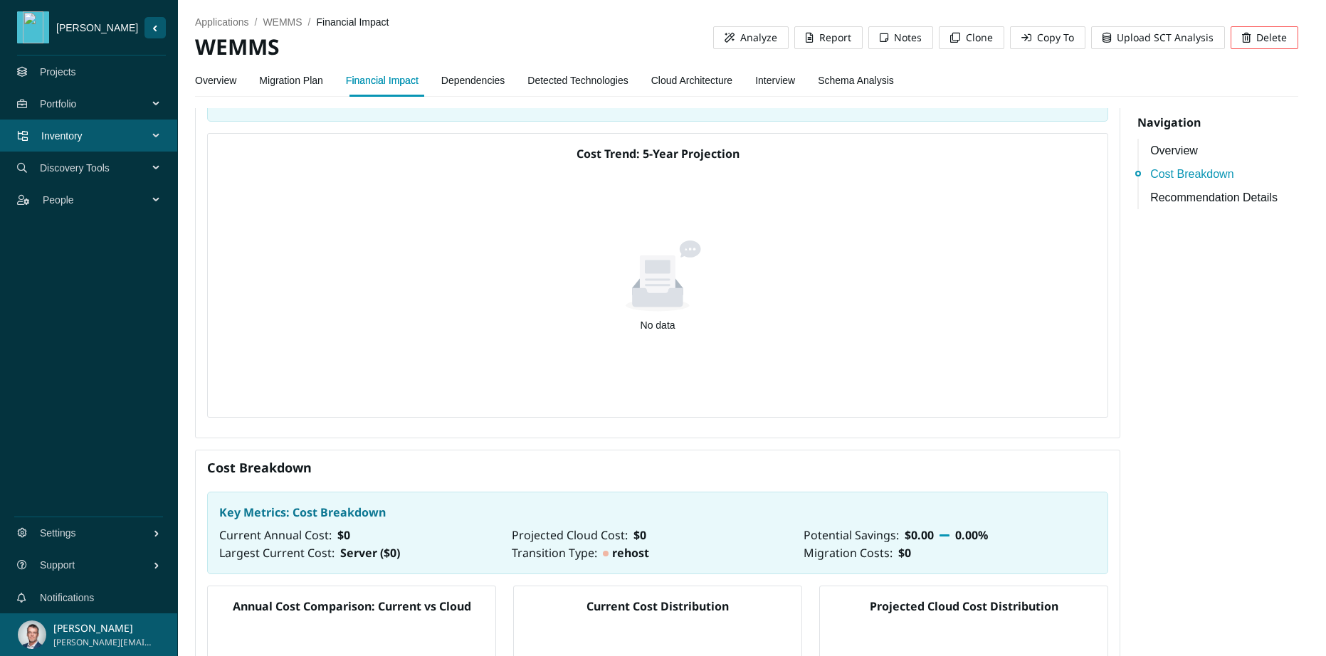
scroll to position [2, 0]
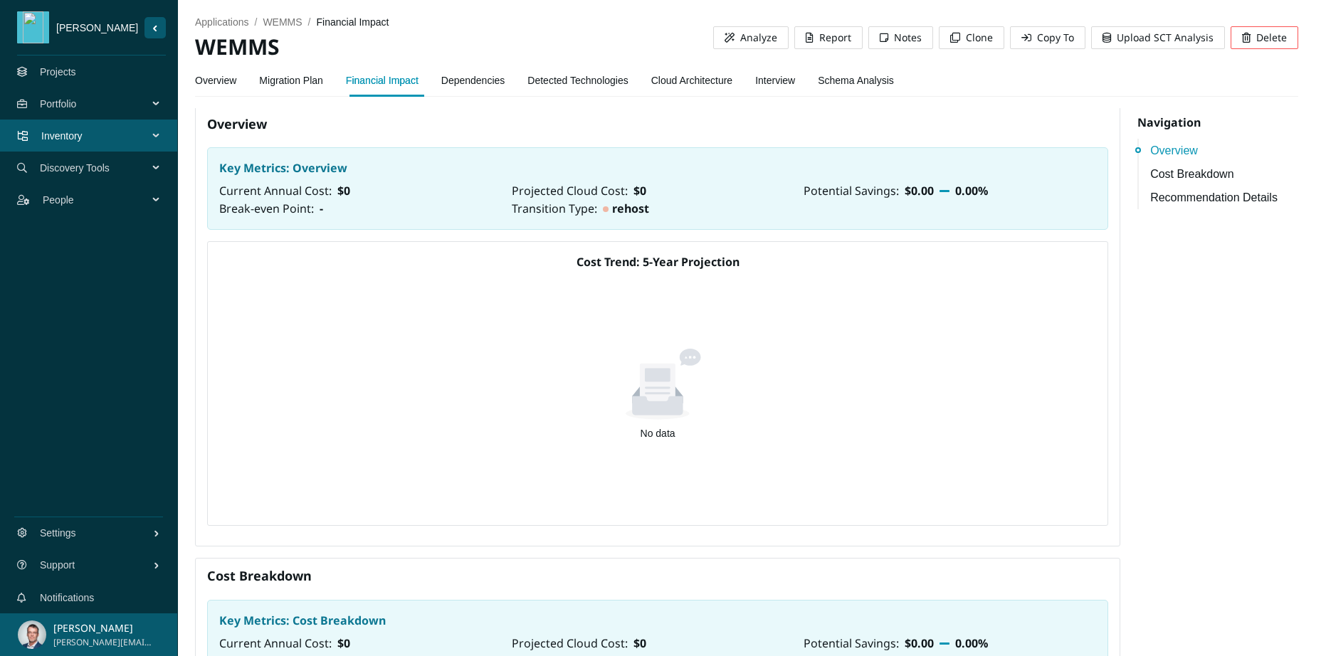
click at [303, 85] on link "Migration Plan" at bounding box center [291, 80] width 64 height 28
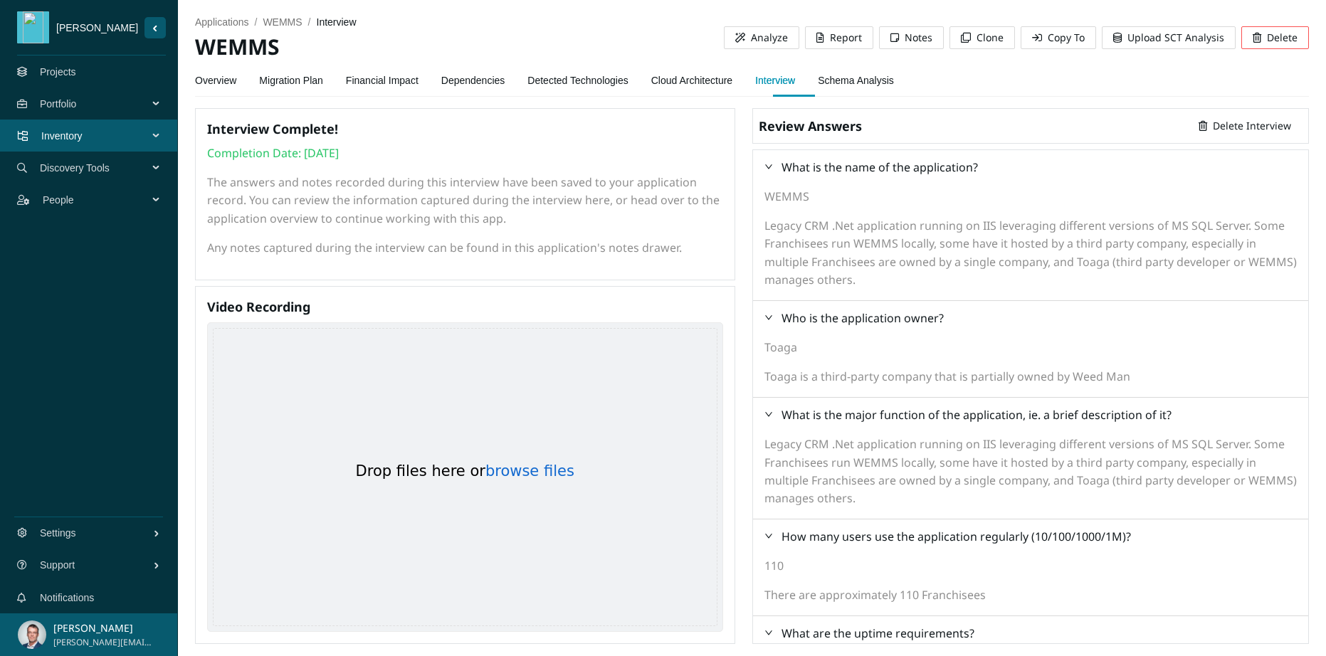
click at [218, 80] on link "Overview" at bounding box center [215, 80] width 41 height 28
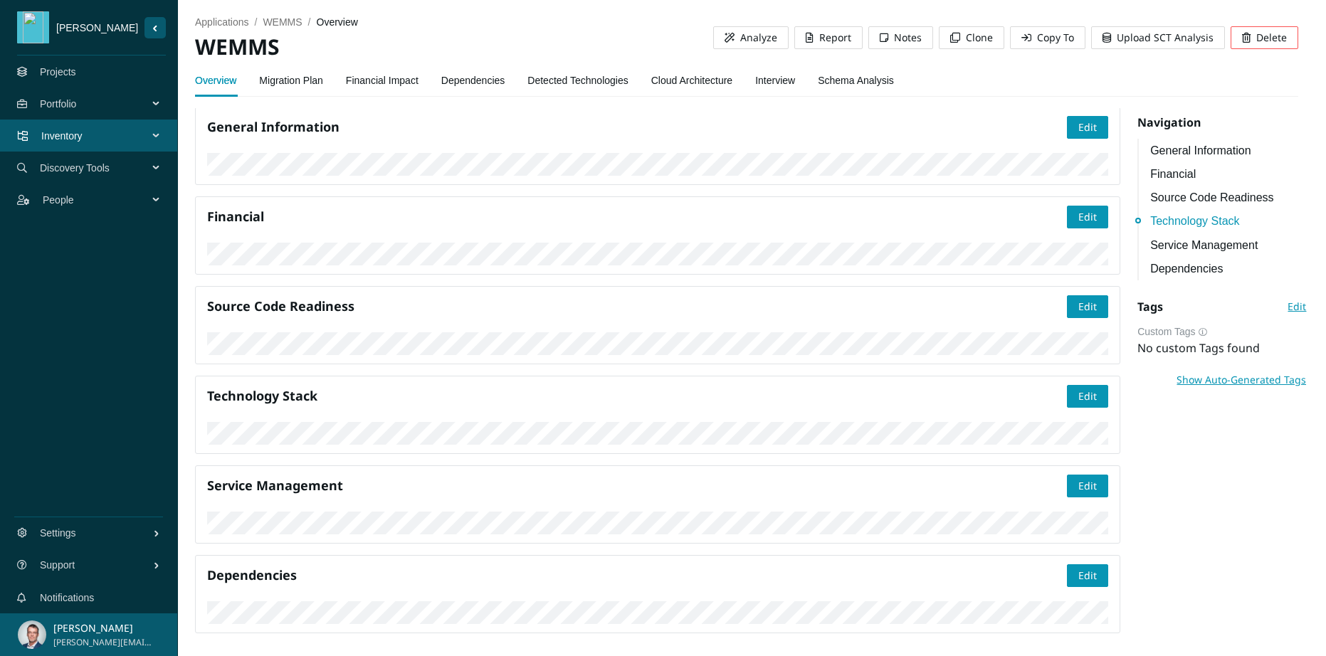
scroll to position [1190, 0]
click at [1078, 478] on span "Edit" at bounding box center [1087, 486] width 18 height 16
click at [435, 295] on div "Toaga" at bounding box center [522, 300] width 228 height 16
click at [1085, 478] on span "Save" at bounding box center [1085, 486] width 22 height 16
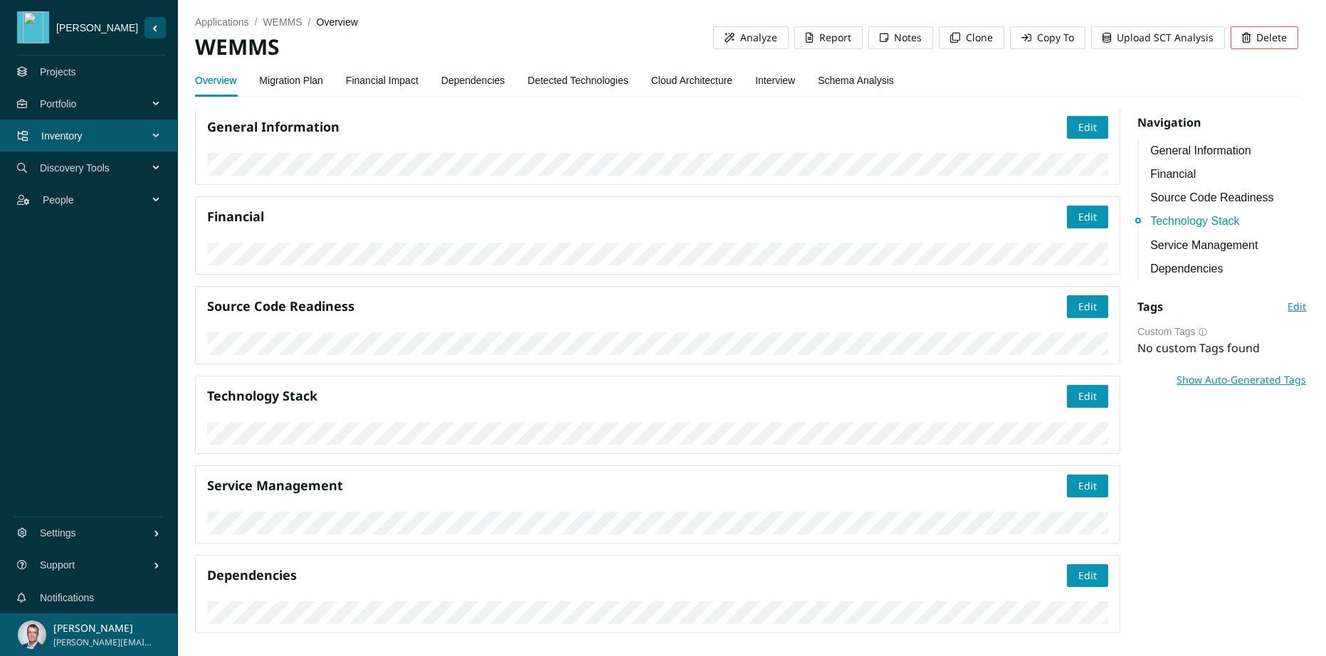
click at [492, 83] on link "Dependencies" at bounding box center [473, 80] width 64 height 28
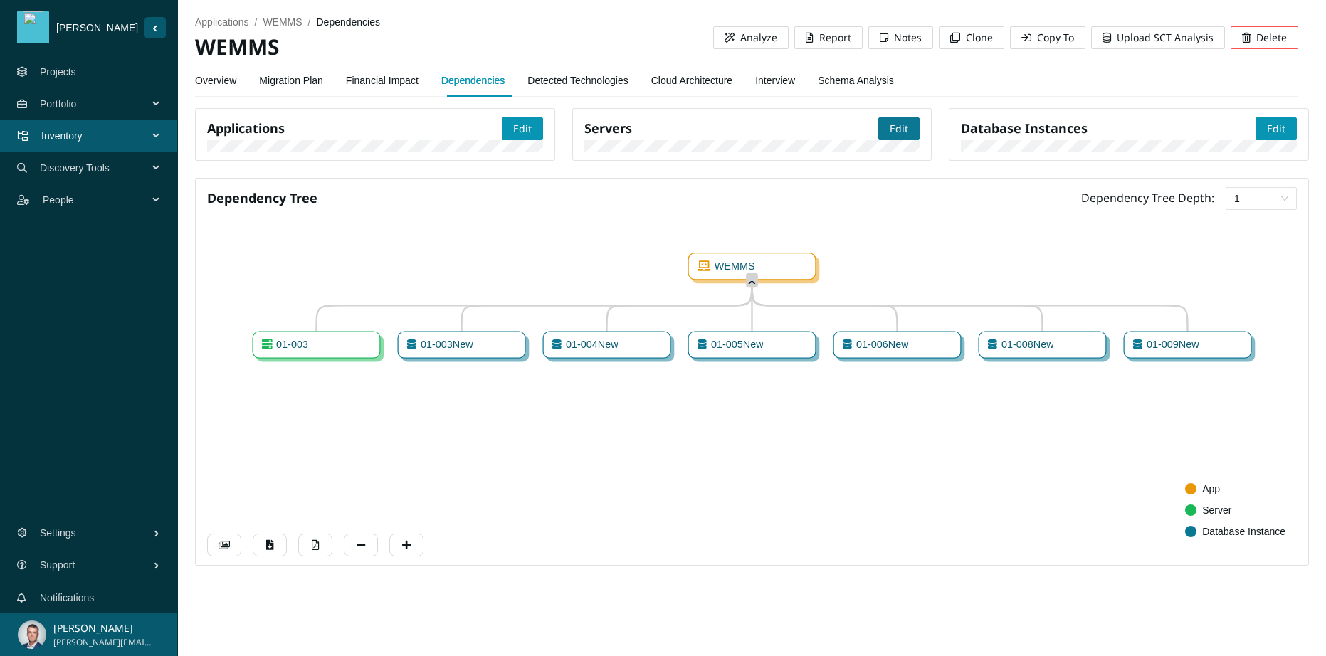
click at [896, 134] on span "Edit" at bounding box center [898, 129] width 18 height 16
click at [1271, 126] on span "Edit" at bounding box center [1275, 129] width 18 height 16
click at [1263, 130] on span "Save" at bounding box center [1274, 129] width 22 height 16
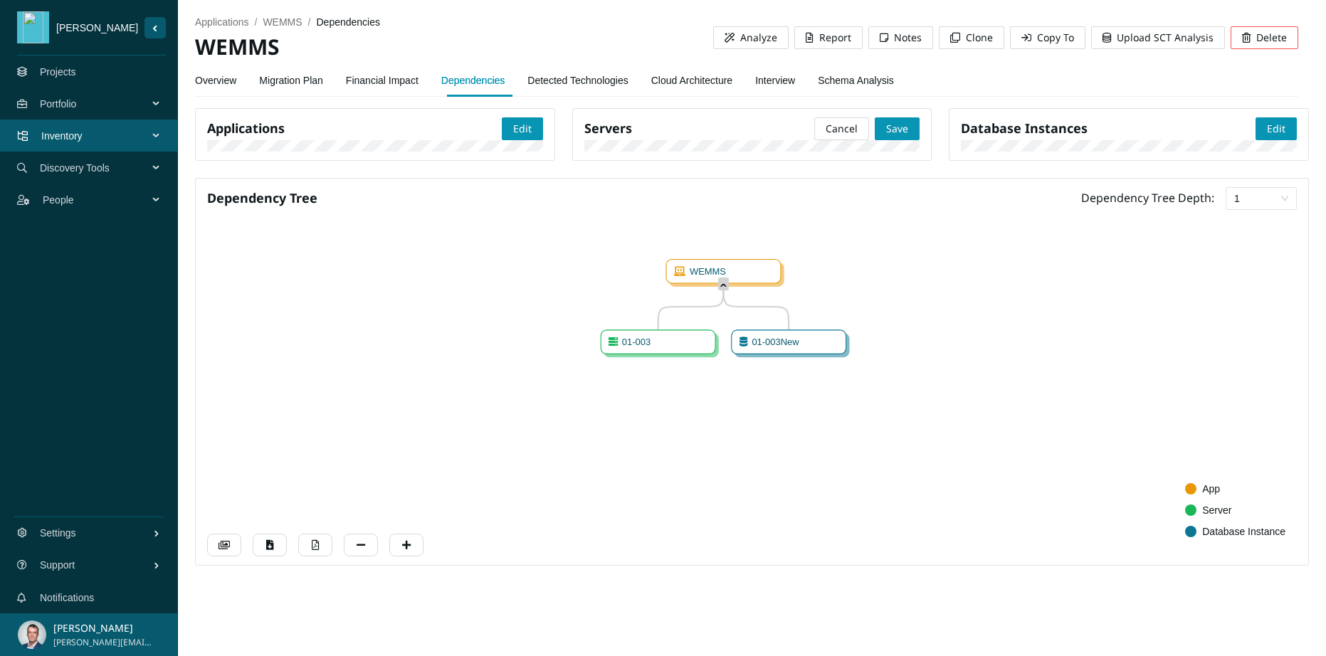
click at [594, 79] on link "Detected Technologies" at bounding box center [577, 80] width 100 height 28
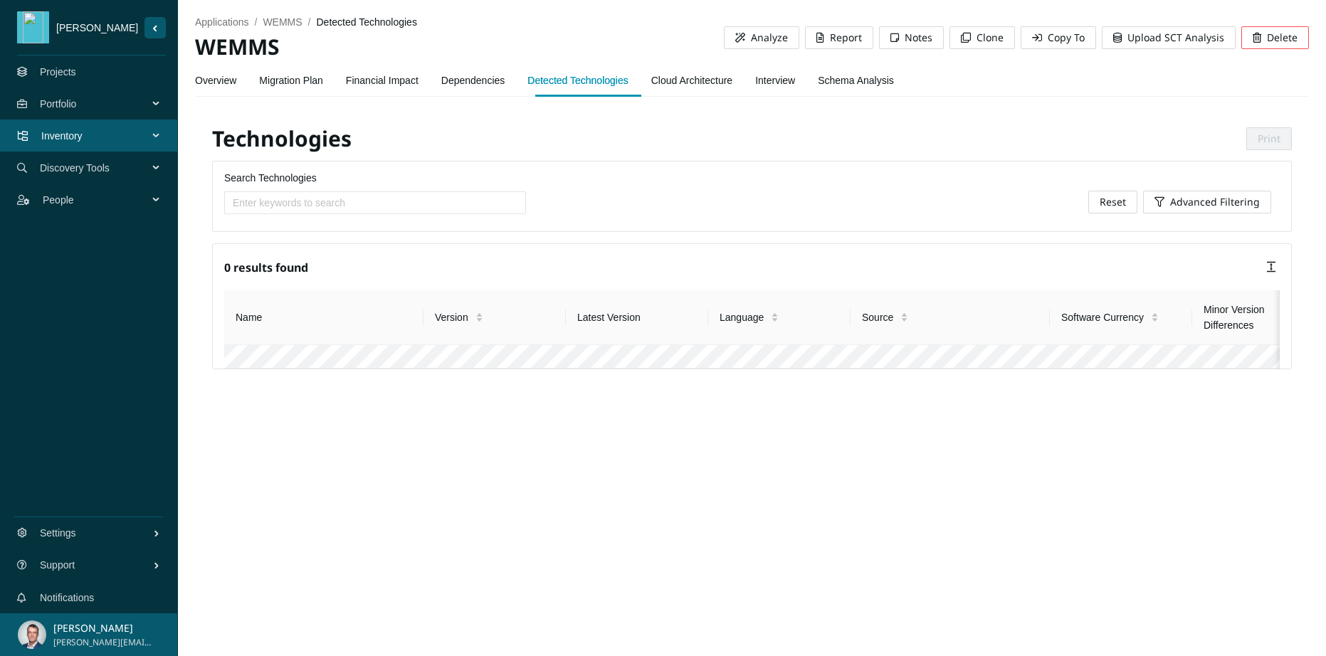
click at [857, 80] on link "Schema Analysis" at bounding box center [856, 80] width 76 height 28
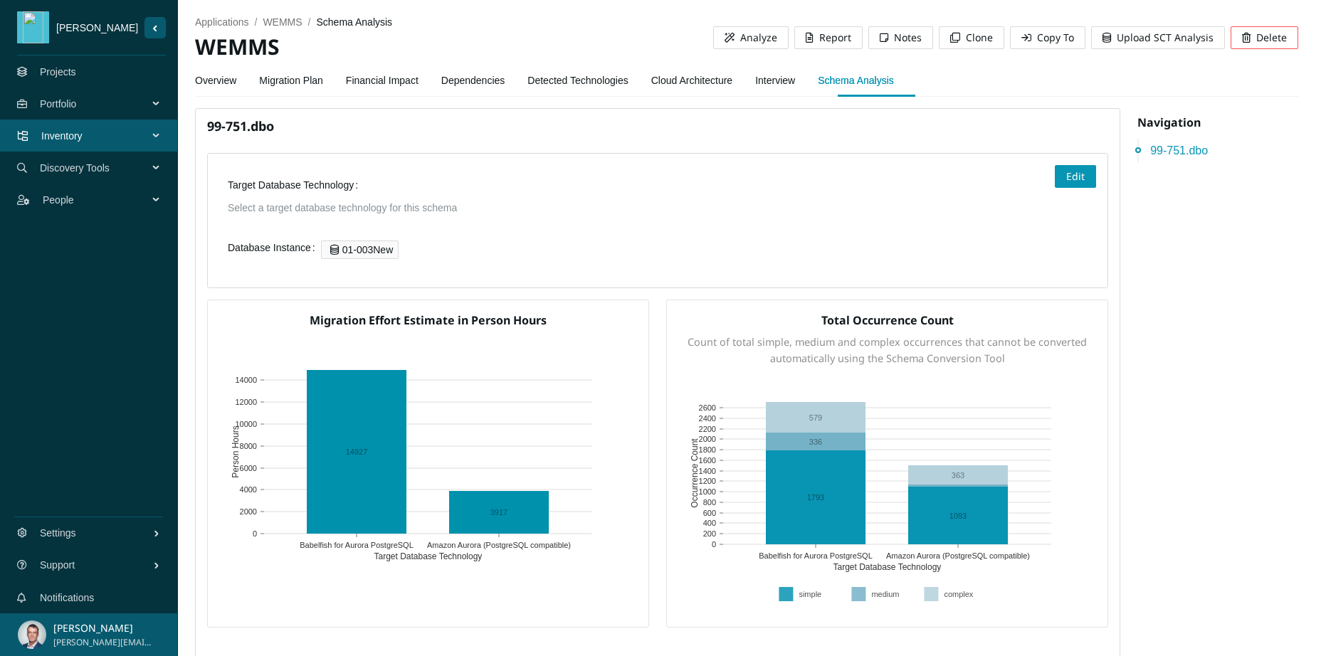
click at [120, 107] on span "Portfolio" at bounding box center [97, 104] width 114 height 43
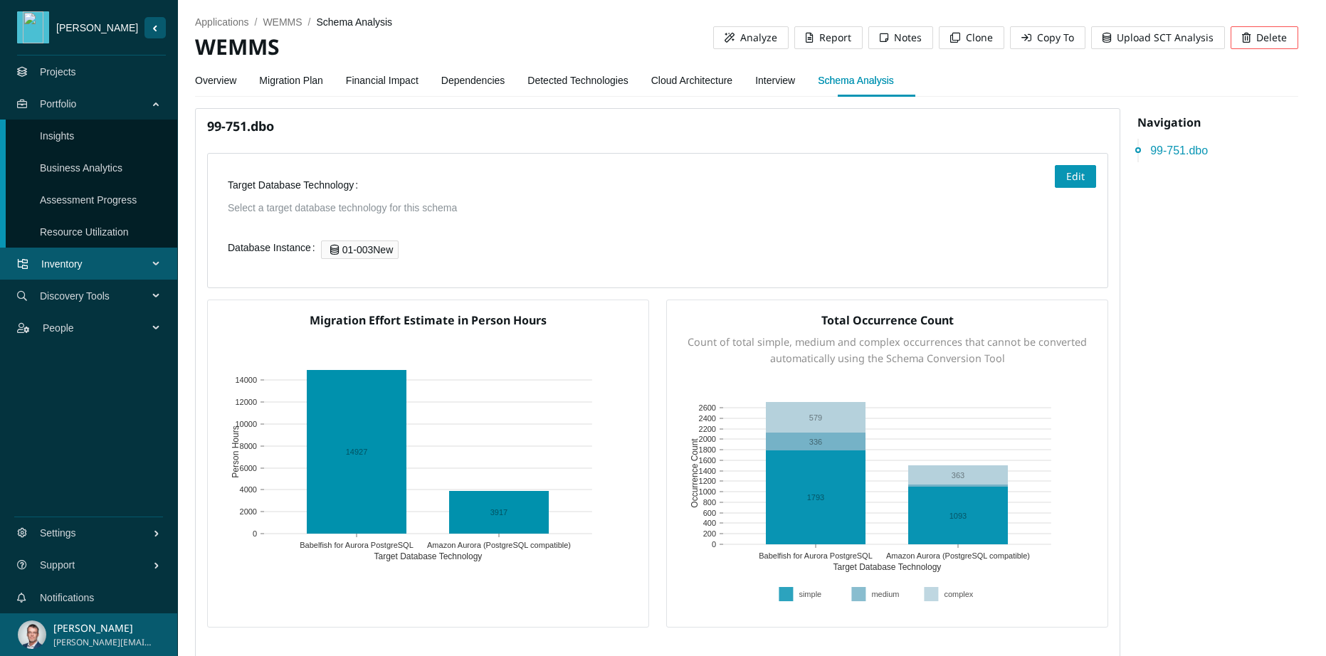
click at [74, 130] on link "Insights" at bounding box center [57, 135] width 34 height 11
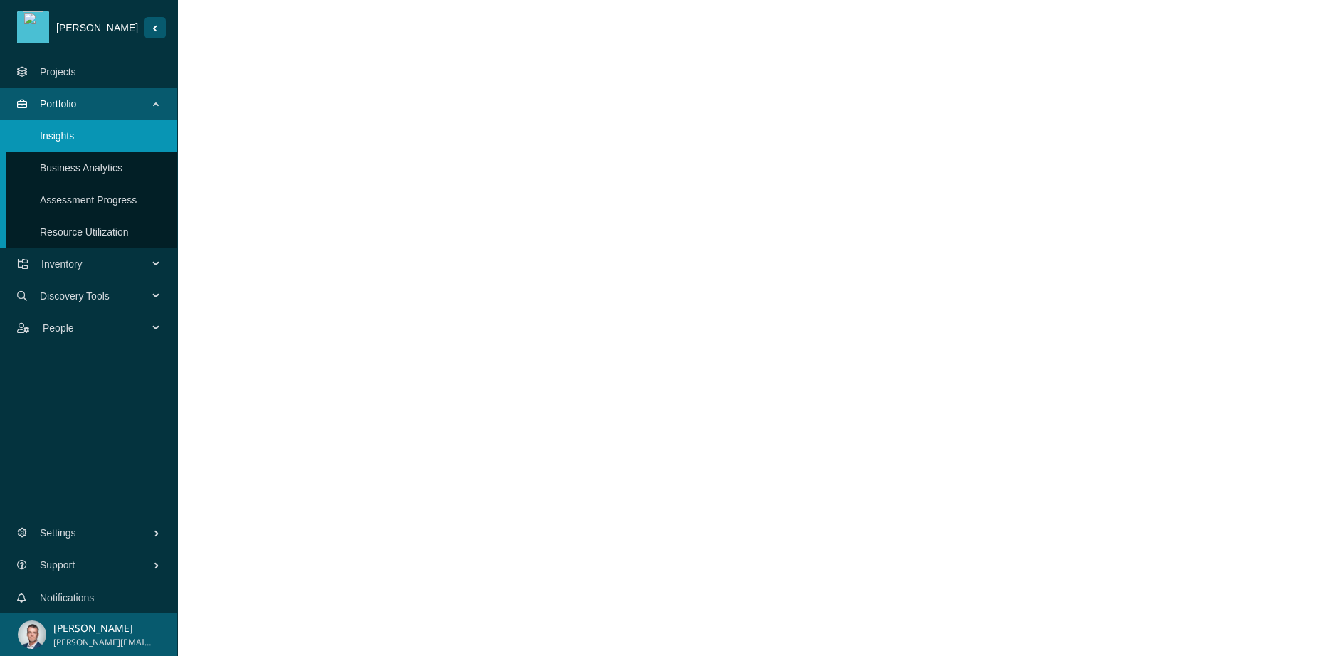
click at [109, 165] on link "Business Analytics" at bounding box center [81, 167] width 83 height 11
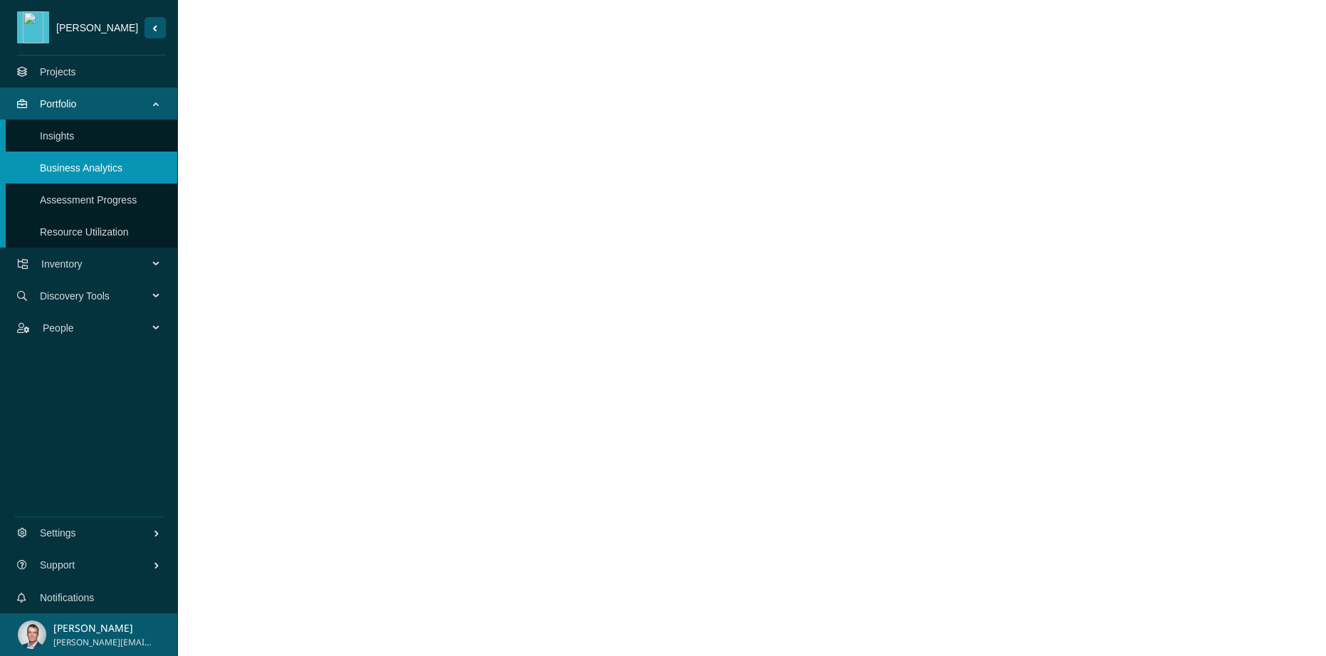
click at [97, 196] on link "Assessment Progress" at bounding box center [88, 199] width 97 height 11
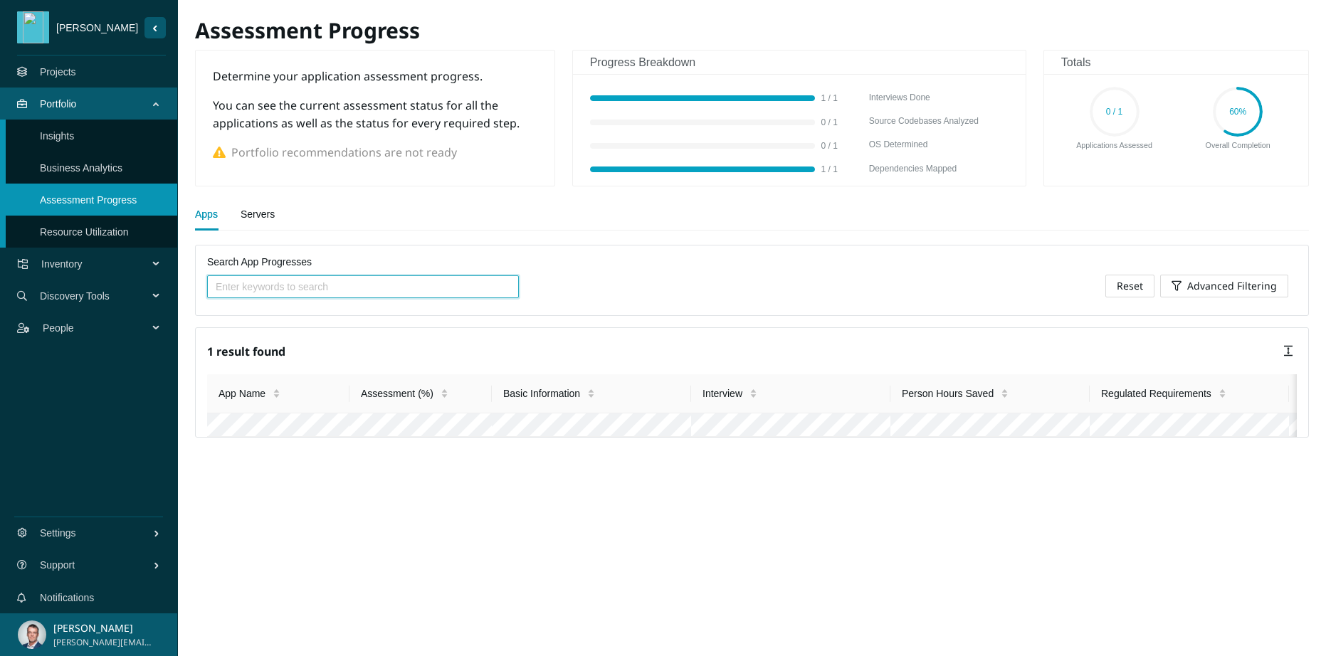
click at [96, 228] on link "Resource Utilization" at bounding box center [84, 231] width 89 height 11
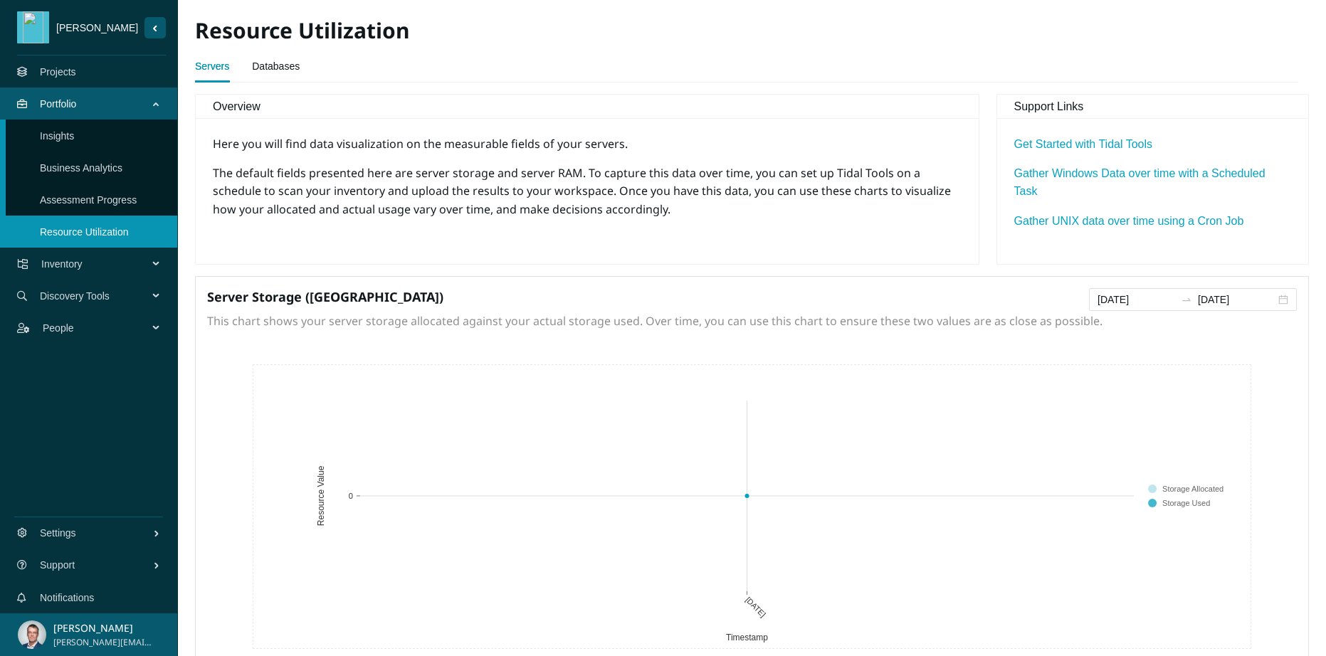
click at [131, 263] on span "Inventory" at bounding box center [97, 264] width 112 height 43
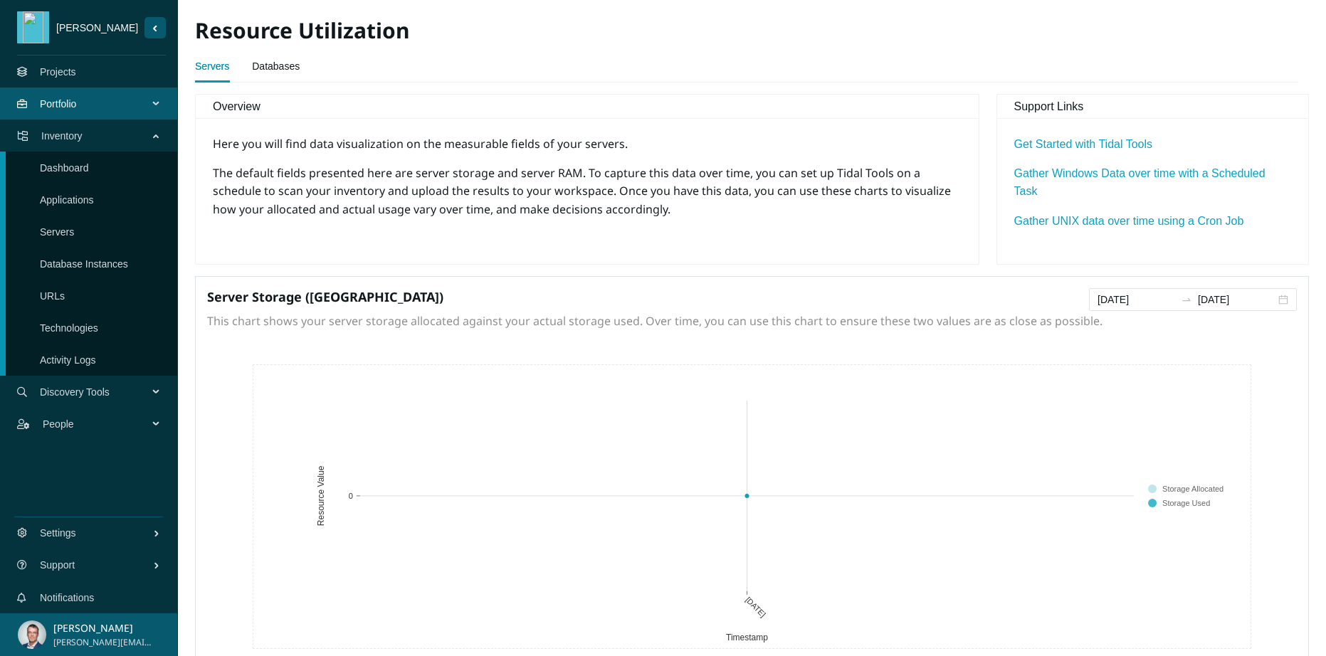
click at [74, 233] on link "Servers" at bounding box center [57, 231] width 34 height 11
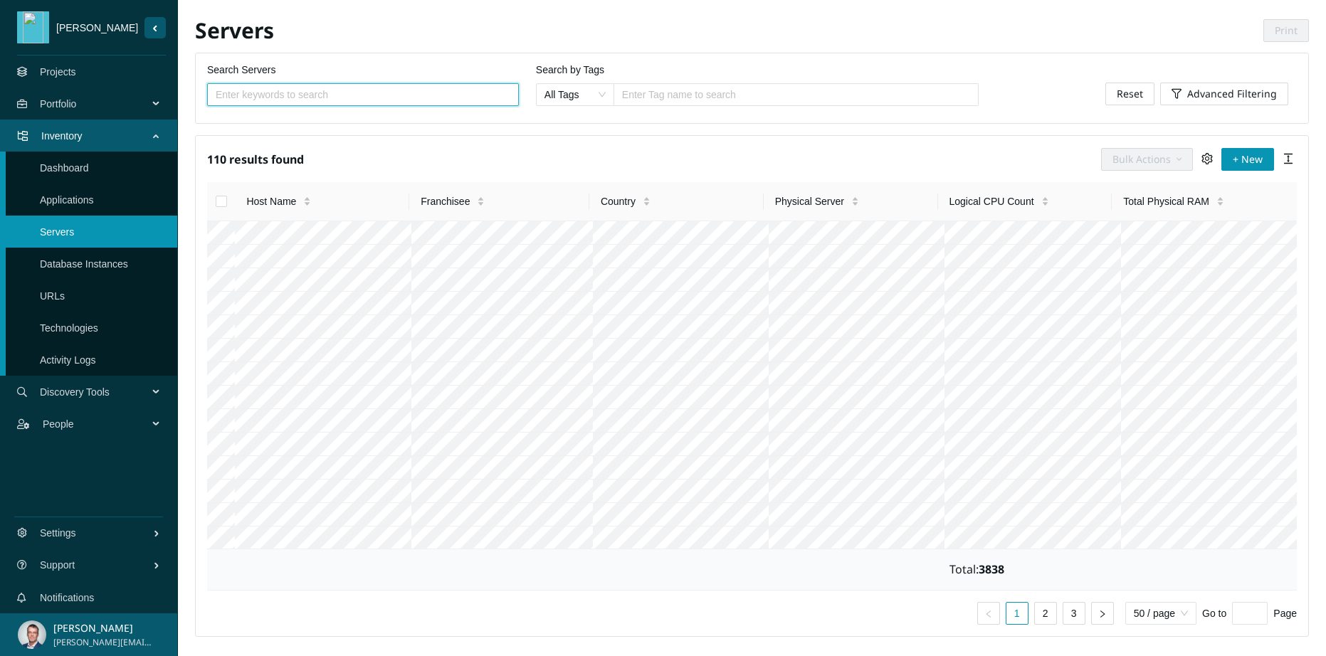
click at [65, 194] on link "Applications" at bounding box center [67, 199] width 54 height 11
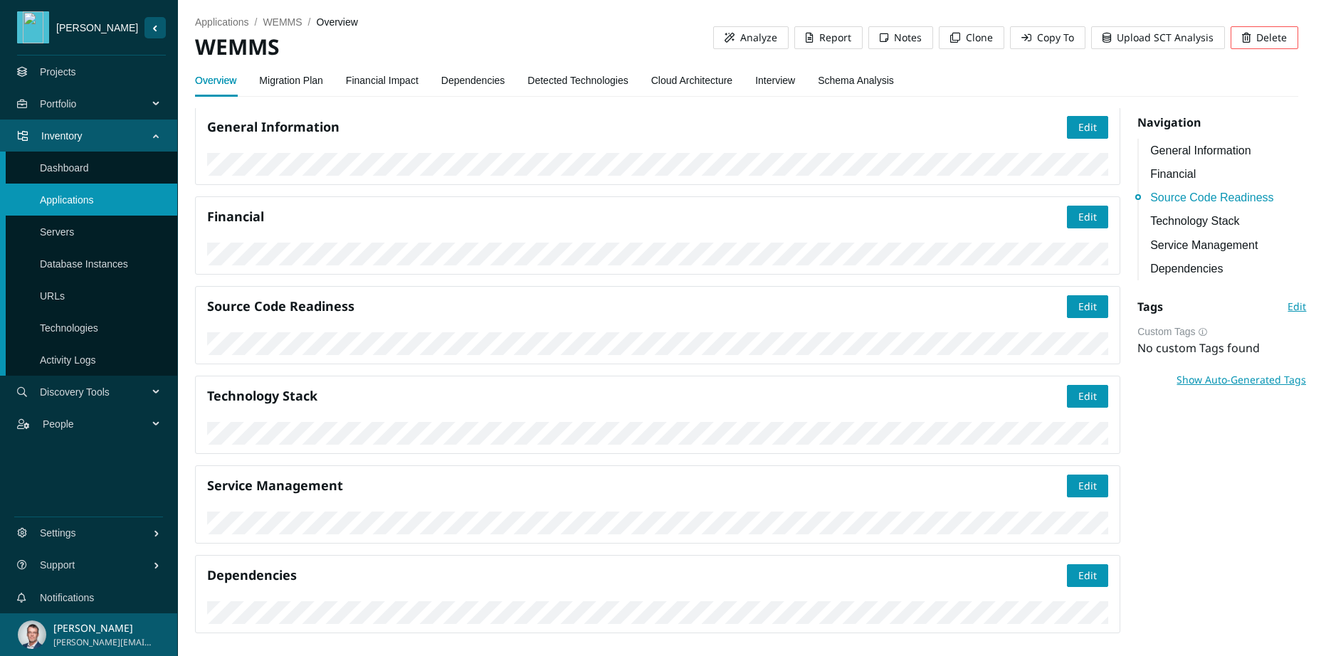
scroll to position [919, 0]
click at [484, 73] on link "Dependencies" at bounding box center [473, 80] width 64 height 28
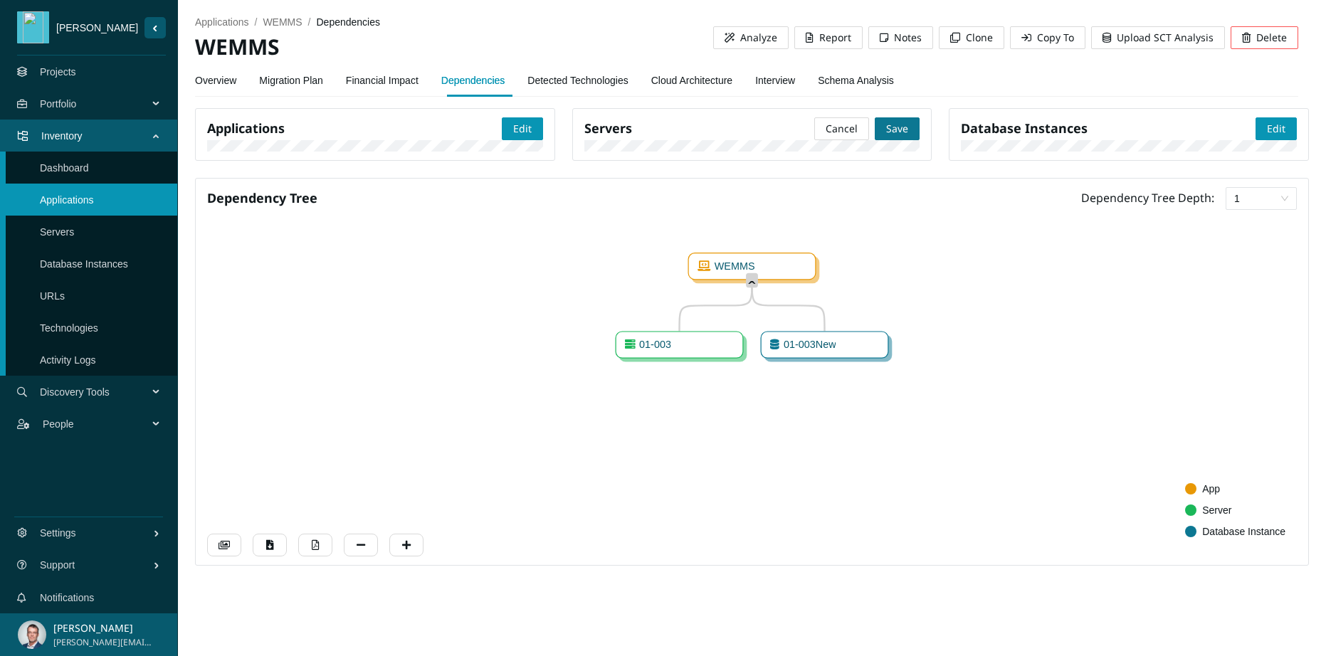
click at [896, 134] on span "Save" at bounding box center [897, 129] width 22 height 16
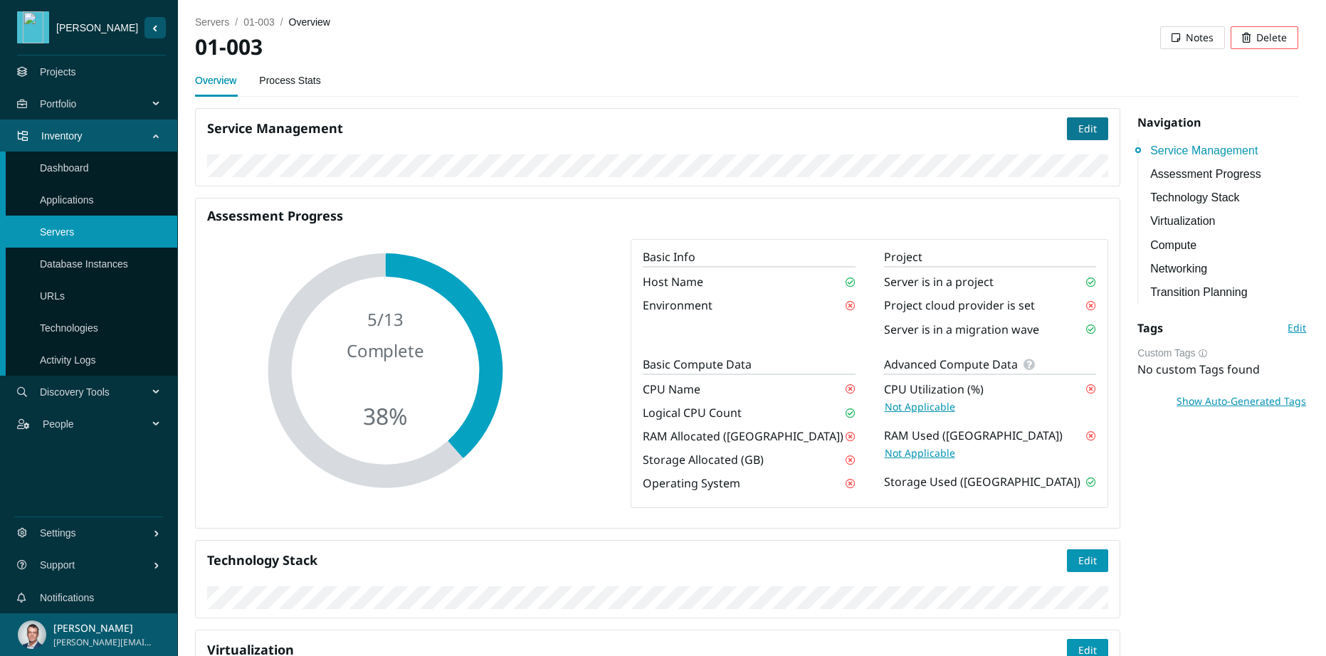
click at [1078, 135] on span "Edit" at bounding box center [1087, 129] width 18 height 16
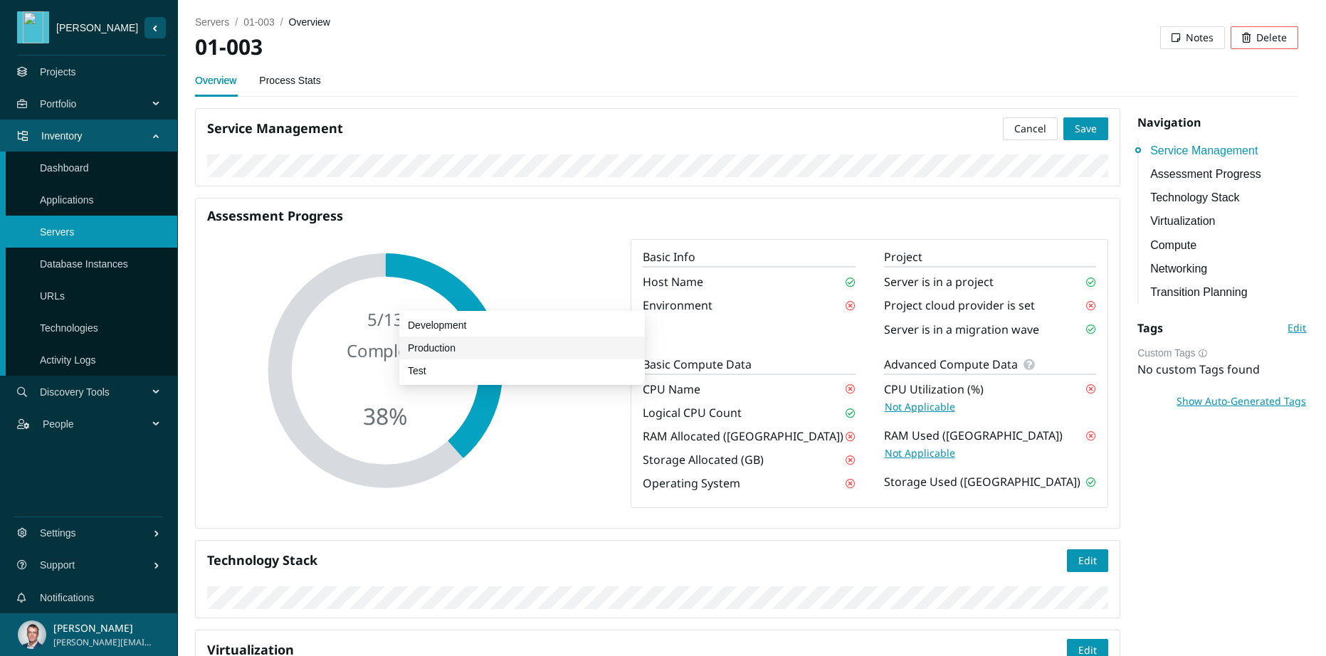
click at [428, 350] on div "Production" at bounding box center [522, 348] width 228 height 16
click at [1089, 134] on button "Save" at bounding box center [1085, 128] width 45 height 23
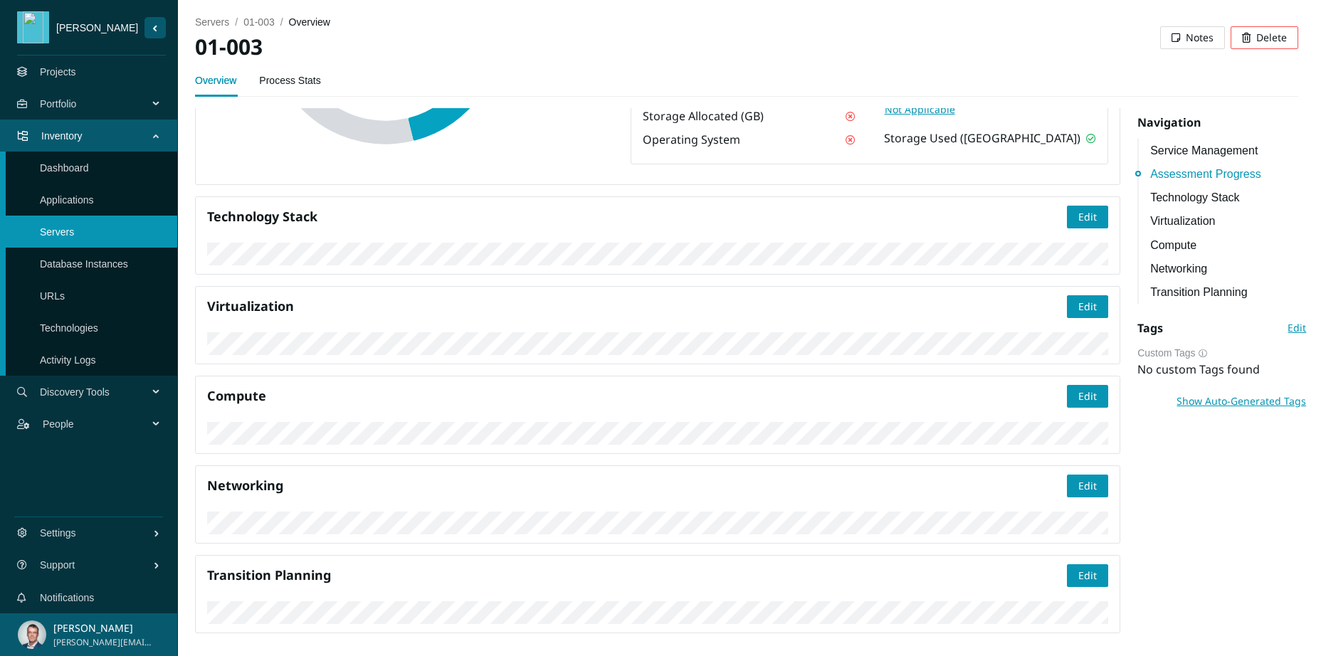
scroll to position [595, 0]
click at [1084, 209] on span "Edit" at bounding box center [1087, 217] width 18 height 16
click at [718, 213] on div "Technology Stack Cancel Save" at bounding box center [657, 235] width 925 height 78
click at [1078, 388] on span "Edit" at bounding box center [1087, 396] width 18 height 16
click at [58, 197] on link "Applications" at bounding box center [67, 199] width 54 height 11
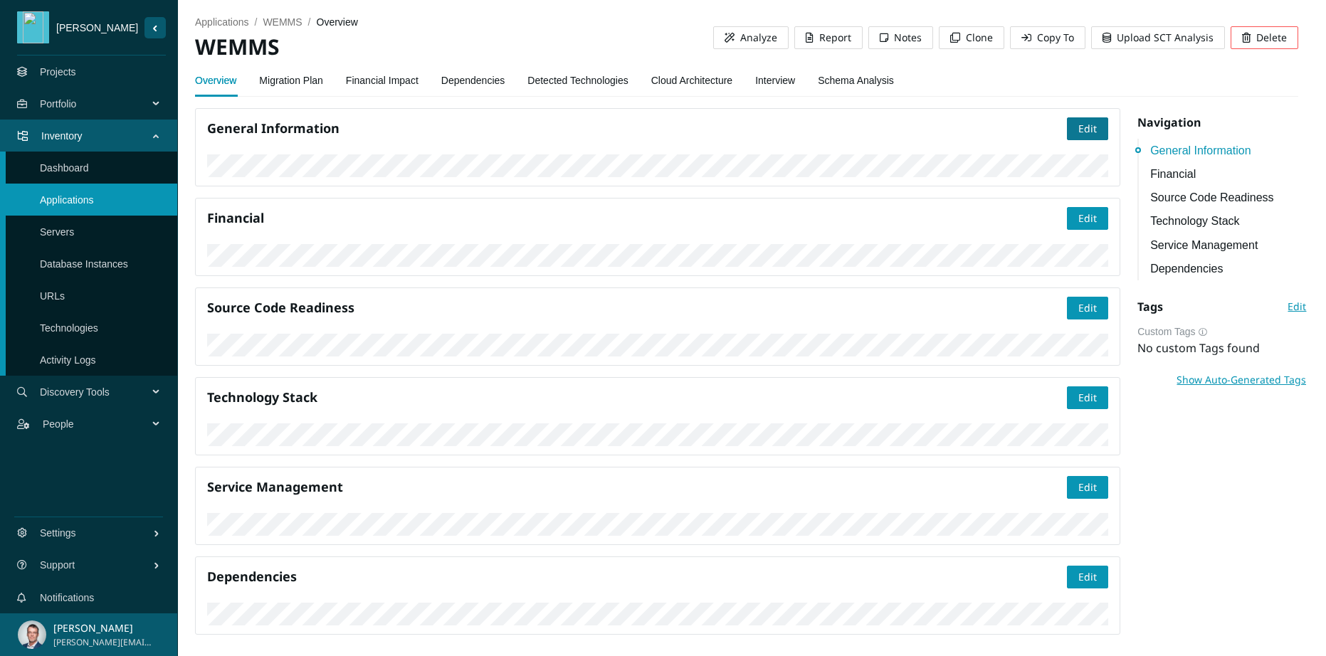
click at [1078, 131] on span "Edit" at bounding box center [1087, 129] width 18 height 16
click at [1025, 128] on span "Cancel" at bounding box center [1030, 129] width 32 height 16
